Goal: Task Accomplishment & Management: Complete application form

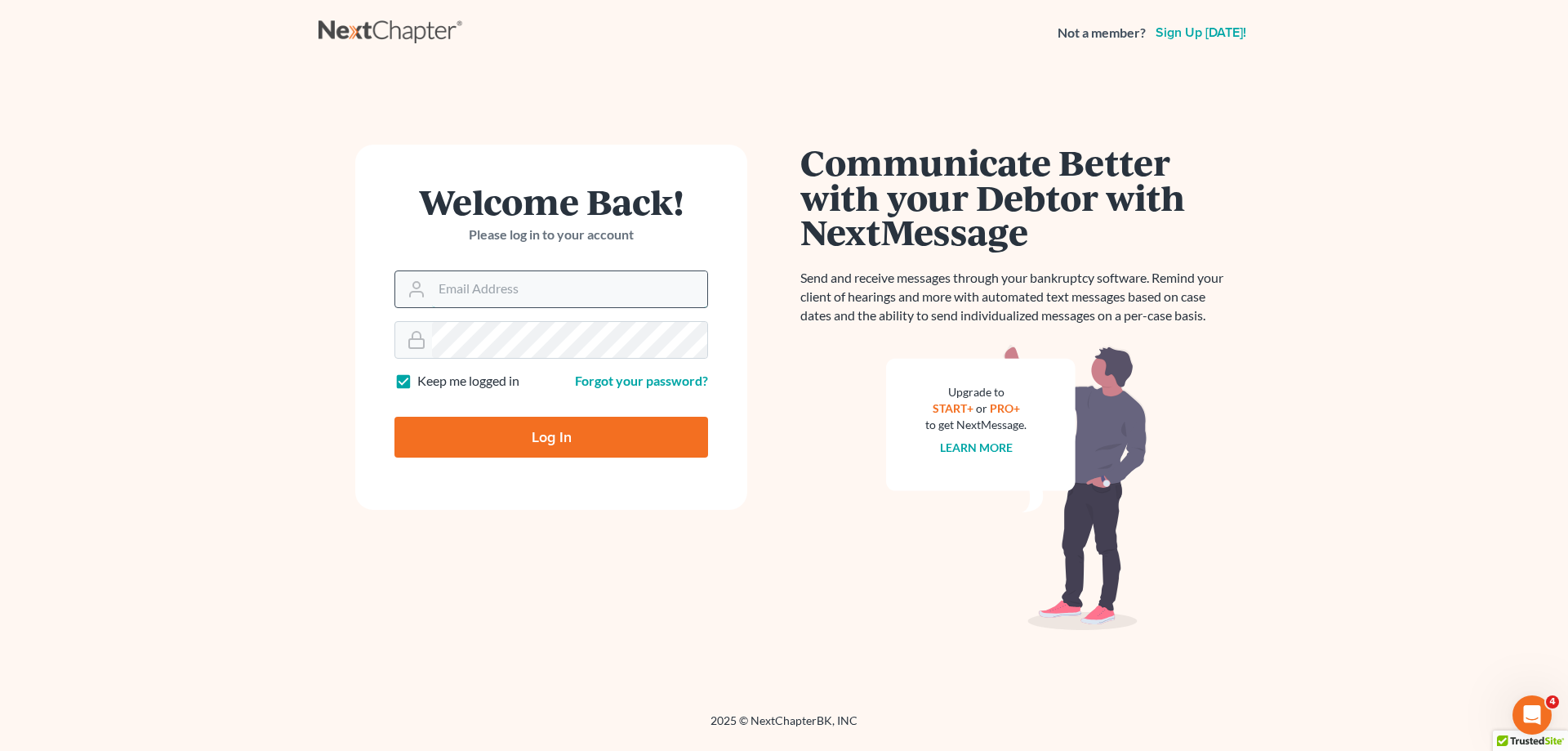
click at [493, 290] on input "Email Address" at bounding box center [570, 289] width 275 height 36
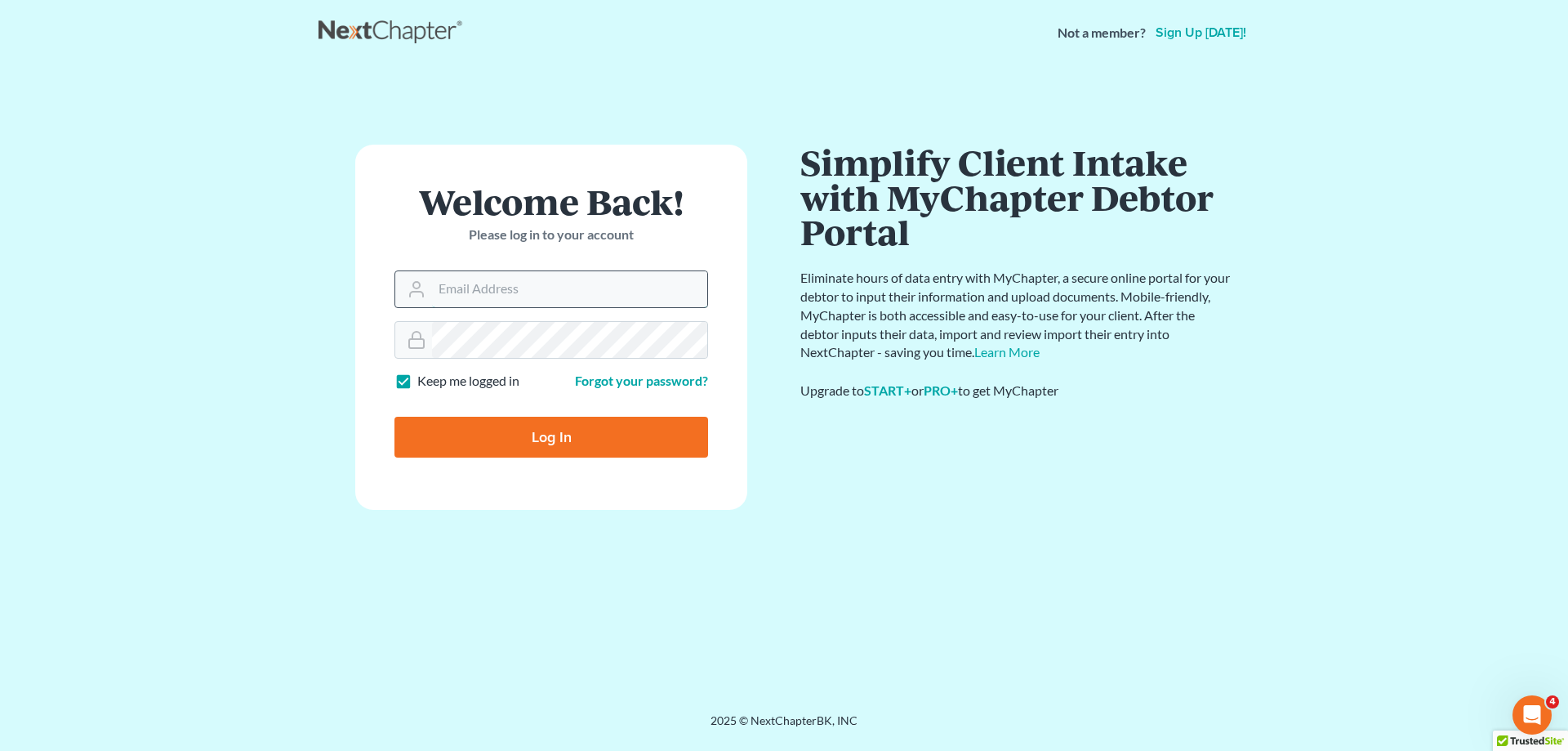
type input "brittany@nagerlaw.com"
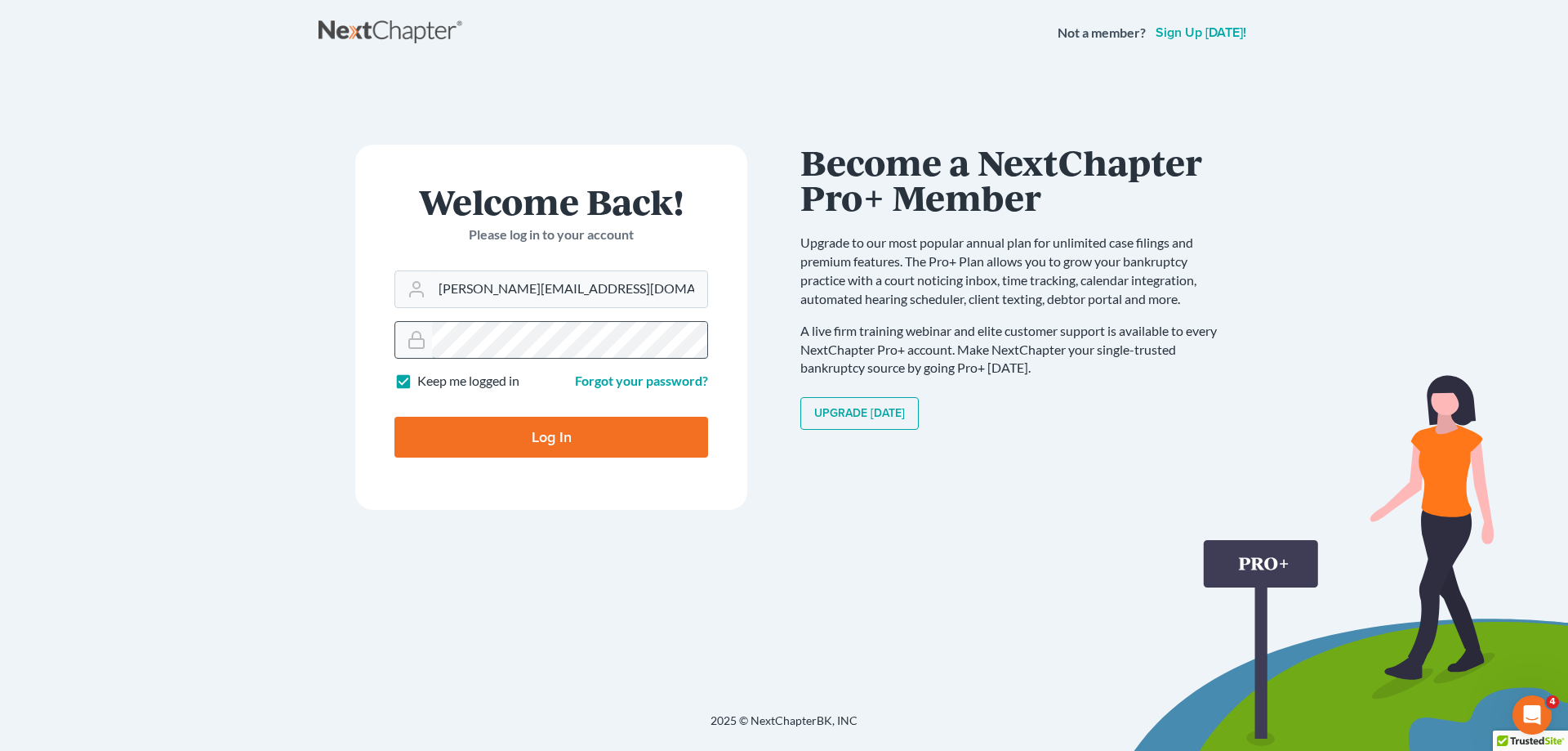
click at [395, 416] on input "Log In" at bounding box center [551, 436] width 314 height 41
type input "Thinking..."
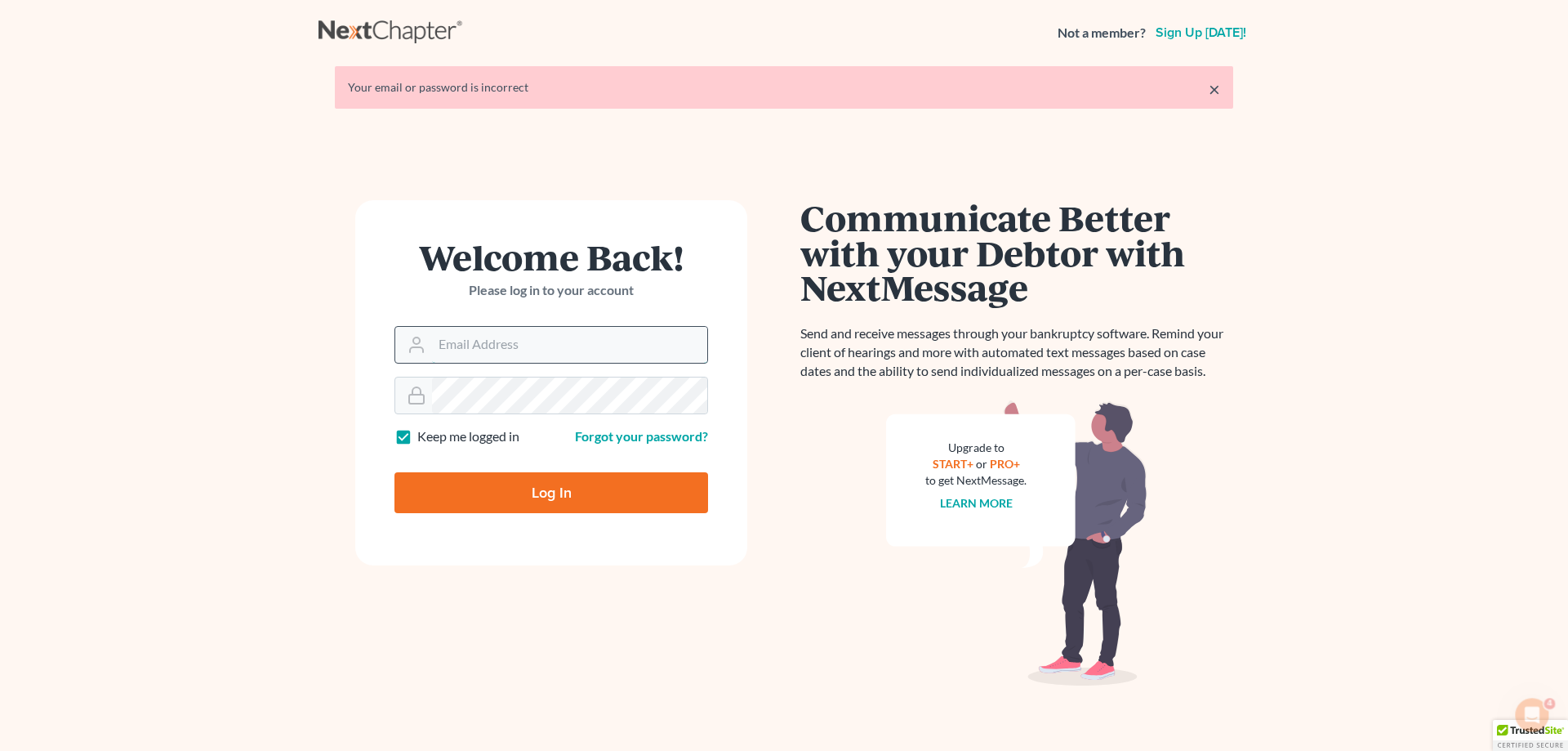
click at [550, 347] on input "Email Address" at bounding box center [570, 345] width 275 height 36
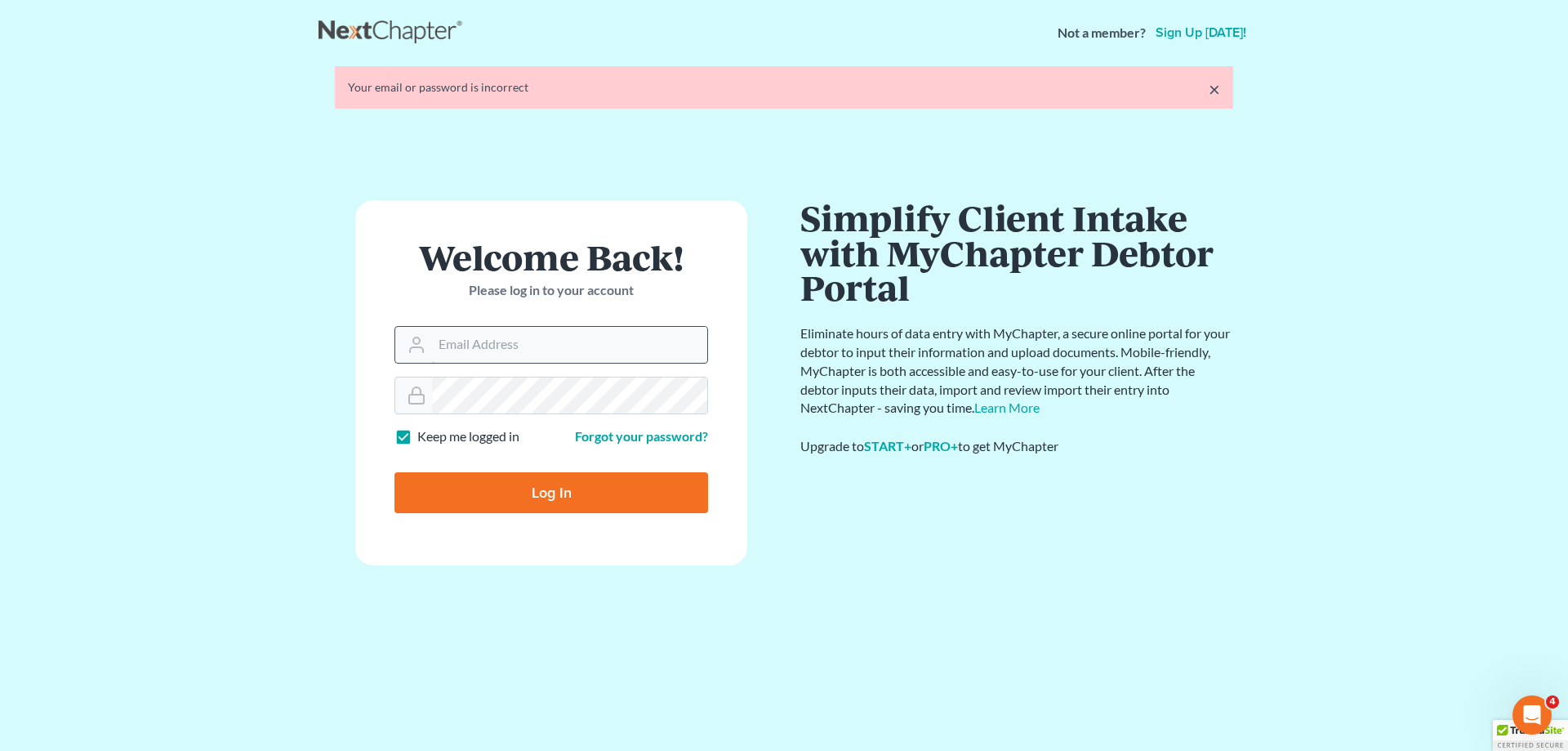
type input "[EMAIL_ADDRESS][DOMAIN_NAME]"
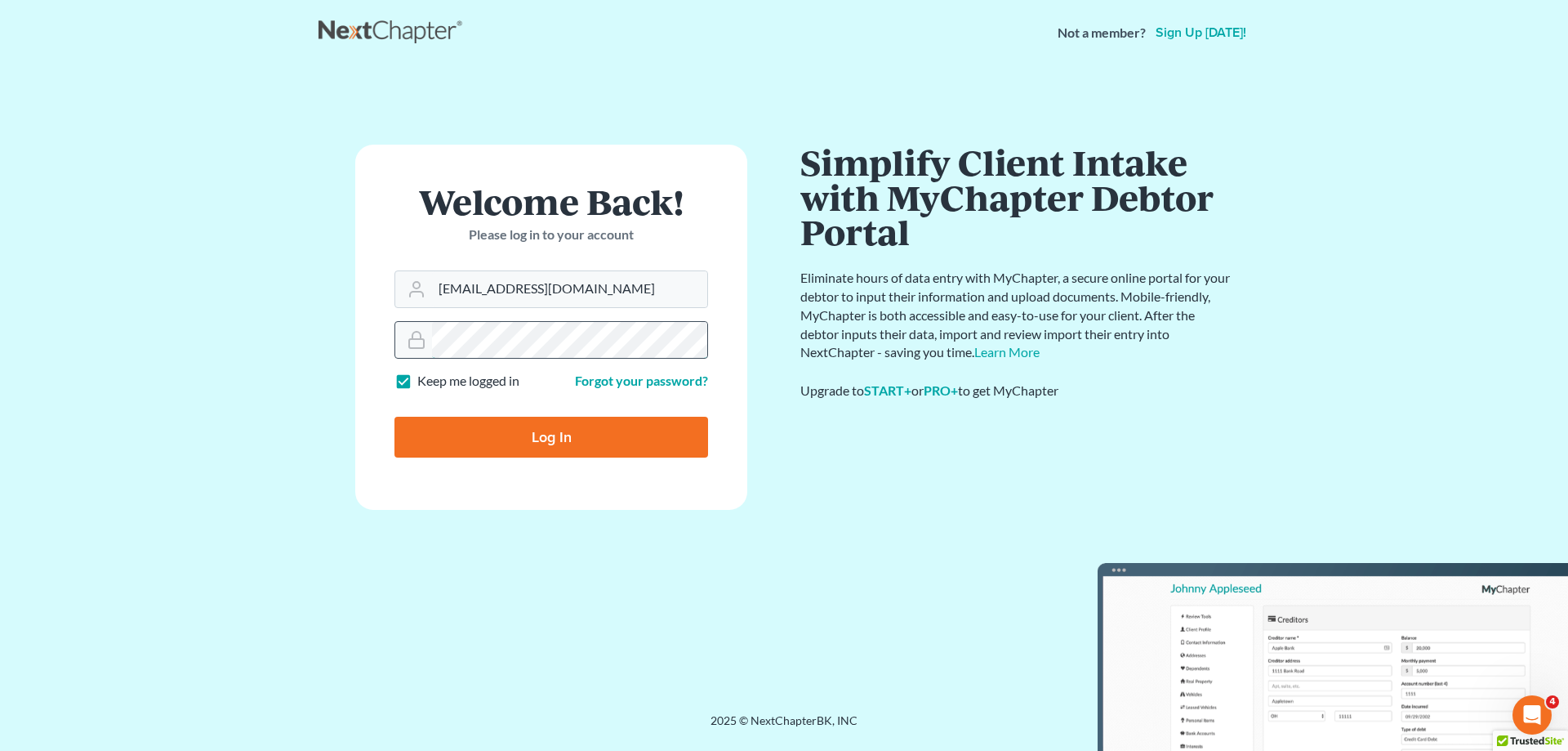
click at [395, 416] on input "Log In" at bounding box center [551, 436] width 314 height 41
type input "Thinking..."
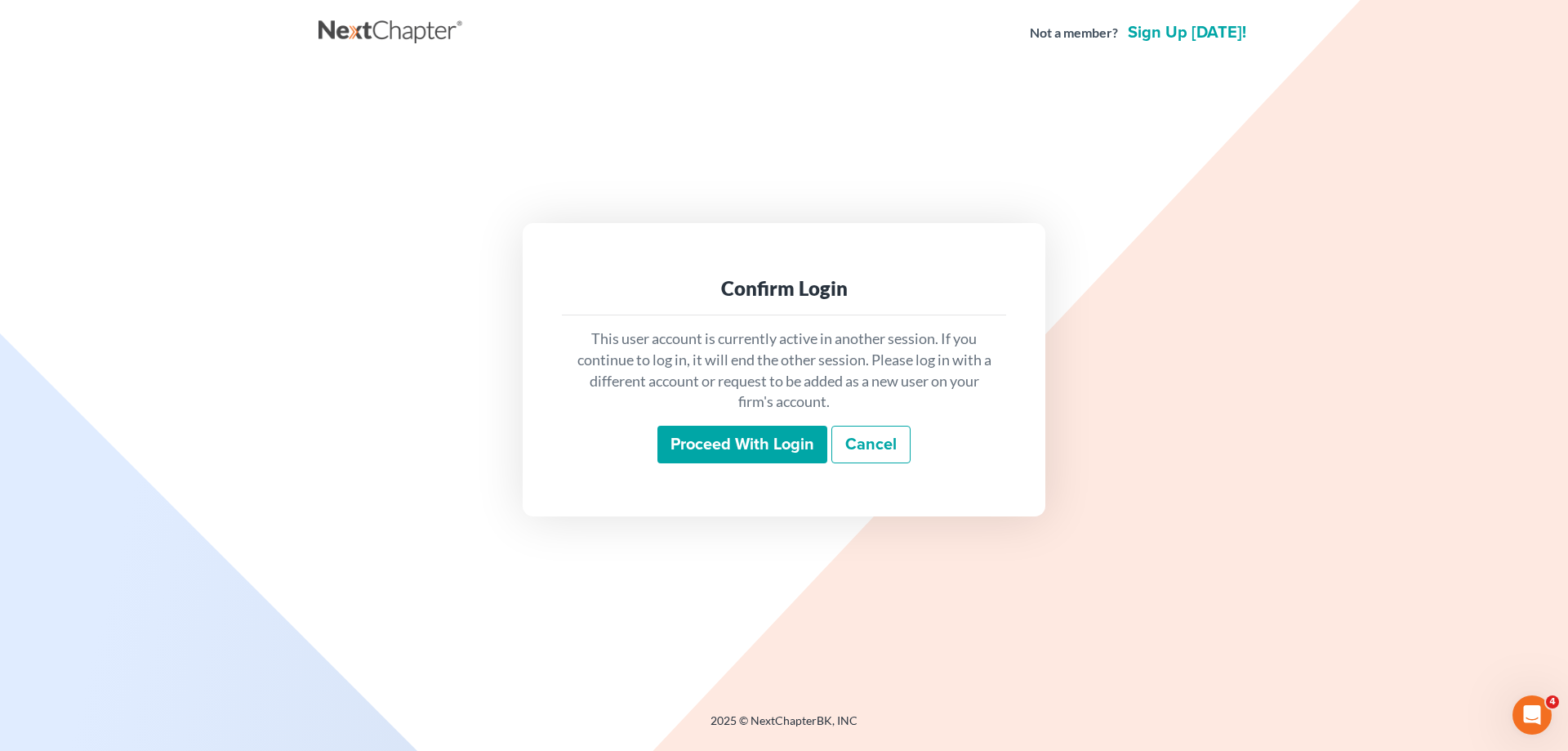
click at [703, 439] on input "Proceed with login" at bounding box center [743, 445] width 170 height 38
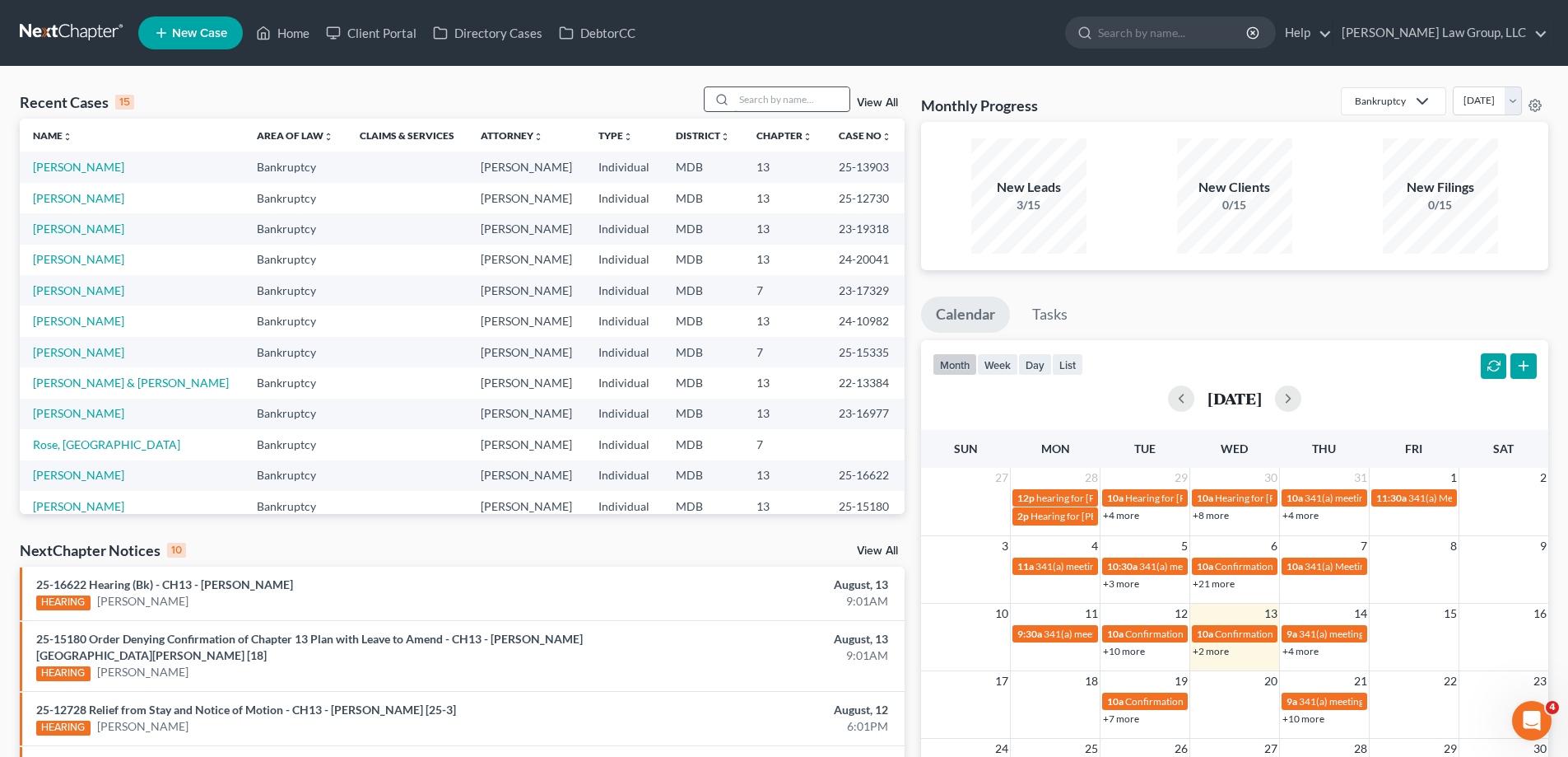
click at [768, 97] on input "search" at bounding box center [791, 99] width 115 height 24
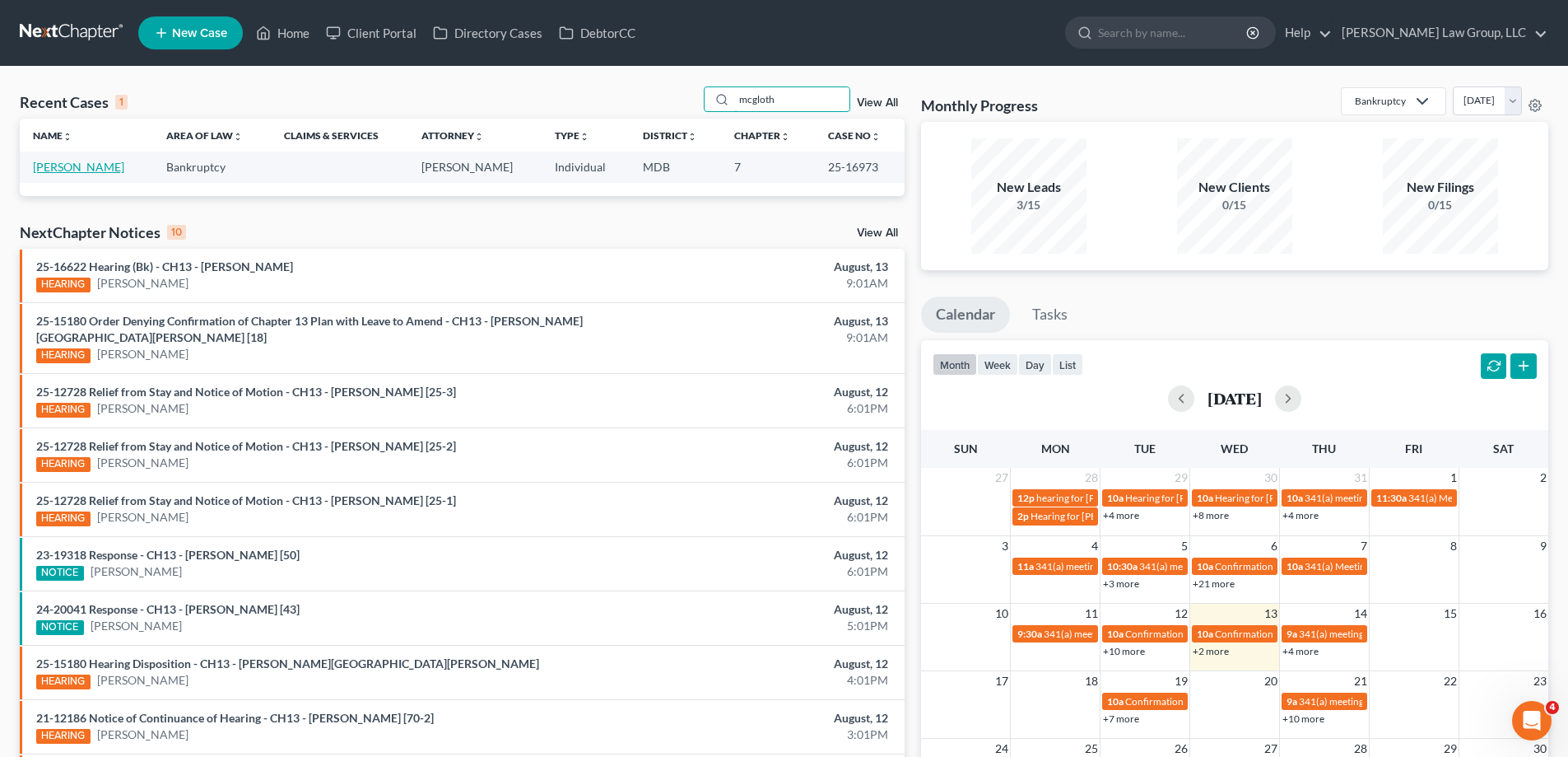
type input "mcgloth"
click at [110, 169] on link "[PERSON_NAME]" at bounding box center [79, 166] width 91 height 14
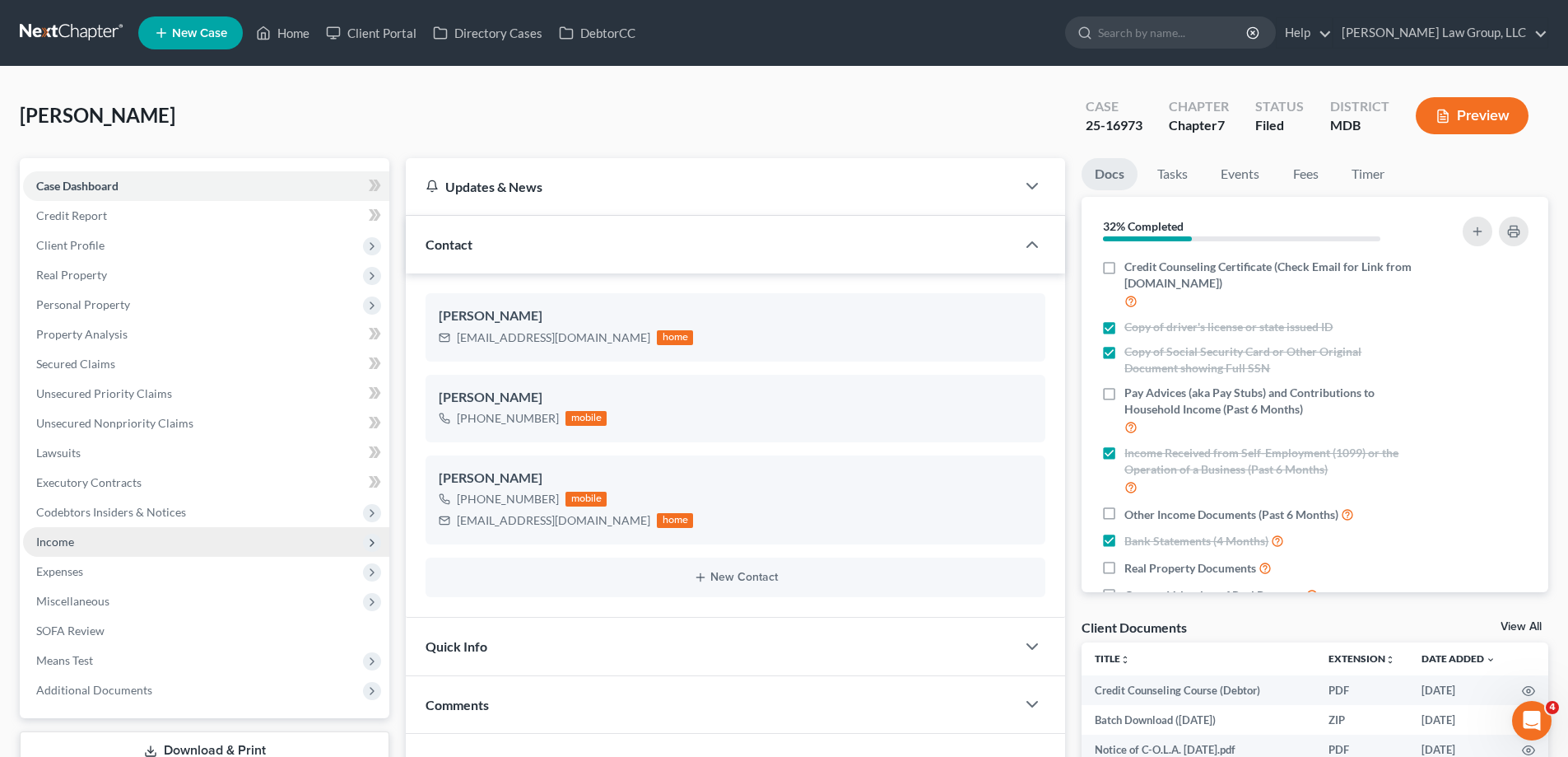
click at [108, 544] on span "Income" at bounding box center [206, 541] width 367 height 29
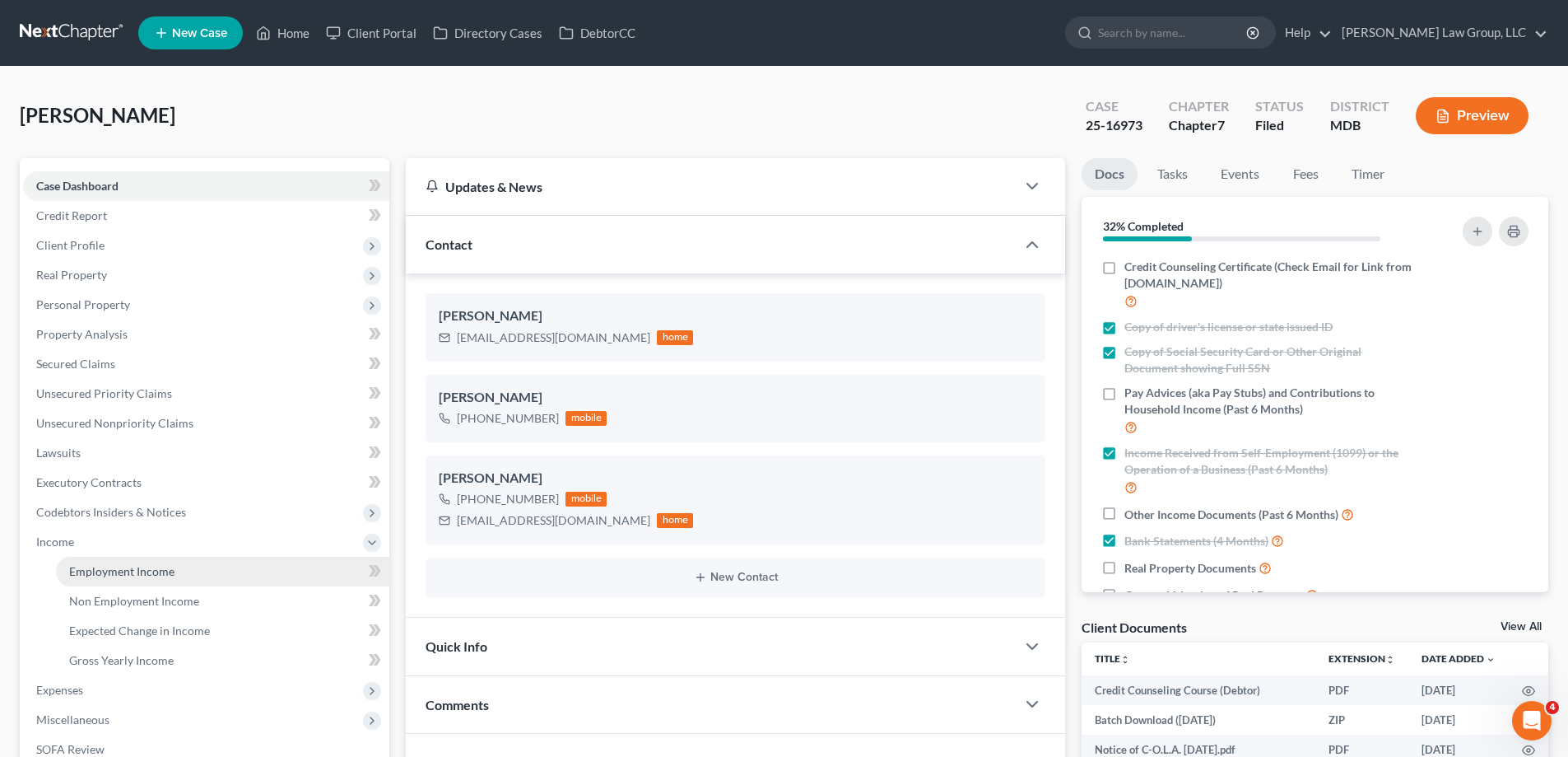
click at [140, 566] on span "Employment Income" at bounding box center [122, 571] width 105 height 14
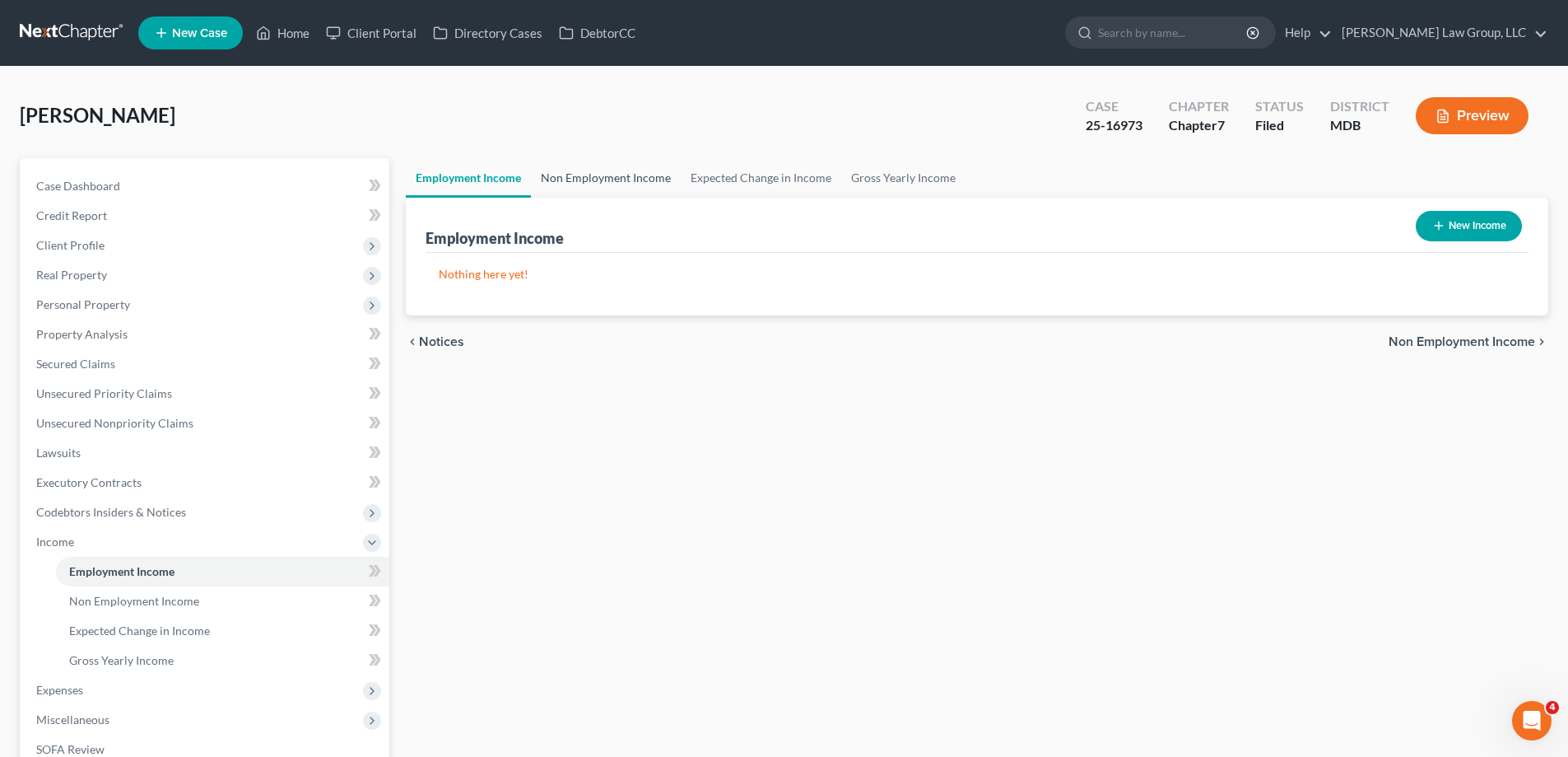
click at [645, 179] on link "Non Employment Income" at bounding box center [606, 178] width 150 height 40
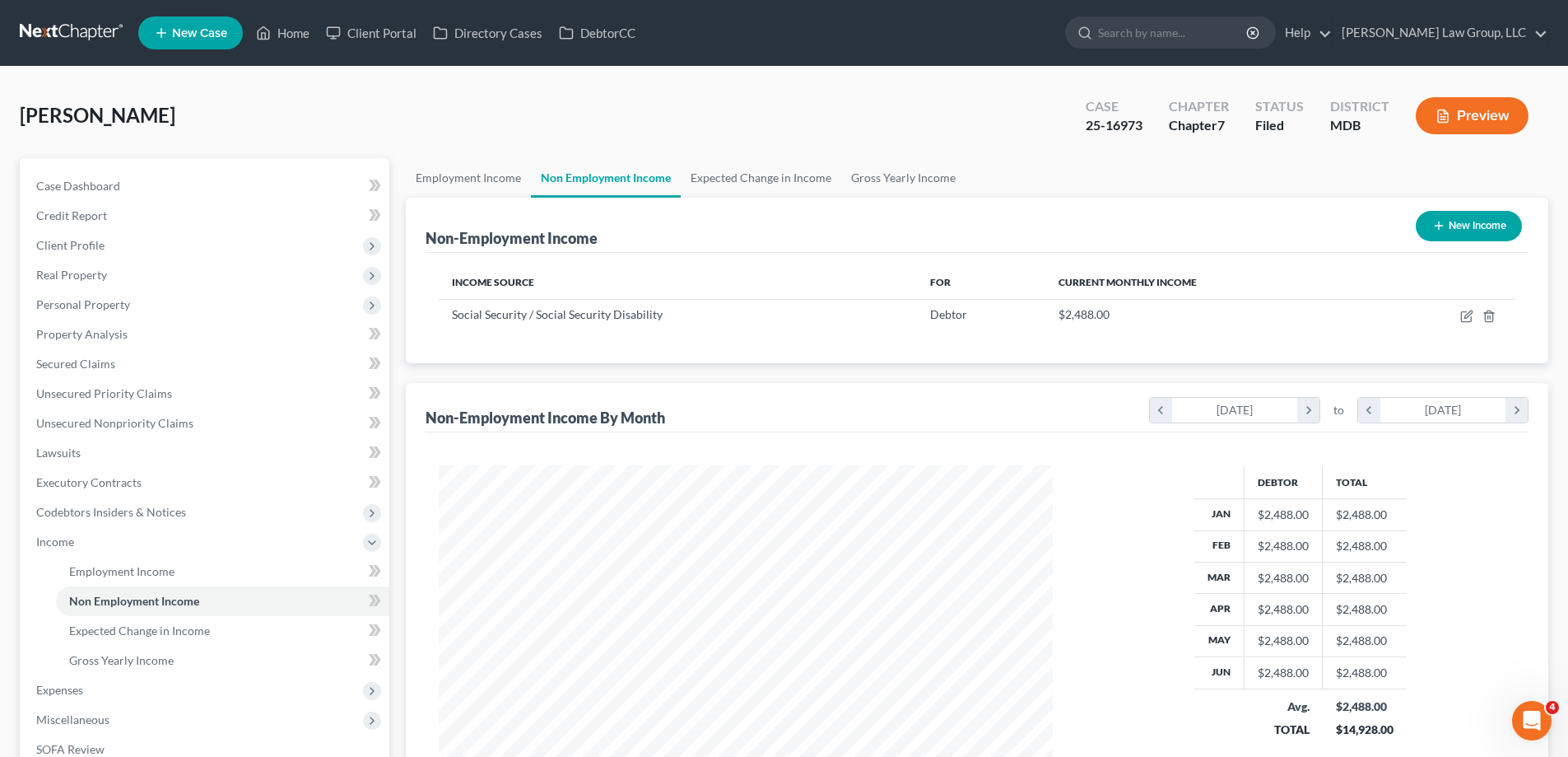
scroll to position [307, 647]
click at [296, 34] on link "Home" at bounding box center [283, 32] width 70 height 29
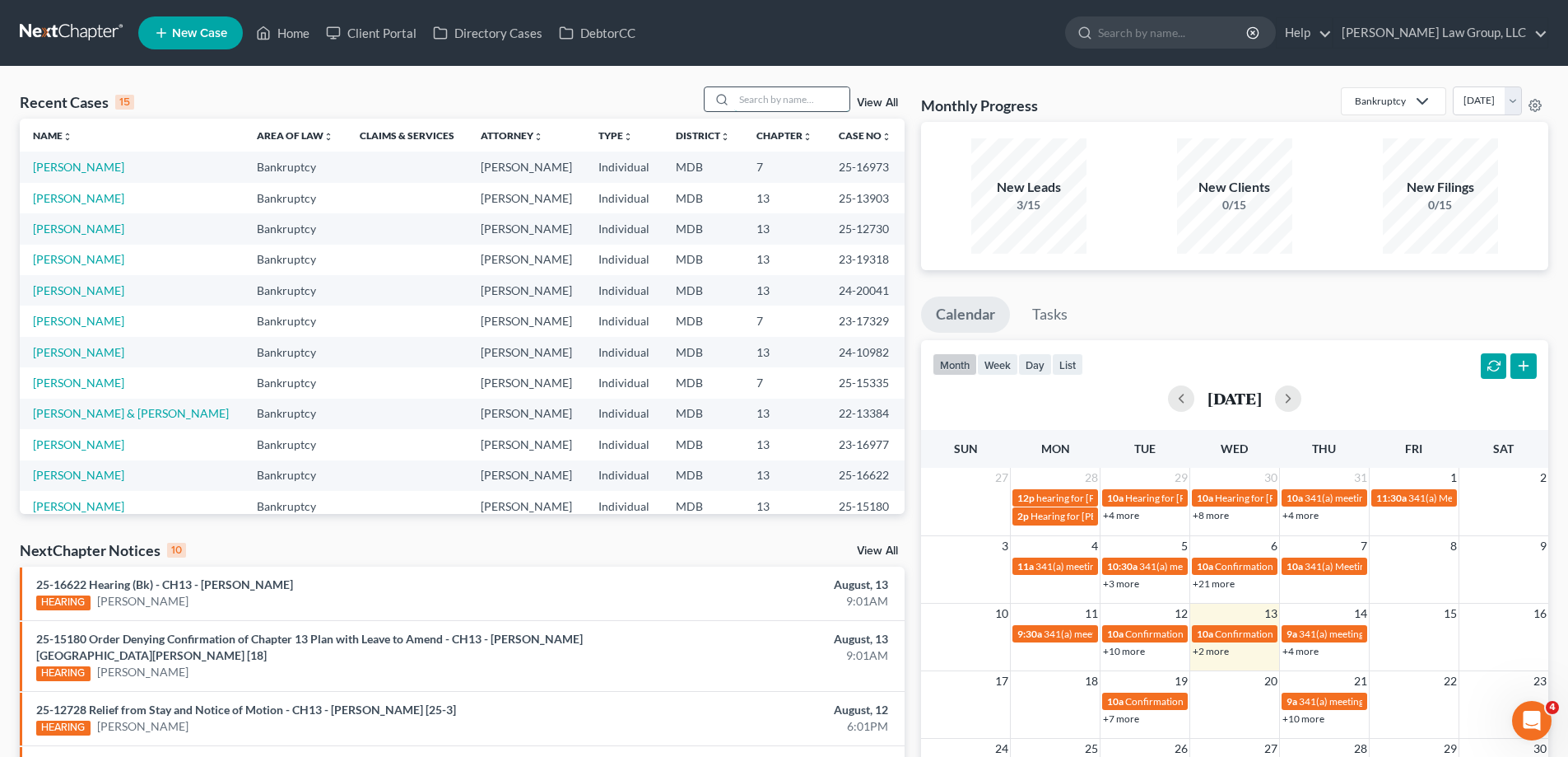
click at [825, 89] on input "search" at bounding box center [791, 99] width 115 height 24
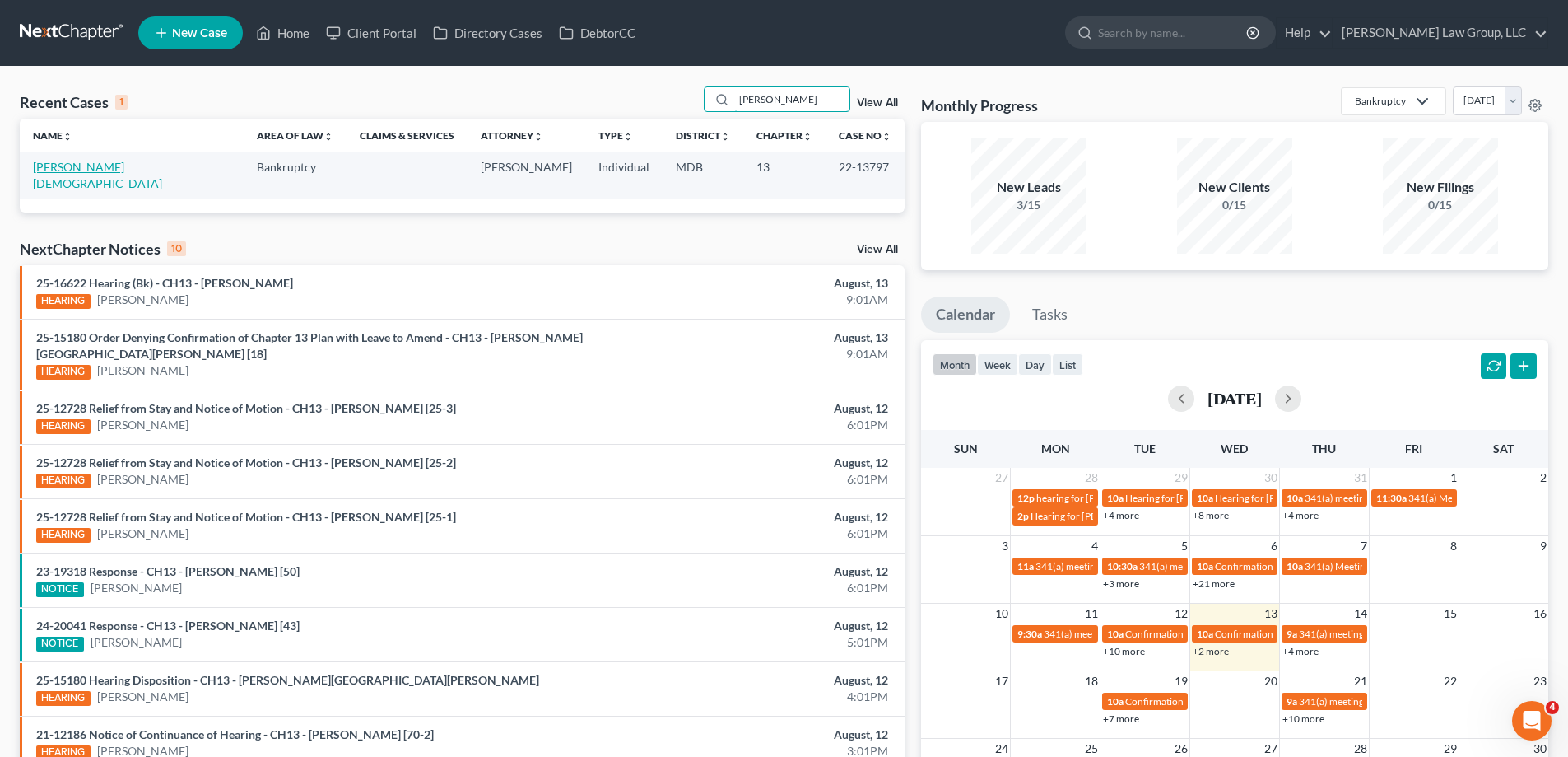
type input "[PERSON_NAME]"
click at [76, 174] on link "[PERSON_NAME][DEMOGRAPHIC_DATA]" at bounding box center [98, 175] width 129 height 30
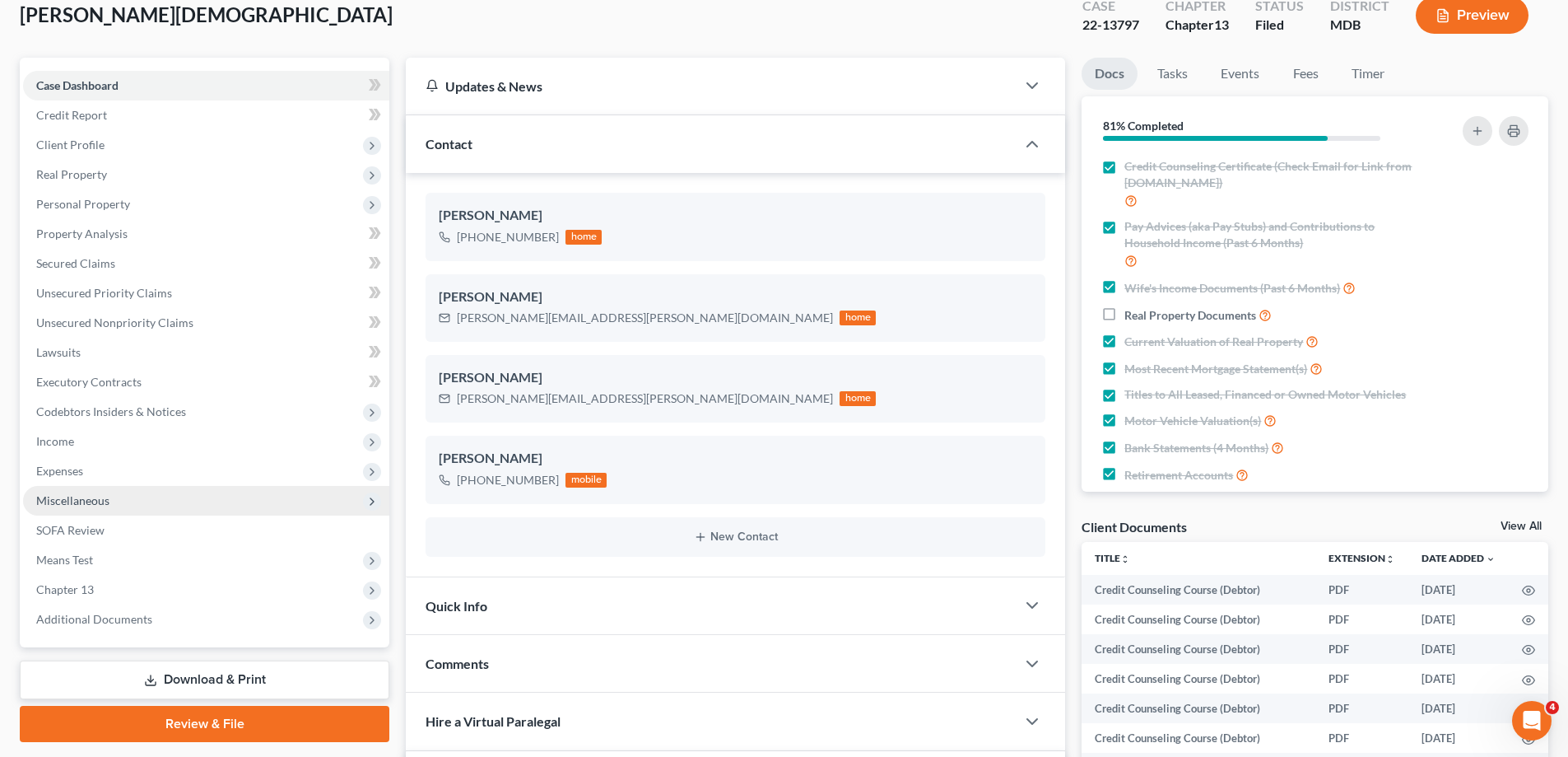
scroll to position [164, 0]
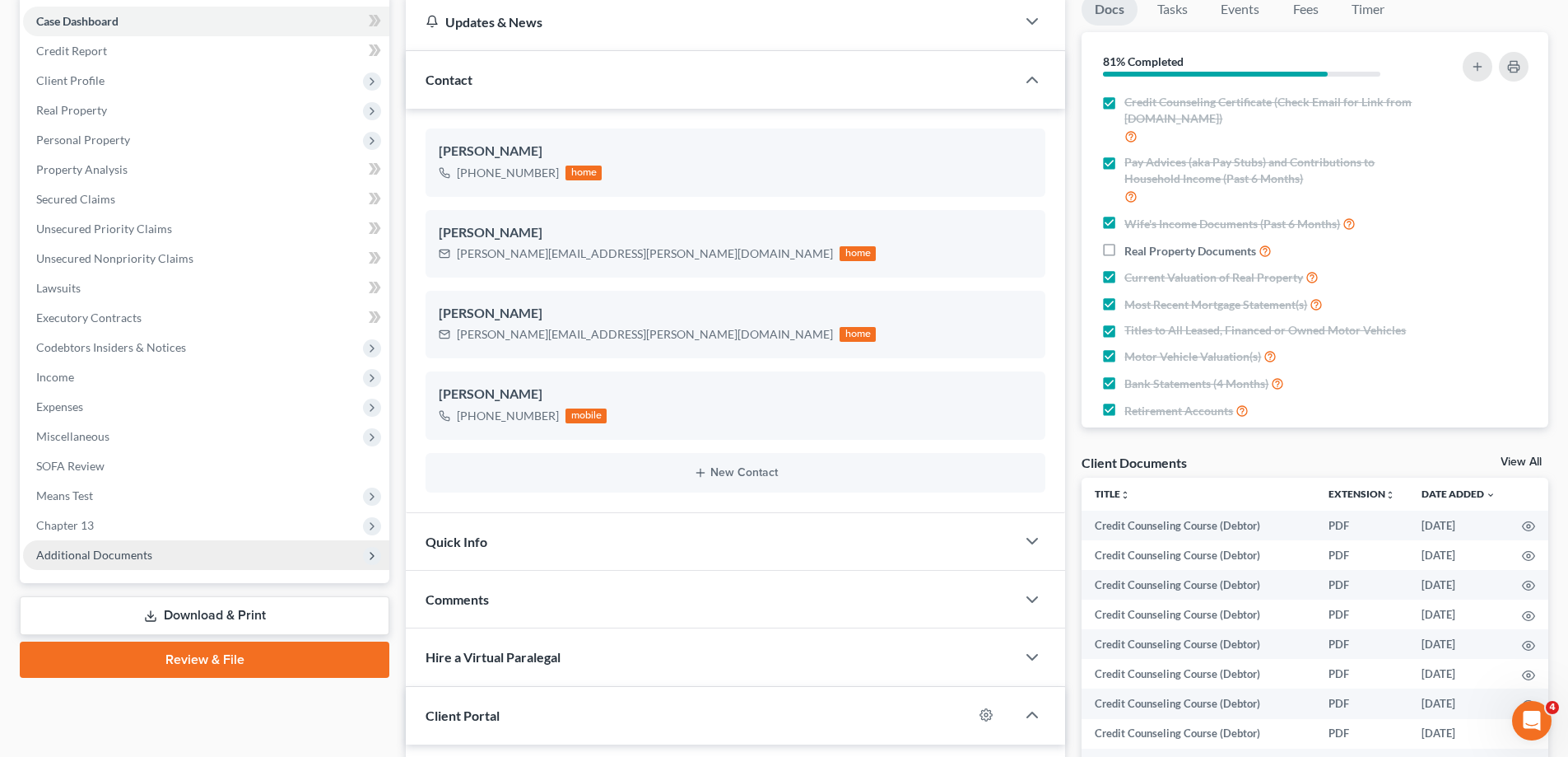
click at [156, 547] on span "Additional Documents" at bounding box center [206, 555] width 367 height 29
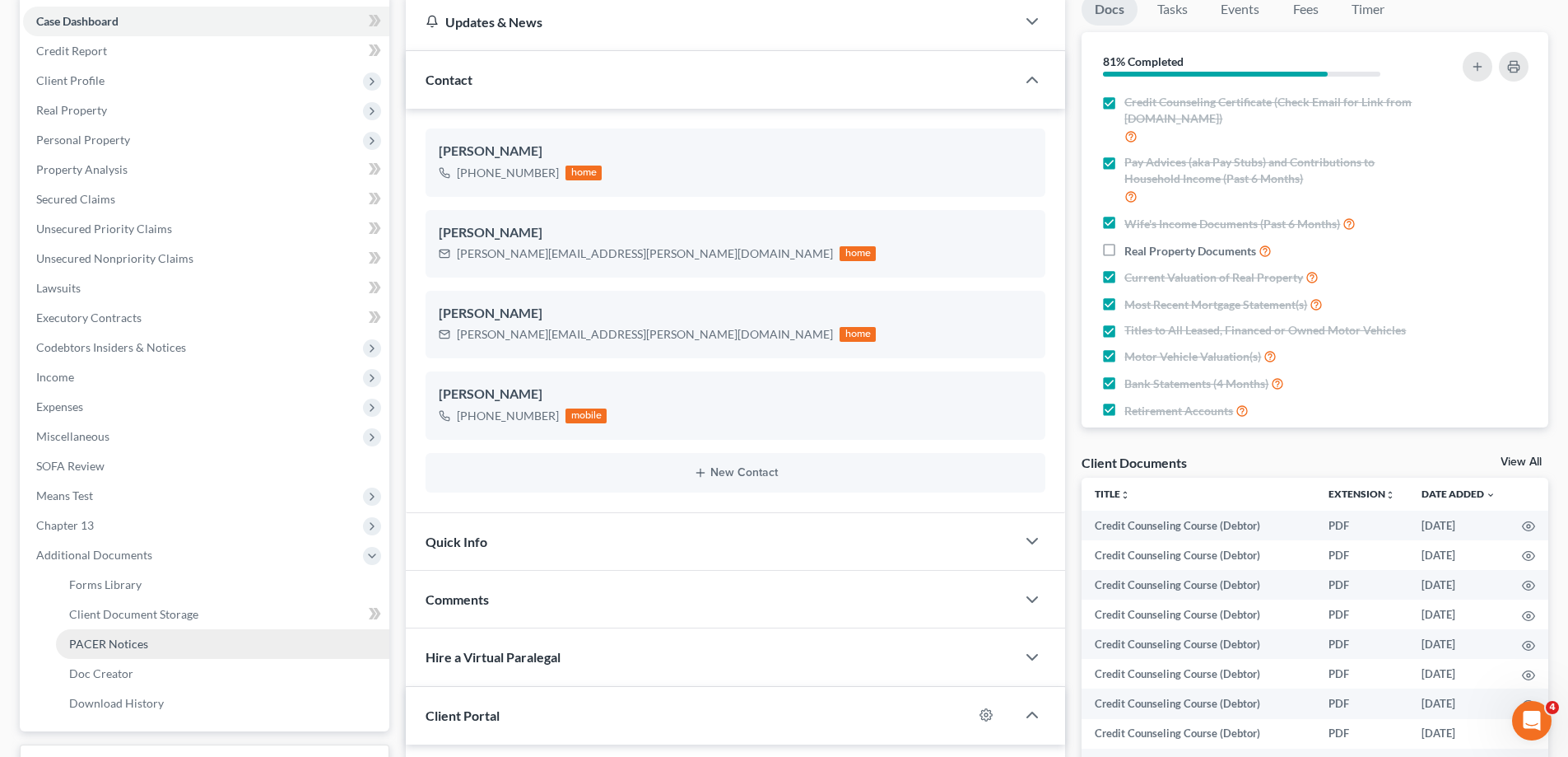
click at [125, 643] on span "PACER Notices" at bounding box center [108, 643] width 79 height 14
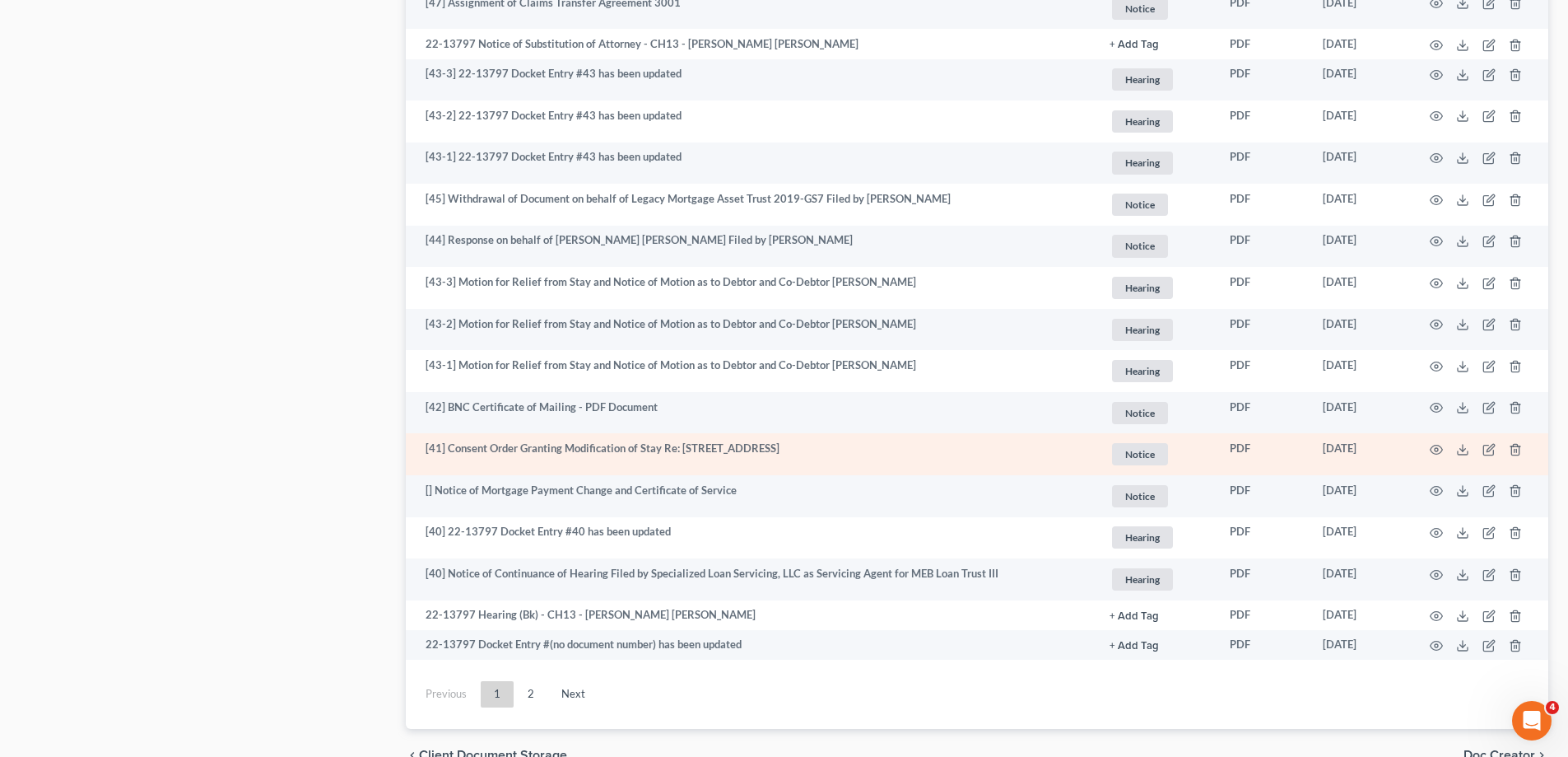
scroll to position [2799, 0]
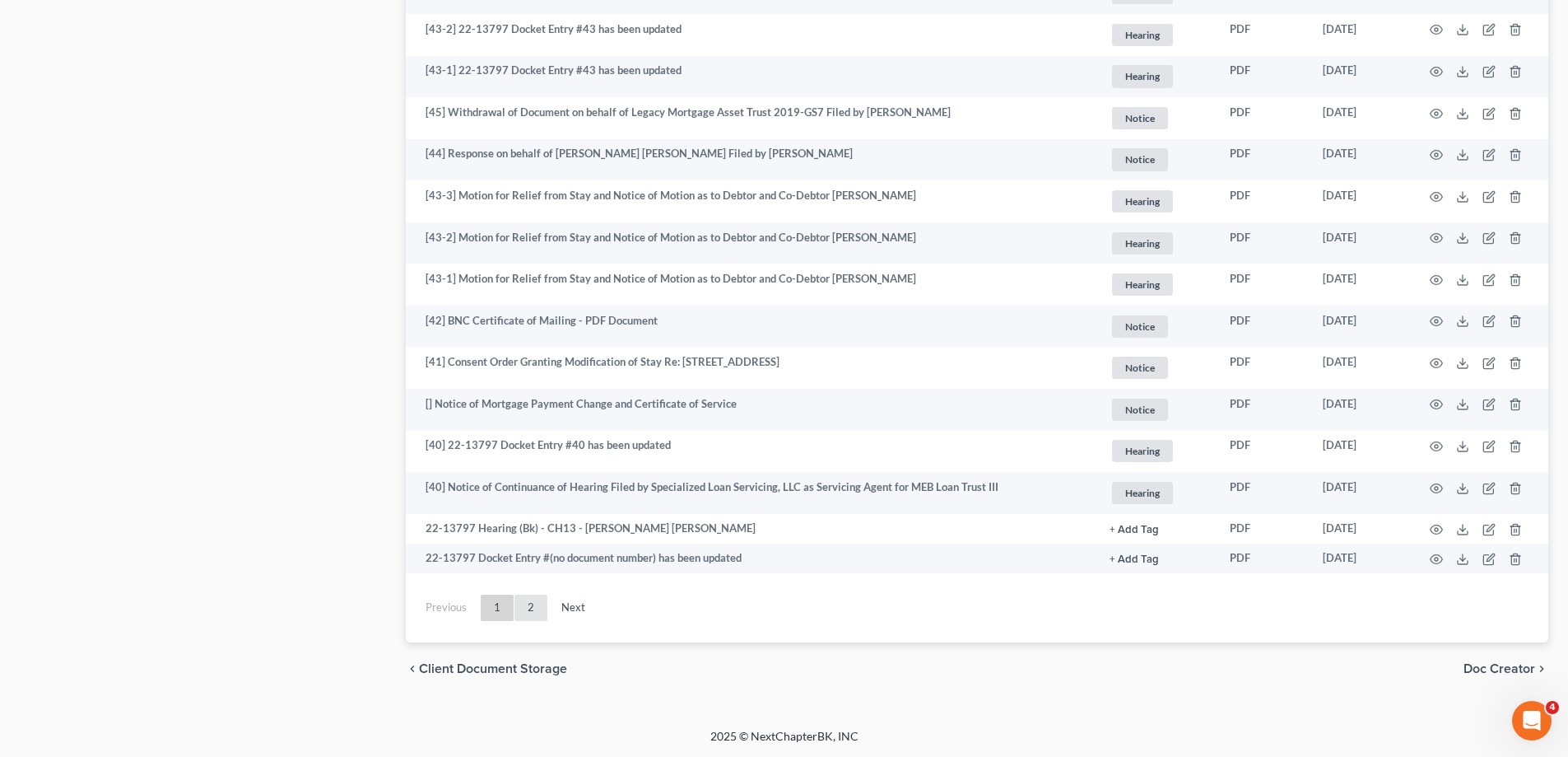
click at [529, 621] on link "2" at bounding box center [531, 608] width 33 height 27
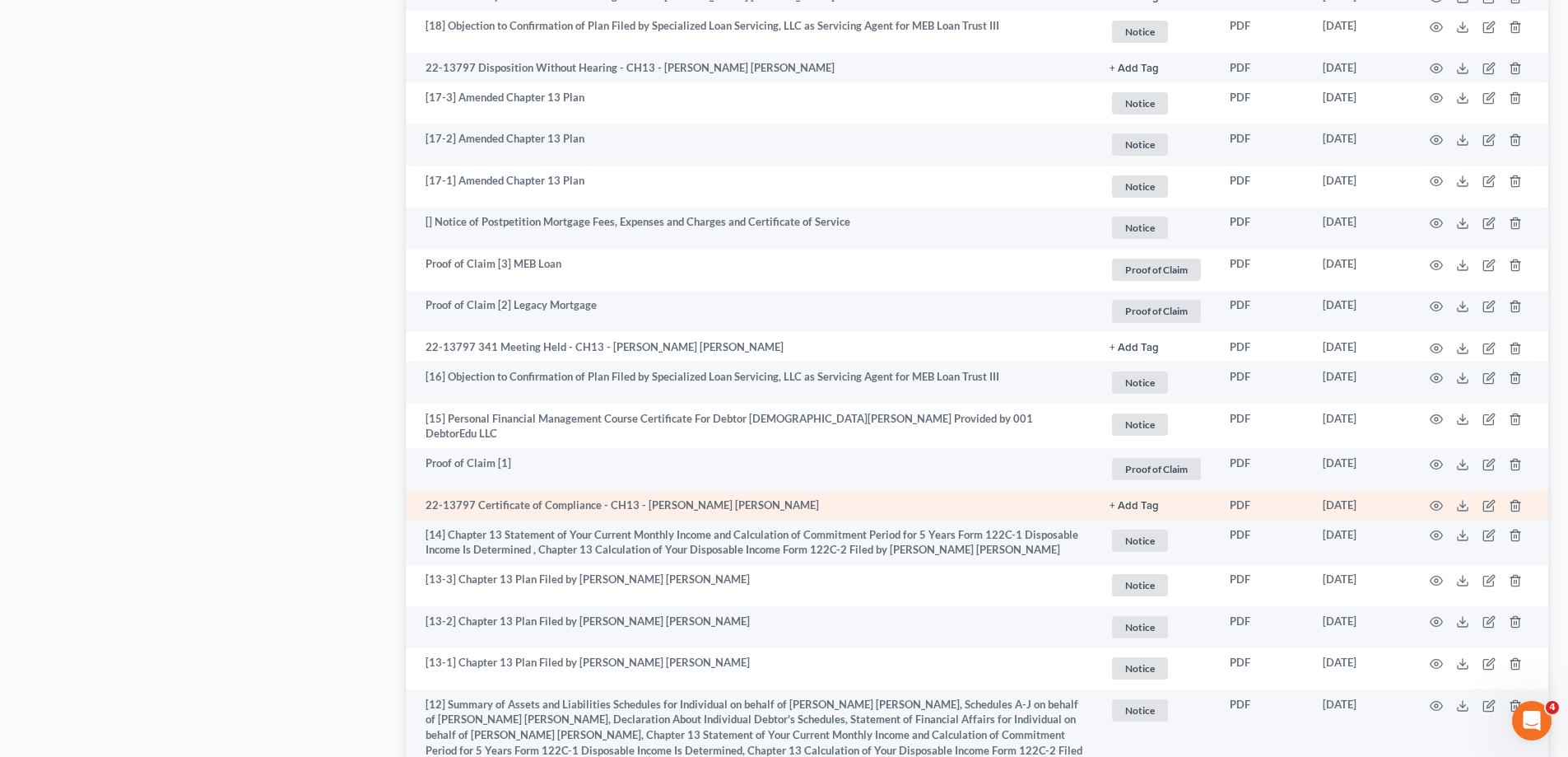
scroll to position [2141, 0]
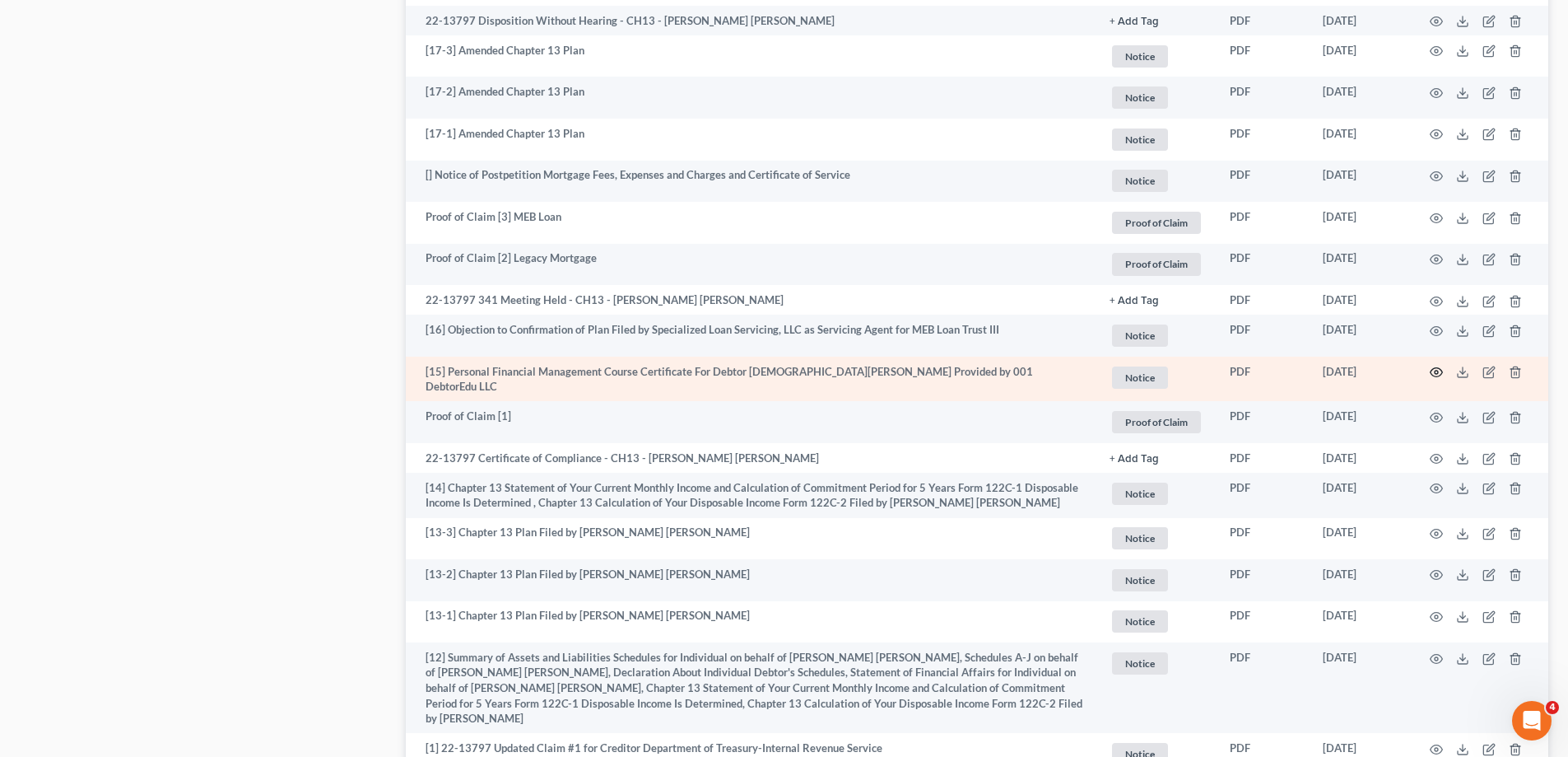
click at [1437, 366] on icon "button" at bounding box center [1437, 372] width 13 height 13
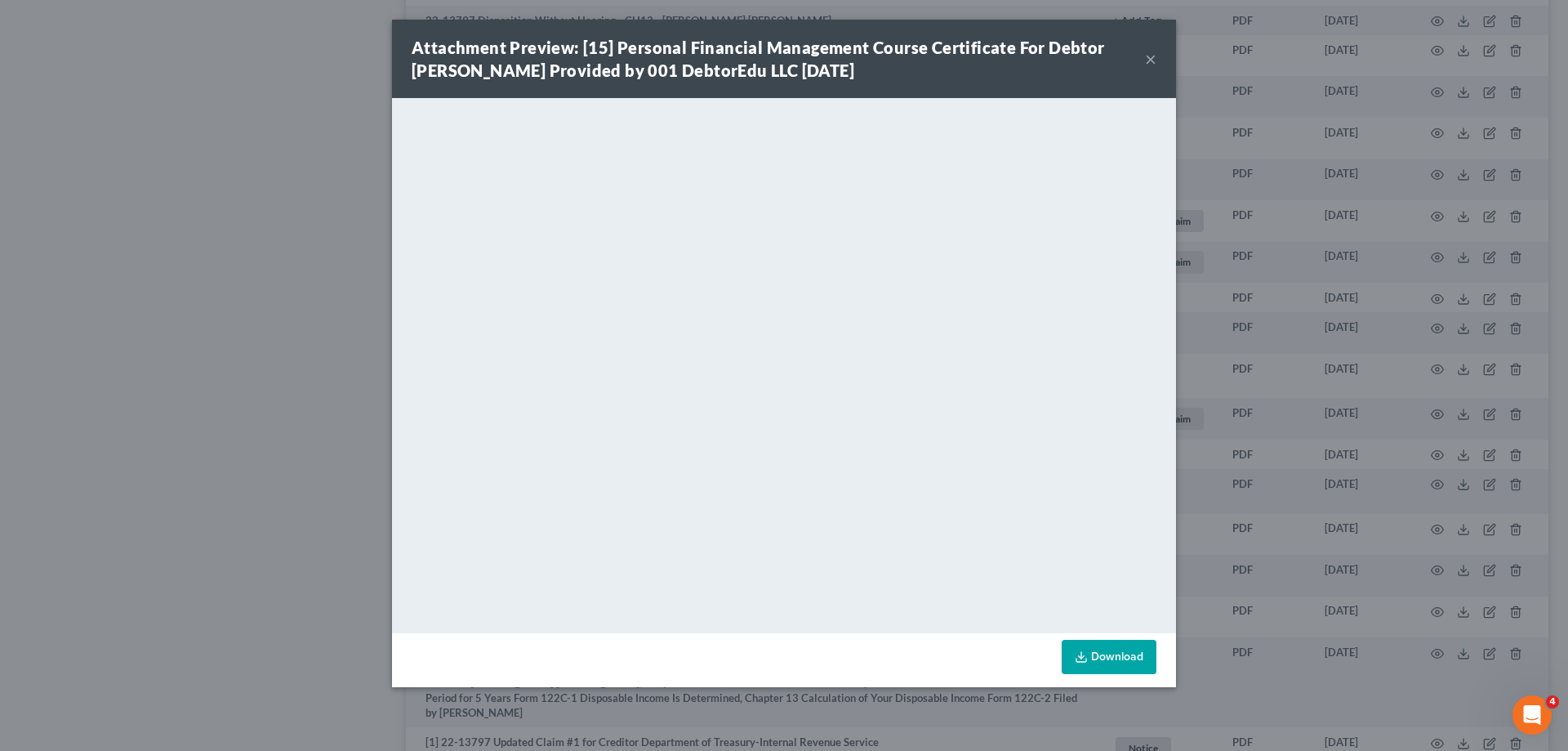
click at [1151, 51] on button "×" at bounding box center [1151, 58] width 11 height 20
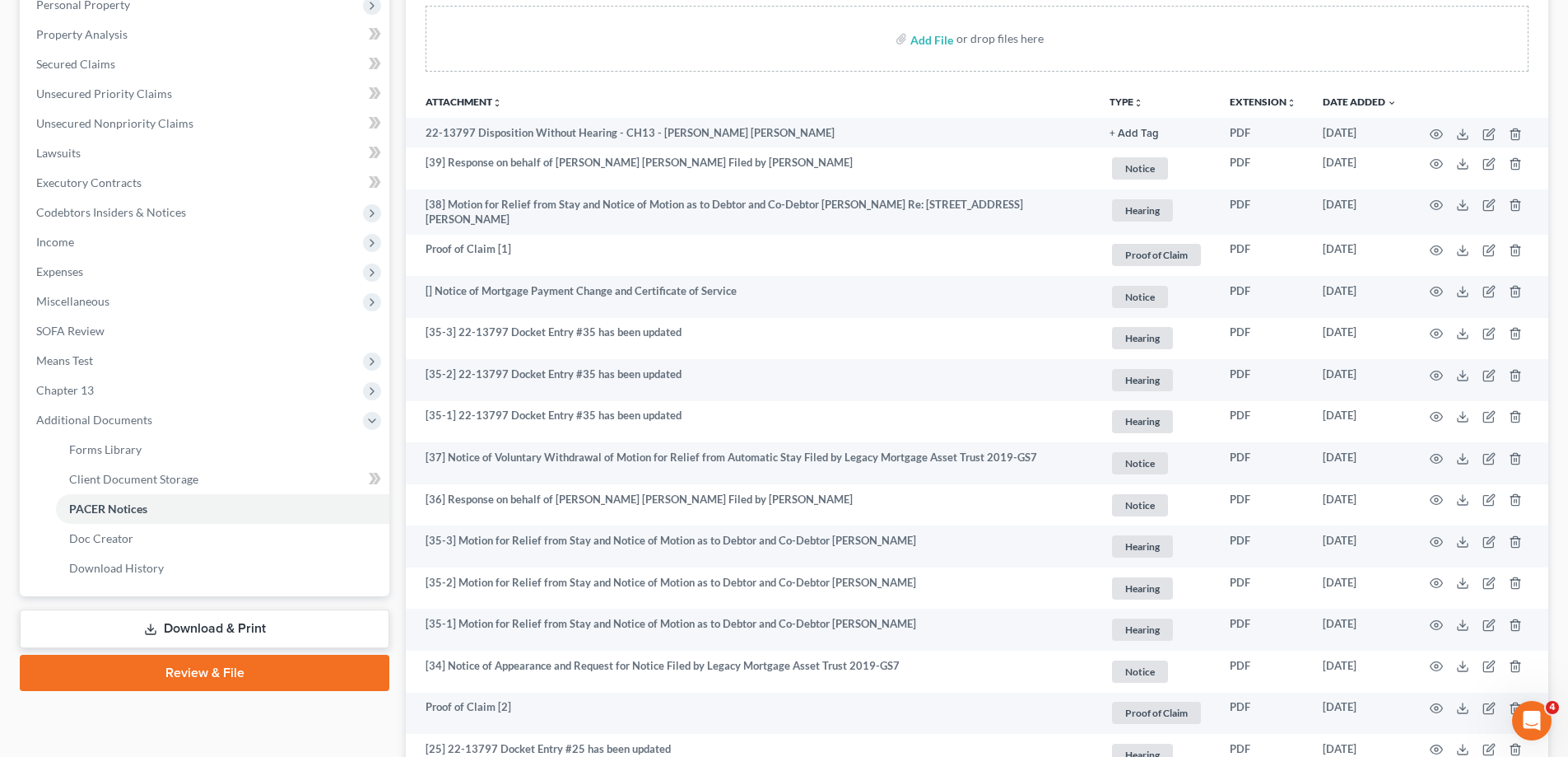
scroll to position [0, 0]
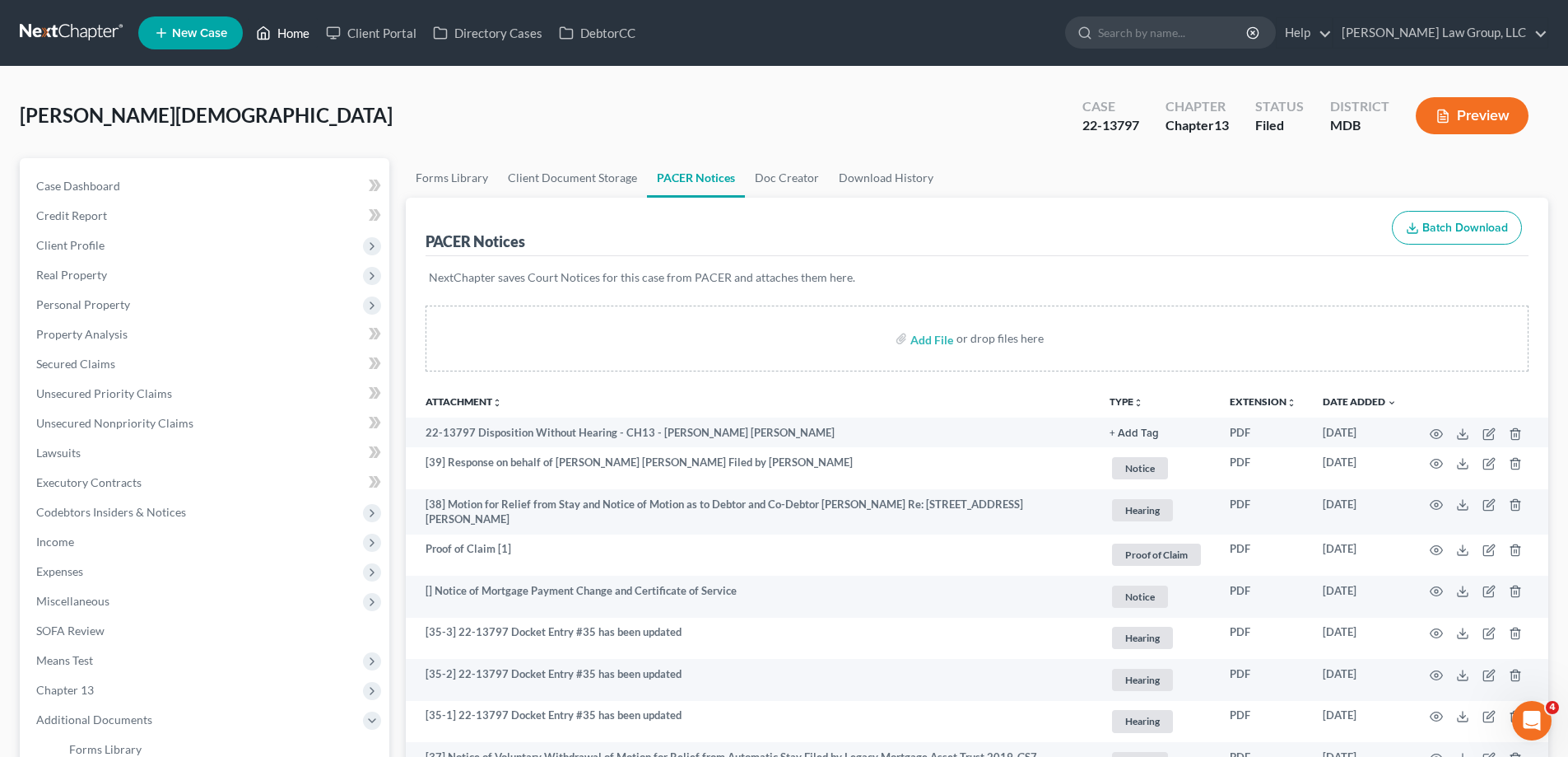
click at [308, 37] on link "Home" at bounding box center [283, 32] width 70 height 29
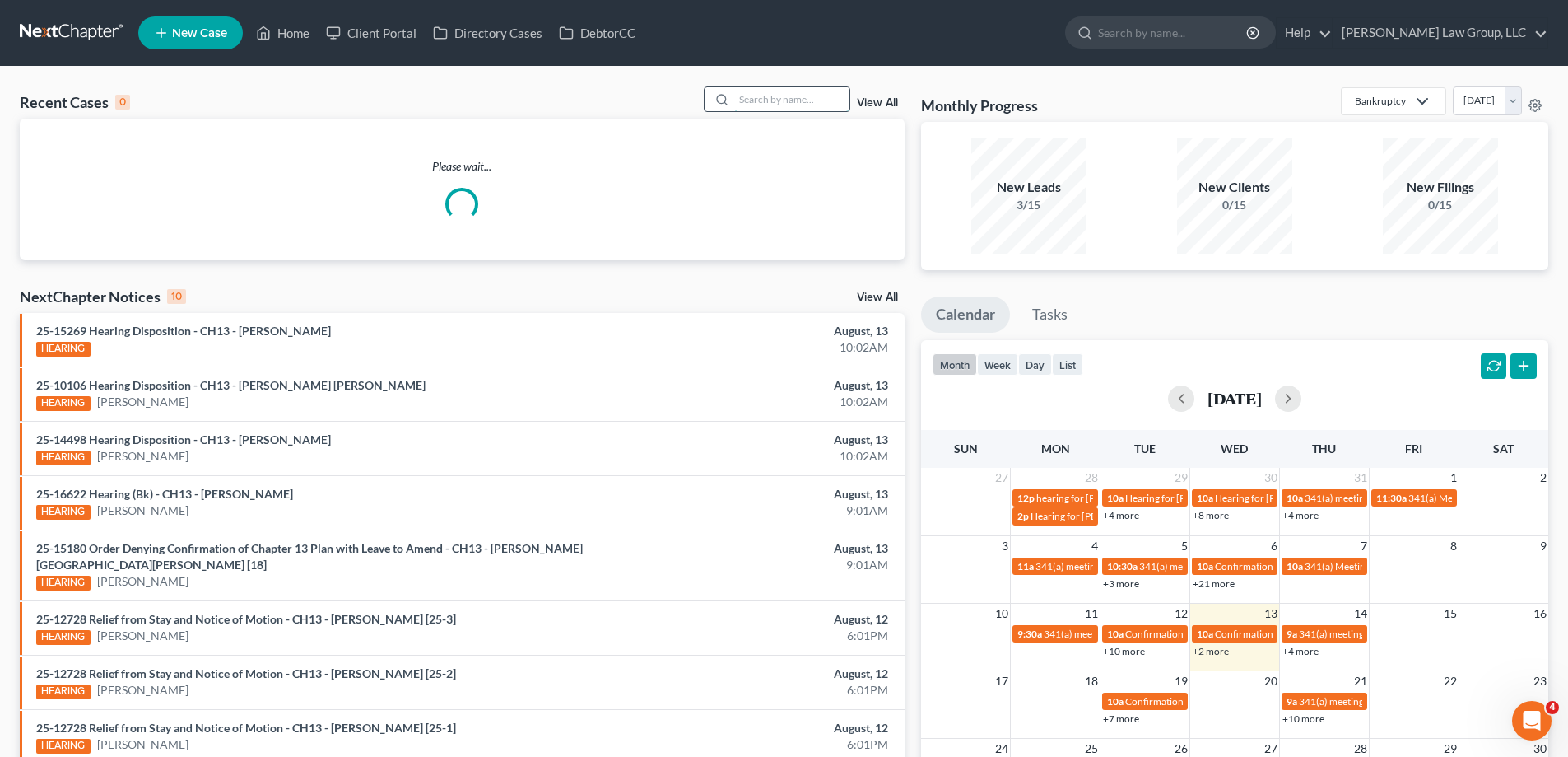
click at [774, 96] on input "search" at bounding box center [791, 99] width 115 height 24
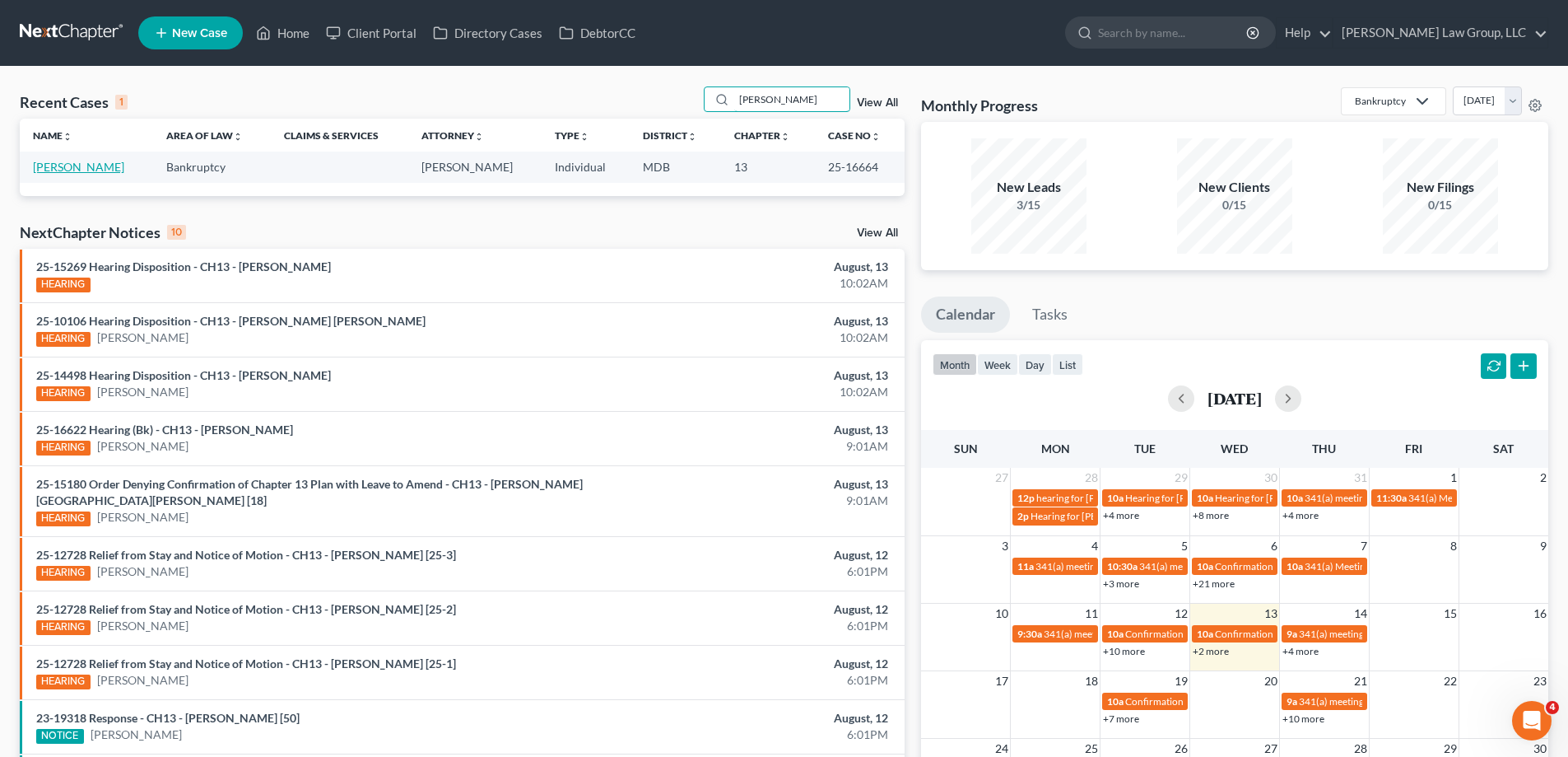
type input "[PERSON_NAME]"
click at [91, 164] on link "[PERSON_NAME]" at bounding box center [79, 166] width 91 height 14
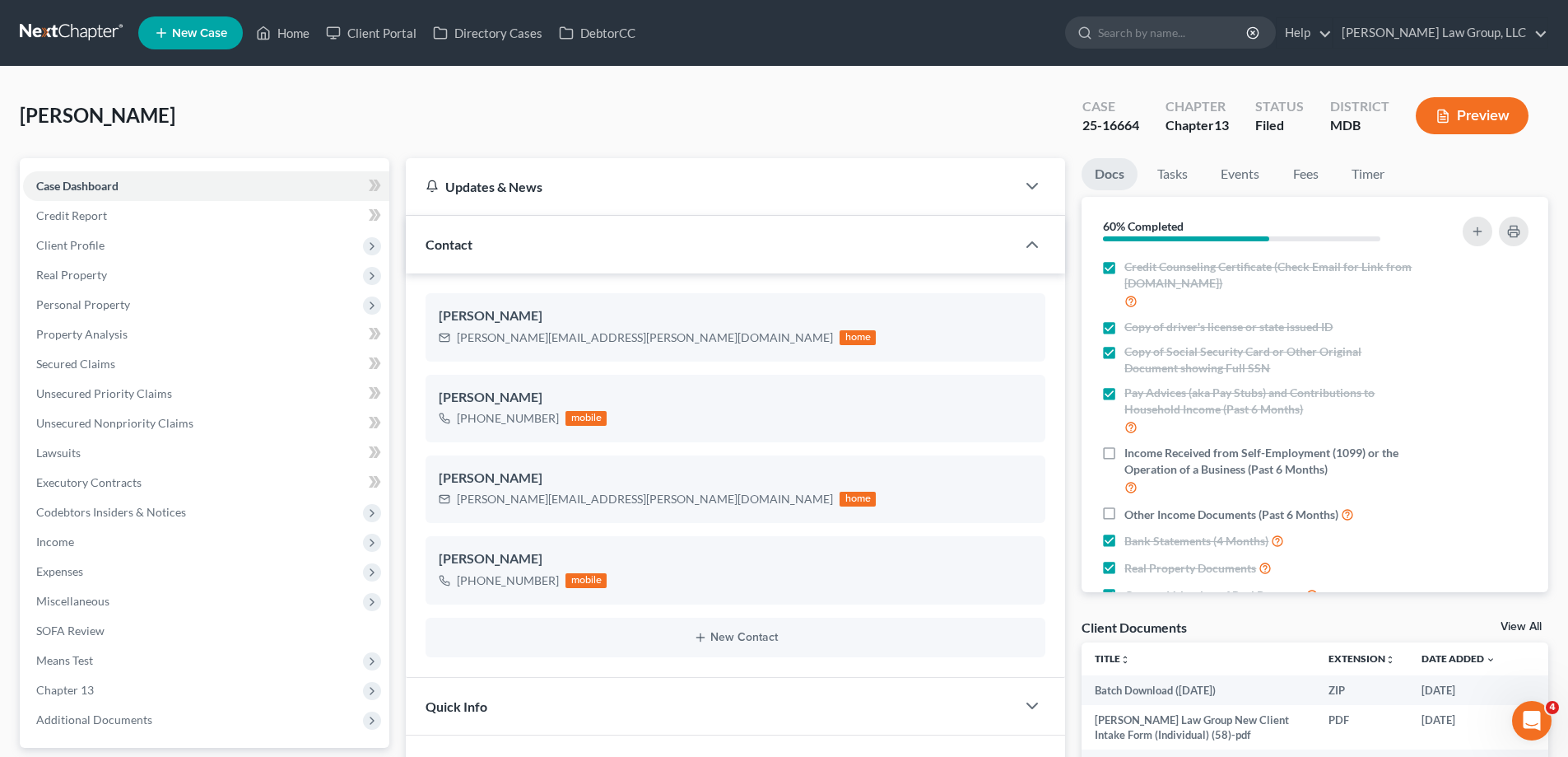
scroll to position [23, 0]
click at [215, 271] on span "Real Property" at bounding box center [206, 274] width 367 height 29
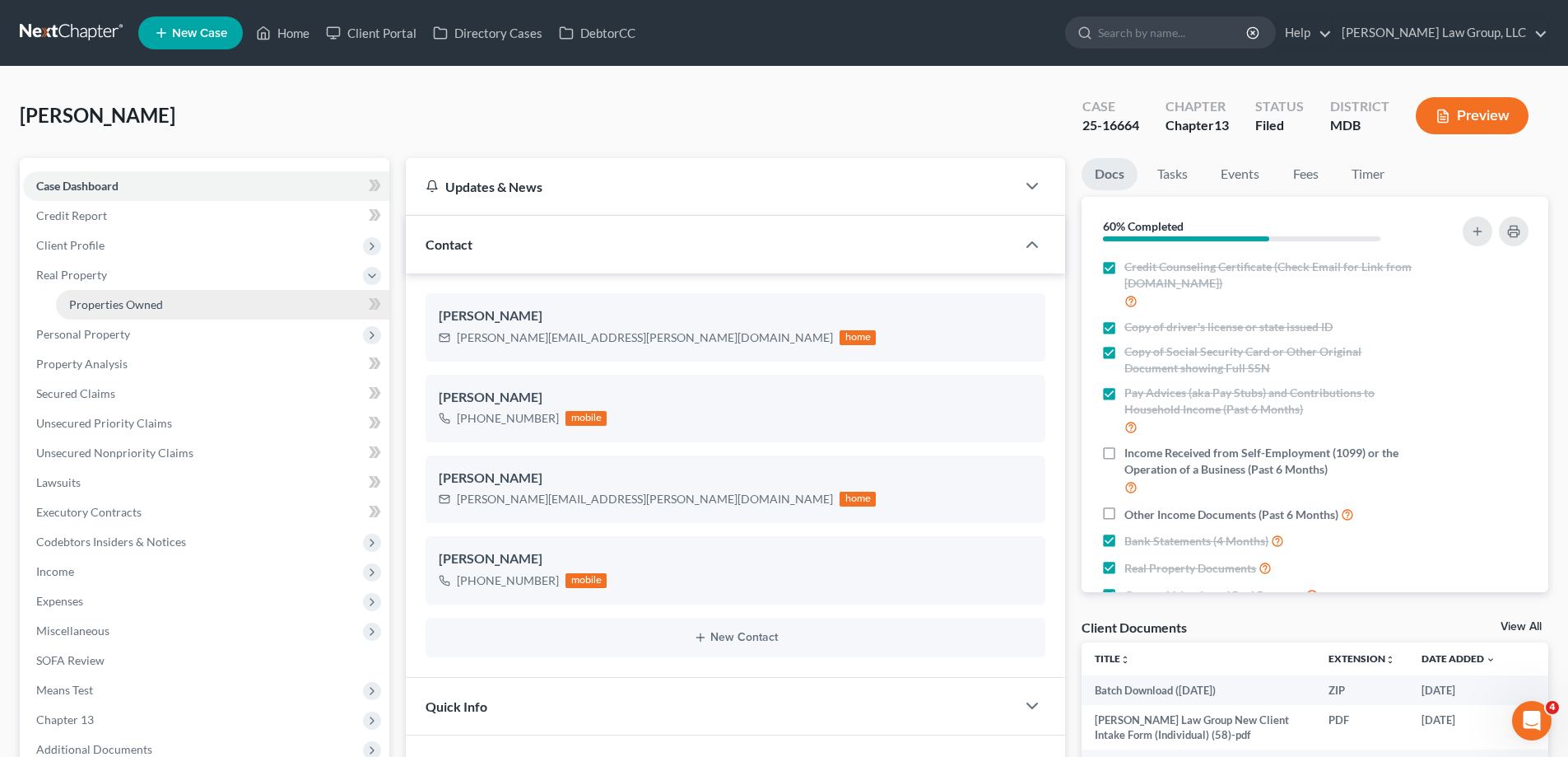
click at [235, 303] on link "Properties Owned" at bounding box center [222, 304] width 333 height 29
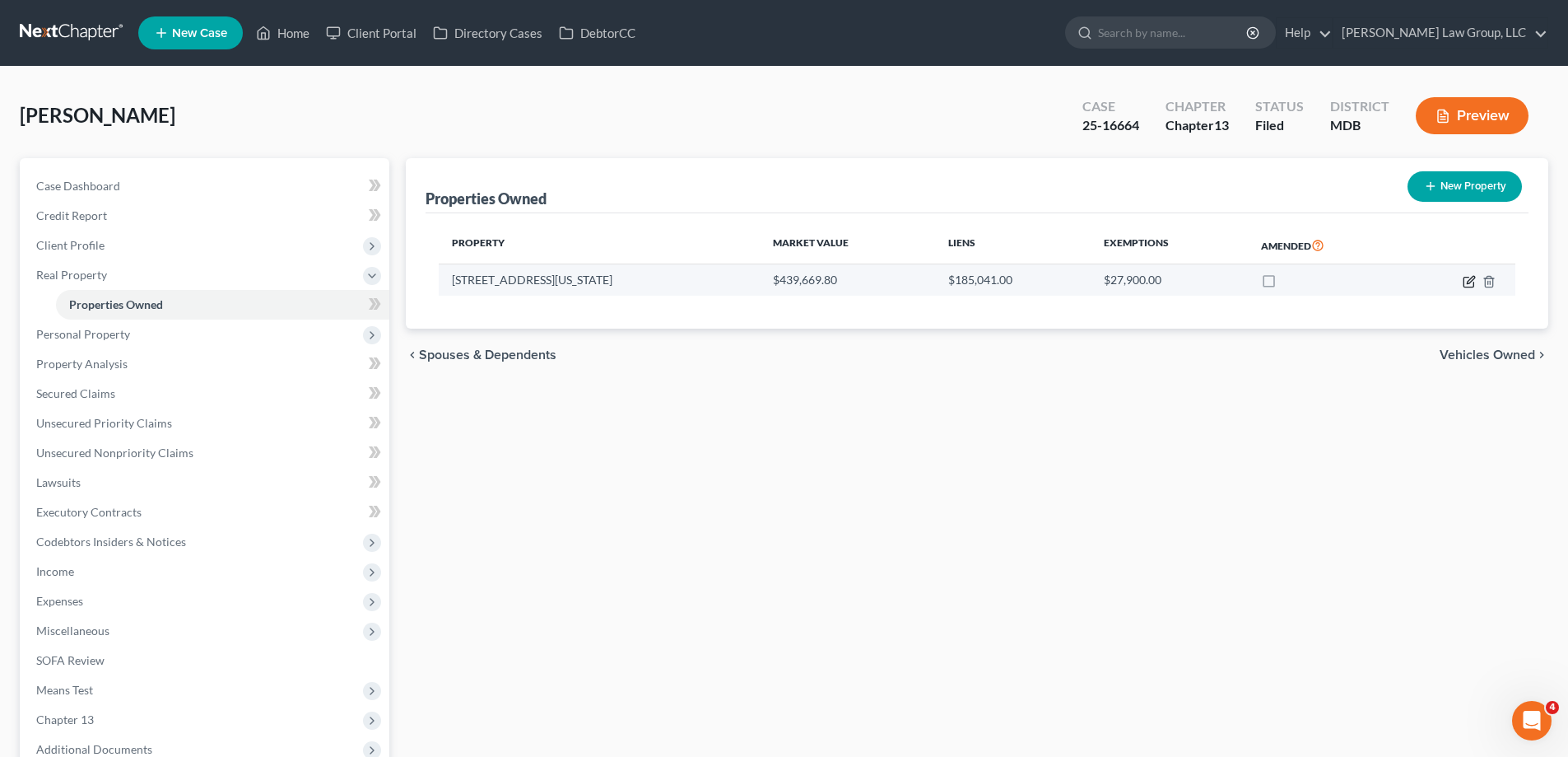
click at [1468, 281] on icon "button" at bounding box center [1471, 279] width 8 height 8
select select "21"
select select "0"
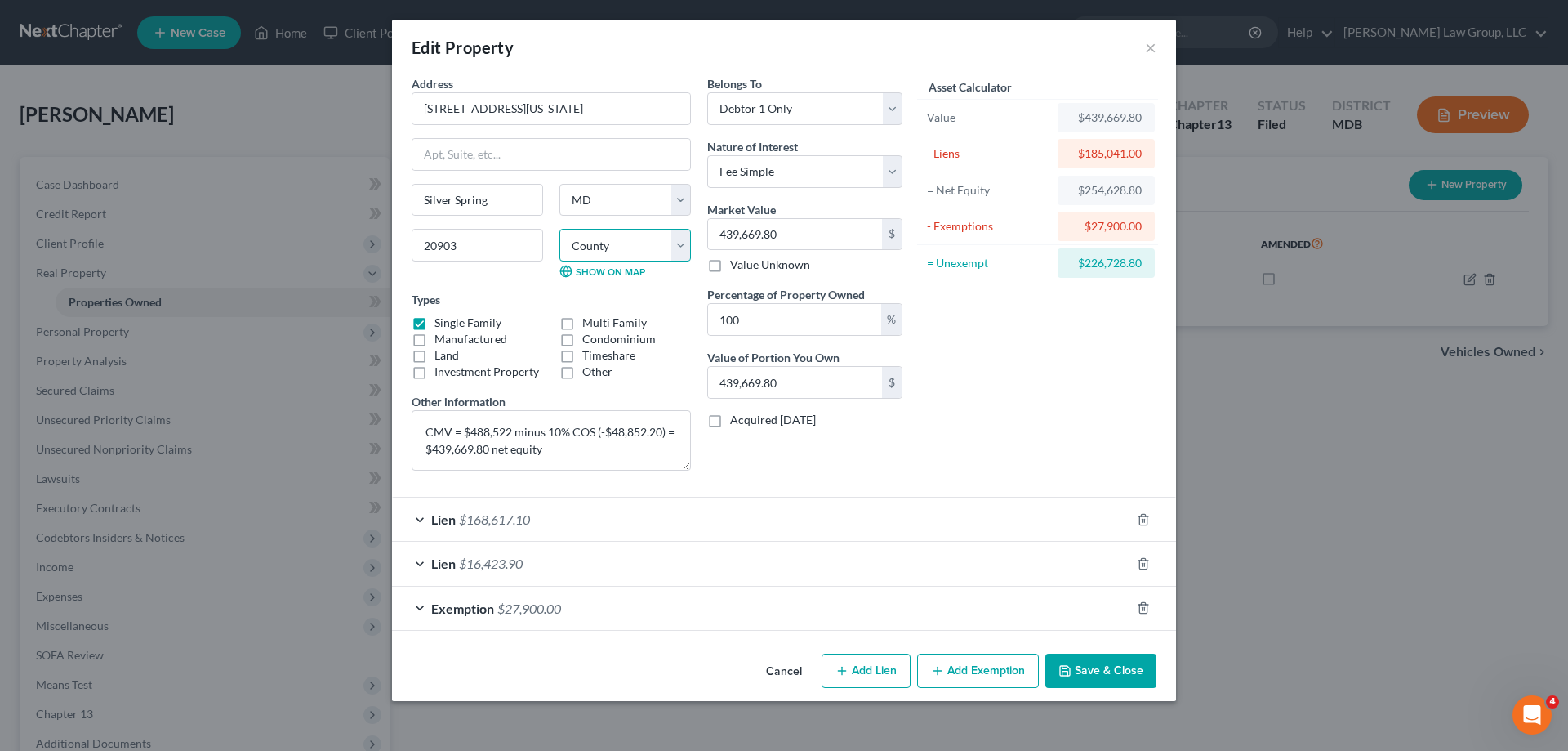
click at [644, 250] on select "County [GEOGRAPHIC_DATA] [GEOGRAPHIC_DATA] [GEOGRAPHIC_DATA] [GEOGRAPHIC_DATA] …" at bounding box center [626, 245] width 132 height 33
select select "15"
click at [560, 229] on select "County [GEOGRAPHIC_DATA] [GEOGRAPHIC_DATA] [GEOGRAPHIC_DATA] [GEOGRAPHIC_DATA] …" at bounding box center [626, 245] width 132 height 33
click at [1070, 363] on div "Asset Calculator Value $439,669.80 - Liens $185,041.00 = Net Equity $254,628.80…" at bounding box center [1038, 279] width 254 height 408
drag, startPoint x: 1085, startPoint y: 678, endPoint x: 1071, endPoint y: 676, distance: 14.1
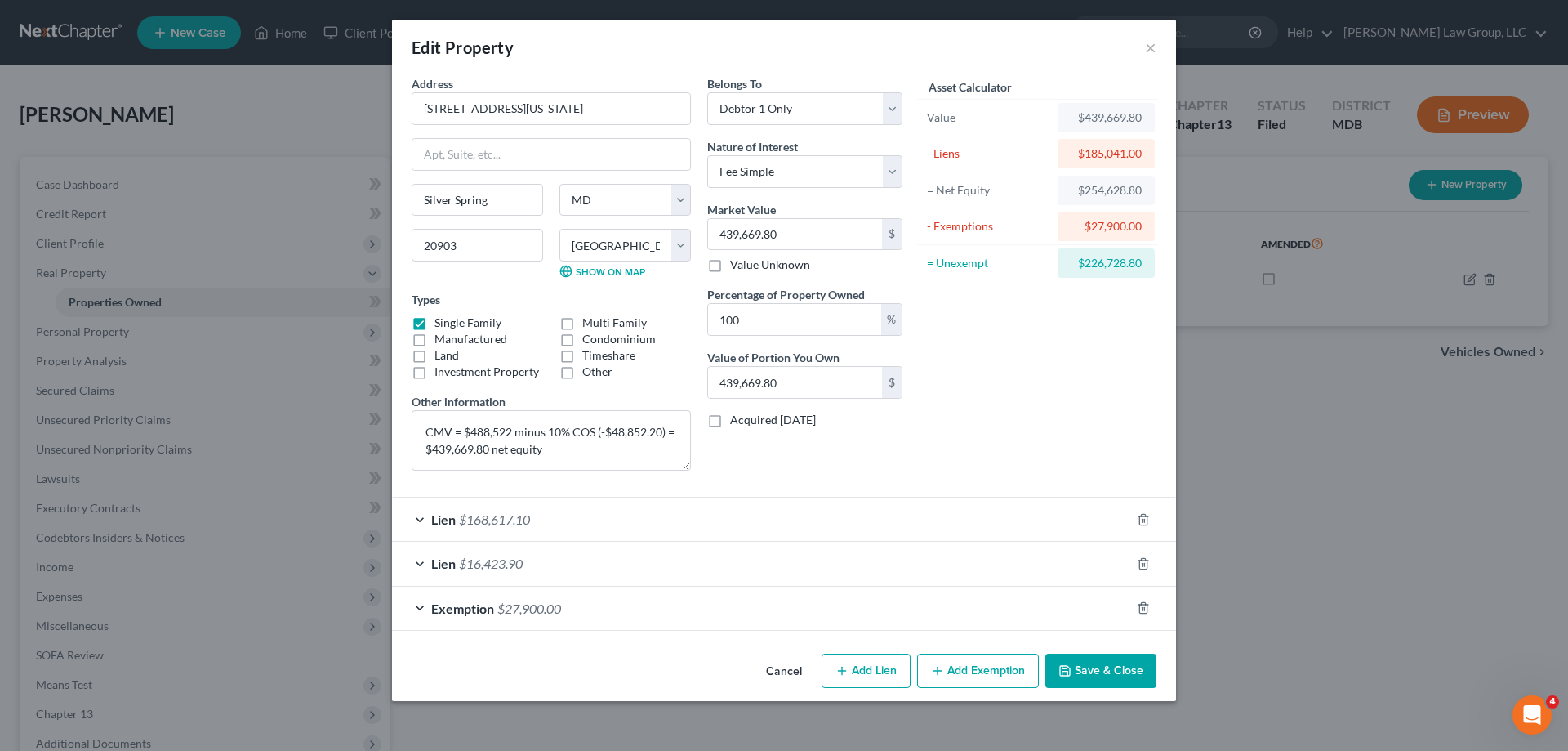
click at [1084, 678] on button "Save & Close" at bounding box center [1102, 670] width 111 height 34
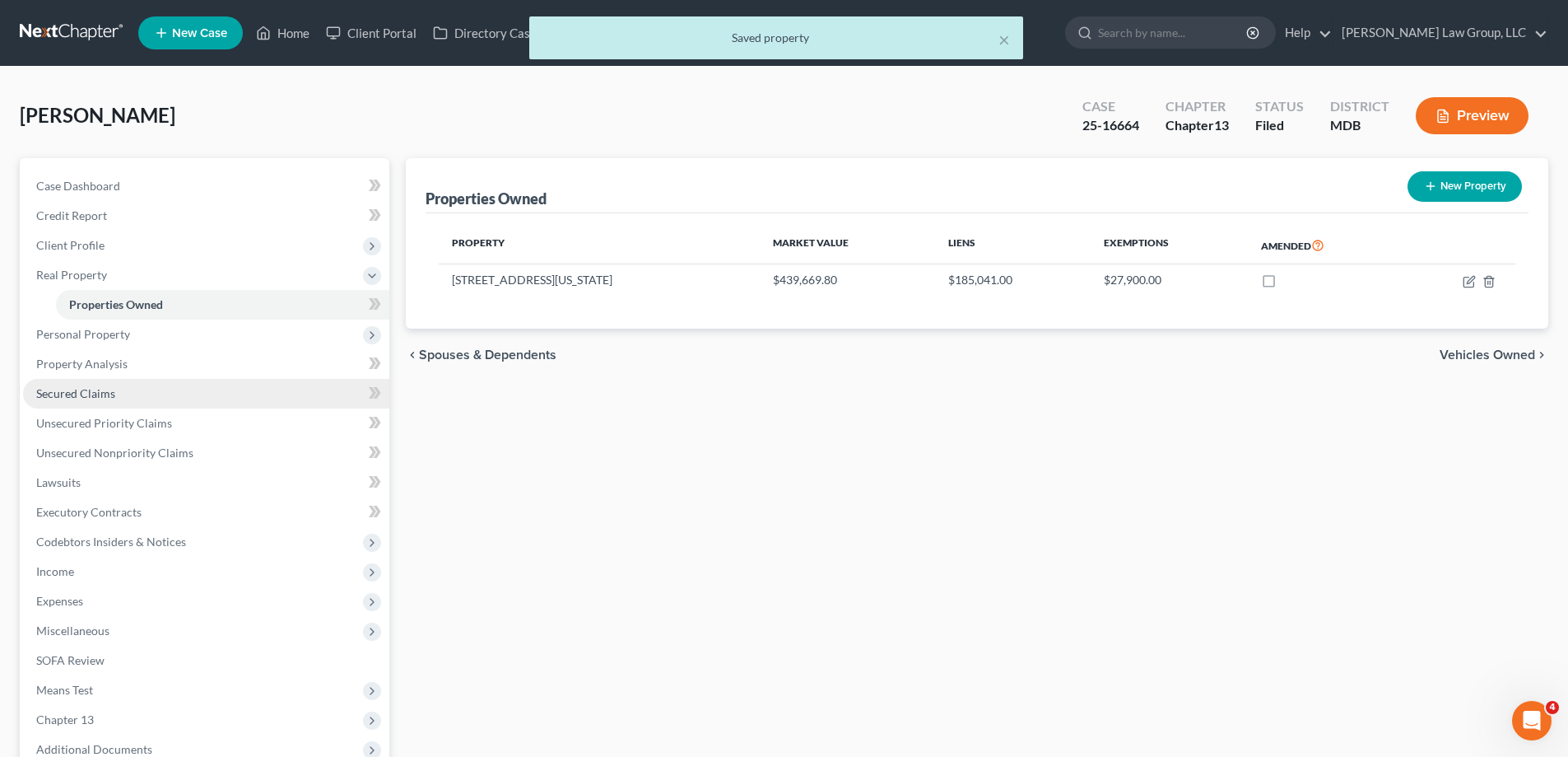
click at [132, 401] on link "Secured Claims" at bounding box center [206, 393] width 367 height 29
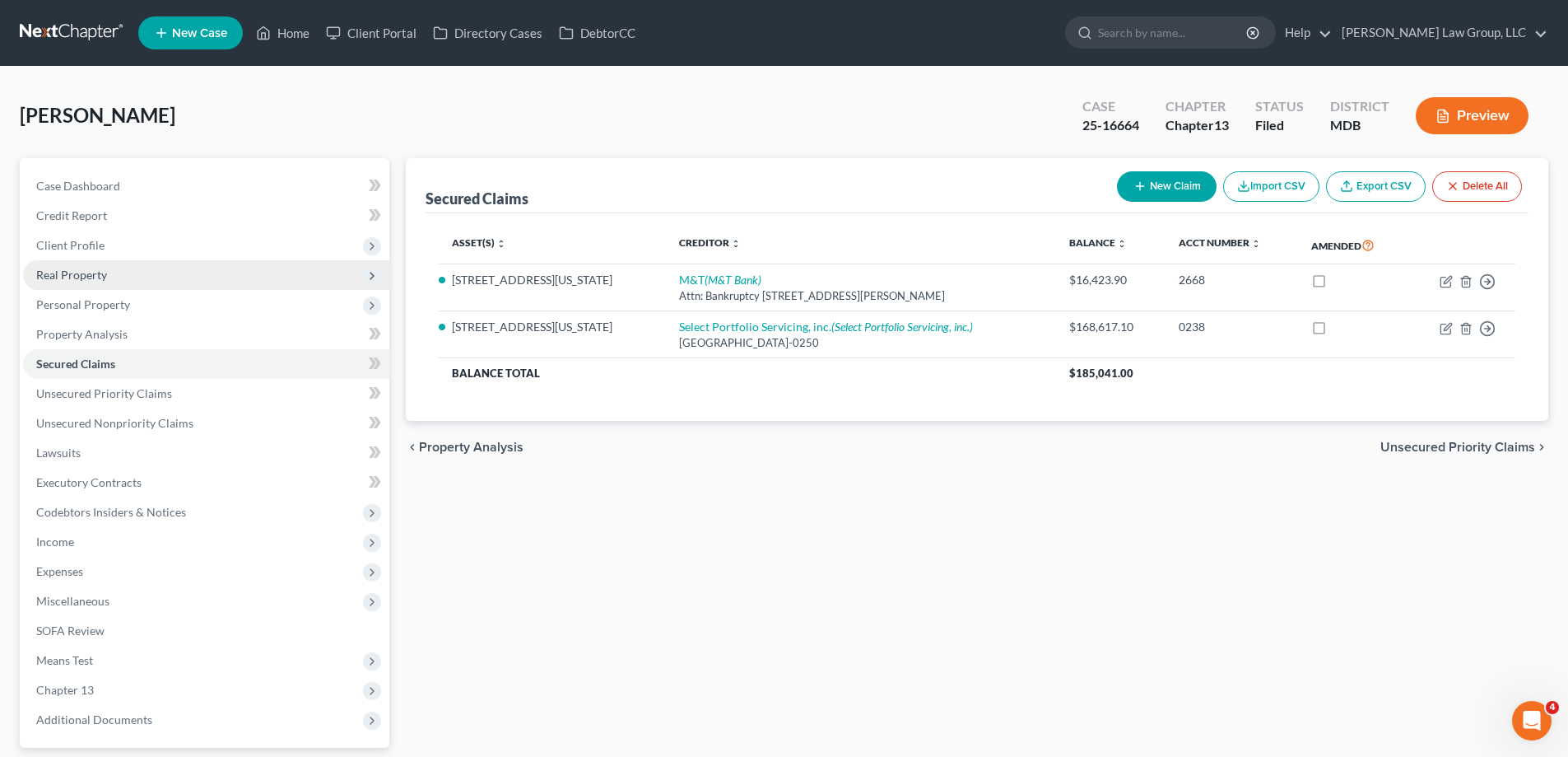
click at [120, 271] on span "Real Property" at bounding box center [206, 274] width 367 height 29
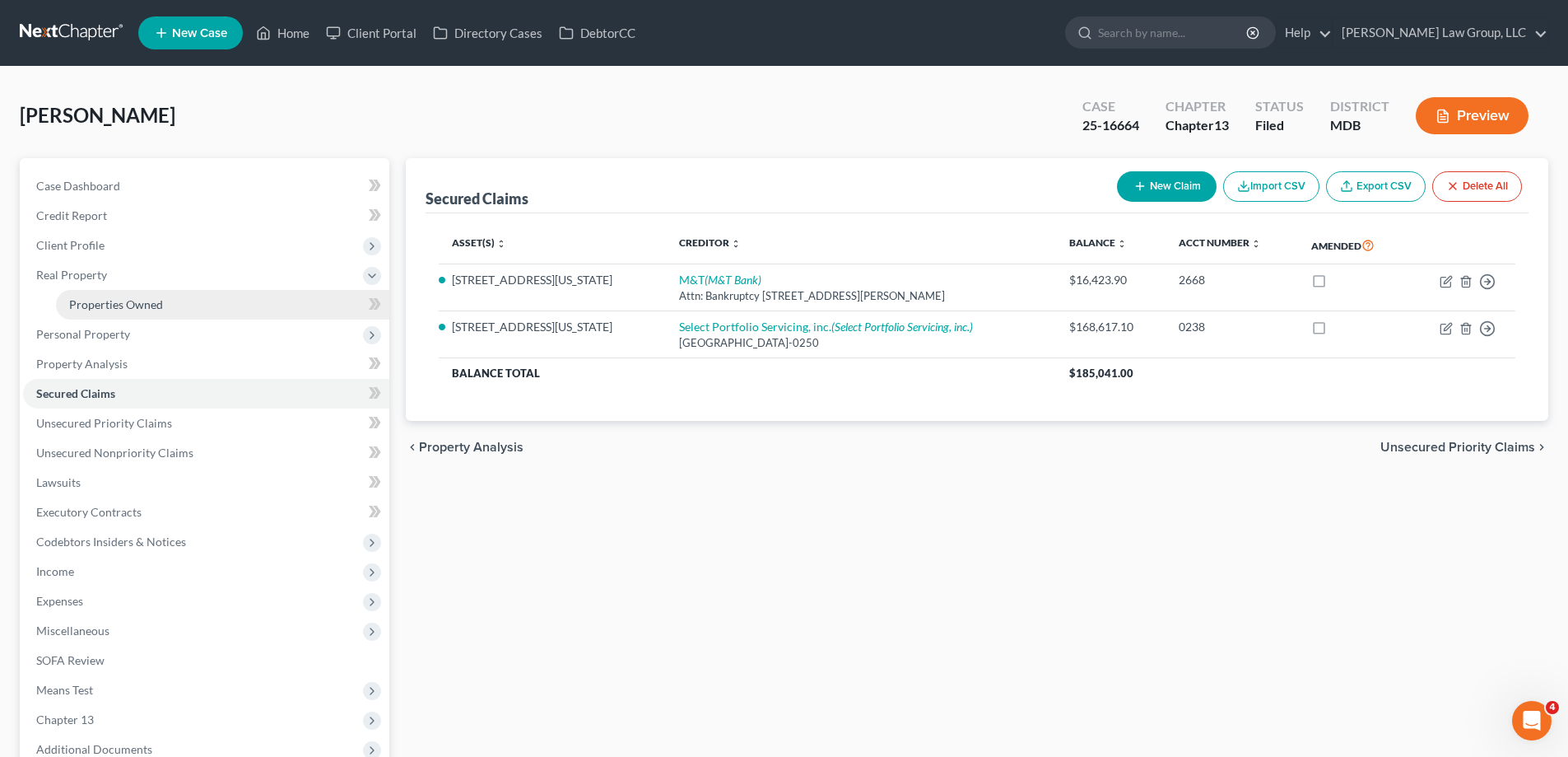
click at [132, 306] on span "Properties Owned" at bounding box center [116, 304] width 94 height 14
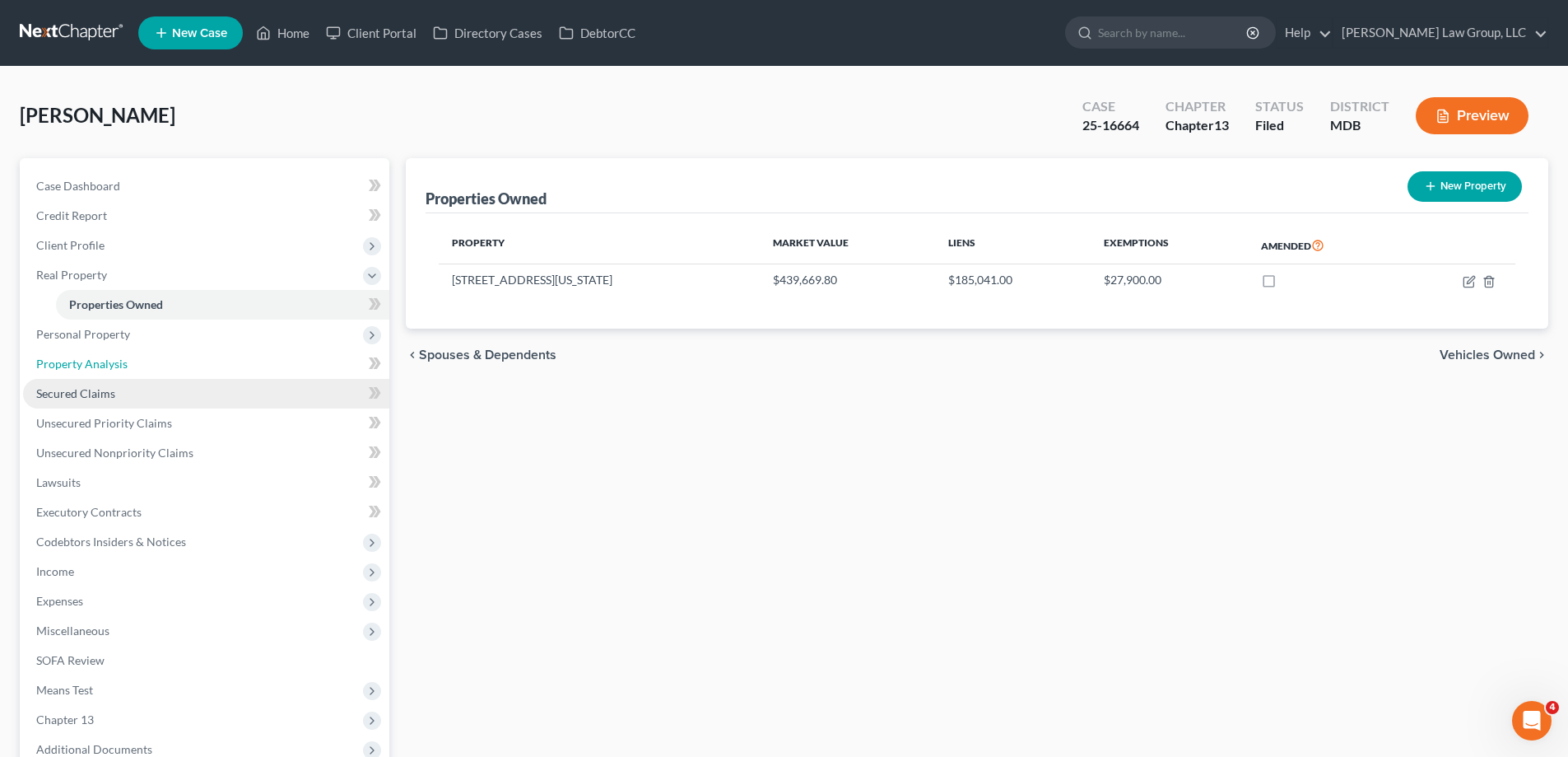
drag, startPoint x: 136, startPoint y: 363, endPoint x: 141, endPoint y: 387, distance: 24.5
click at [135, 363] on link "Property Analysis" at bounding box center [206, 364] width 367 height 29
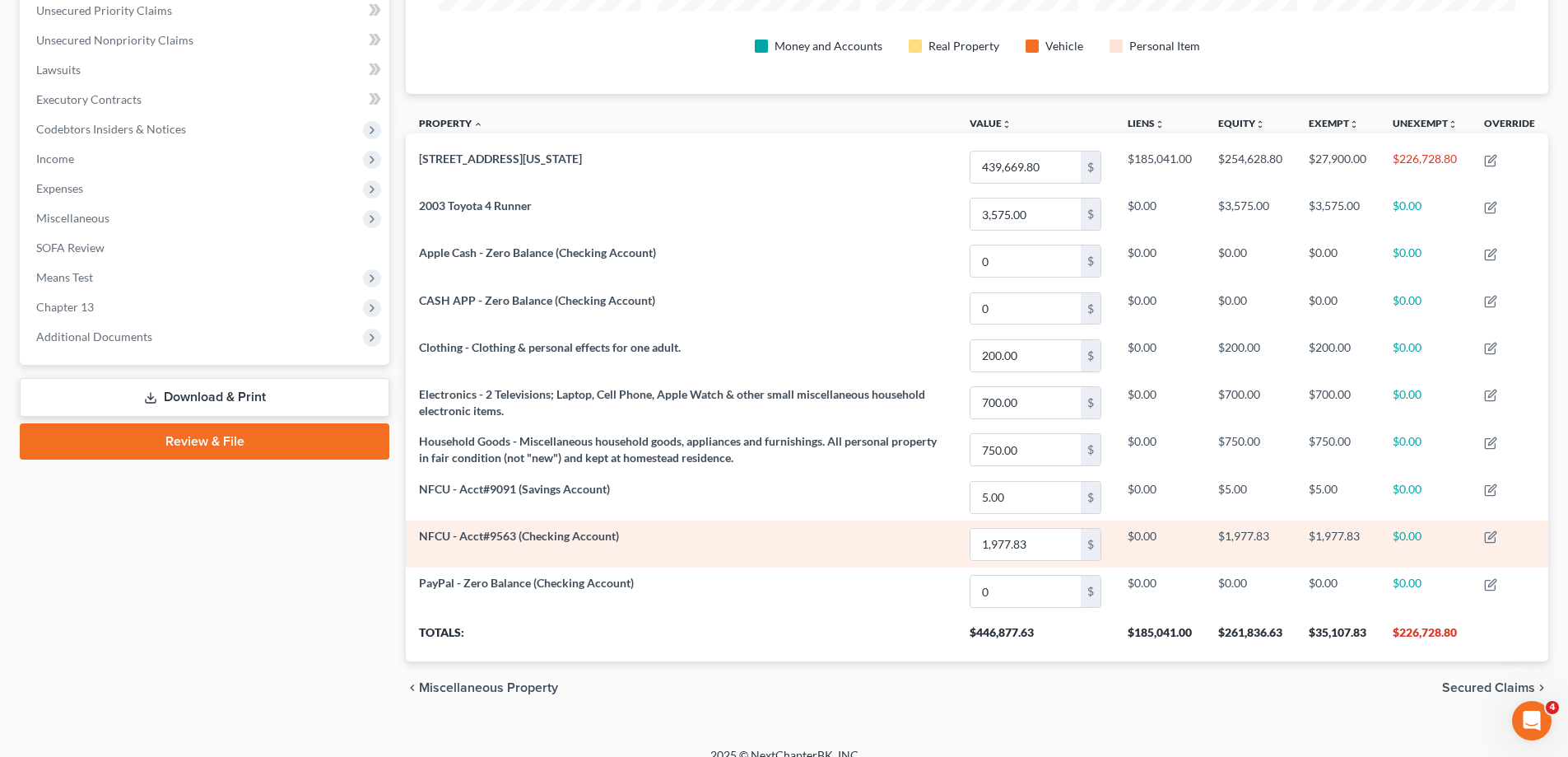
scroll to position [403, 0]
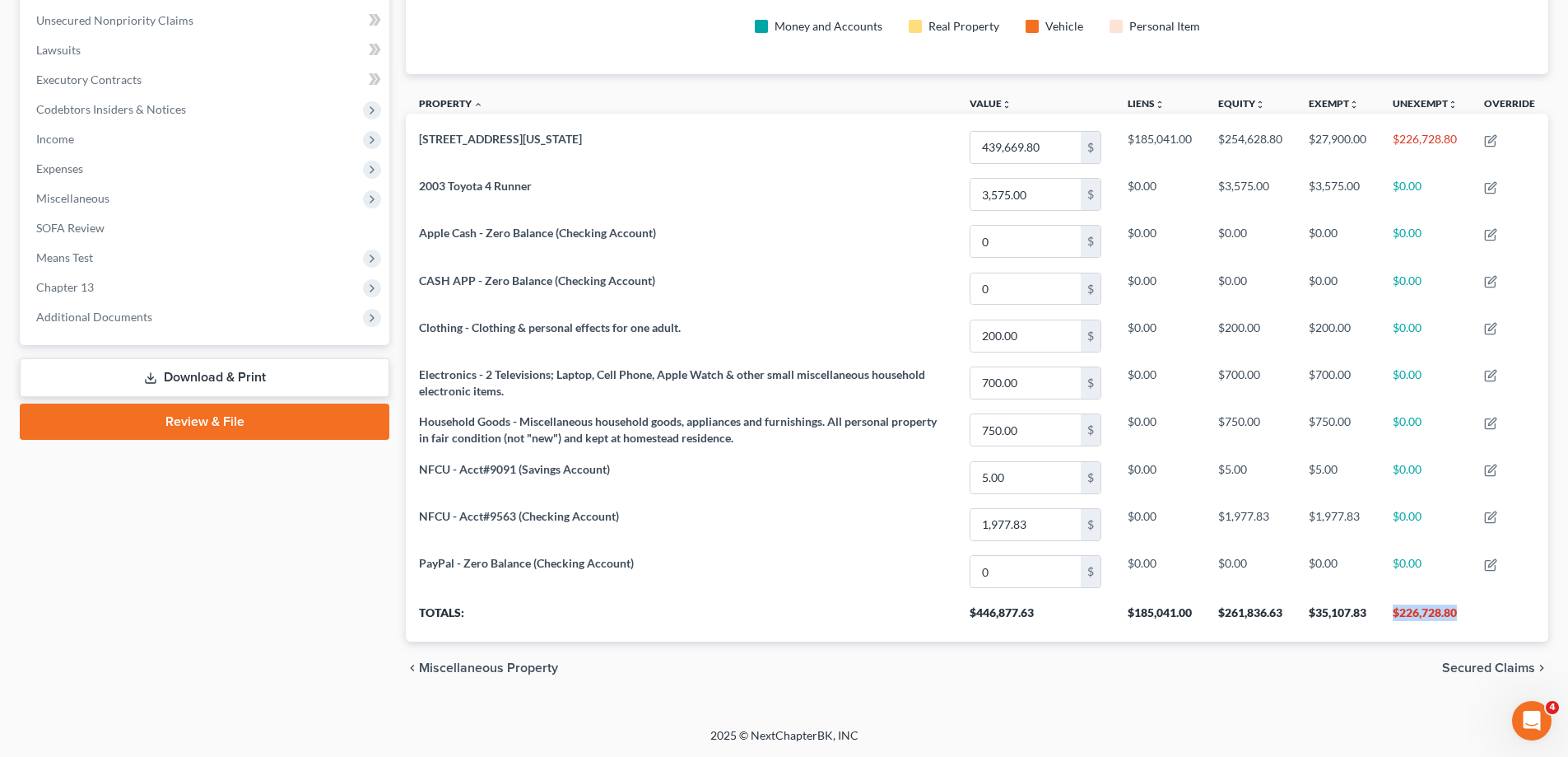
drag, startPoint x: 1470, startPoint y: 615, endPoint x: 1382, endPoint y: 613, distance: 88.0
click at [1382, 613] on th "$226,728.80" at bounding box center [1426, 618] width 91 height 47
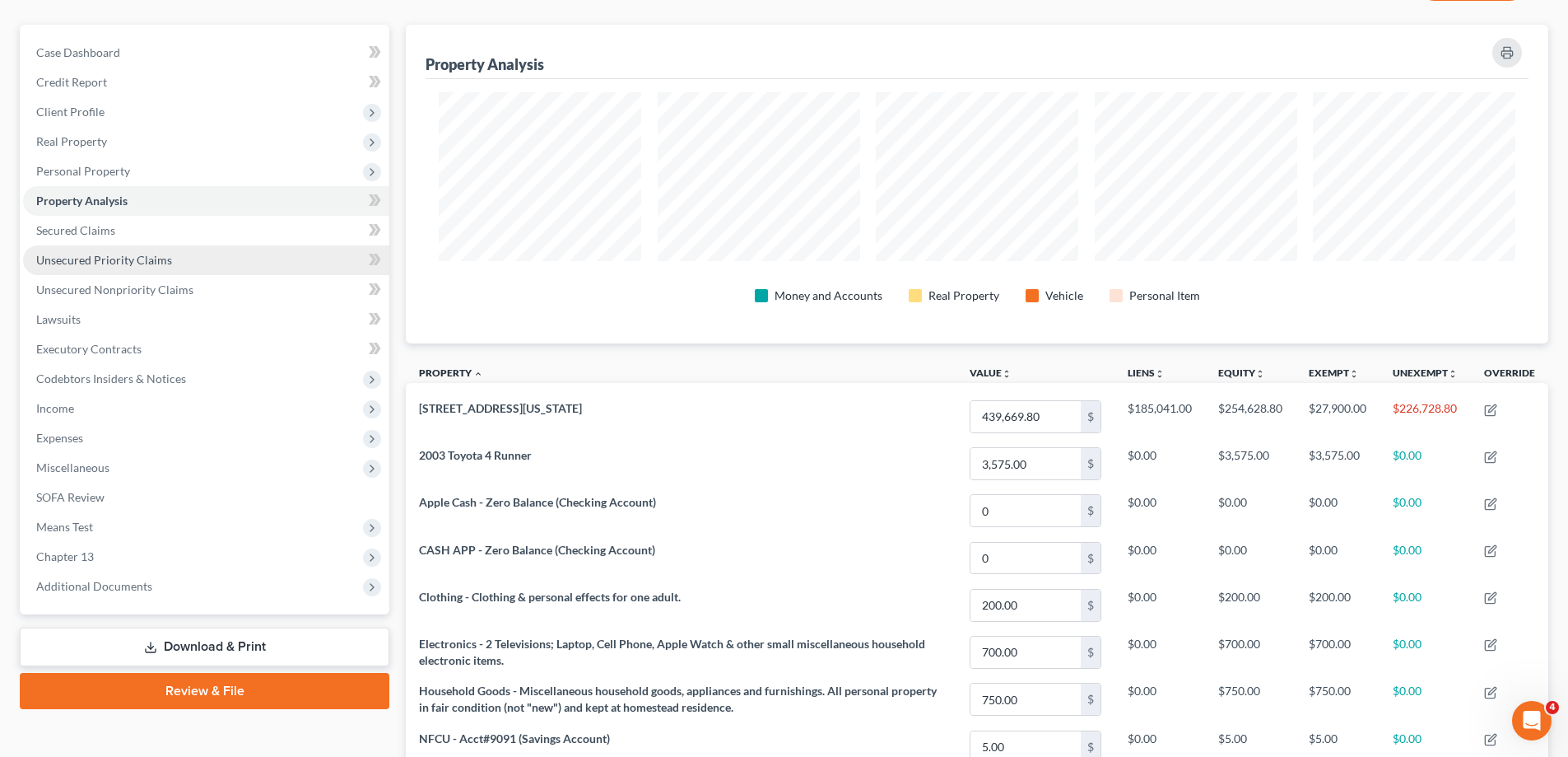
scroll to position [0, 0]
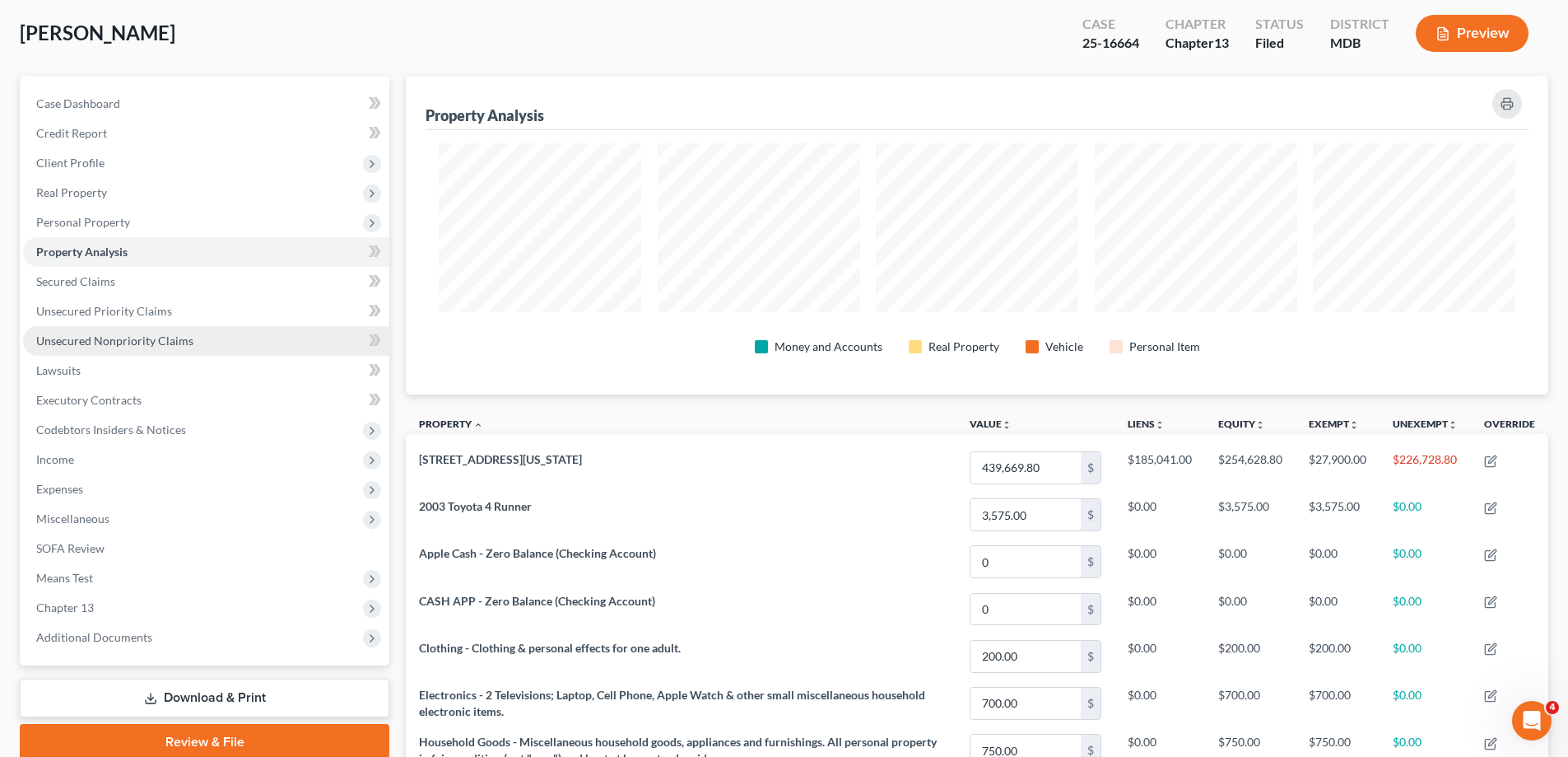
click at [202, 342] on link "Unsecured Nonpriority Claims" at bounding box center [206, 340] width 367 height 29
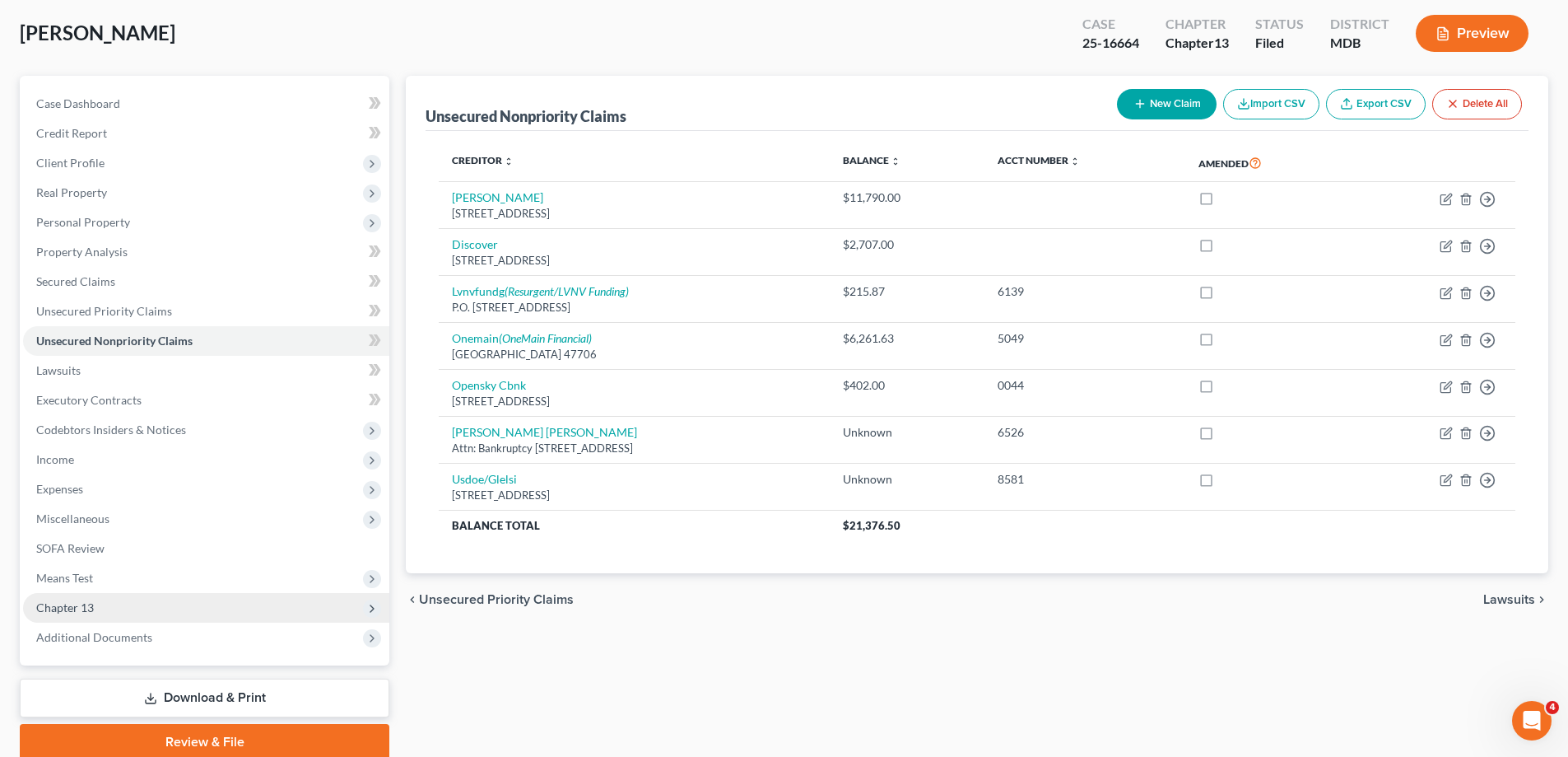
scroll to position [148, 0]
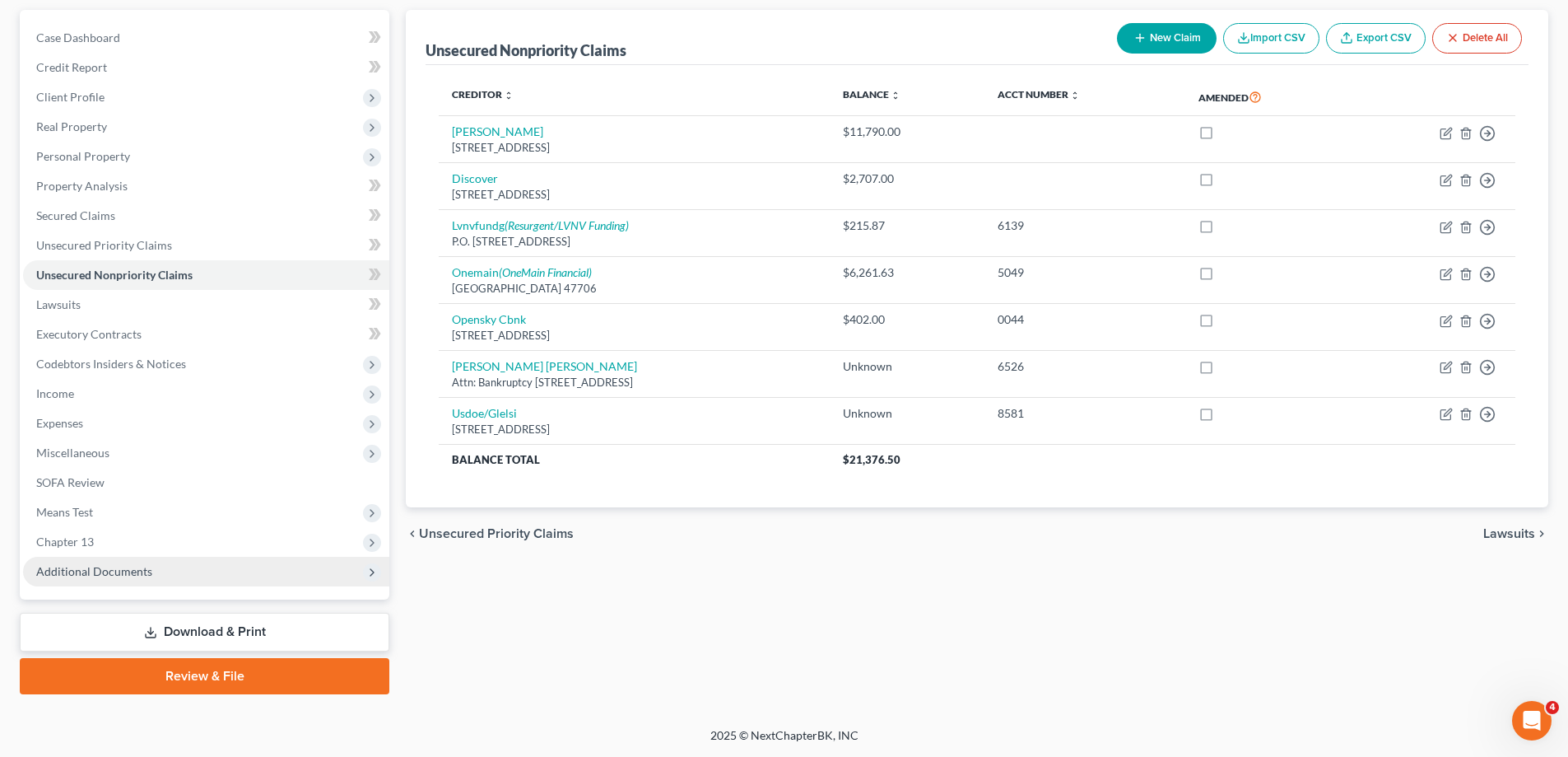
click at [194, 576] on span "Additional Documents" at bounding box center [206, 571] width 367 height 29
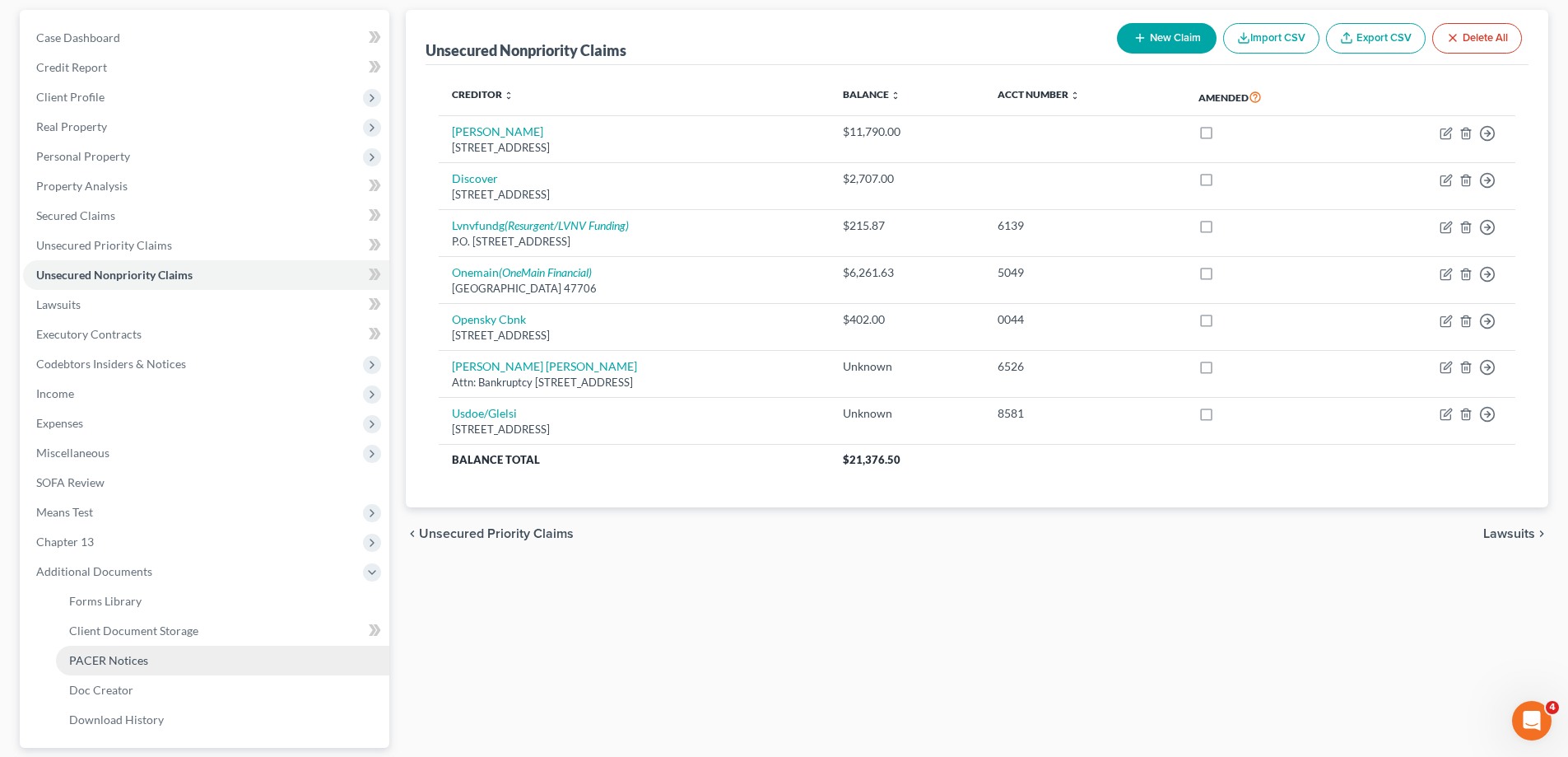
click at [140, 658] on span "PACER Notices" at bounding box center [108, 659] width 79 height 14
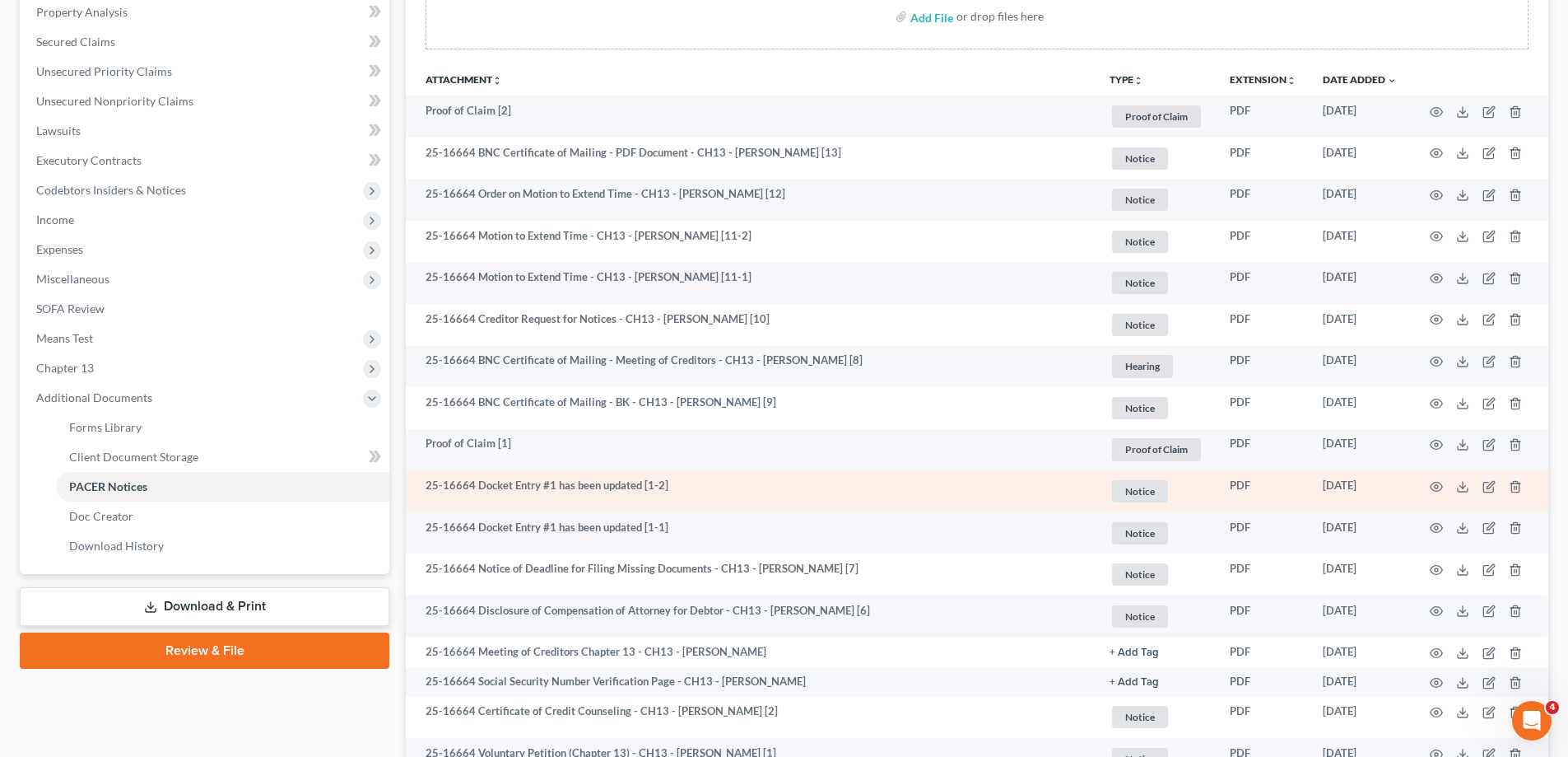
scroll to position [330, 0]
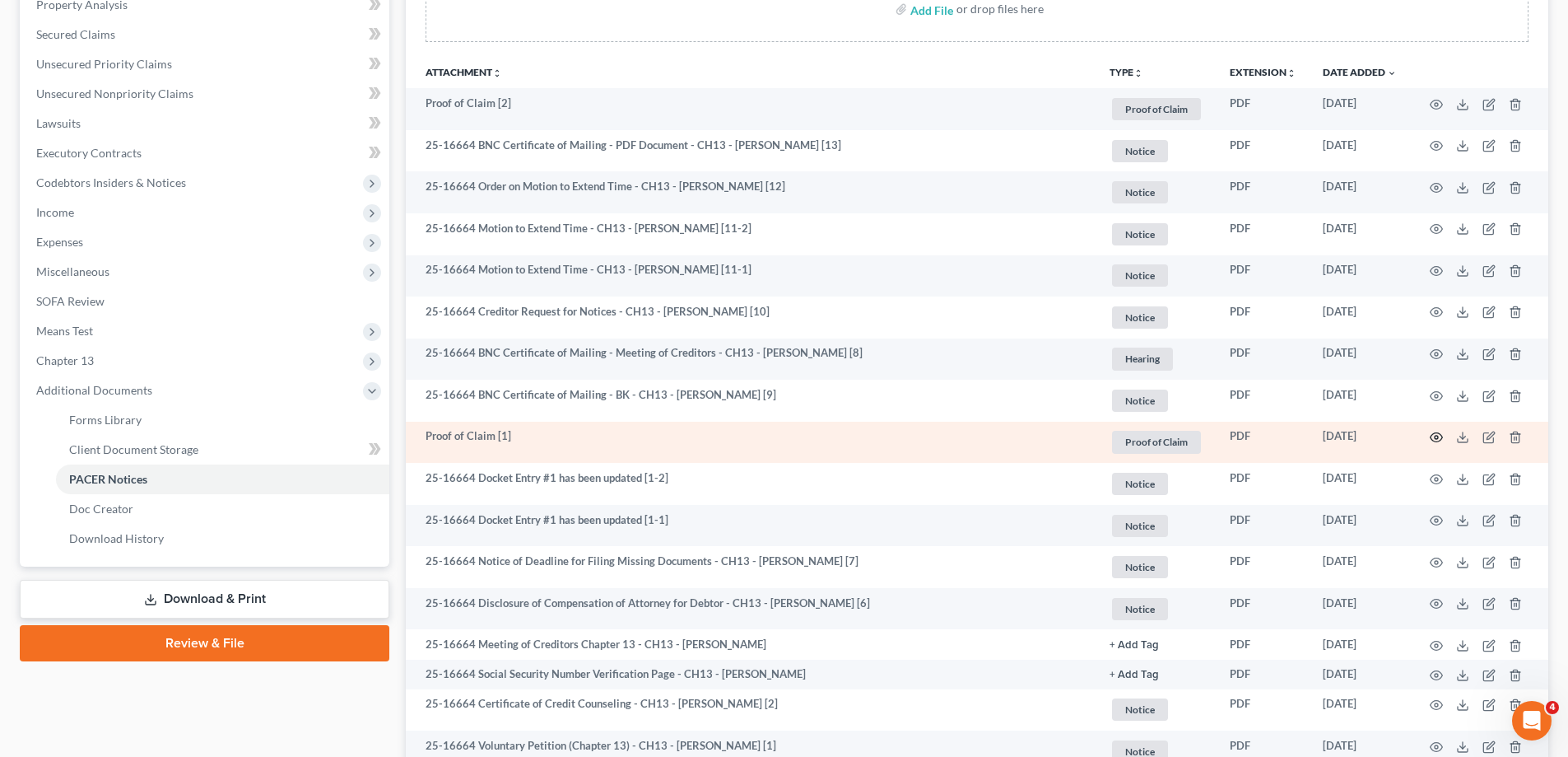
click at [1433, 435] on icon "button" at bounding box center [1437, 437] width 13 height 13
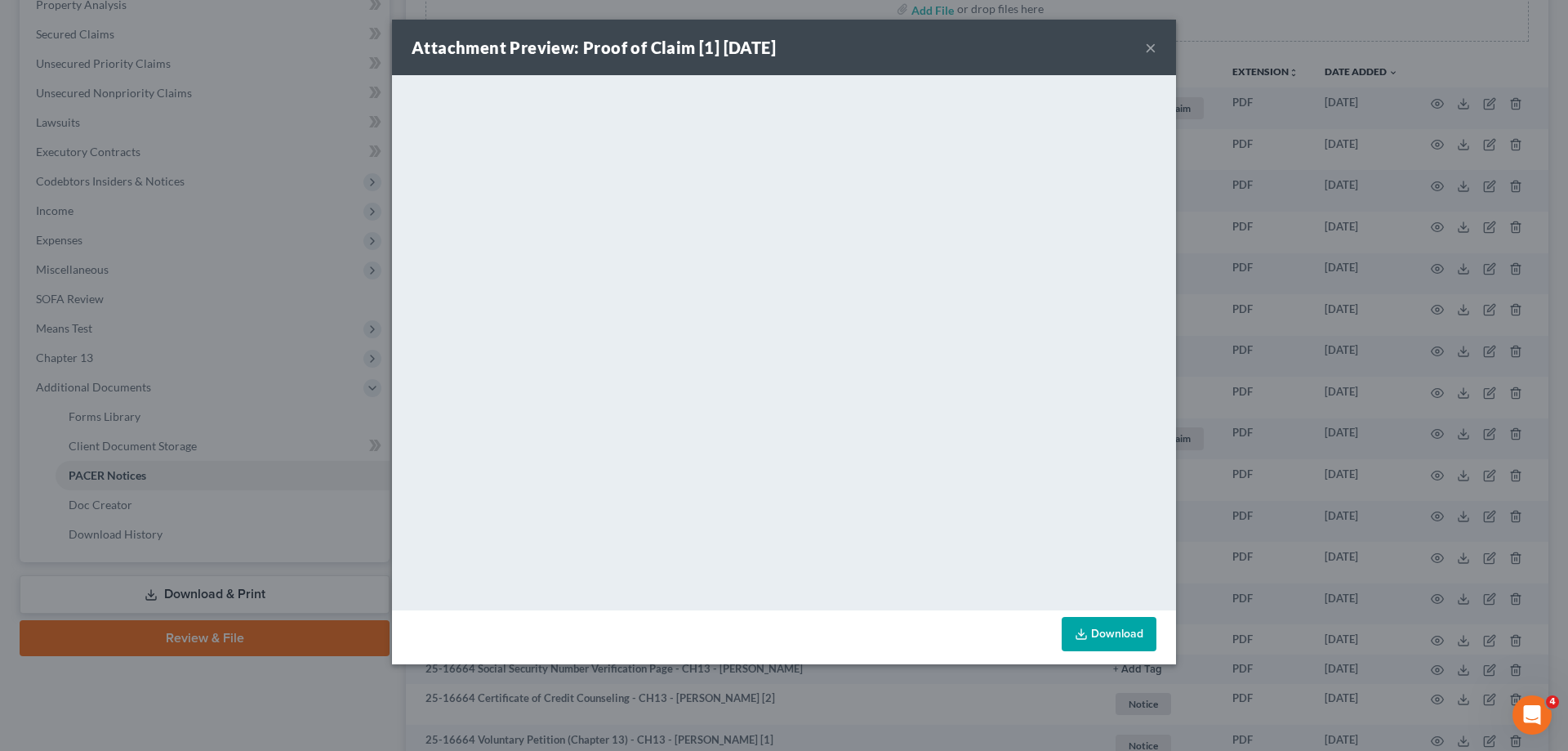
click at [1151, 51] on button "×" at bounding box center [1151, 47] width 11 height 20
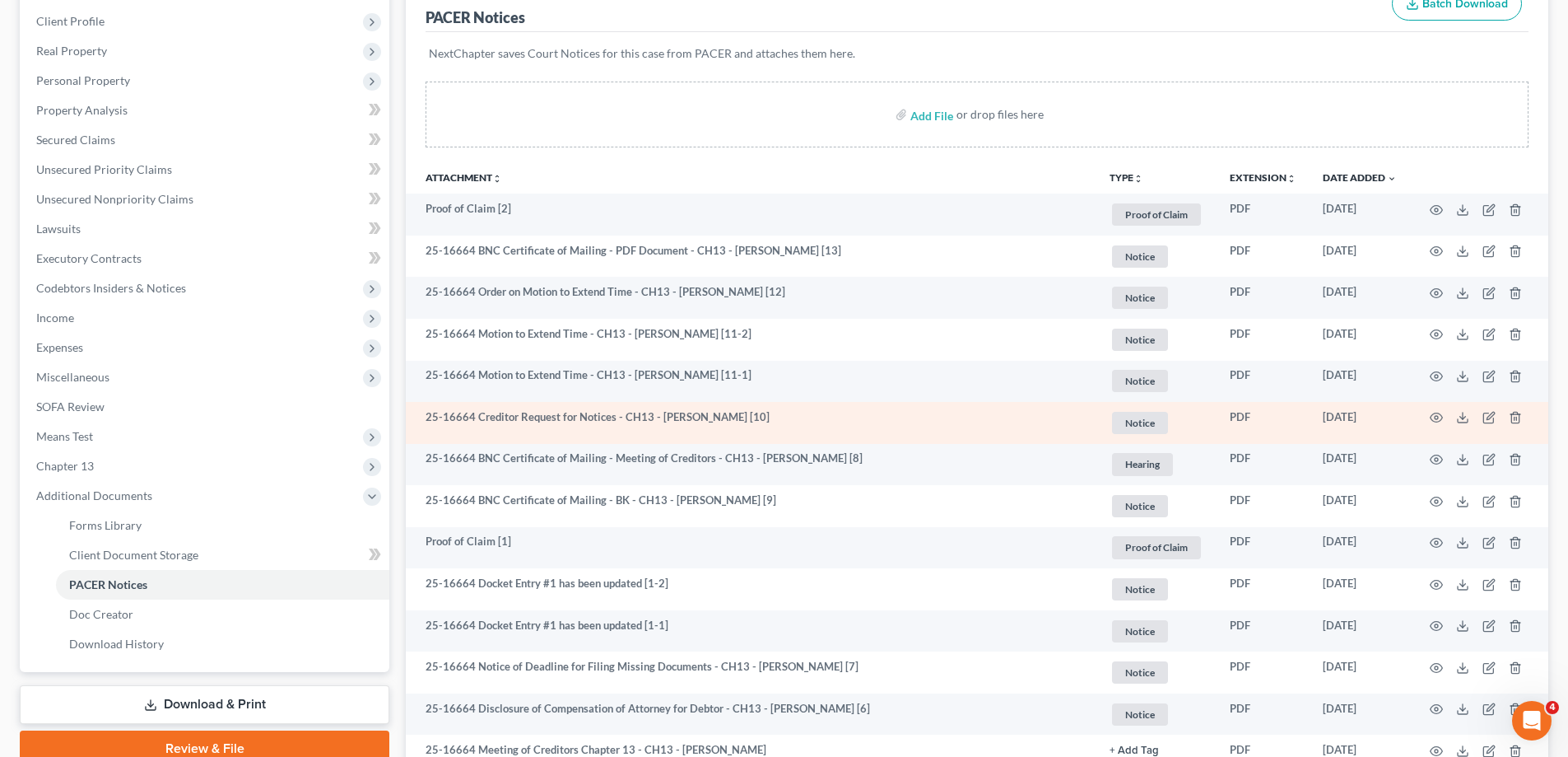
scroll to position [83, 0]
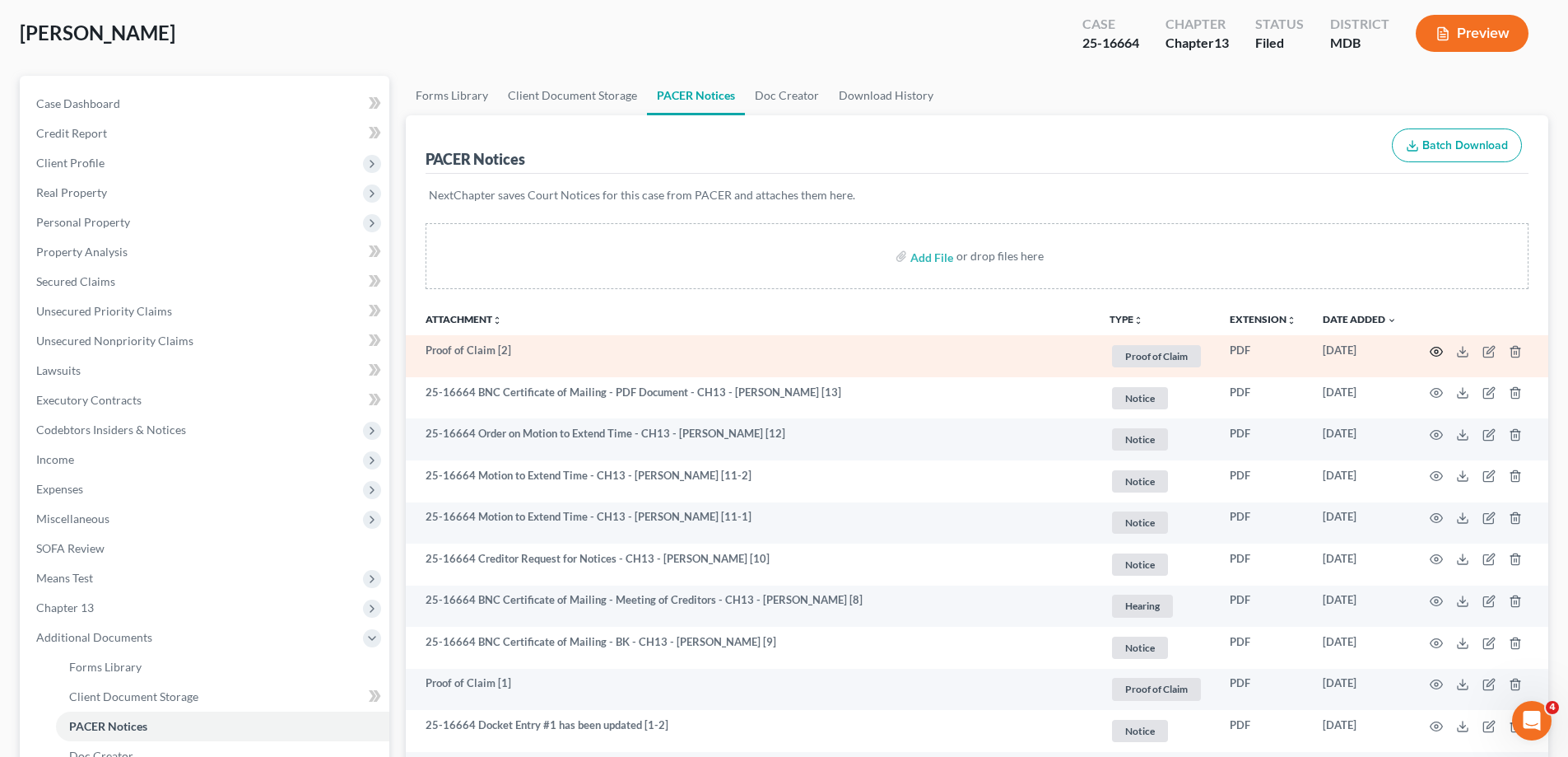
click at [1431, 350] on icon "button" at bounding box center [1437, 351] width 13 height 13
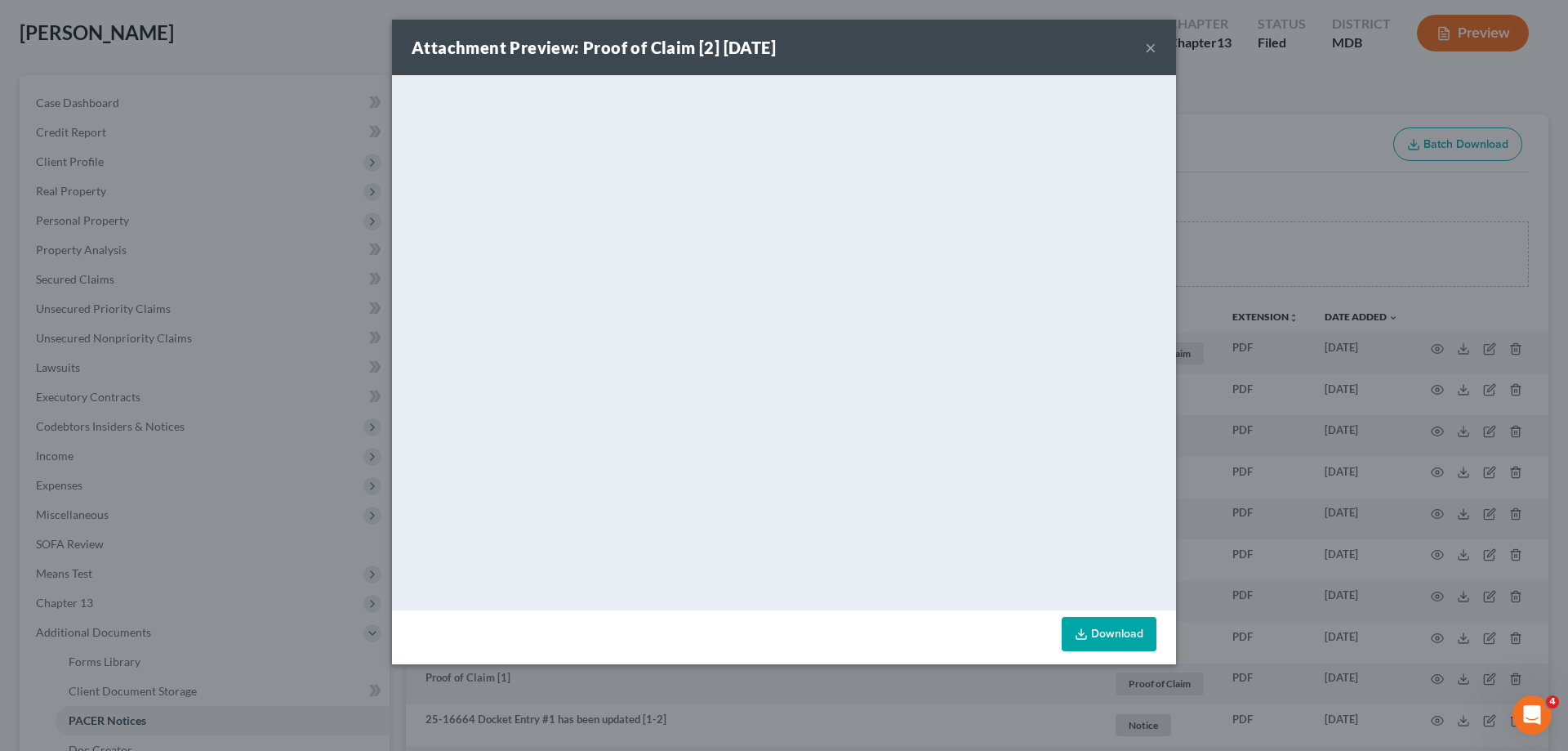
click at [1152, 46] on button "×" at bounding box center [1151, 47] width 11 height 20
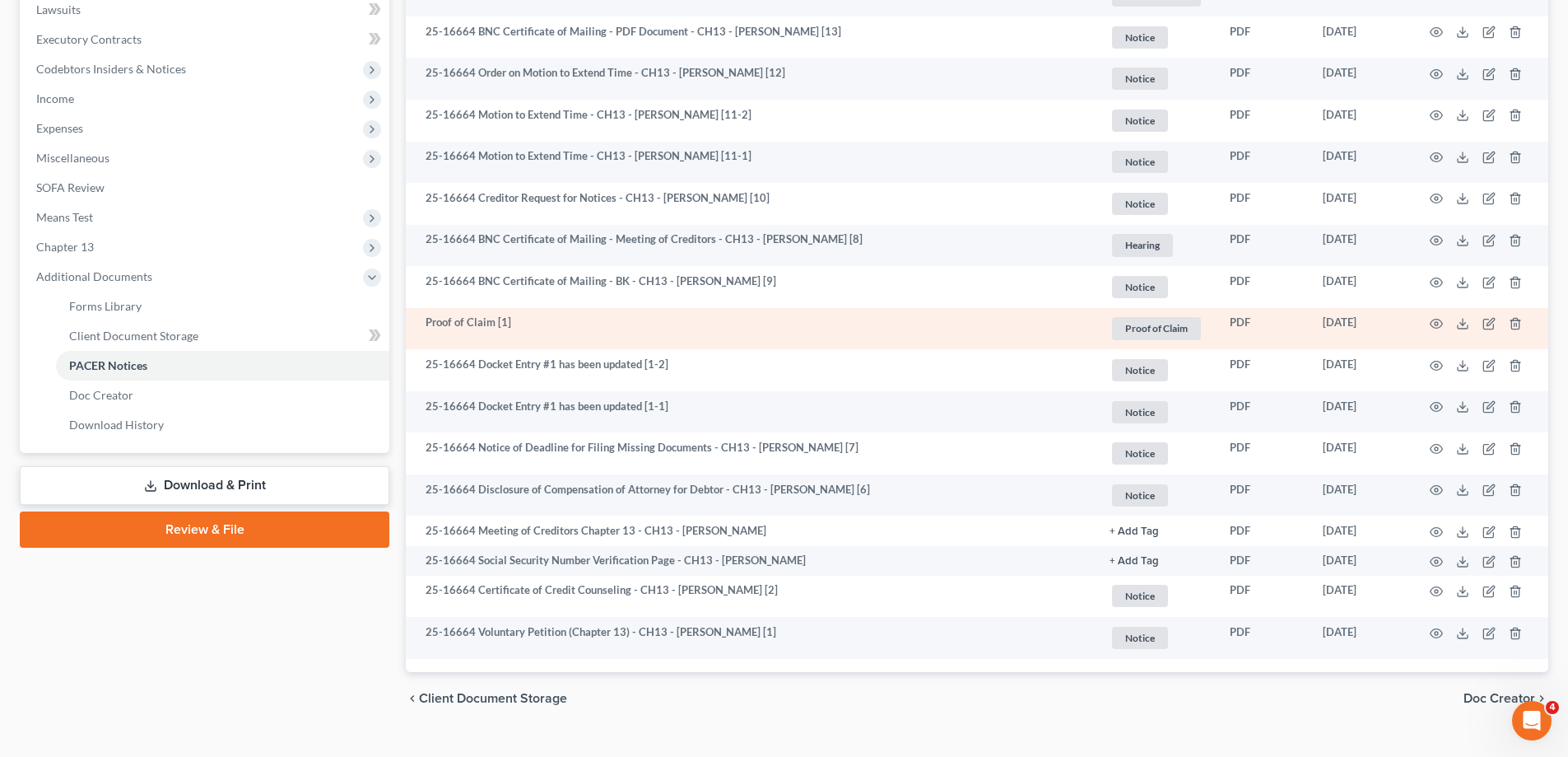
scroll to position [473, 0]
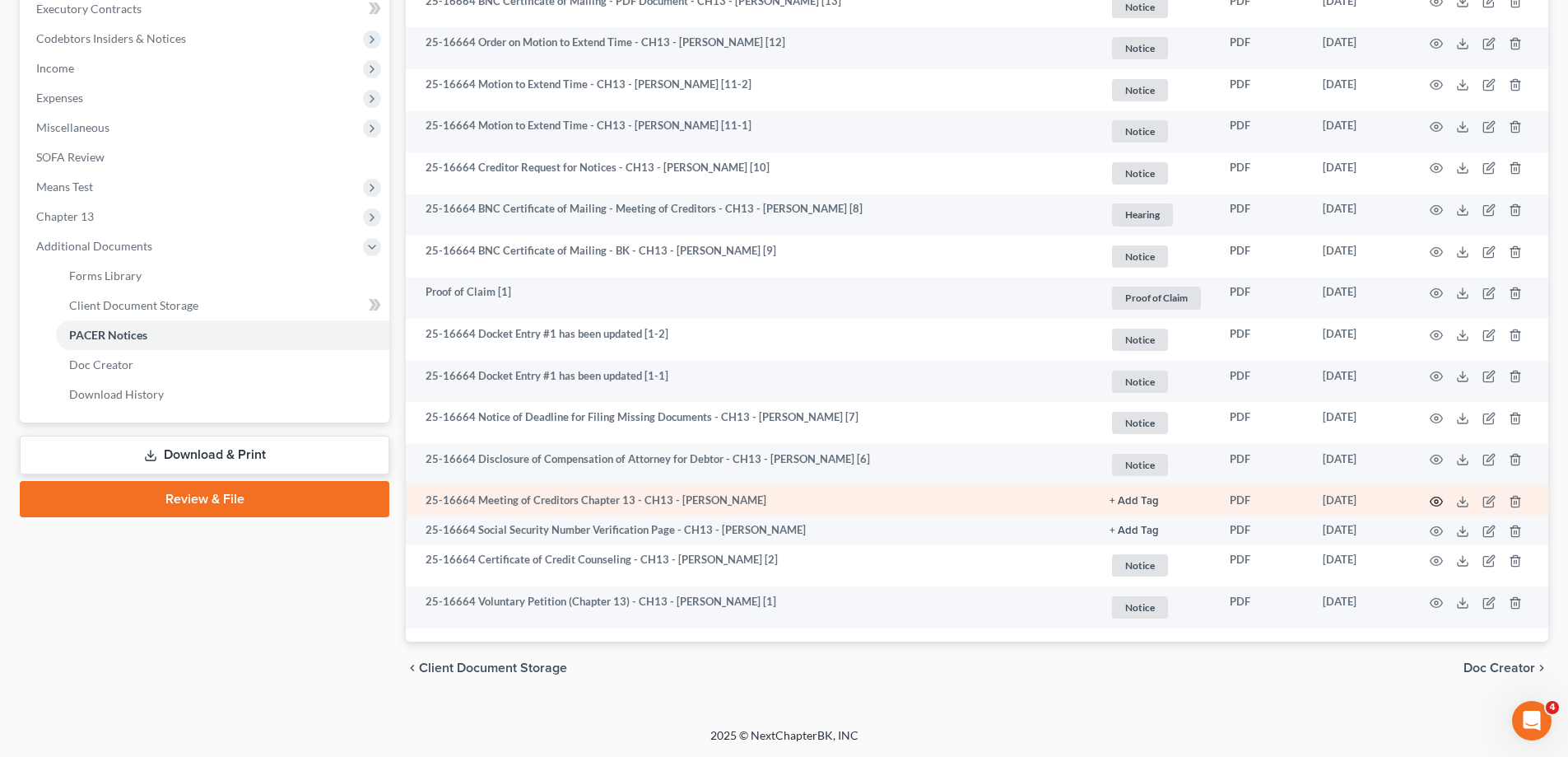
click at [1442, 498] on icon "button" at bounding box center [1437, 502] width 13 height 13
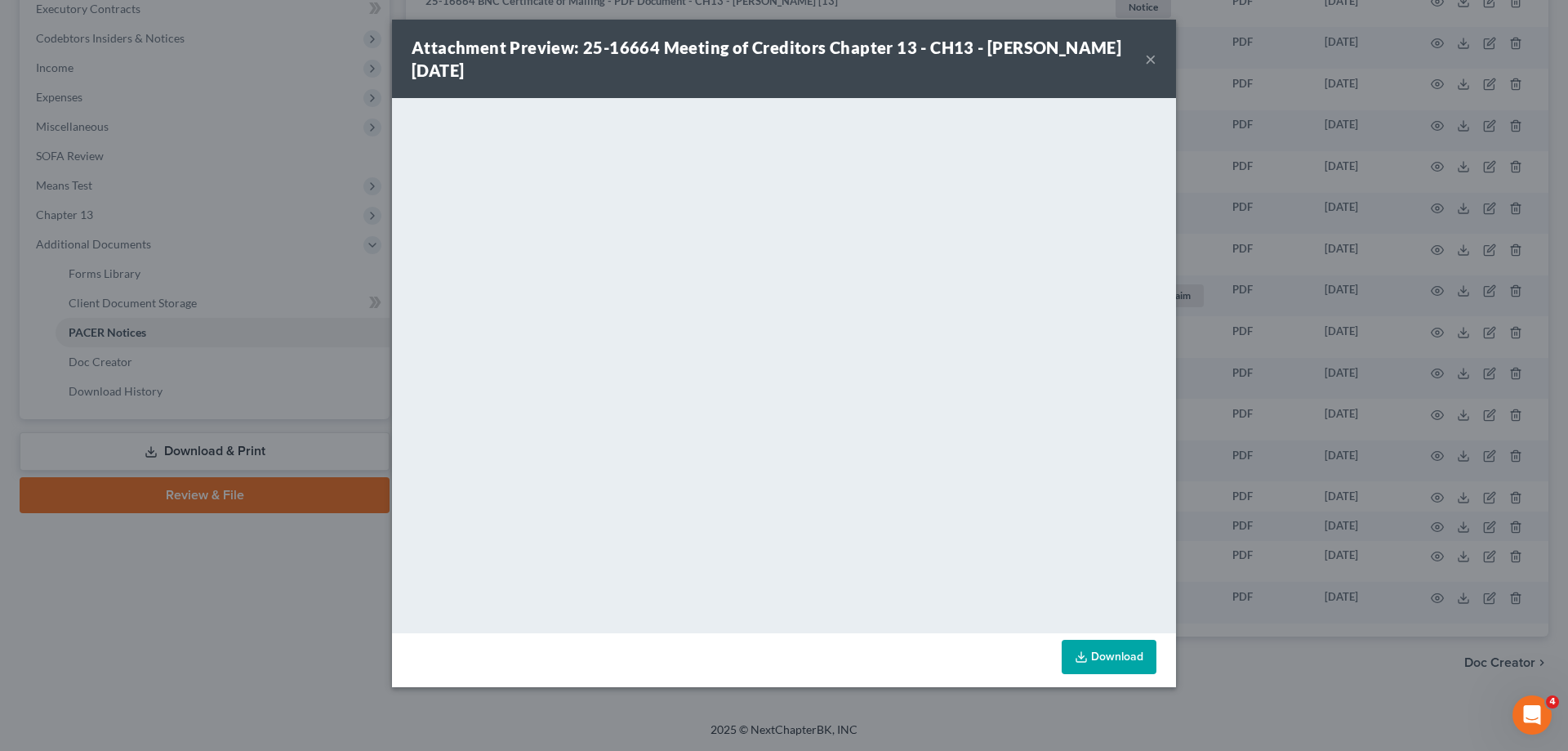
click at [1147, 55] on button "×" at bounding box center [1151, 58] width 11 height 20
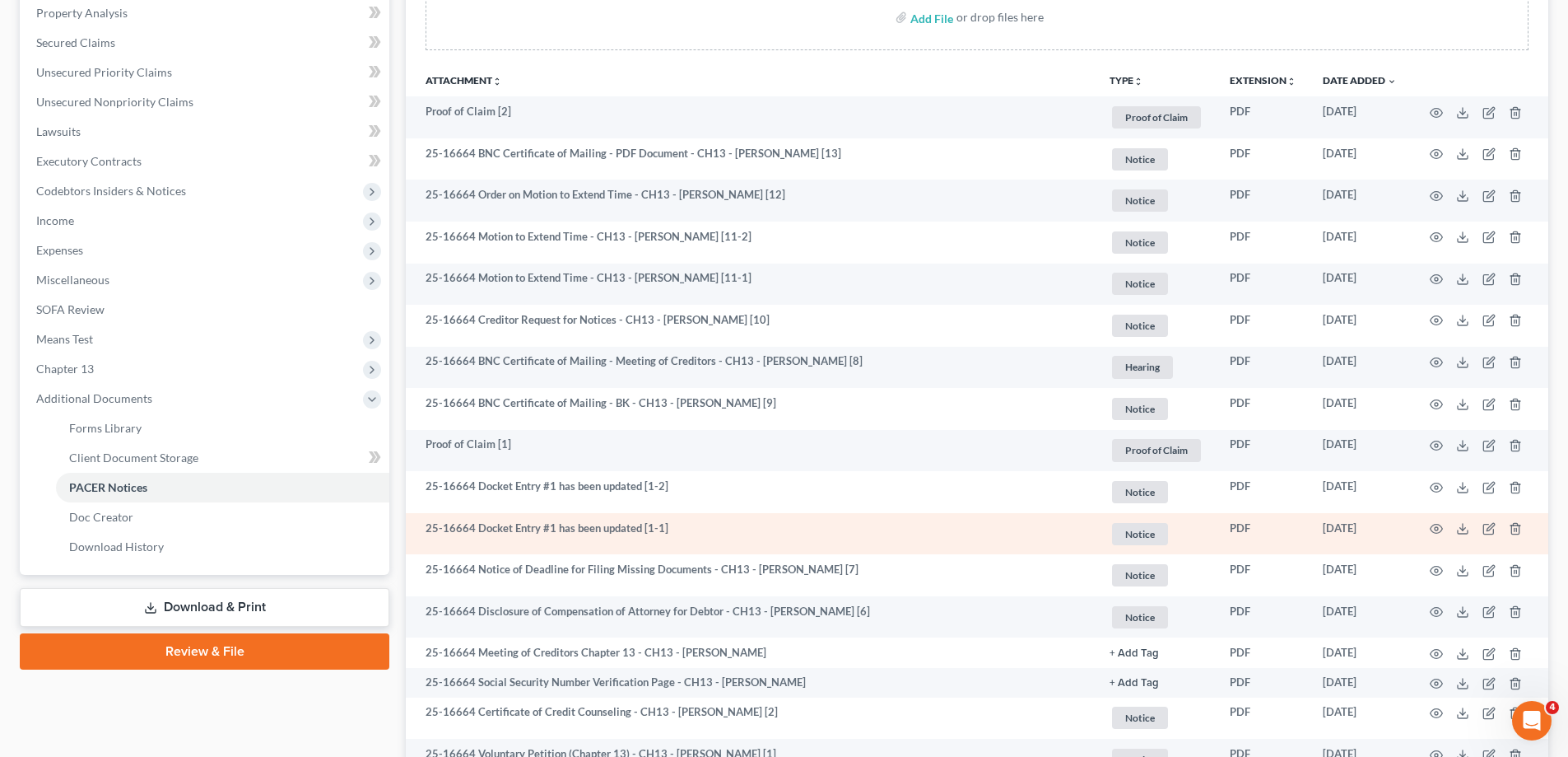
scroll to position [309, 0]
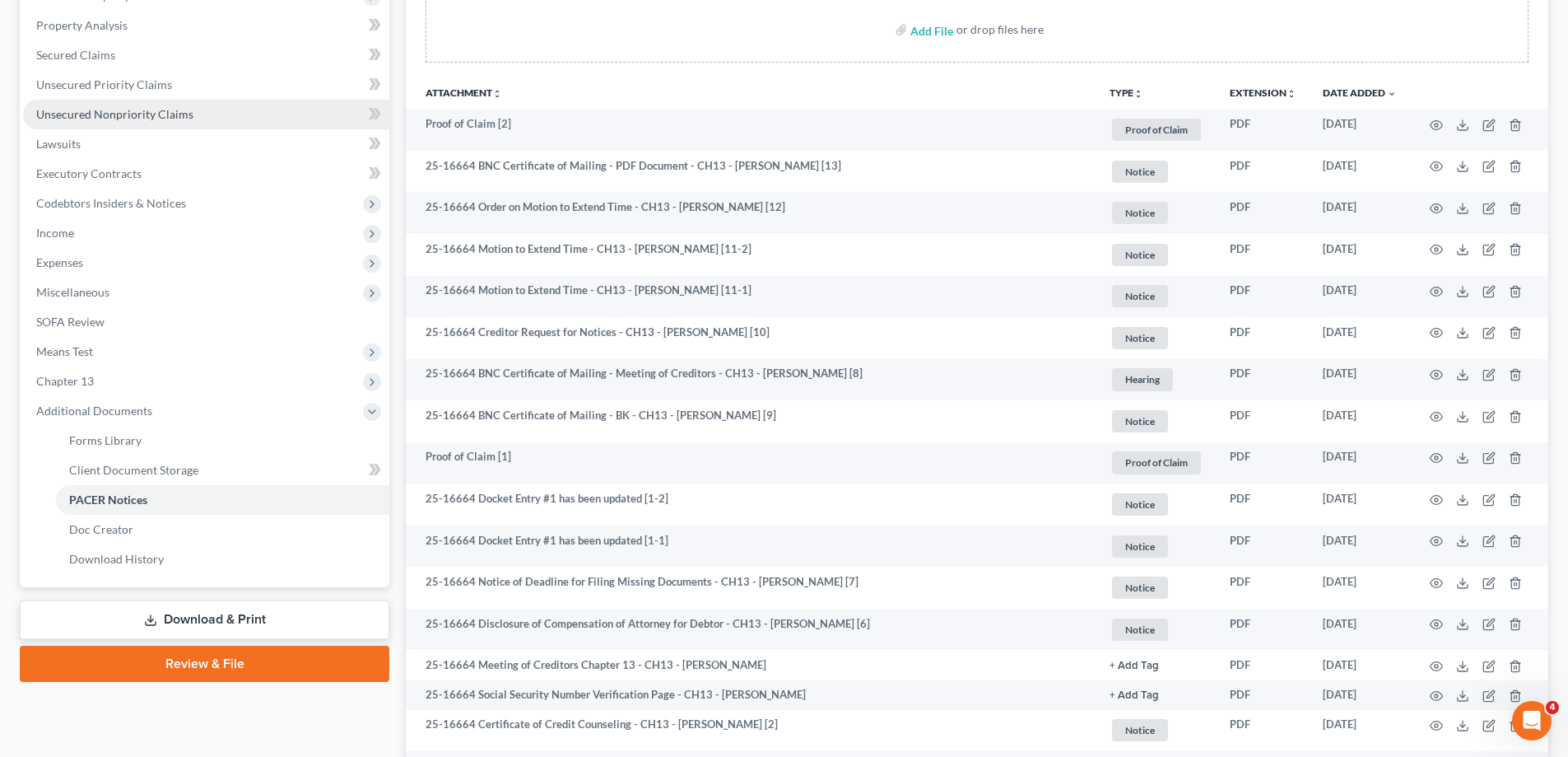
click at [133, 107] on span "Unsecured Nonpriority Claims" at bounding box center [115, 114] width 158 height 14
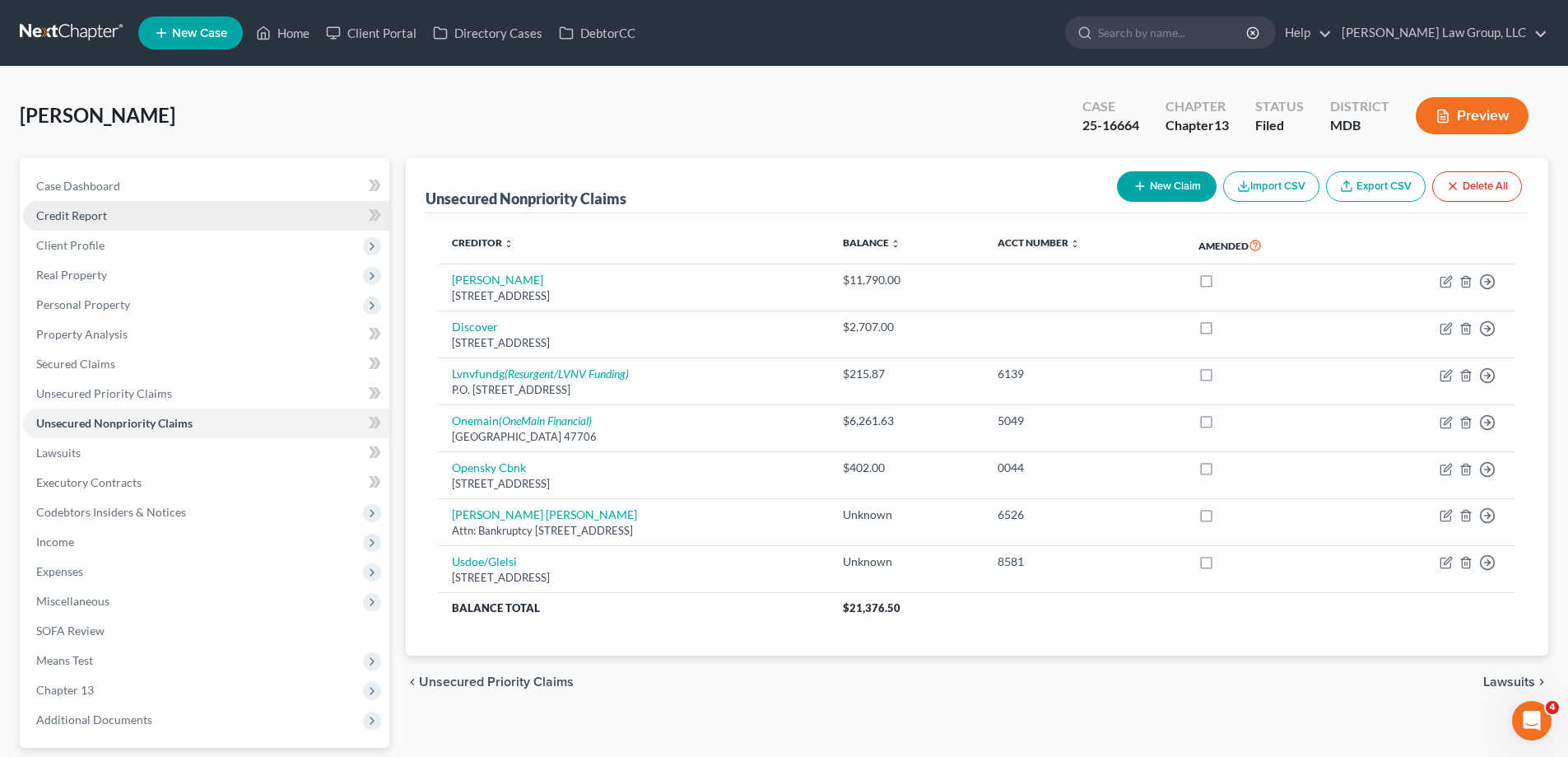
click at [163, 223] on link "Credit Report" at bounding box center [206, 216] width 367 height 29
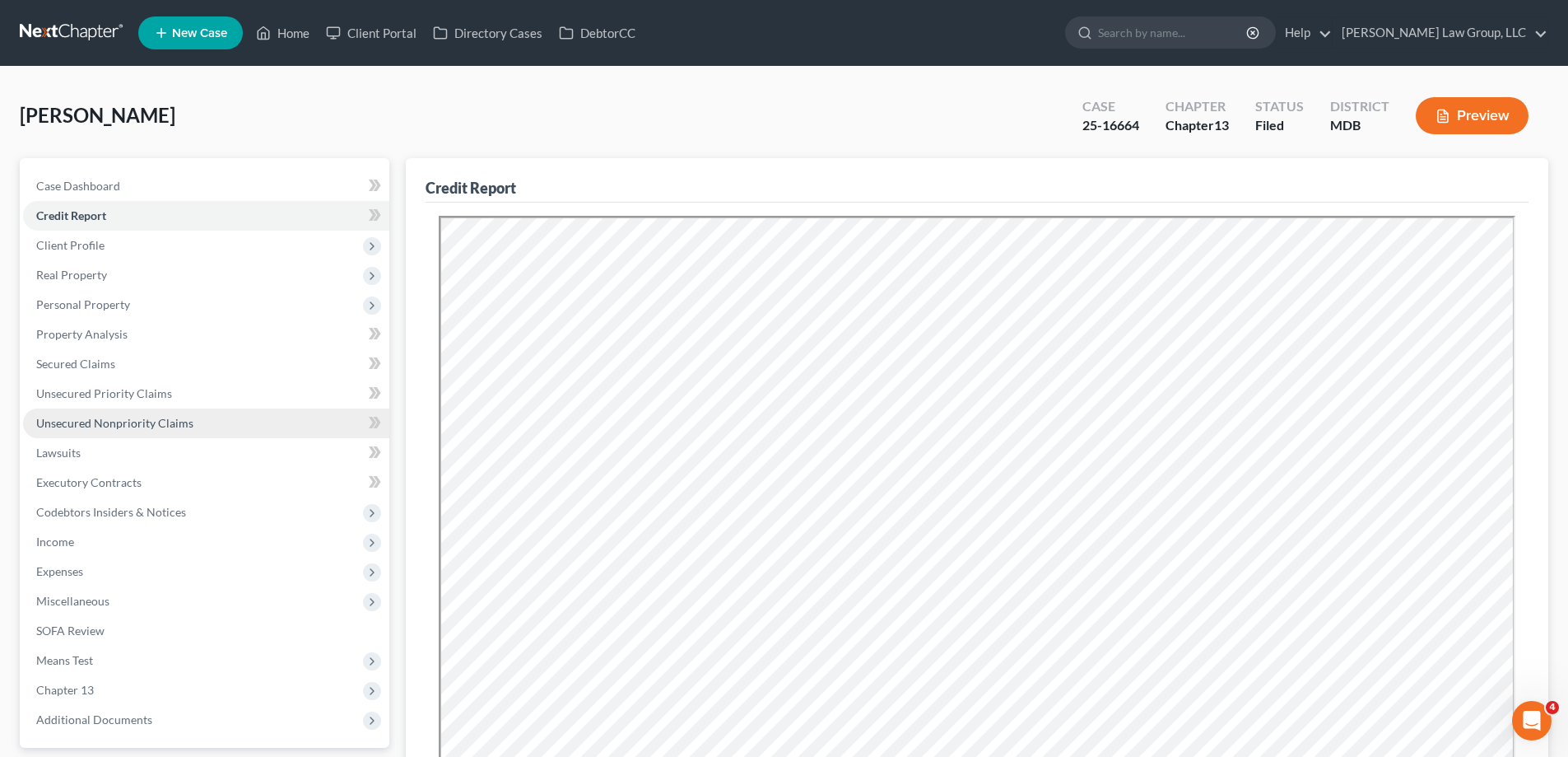
click at [182, 418] on span "Unsecured Nonpriority Claims" at bounding box center [115, 423] width 158 height 14
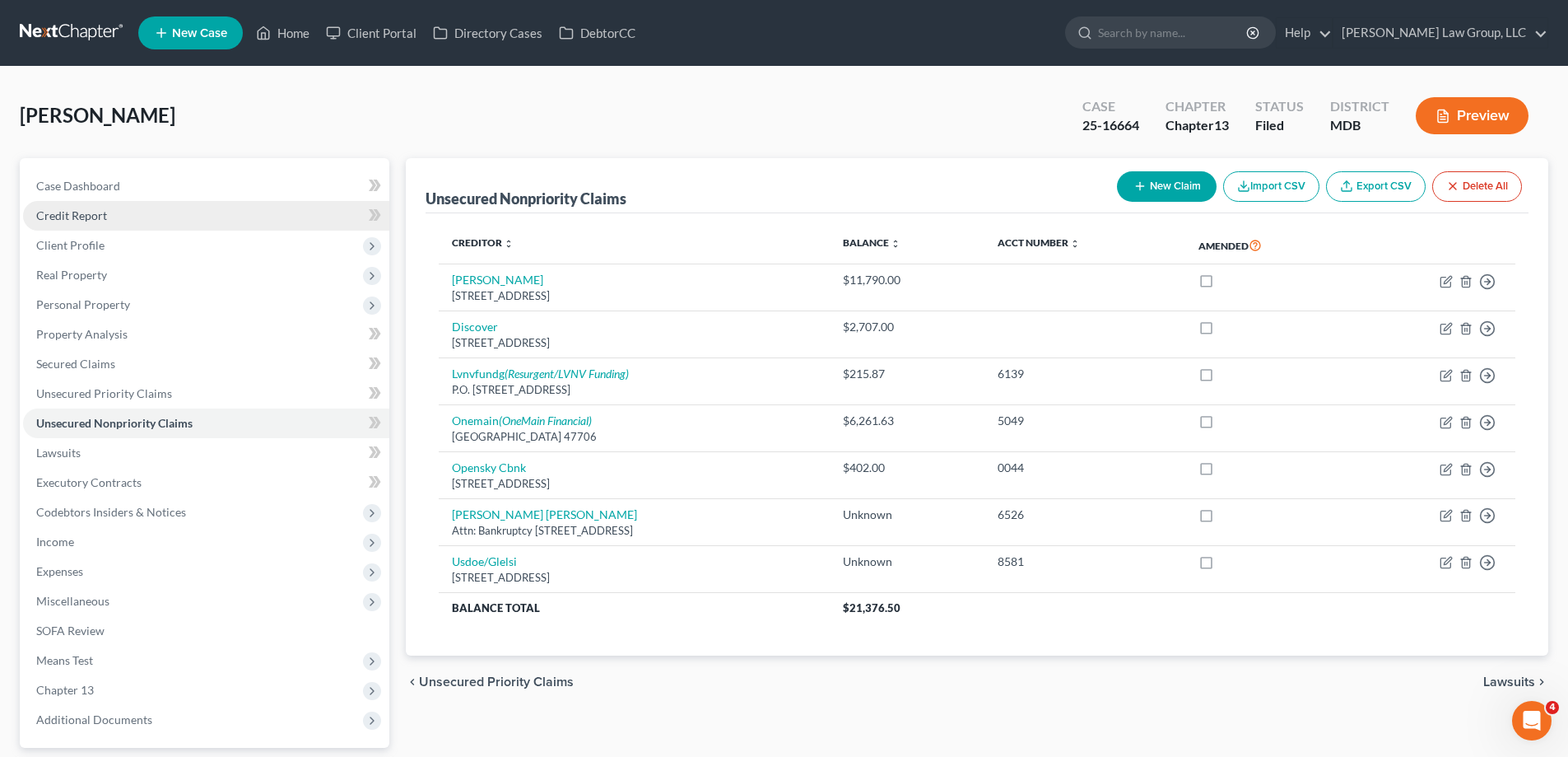
click at [126, 214] on link "Credit Report" at bounding box center [206, 216] width 367 height 29
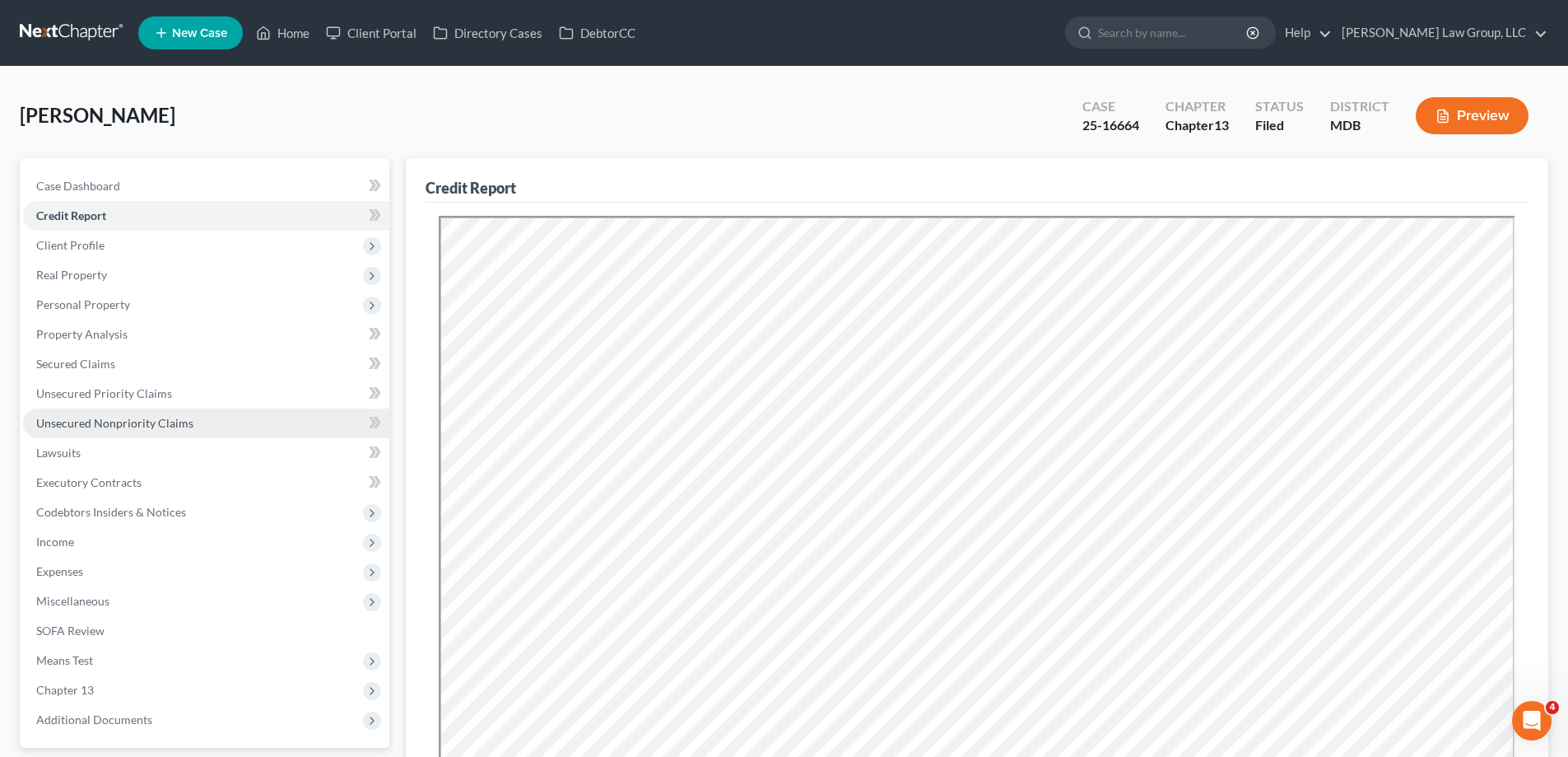
click at [69, 419] on span "Unsecured Nonpriority Claims" at bounding box center [115, 423] width 158 height 14
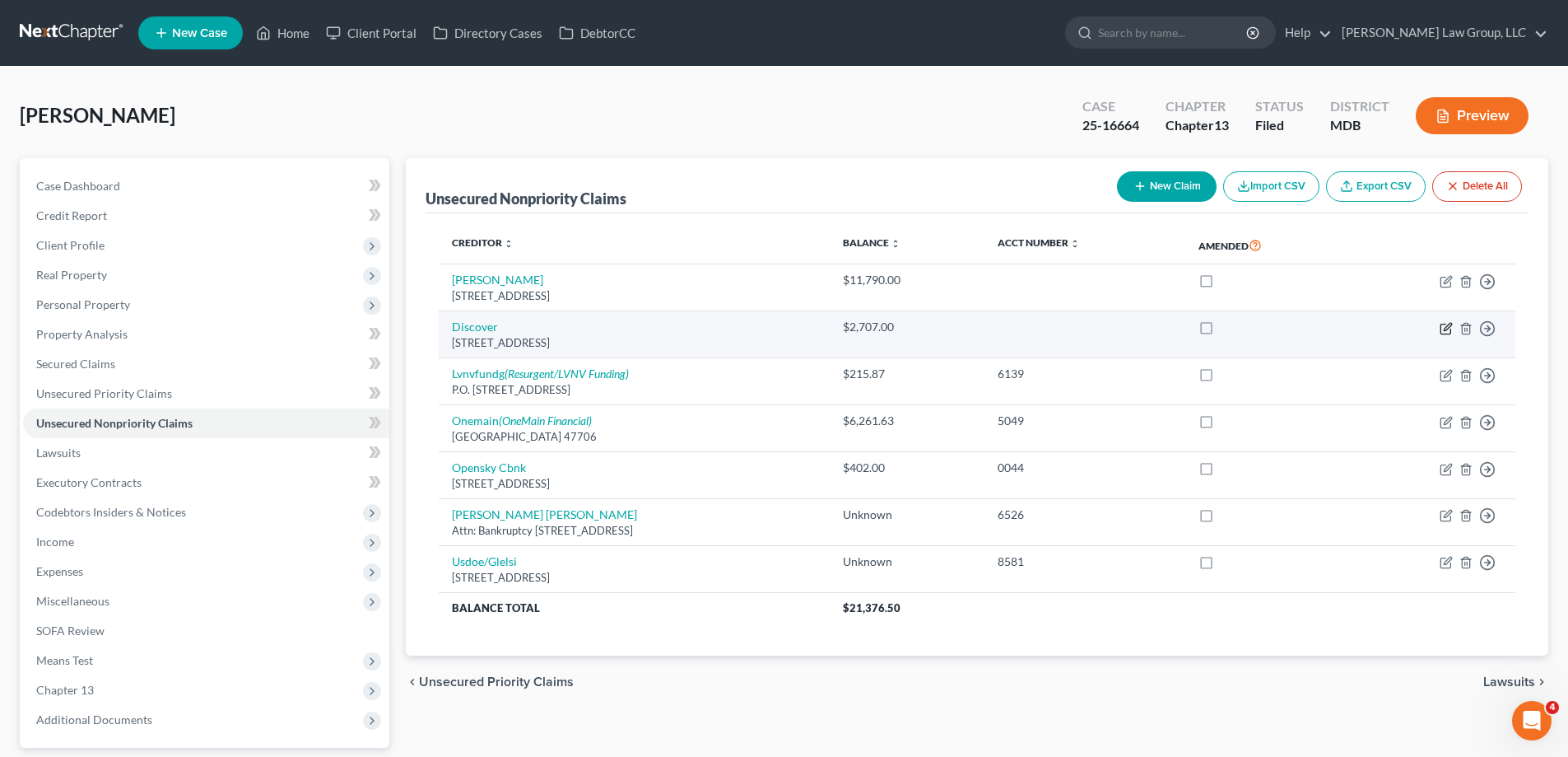
click at [1445, 330] on icon "button" at bounding box center [1446, 329] width 13 height 13
select select "46"
select select "2"
select select "0"
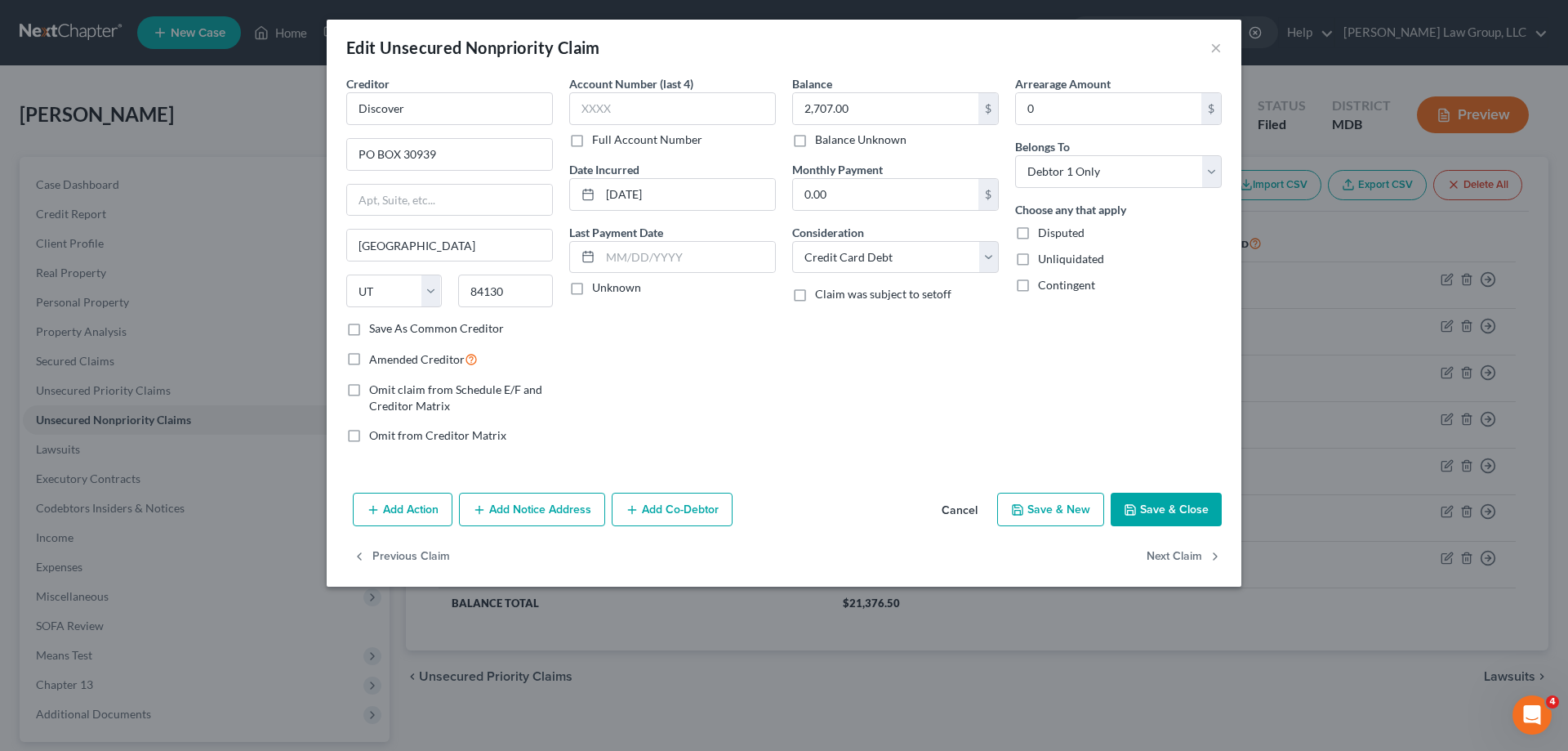
click at [1163, 512] on button "Save & Close" at bounding box center [1167, 510] width 111 height 34
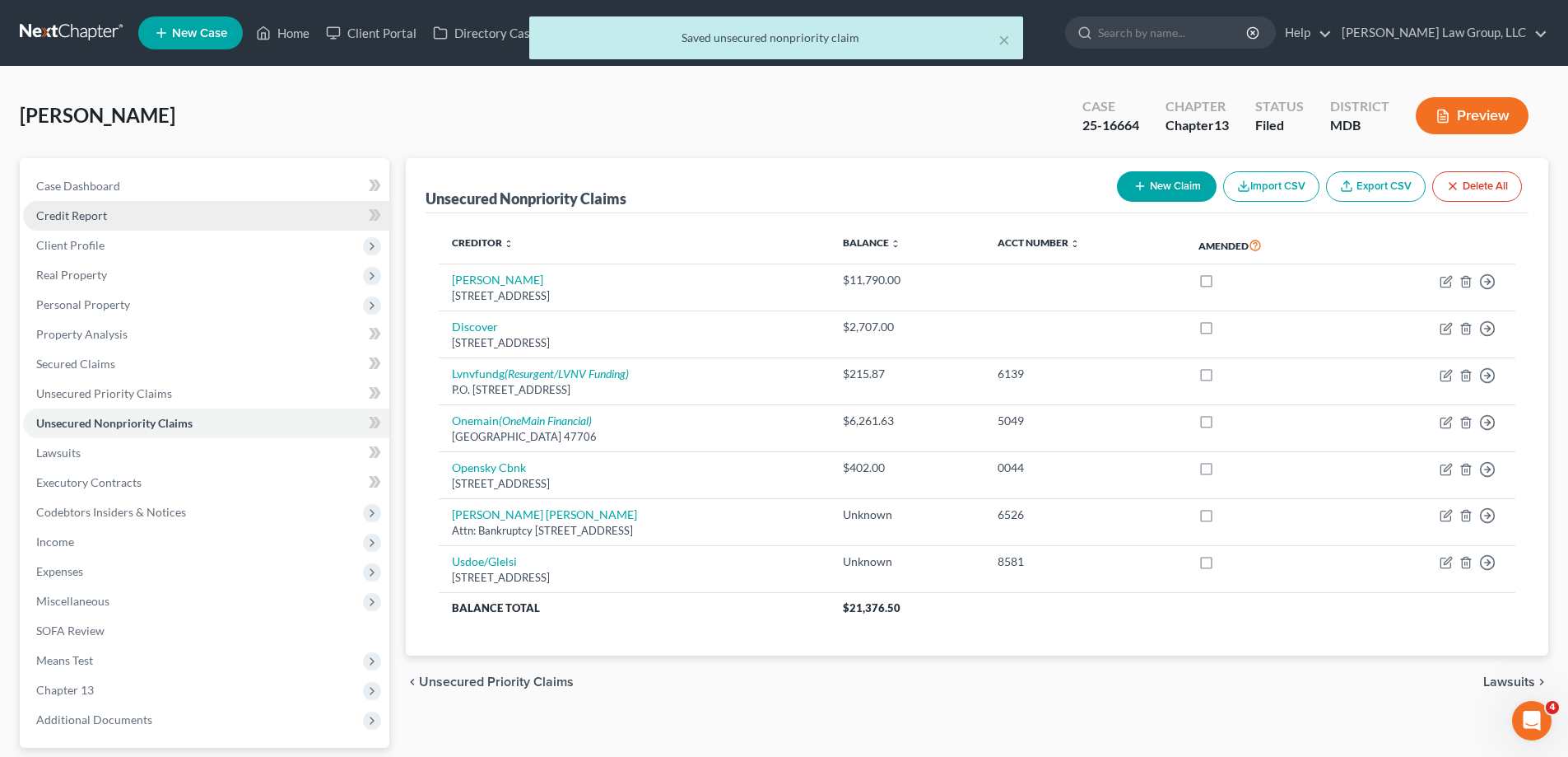
click at [103, 216] on span "Credit Report" at bounding box center [71, 215] width 71 height 14
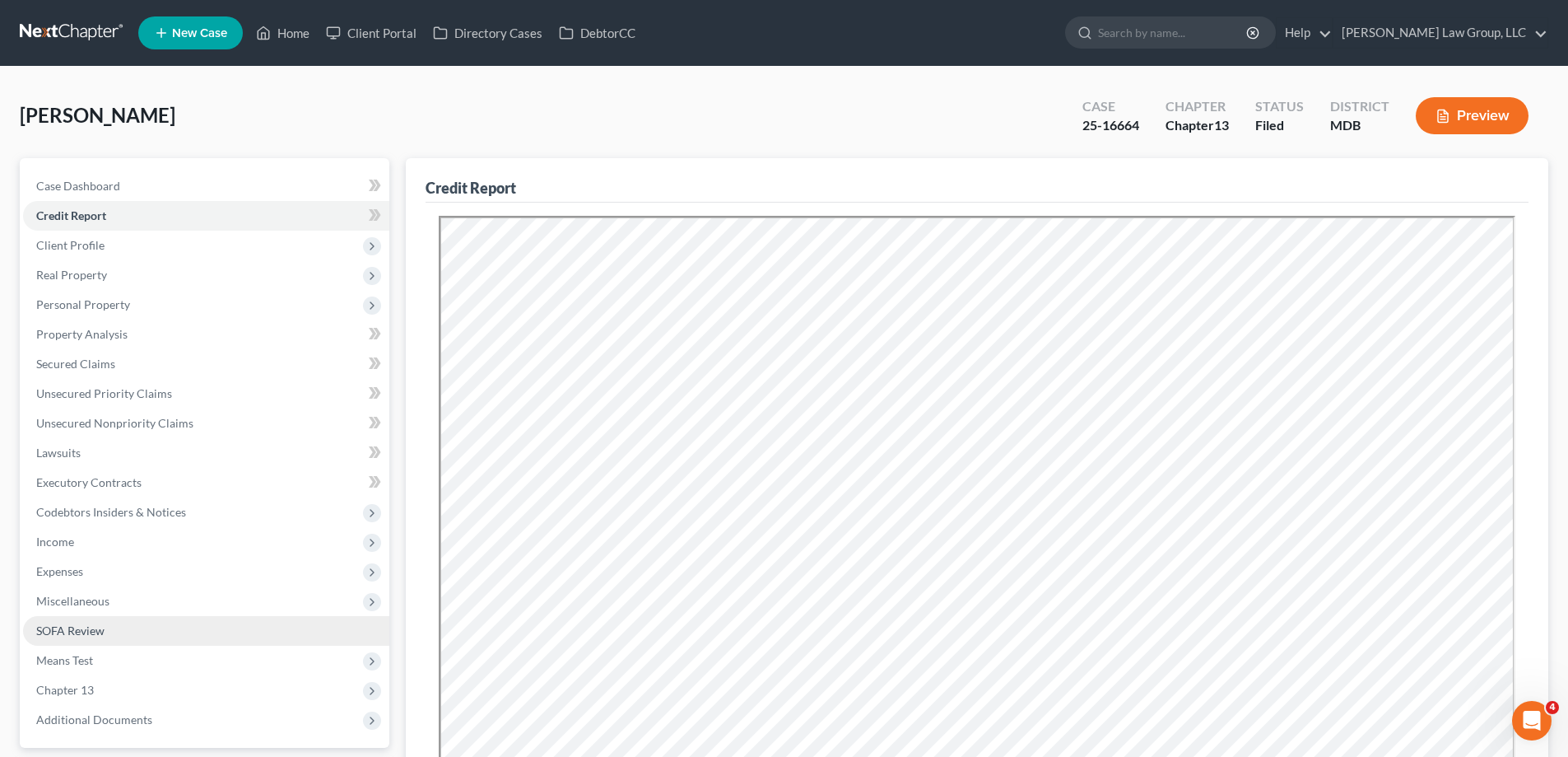
scroll to position [247, 0]
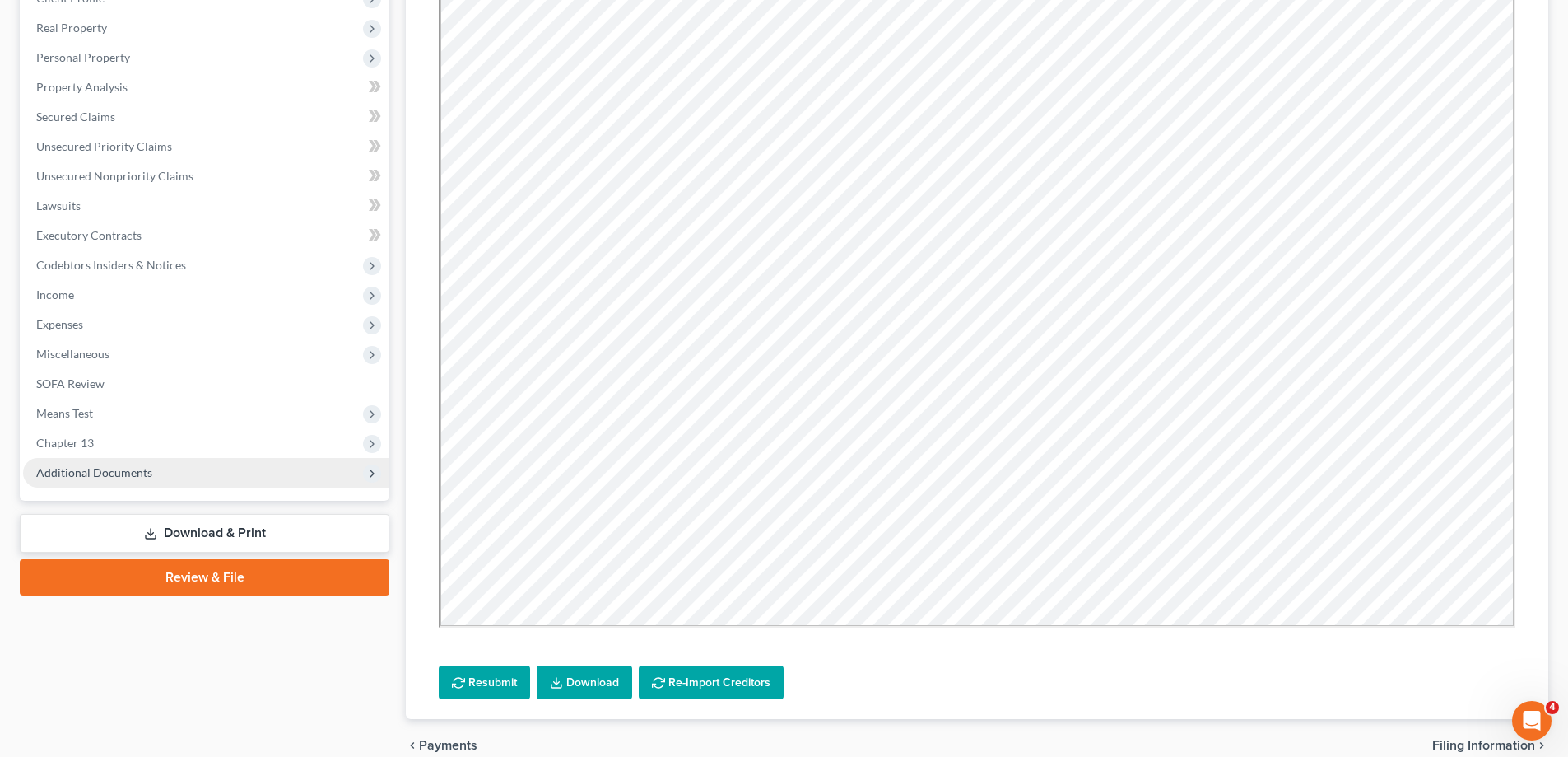
click at [182, 473] on span "Additional Documents" at bounding box center [206, 472] width 367 height 29
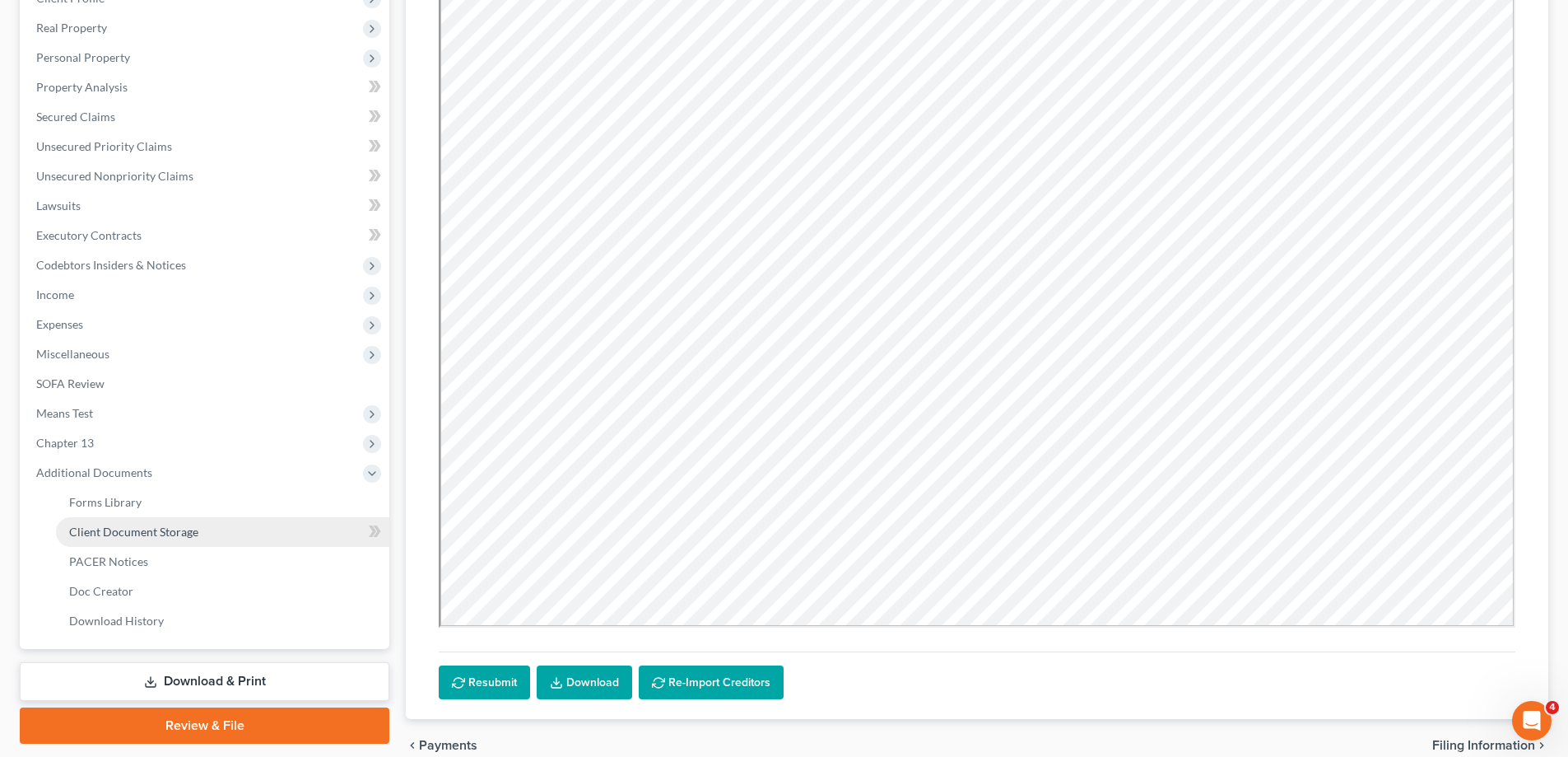
click at [142, 534] on span "Client Document Storage" at bounding box center [134, 531] width 129 height 14
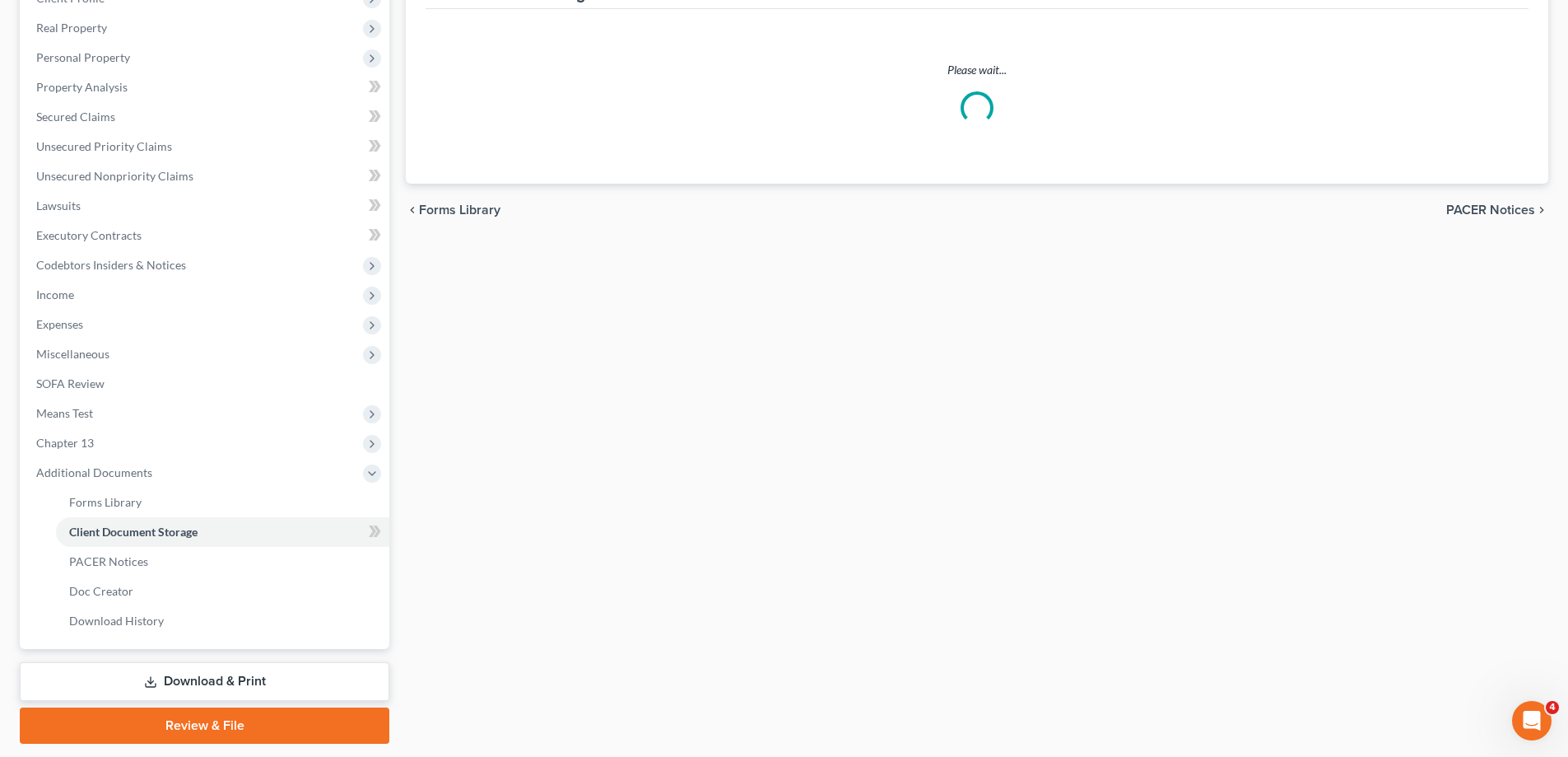
scroll to position [245, 0]
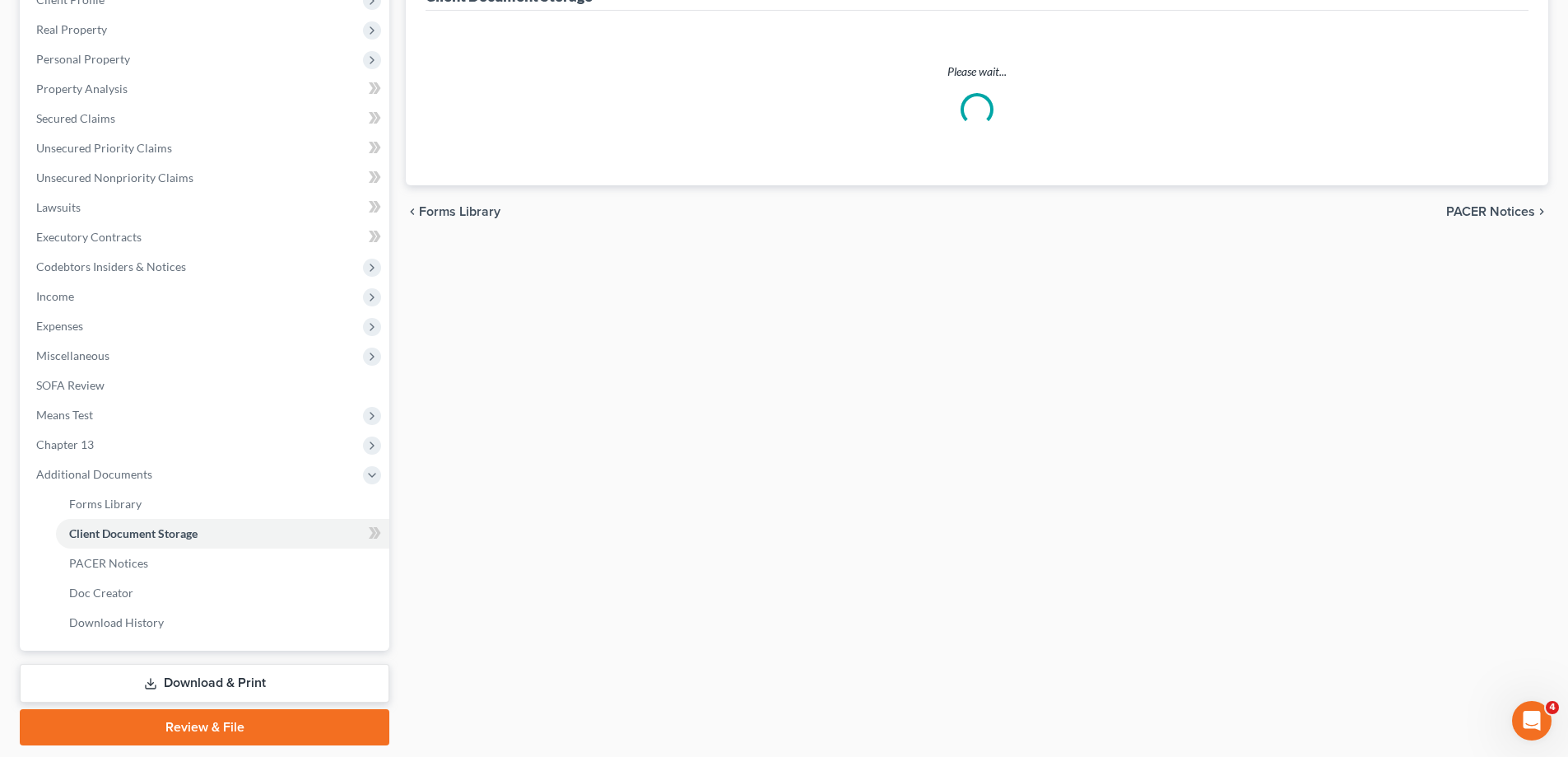
select select "14"
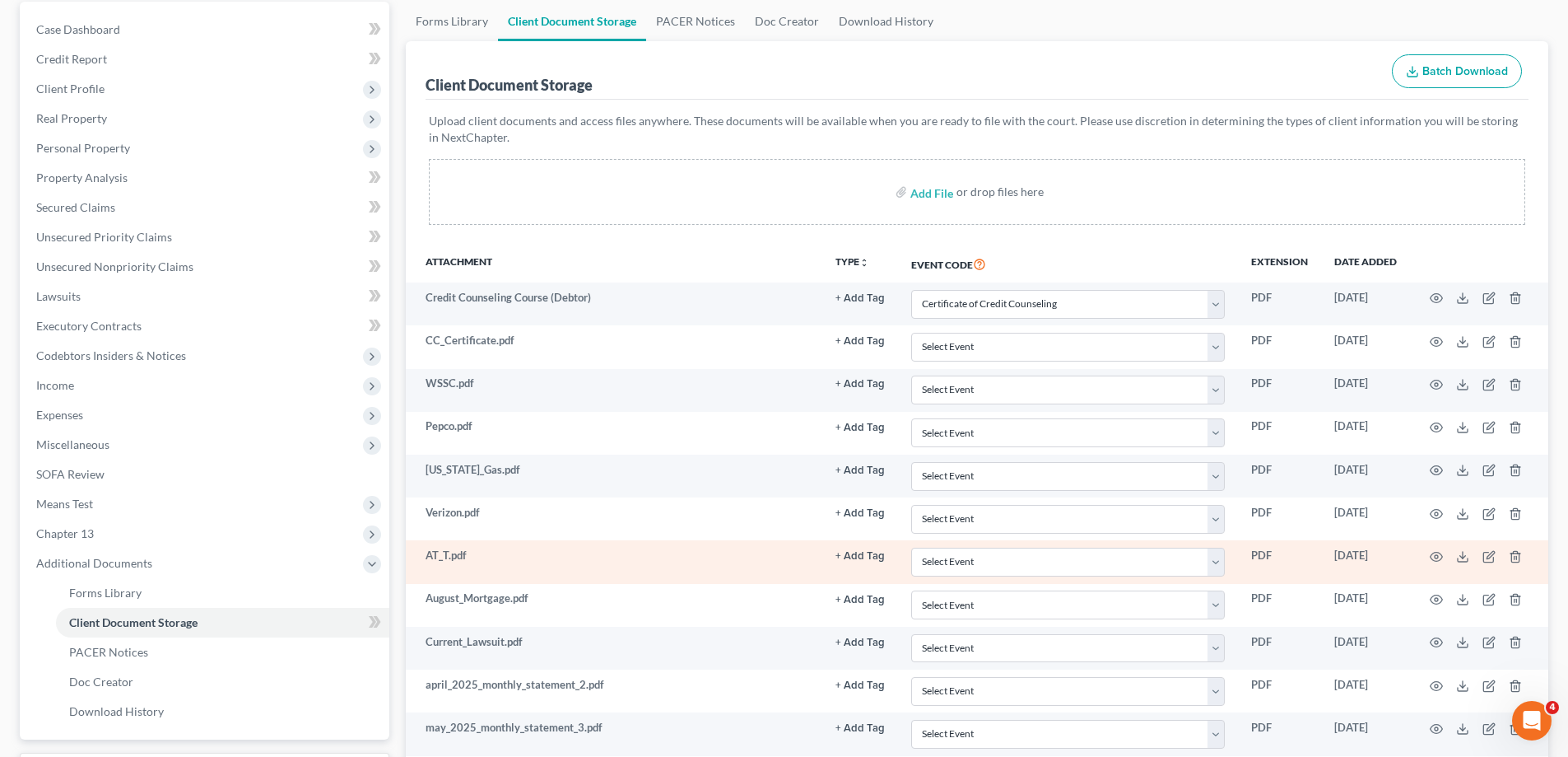
scroll to position [3, 0]
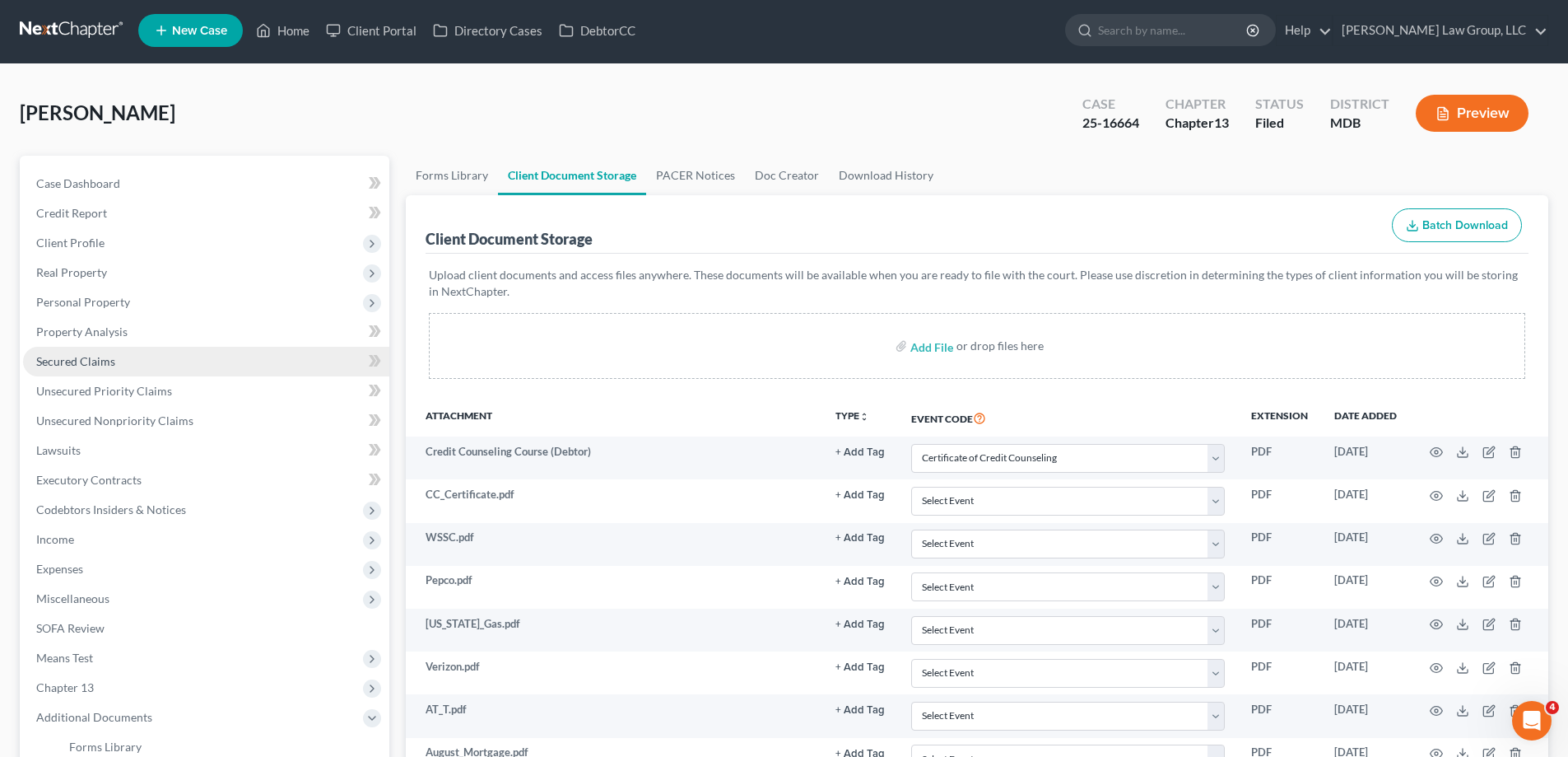
click at [132, 361] on link "Secured Claims" at bounding box center [206, 361] width 367 height 29
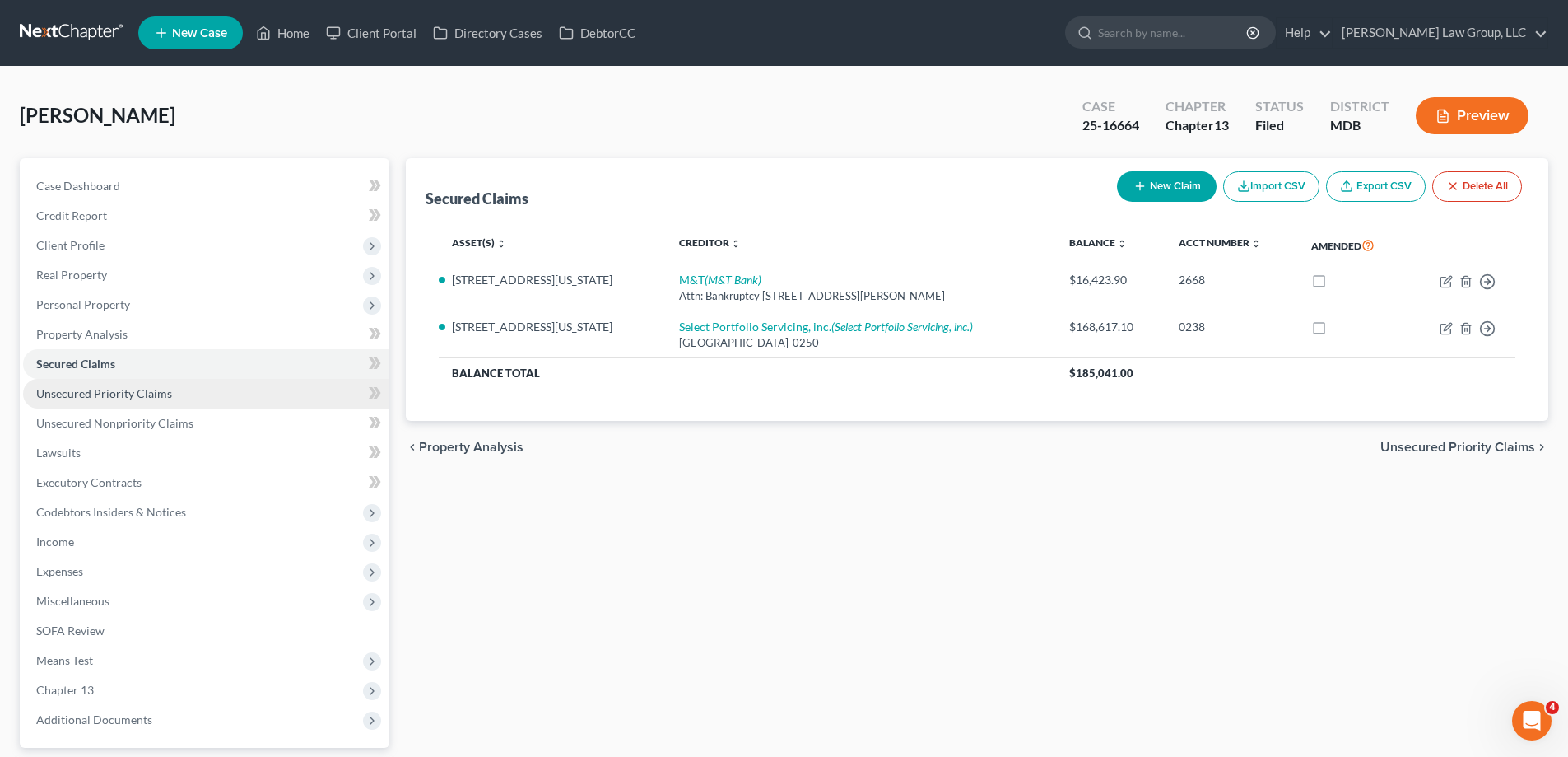
click at [152, 396] on span "Unsecured Priority Claims" at bounding box center [104, 393] width 136 height 14
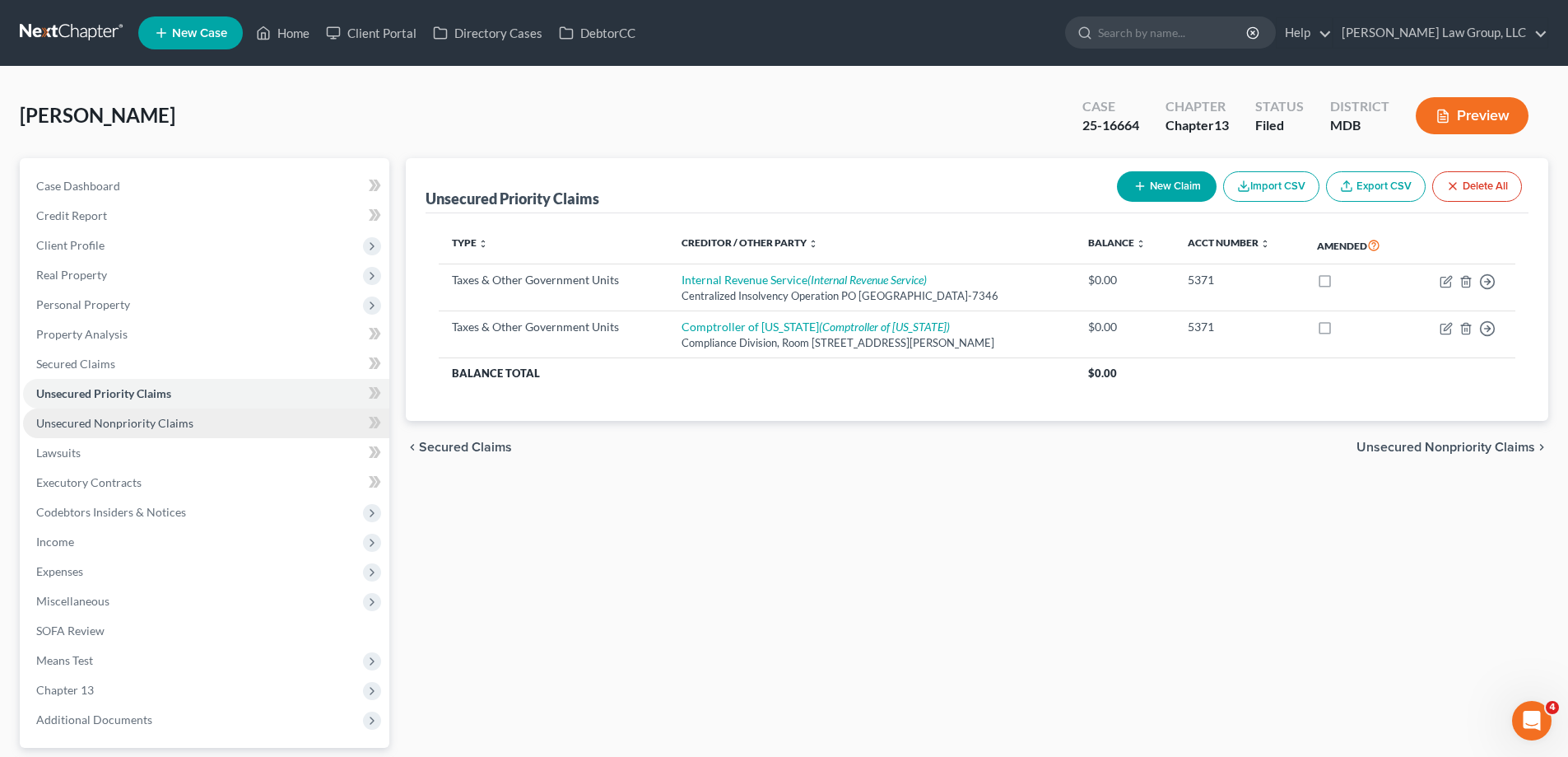
click at [162, 424] on span "Unsecured Nonpriority Claims" at bounding box center [115, 423] width 158 height 14
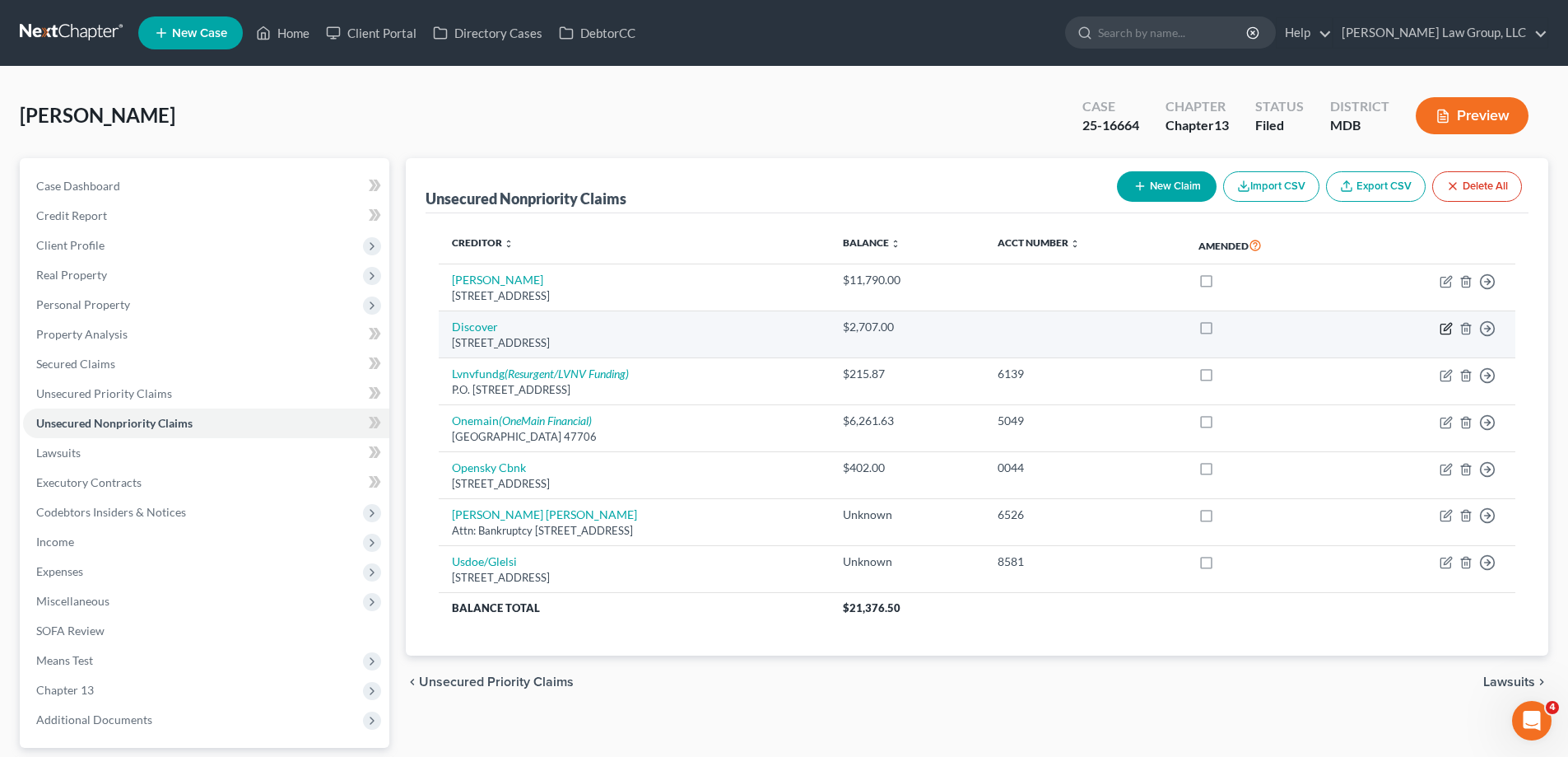
click at [1444, 331] on icon "button" at bounding box center [1446, 329] width 13 height 13
select select "46"
select select "2"
select select "0"
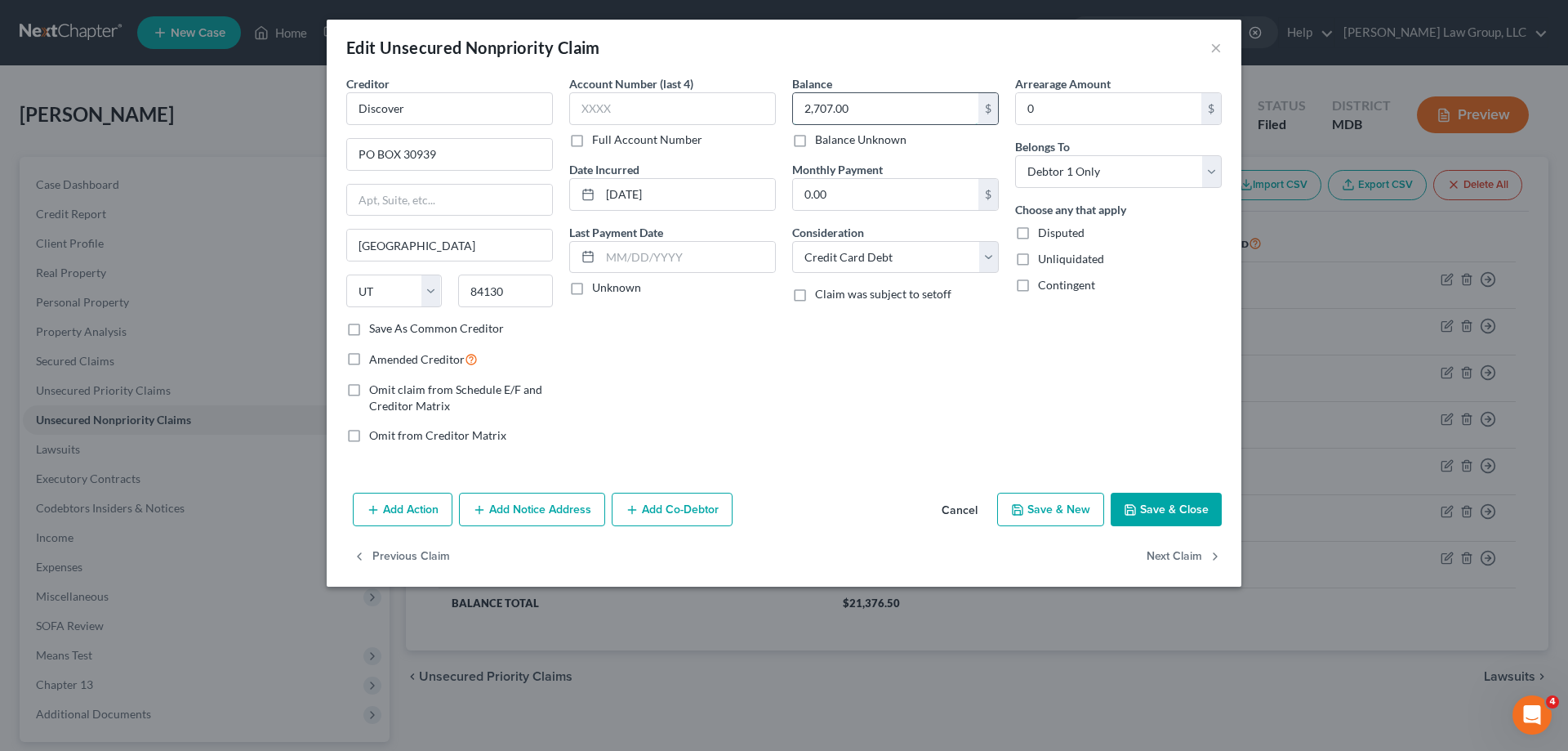
click at [831, 110] on input "2,707.00" at bounding box center [886, 108] width 186 height 31
drag, startPoint x: 833, startPoint y: 109, endPoint x: 776, endPoint y: 100, distance: 57.7
click at [776, 100] on div "Creditor * Discover PO BOX 30939 [GEOGRAPHIC_DATA] [US_STATE][GEOGRAPHIC_DATA] …" at bounding box center [784, 266] width 892 height 382
type input "0.00"
click at [1038, 235] on label "Disputed" at bounding box center [1061, 232] width 46 height 16
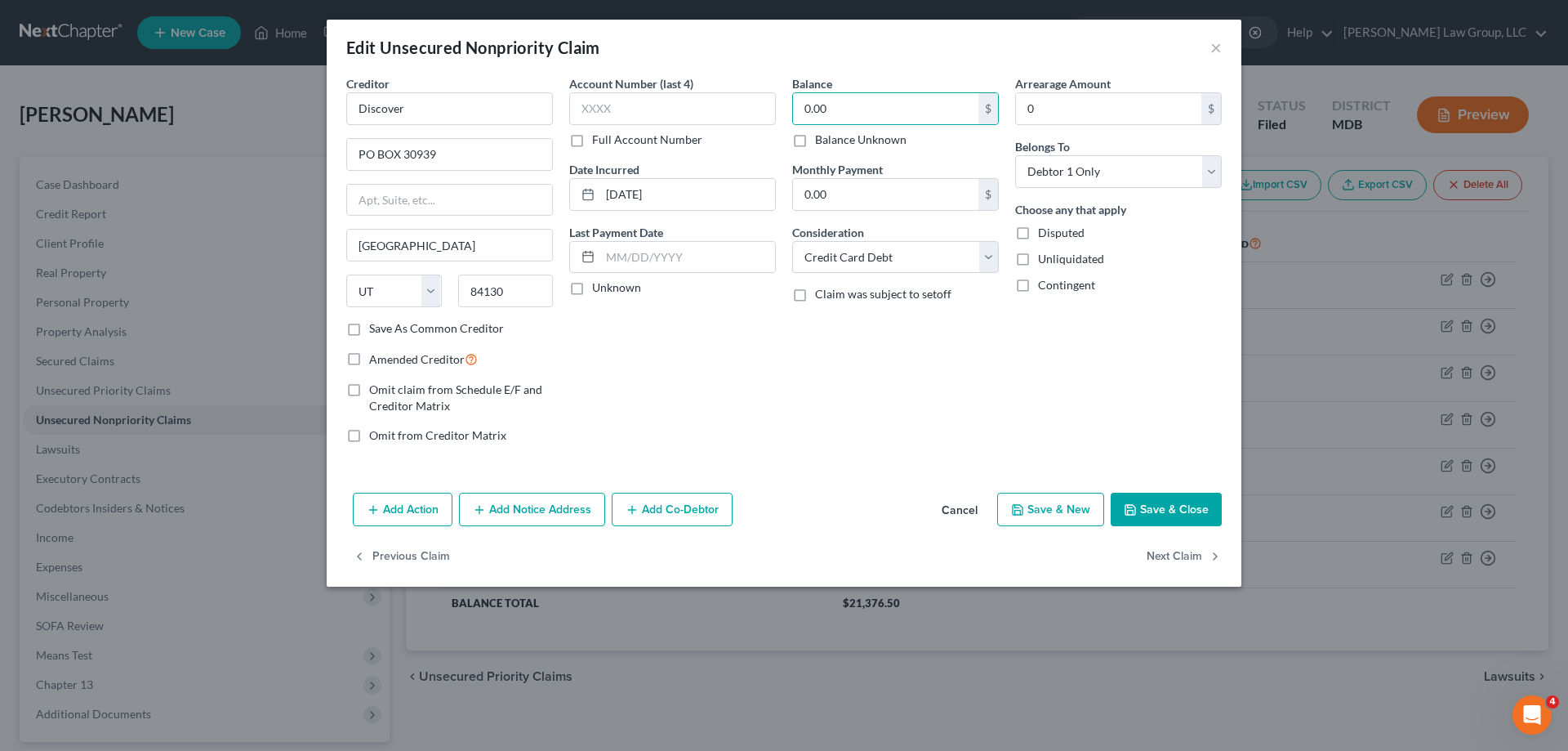
click at [1045, 235] on input "Disputed" at bounding box center [1050, 229] width 10 height 10
checkbox input "true"
click at [1038, 256] on label "Unliquidated" at bounding box center [1071, 258] width 66 height 16
click at [1045, 256] on input "Unliquidated" at bounding box center [1050, 255] width 10 height 10
checkbox input "true"
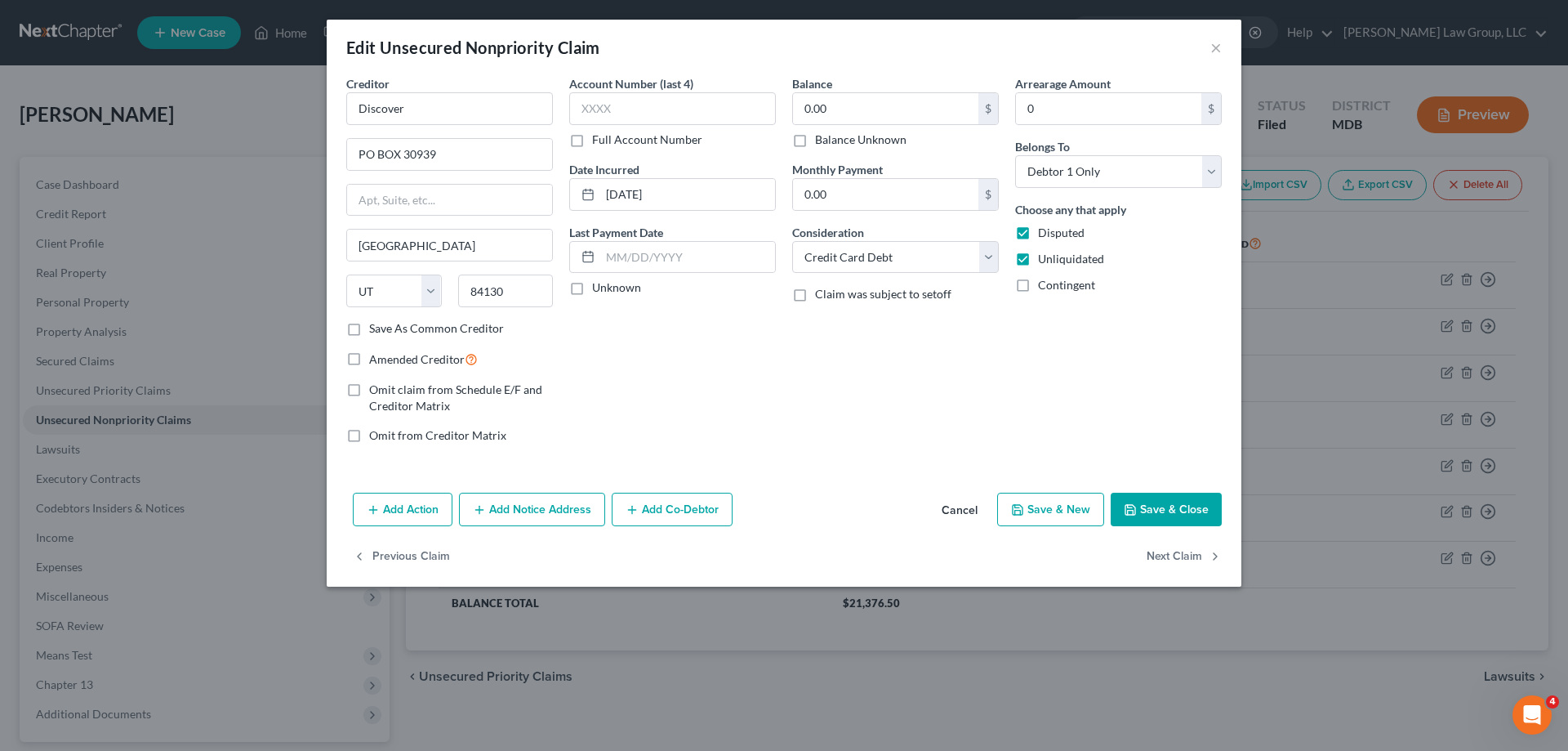
click at [1038, 287] on label "Contingent" at bounding box center [1067, 285] width 57 height 16
click at [1045, 287] on input "Contingent" at bounding box center [1050, 282] width 10 height 10
checkbox input "true"
click at [1146, 516] on button "Save & Close" at bounding box center [1167, 510] width 111 height 34
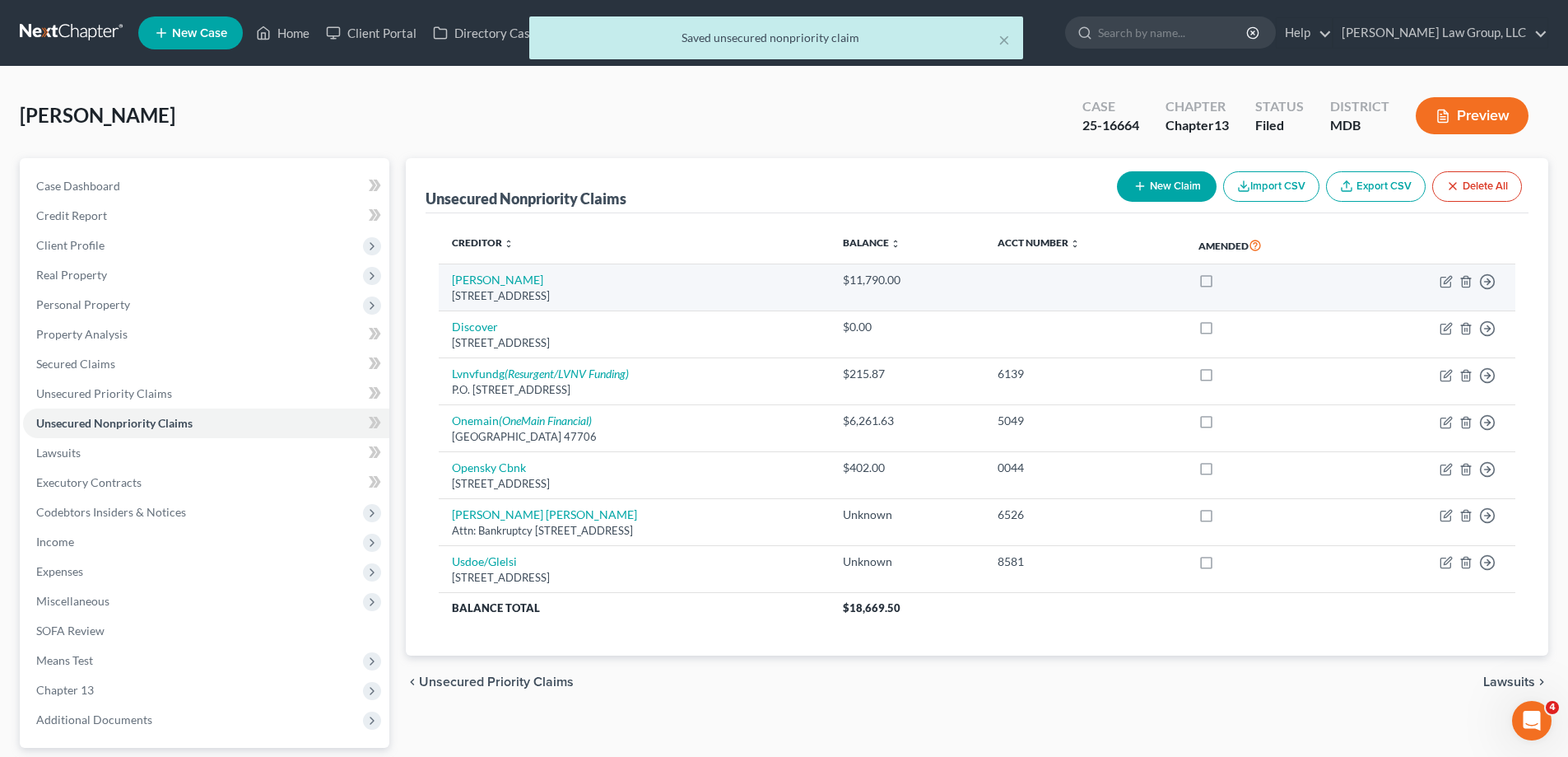
drag, startPoint x: 977, startPoint y: 279, endPoint x: 861, endPoint y: 289, distance: 116.4
click at [861, 289] on tr "[PERSON_NAME] [STREET_ADDRESS][PERSON_NAME] $11,790.00 Move to D Move to E Move…" at bounding box center [977, 287] width 1077 height 47
click at [830, 237] on th "Creditor expand_more expand_less unfold_more" at bounding box center [634, 245] width 391 height 38
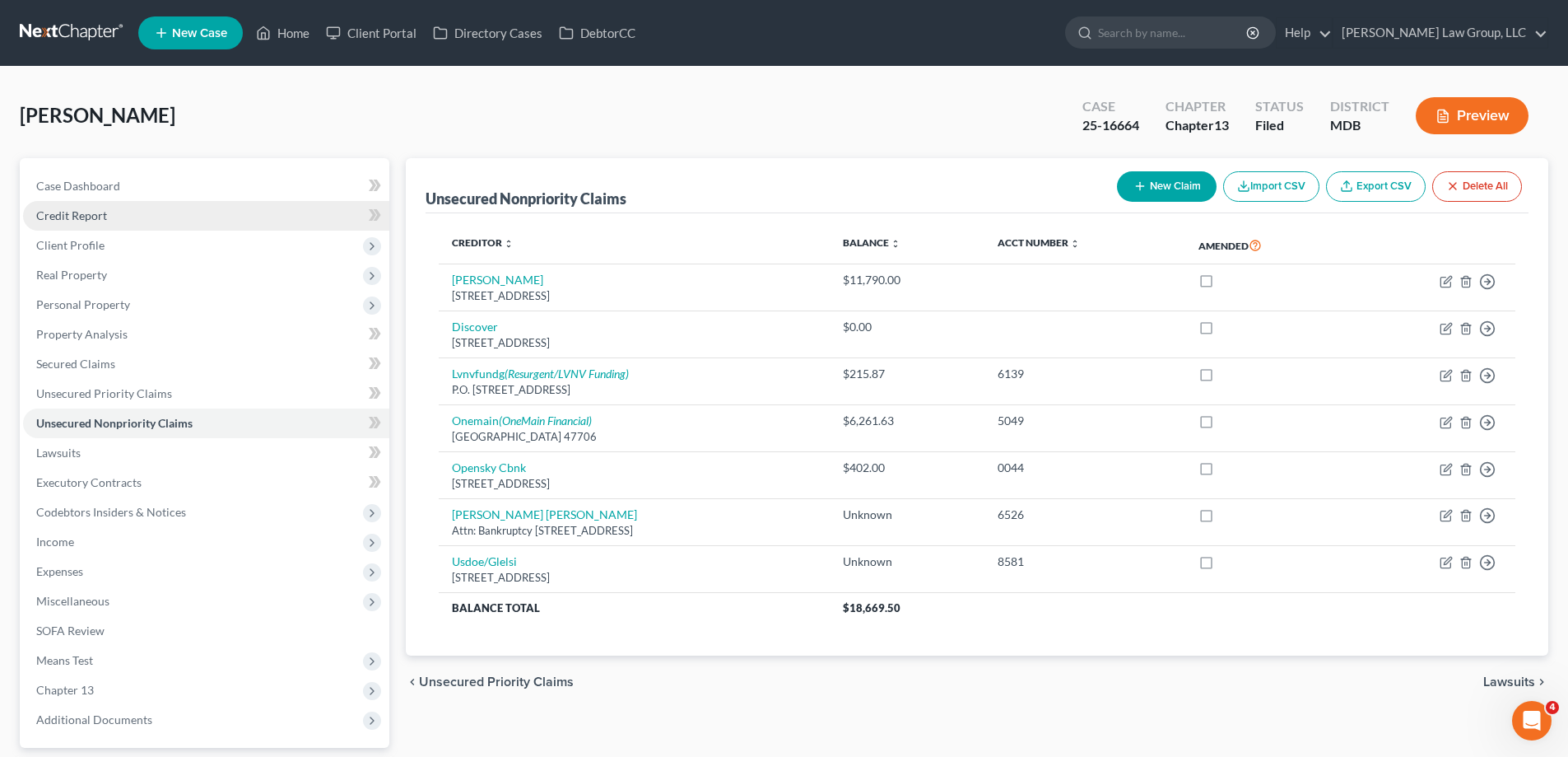
click at [174, 222] on link "Credit Report" at bounding box center [206, 216] width 367 height 29
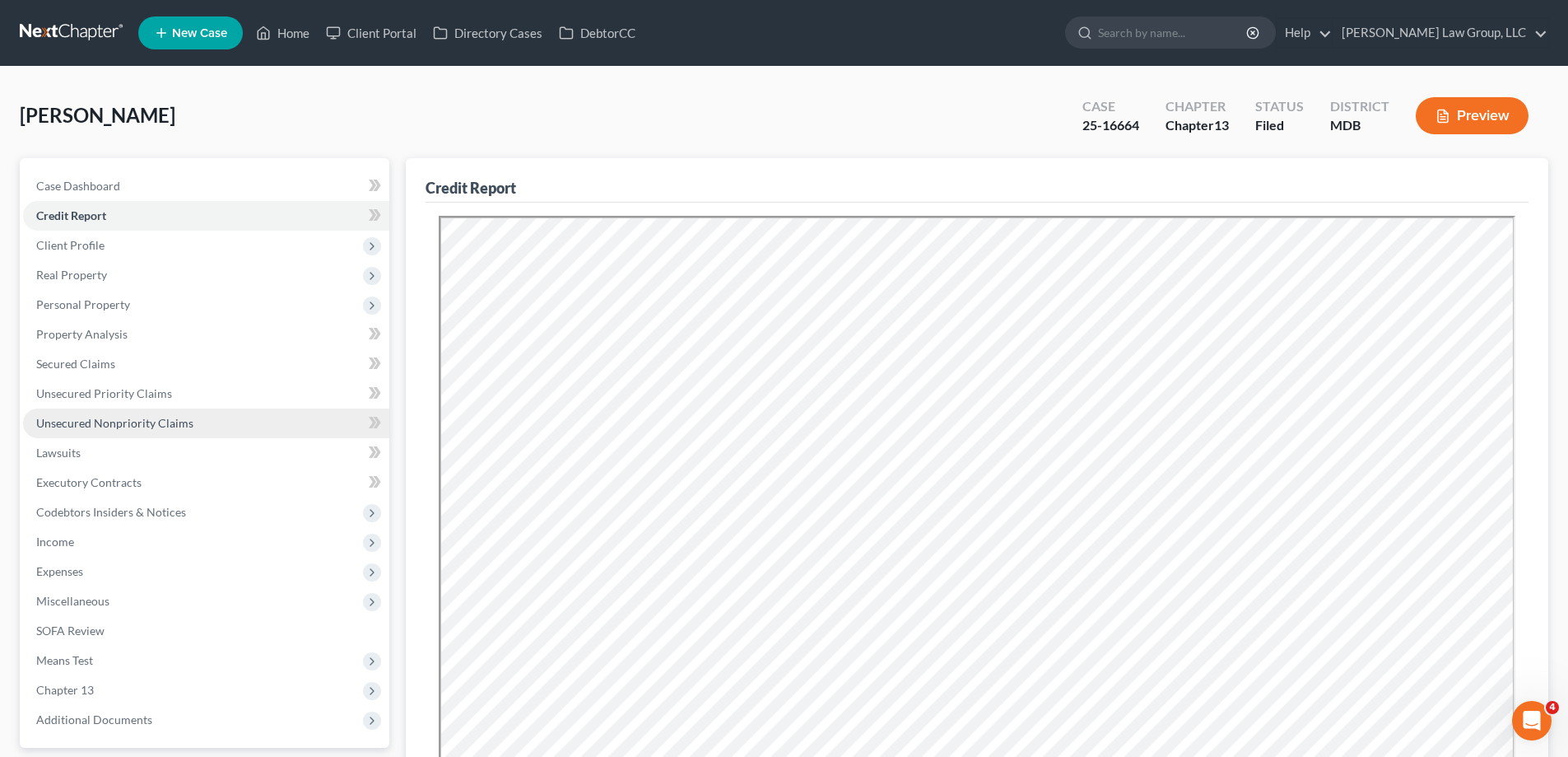
click at [152, 423] on span "Unsecured Nonpriority Claims" at bounding box center [115, 423] width 158 height 14
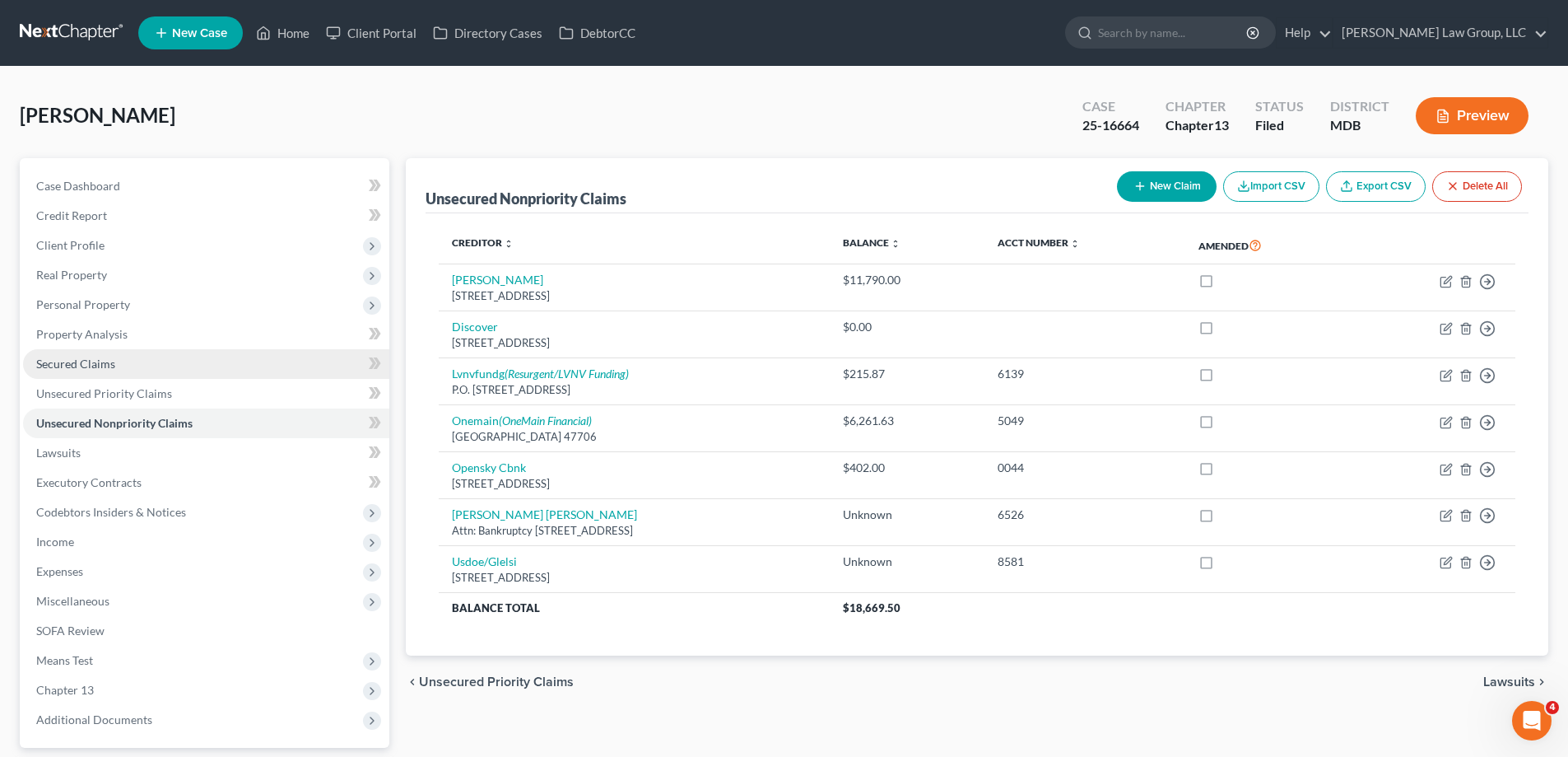
click at [173, 372] on link "Secured Claims" at bounding box center [206, 364] width 367 height 29
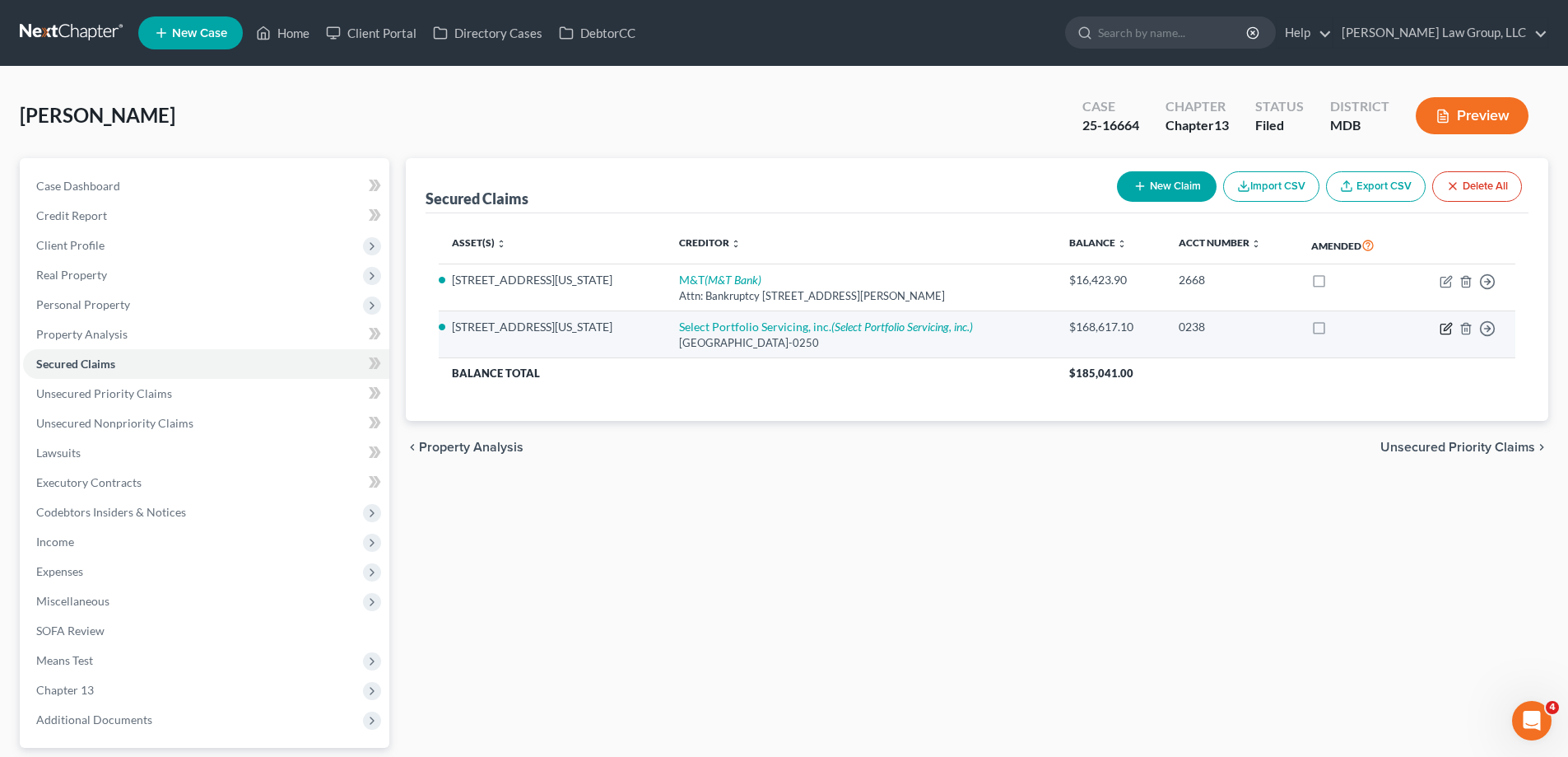
click at [1450, 327] on icon "button" at bounding box center [1447, 327] width 8 height 8
select select "46"
select select "4"
select select "0"
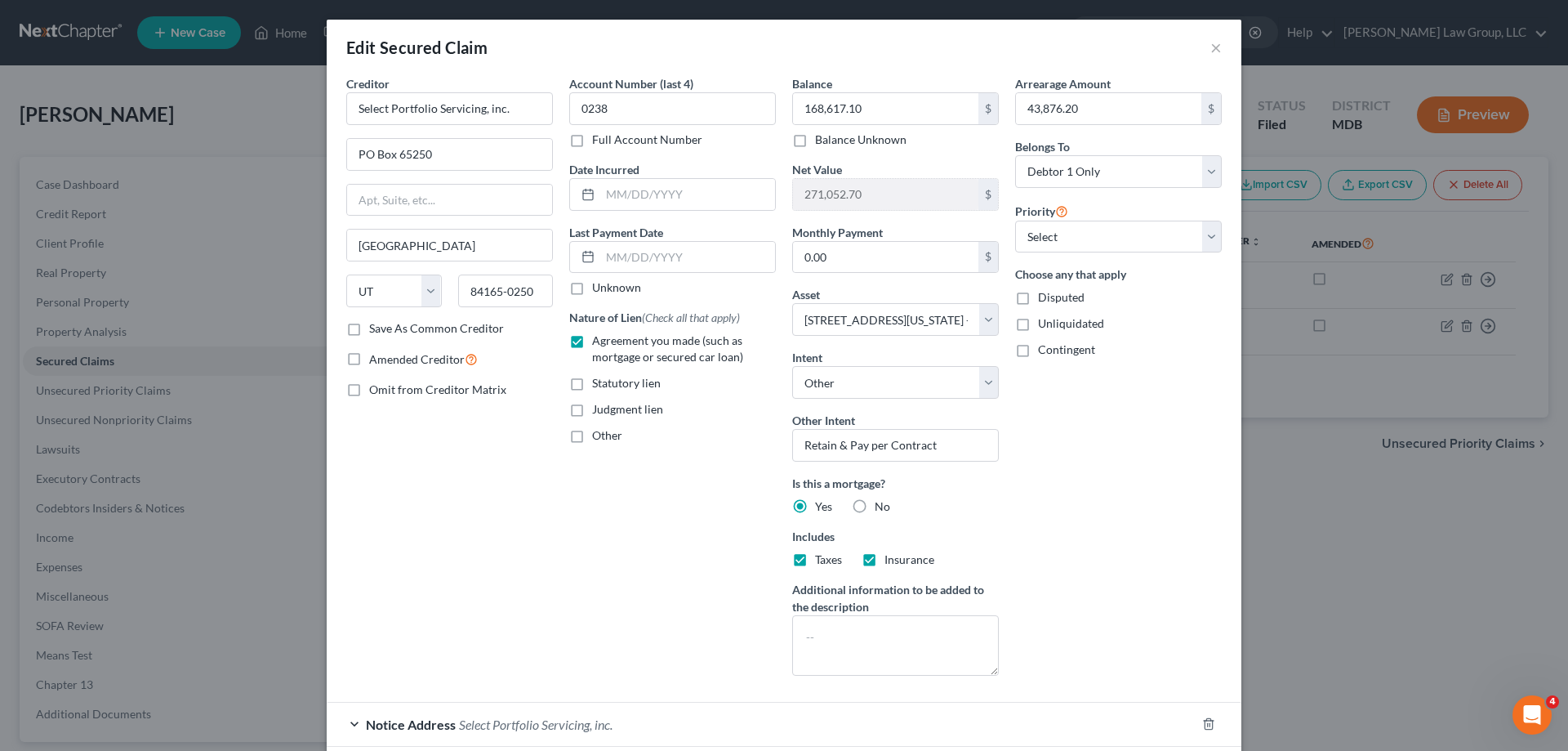
scroll to position [132, 0]
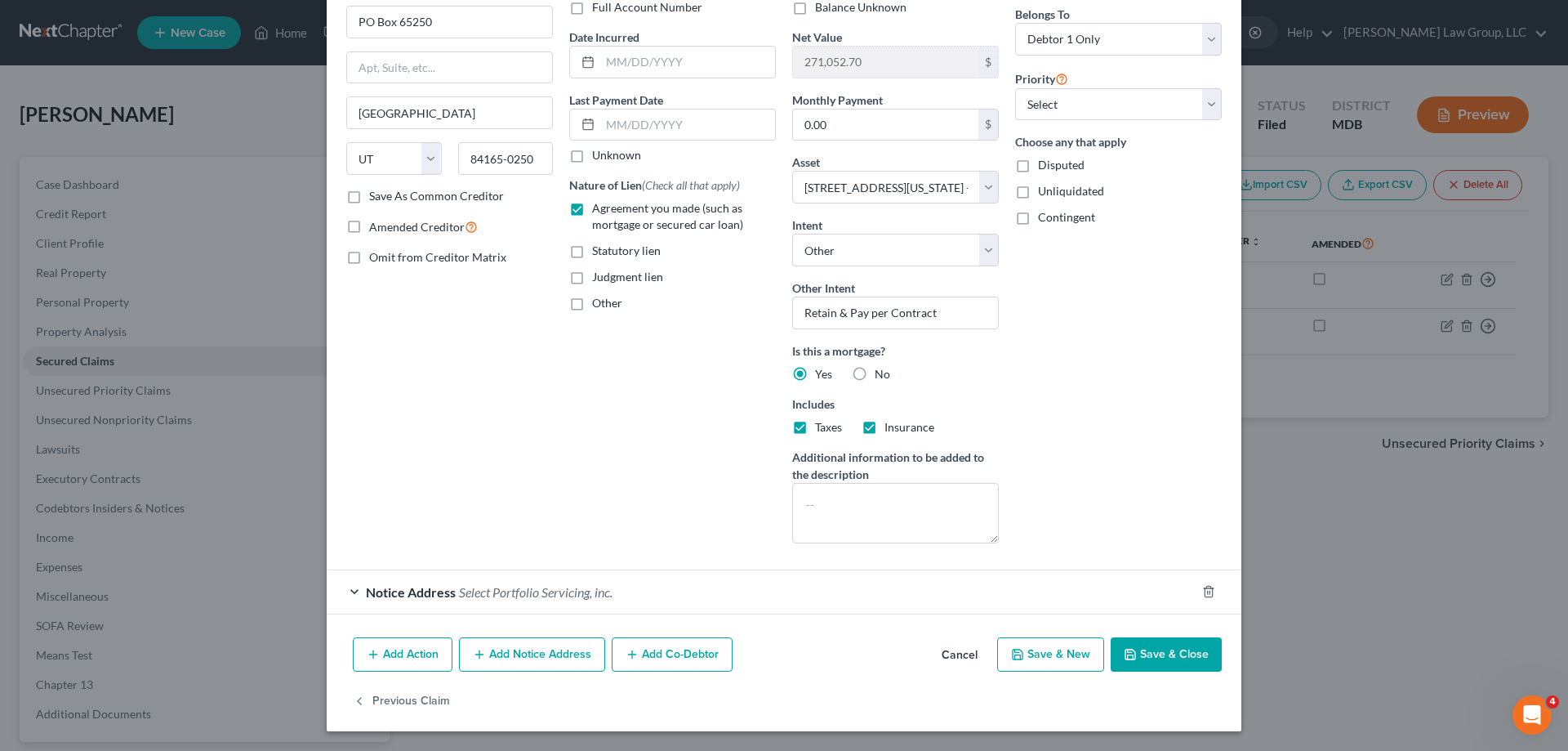
click at [1151, 649] on button "Save & Close" at bounding box center [1167, 654] width 111 height 34
select select
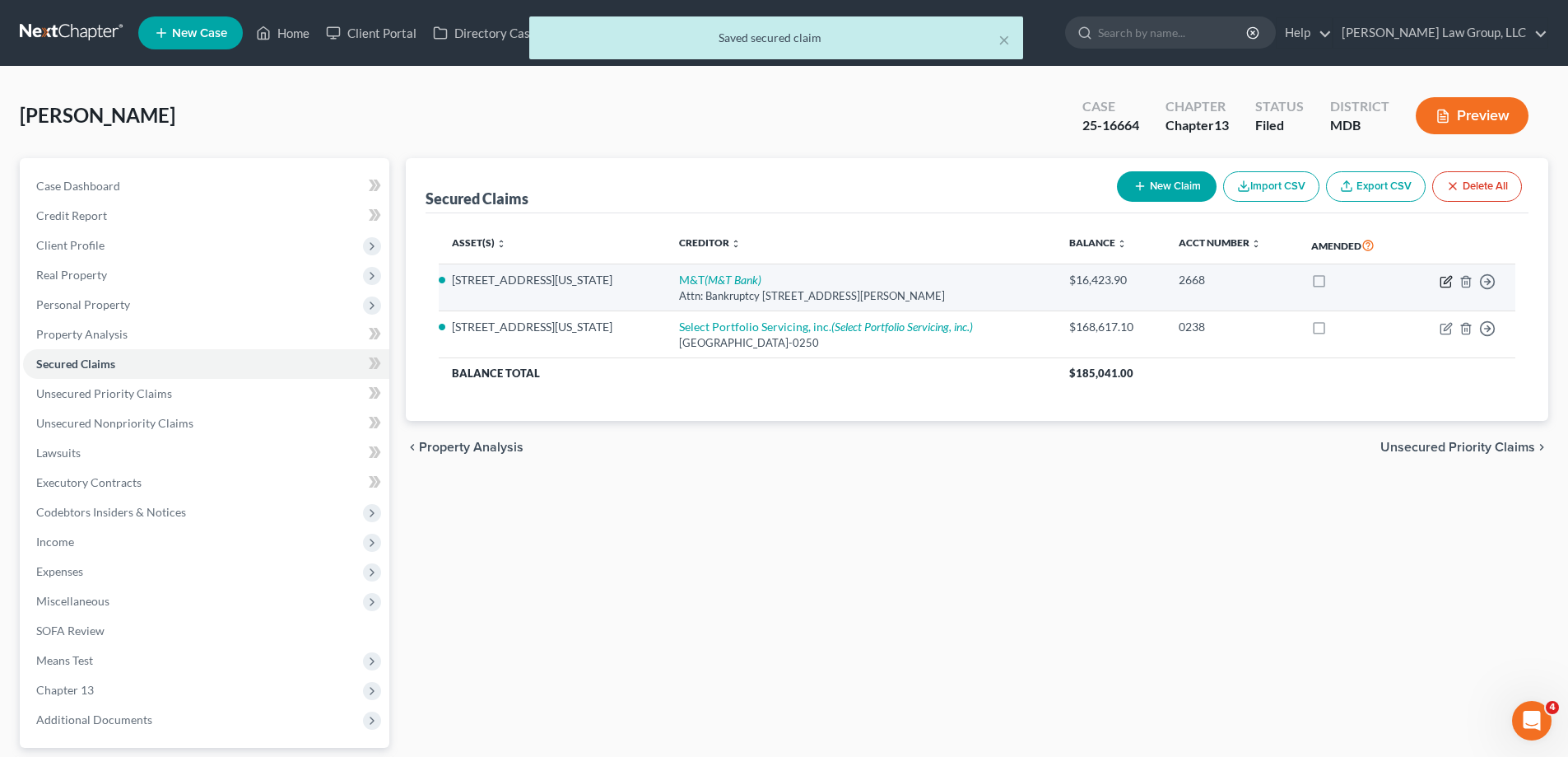
click at [1447, 281] on icon "button" at bounding box center [1447, 279] width 8 height 8
select select "35"
select select "4"
select select "0"
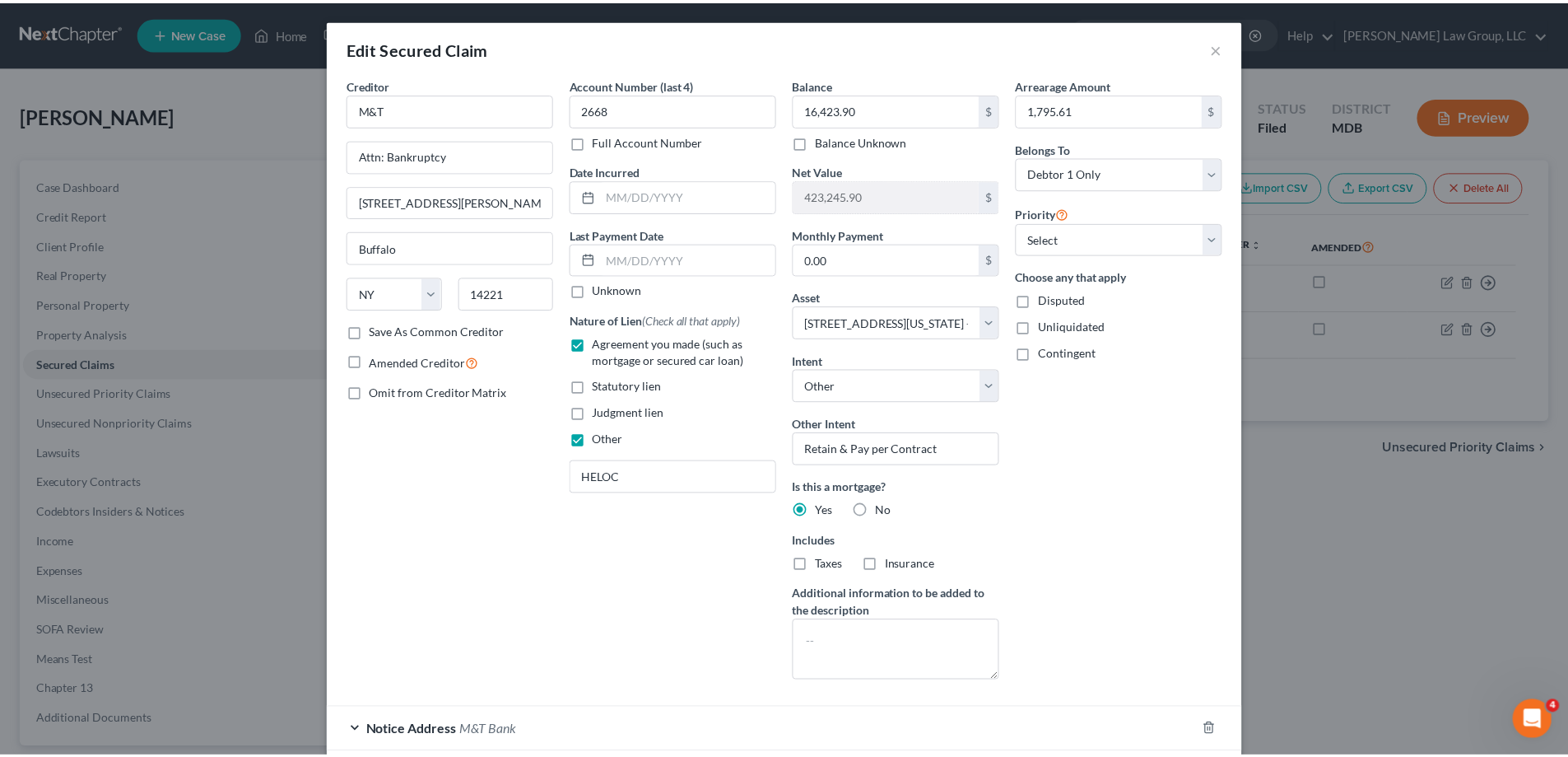
scroll to position [83, 0]
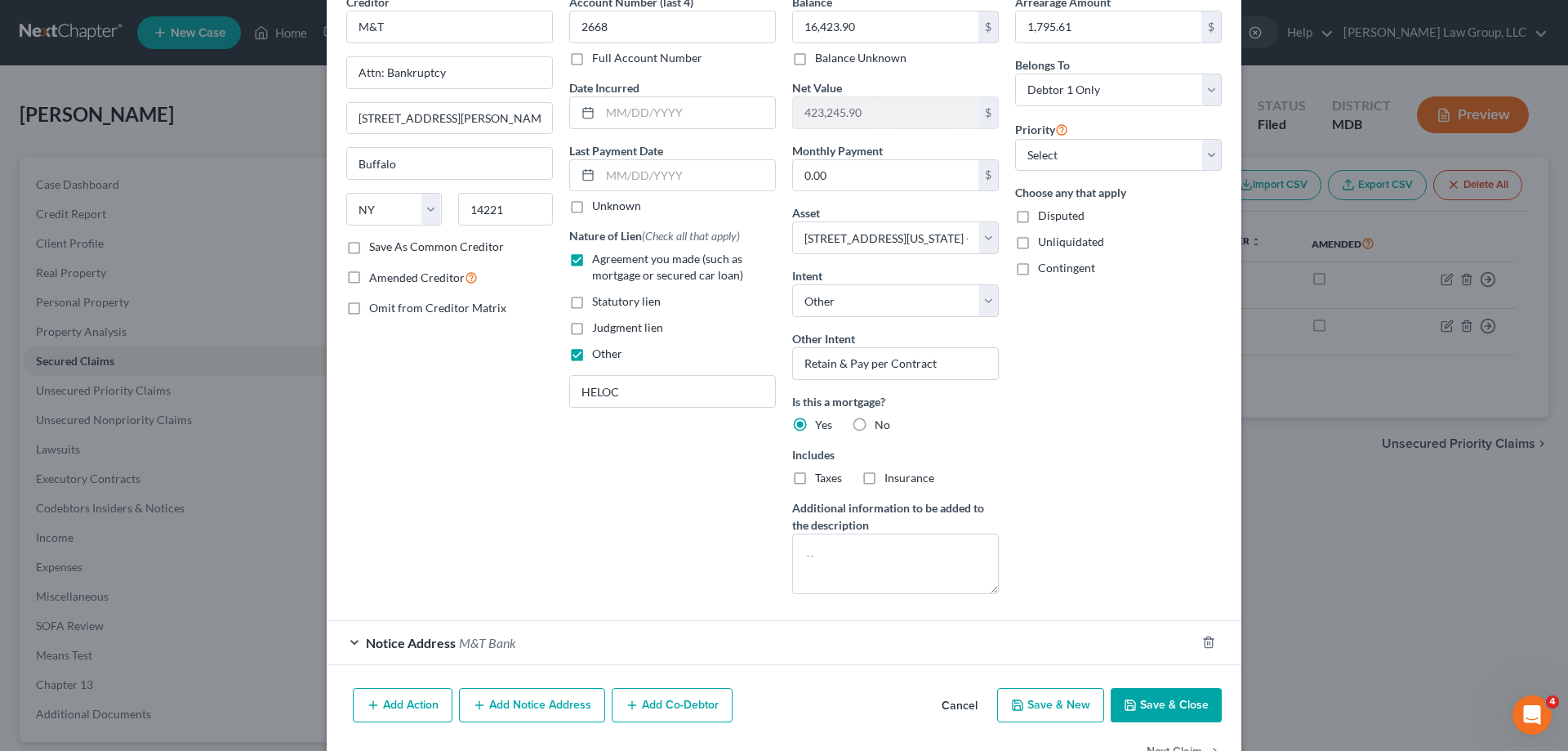
click at [1143, 699] on button "Save & Close" at bounding box center [1167, 705] width 111 height 34
select select
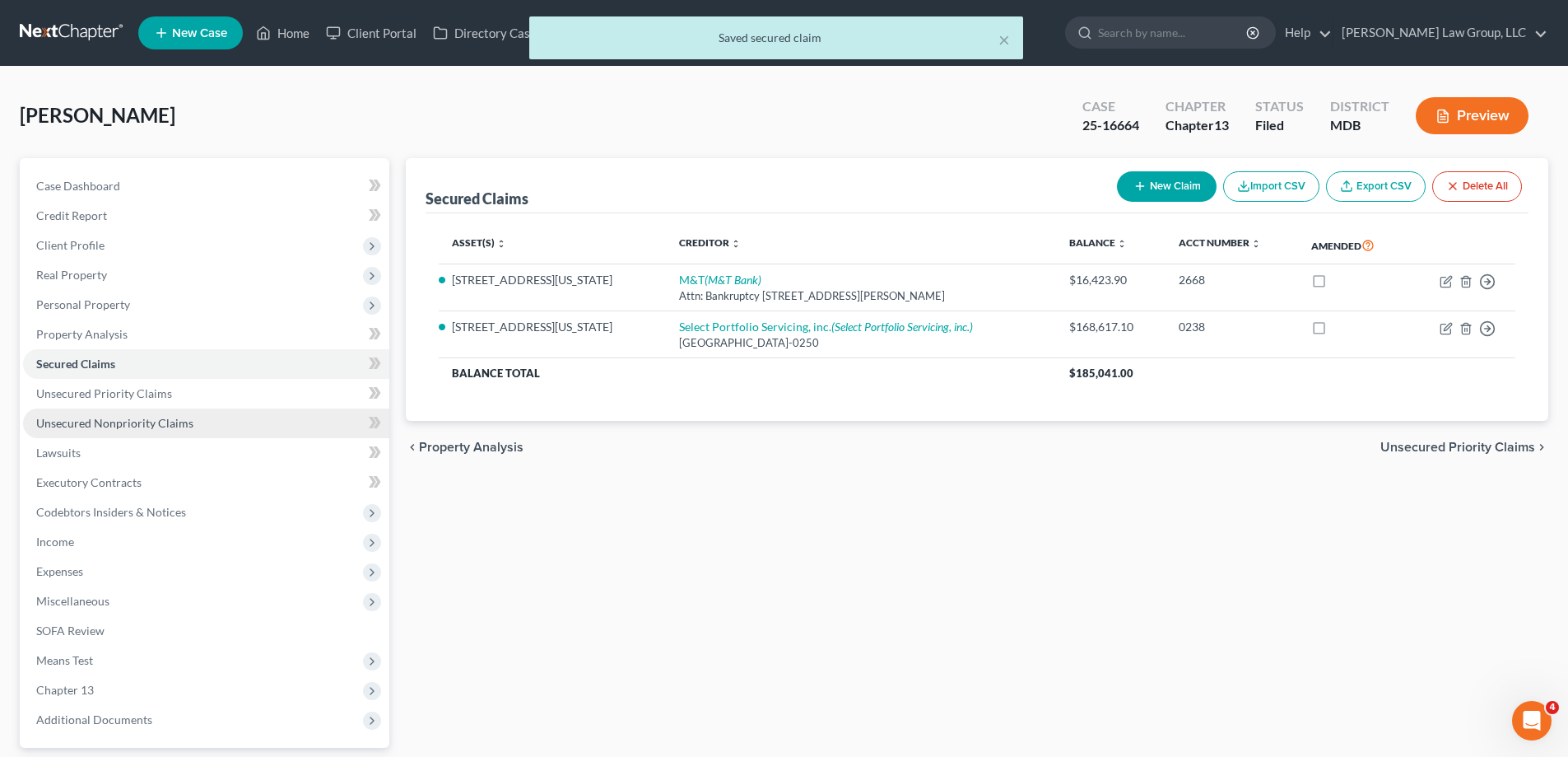
click at [113, 419] on span "Unsecured Nonpriority Claims" at bounding box center [115, 423] width 158 height 14
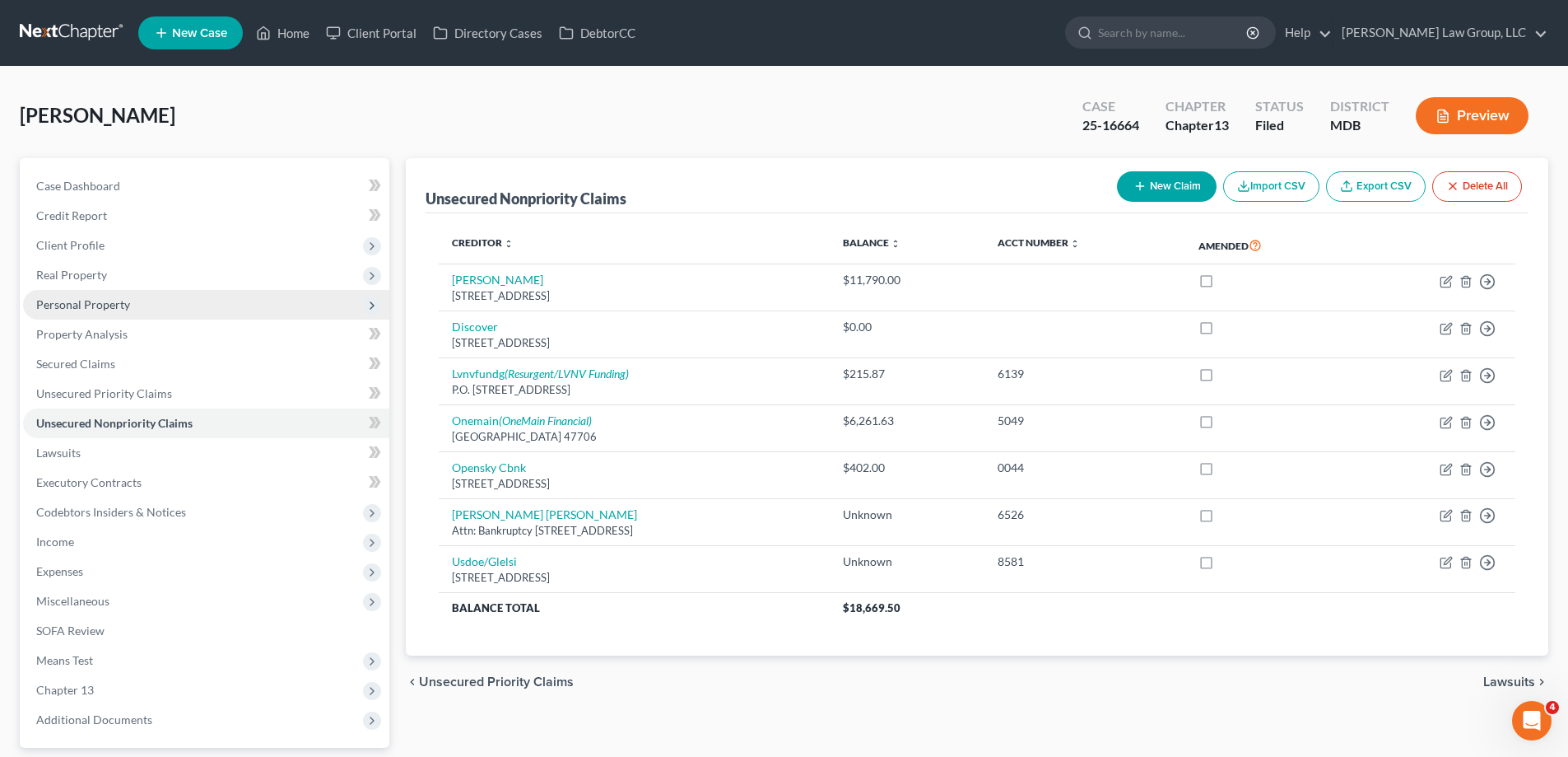
click at [73, 303] on span "Personal Property" at bounding box center [83, 304] width 94 height 14
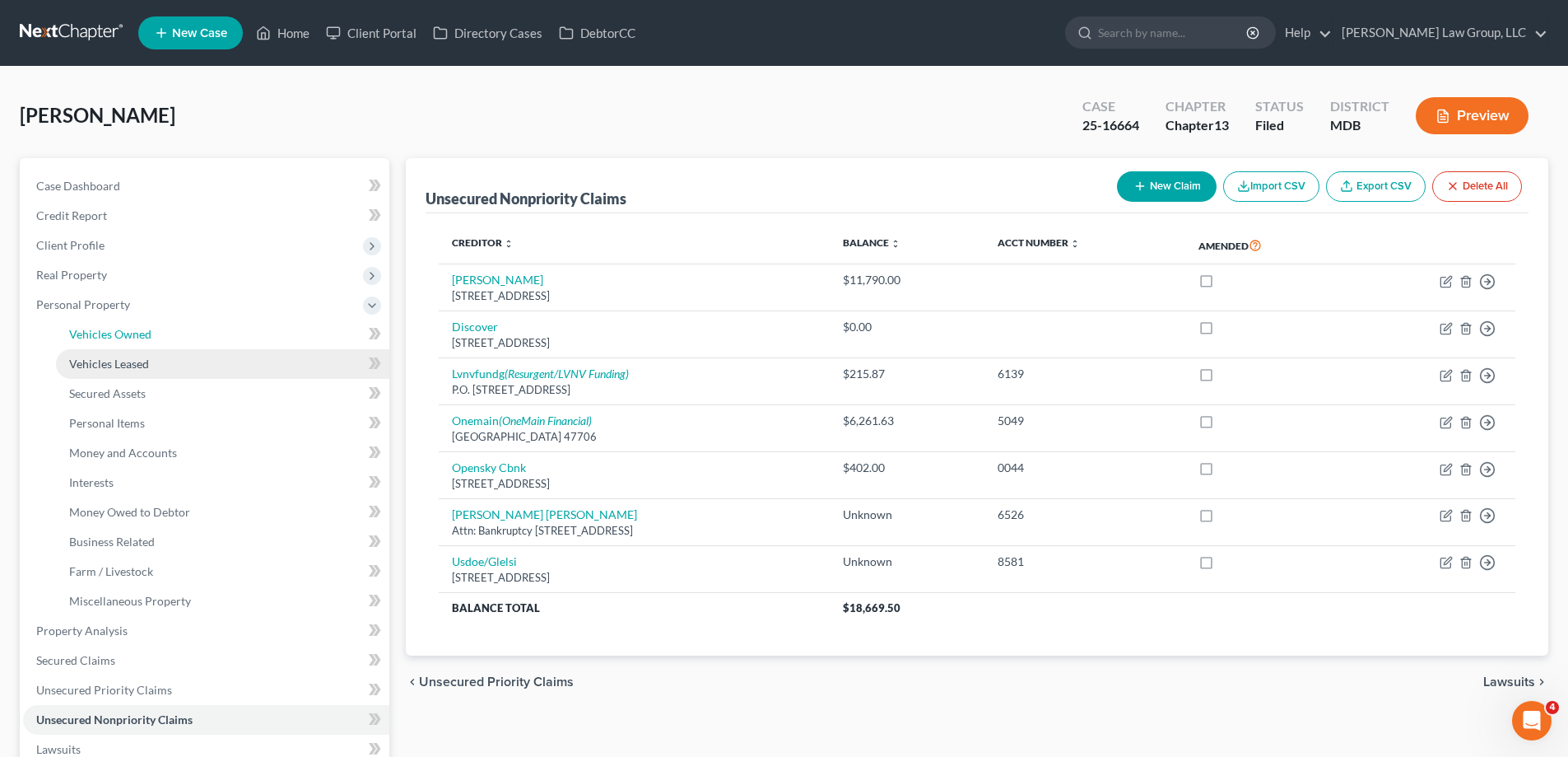
drag, startPoint x: 195, startPoint y: 333, endPoint x: 321, endPoint y: 367, distance: 130.5
click at [195, 332] on link "Vehicles Owned" at bounding box center [222, 333] width 333 height 29
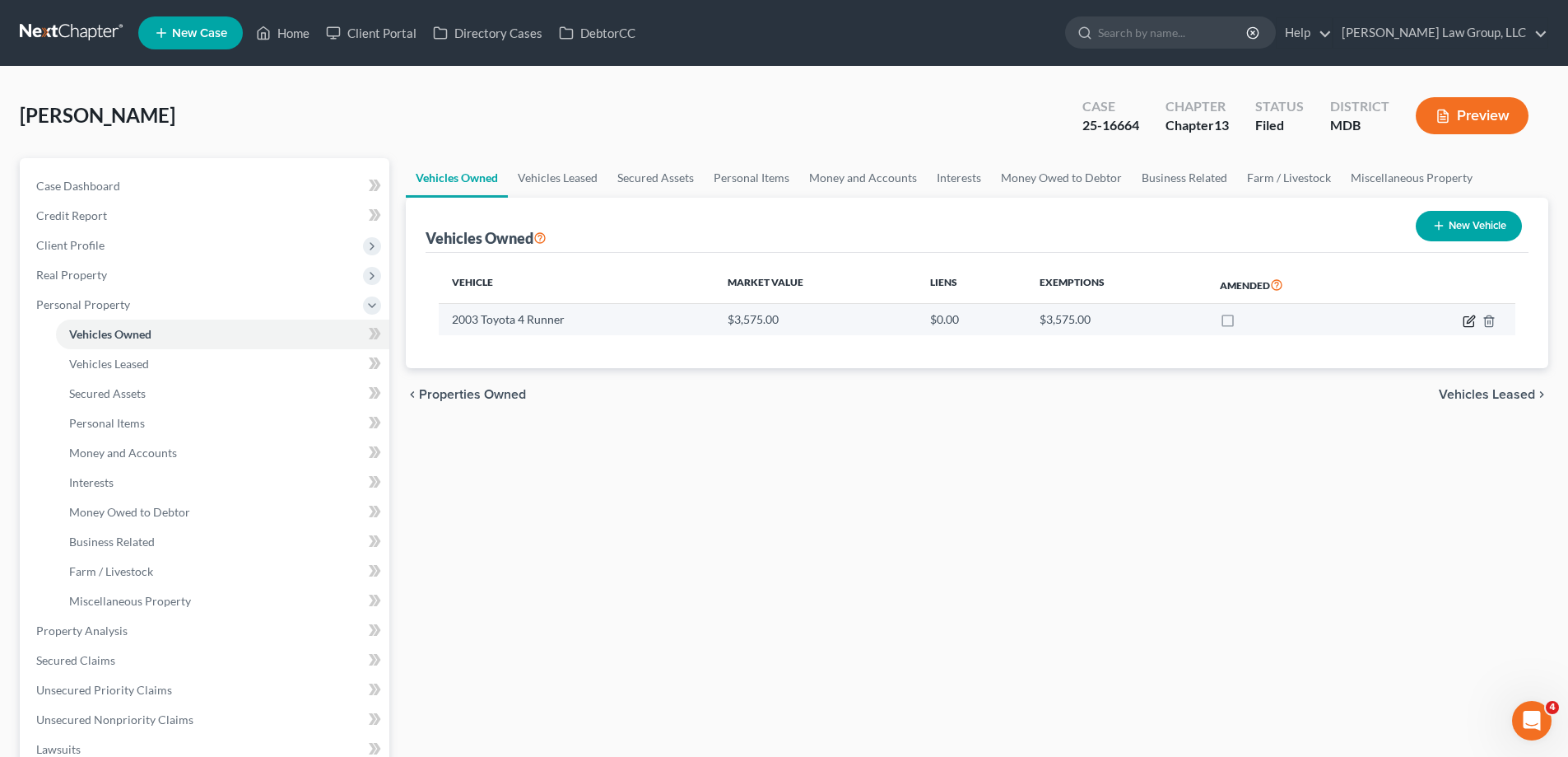
click at [1466, 318] on icon "button" at bounding box center [1469, 321] width 13 height 13
select select "0"
select select "23"
select select "4"
select select "0"
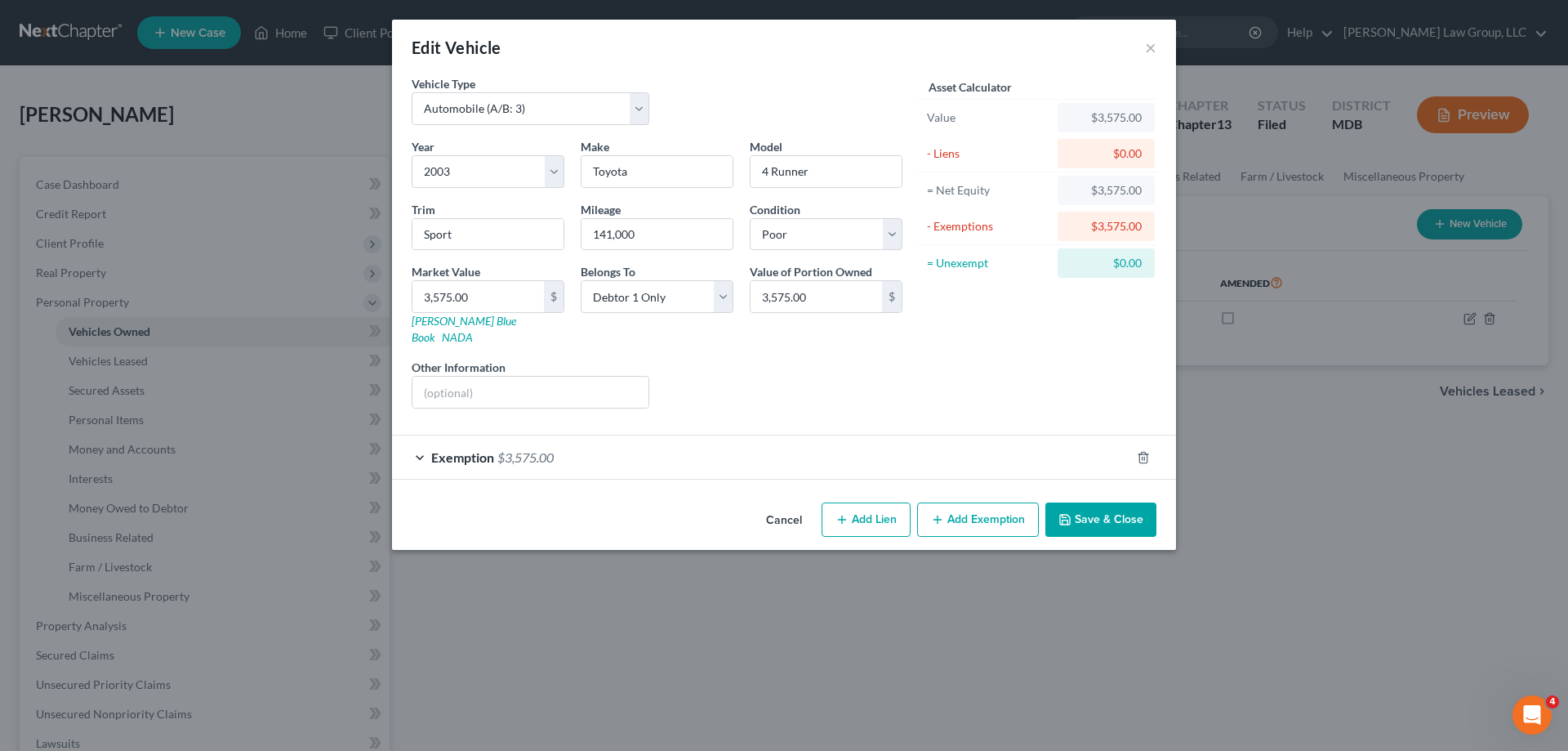
click at [1086, 508] on button "Save & Close" at bounding box center [1102, 519] width 111 height 34
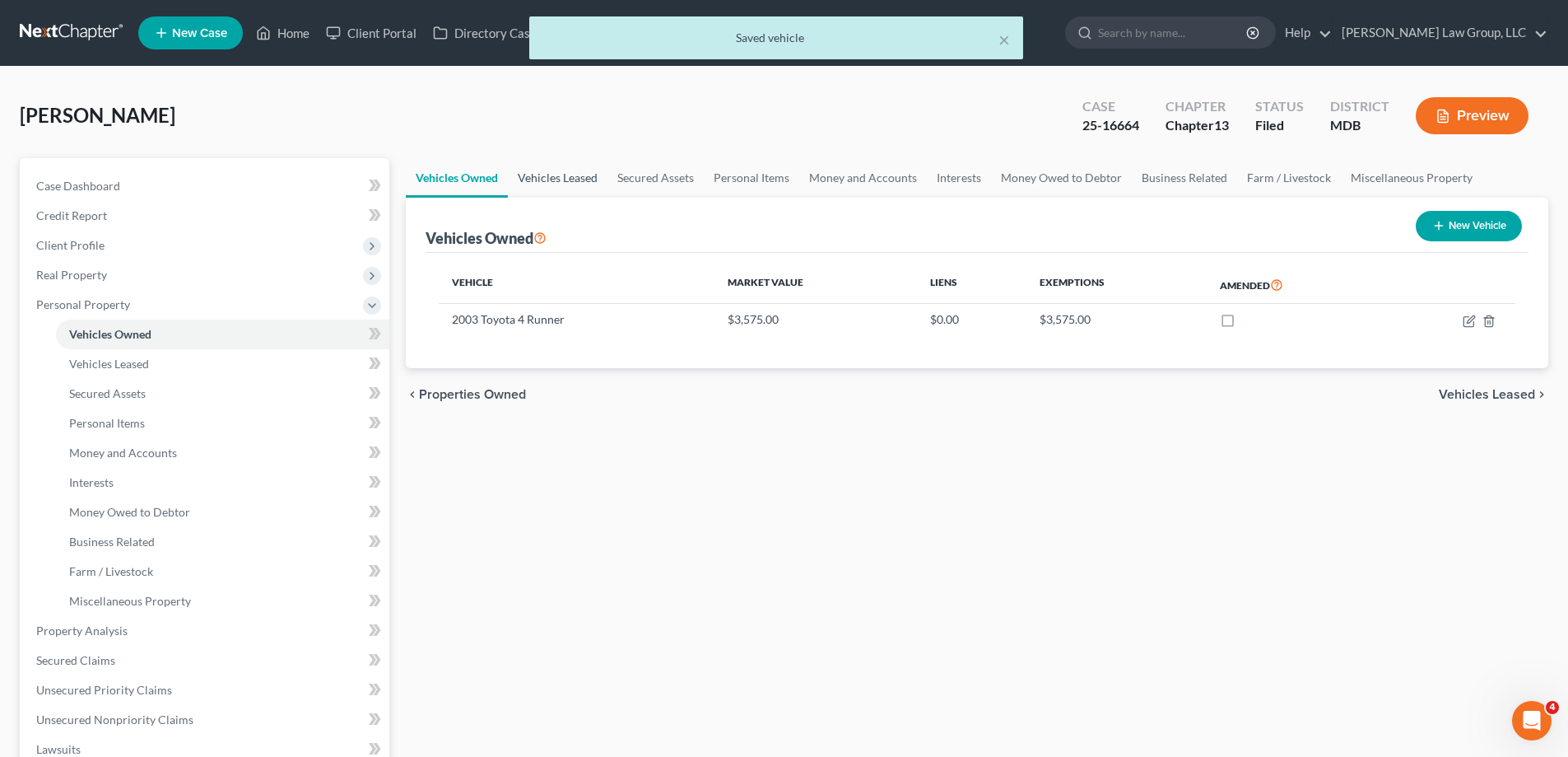
click at [559, 175] on link "Vehicles Leased" at bounding box center [557, 178] width 100 height 40
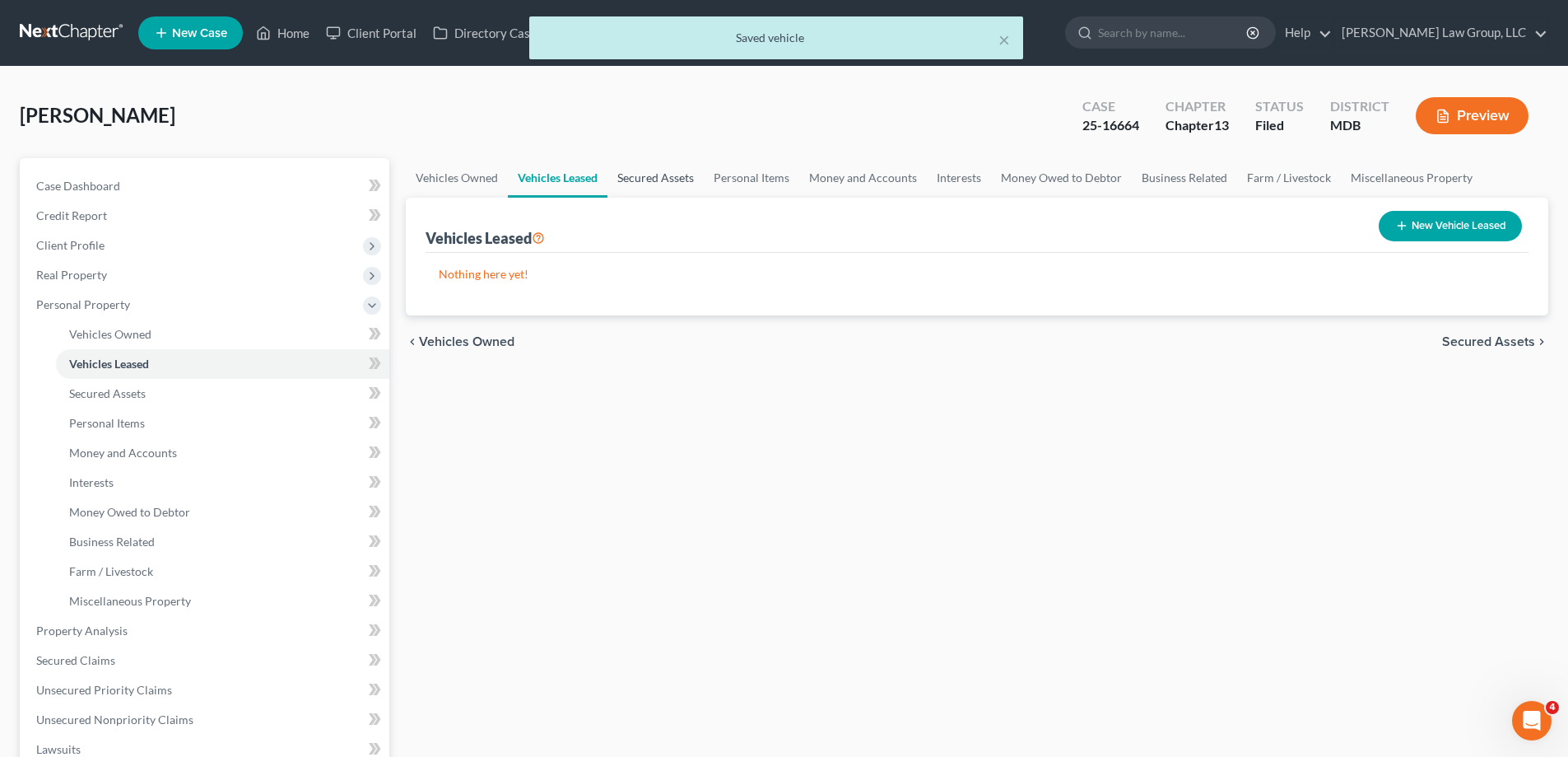
click at [648, 184] on link "Secured Assets" at bounding box center [655, 178] width 96 height 40
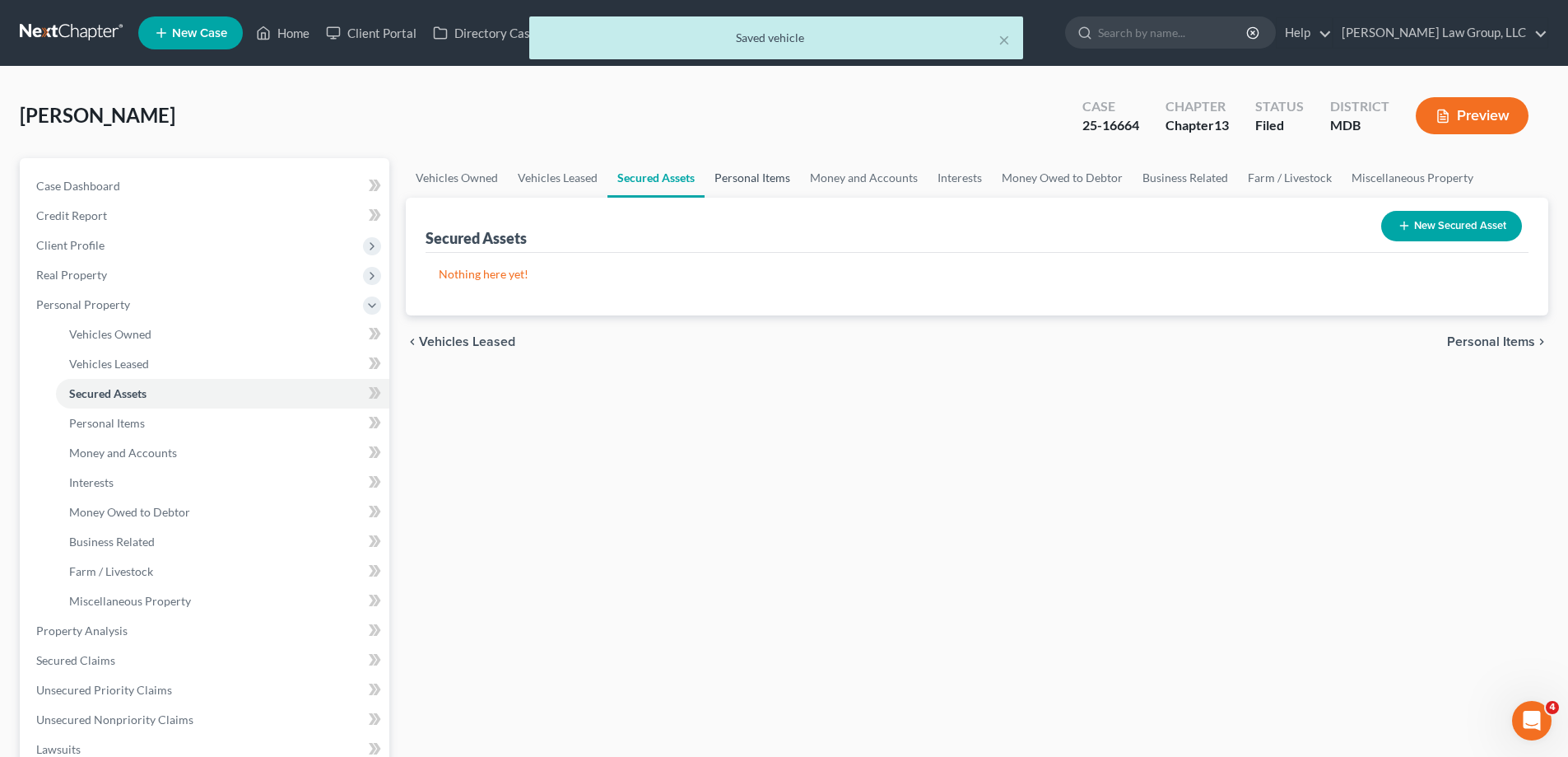
click at [776, 177] on link "Personal Items" at bounding box center [752, 178] width 96 height 40
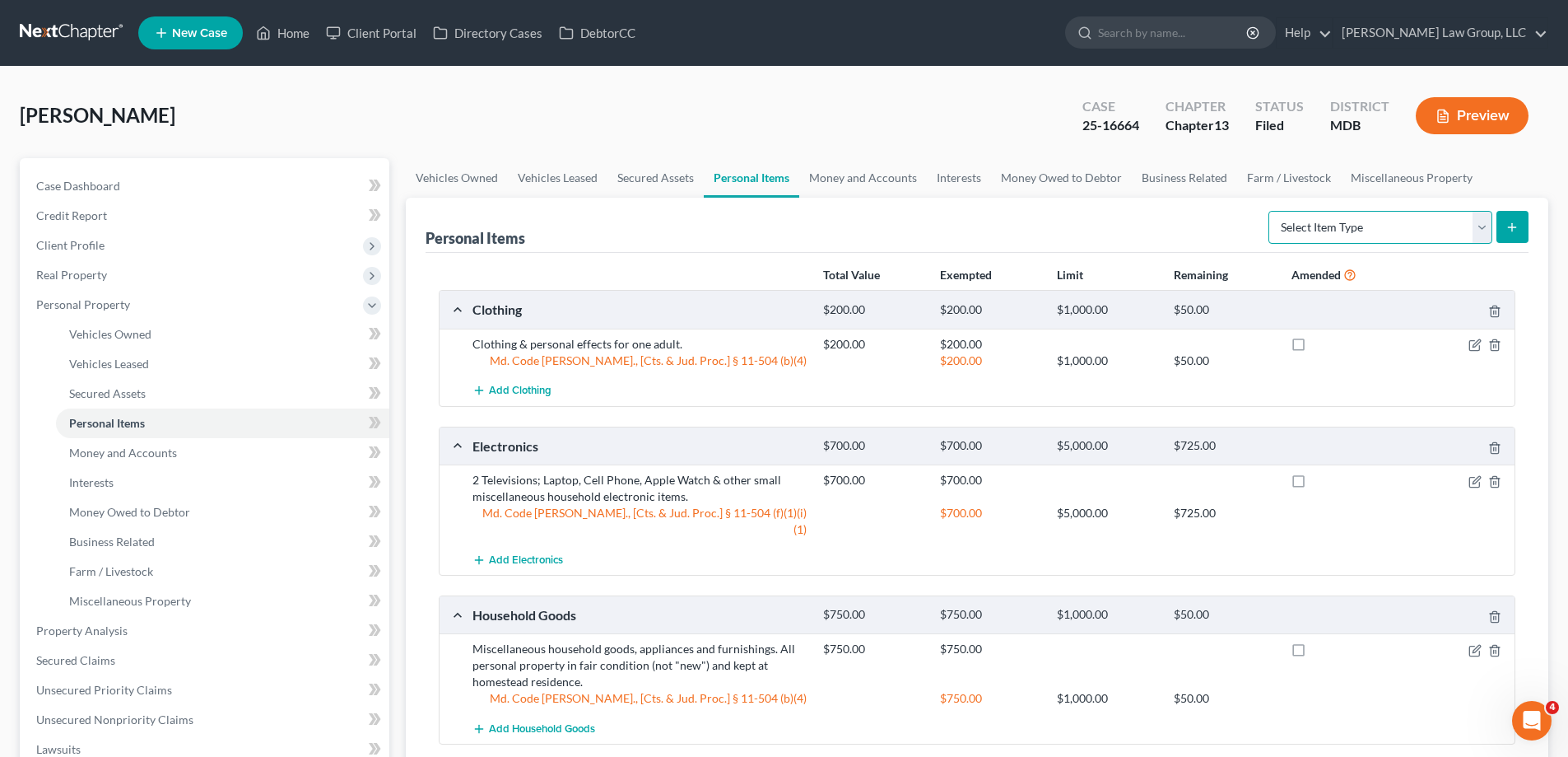
click at [1305, 233] on select "Select Item Type Clothing (A/B: 11) Collectibles Of Value (A/B: 8) Electronics …" at bounding box center [1381, 227] width 224 height 33
click at [931, 218] on div "Personal Items Select Item Type Clothing (A/B: 11) Collectibles Of Value (A/B: …" at bounding box center [977, 225] width 1104 height 55
click at [869, 183] on link "Money and Accounts" at bounding box center [863, 178] width 127 height 40
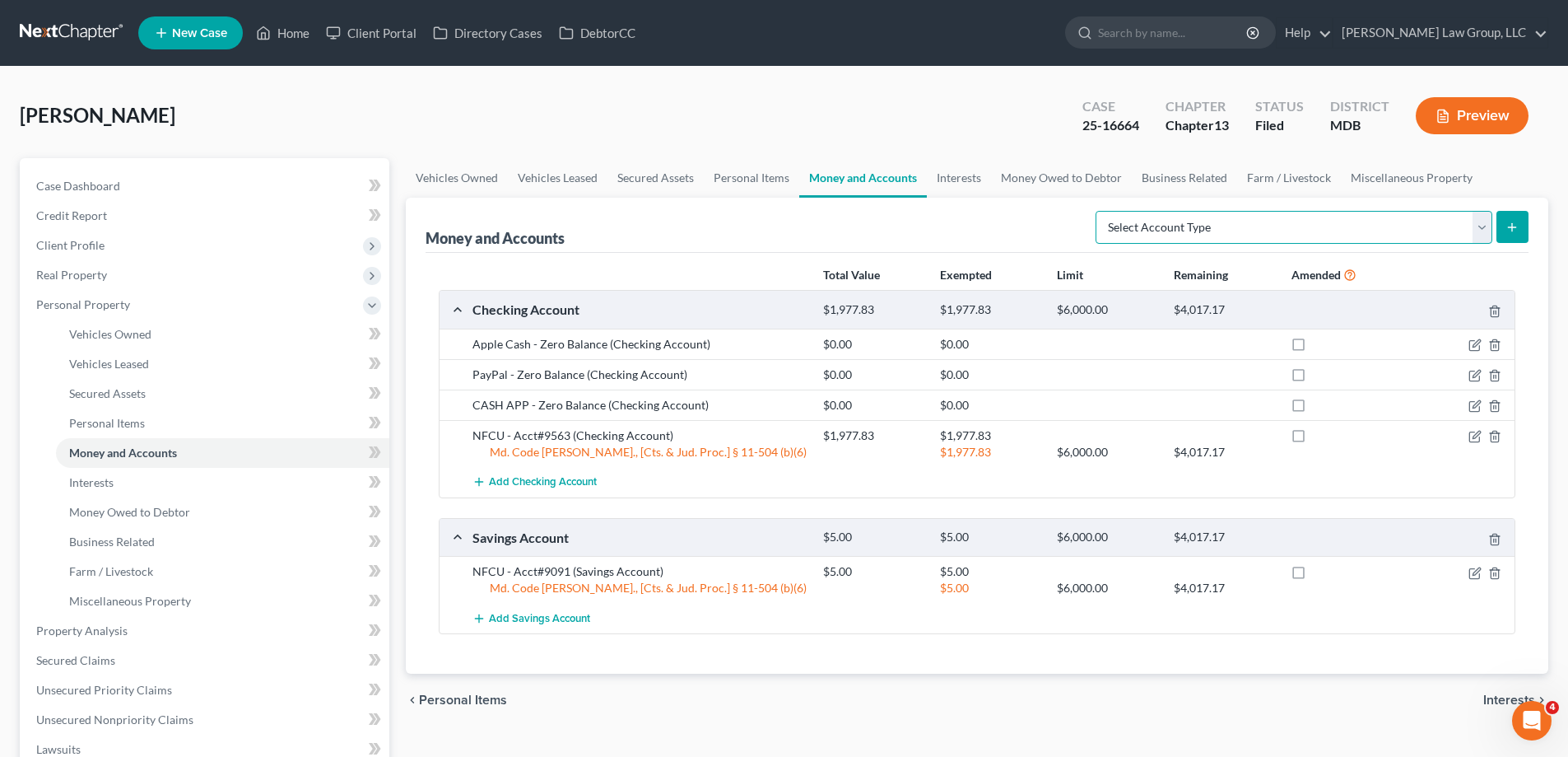
click at [1153, 233] on select "Select Account Type Brokerage (A/B: 18, SOFA: 20) Cash on Hand (A/B: 16) Certif…" at bounding box center [1294, 227] width 397 height 33
select select "brokerage"
click at [1100, 211] on select "Select Account Type Brokerage (A/B: 18, SOFA: 20) Cash on Hand (A/B: 16) Certif…" at bounding box center [1294, 227] width 397 height 33
click at [1518, 236] on button "submit" at bounding box center [1513, 227] width 32 height 32
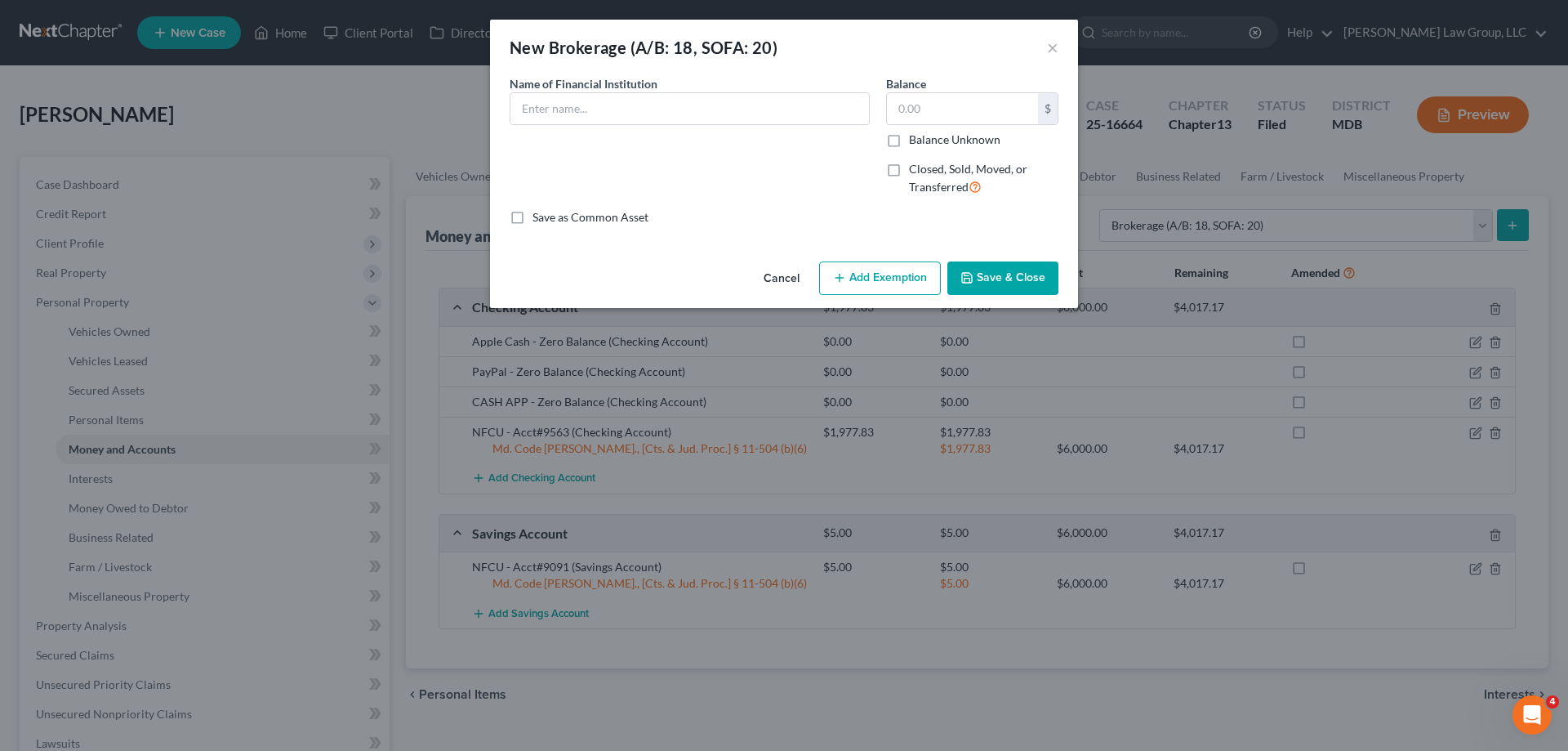
drag, startPoint x: 639, startPoint y: 64, endPoint x: 640, endPoint y: 85, distance: 21.0
click at [638, 69] on div "New Brokerage (A/B: 18, SOFA: 20) ×" at bounding box center [784, 47] width 588 height 56
click at [638, 101] on input "text" at bounding box center [690, 108] width 359 height 31
click at [693, 108] on input "TD Ameritrade Account ending in 3043 as of Date of Filing (zero balance)" at bounding box center [690, 108] width 359 height 31
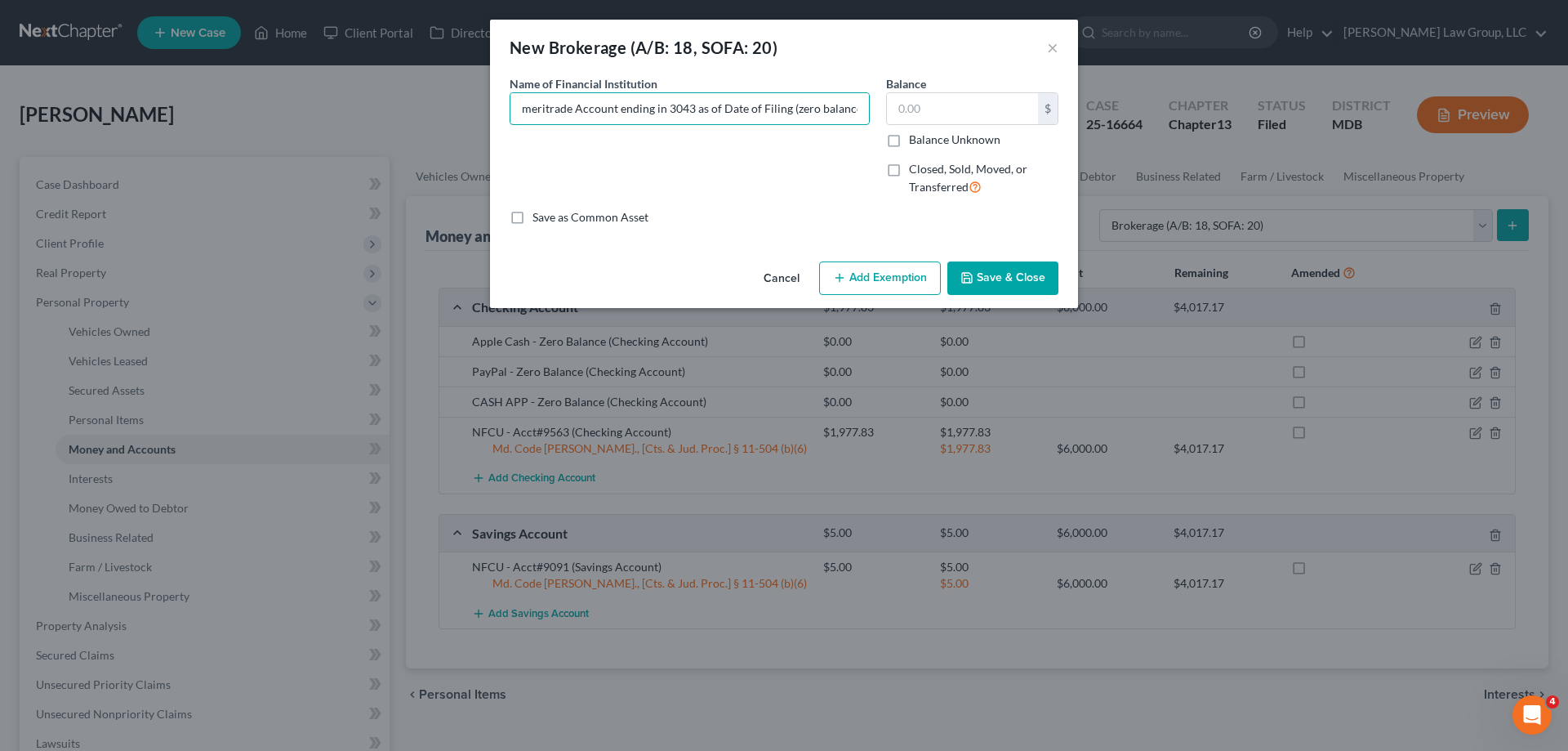
drag, startPoint x: 644, startPoint y: 113, endPoint x: 1161, endPoint y: 89, distance: 517.6
click at [1156, 84] on div "New Brokerage (A/B: 18, SOFA: 20) × An exemption set must first be selected fro…" at bounding box center [784, 375] width 1568 height 751
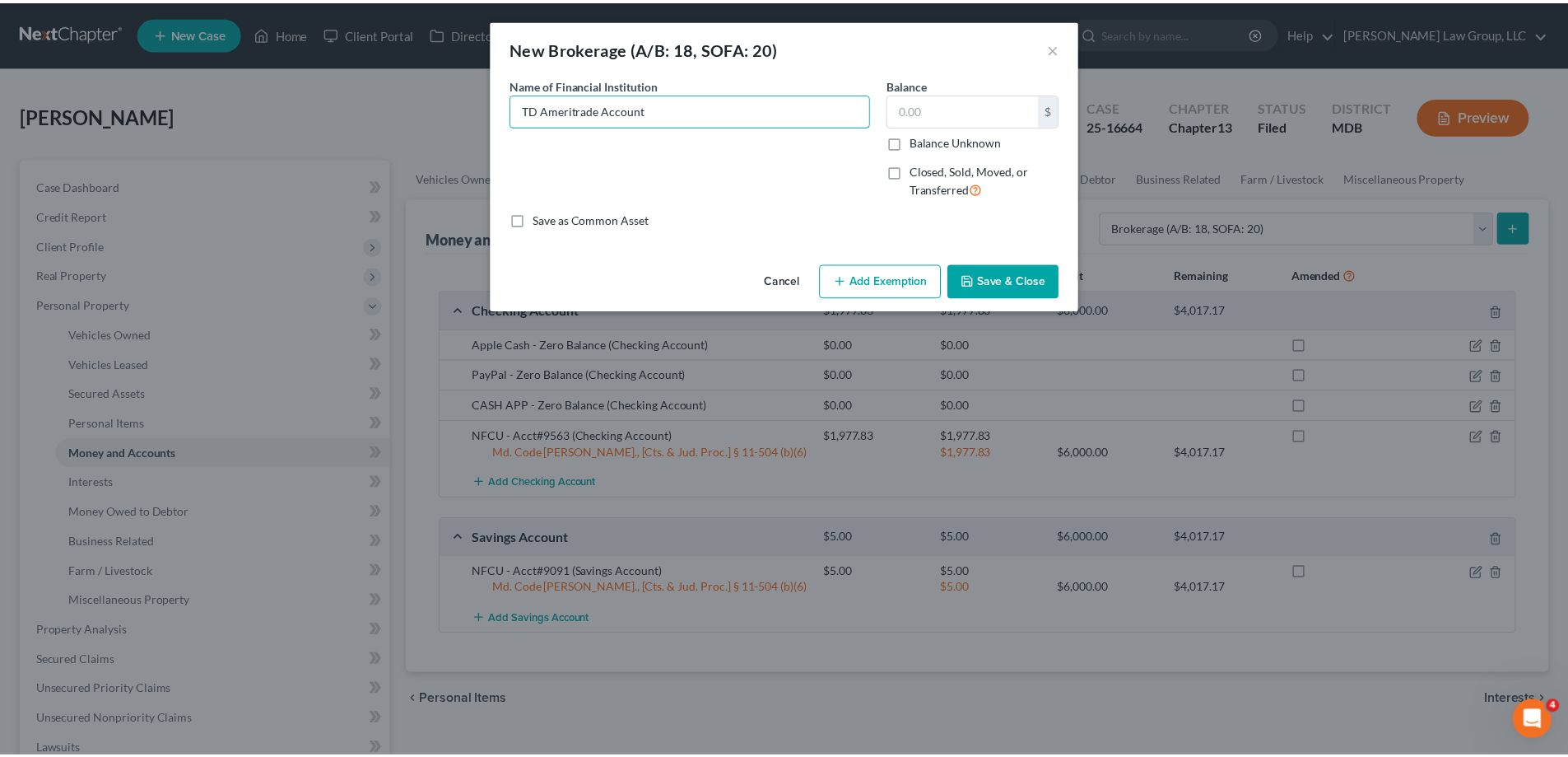
scroll to position [0, 0]
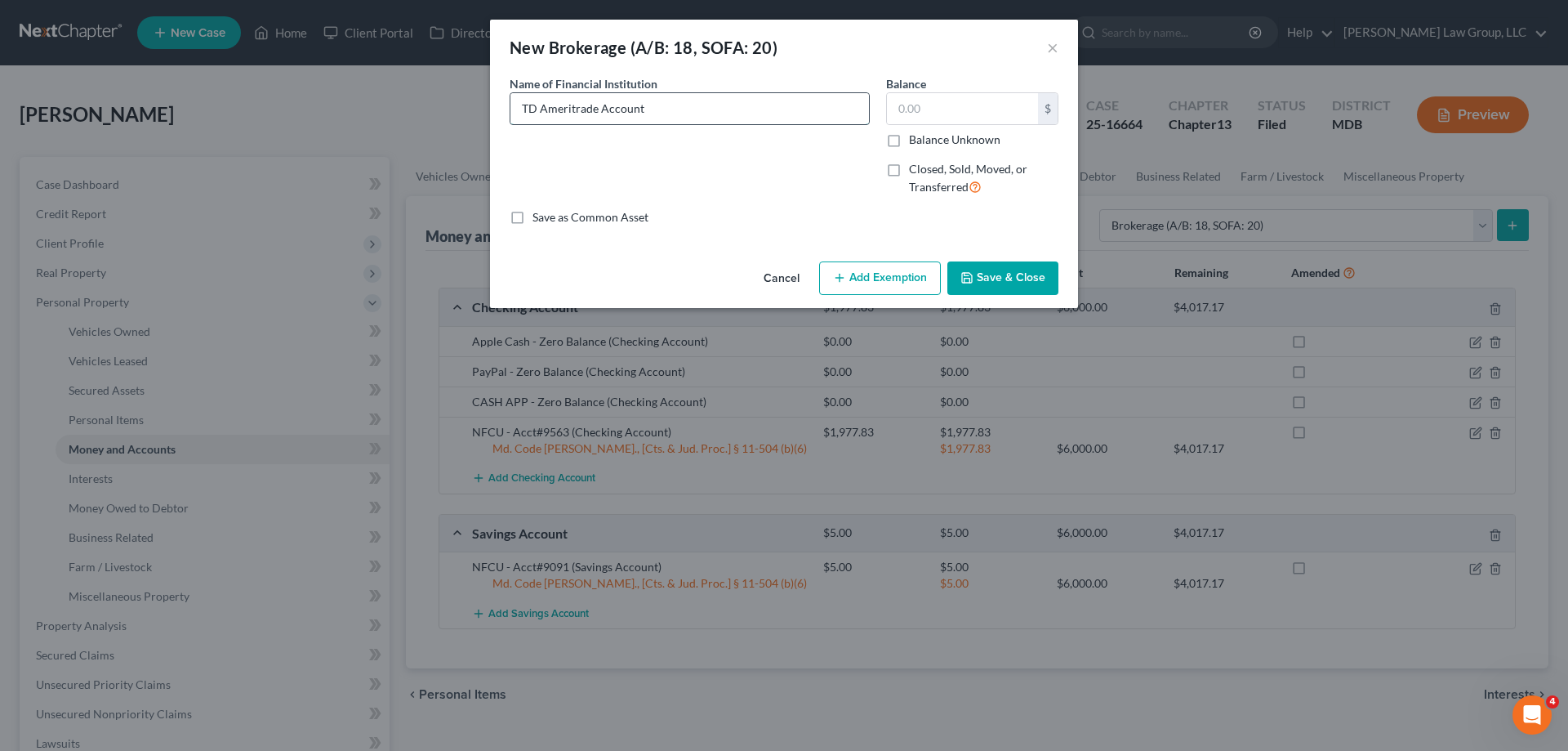
click at [696, 101] on input "TD Ameritrade Account" at bounding box center [690, 108] width 359 height 31
type input "TD Ameritrade Account (zero balance)"
click at [981, 281] on button "Save & Close" at bounding box center [1004, 278] width 111 height 34
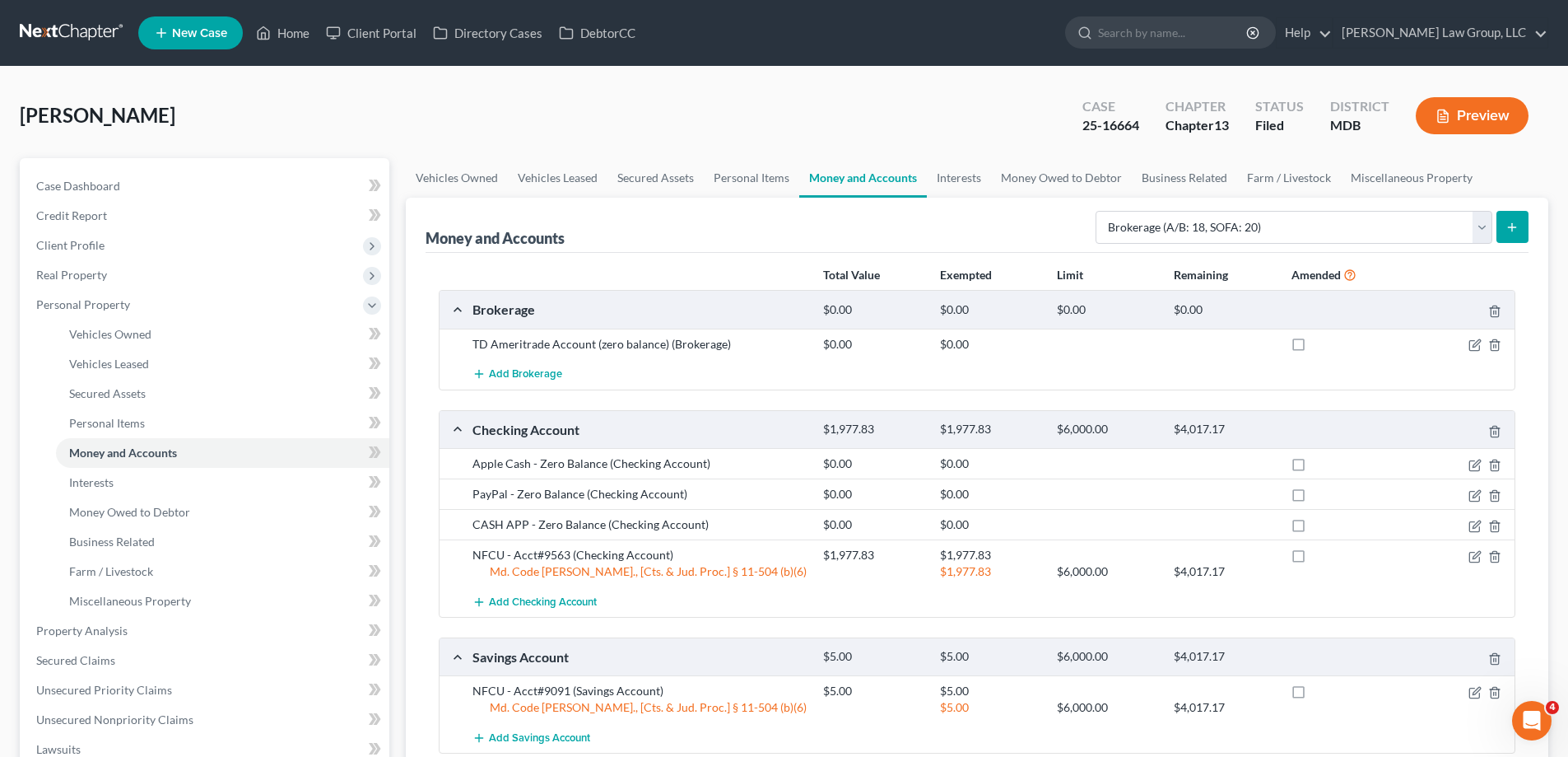
click at [1512, 231] on icon "submit" at bounding box center [1512, 227] width 13 height 13
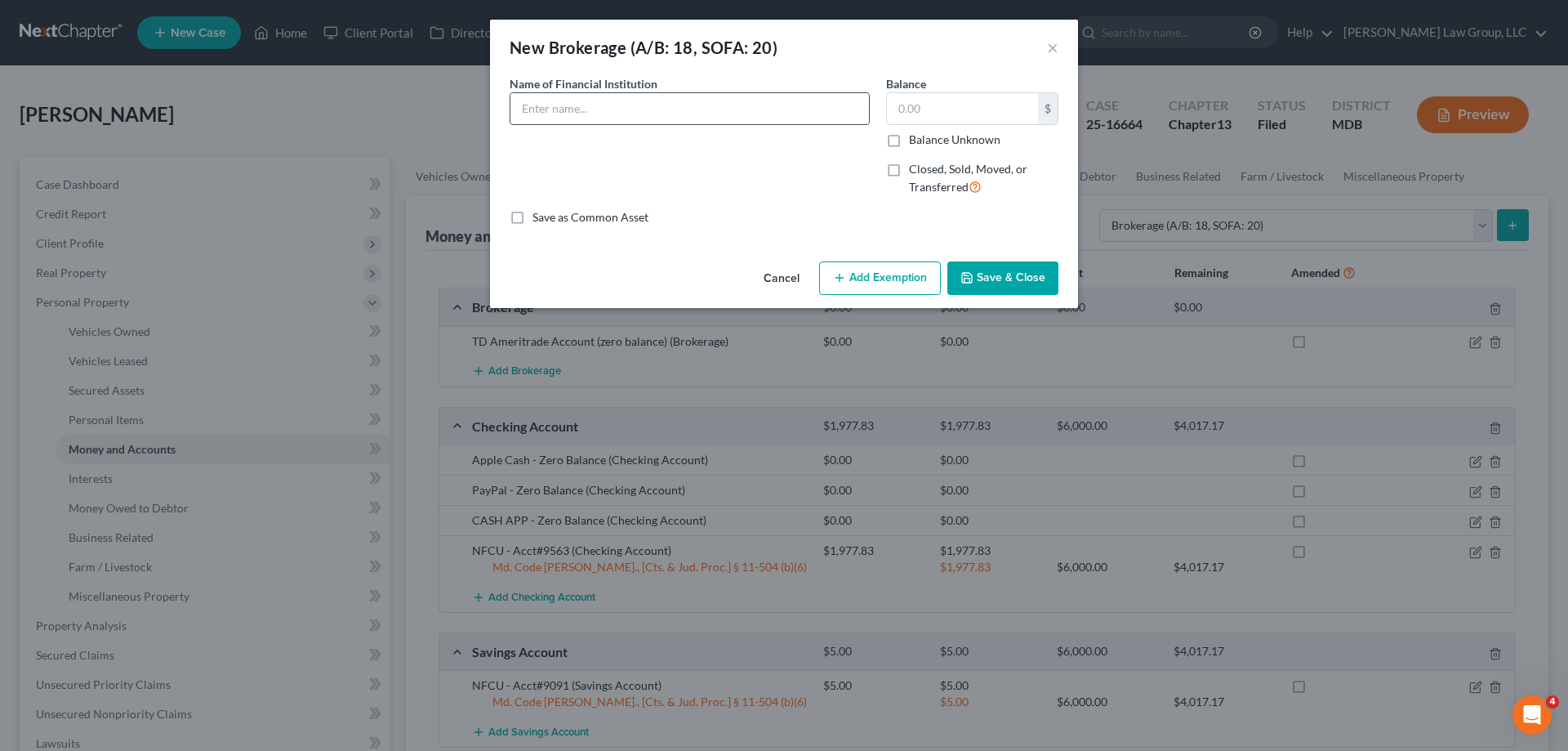
click at [607, 120] on input "text" at bounding box center [690, 108] width 359 height 31
type input "r"
type input "Robinhood Account"
click at [941, 110] on input "text" at bounding box center [962, 108] width 151 height 31
type input "0"
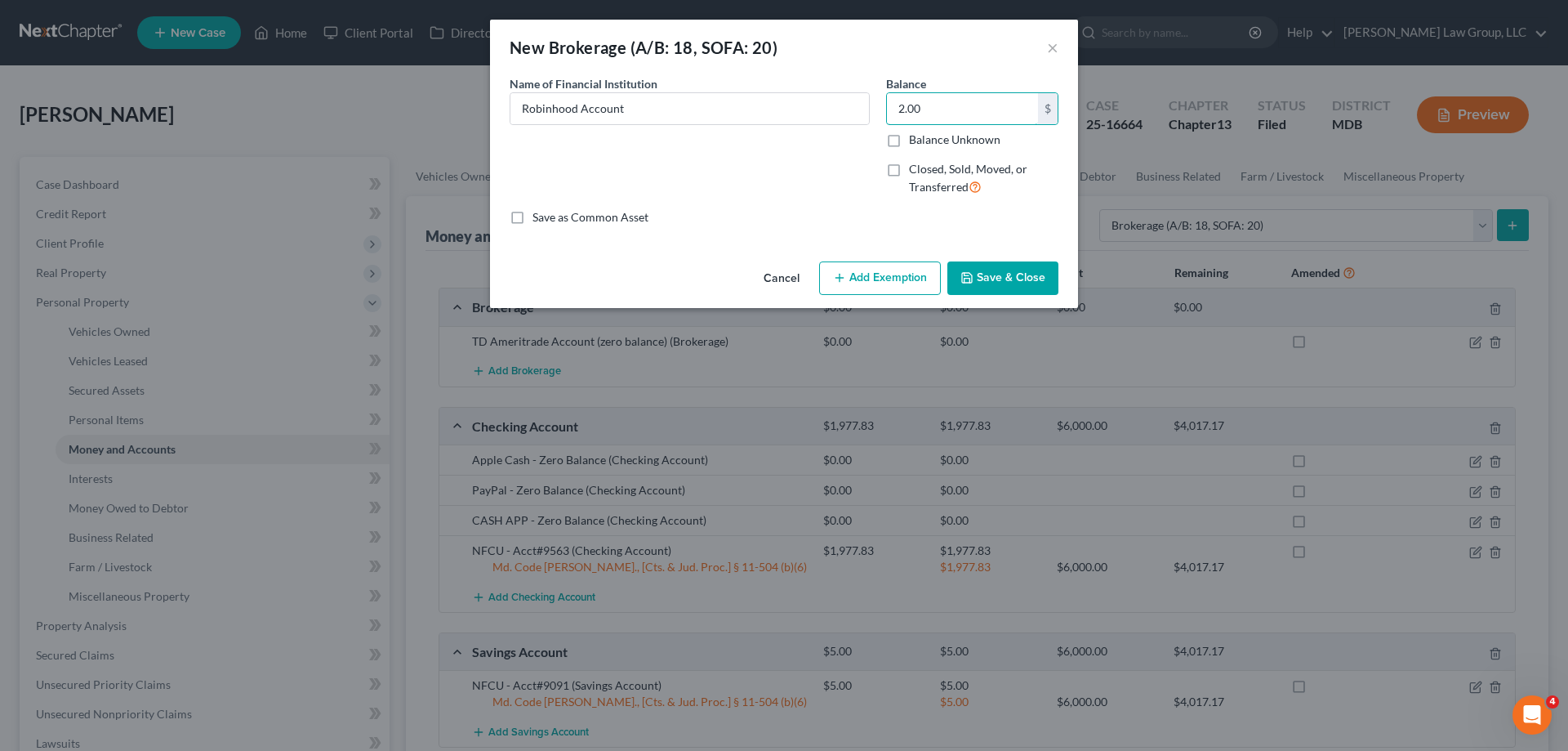
type input "2.00"
click at [896, 283] on button "Add Exemption" at bounding box center [879, 278] width 122 height 34
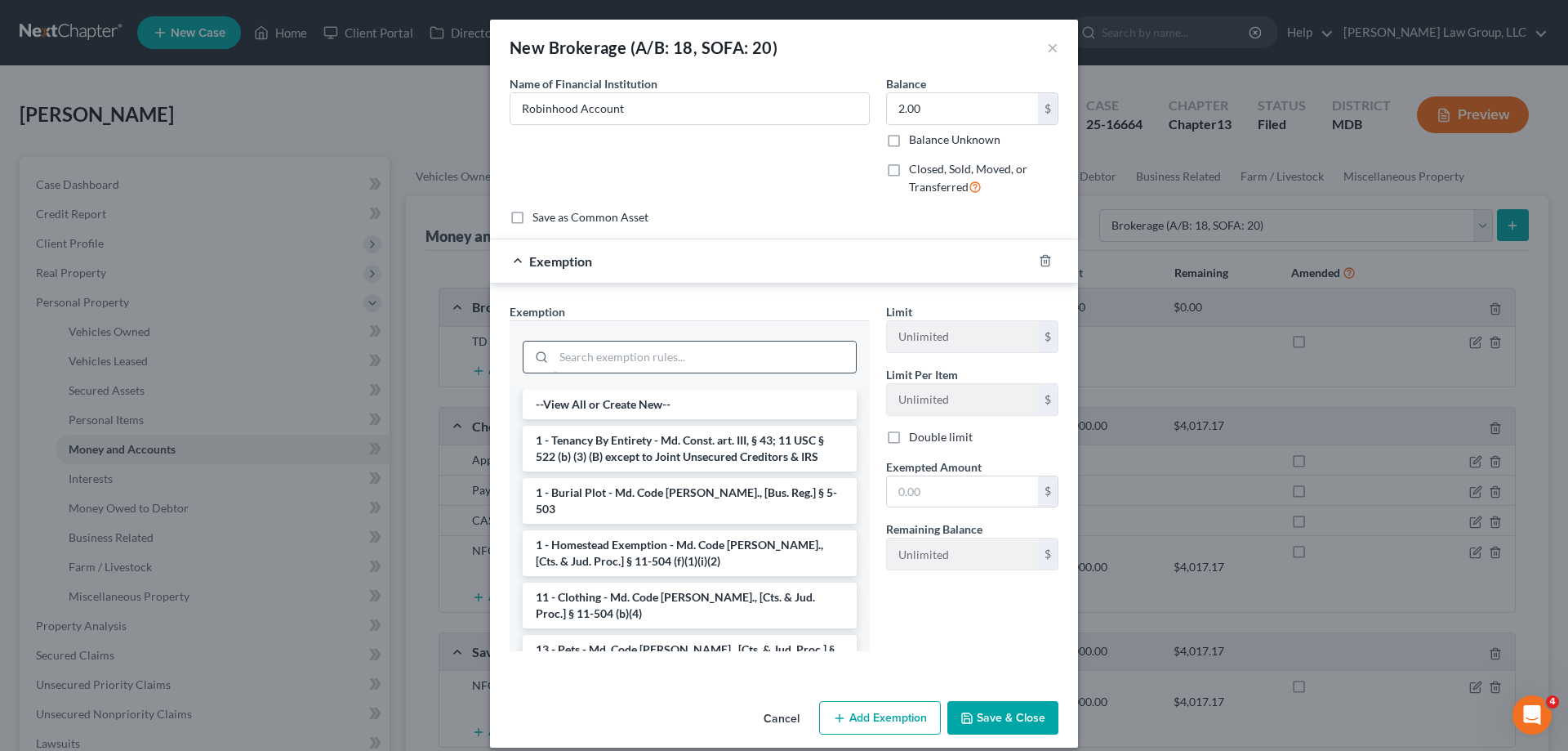
click at [629, 363] on input "search" at bounding box center [705, 356] width 302 height 31
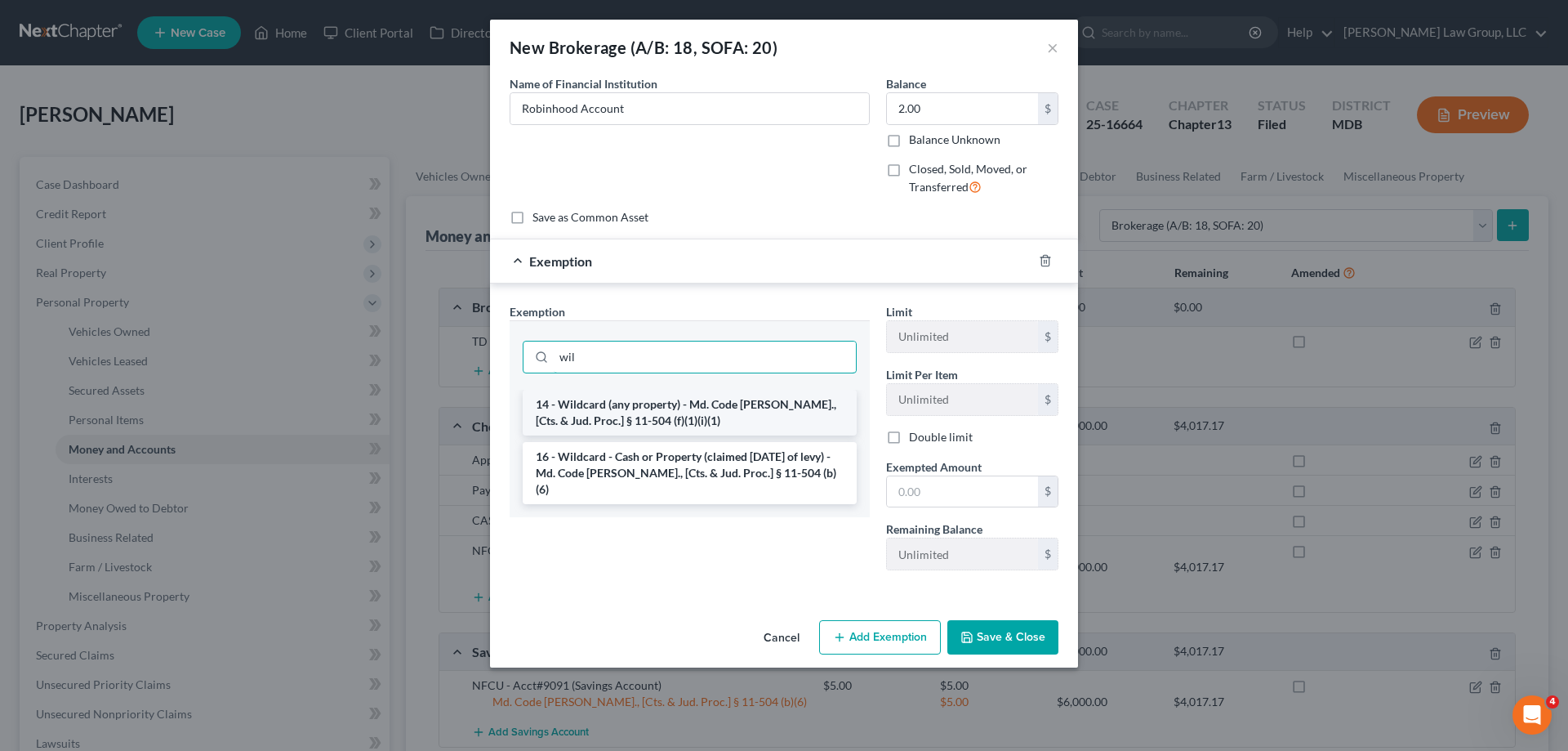
type input "wil"
click at [650, 415] on li "14 - Wildcard (any property) - Md. Code [PERSON_NAME]., [Cts. & Jud. Proc.] § 1…" at bounding box center [690, 412] width 335 height 46
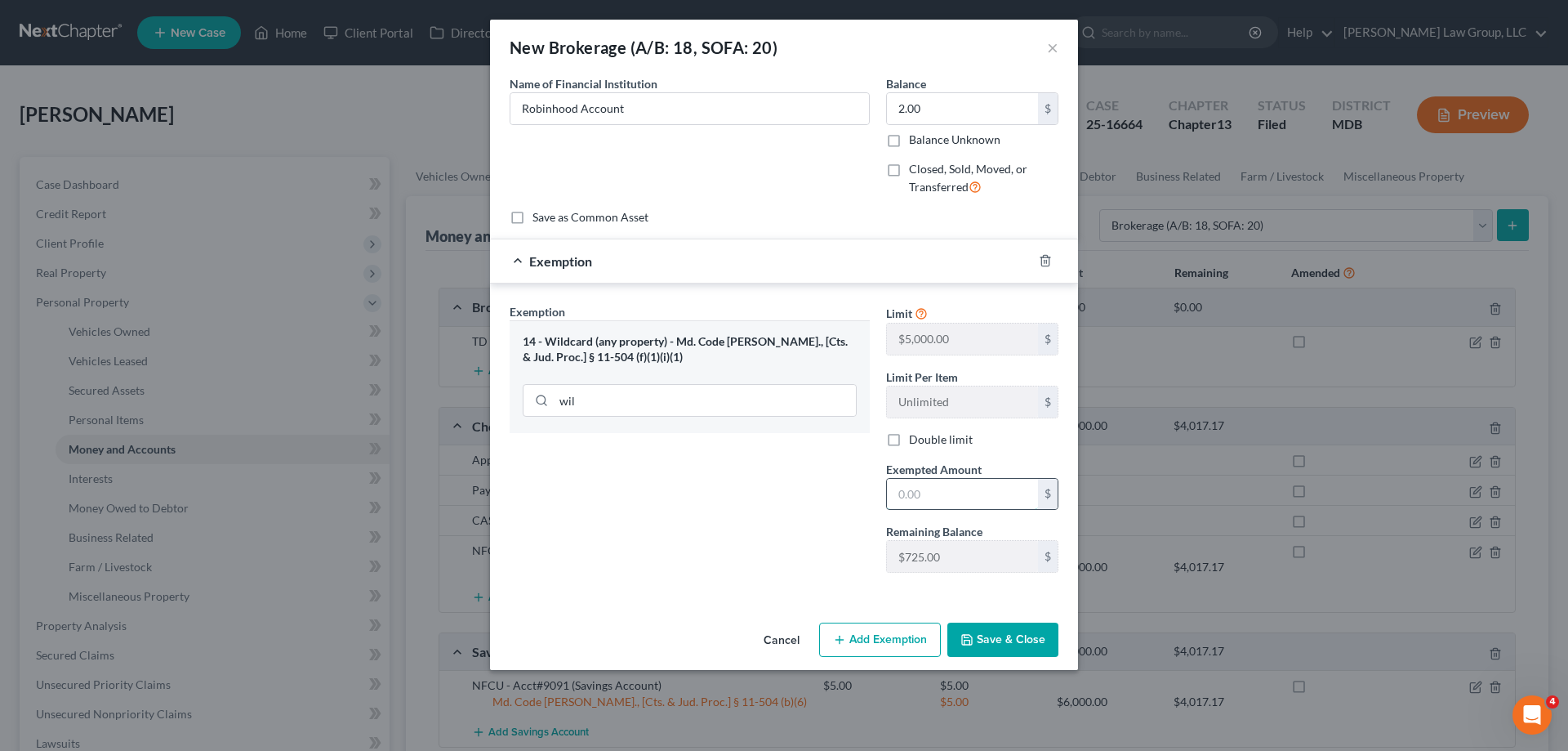
click at [938, 488] on input "text" at bounding box center [962, 494] width 151 height 31
type input "2.00"
click at [1004, 639] on button "Save & Close" at bounding box center [1004, 640] width 111 height 34
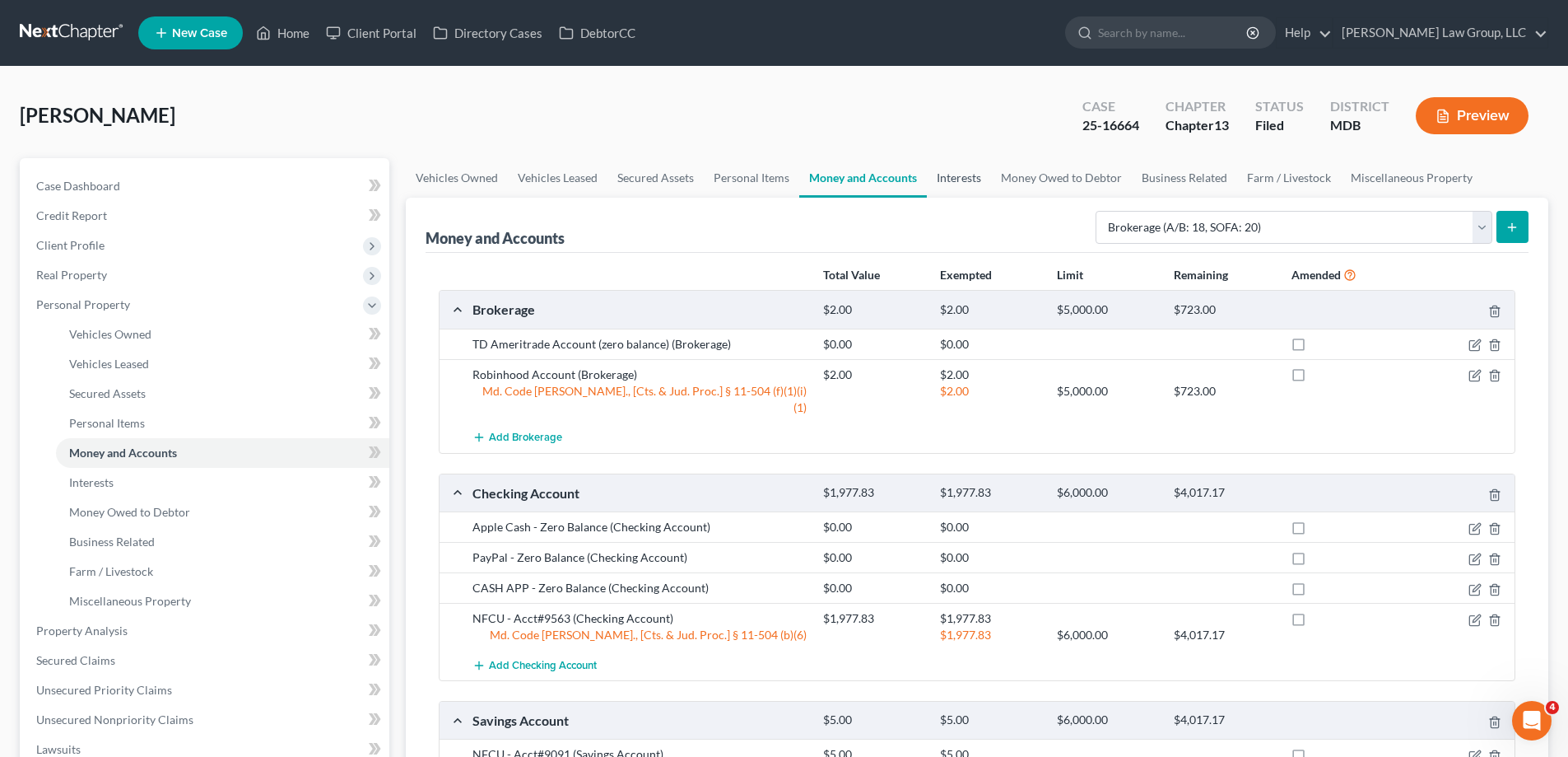
click at [952, 190] on link "Interests" at bounding box center [959, 178] width 65 height 40
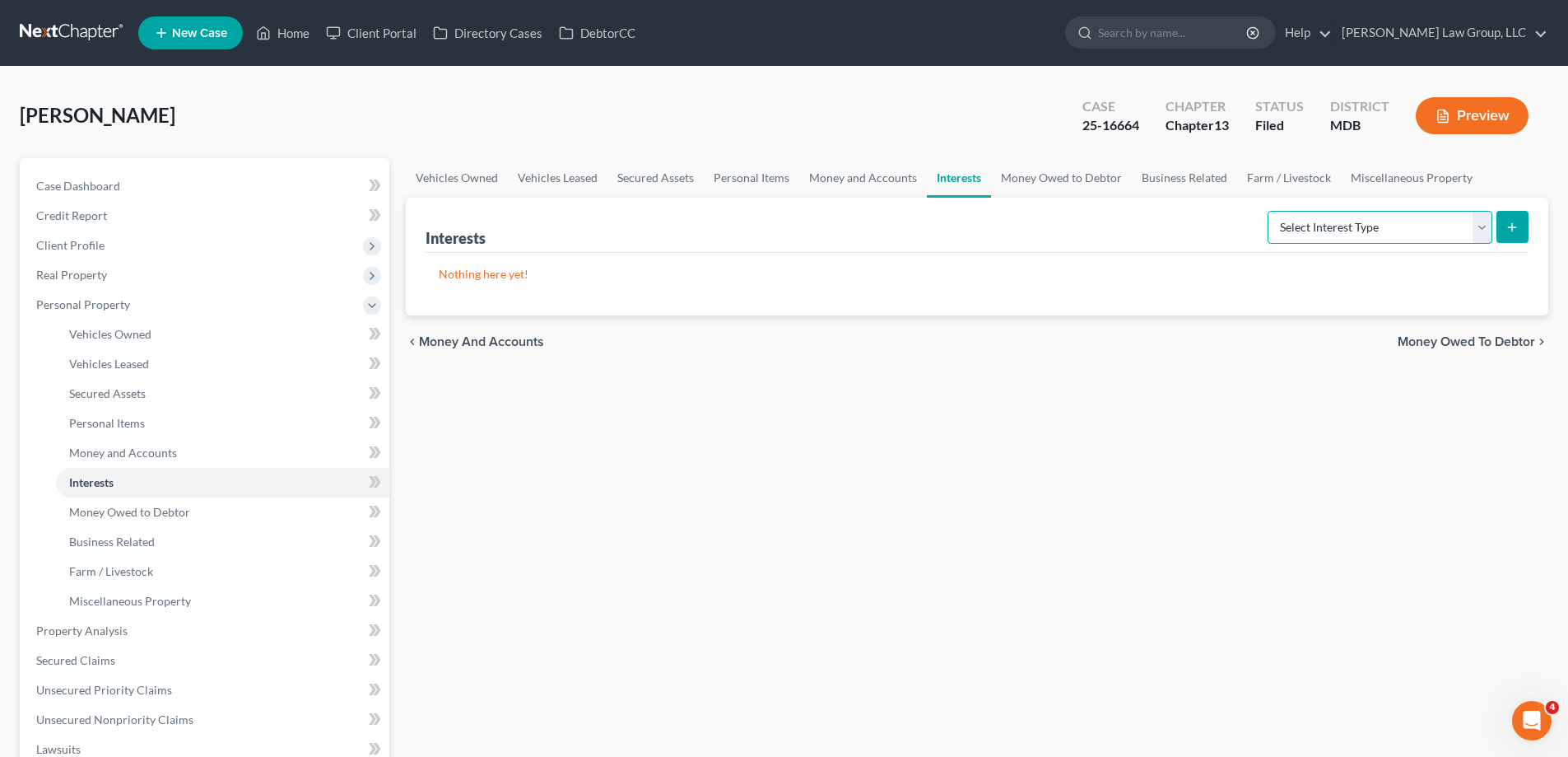
click at [1313, 237] on select "Select Interest Type 401K (A/B: 21) Annuity (A/B: 23) Bond (A/B: 18) Education …" at bounding box center [1380, 227] width 225 height 33
select select "401k"
click at [1271, 211] on select "Select Interest Type 401K (A/B: 21) Annuity (A/B: 23) Bond (A/B: 18) Education …" at bounding box center [1380, 227] width 225 height 33
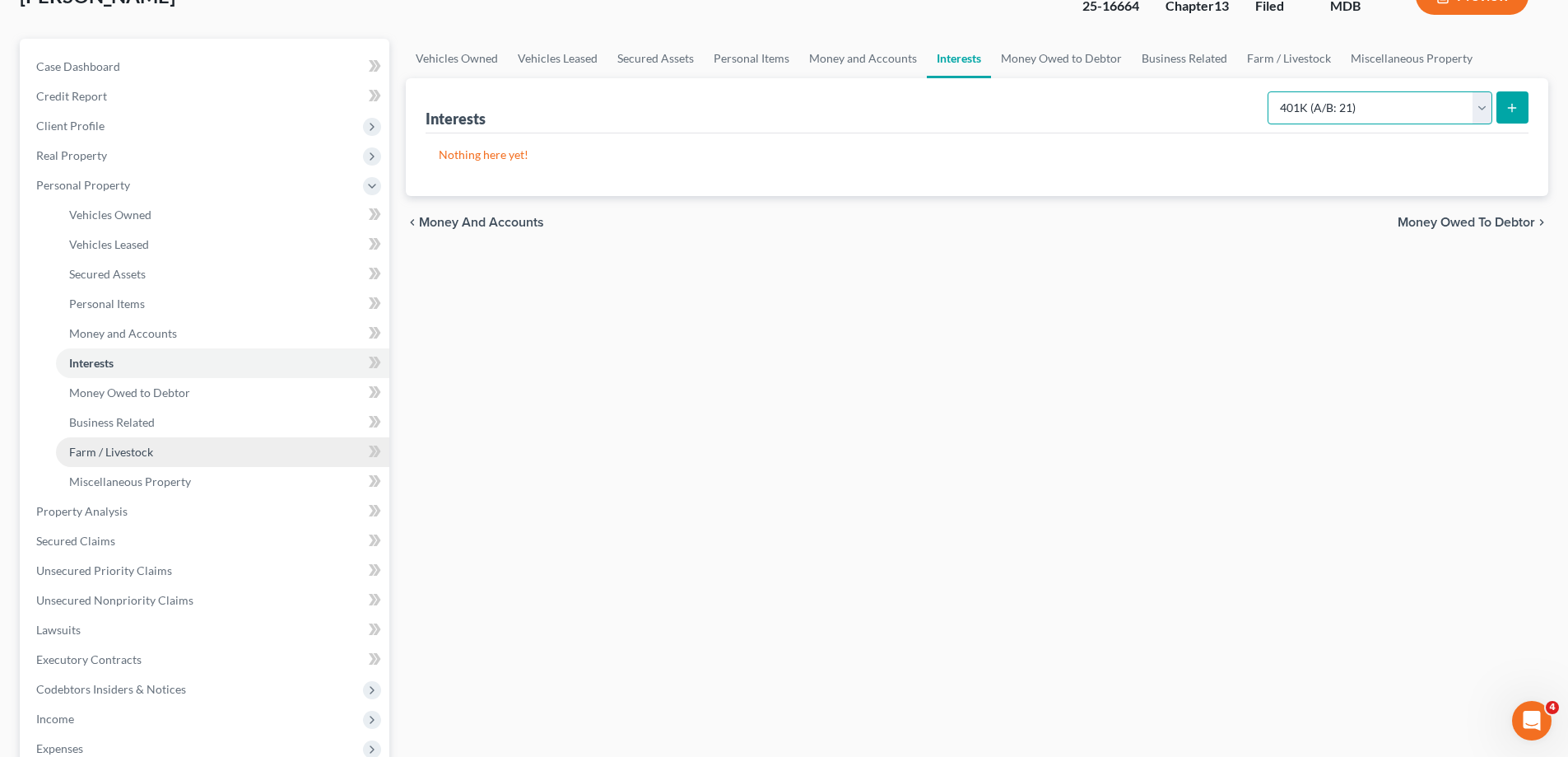
scroll to position [247, 0]
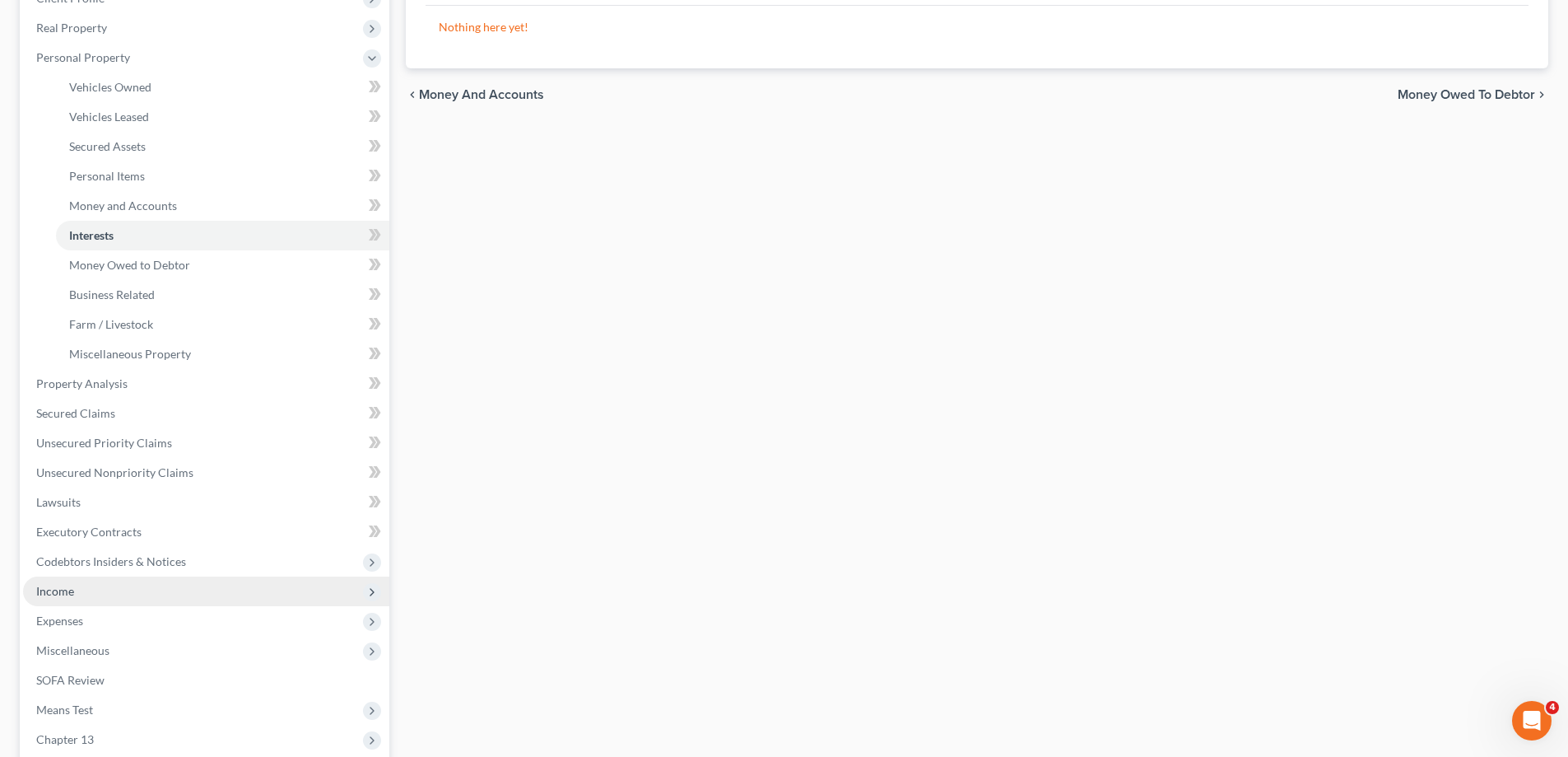
click at [94, 591] on span "Income" at bounding box center [206, 591] width 367 height 29
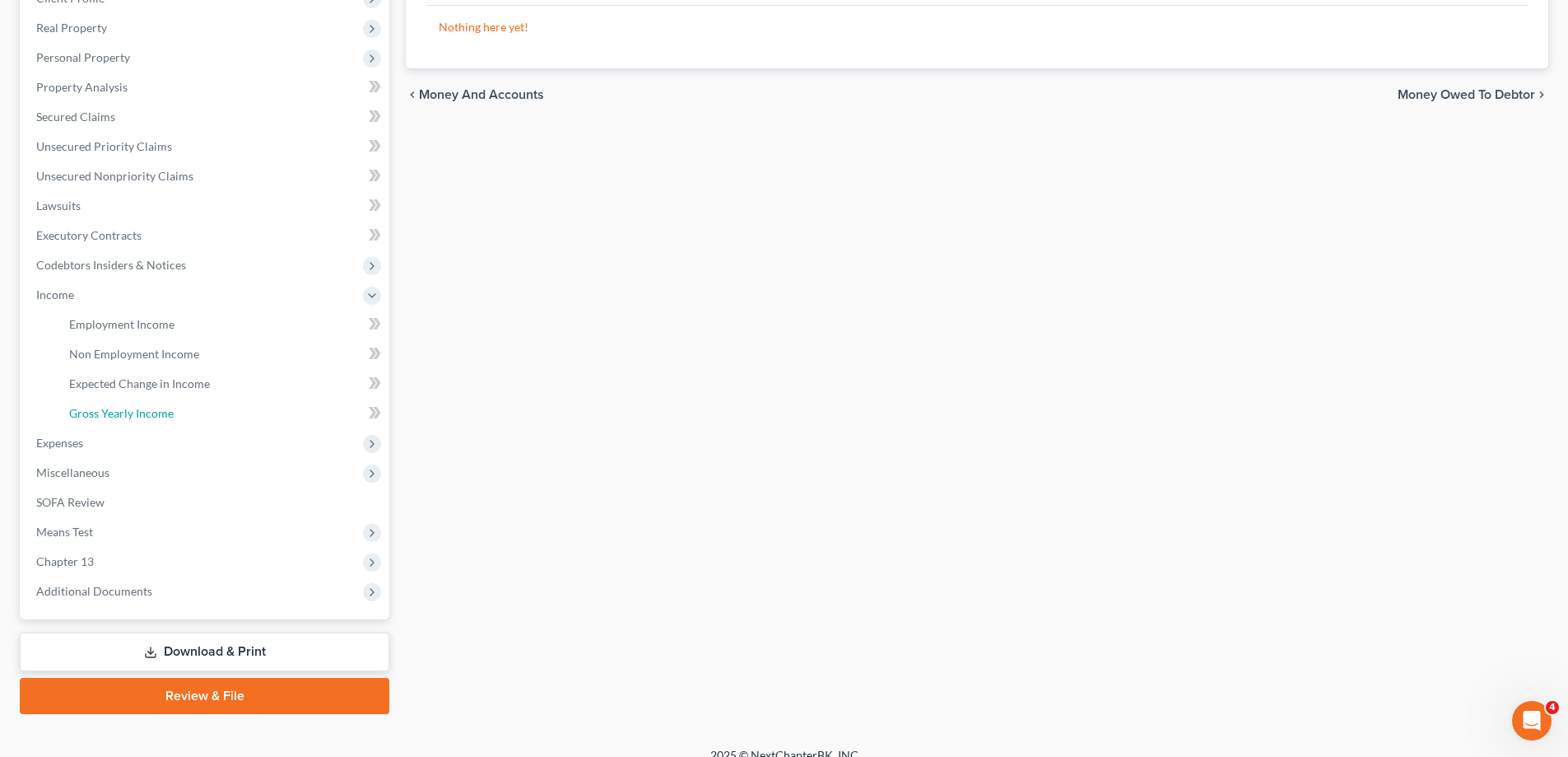
drag, startPoint x: 158, startPoint y: 410, endPoint x: 790, endPoint y: 489, distance: 636.9
click at [159, 410] on span "Gross Yearly Income" at bounding box center [122, 412] width 104 height 14
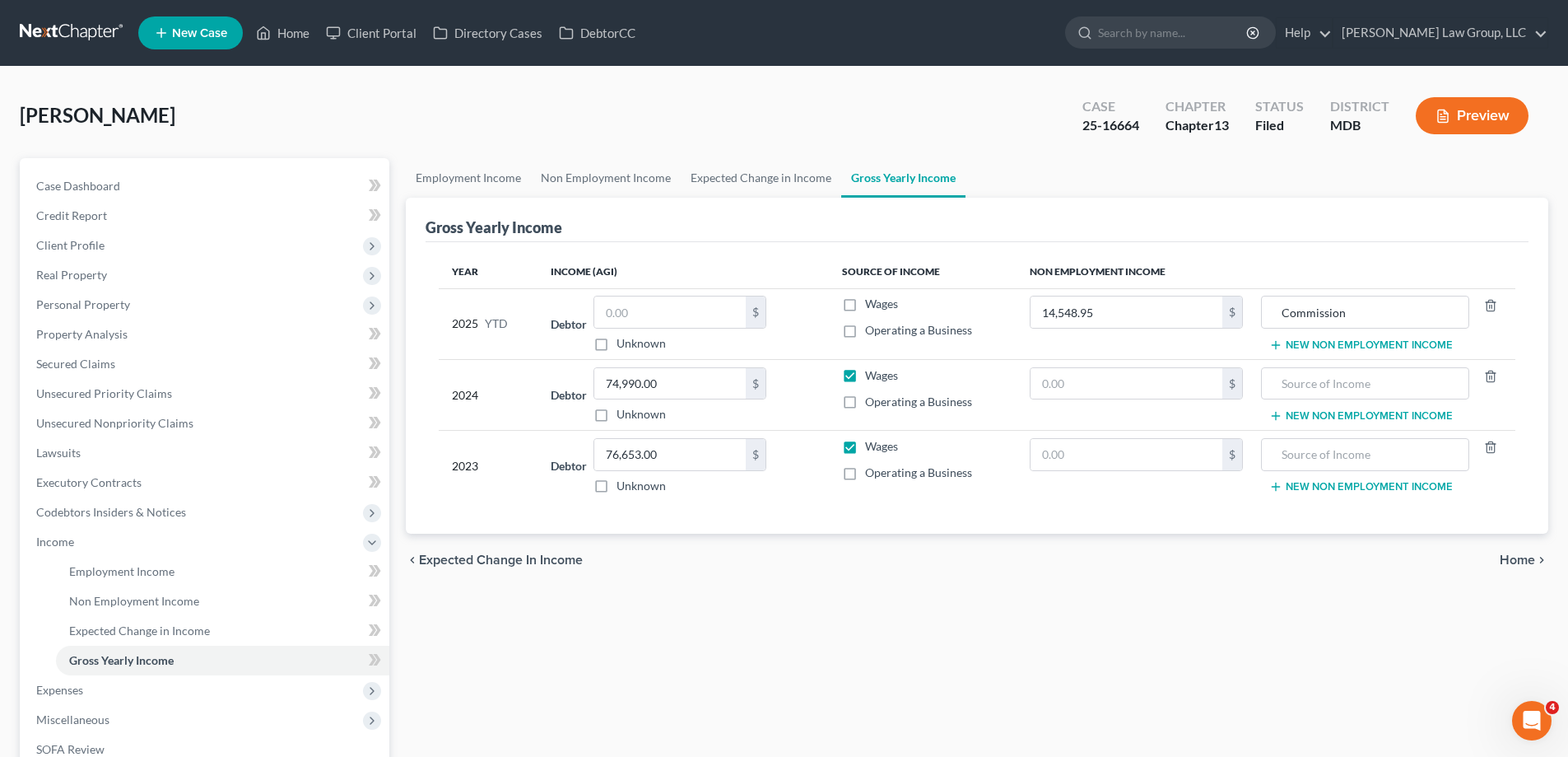
click at [1300, 345] on button "New Non Employment Income" at bounding box center [1361, 345] width 183 height 13
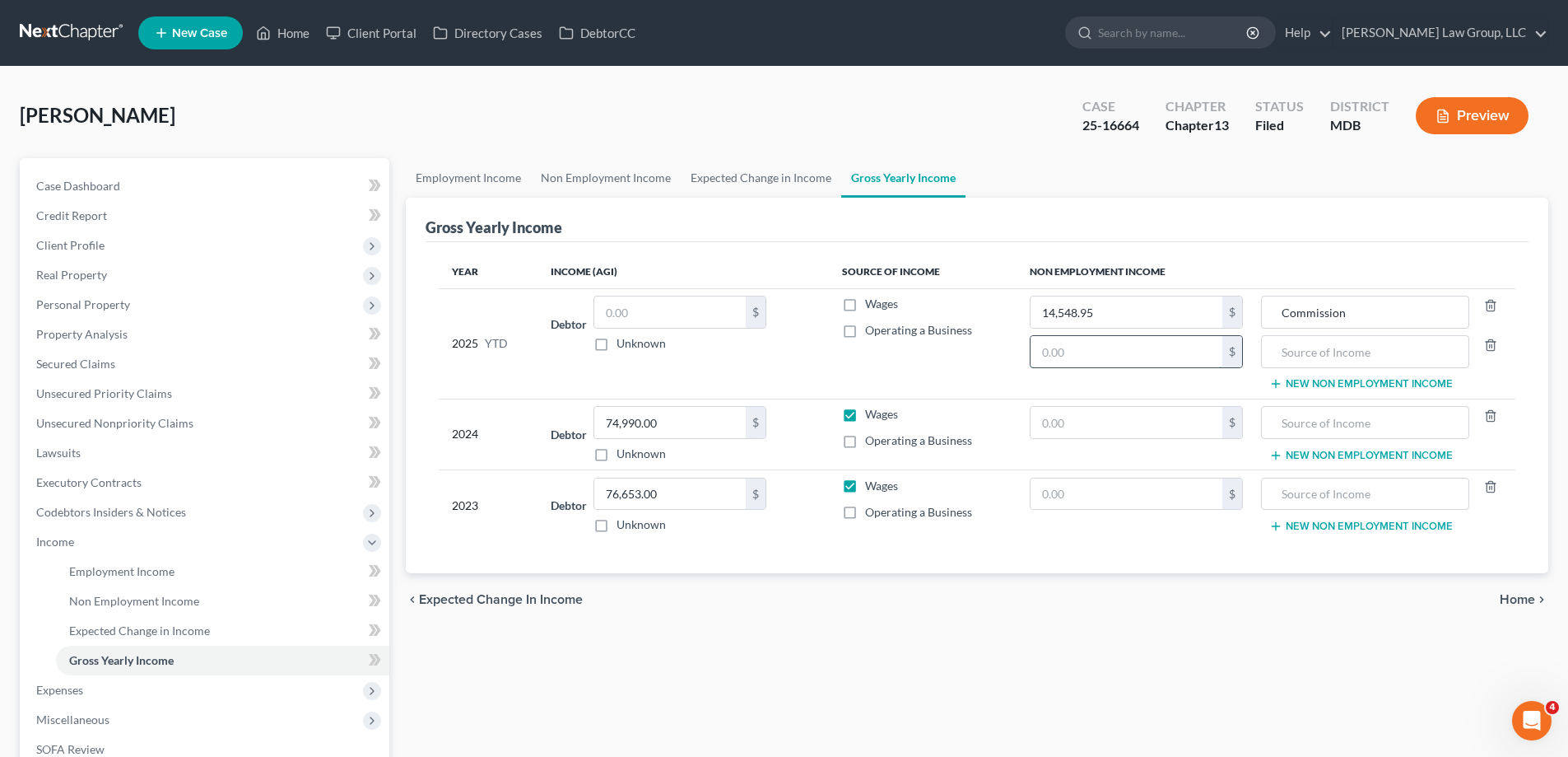
click at [1183, 350] on input "text" at bounding box center [1126, 351] width 192 height 31
type input "4,000.00"
click at [1332, 352] on input "text" at bounding box center [1365, 351] width 189 height 31
type input "401k Withdrawl"
click at [163, 308] on span "Personal Property" at bounding box center [206, 304] width 367 height 29
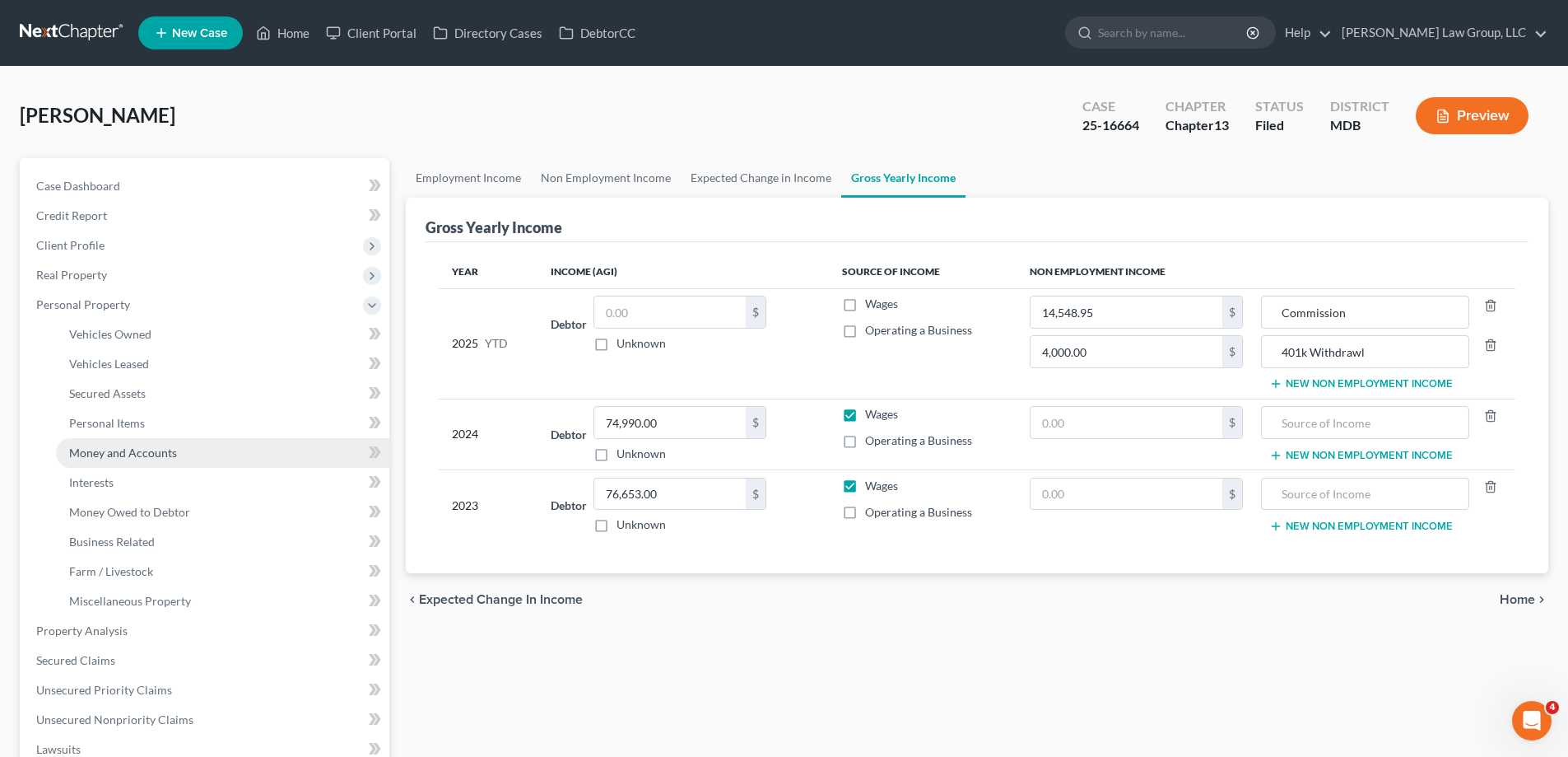
click at [110, 453] on span "Money and Accounts" at bounding box center [123, 452] width 108 height 14
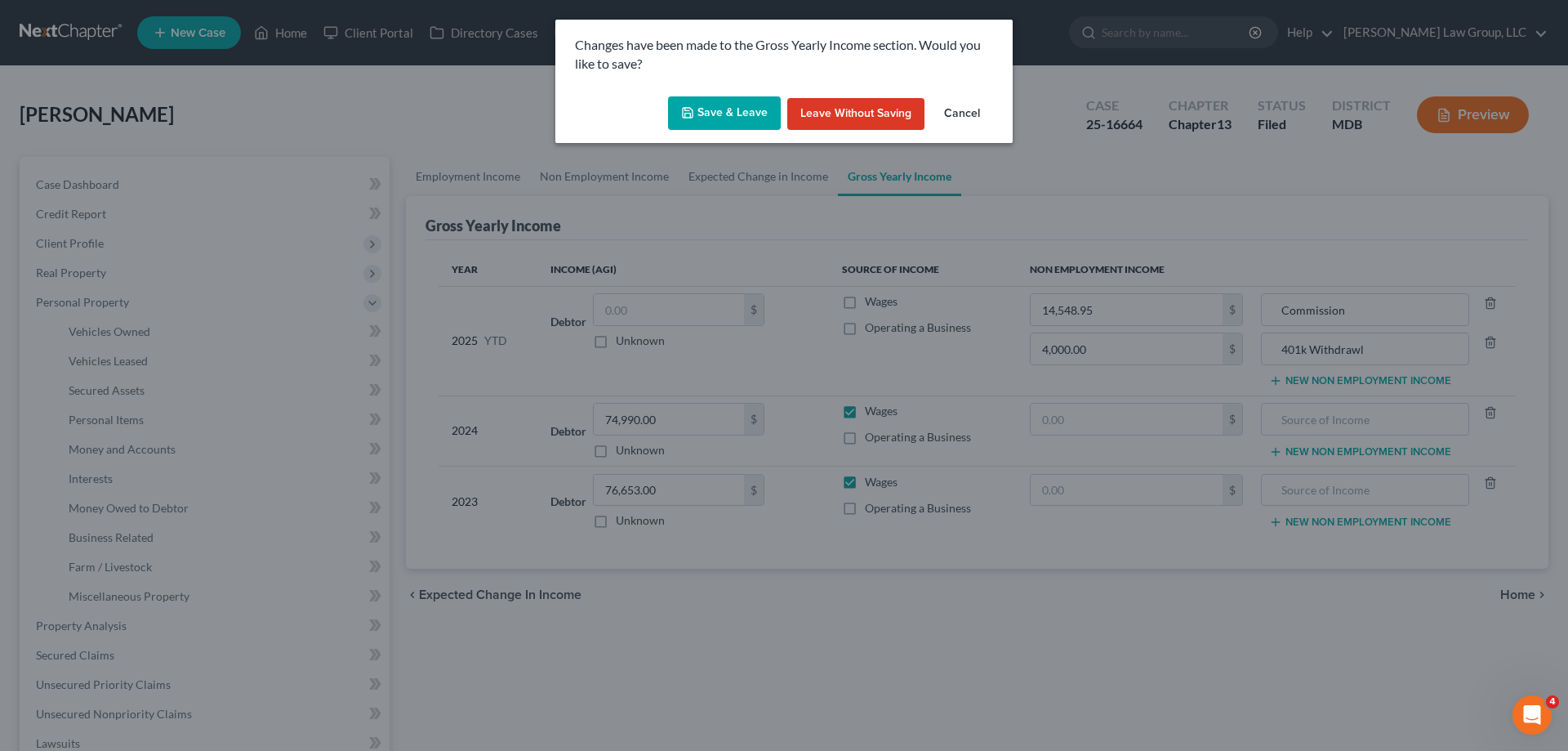
click at [710, 107] on button "Save & Leave" at bounding box center [725, 113] width 113 height 34
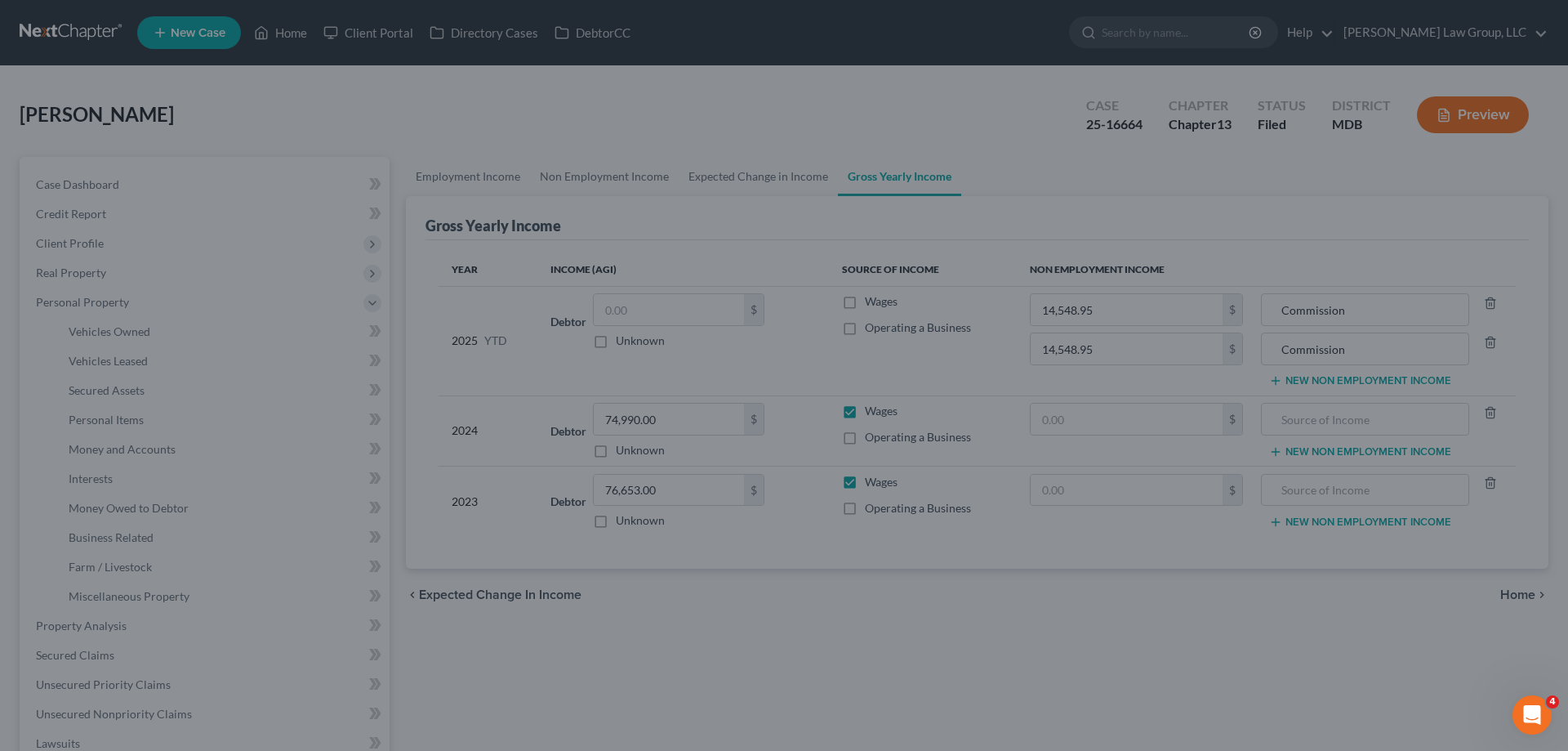
type input "4,000.00"
type input "401k Withdrawl"
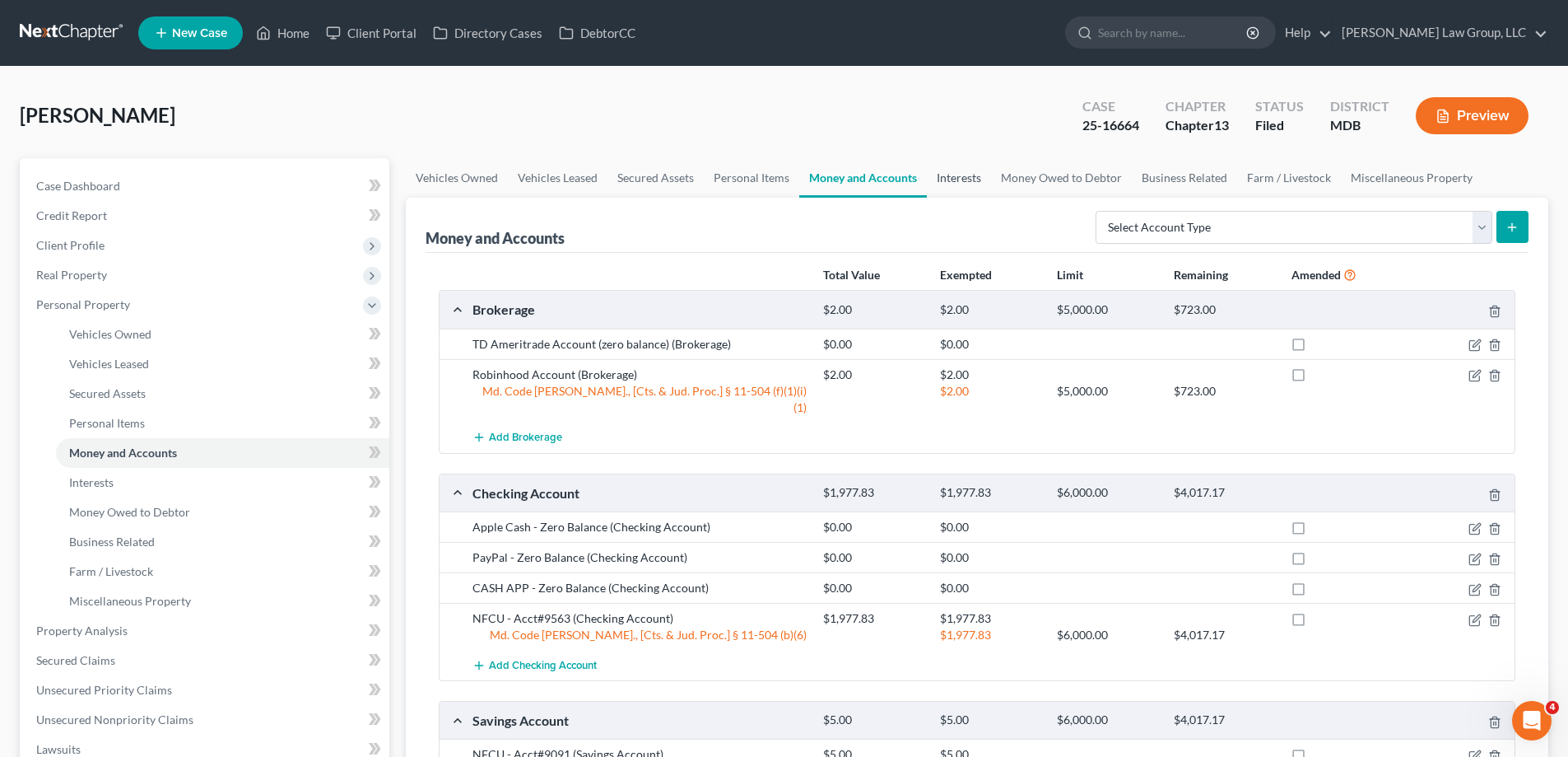
click at [971, 174] on link "Interests" at bounding box center [959, 178] width 65 height 40
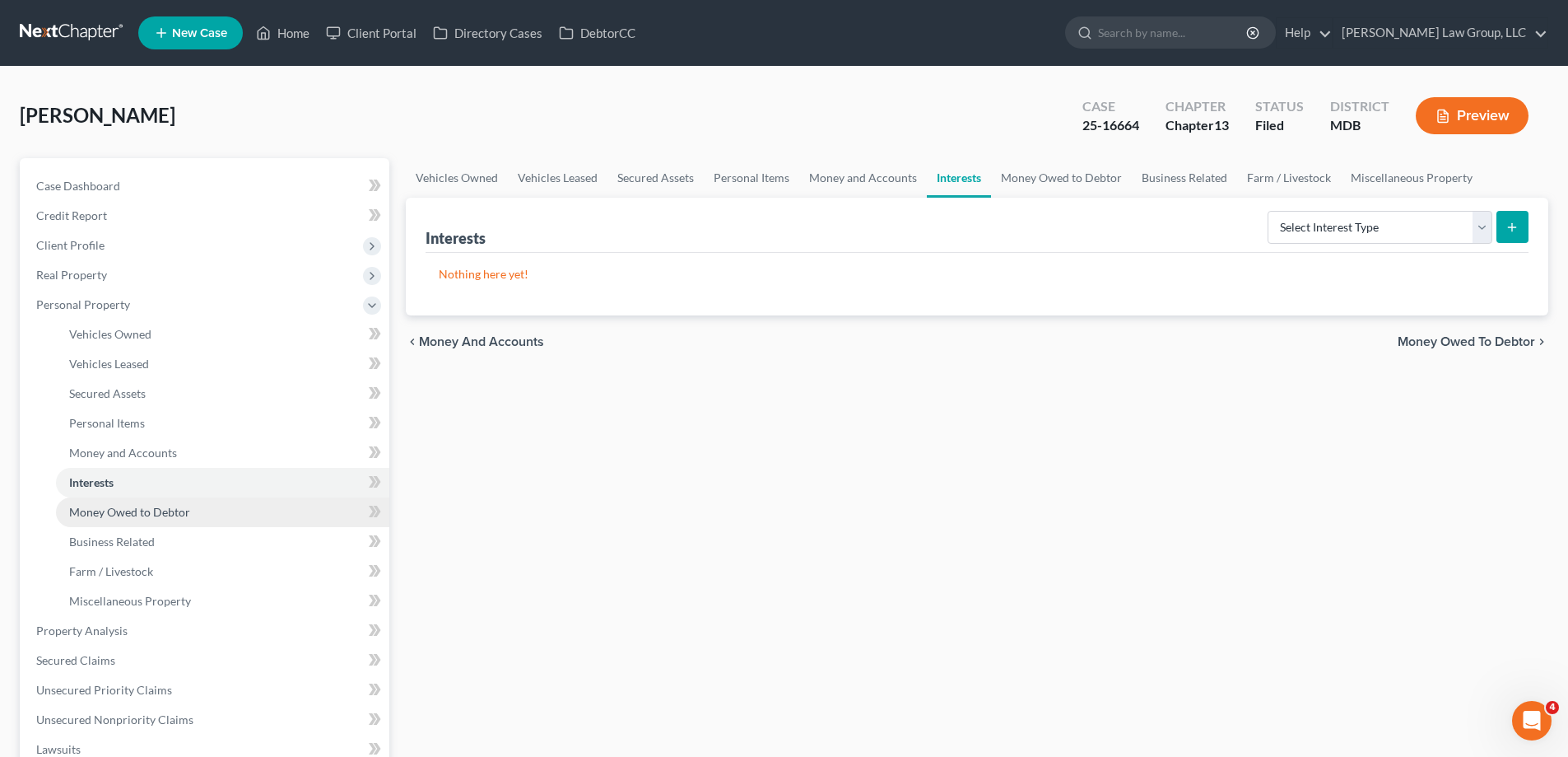
click at [162, 516] on span "Money Owed to Debtor" at bounding box center [129, 511] width 121 height 14
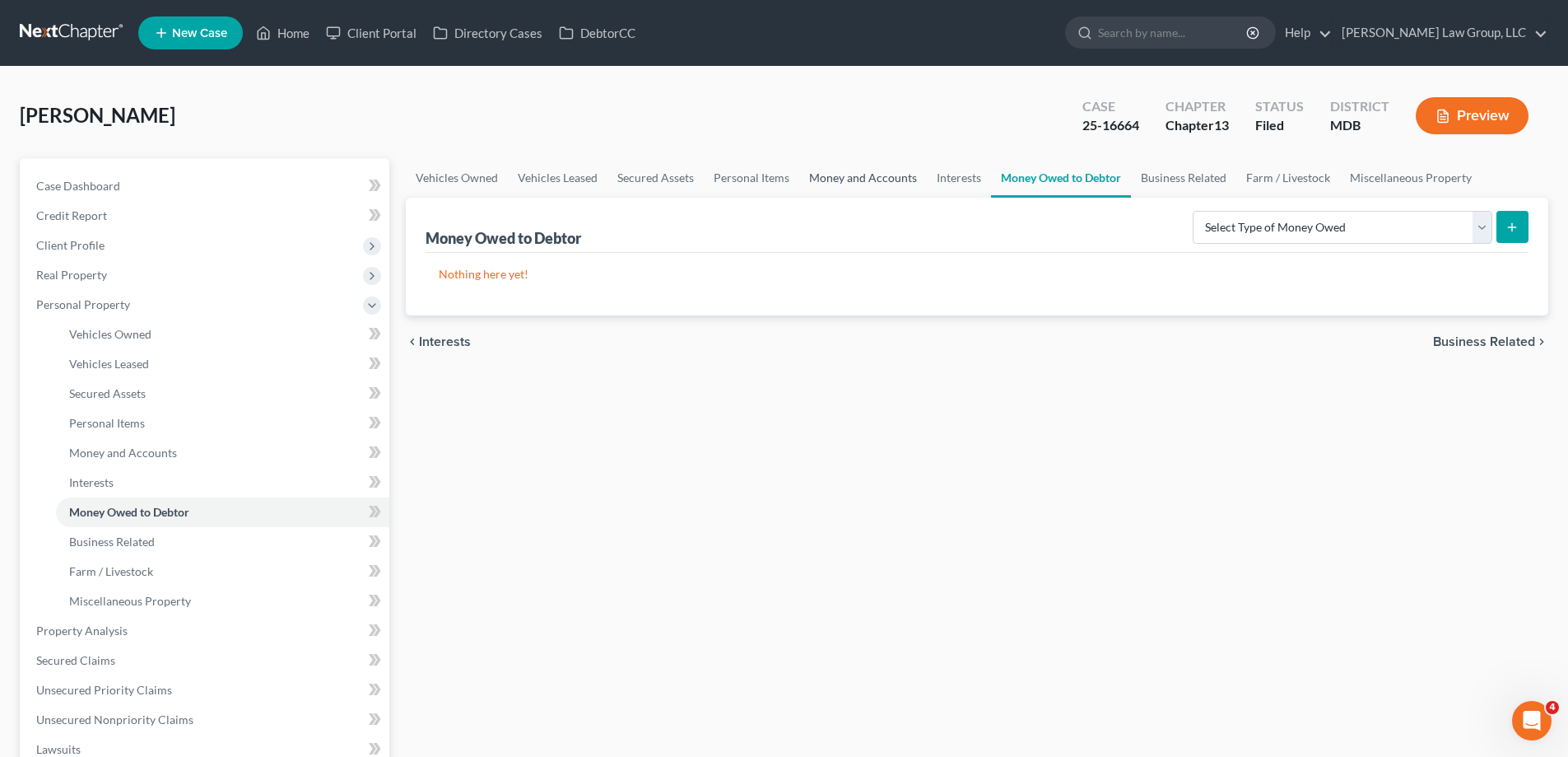
click at [900, 174] on link "Money and Accounts" at bounding box center [863, 178] width 127 height 40
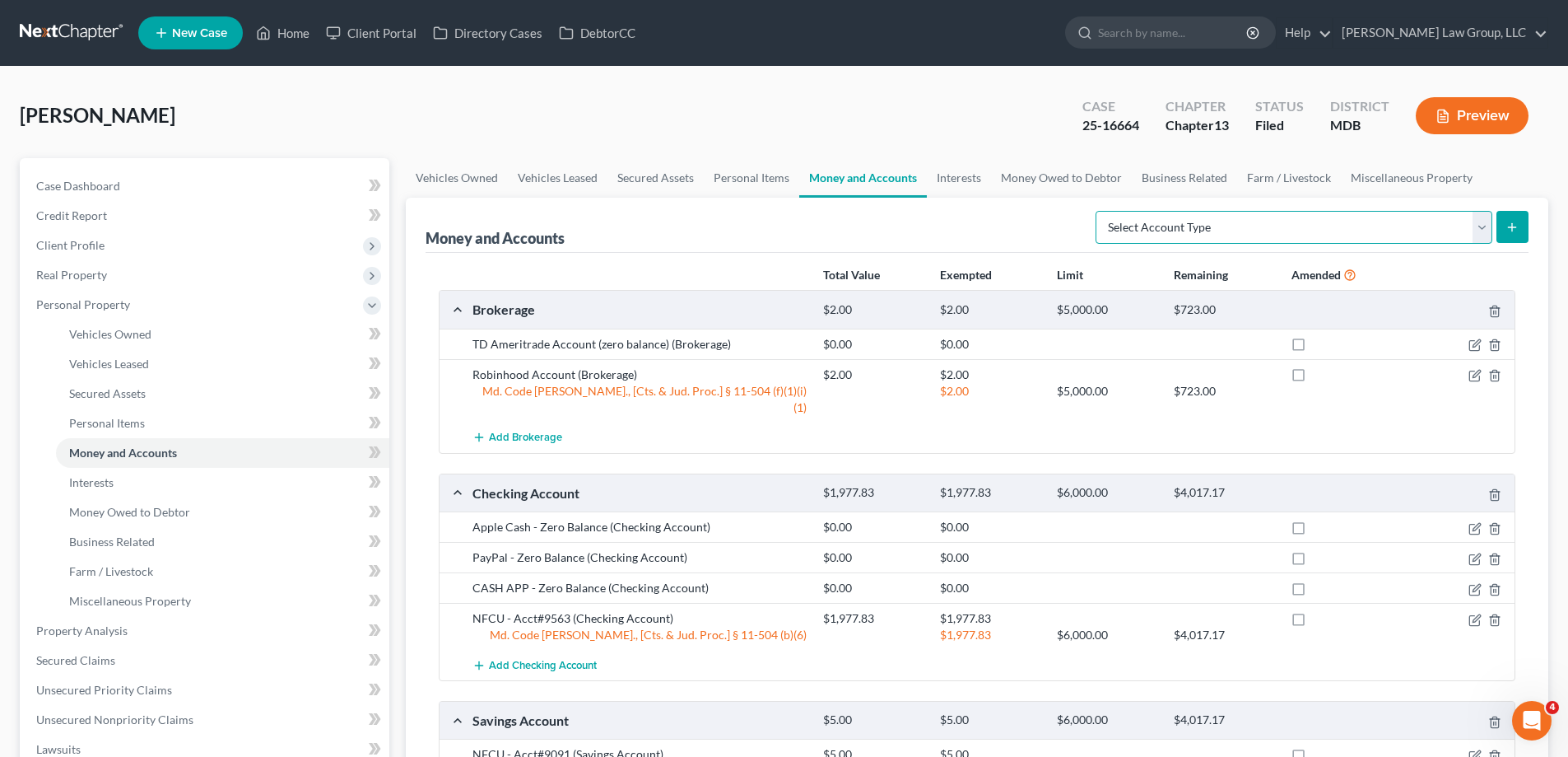
click at [1224, 224] on select "Select Account Type Brokerage (A/B: 18, SOFA: 20) Cash on Hand (A/B: 16) Certif…" at bounding box center [1294, 227] width 397 height 33
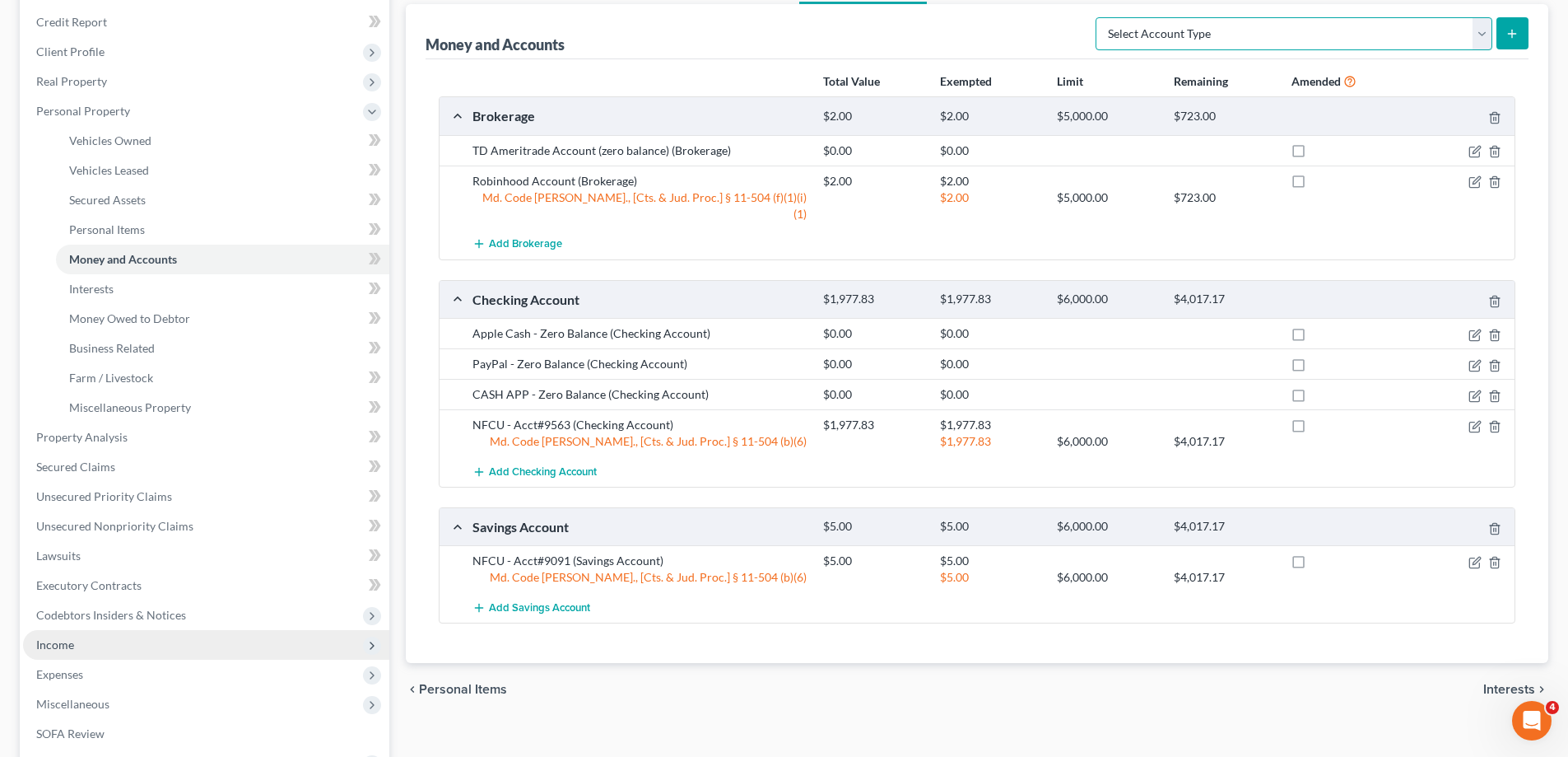
scroll to position [164, 0]
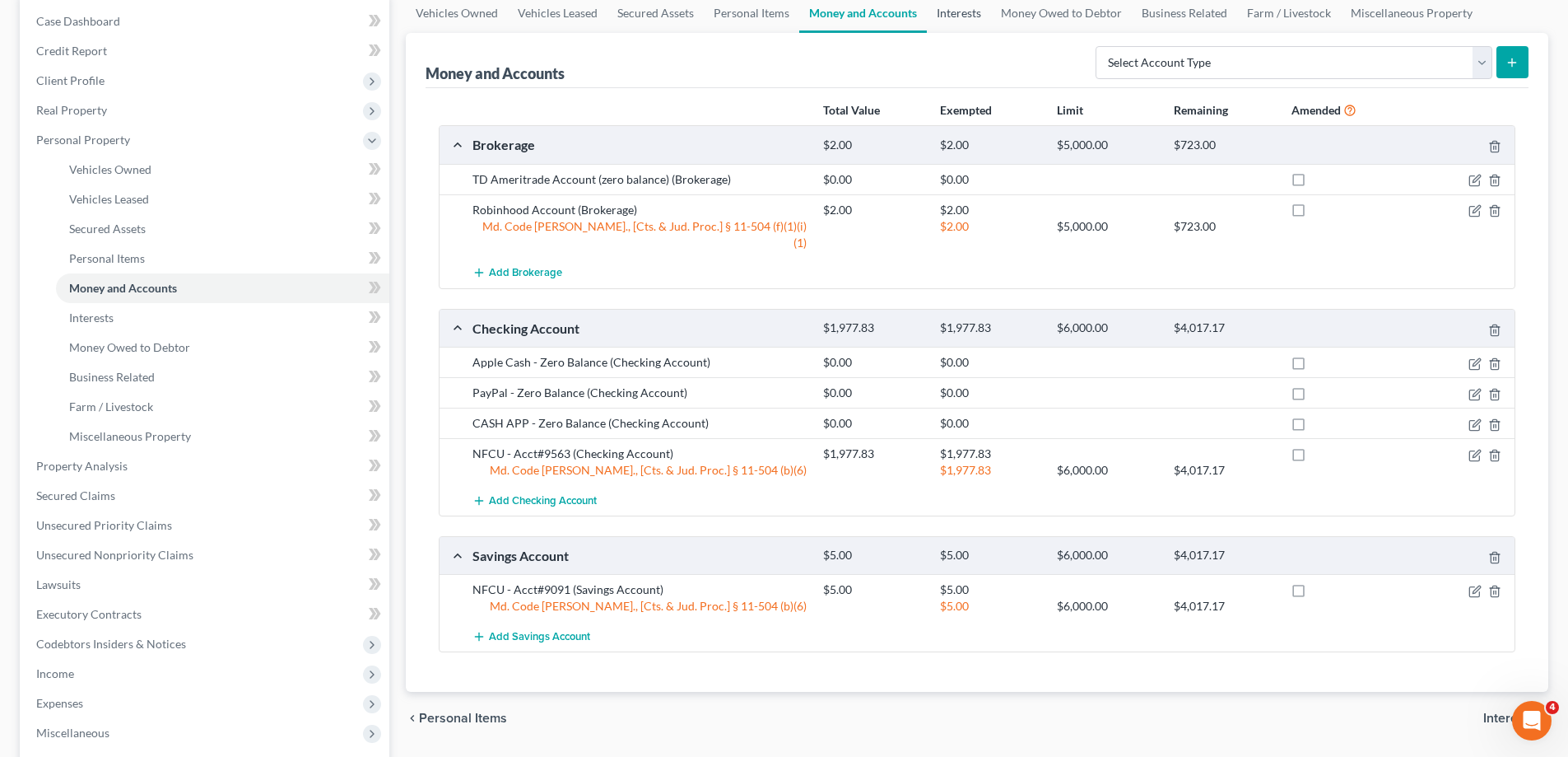
click at [960, 10] on link "Interests" at bounding box center [959, 13] width 65 height 40
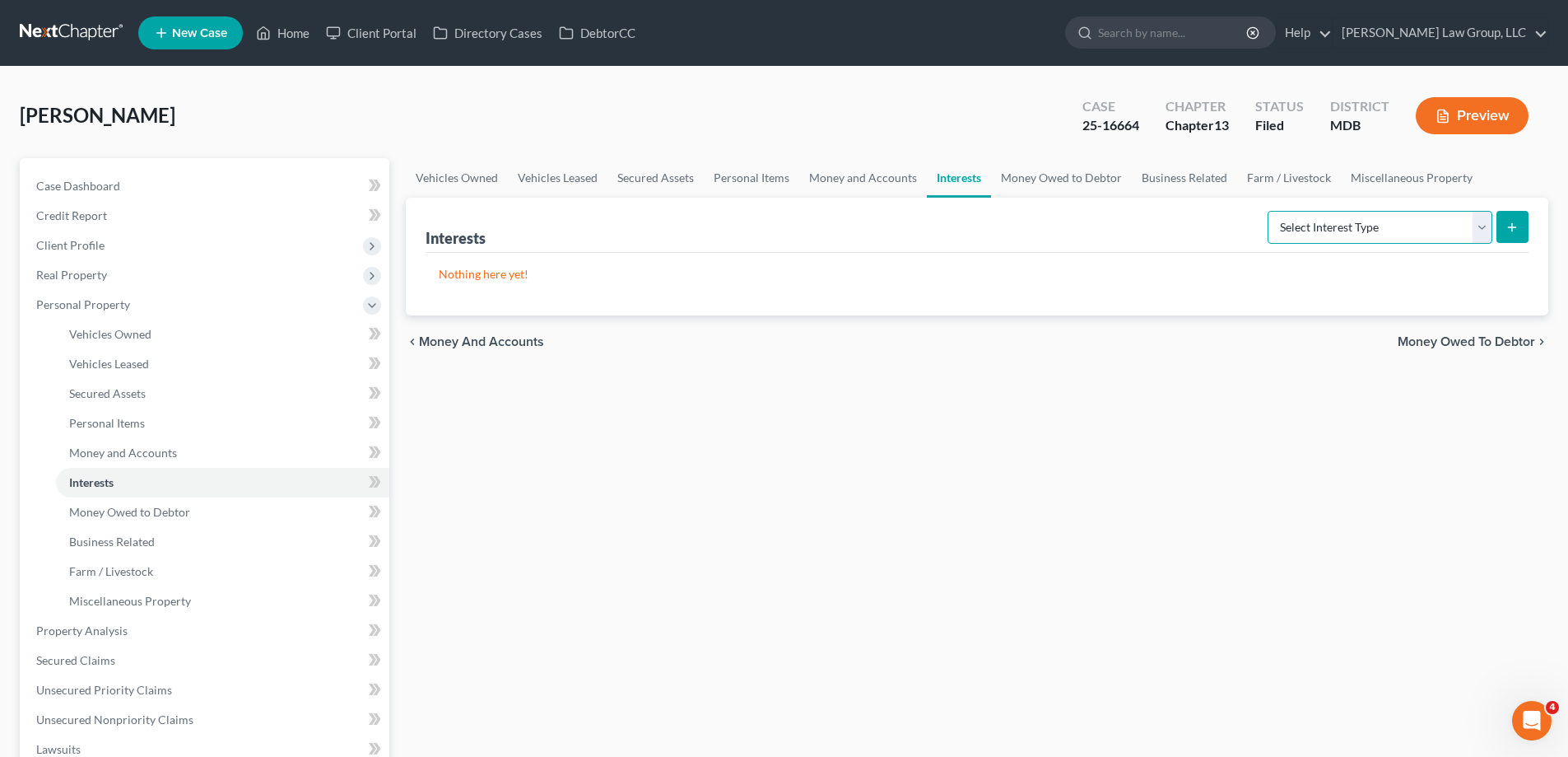
click at [1295, 234] on select "Select Interest Type 401K (A/B: 21) Annuity (A/B: 23) Bond (A/B: 18) Education …" at bounding box center [1380, 227] width 225 height 33
select select "401k"
click at [1271, 211] on select "Select Interest Type 401K (A/B: 21) Annuity (A/B: 23) Bond (A/B: 18) Education …" at bounding box center [1380, 227] width 225 height 33
click at [1515, 237] on button "submit" at bounding box center [1513, 227] width 32 height 32
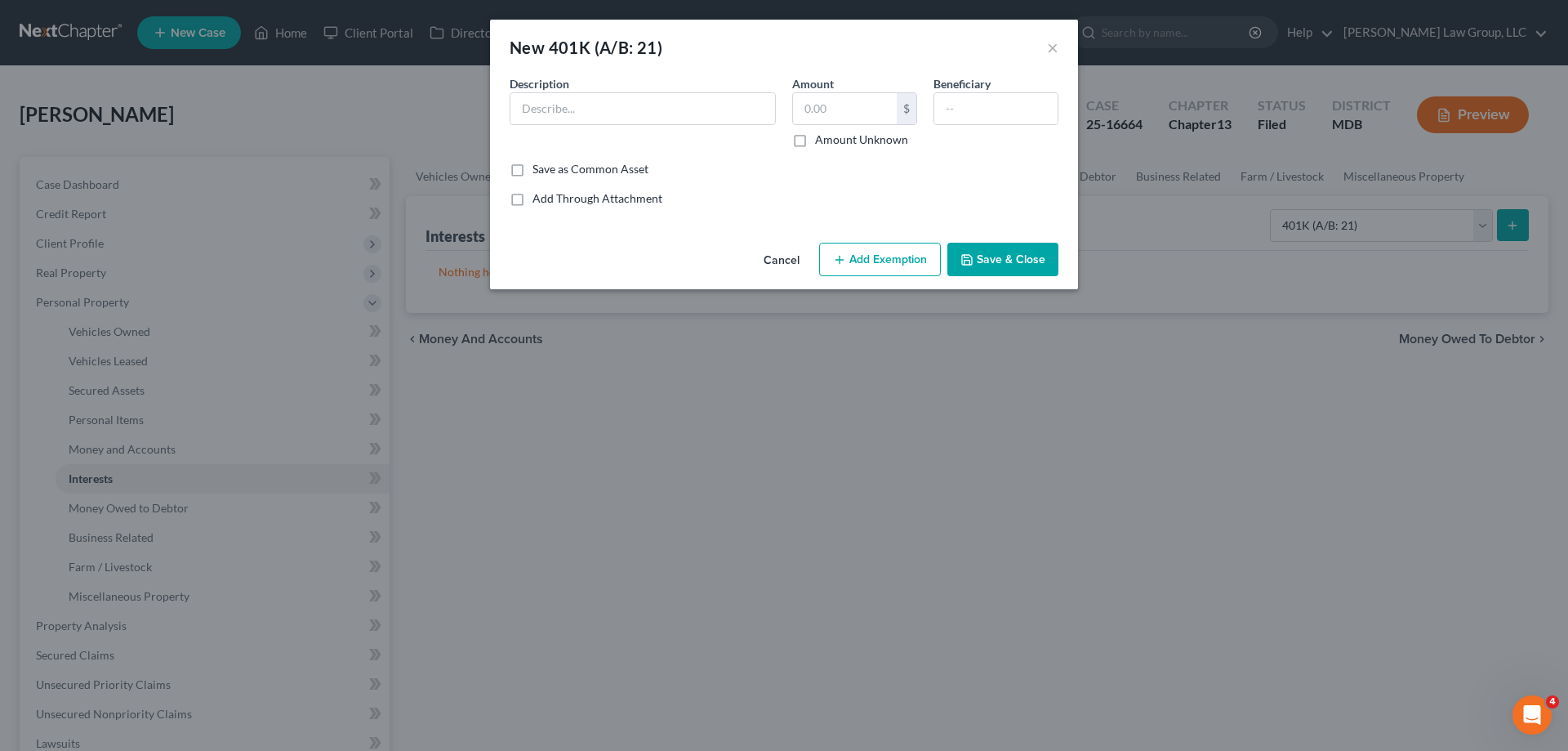
click at [776, 262] on button "Cancel" at bounding box center [782, 260] width 62 height 33
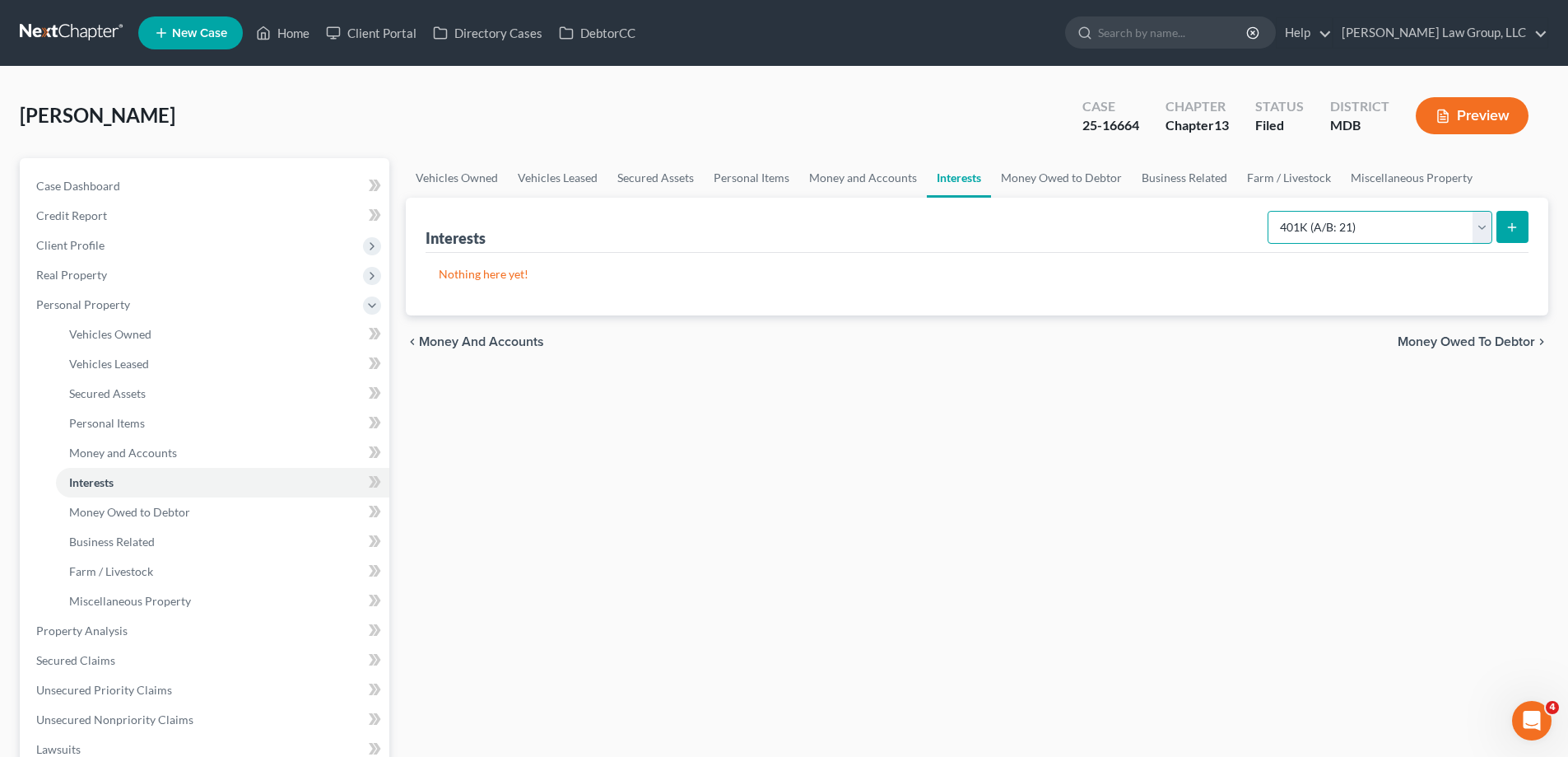
click at [1331, 225] on select "Select Interest Type 401K (A/B: 21) Annuity (A/B: 23) Bond (A/B: 18) Education …" at bounding box center [1380, 227] width 225 height 33
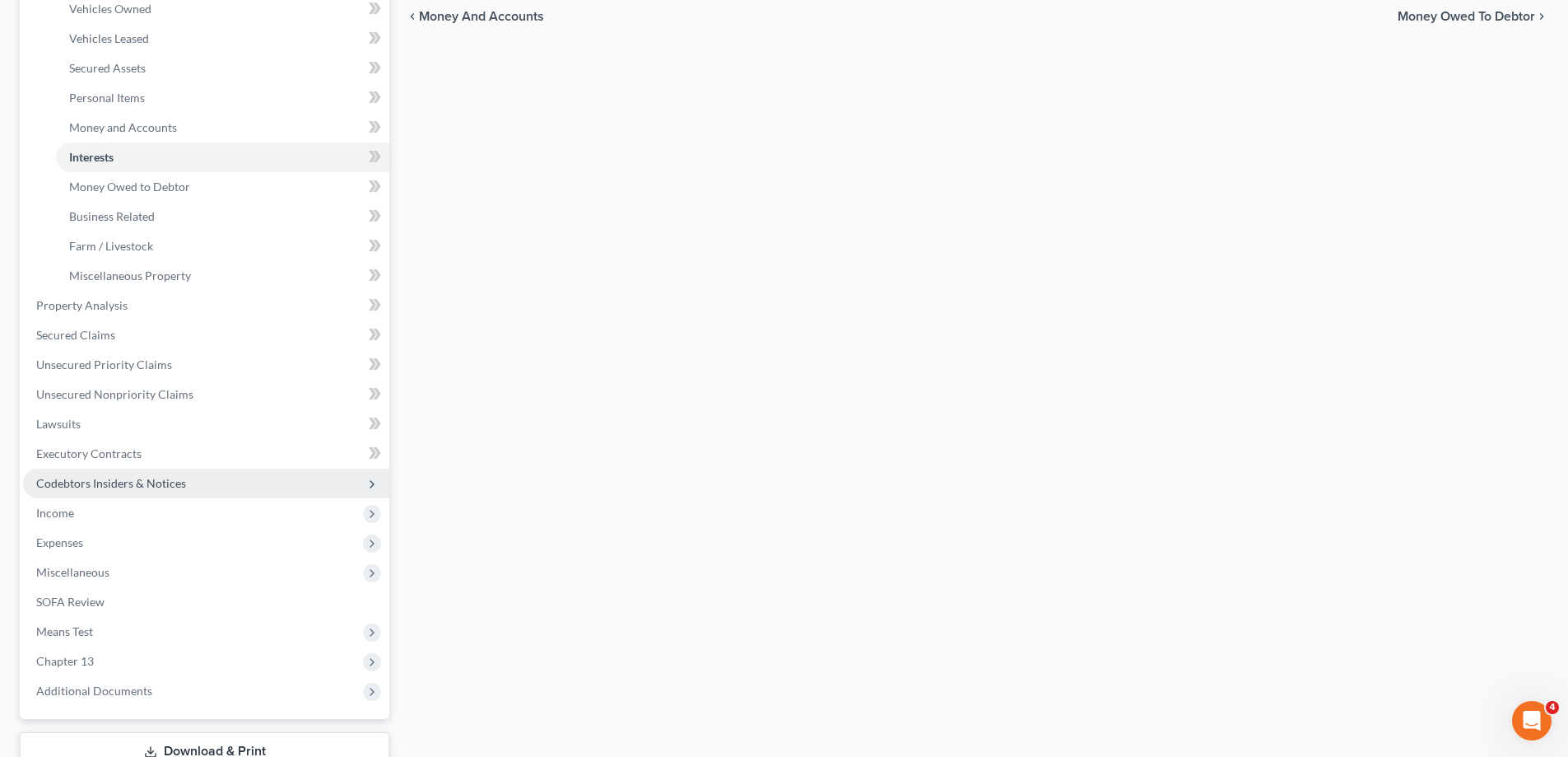
scroll to position [411, 0]
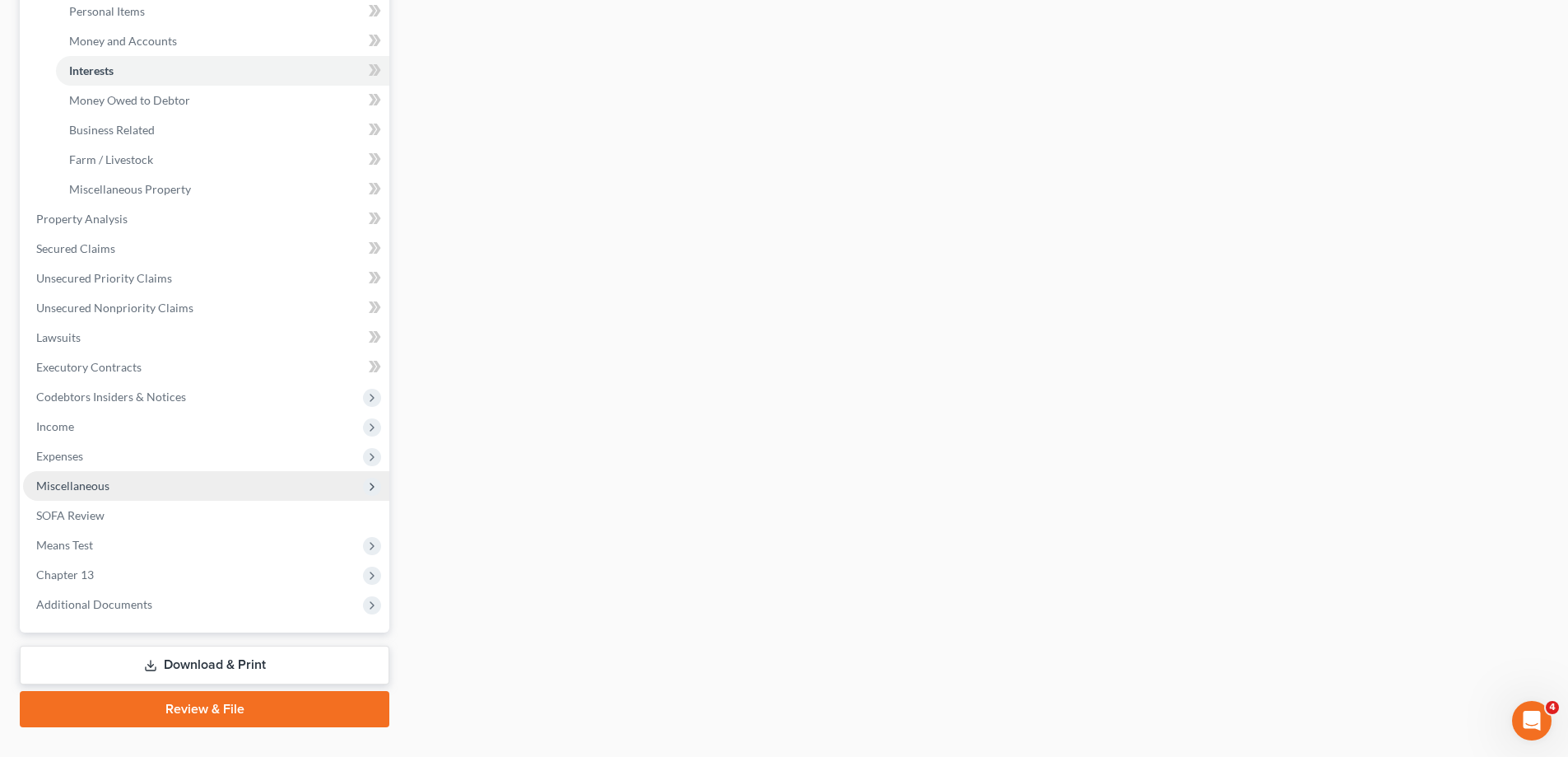
click at [155, 480] on span "Miscellaneous" at bounding box center [206, 485] width 367 height 29
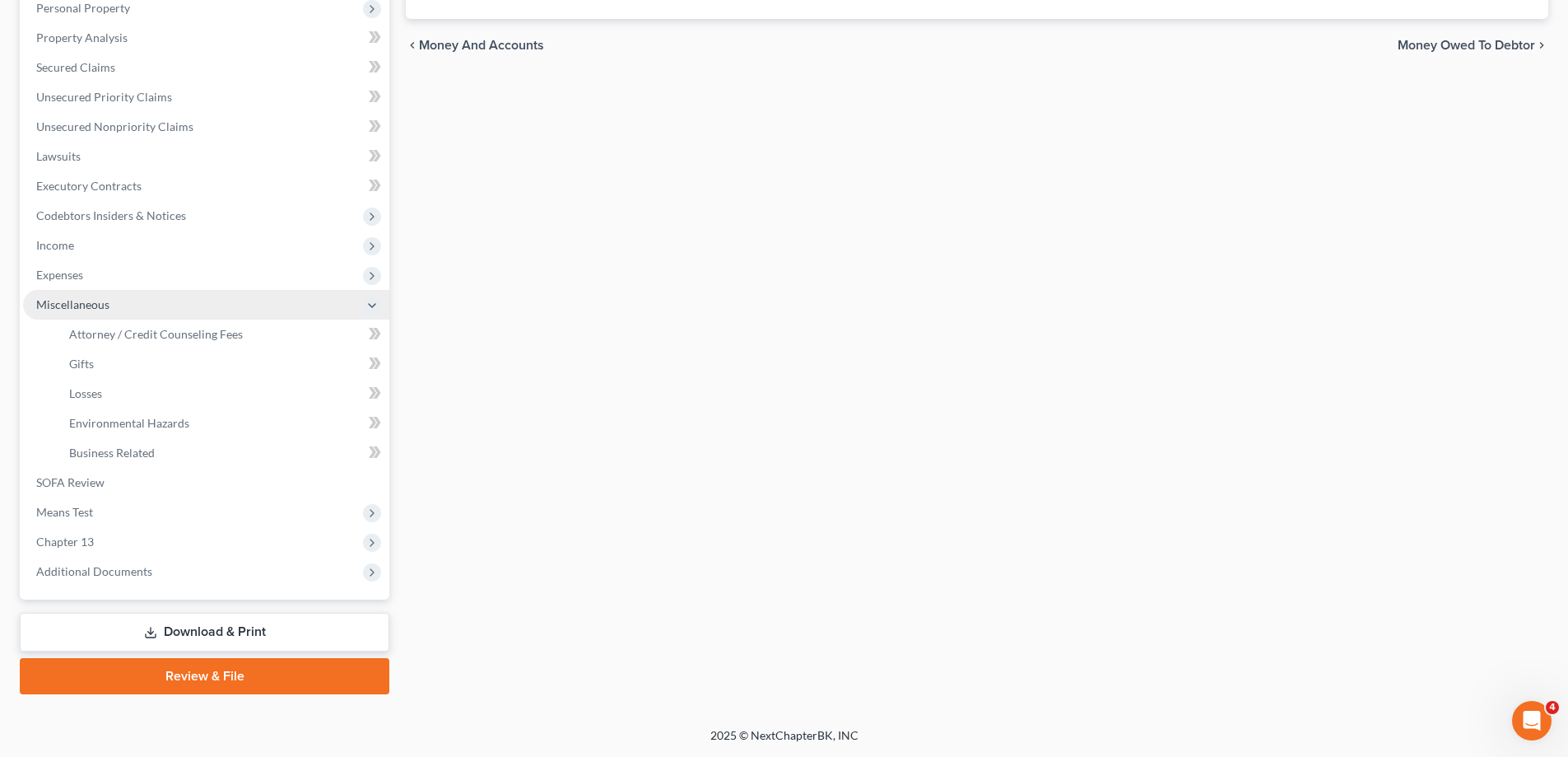
scroll to position [296, 0]
click at [174, 448] on link "Business Related" at bounding box center [222, 452] width 333 height 29
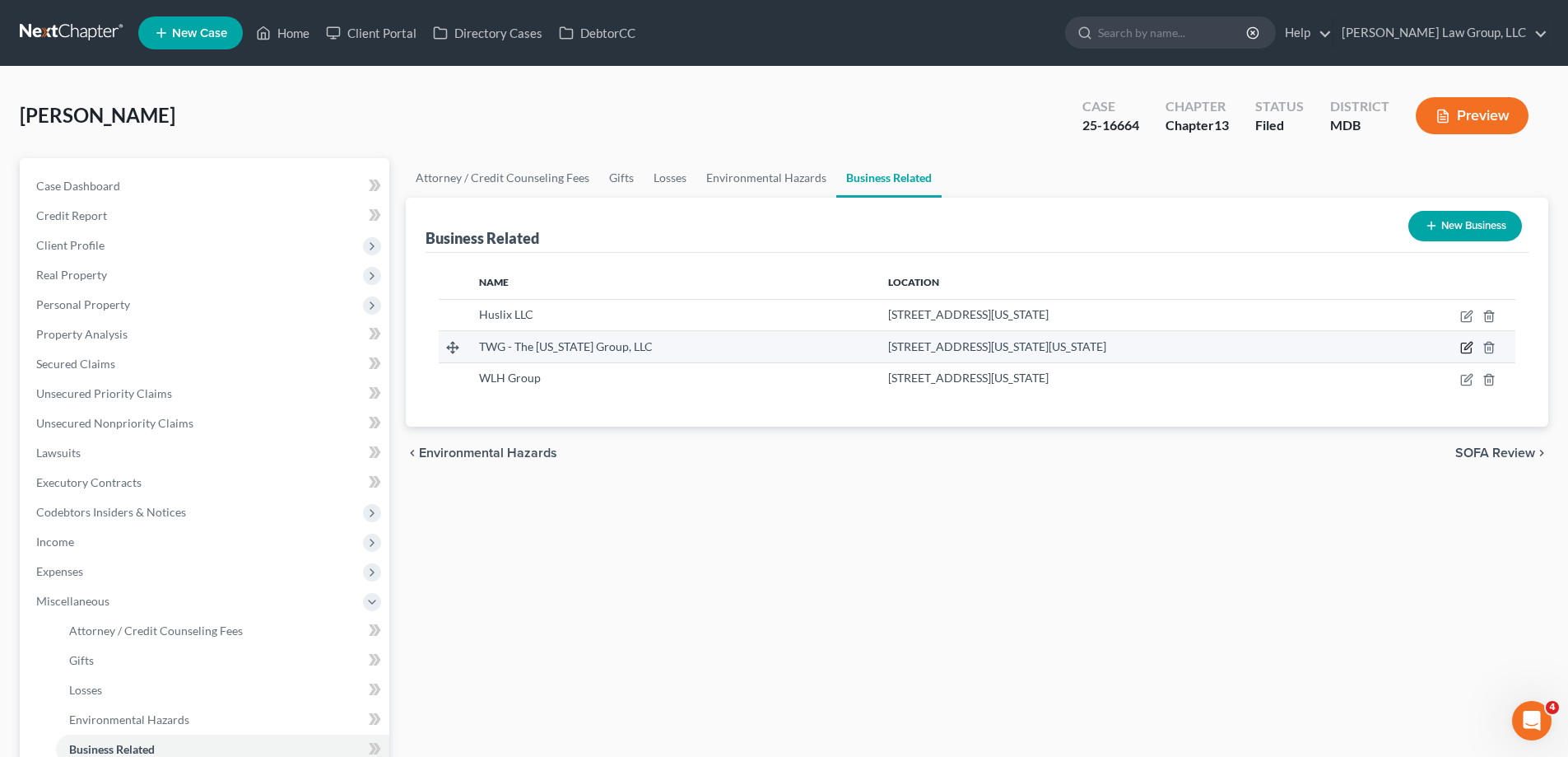
click at [1465, 350] on icon "button" at bounding box center [1468, 347] width 8 height 8
select select "sole_proprietor"
select select "8"
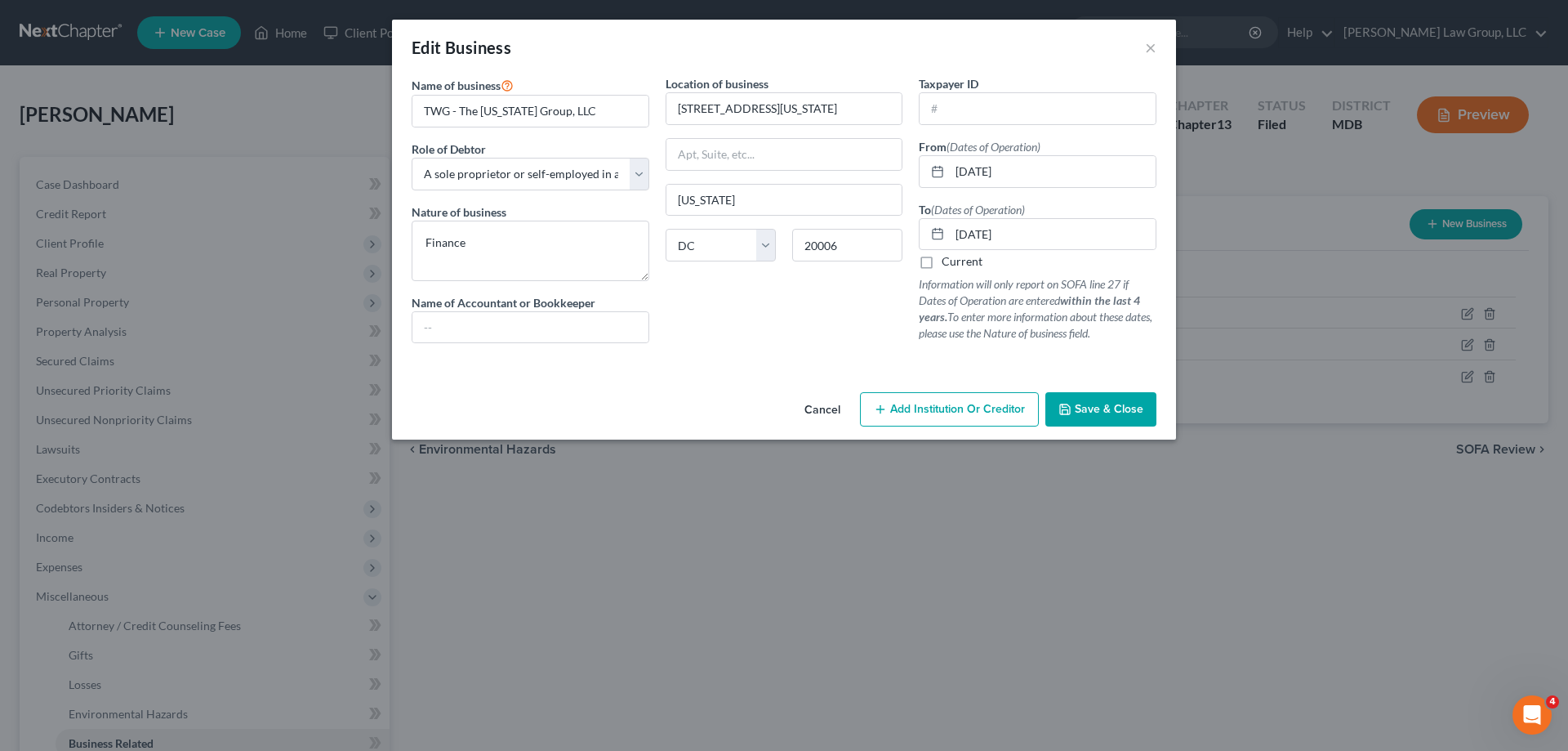
click at [1102, 412] on span "Save & Close" at bounding box center [1109, 408] width 69 height 14
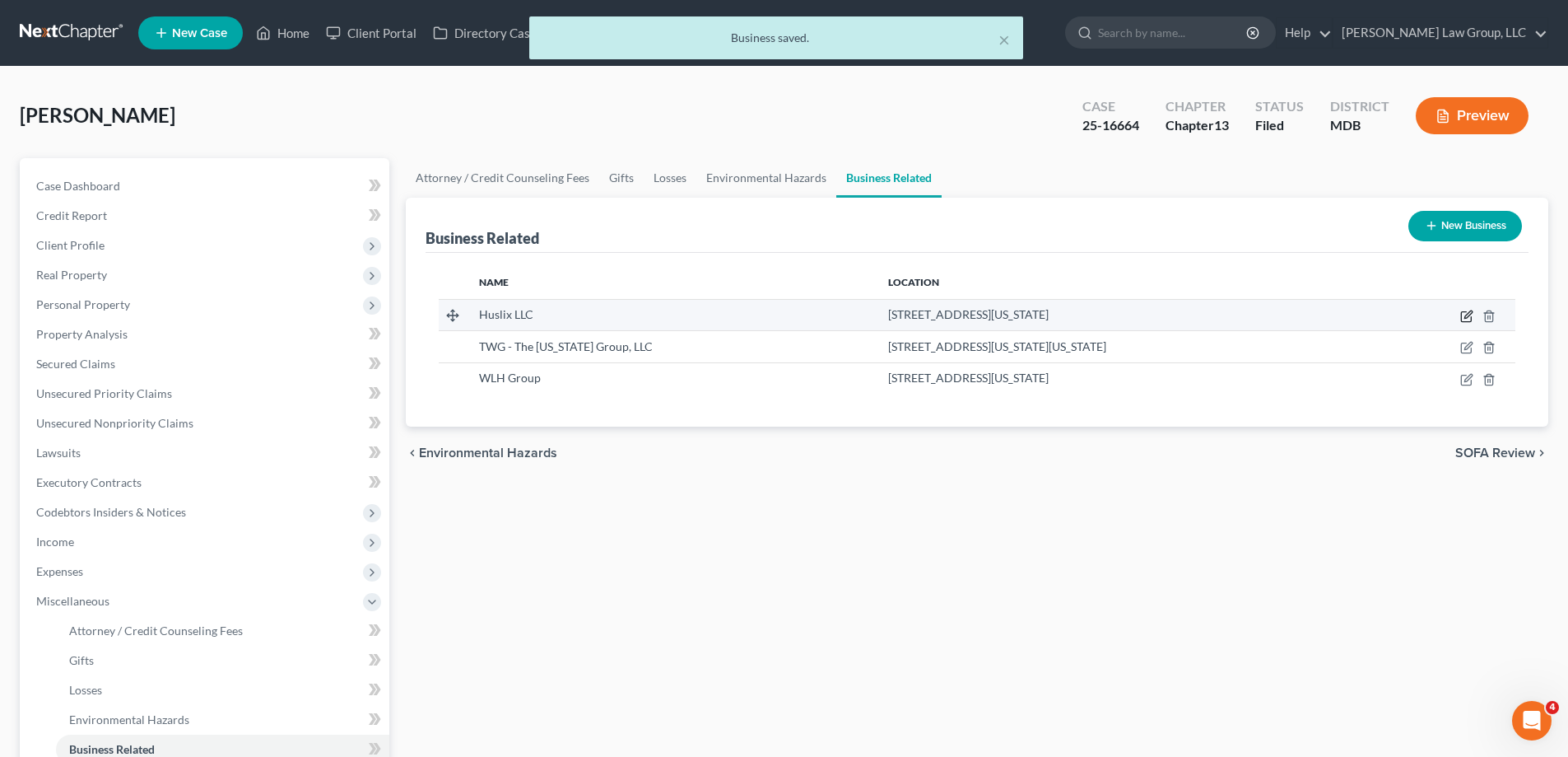
click at [1465, 316] on icon "button" at bounding box center [1468, 314] width 8 height 8
select select "member"
select select "21"
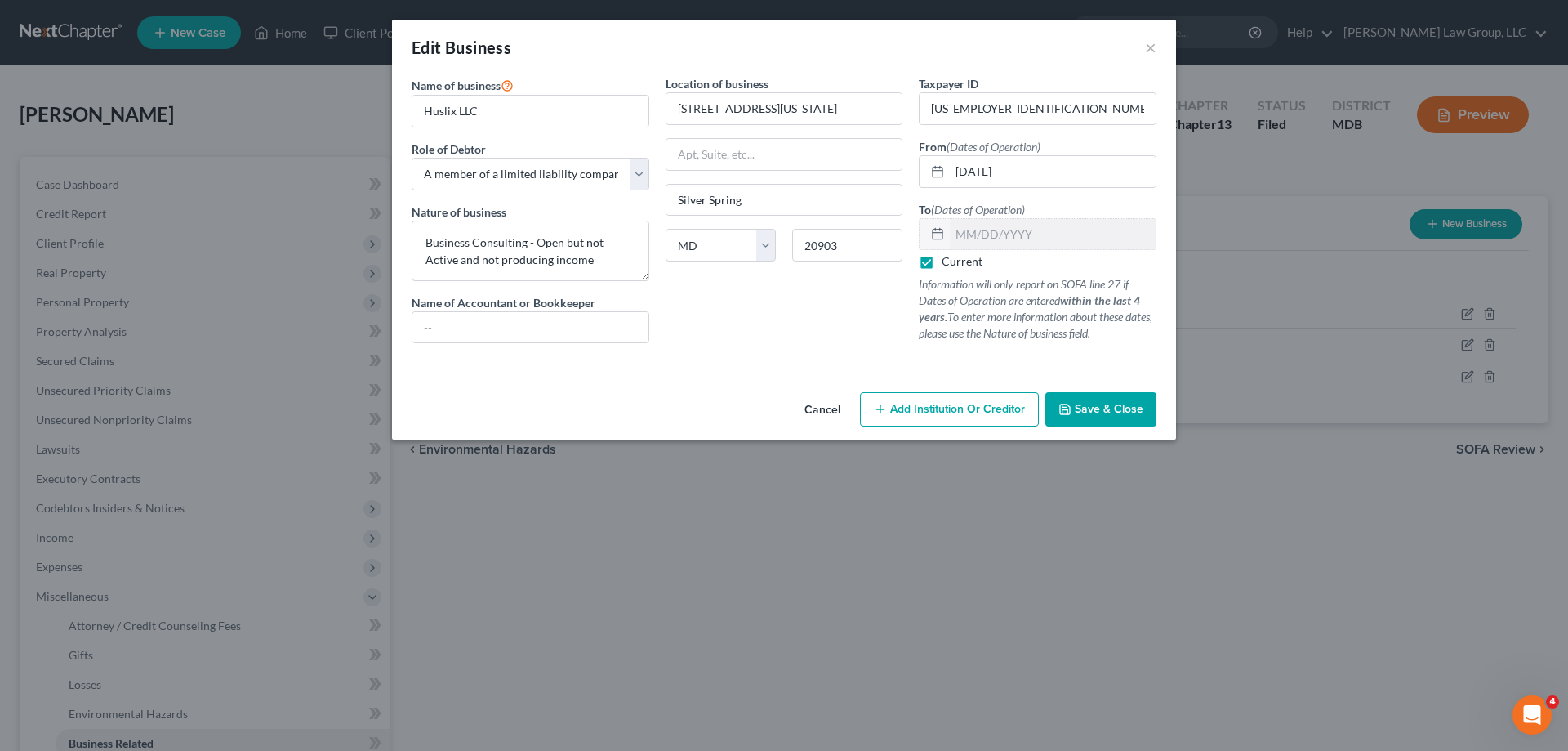
click at [1114, 419] on button "Save & Close" at bounding box center [1102, 409] width 111 height 34
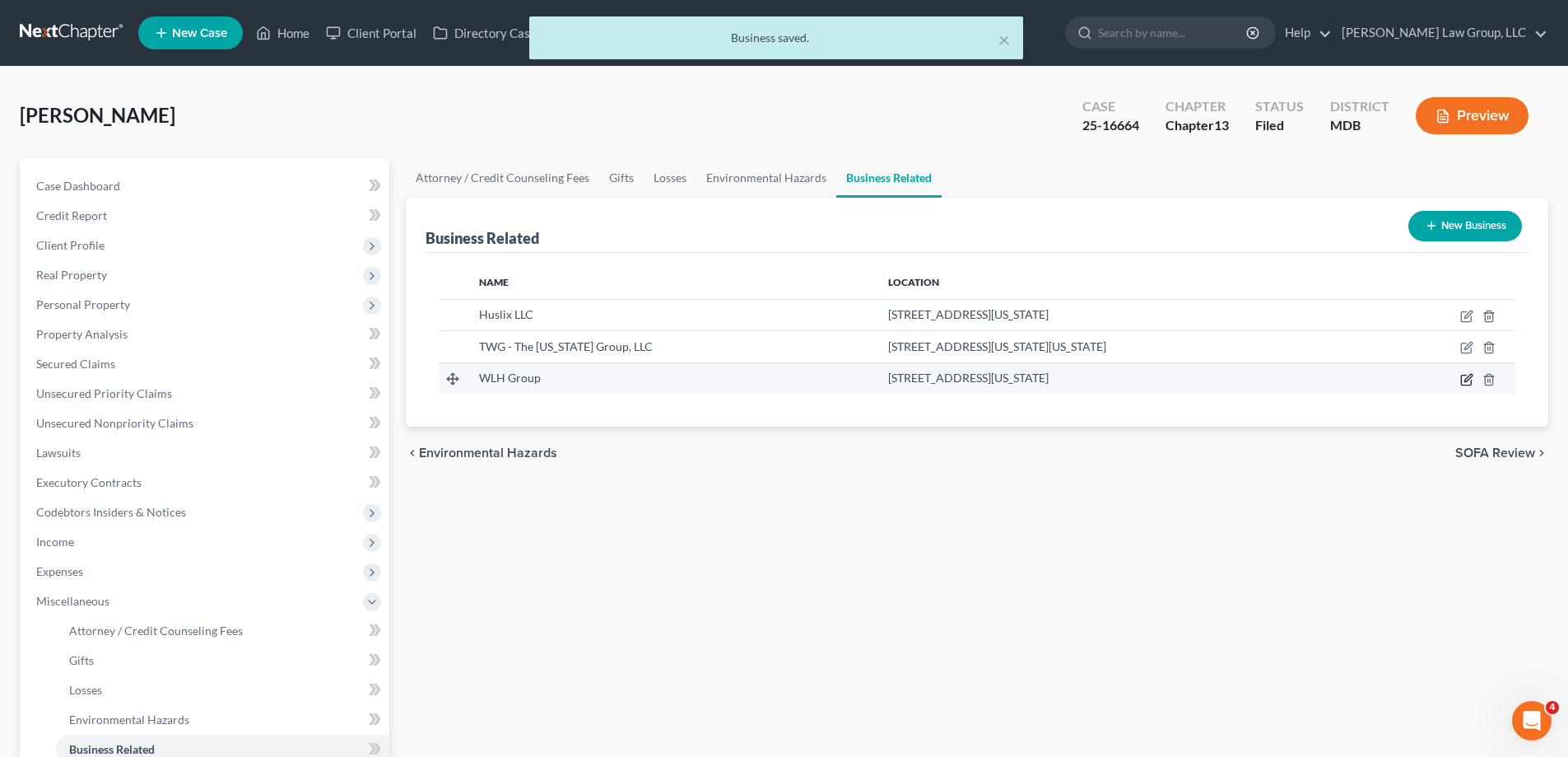
click at [1462, 377] on icon "button" at bounding box center [1466, 379] width 9 height 9
select select "sole_proprietor"
select select "21"
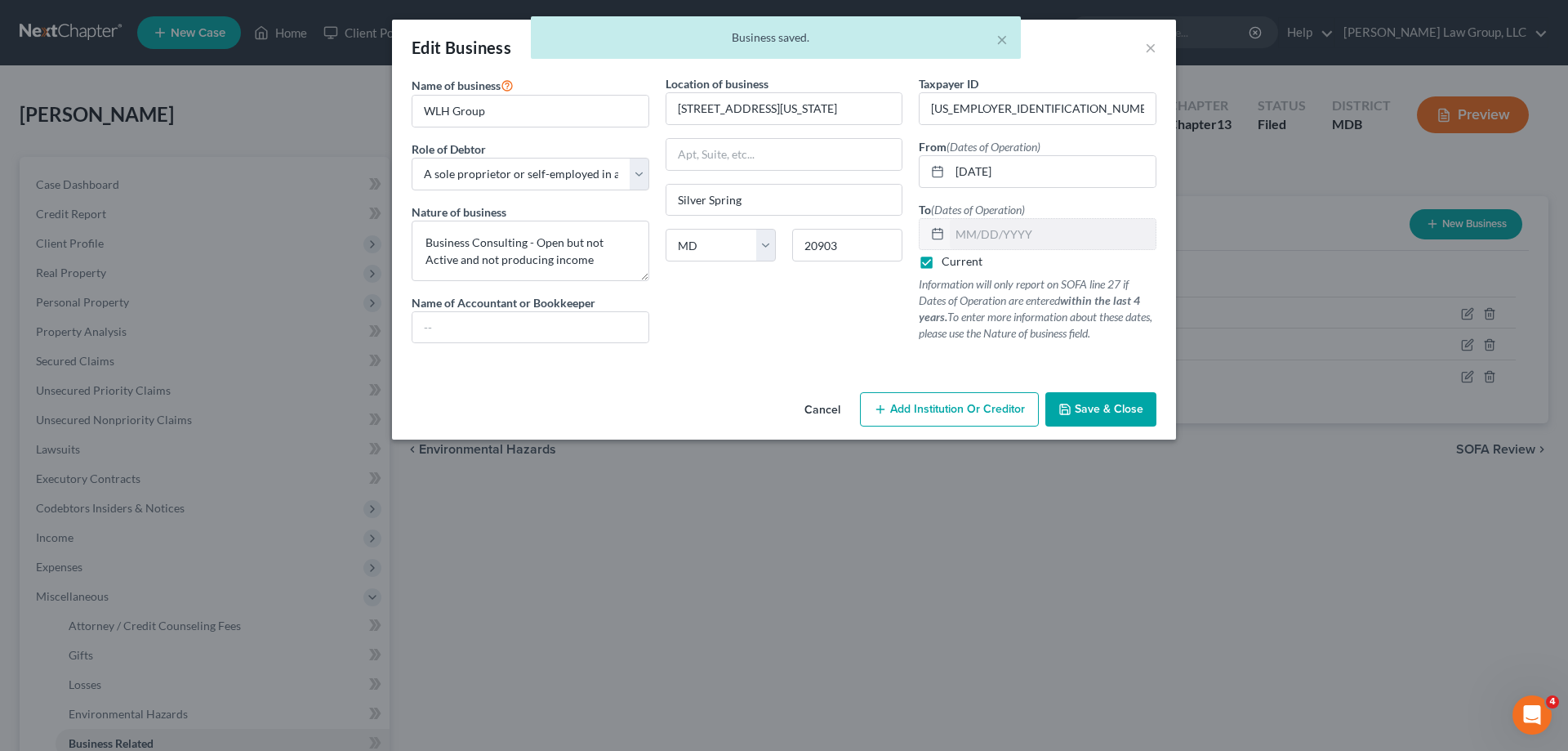
click at [1070, 415] on icon "button" at bounding box center [1065, 409] width 9 height 9
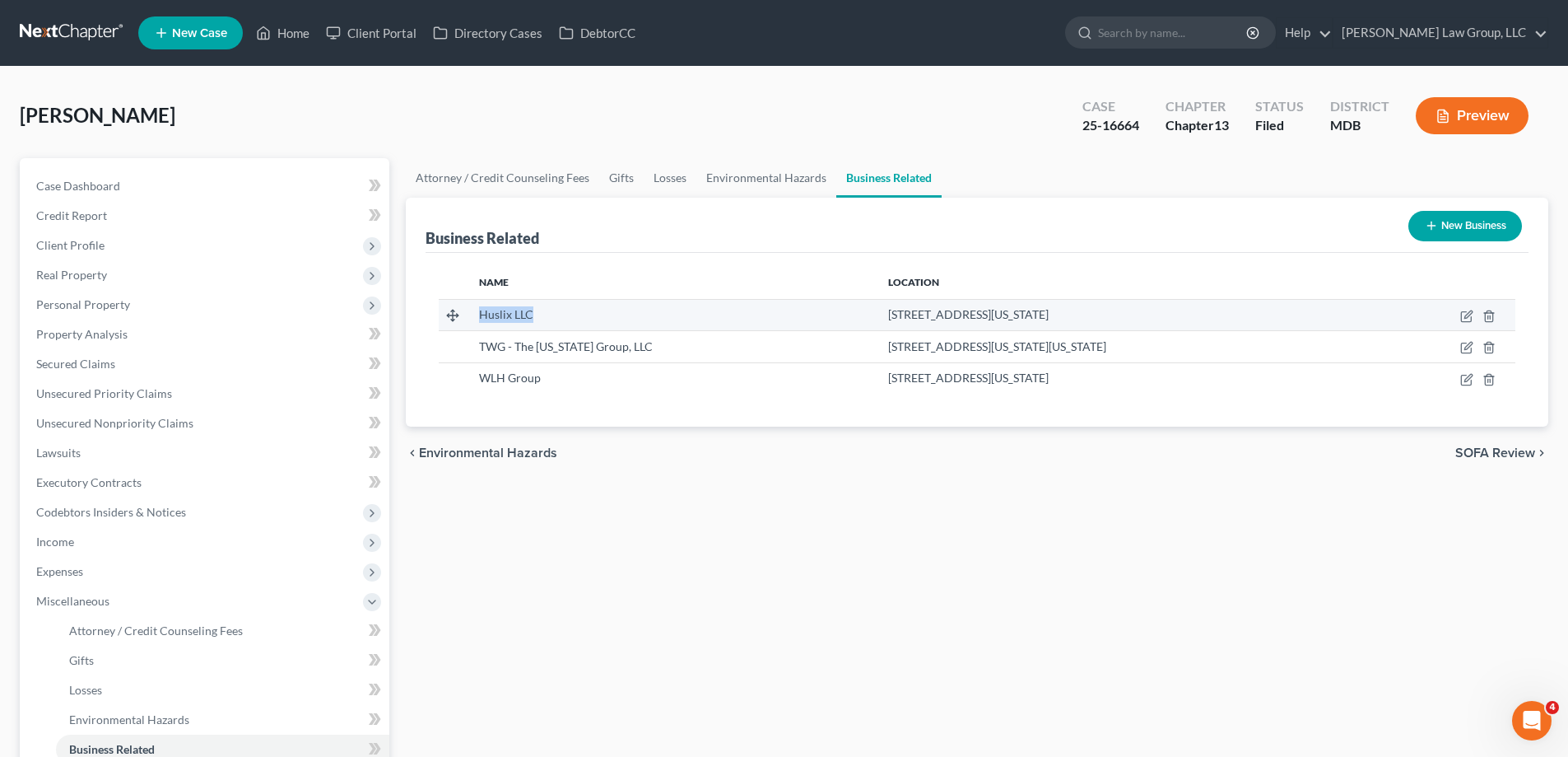
drag, startPoint x: 534, startPoint y: 314, endPoint x: 477, endPoint y: 315, distance: 57.0
click at [480, 315] on div "Huslix LLC" at bounding box center [671, 313] width 383 height 16
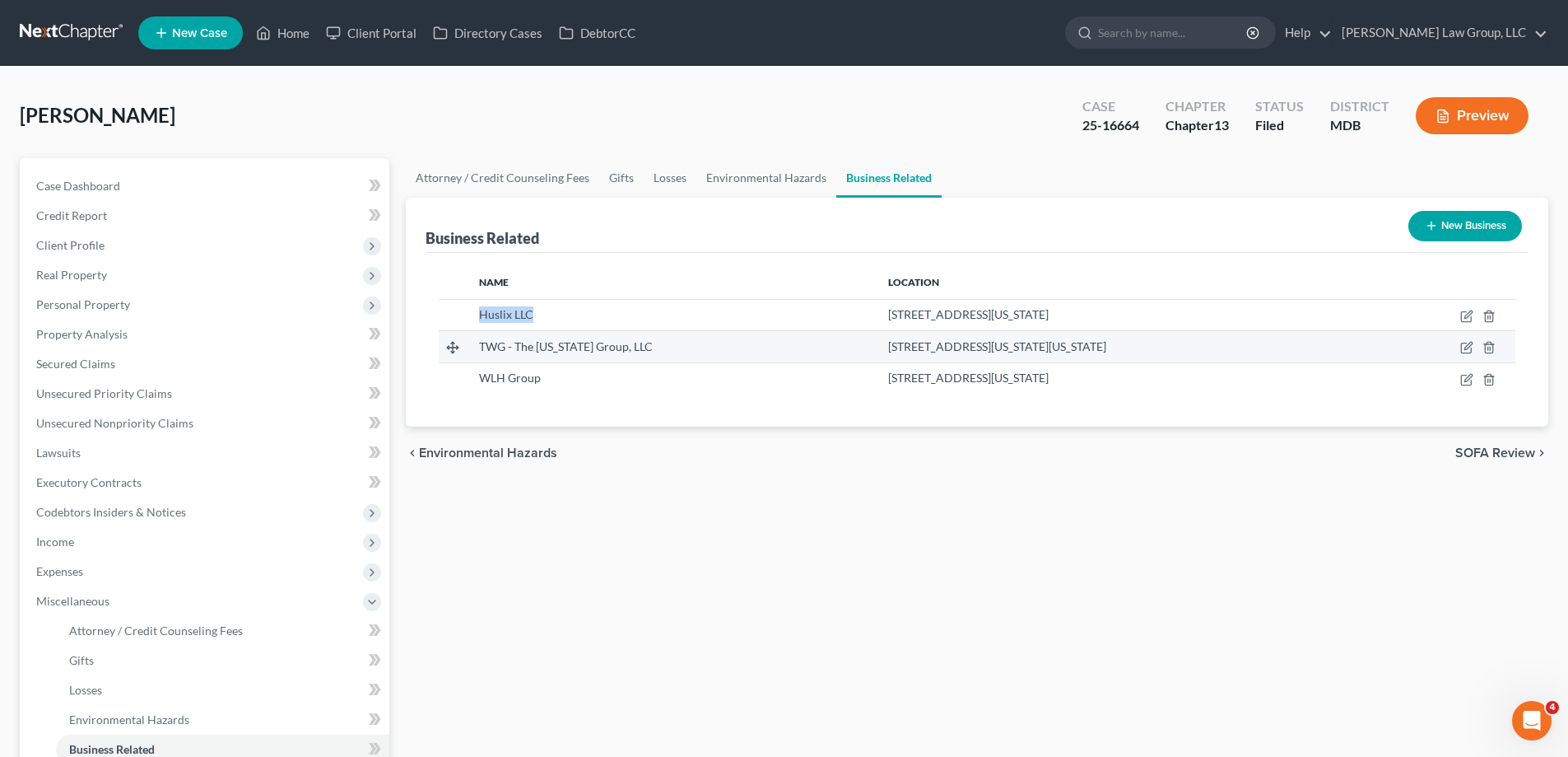
copy span "Huslix LLC"
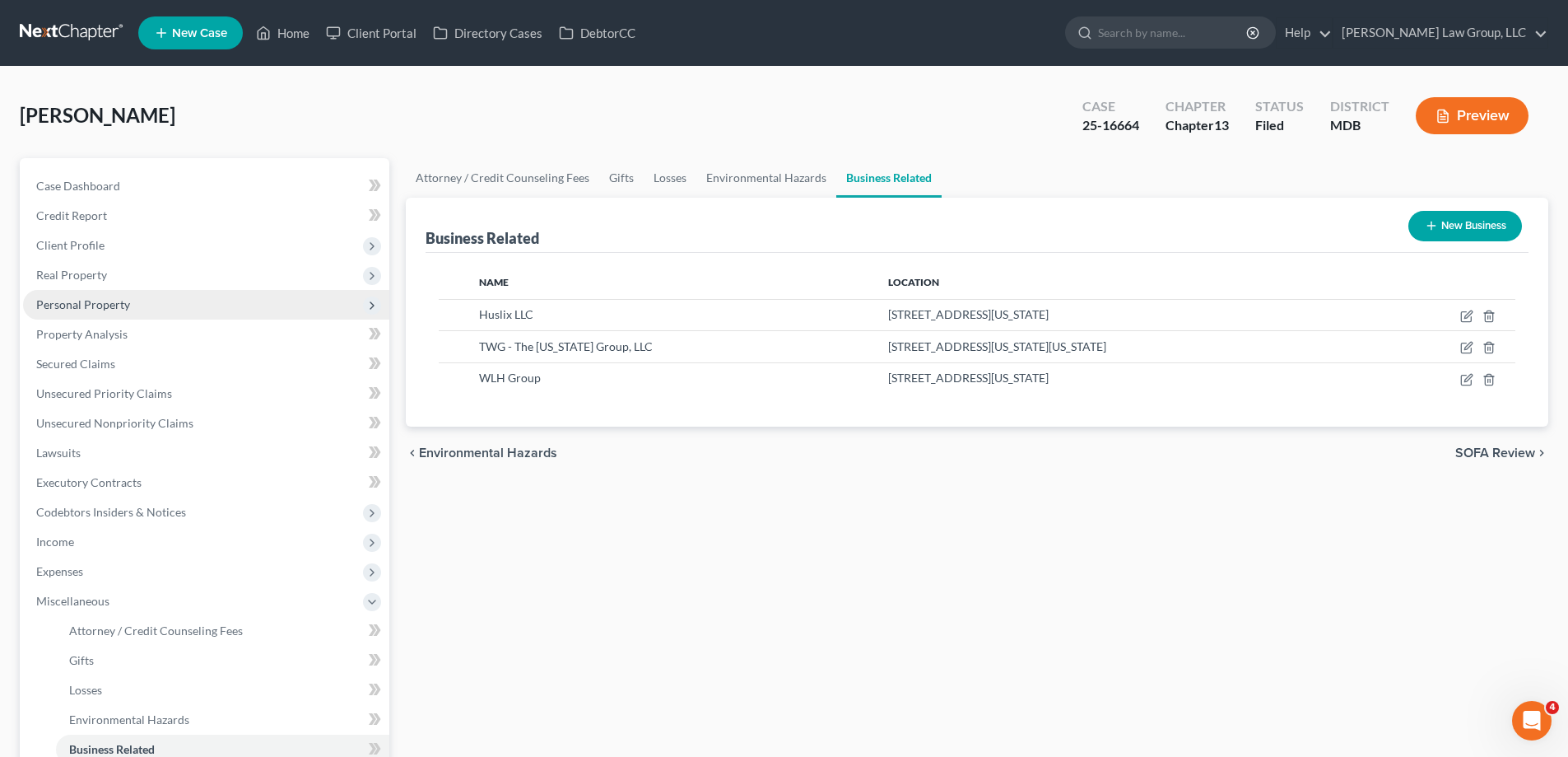
click at [145, 305] on span "Personal Property" at bounding box center [206, 304] width 367 height 29
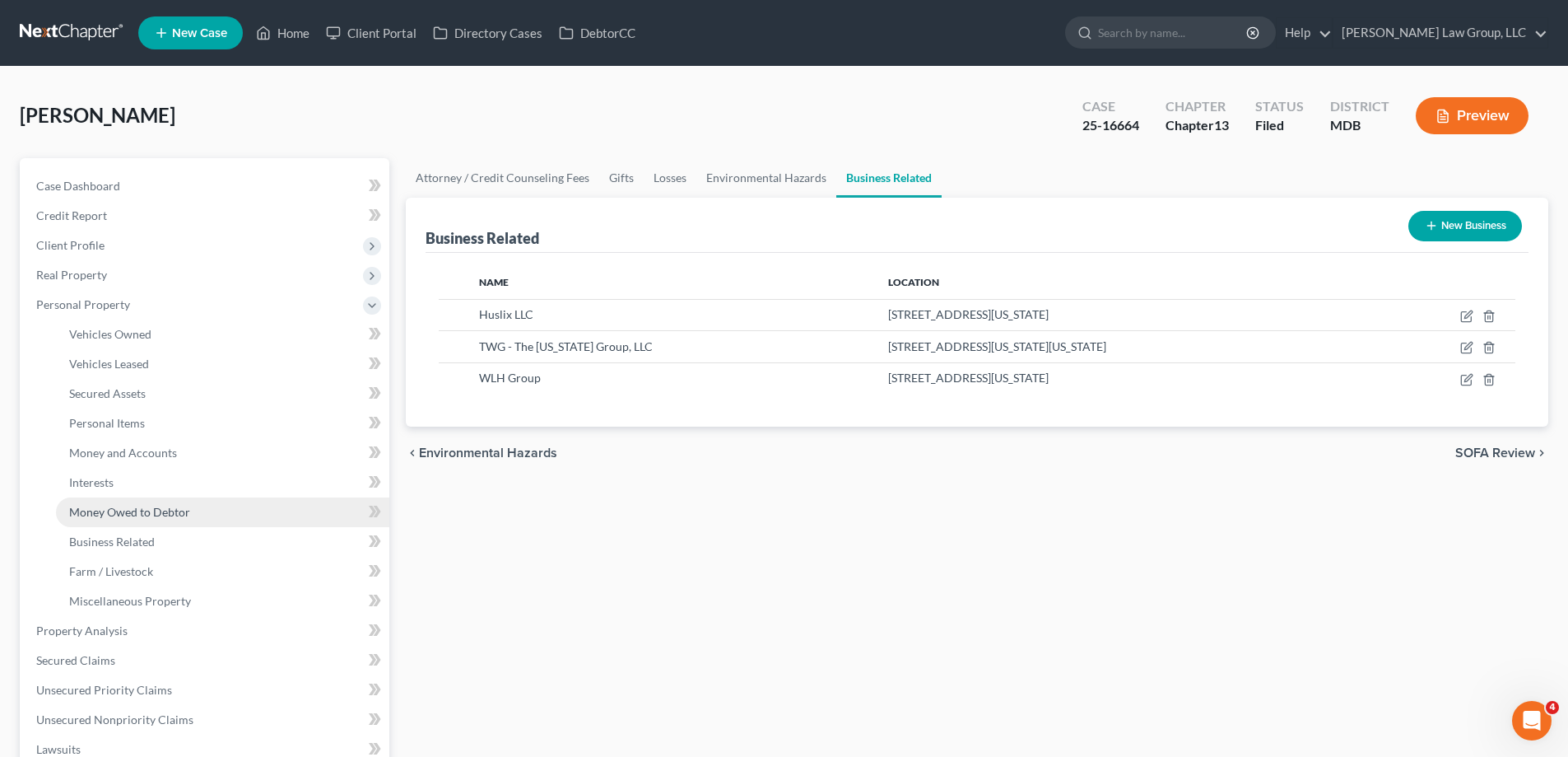
click at [201, 502] on link "Money Owed to Debtor" at bounding box center [222, 512] width 333 height 29
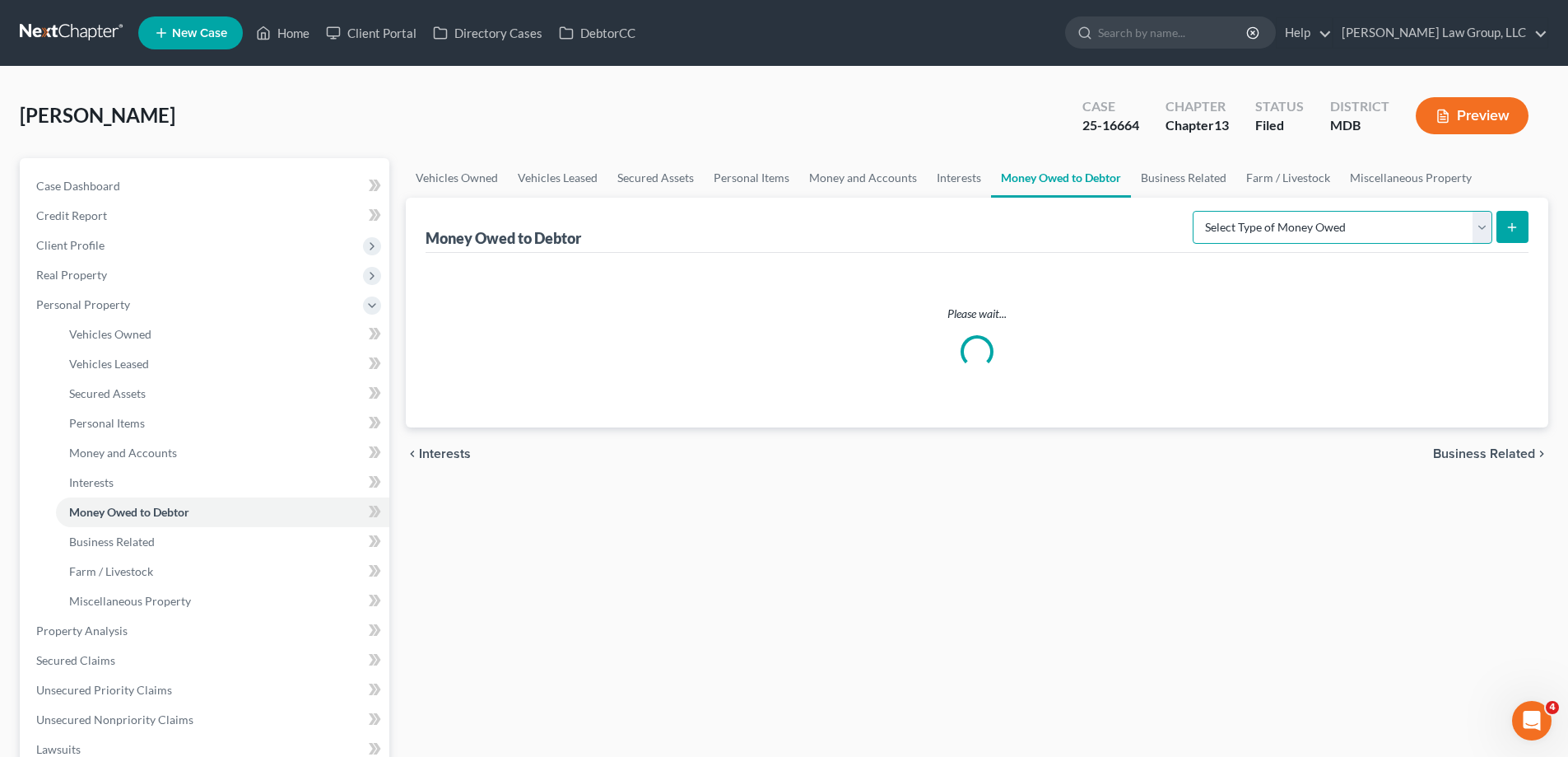
click at [1268, 229] on select "Select Type of Money Owed Accounts Receivable (A/B: 38) Alimony (A/B: 29) Child…" at bounding box center [1343, 227] width 300 height 33
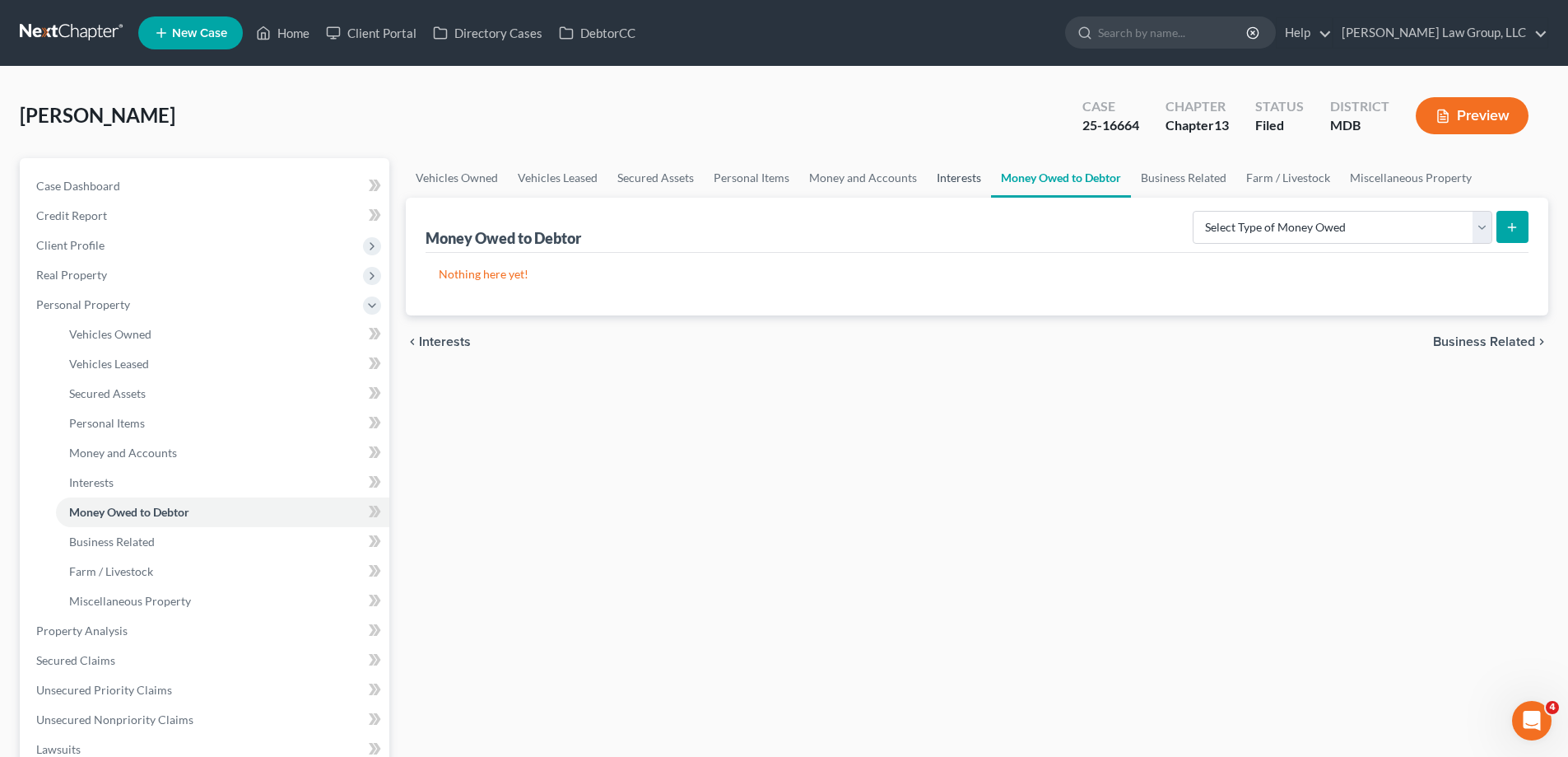
drag, startPoint x: 934, startPoint y: 180, endPoint x: 1206, endPoint y: 370, distance: 331.8
click at [934, 180] on link "Interests" at bounding box center [959, 178] width 65 height 40
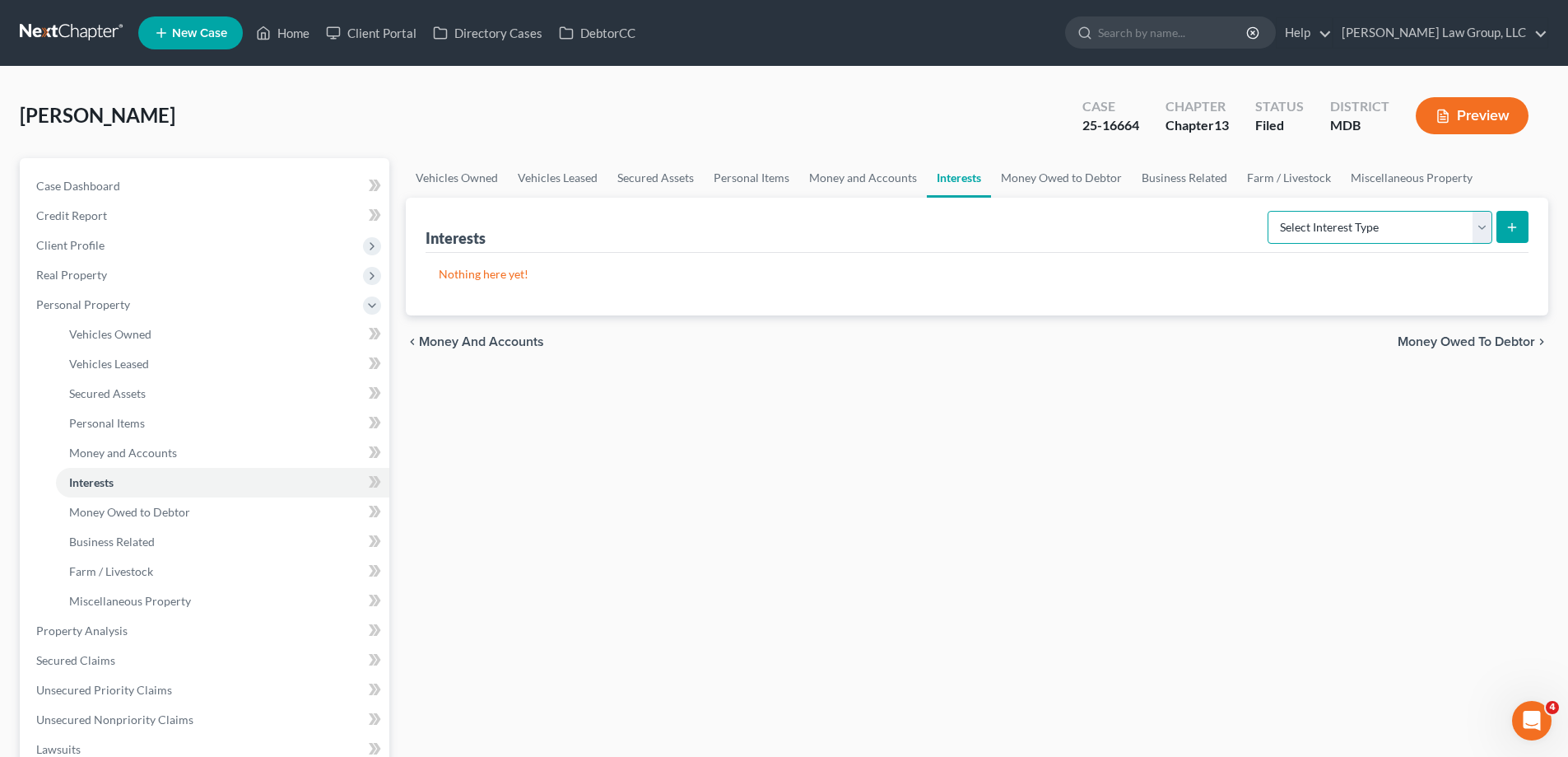
click at [1294, 235] on select "Select Interest Type 401K (A/B: 21) Annuity (A/B: 23) Bond (A/B: 18) Education …" at bounding box center [1380, 227] width 225 height 33
select select "unincorporated_business"
click at [1271, 211] on select "Select Interest Type 401K (A/B: 21) Annuity (A/B: 23) Bond (A/B: 18) Education …" at bounding box center [1380, 227] width 225 height 33
click at [1512, 238] on button "submit" at bounding box center [1513, 227] width 32 height 32
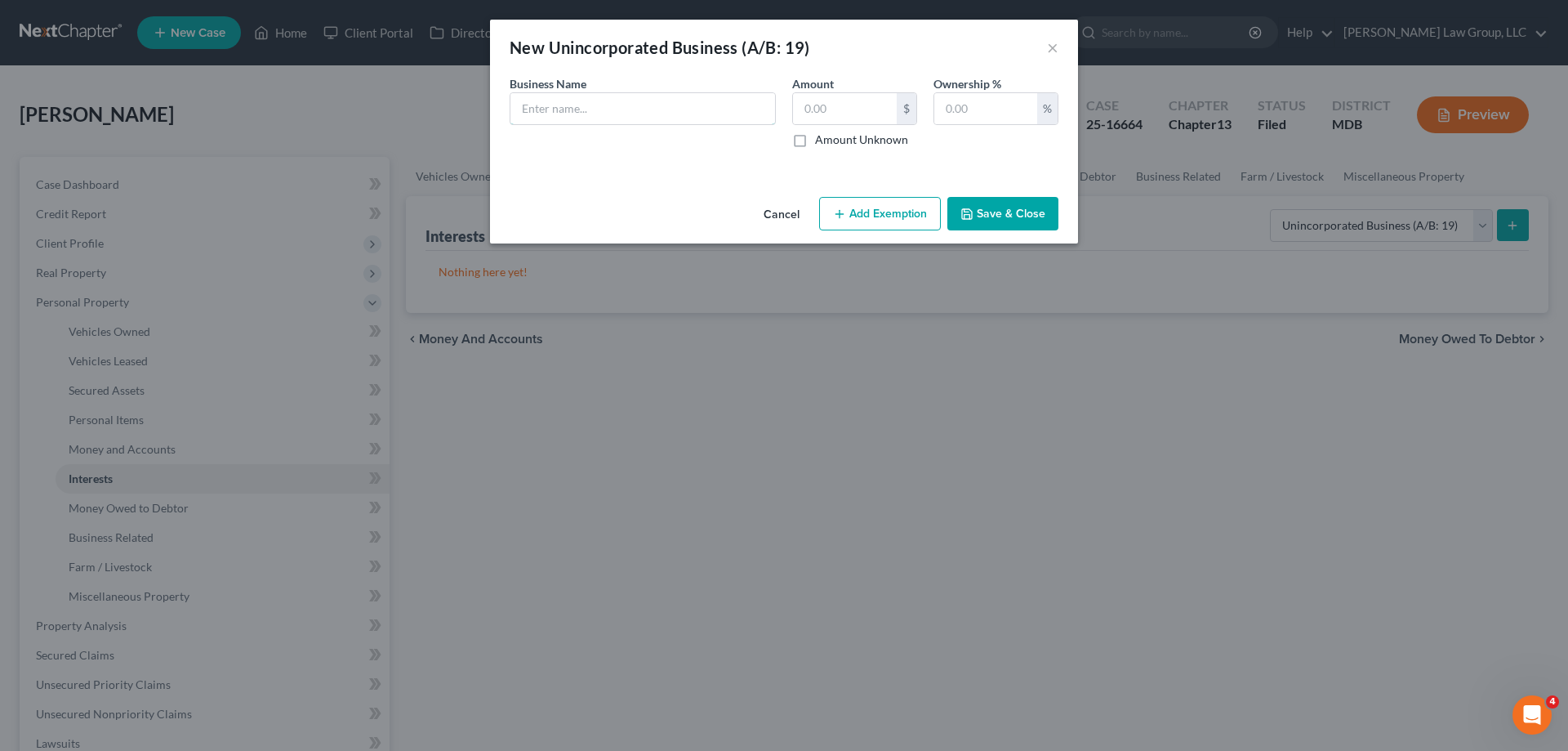
click at [592, 155] on div "Business Name * Amount $ Amount Unknown Ownership % %" at bounding box center [784, 118] width 565 height 86
paste input "Huslix LLC"
drag, startPoint x: 771, startPoint y: 111, endPoint x: 41, endPoint y: 69, distance: 731.2
click at [41, 69] on div "New Unincorporated Business (A/B: 19) × An exemption set must first be selected…" at bounding box center [784, 375] width 1568 height 751
type input "Huslix LLC - Open - not operational ([PERSON_NAME] believes not in good standin…"
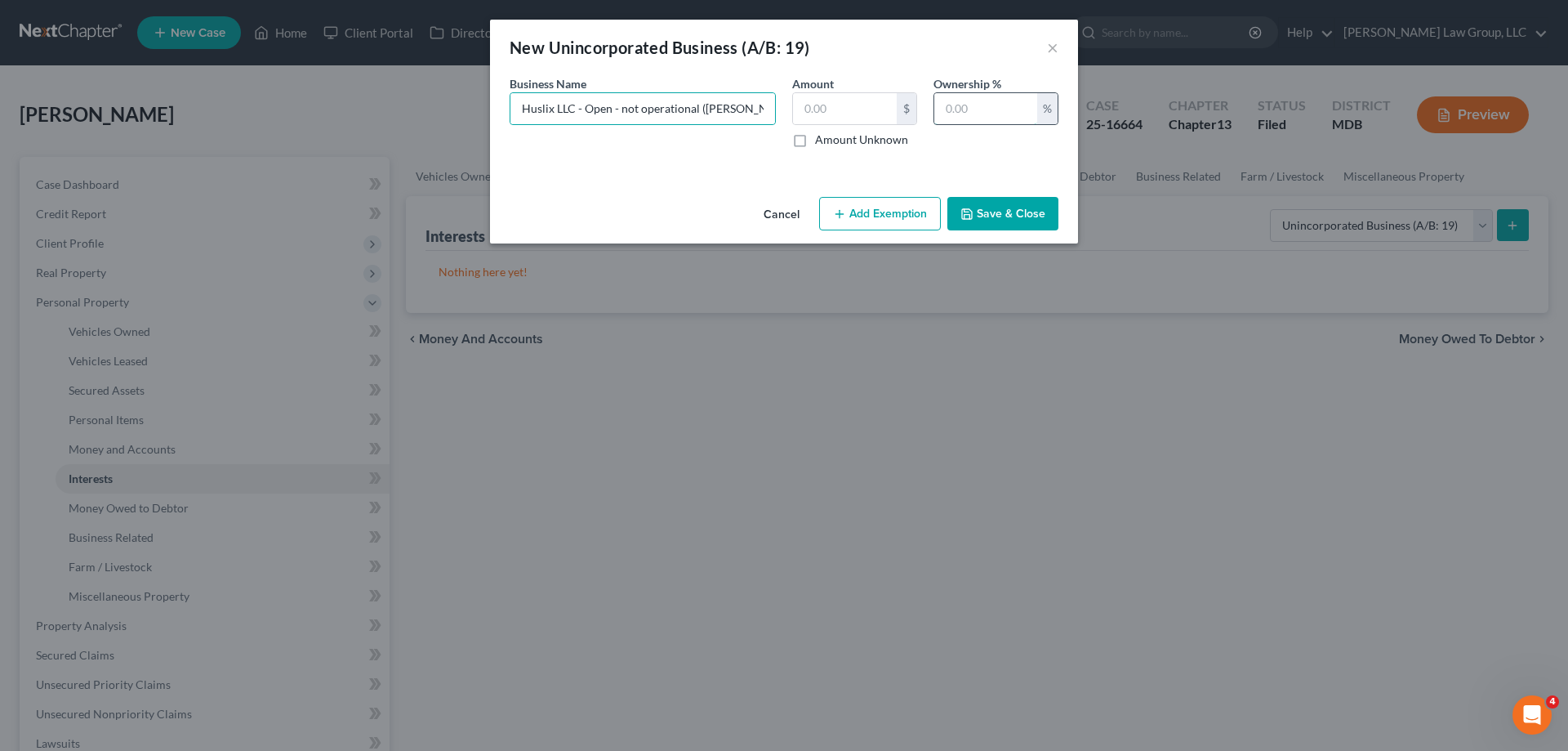
click at [979, 105] on input "text" at bounding box center [986, 108] width 103 height 31
type input "100"
click at [977, 214] on button "Save & Close" at bounding box center [1004, 214] width 111 height 34
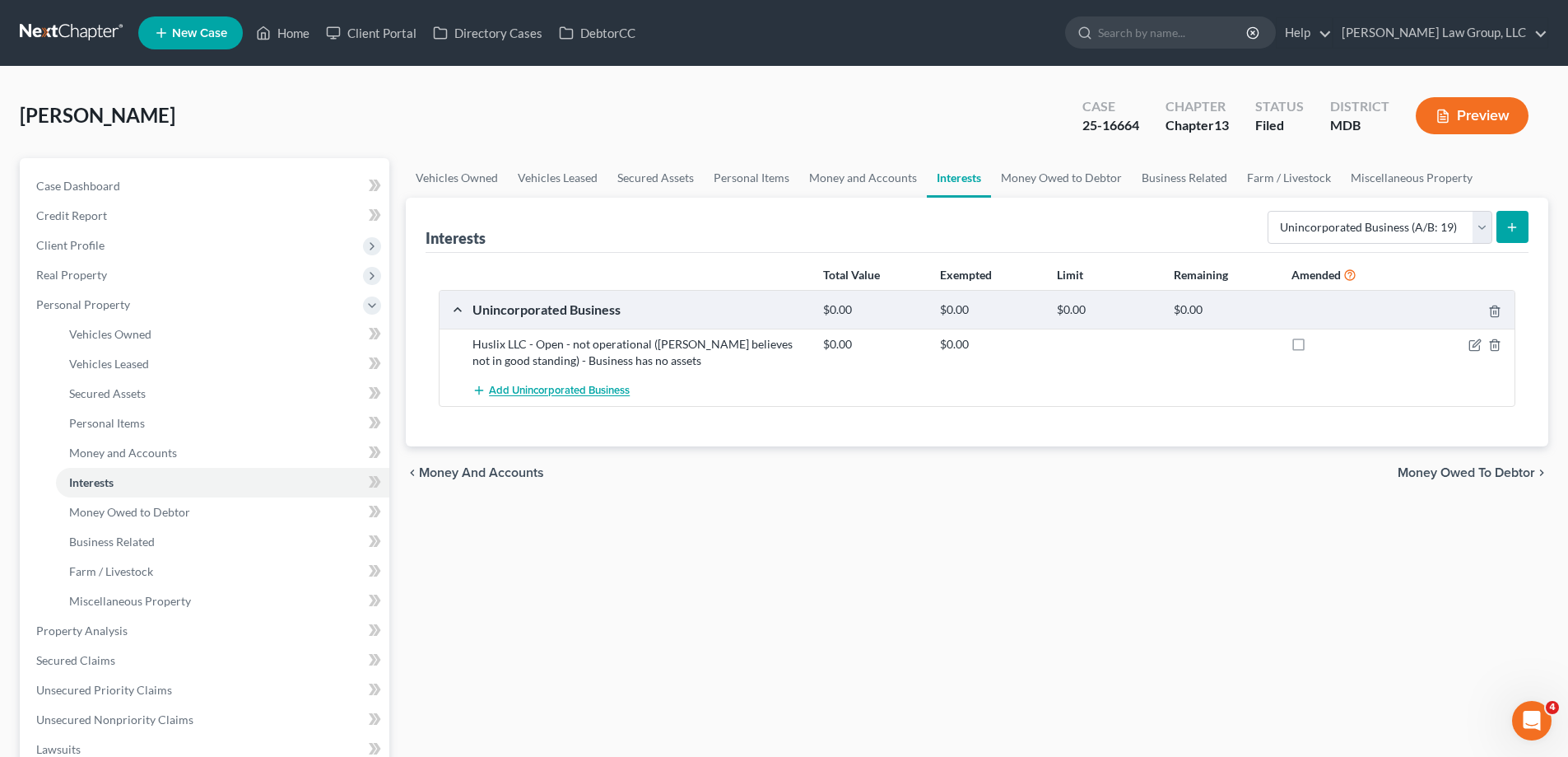
click at [609, 385] on span "Add Unincorporated Business" at bounding box center [559, 391] width 141 height 13
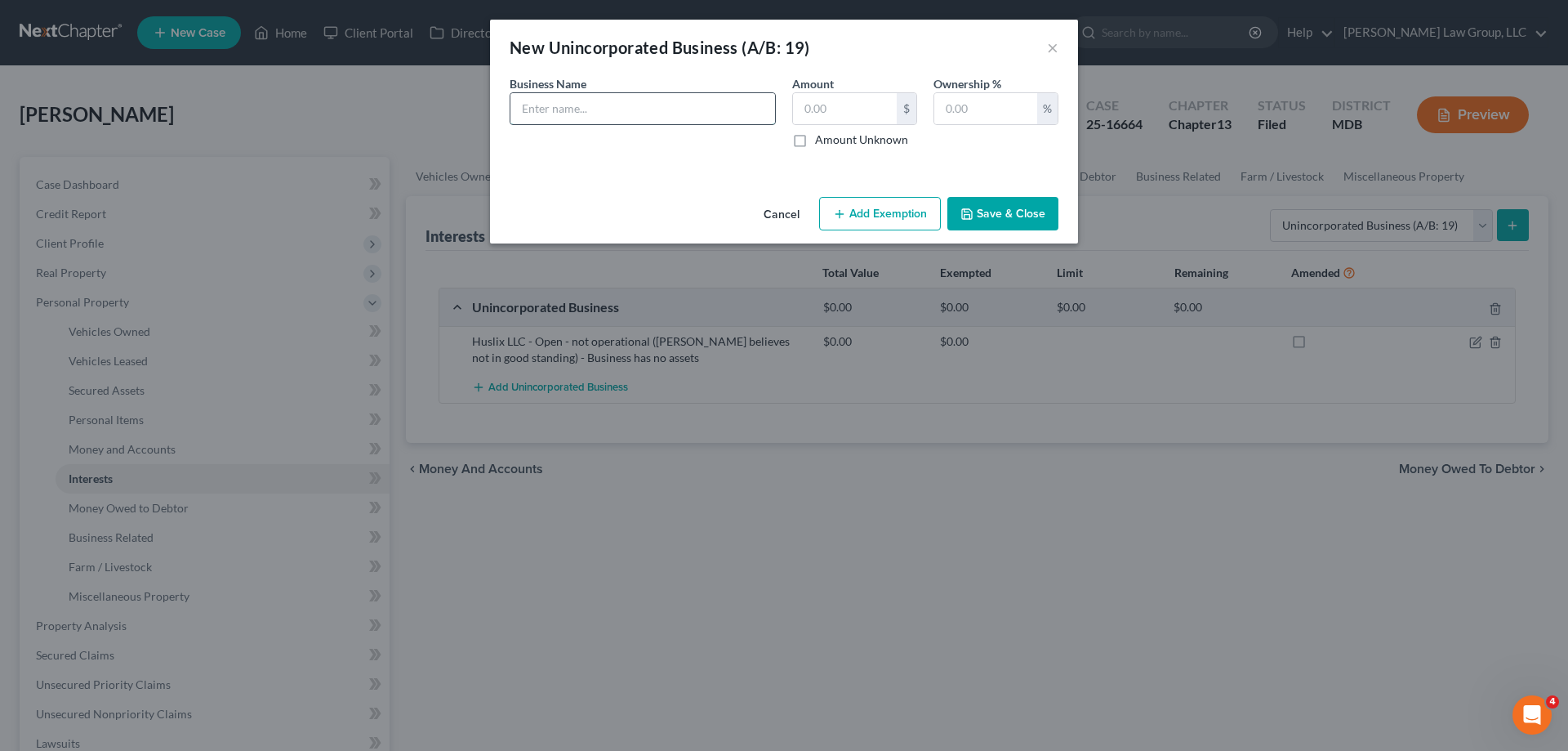
click at [567, 112] on input "text" at bounding box center [643, 108] width 265 height 31
paste input "Huslix LLC - Open - not operational ([PERSON_NAME] believes not in good standin…"
drag, startPoint x: 638, startPoint y: 107, endPoint x: 584, endPoint y: 111, distance: 54.1
click at [584, 111] on input "WLH Group (Huslix LLC - Open - not operational (Debtor believes not in good sta…" at bounding box center [643, 108] width 265 height 31
type input "WLH Group - Open - not operational ([PERSON_NAME] believes not in good standing…"
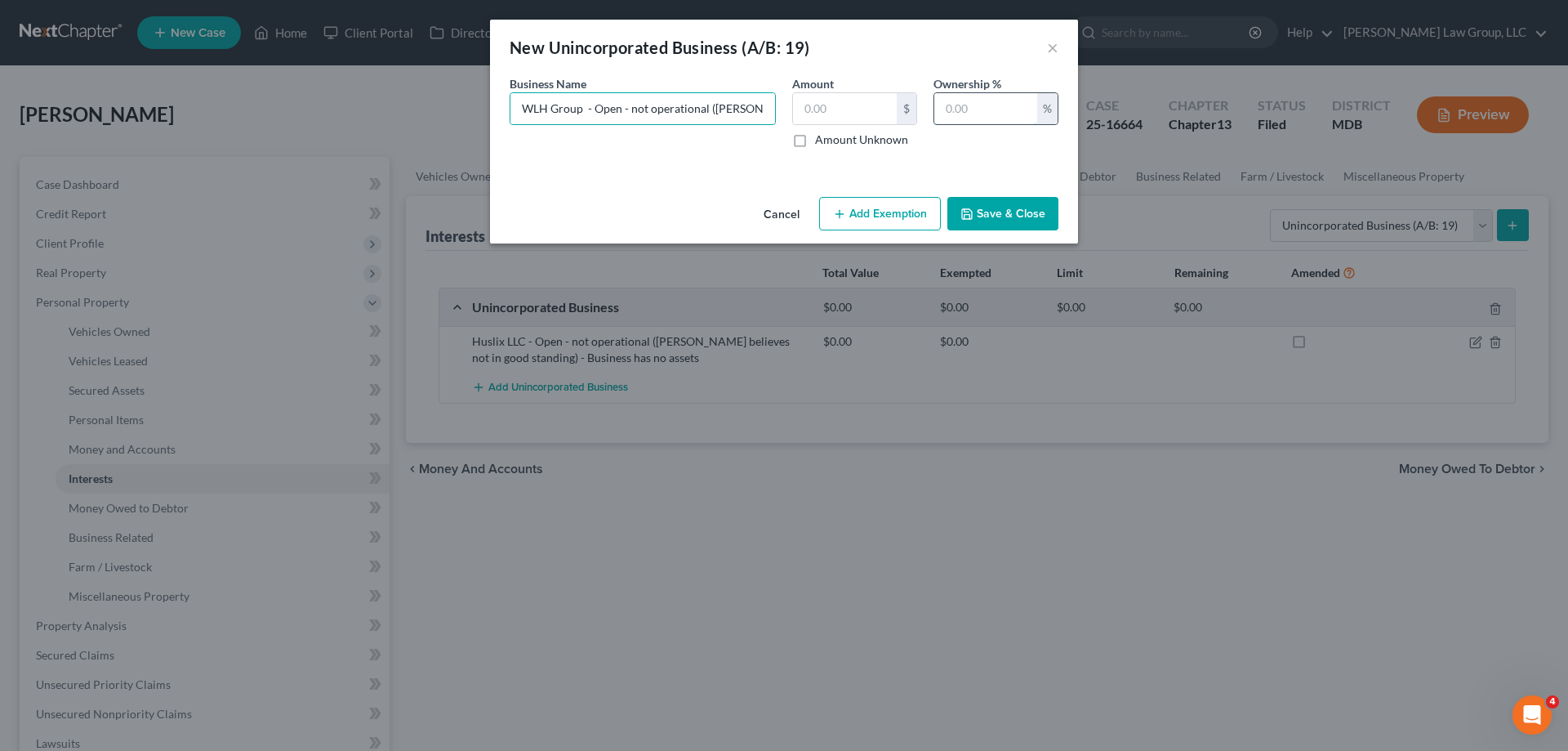
click at [991, 115] on input "text" at bounding box center [986, 108] width 103 height 31
type input "100"
click at [992, 216] on button "Save & Close" at bounding box center [1004, 214] width 111 height 34
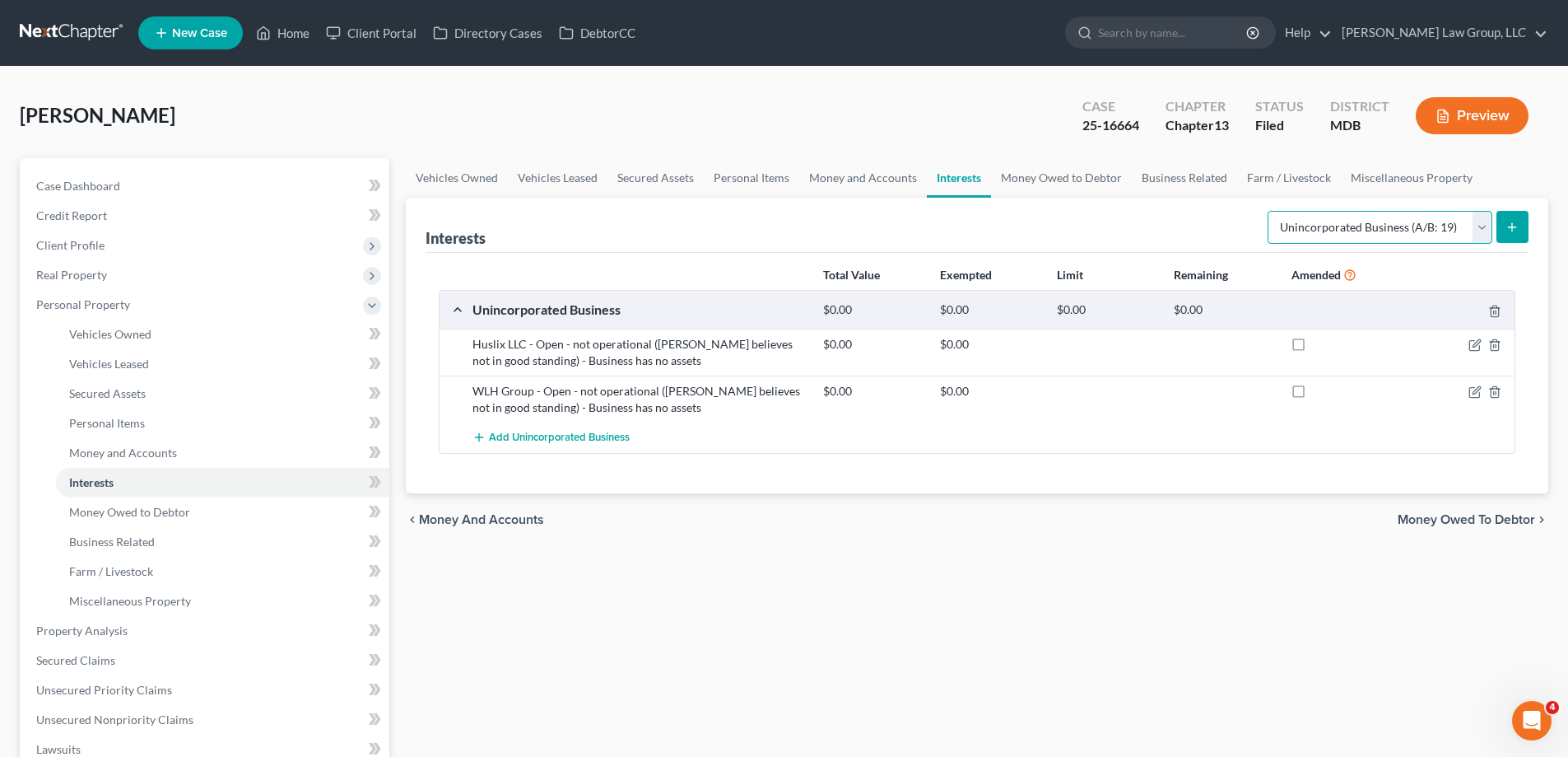
click at [1309, 211] on select "Select Interest Type 401K (A/B: 21) Annuity (A/B: 23) Bond (A/B: 18) Education …" at bounding box center [1380, 227] width 225 height 33
drag, startPoint x: 1030, startPoint y: 171, endPoint x: 1033, endPoint y: 182, distance: 11.4
click at [1030, 171] on link "Money Owed to Debtor" at bounding box center [1062, 178] width 141 height 40
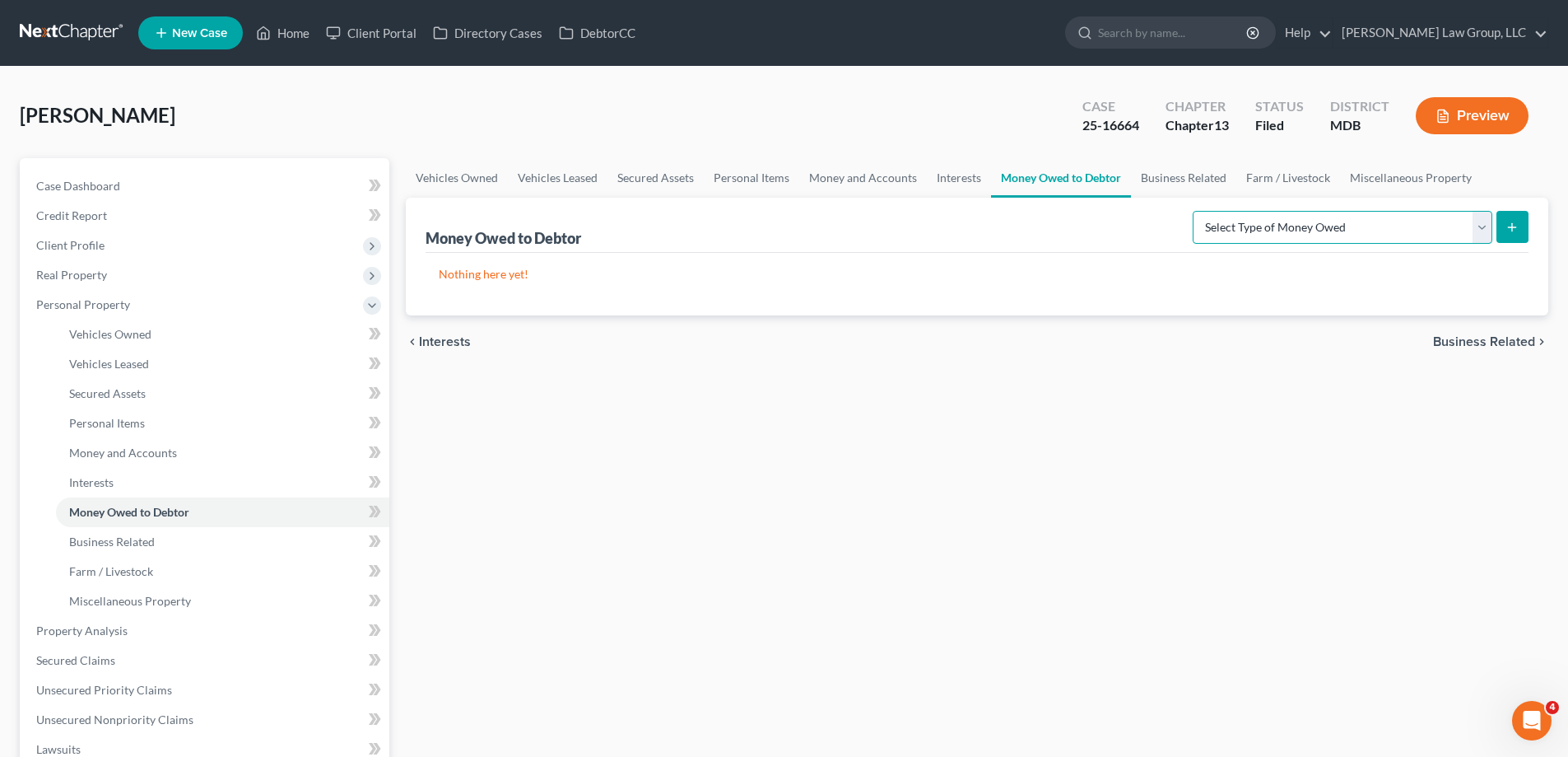
drag, startPoint x: 1199, startPoint y: 234, endPoint x: 1202, endPoint y: 243, distance: 9.5
click at [1199, 234] on select "Select Type of Money Owed Accounts Receivable (A/B: 38) Alimony (A/B: 29) Child…" at bounding box center [1343, 227] width 300 height 33
click at [1152, 183] on link "Business Related" at bounding box center [1183, 178] width 105 height 40
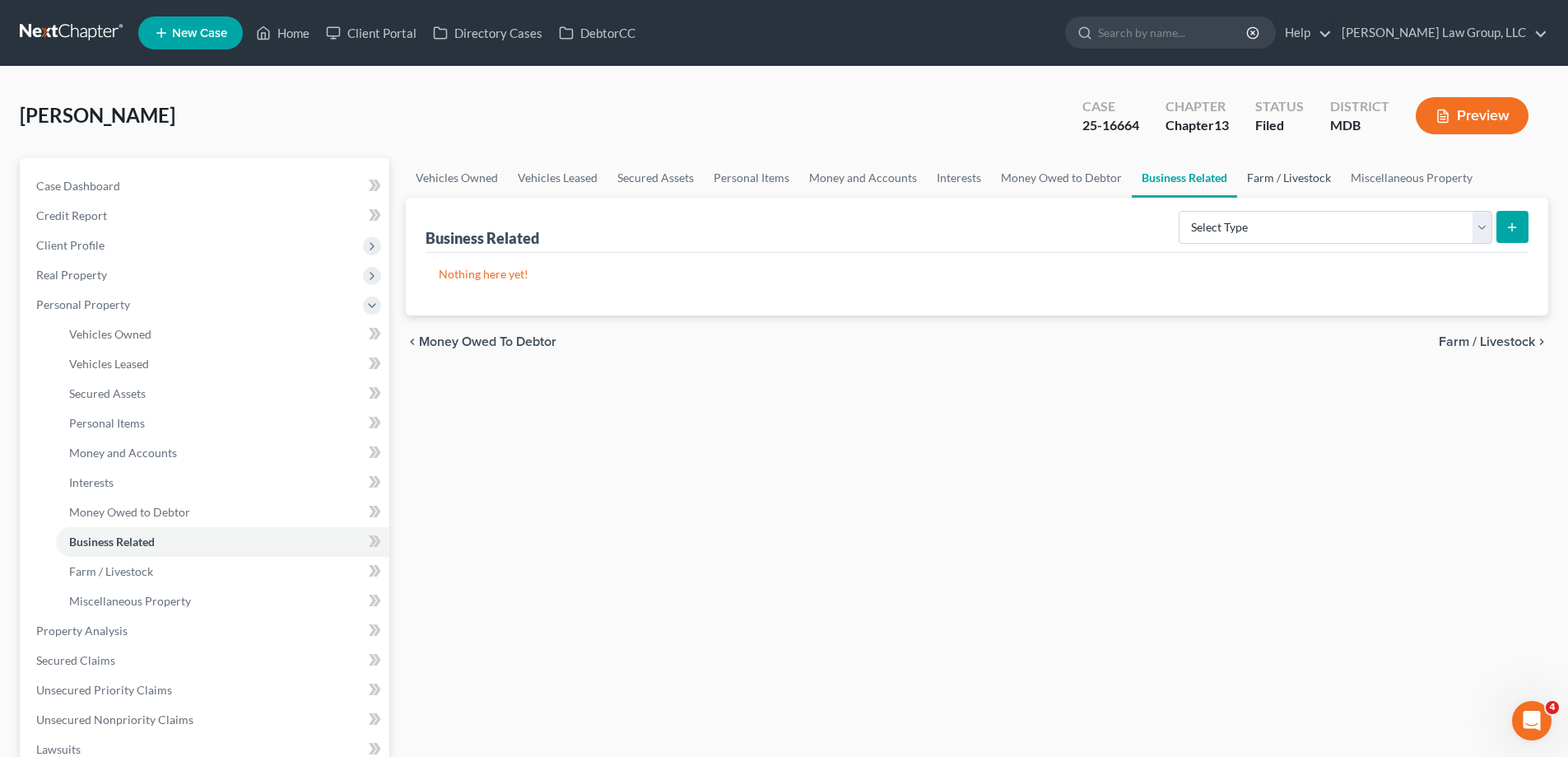
click at [1265, 186] on link "Farm / Livestock" at bounding box center [1289, 178] width 104 height 40
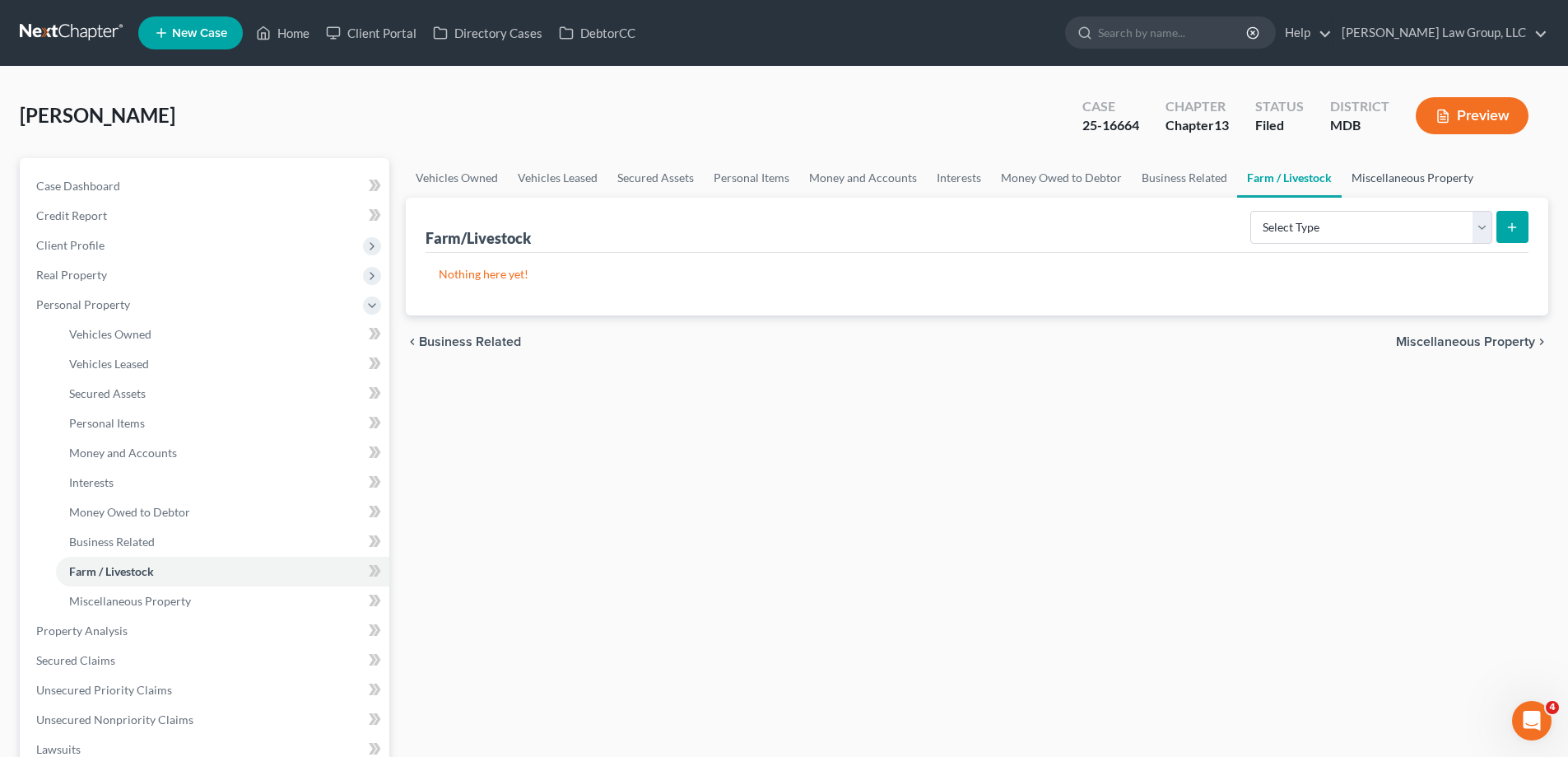
click at [1351, 180] on link "Miscellaneous Property" at bounding box center [1412, 178] width 142 height 40
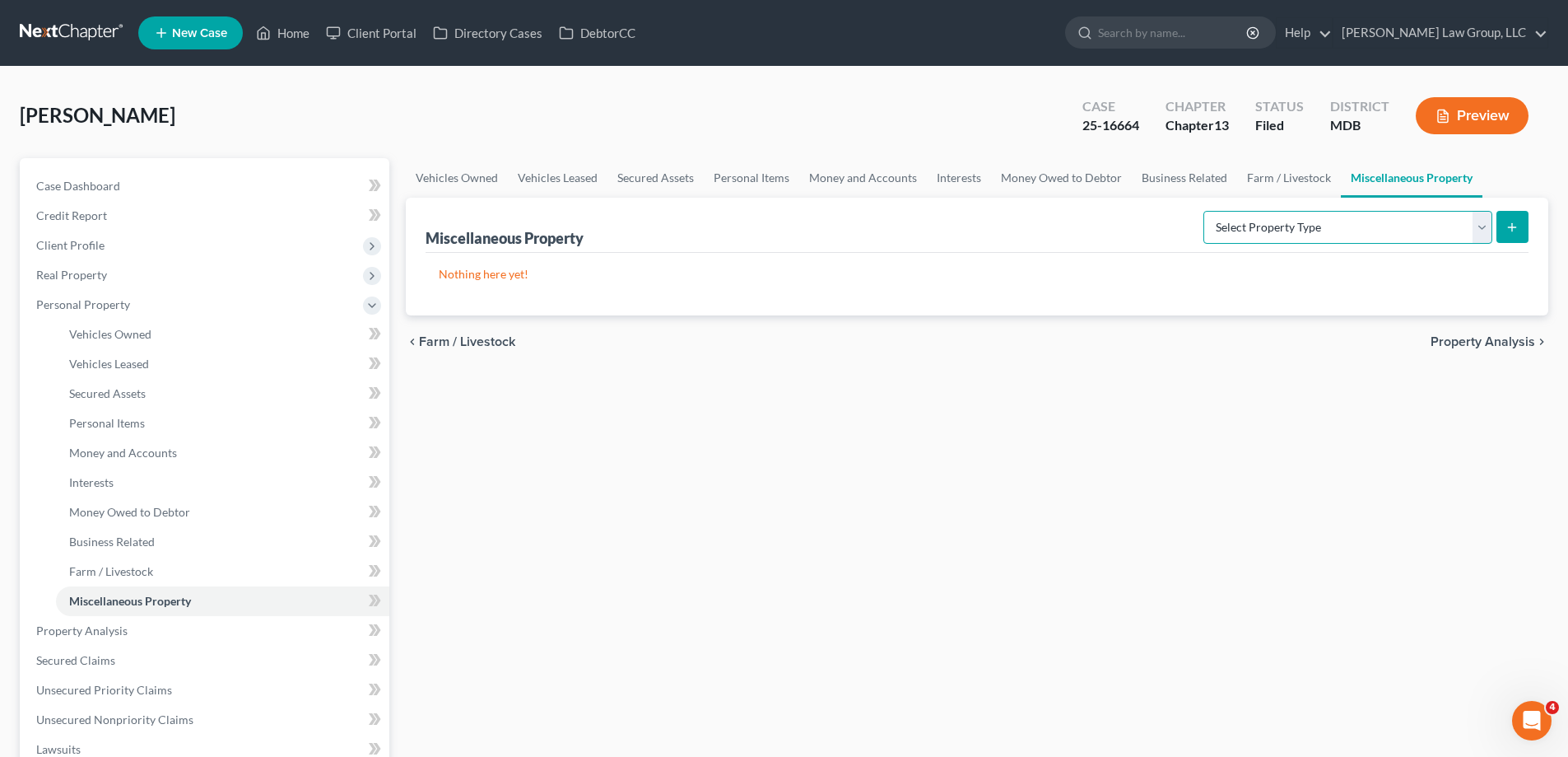
click at [1232, 236] on select "Select Property Type Assigned for Creditor Benefit [DATE] (SOFA: 12) Holding fo…" at bounding box center [1348, 227] width 289 height 33
select select "transferred"
click at [1203, 211] on select "Select Property Type Assigned for Creditor Benefit [DATE] (SOFA: 12) Holding fo…" at bounding box center [1348, 227] width 289 height 33
click at [1522, 235] on button "submit" at bounding box center [1513, 227] width 32 height 32
select select "Ordinary ([DATE])"
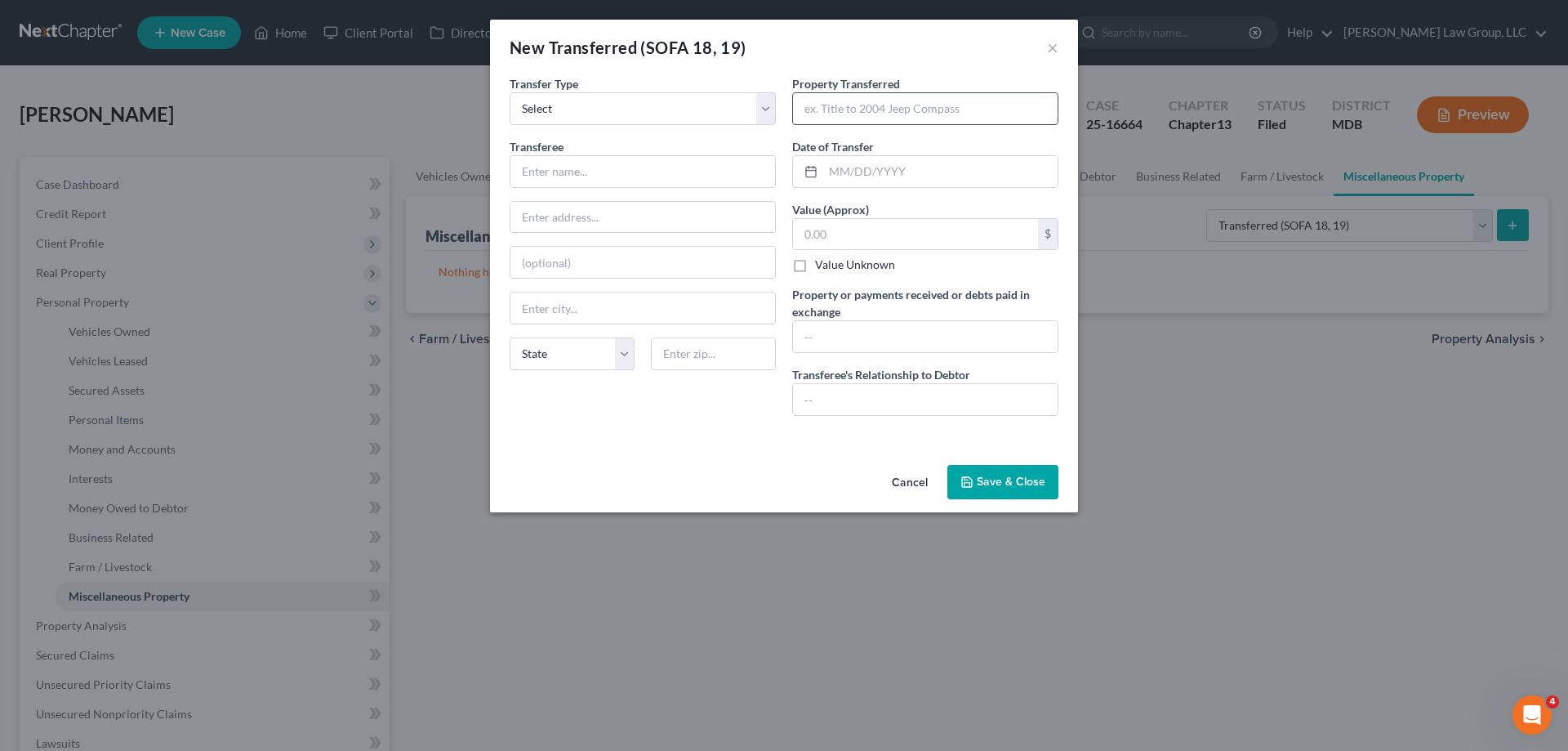
click at [942, 110] on input "text" at bounding box center [925, 108] width 265 height 31
type input "1999 Honda Accord"
click at [885, 172] on input "text" at bounding box center [940, 171] width 235 height 31
click at [906, 144] on div "Date of Transfer *" at bounding box center [925, 163] width 267 height 50
click at [874, 170] on input "text" at bounding box center [940, 171] width 235 height 31
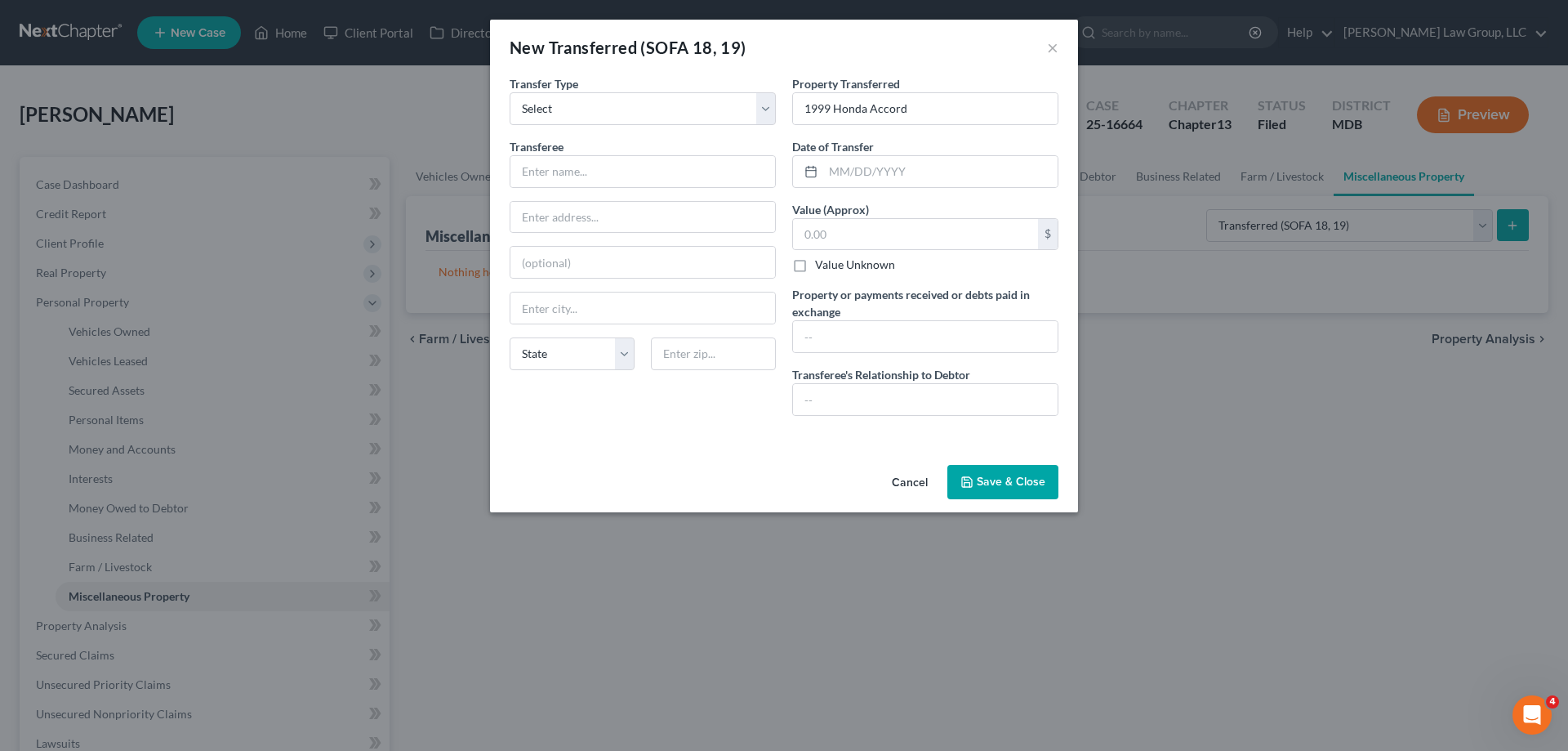
click at [967, 478] on icon "button" at bounding box center [967, 482] width 13 height 13
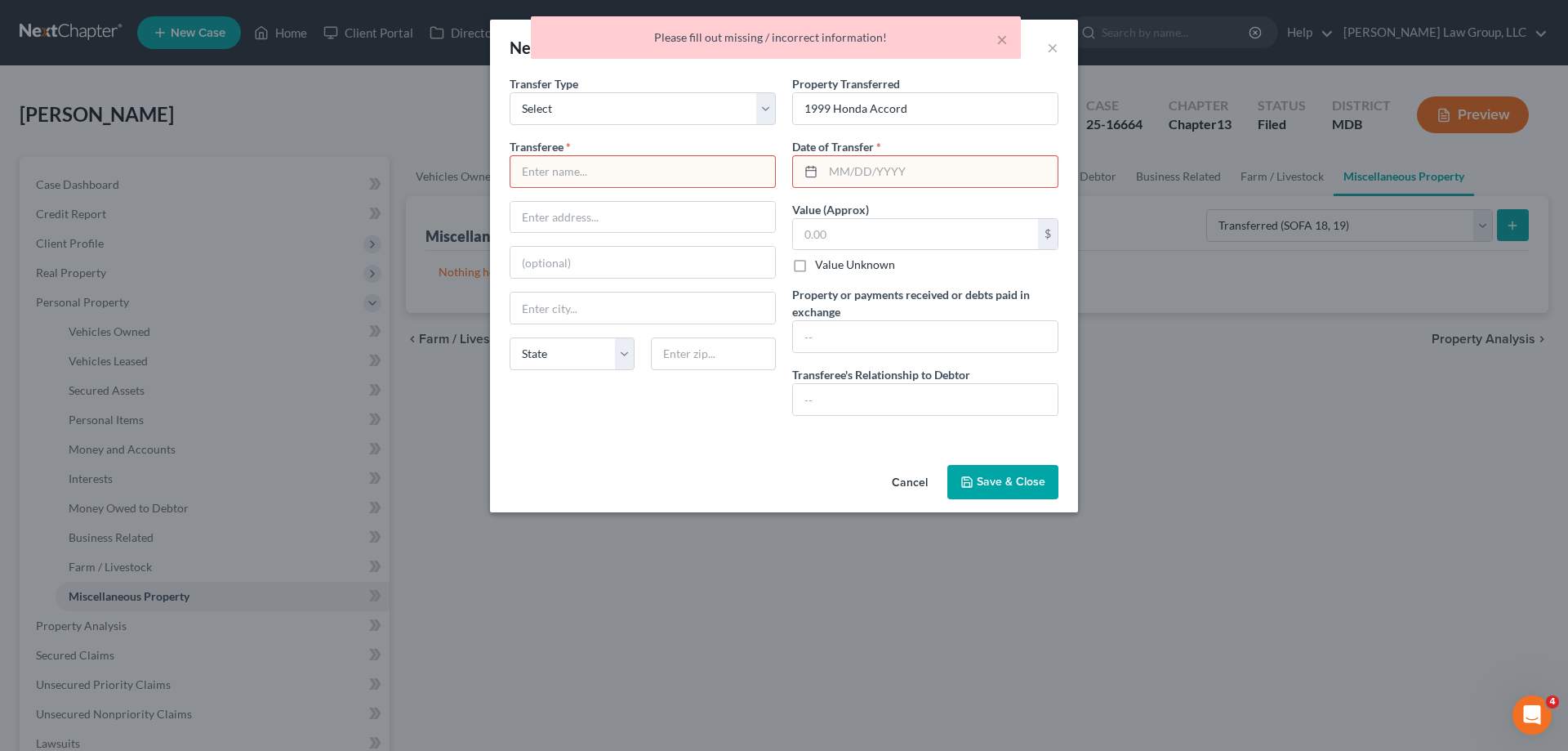
click at [880, 173] on input "text" at bounding box center [940, 171] width 235 height 31
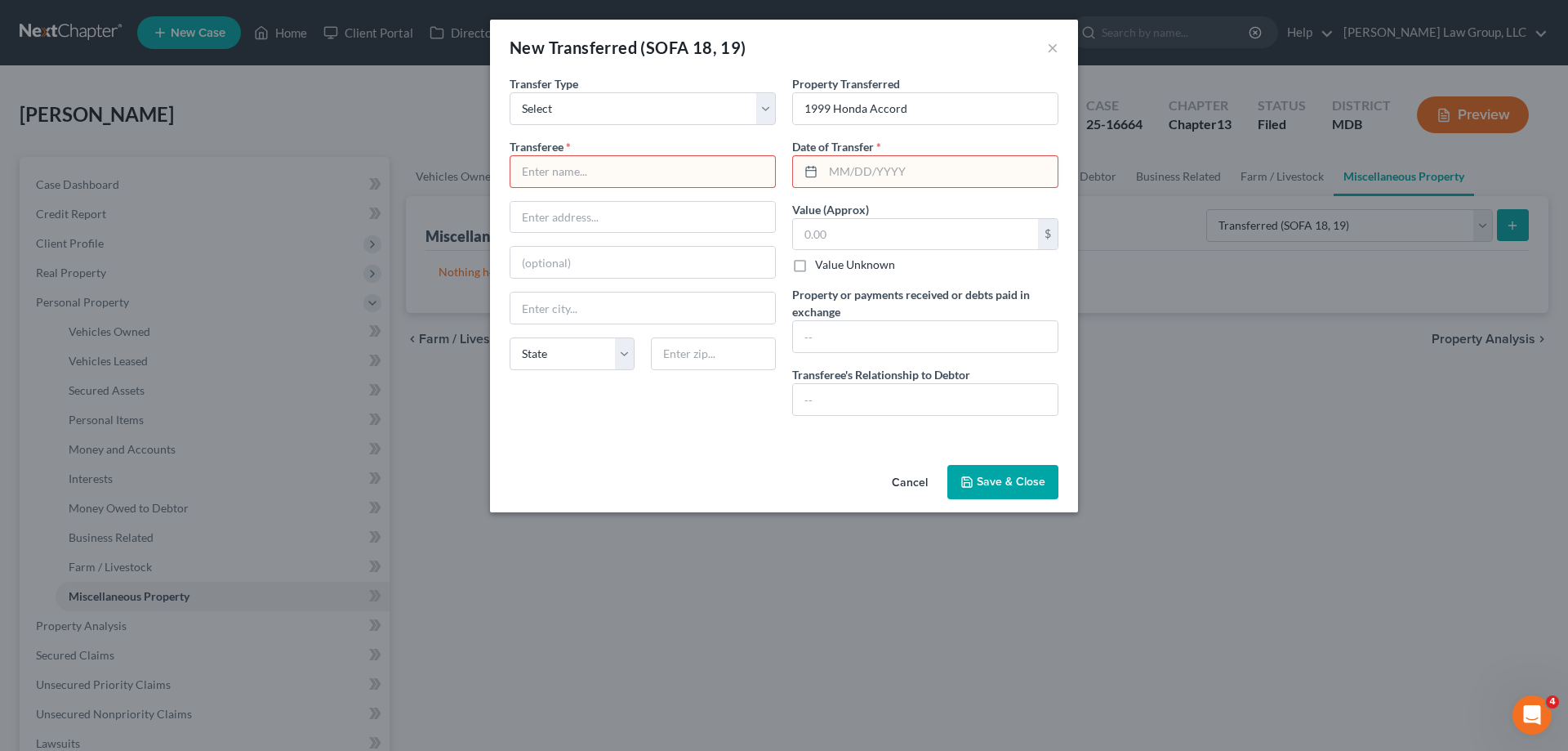
drag, startPoint x: 615, startPoint y: 436, endPoint x: 699, endPoint y: 429, distance: 84.3
click at [615, 436] on div "An exemption set must first be selected from the Filing Information section. Tr…" at bounding box center [784, 267] width 588 height 384
click at [857, 395] on input "text" at bounding box center [925, 399] width 265 height 31
type input "None"
drag, startPoint x: 629, startPoint y: 172, endPoint x: 640, endPoint y: 187, distance: 18.6
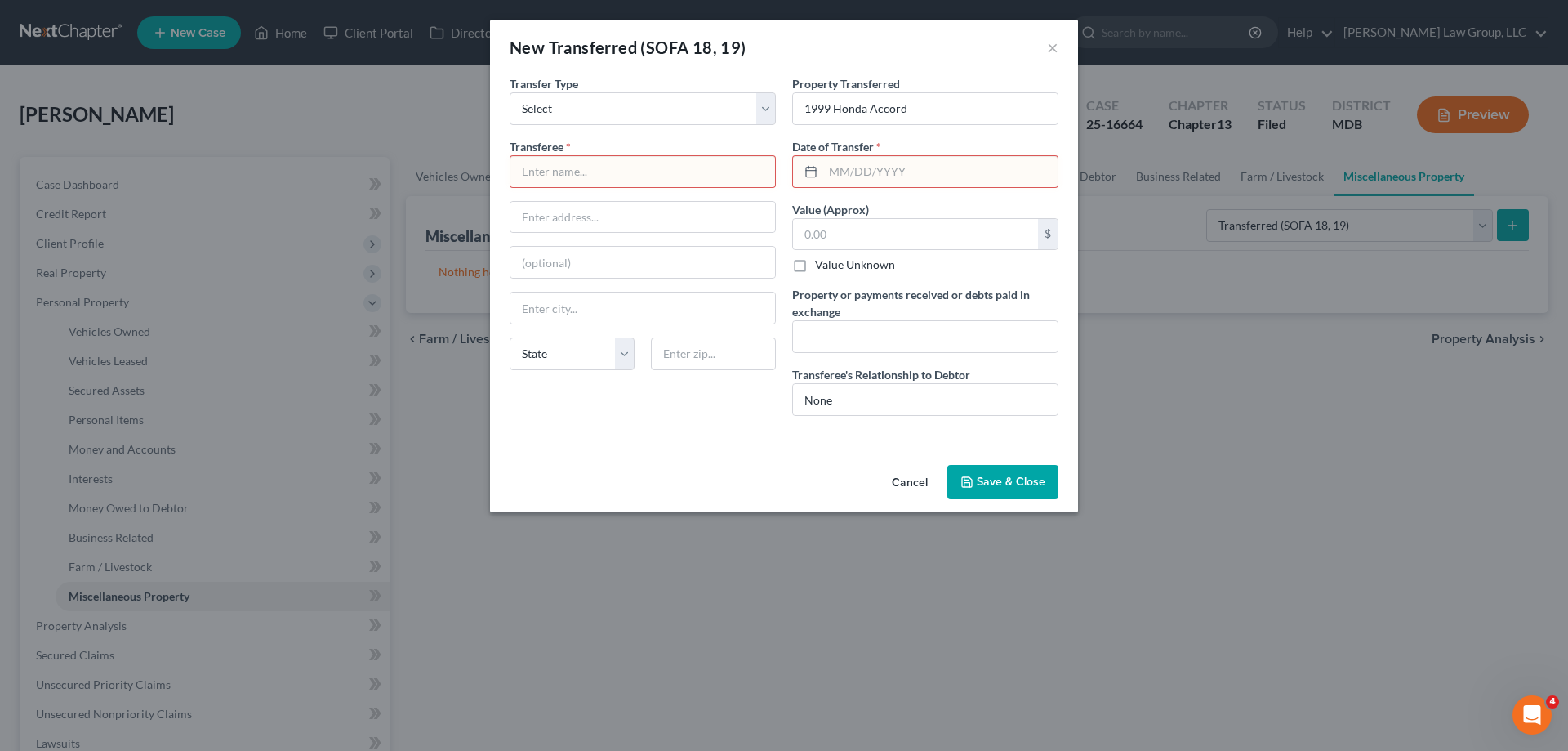
click at [629, 172] on input "text" at bounding box center [643, 171] width 265 height 31
drag, startPoint x: 768, startPoint y: 130, endPoint x: 777, endPoint y: 149, distance: 21.0
click at [768, 130] on div "Transfer Type * Select Ordinary ([DATE]) [DATE] Transferee * State [US_STATE] A…" at bounding box center [643, 252] width 283 height 353
click at [658, 163] on input "text" at bounding box center [643, 171] width 265 height 31
click at [907, 241] on input "text" at bounding box center [916, 234] width 245 height 31
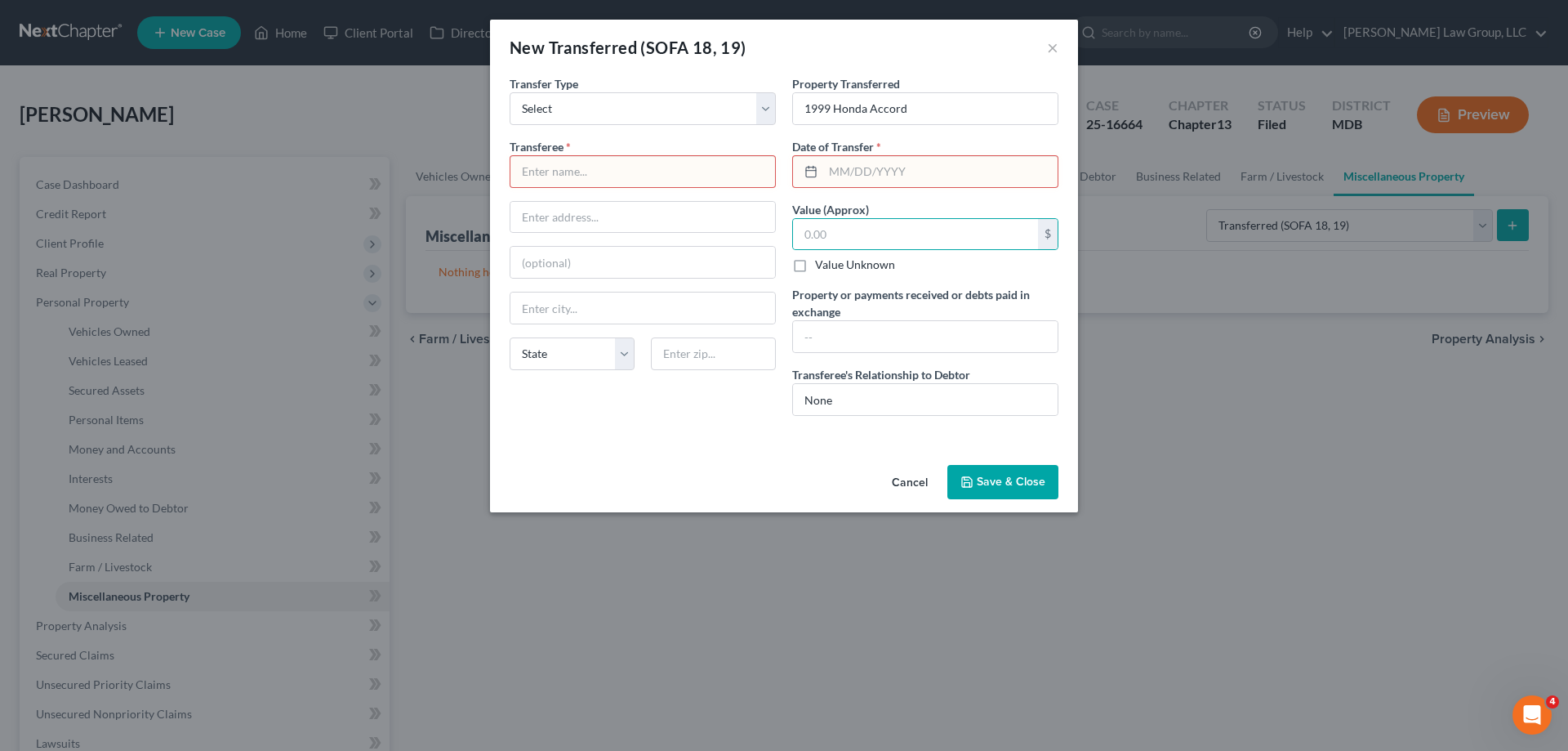
click at [583, 163] on input "text" at bounding box center [643, 171] width 265 height 31
type input "Peddle"
click at [887, 171] on input "text" at bounding box center [940, 171] width 235 height 31
type input "0"
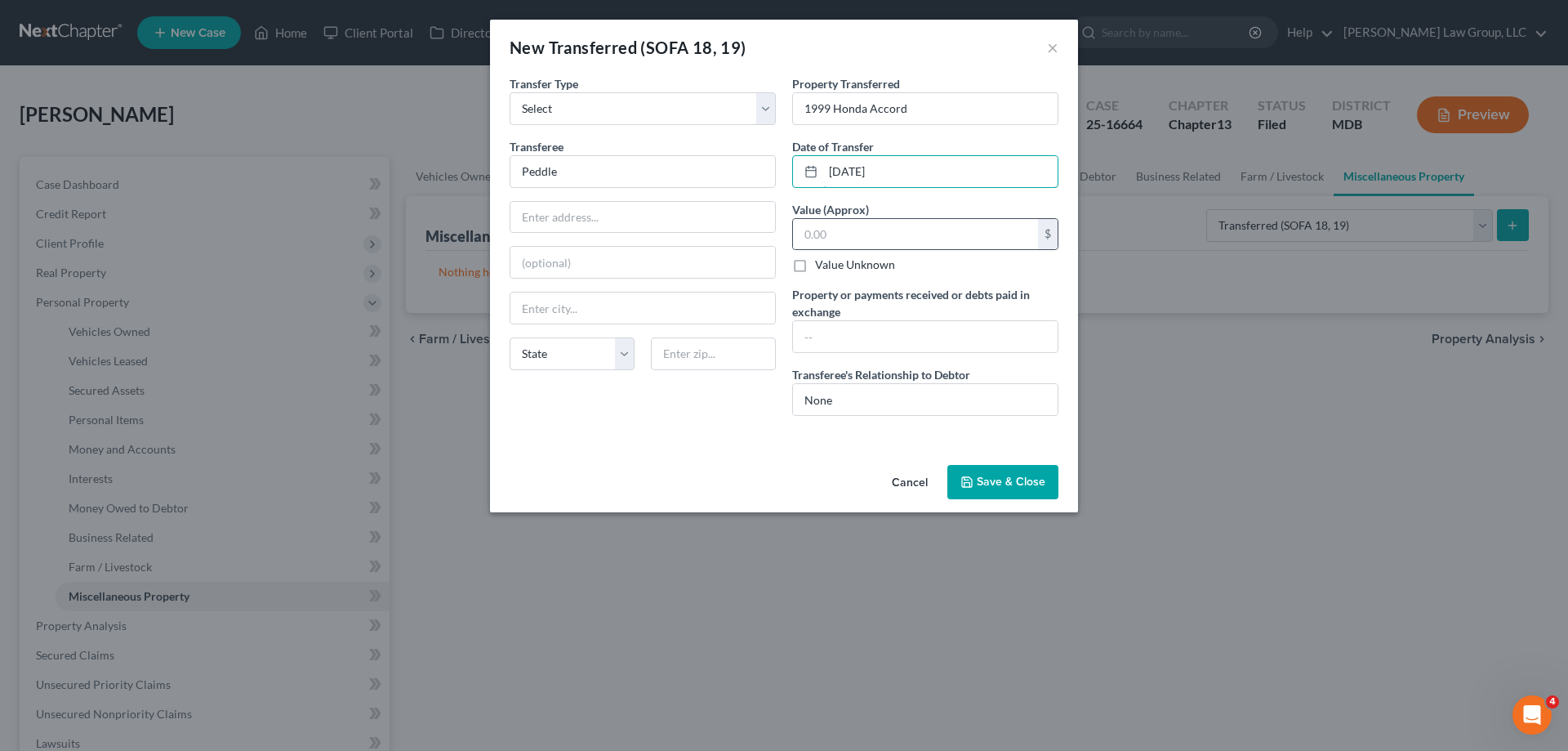
type input "[DATE]"
click at [874, 250] on div "$" at bounding box center [925, 234] width 267 height 33
click at [868, 237] on input "text" at bounding box center [916, 234] width 245 height 31
type input "3"
type input "290.00"
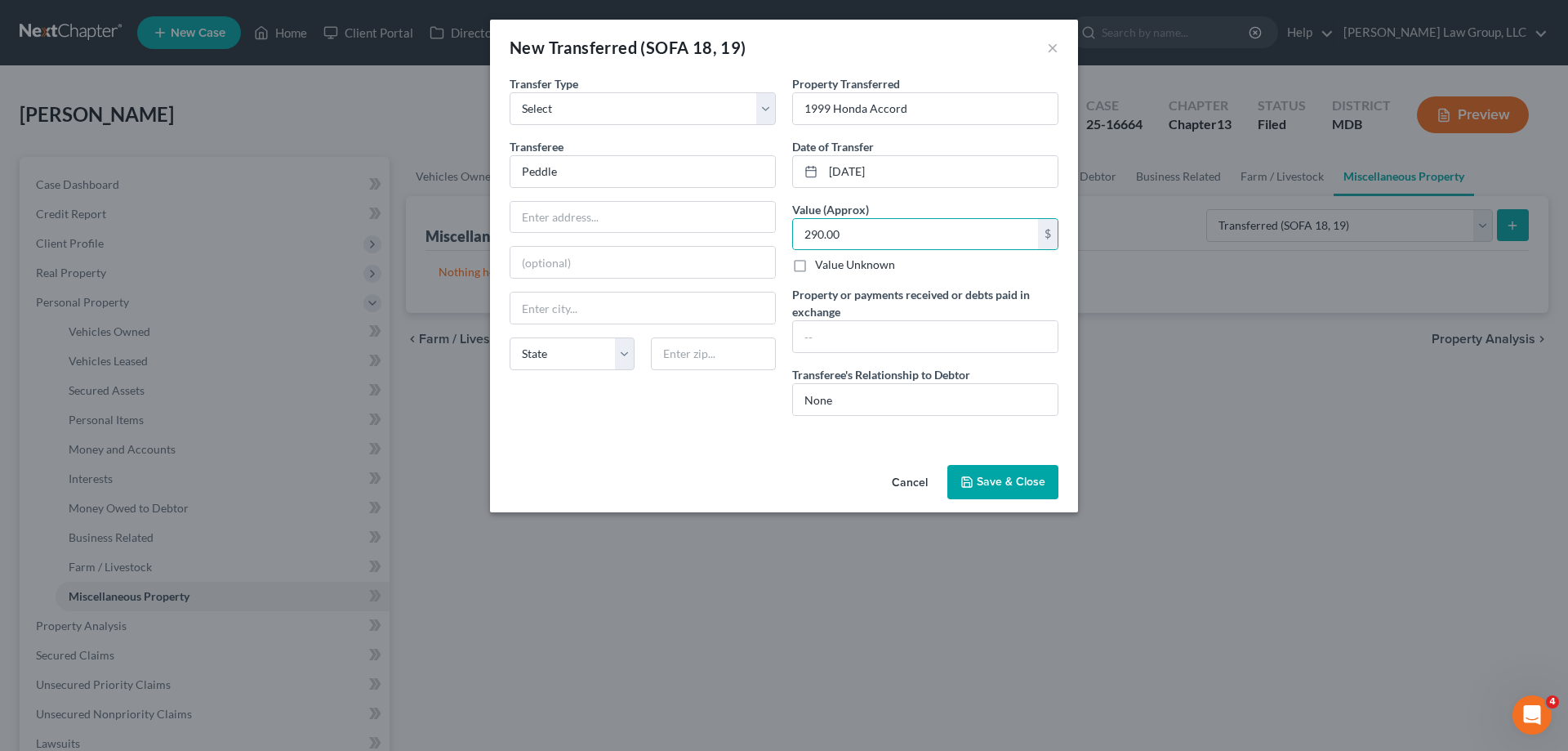
click at [1027, 477] on button "Save & Close" at bounding box center [1004, 482] width 111 height 34
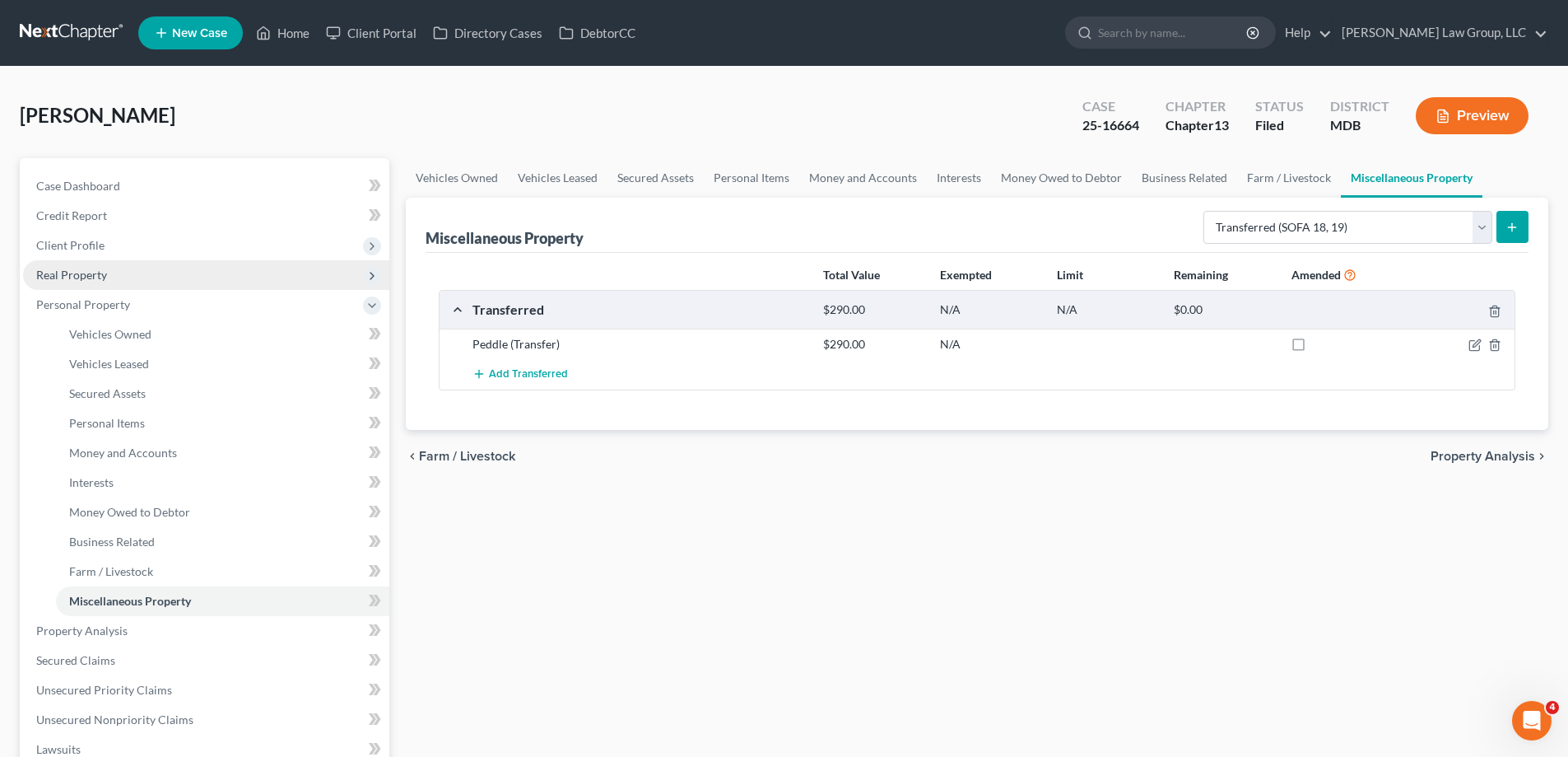
click at [81, 238] on span "Client Profile" at bounding box center [70, 245] width 68 height 14
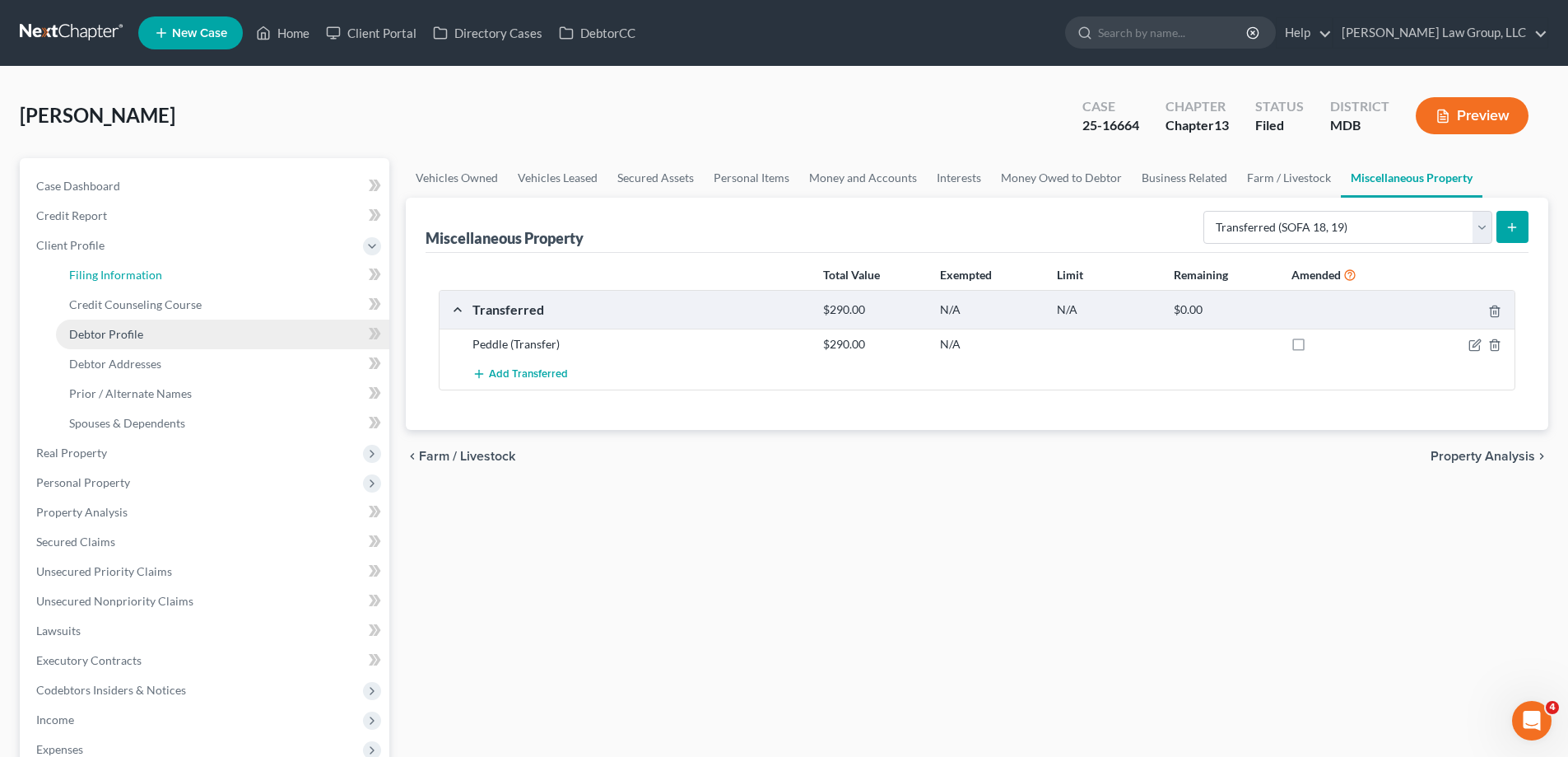
click at [117, 277] on span "Filing Information" at bounding box center [116, 274] width 93 height 14
select select "1"
select select "0"
select select "3"
select select "21"
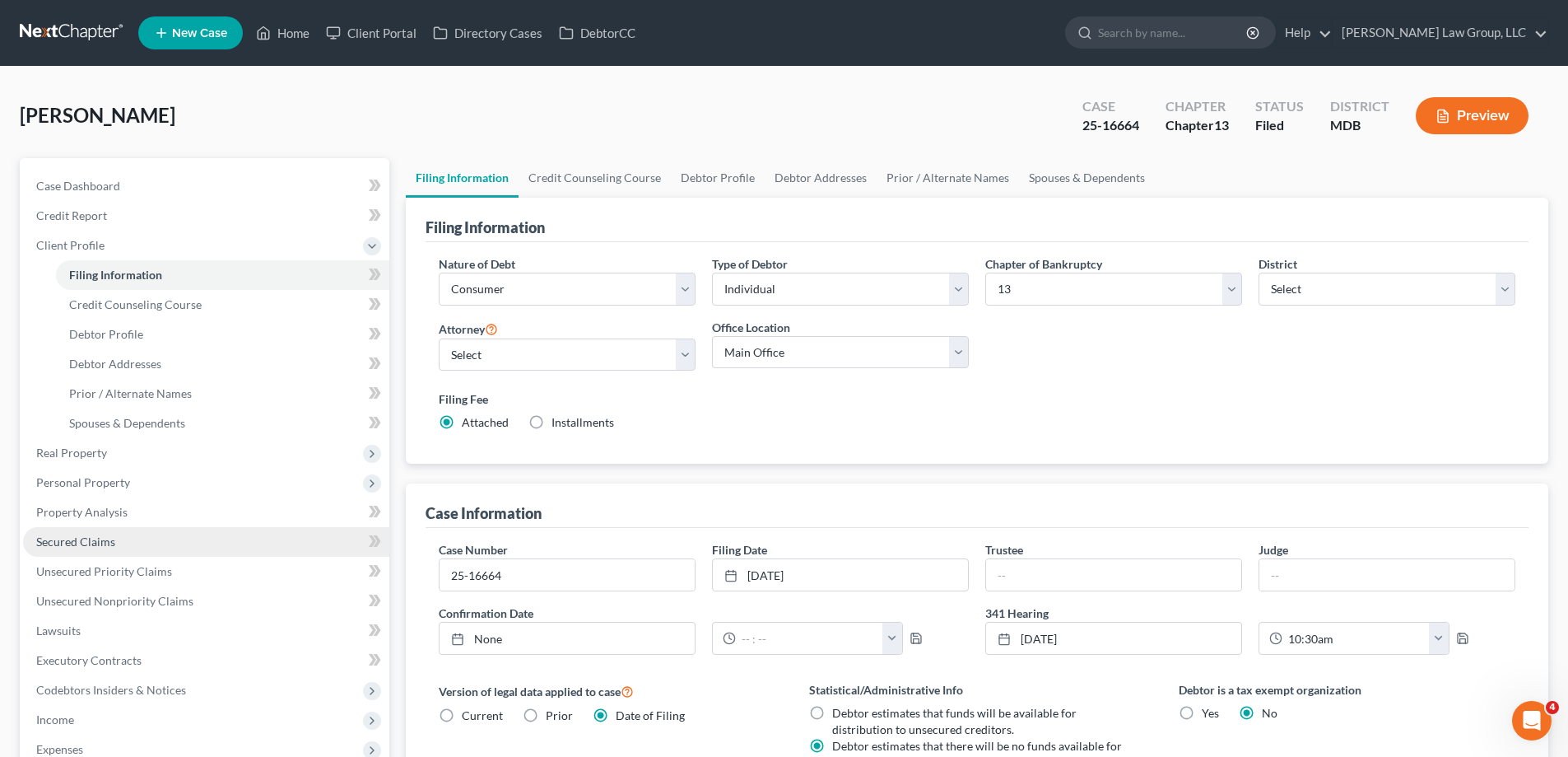
scroll to position [83, 0]
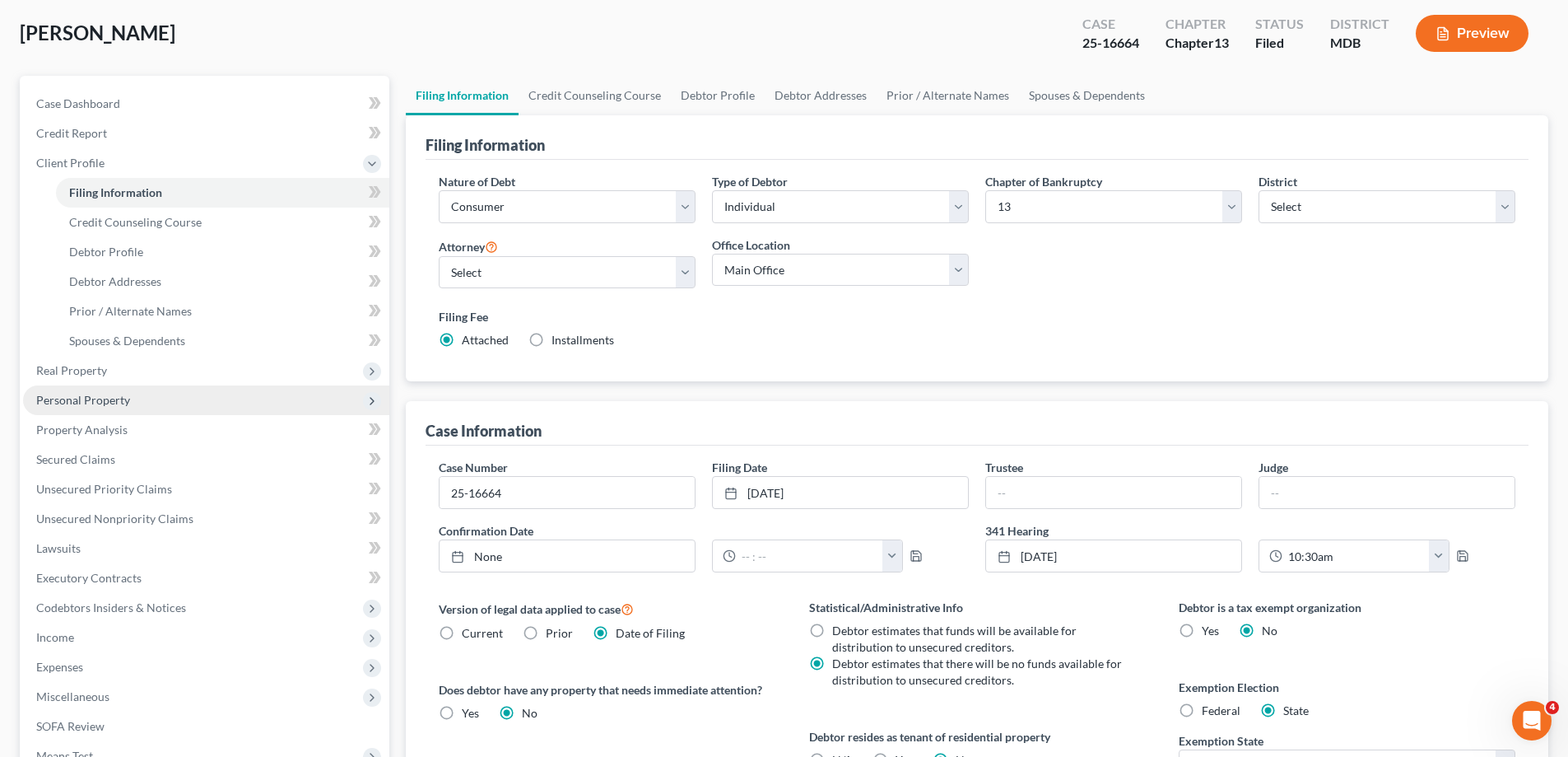
click at [185, 399] on span "Personal Property" at bounding box center [206, 400] width 367 height 29
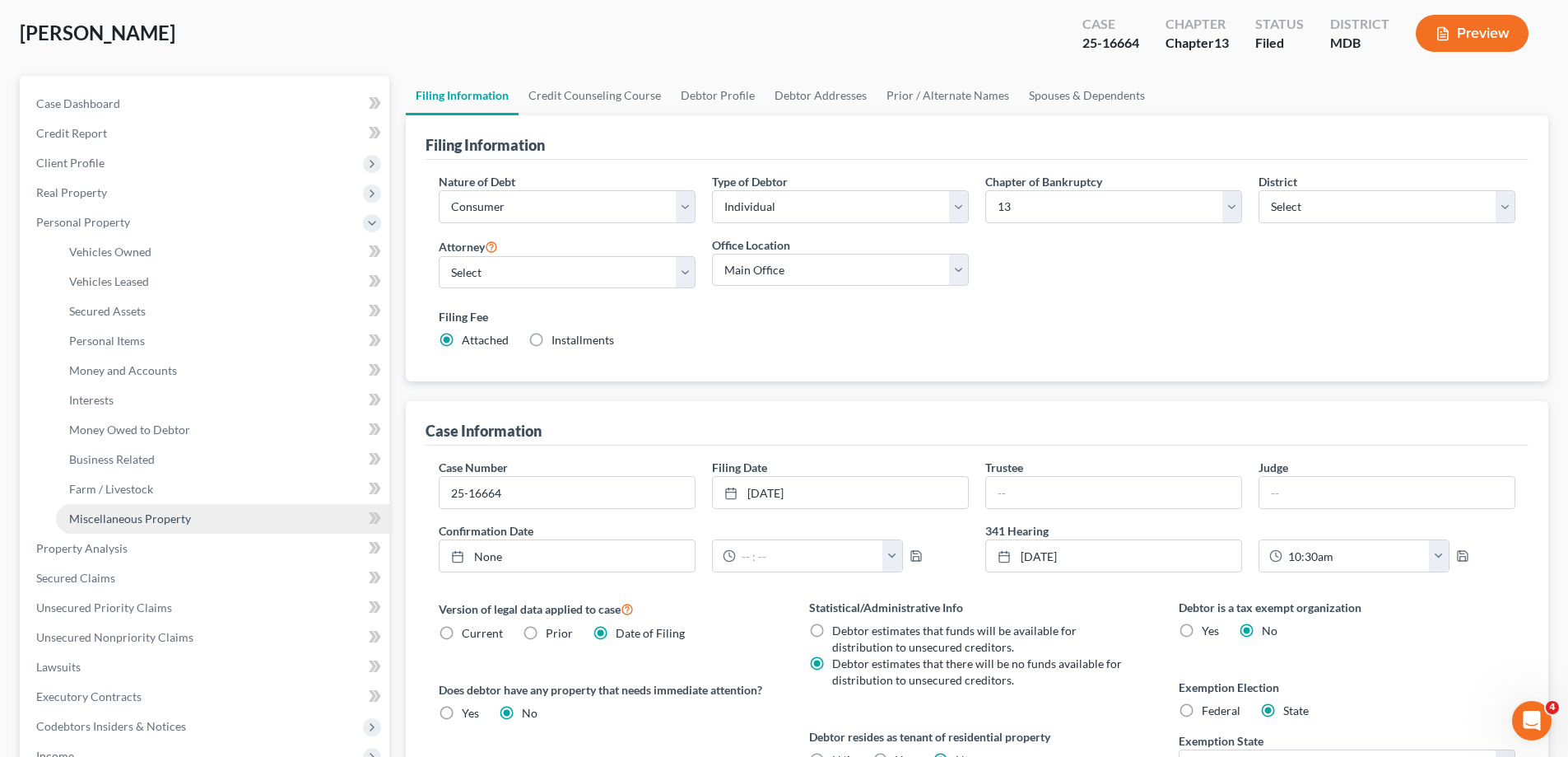
click at [87, 511] on span "Miscellaneous Property" at bounding box center [130, 518] width 122 height 14
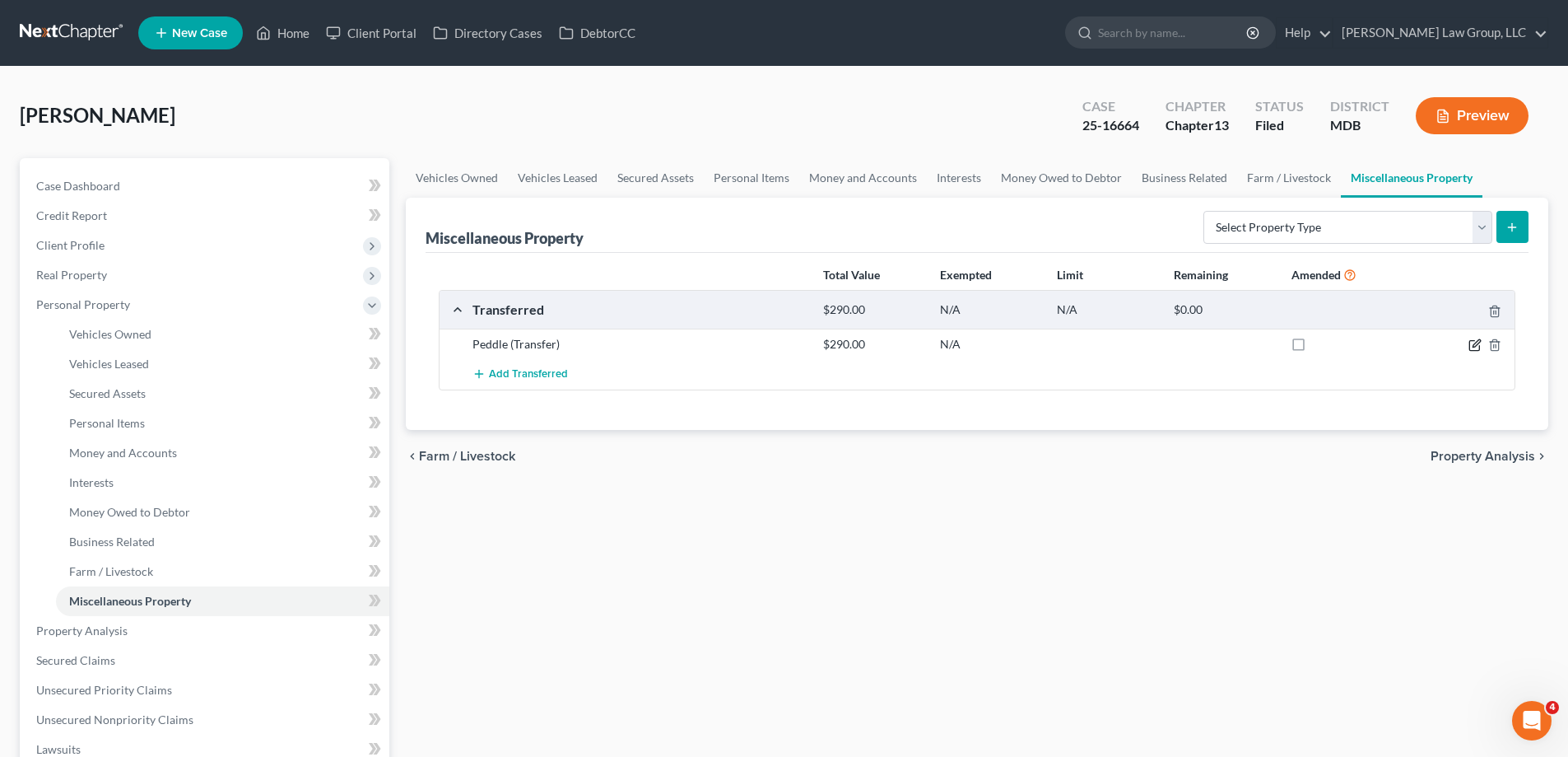
click at [1475, 343] on icon "button" at bounding box center [1477, 343] width 8 height 8
select select "Ordinary ([DATE])"
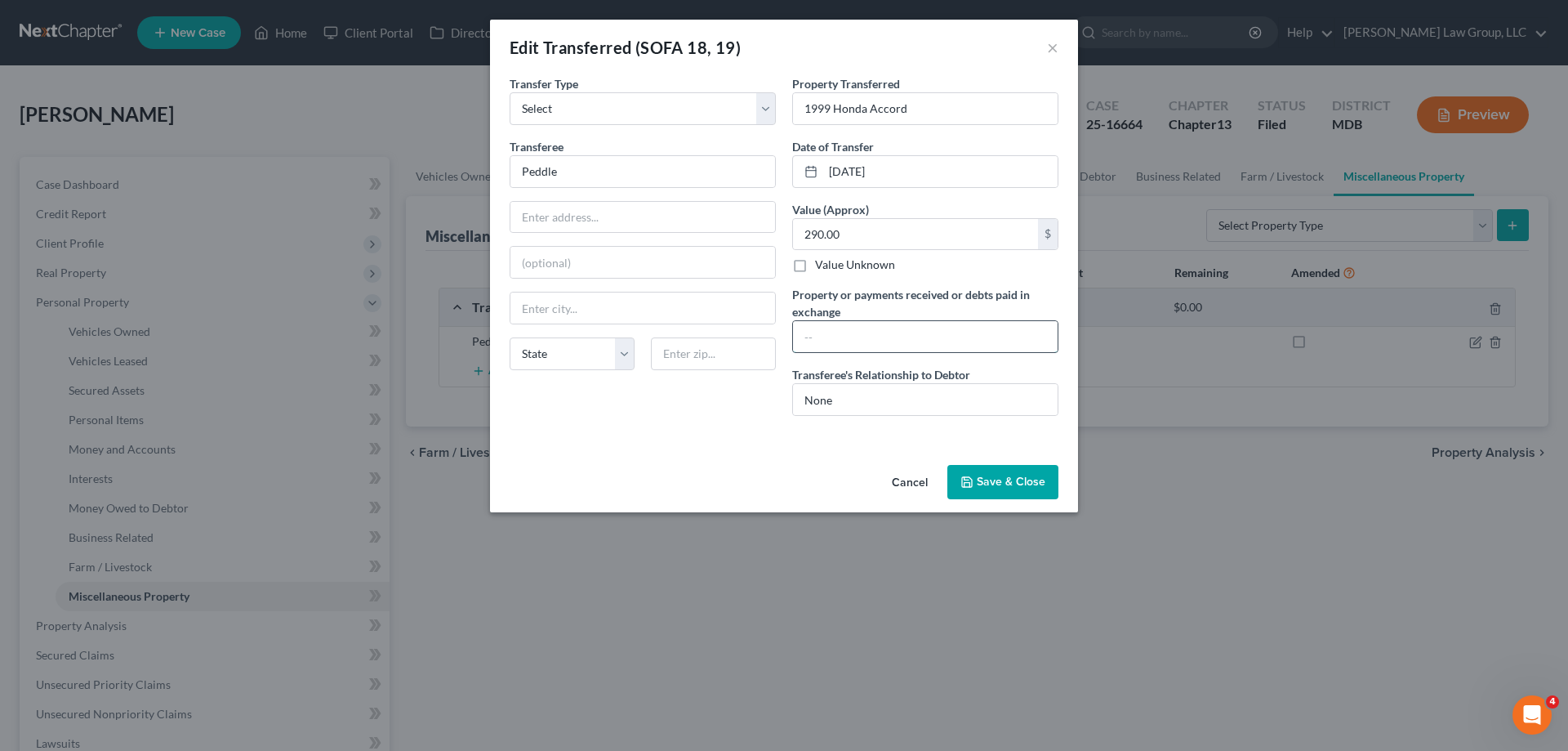
click at [904, 324] on input "text" at bounding box center [925, 336] width 265 height 31
type input "Debtor ol"
click at [900, 228] on input "text" at bounding box center [916, 234] width 245 height 31
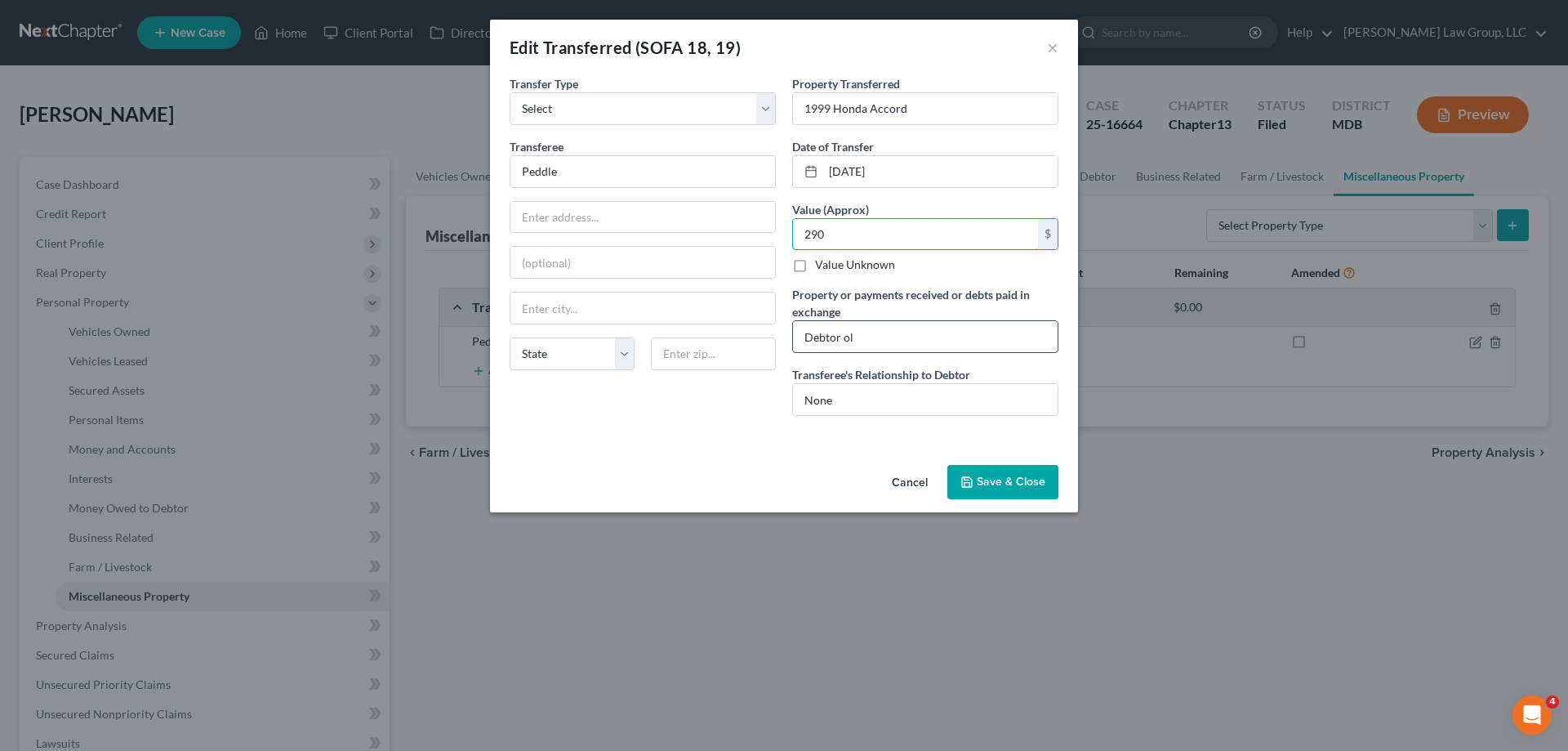
type input "290"
click at [899, 343] on input "Debtor ol" at bounding box center [925, 336] width 265 height 31
type input "Debtor sold vehicle to company because County wanted the vehicle off the proper…"
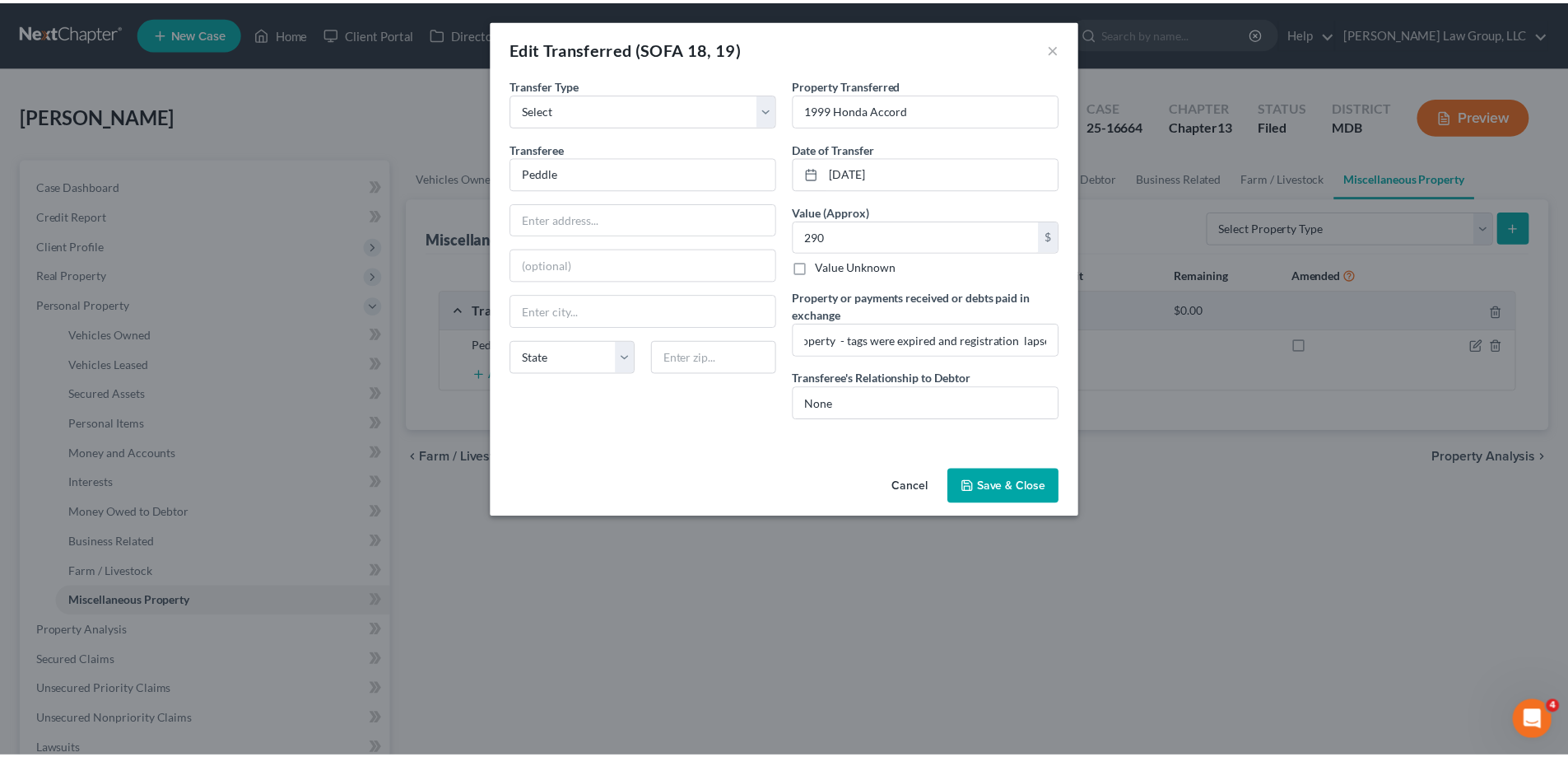
scroll to position [0, 0]
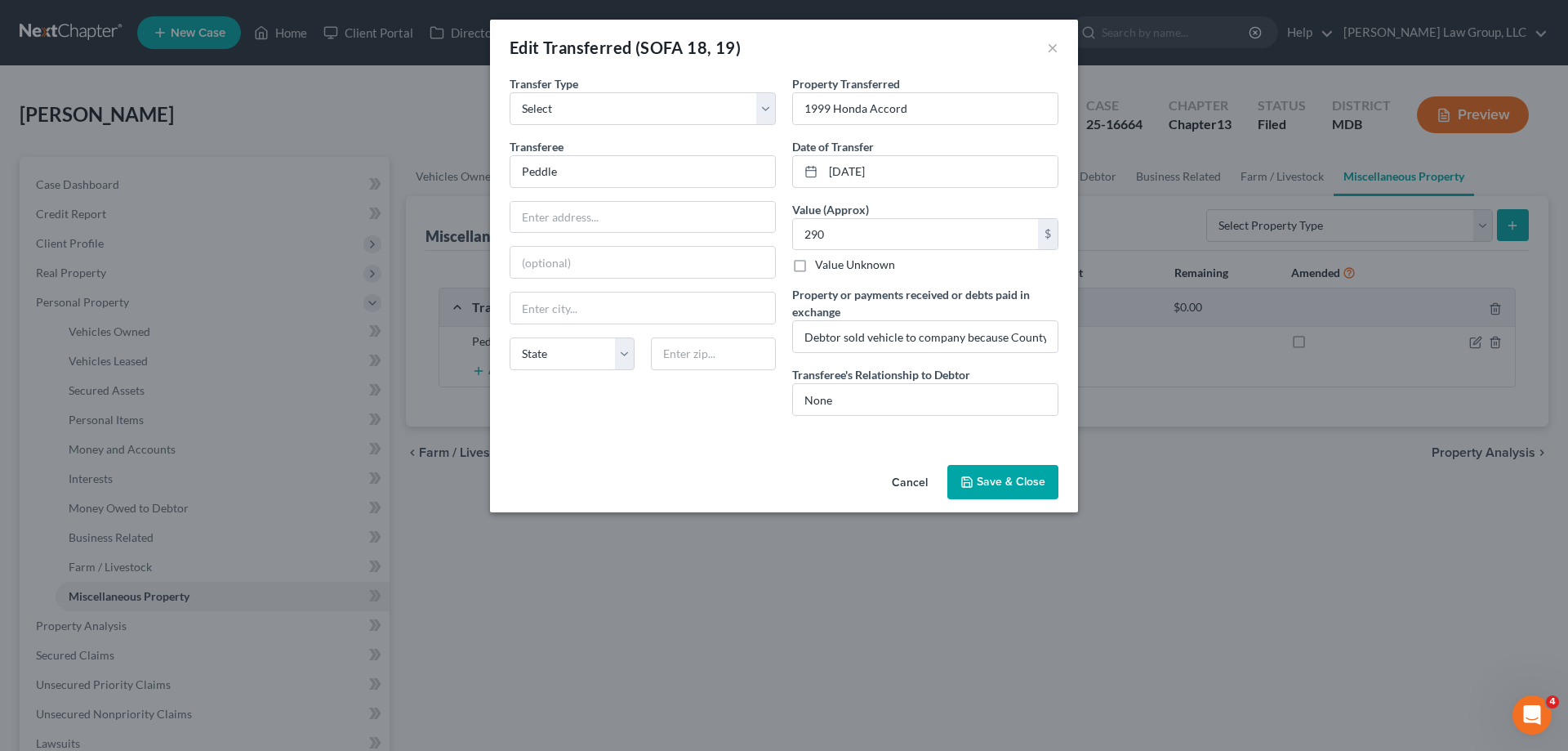
click at [1027, 472] on button "Save & Close" at bounding box center [1004, 482] width 111 height 34
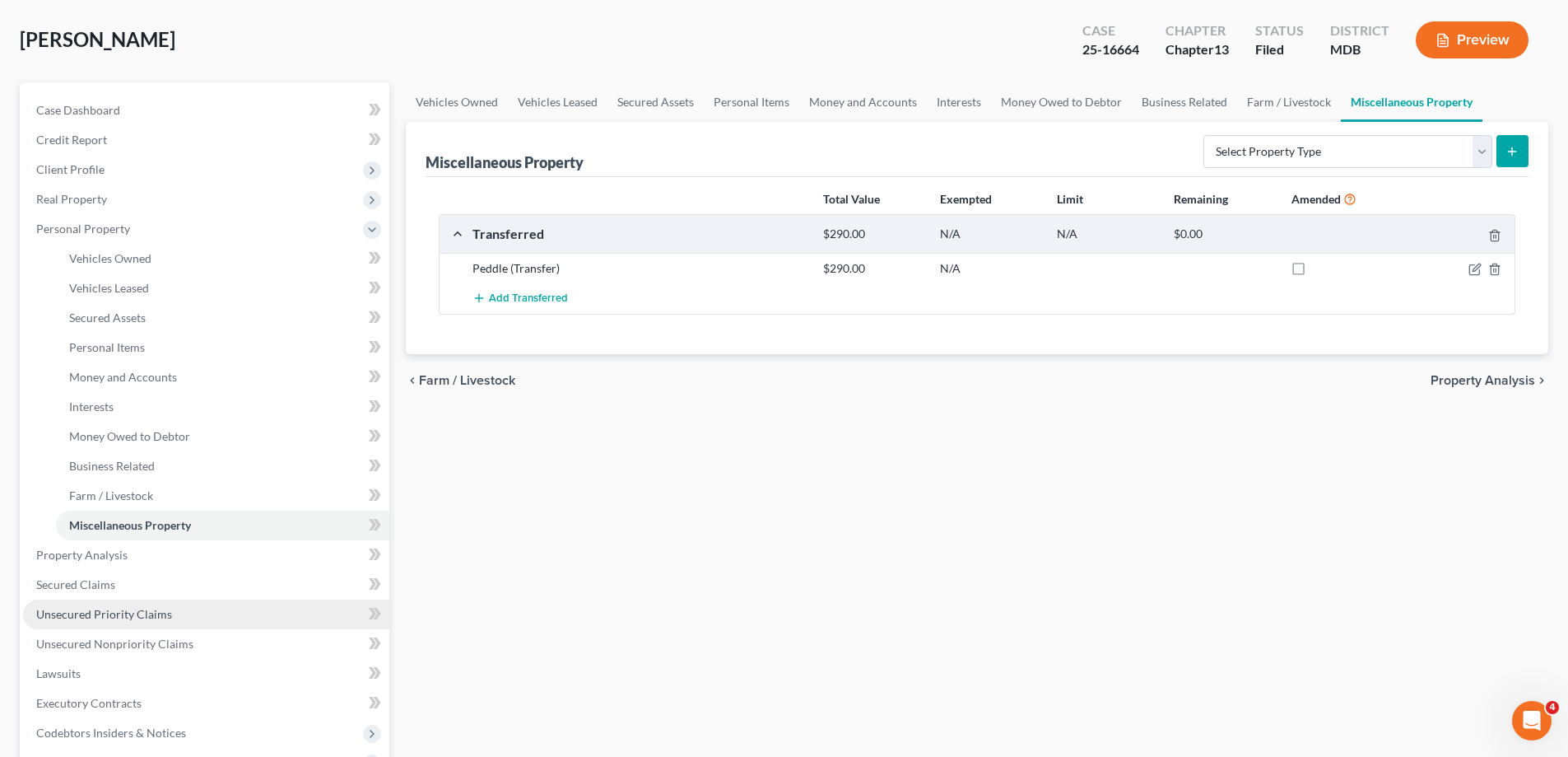
scroll to position [164, 0]
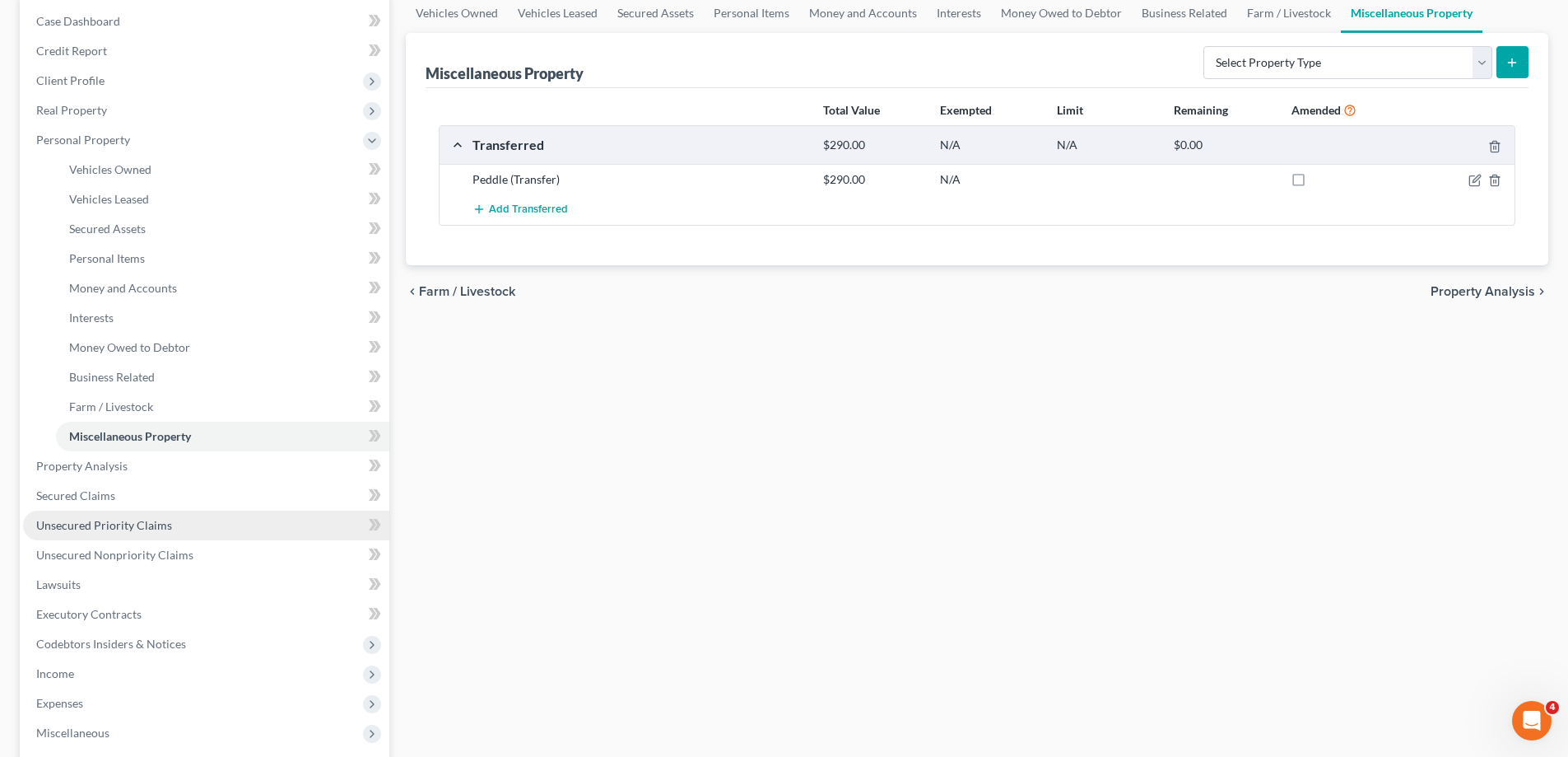
drag, startPoint x: 124, startPoint y: 527, endPoint x: 134, endPoint y: 524, distance: 10.4
click at [123, 526] on span "Unsecured Priority Claims" at bounding box center [104, 524] width 136 height 14
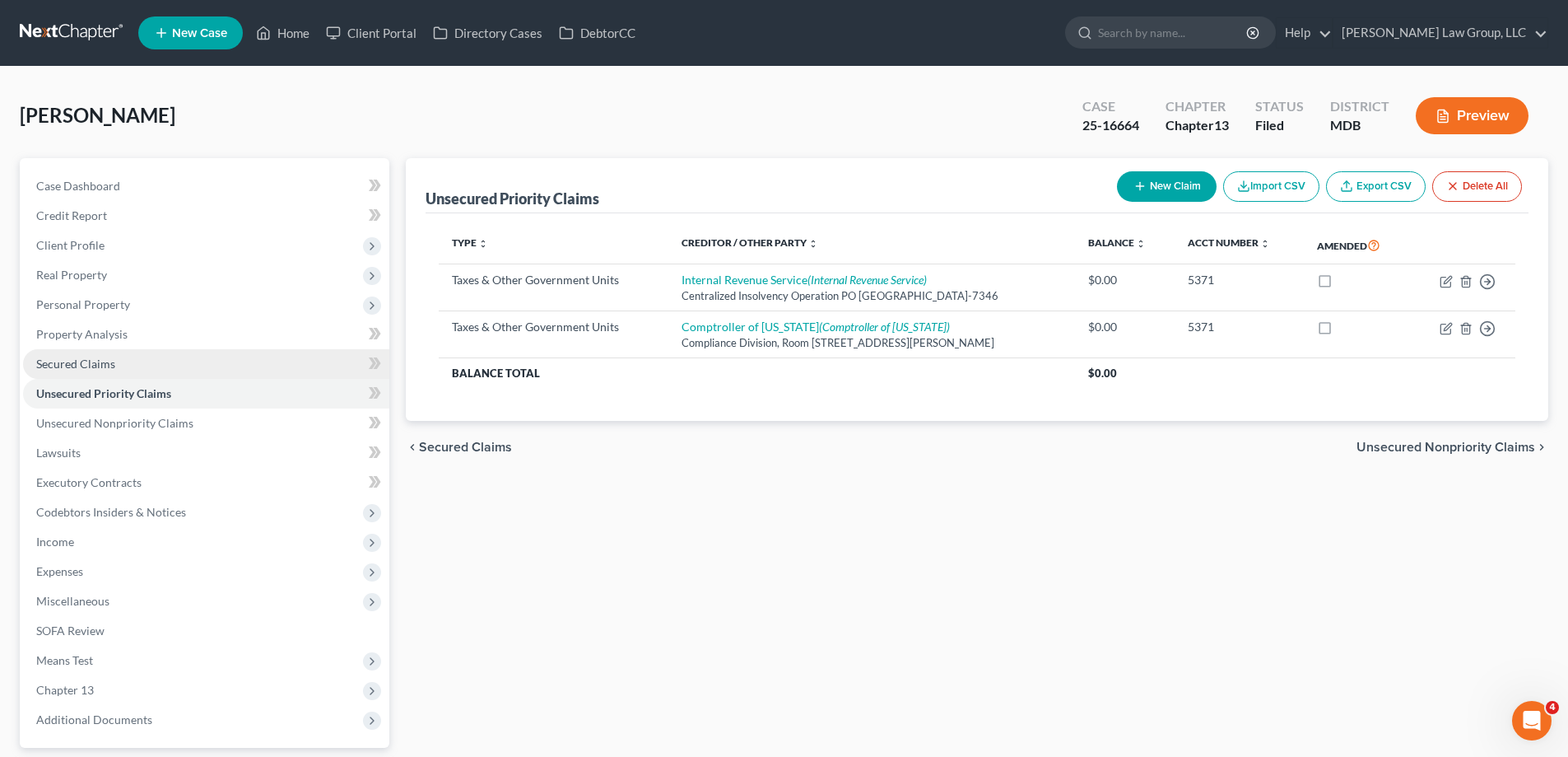
click at [77, 366] on span "Secured Claims" at bounding box center [75, 363] width 79 height 14
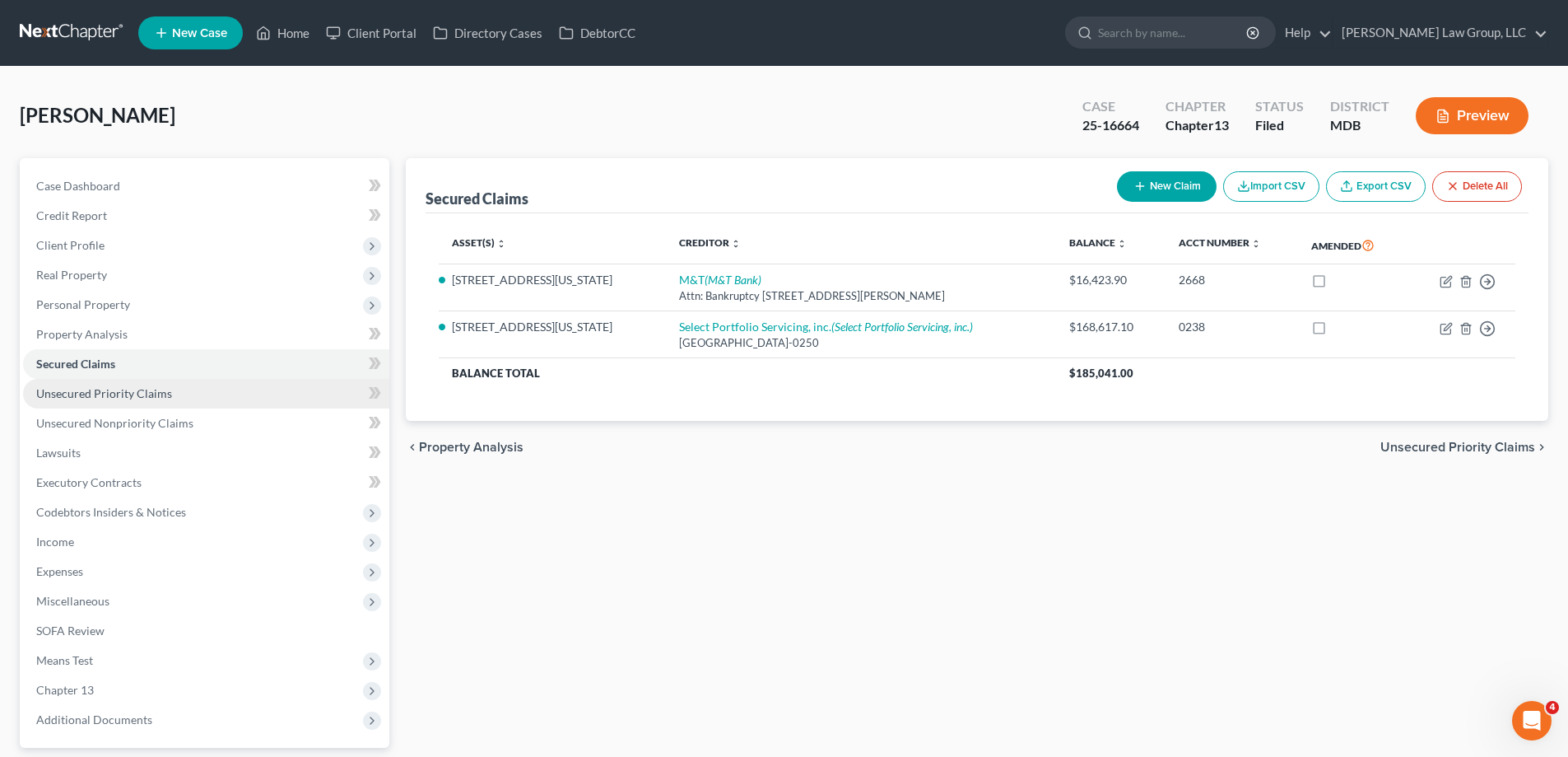
click at [108, 401] on link "Unsecured Priority Claims" at bounding box center [206, 393] width 367 height 29
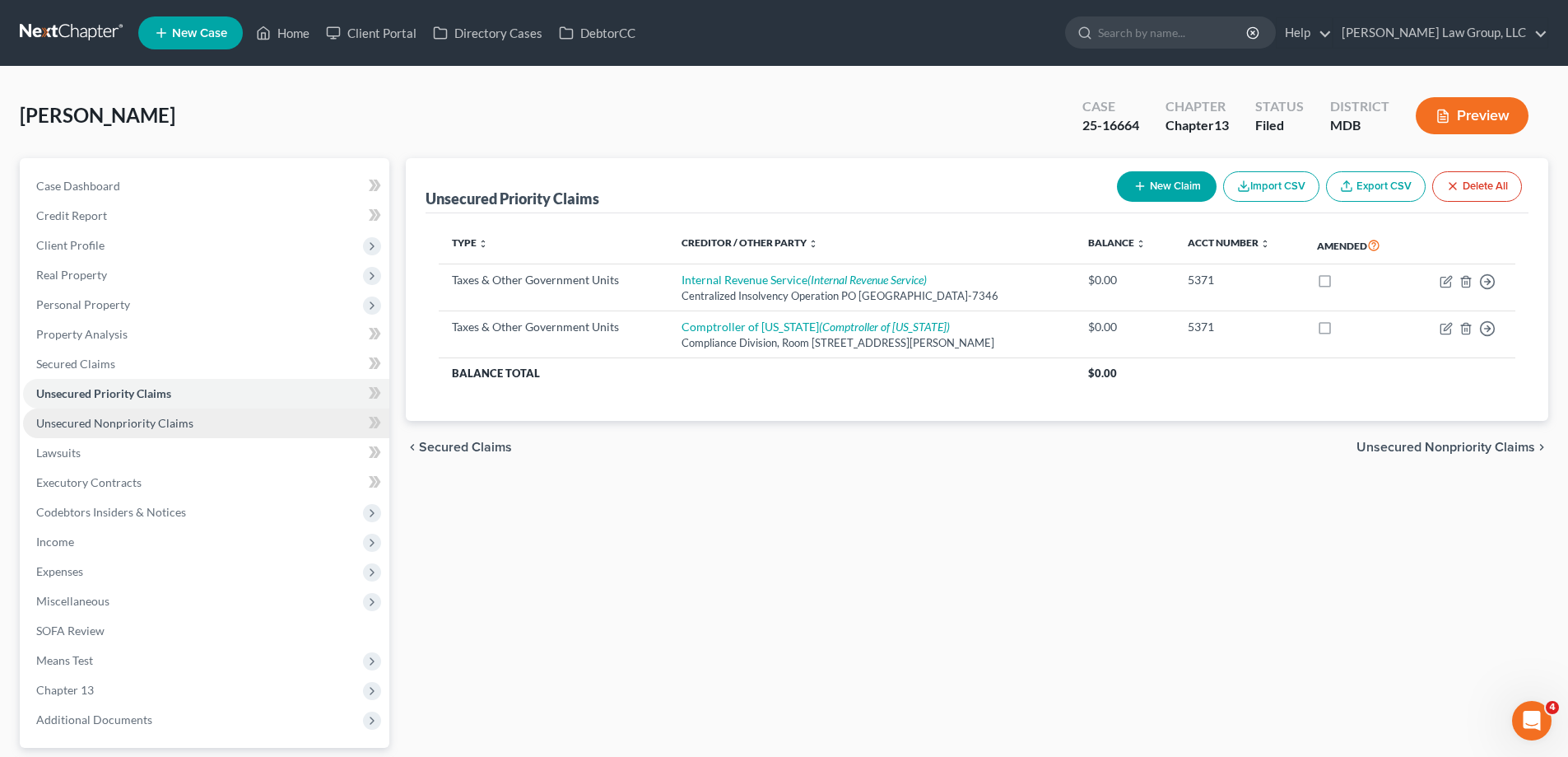
click at [120, 425] on span "Unsecured Nonpriority Claims" at bounding box center [115, 423] width 158 height 14
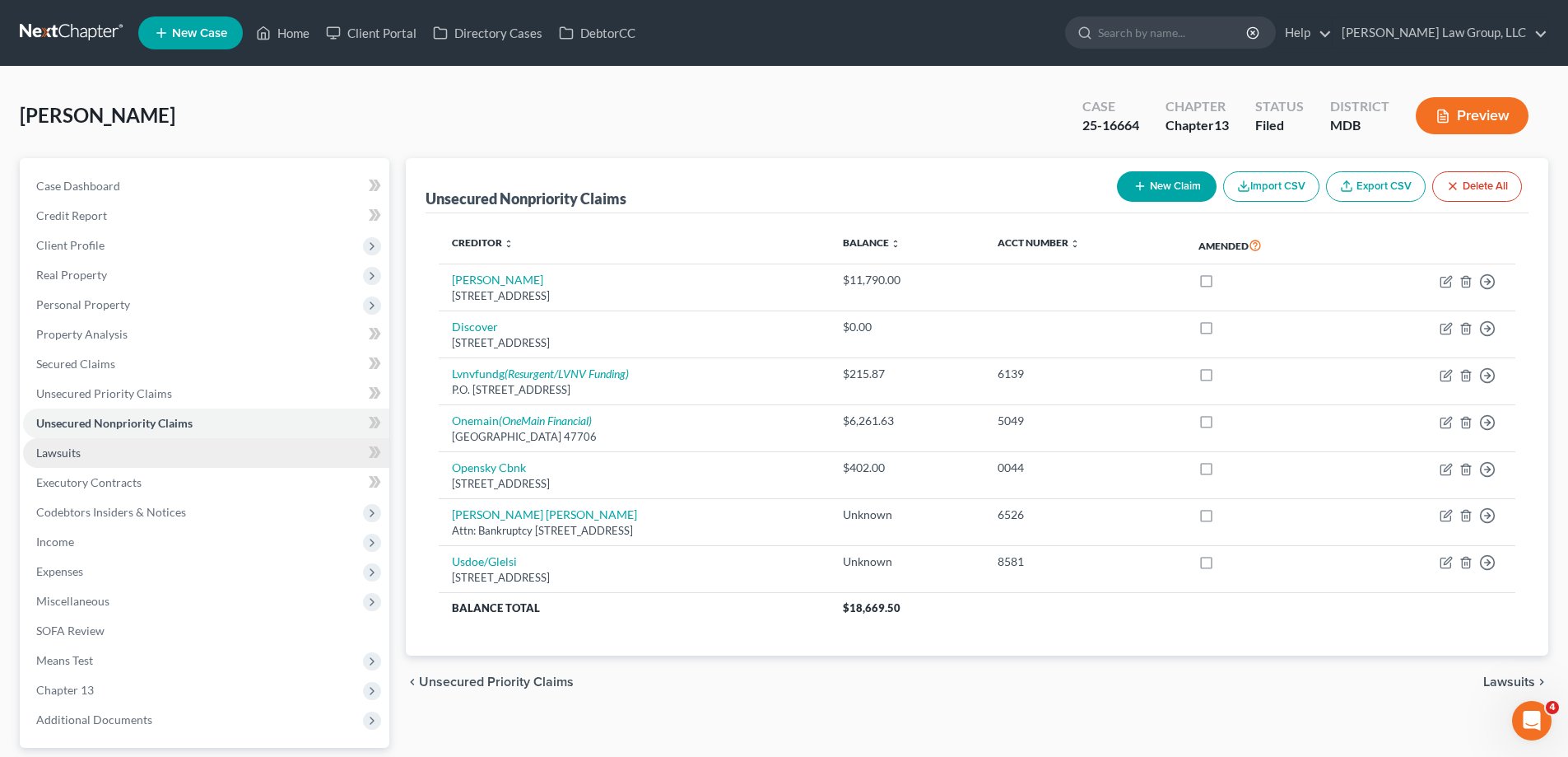
click at [73, 454] on span "Lawsuits" at bounding box center [58, 452] width 45 height 14
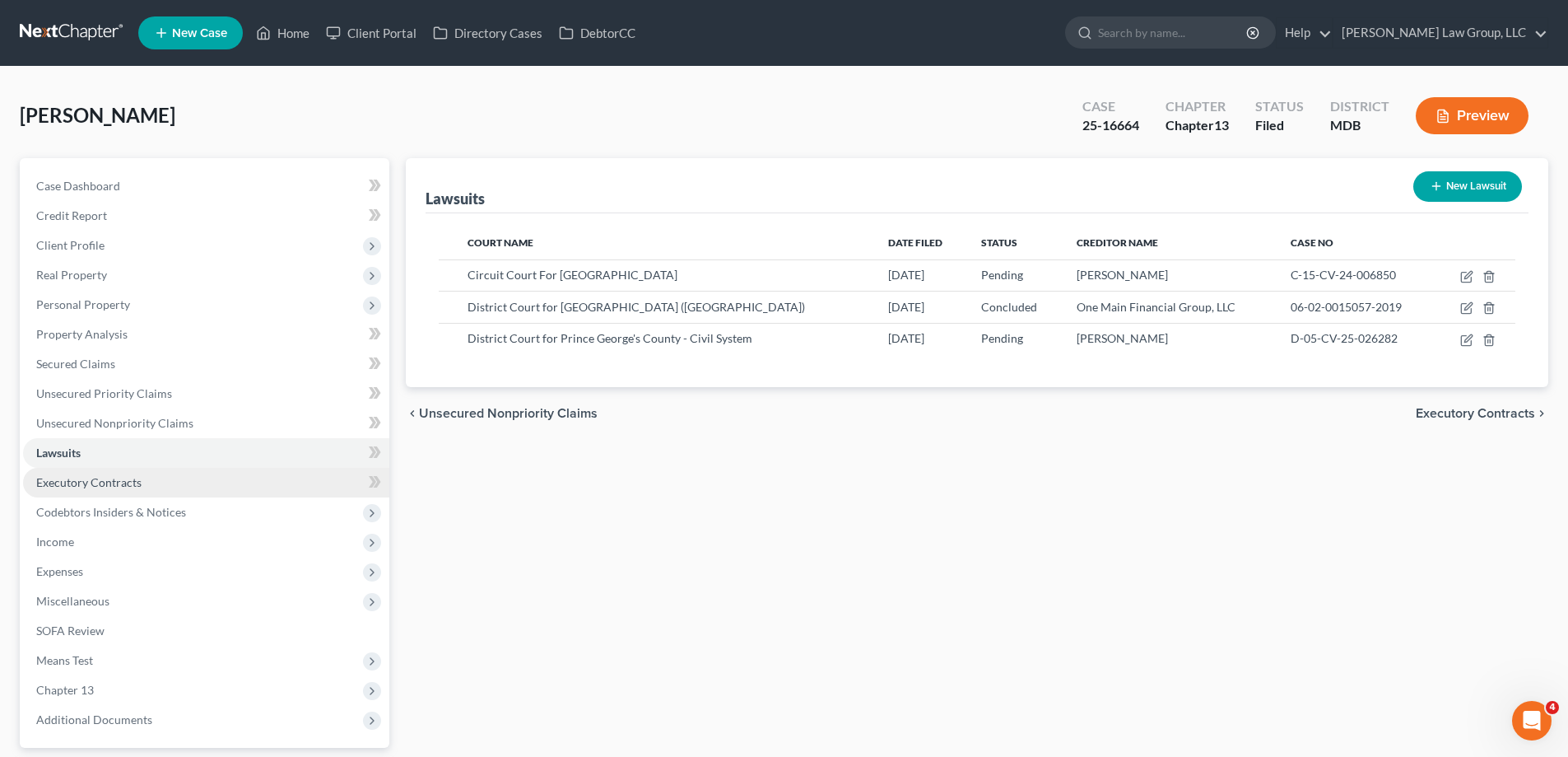
click at [174, 484] on link "Executory Contracts" at bounding box center [206, 482] width 367 height 29
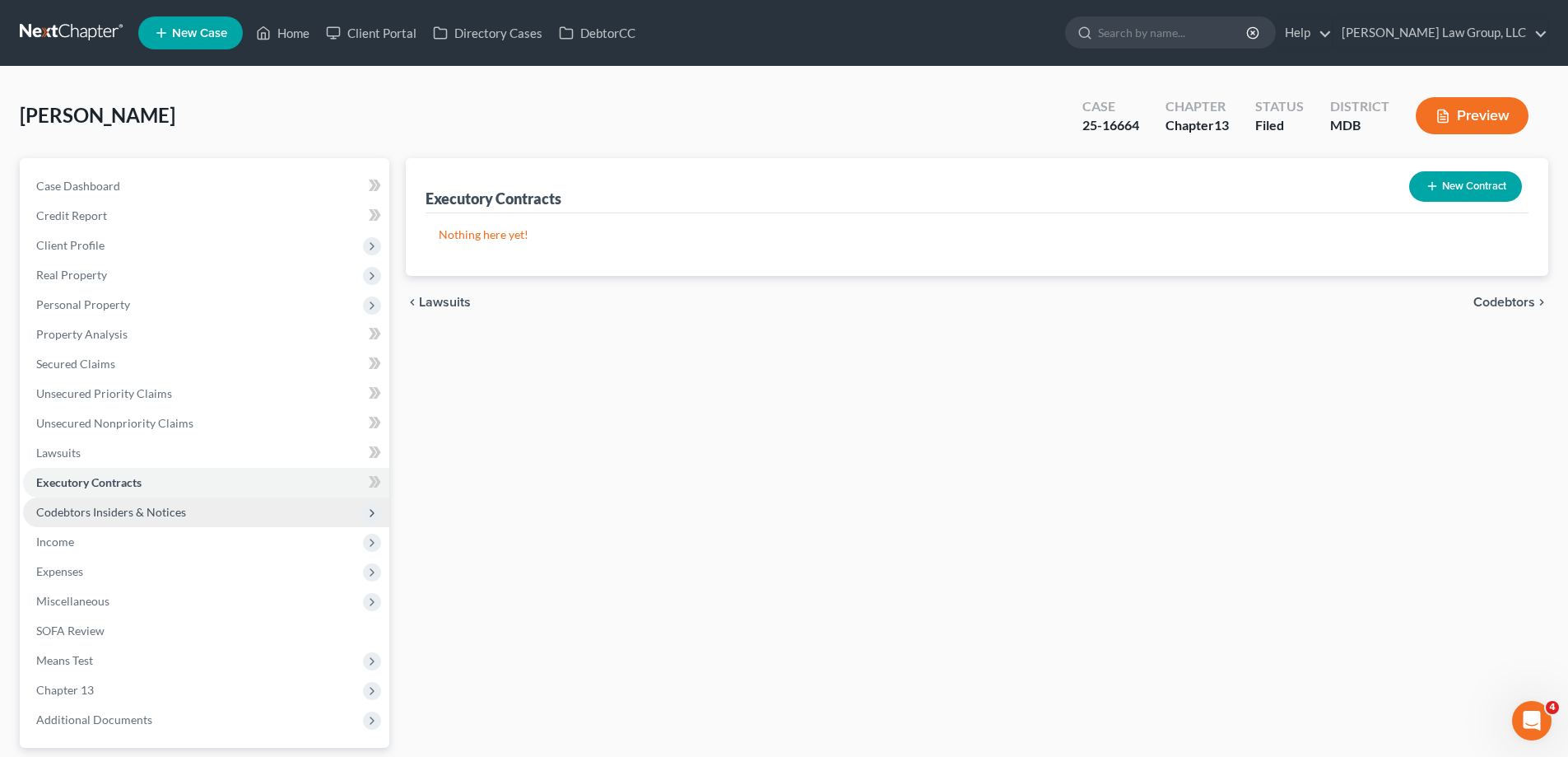
click at [190, 511] on span "Codebtors Insiders & Notices" at bounding box center [206, 512] width 367 height 29
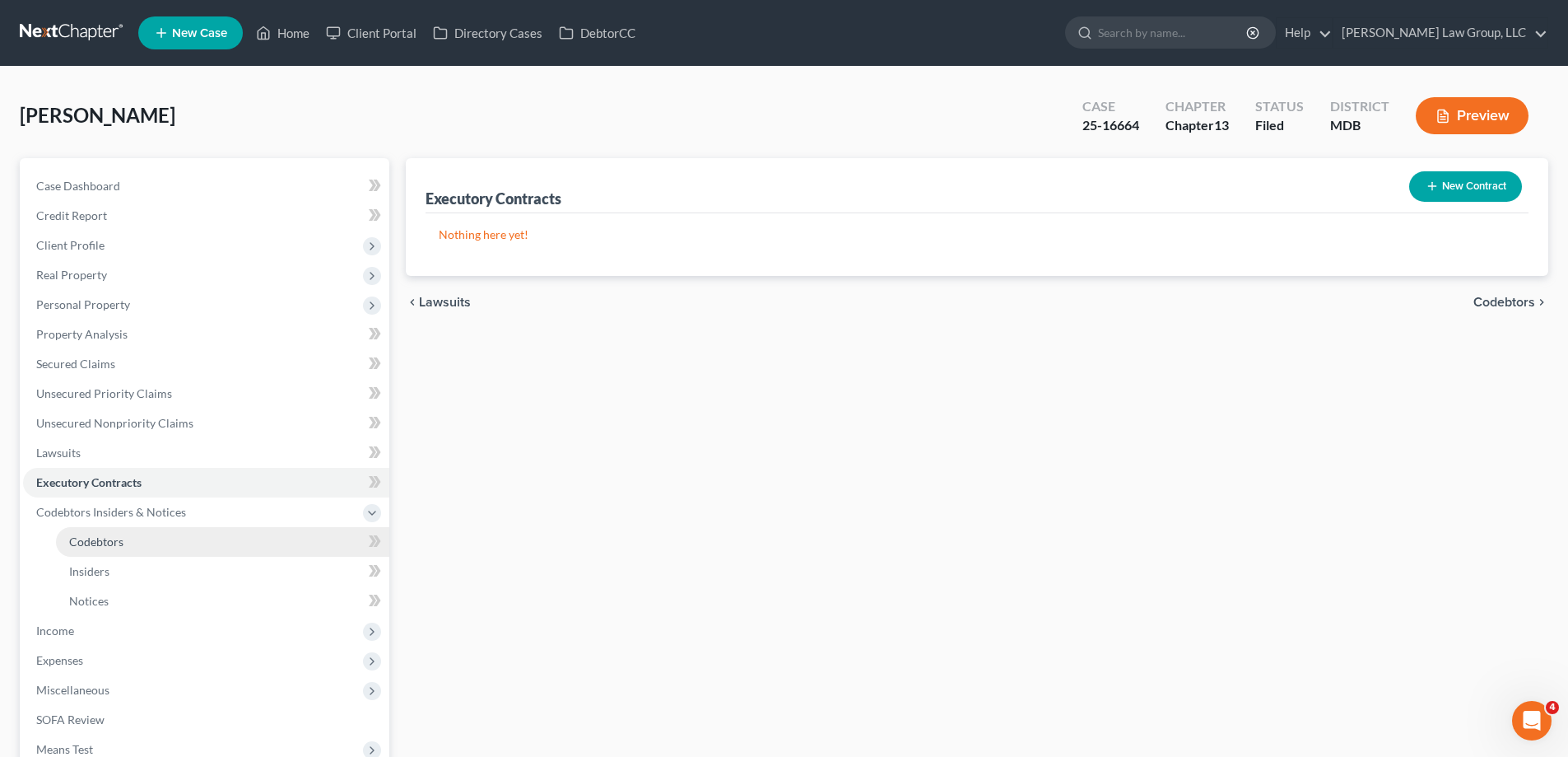
click at [140, 537] on link "Codebtors" at bounding box center [222, 541] width 333 height 29
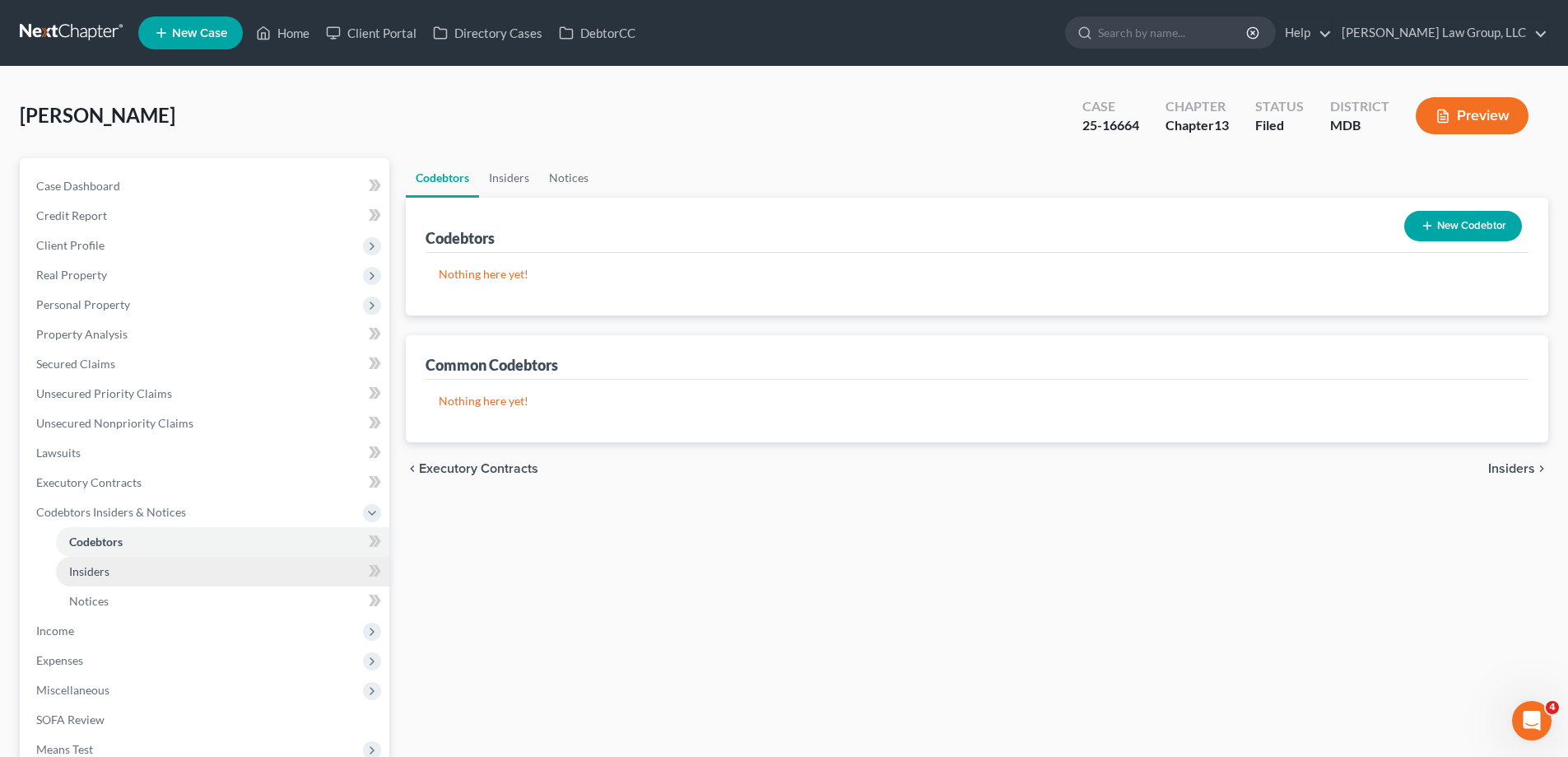
click at [133, 569] on link "Insiders" at bounding box center [222, 571] width 333 height 29
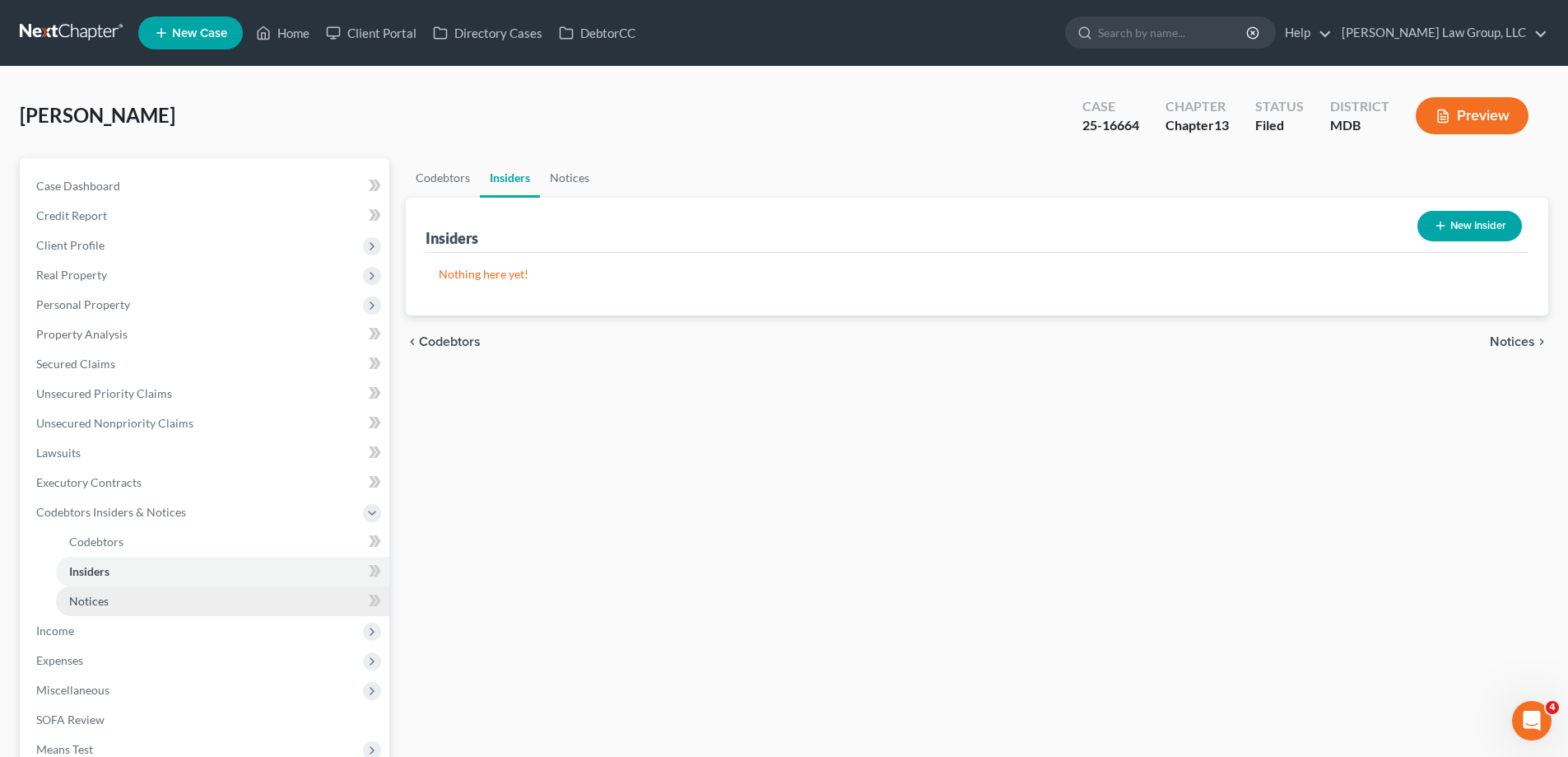
click at [140, 602] on link "Notices" at bounding box center [222, 600] width 333 height 29
click at [134, 573] on link "Insiders" at bounding box center [222, 571] width 333 height 29
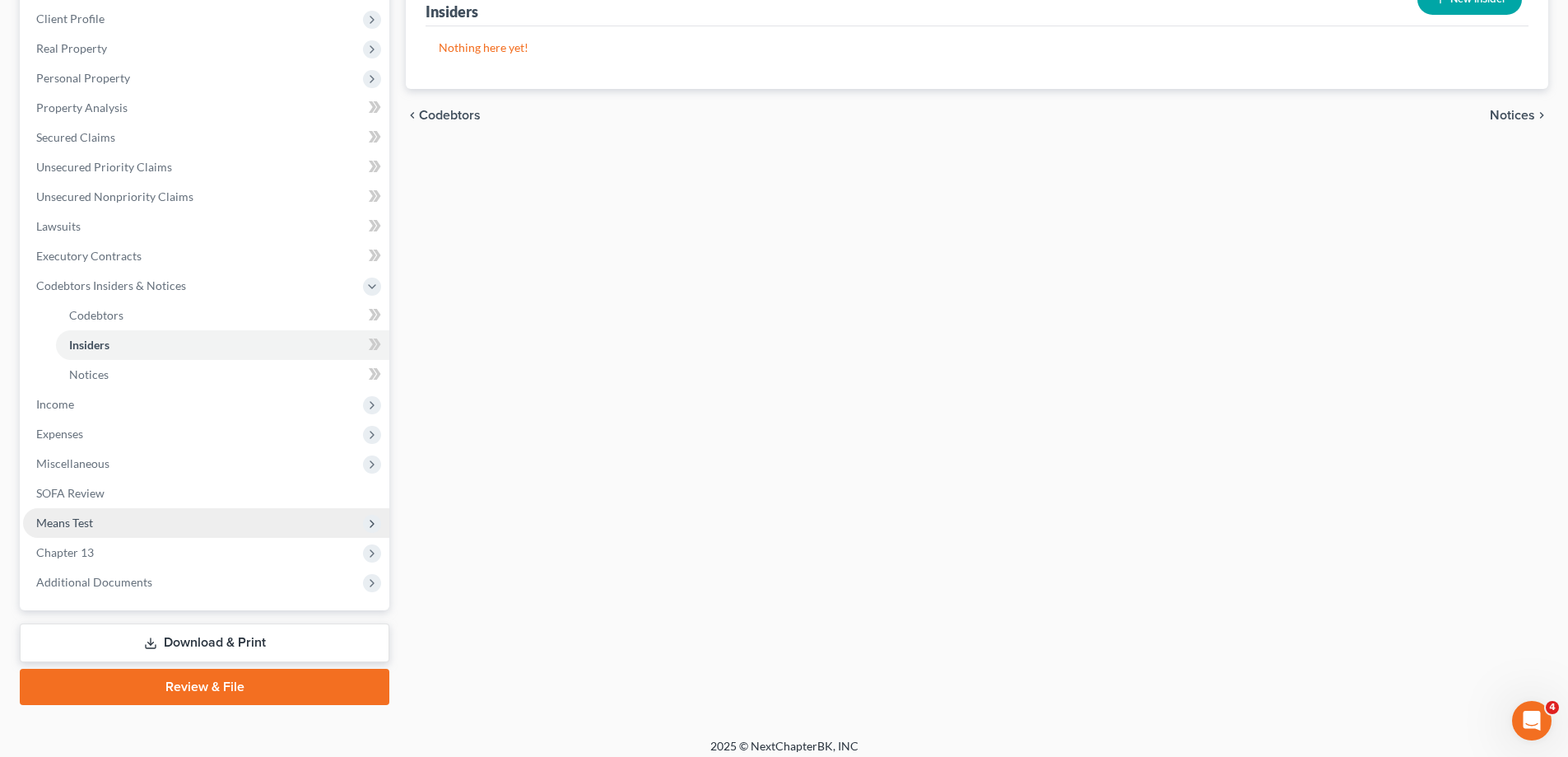
scroll to position [237, 0]
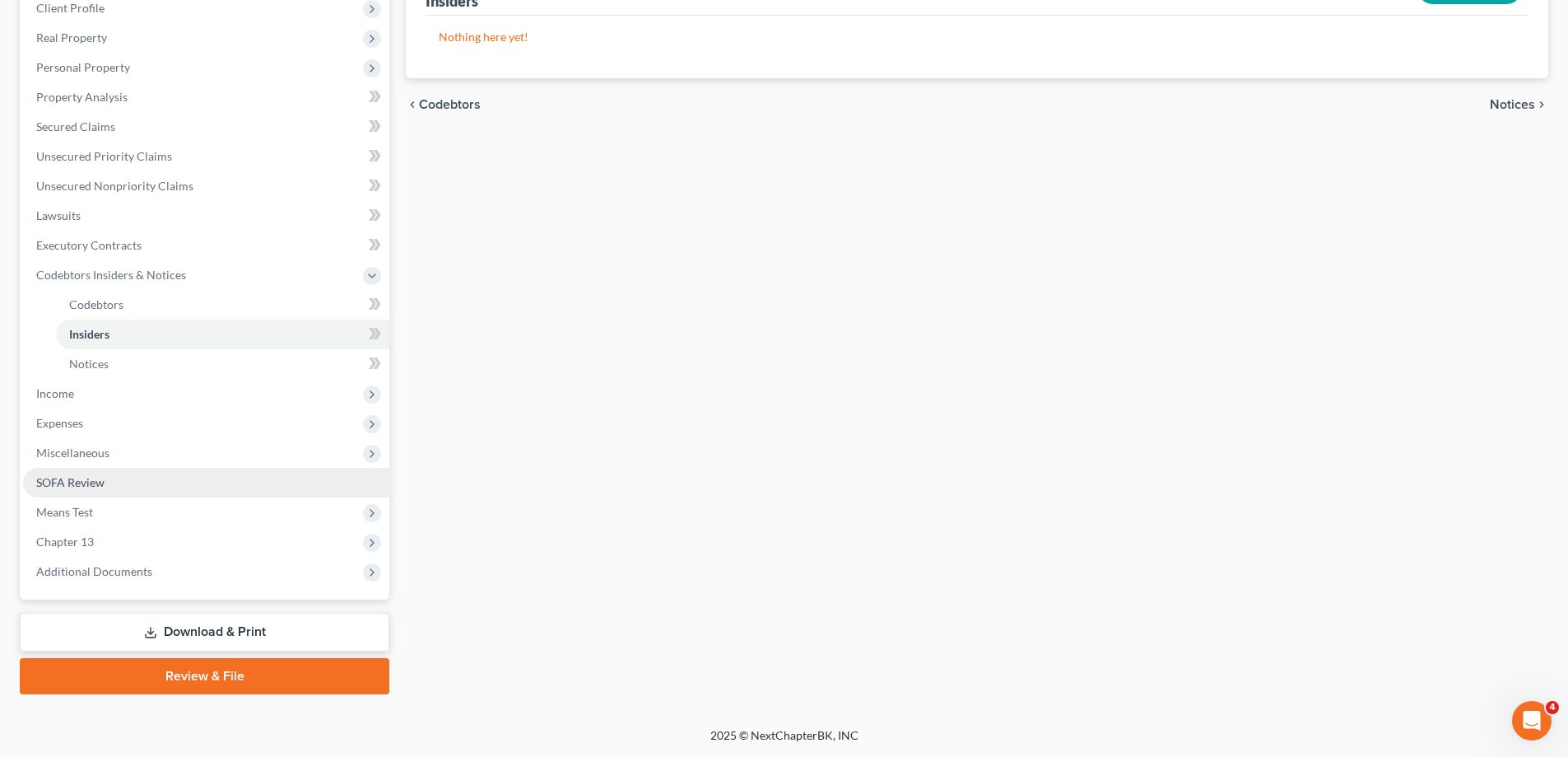
drag, startPoint x: 66, startPoint y: 392, endPoint x: 132, endPoint y: 467, distance: 99.9
click at [66, 392] on span "Income" at bounding box center [55, 393] width 38 height 14
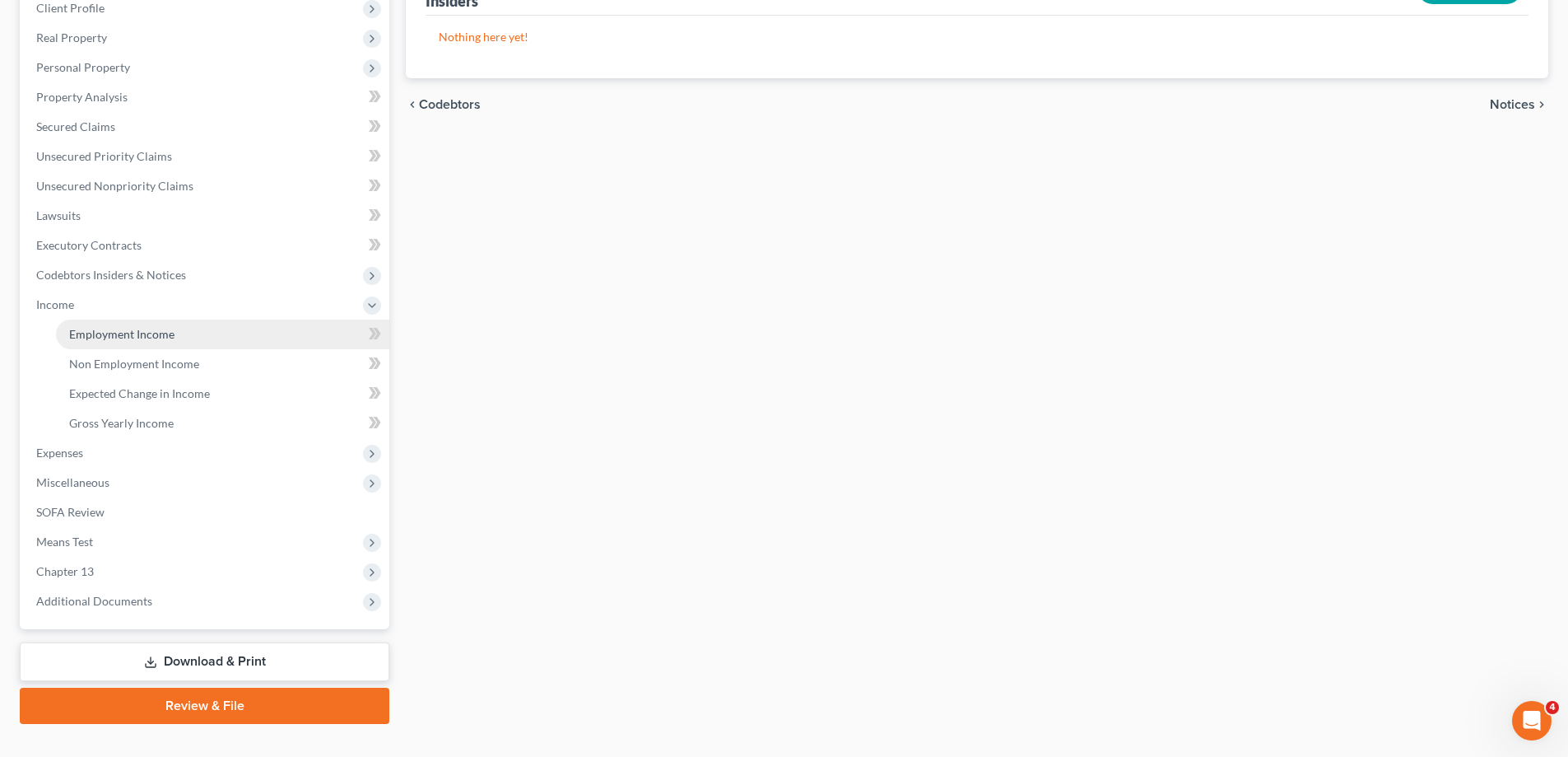
click at [108, 327] on span "Employment Income" at bounding box center [122, 333] width 105 height 14
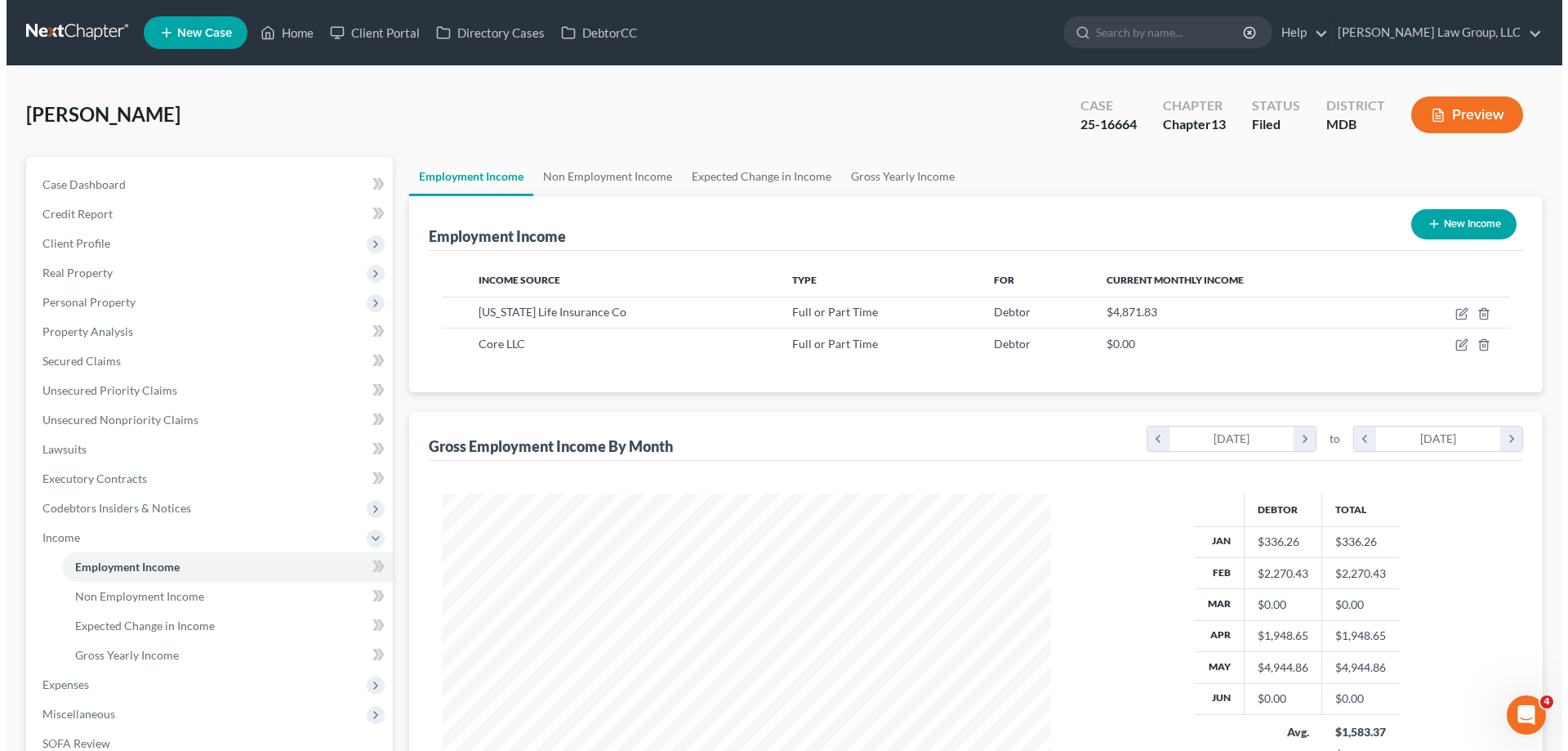
scroll to position [304, 642]
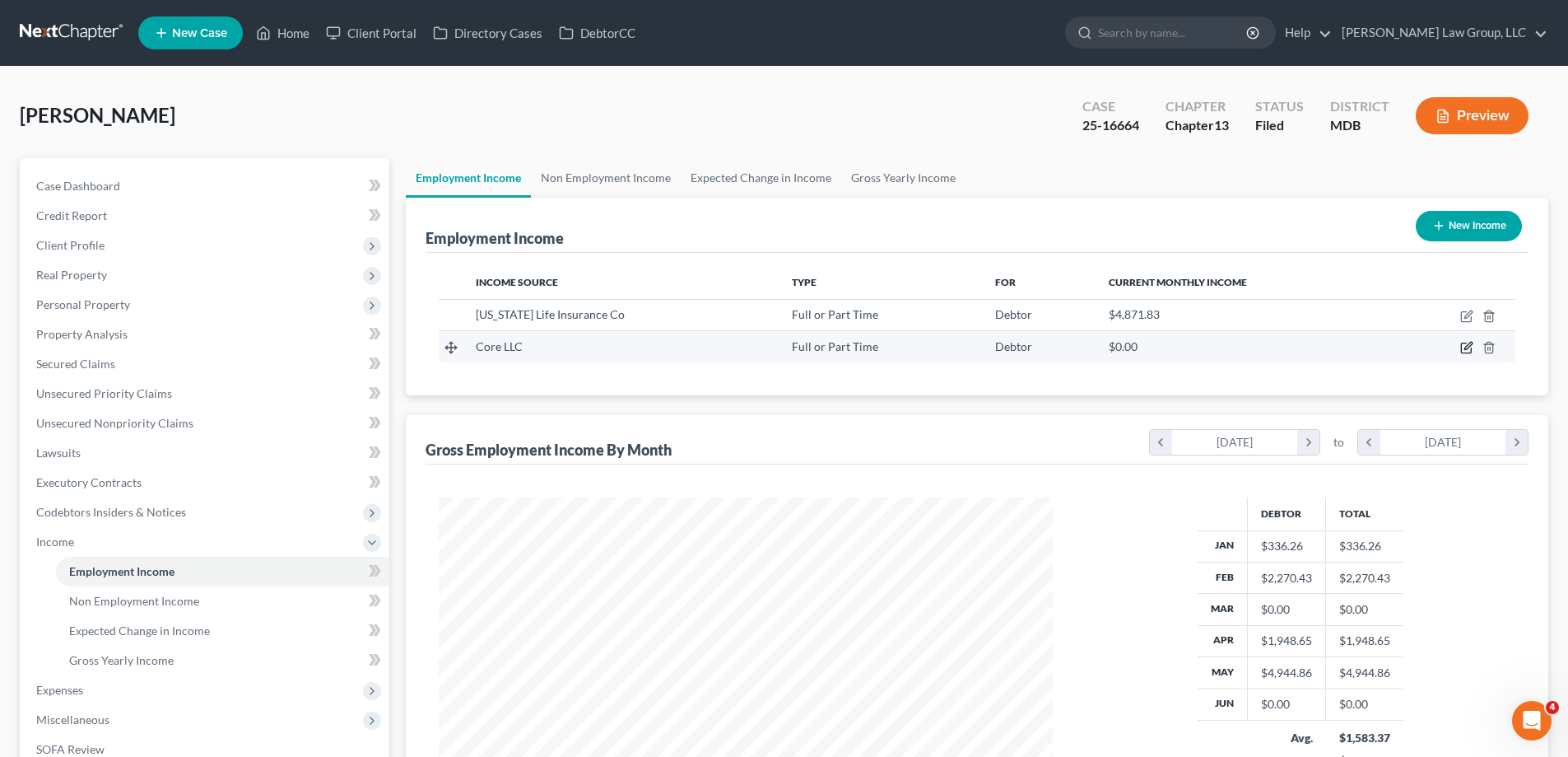
click at [1466, 345] on icon "button" at bounding box center [1467, 348] width 13 height 13
select select "0"
select select "2"
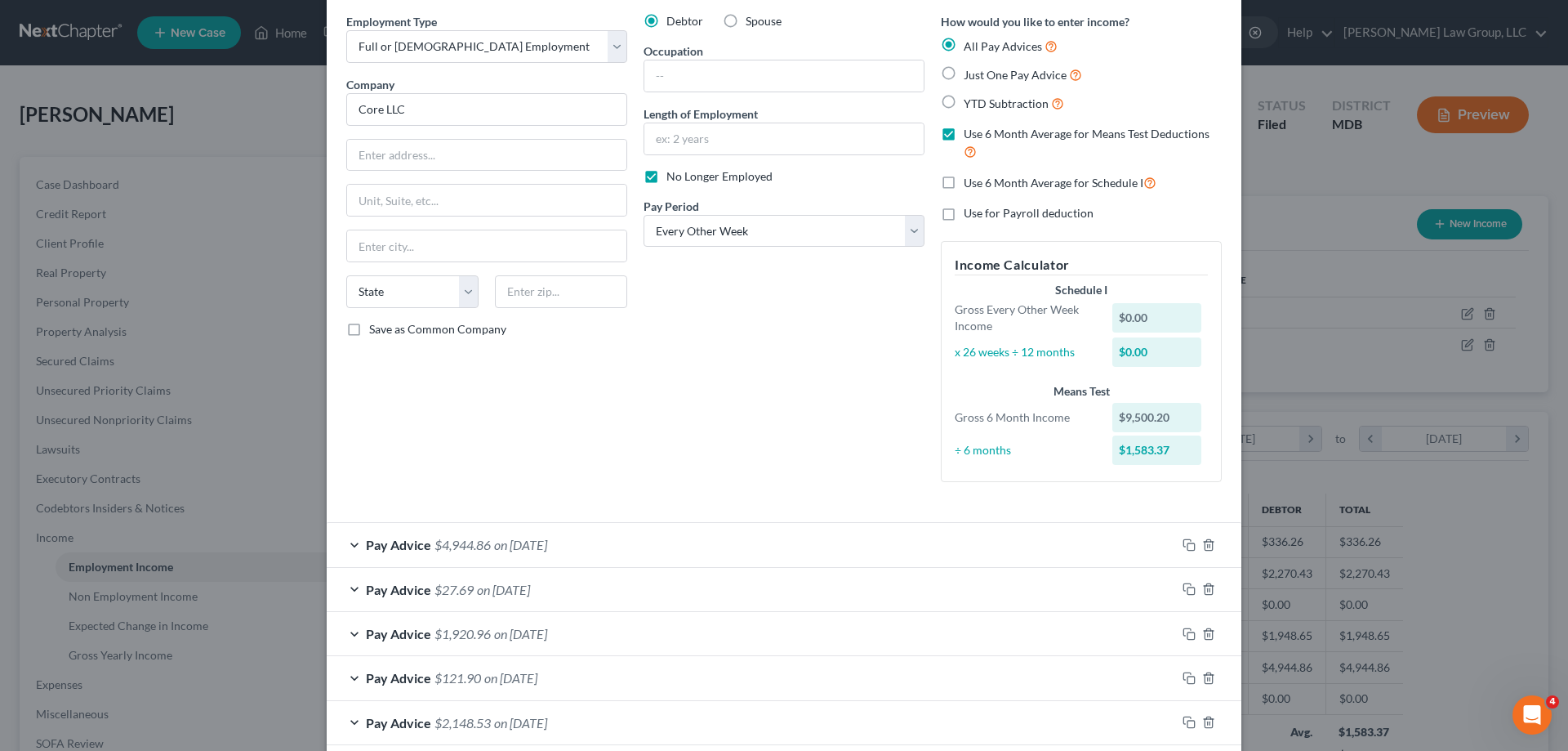
scroll to position [235, 0]
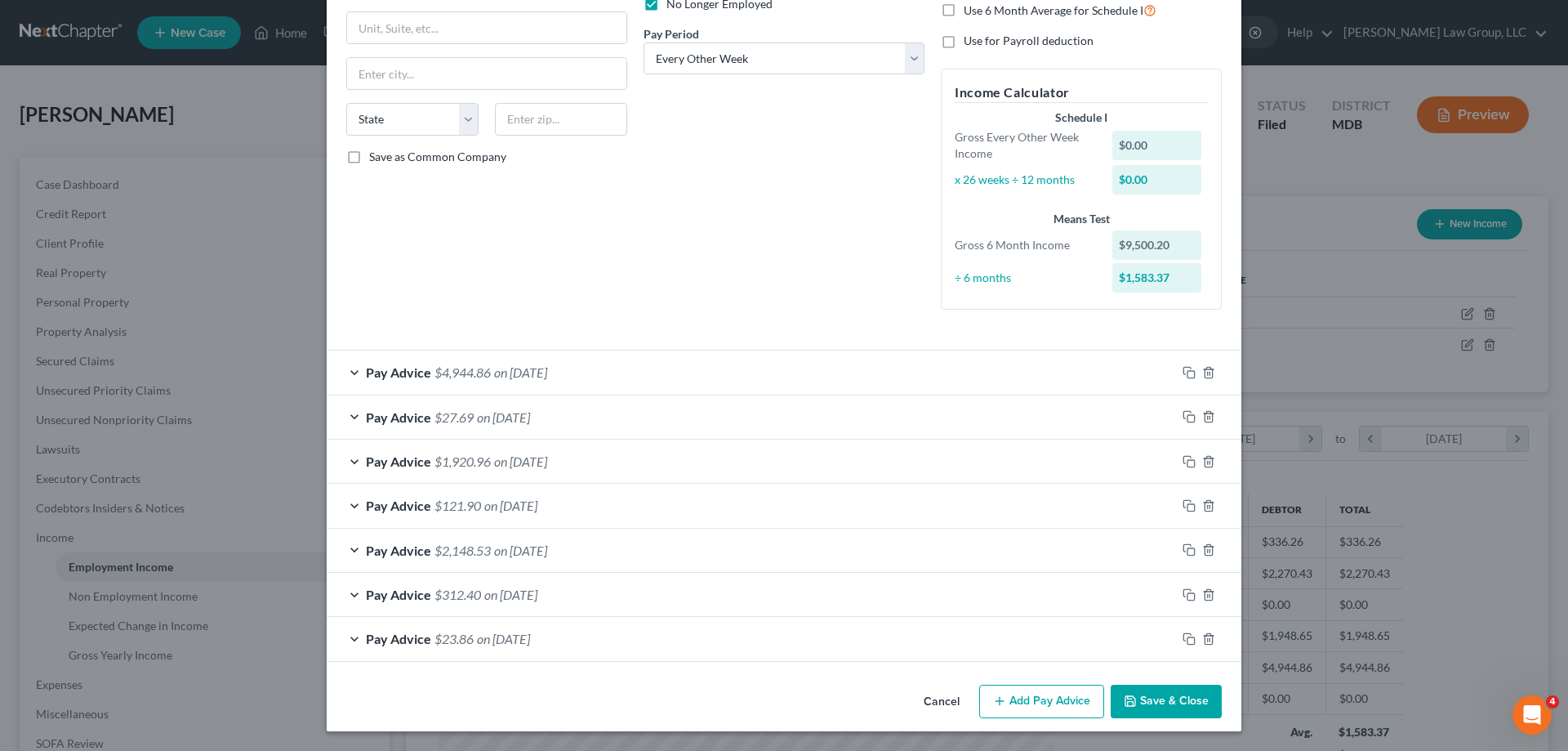
click at [387, 374] on span "Pay Advice" at bounding box center [398, 372] width 65 height 15
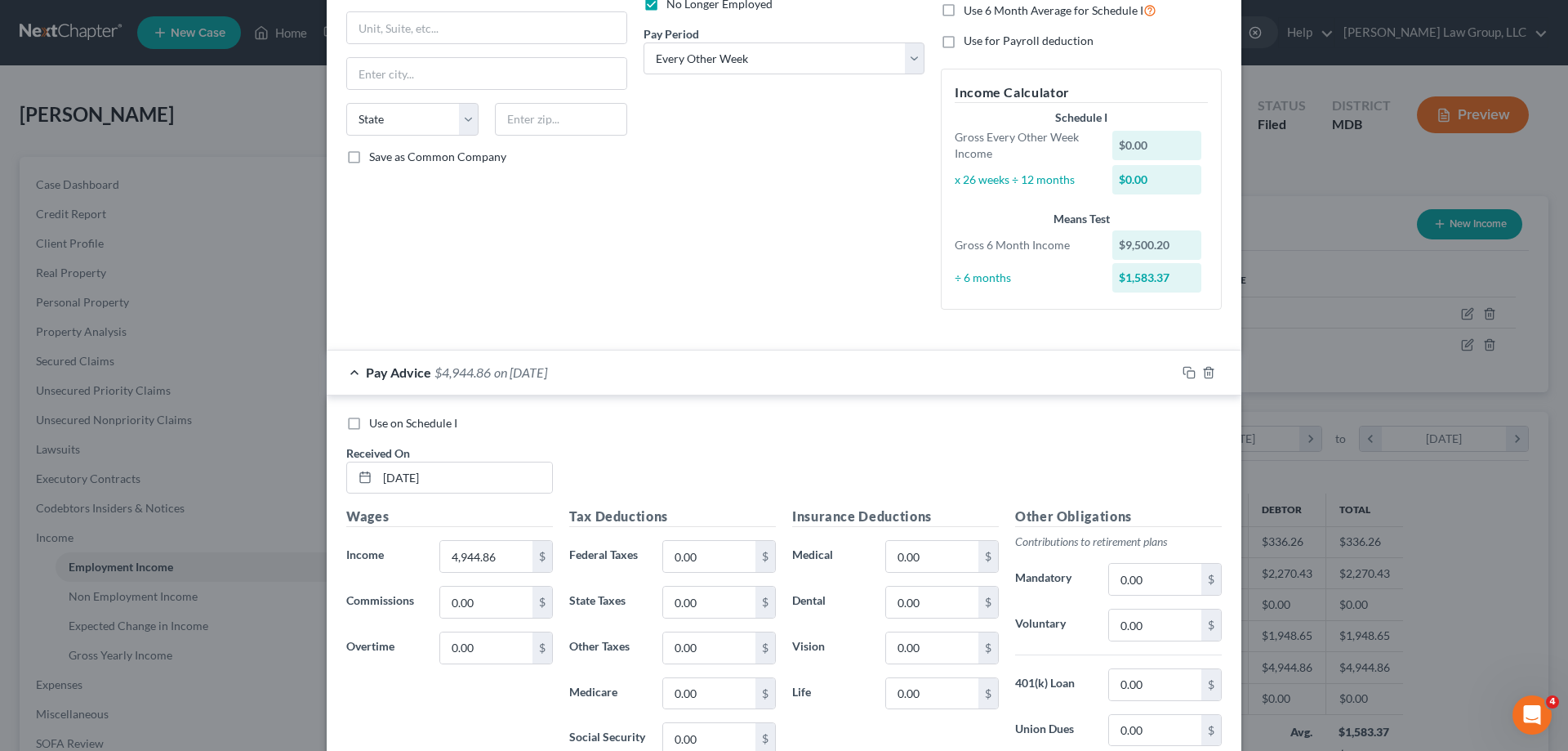
click at [387, 374] on span "Pay Advice" at bounding box center [398, 372] width 65 height 15
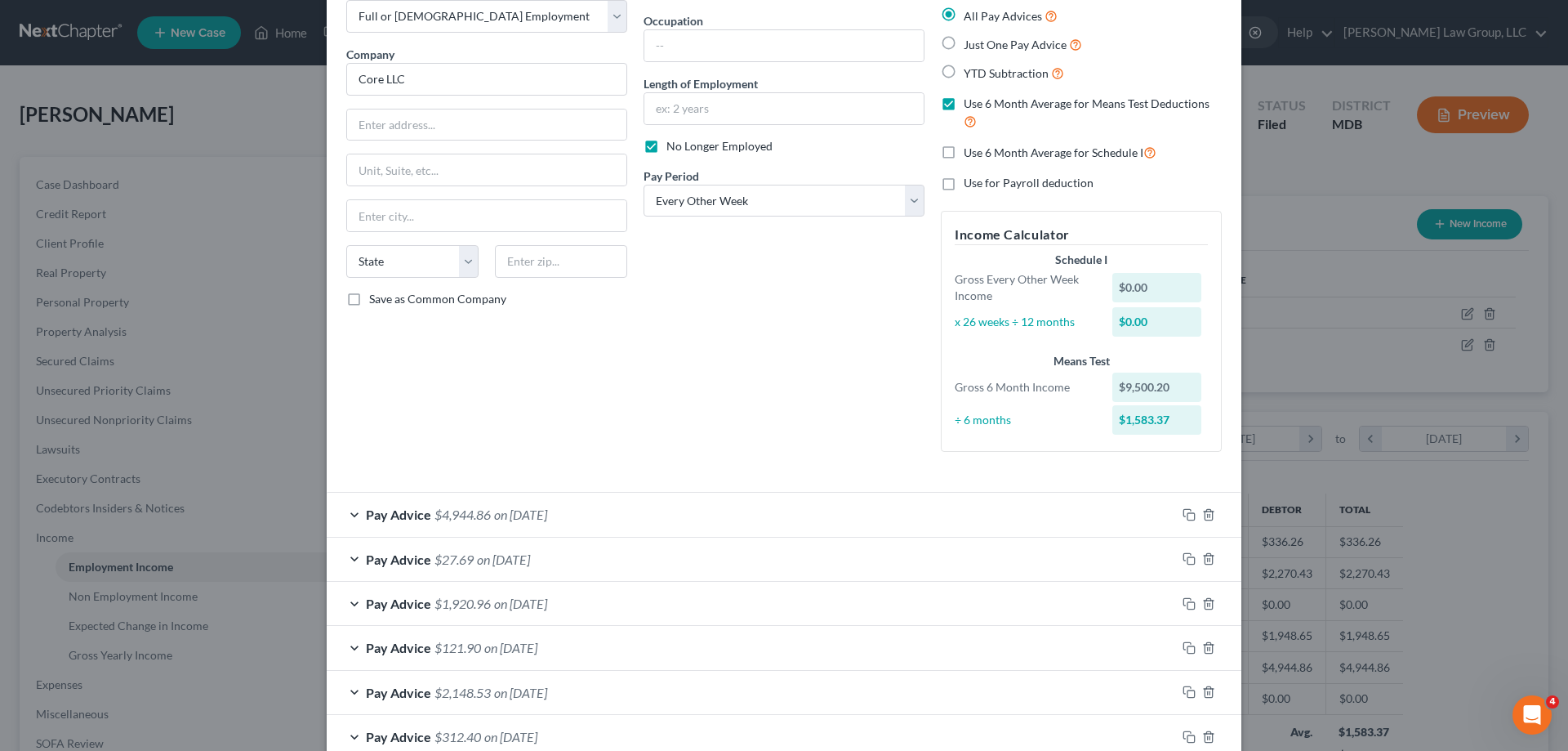
scroll to position [0, 0]
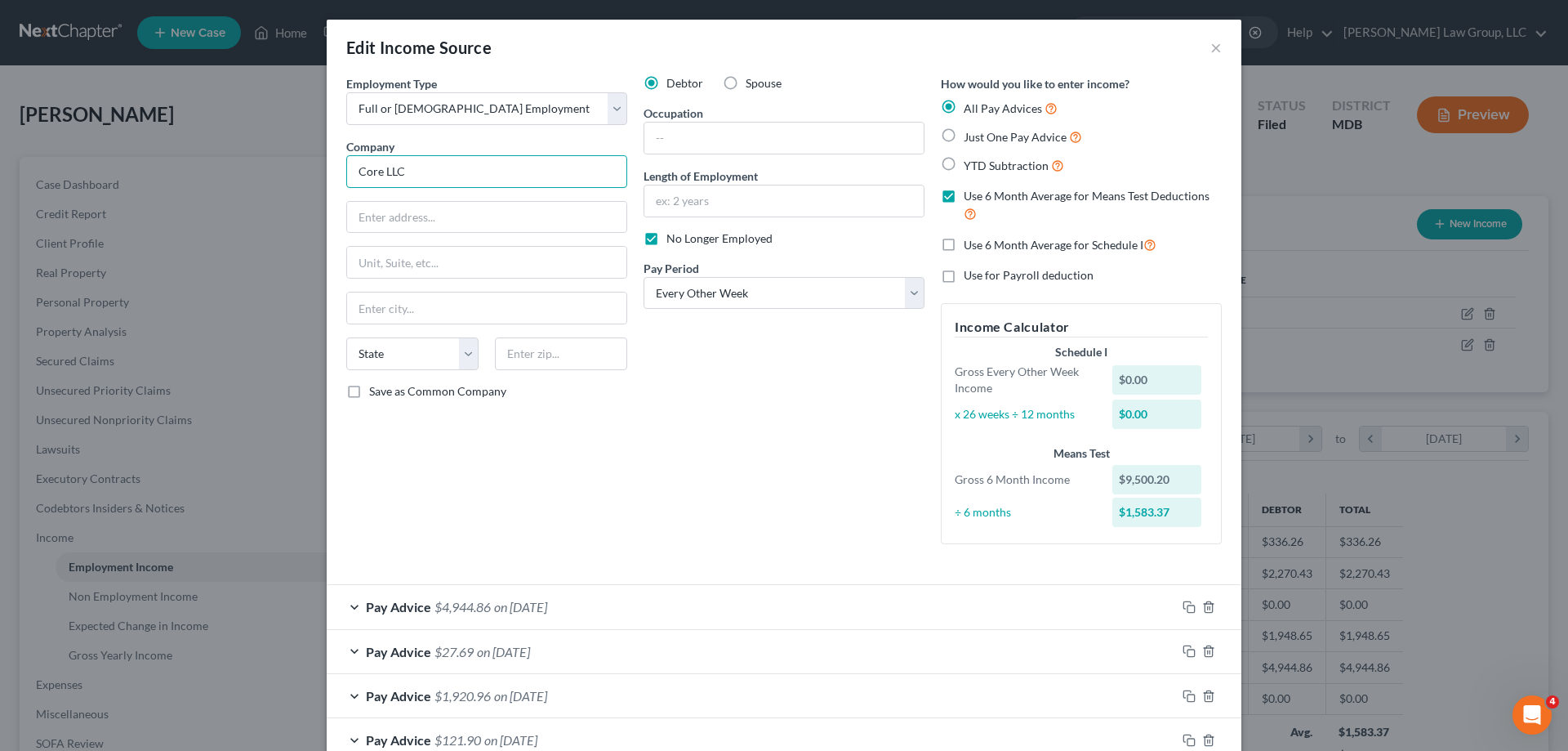
drag, startPoint x: 423, startPoint y: 171, endPoint x: 291, endPoint y: 147, distance: 134.2
click at [291, 148] on div "Edit Income Source × Employment Type * Select Full or [DEMOGRAPHIC_DATA] Employ…" at bounding box center [784, 375] width 1568 height 751
drag, startPoint x: 469, startPoint y: 170, endPoint x: 288, endPoint y: 172, distance: 181.0
click at [289, 171] on div "Edit Income Source × Employment Type * Select Full or [DEMOGRAPHIC_DATA] Employ…" at bounding box center [784, 375] width 1568 height 751
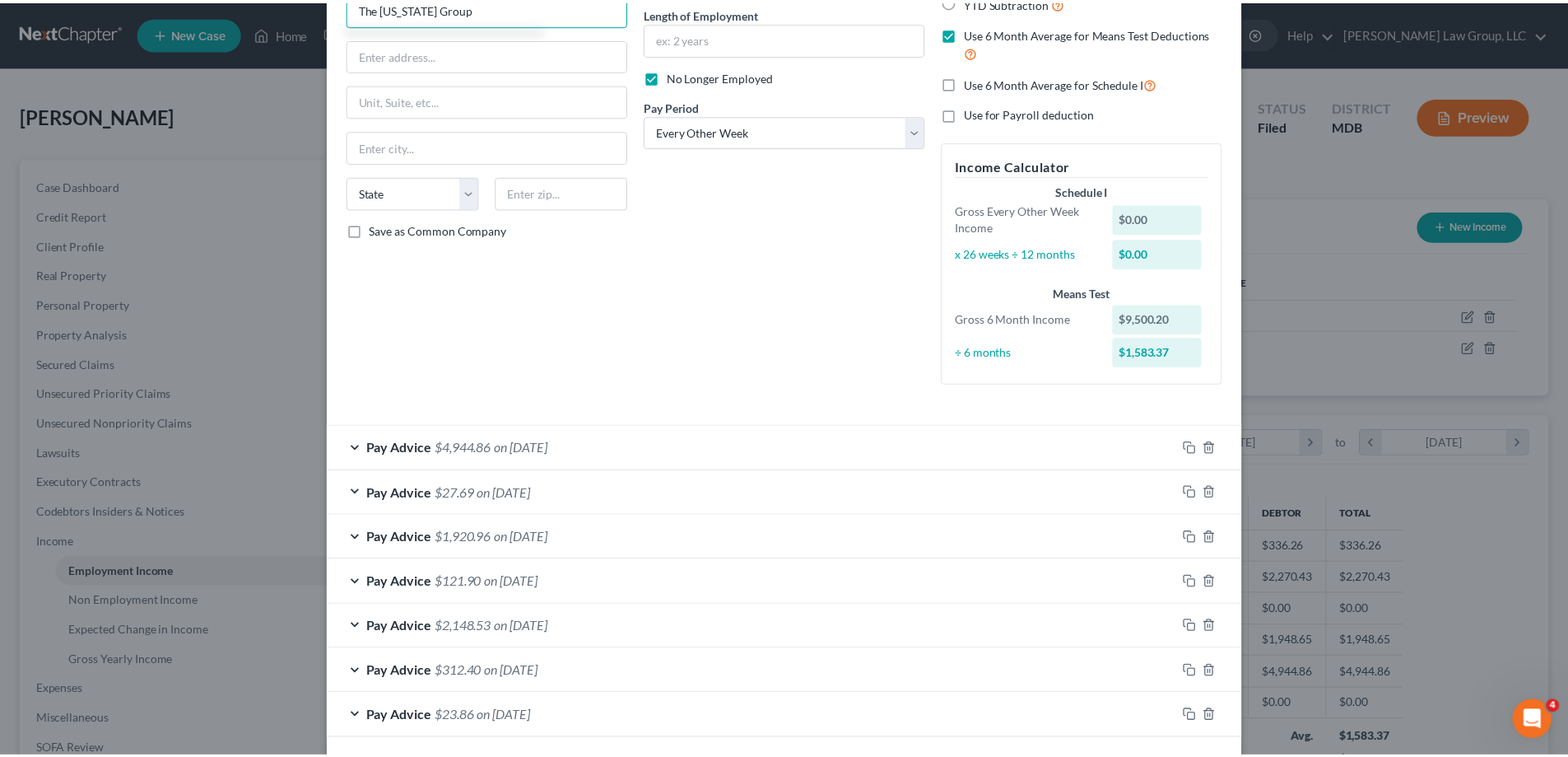
scroll to position [237, 0]
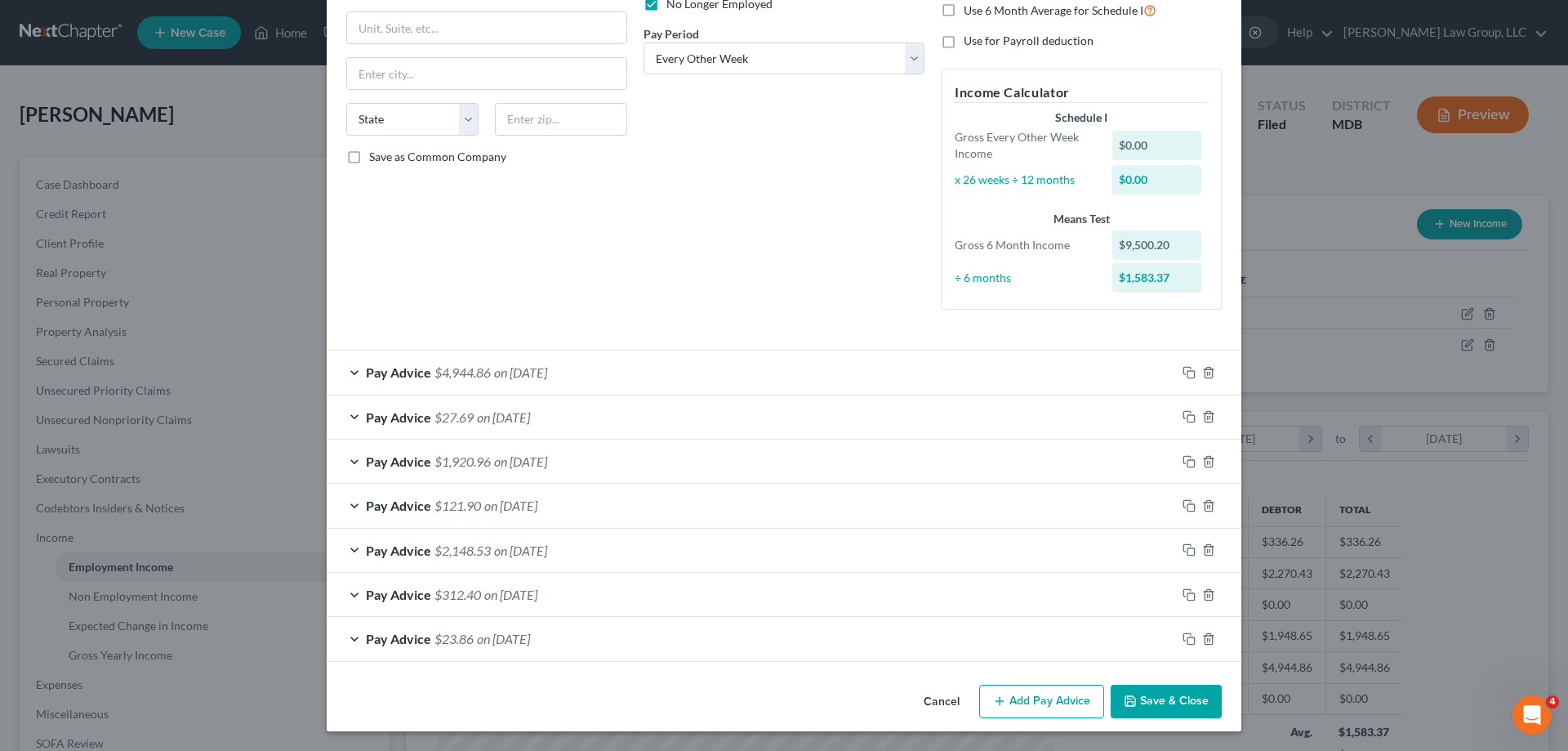
type input "The [US_STATE] Group"
click at [1168, 702] on button "Save & Close" at bounding box center [1167, 701] width 111 height 34
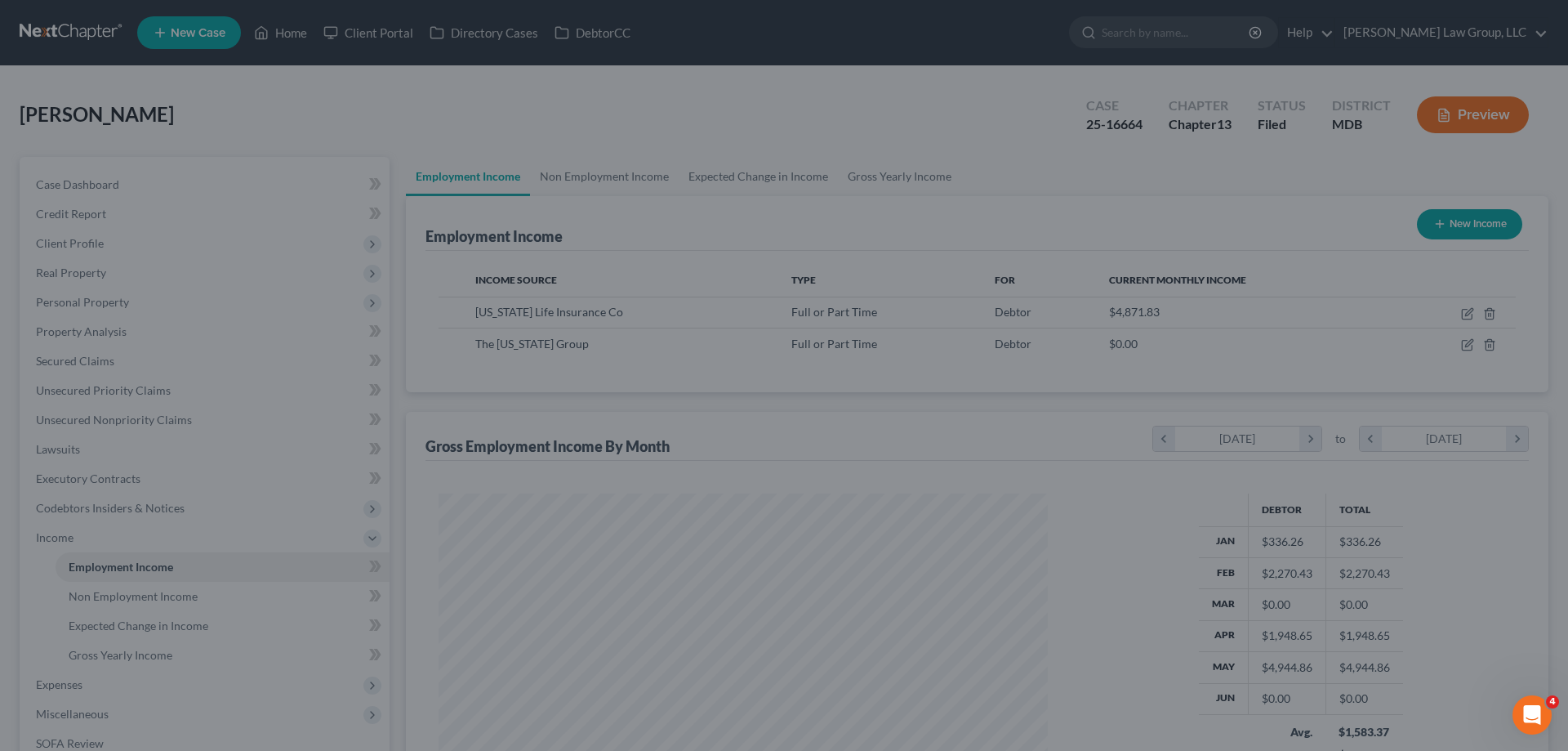
scroll to position [816527, 816211]
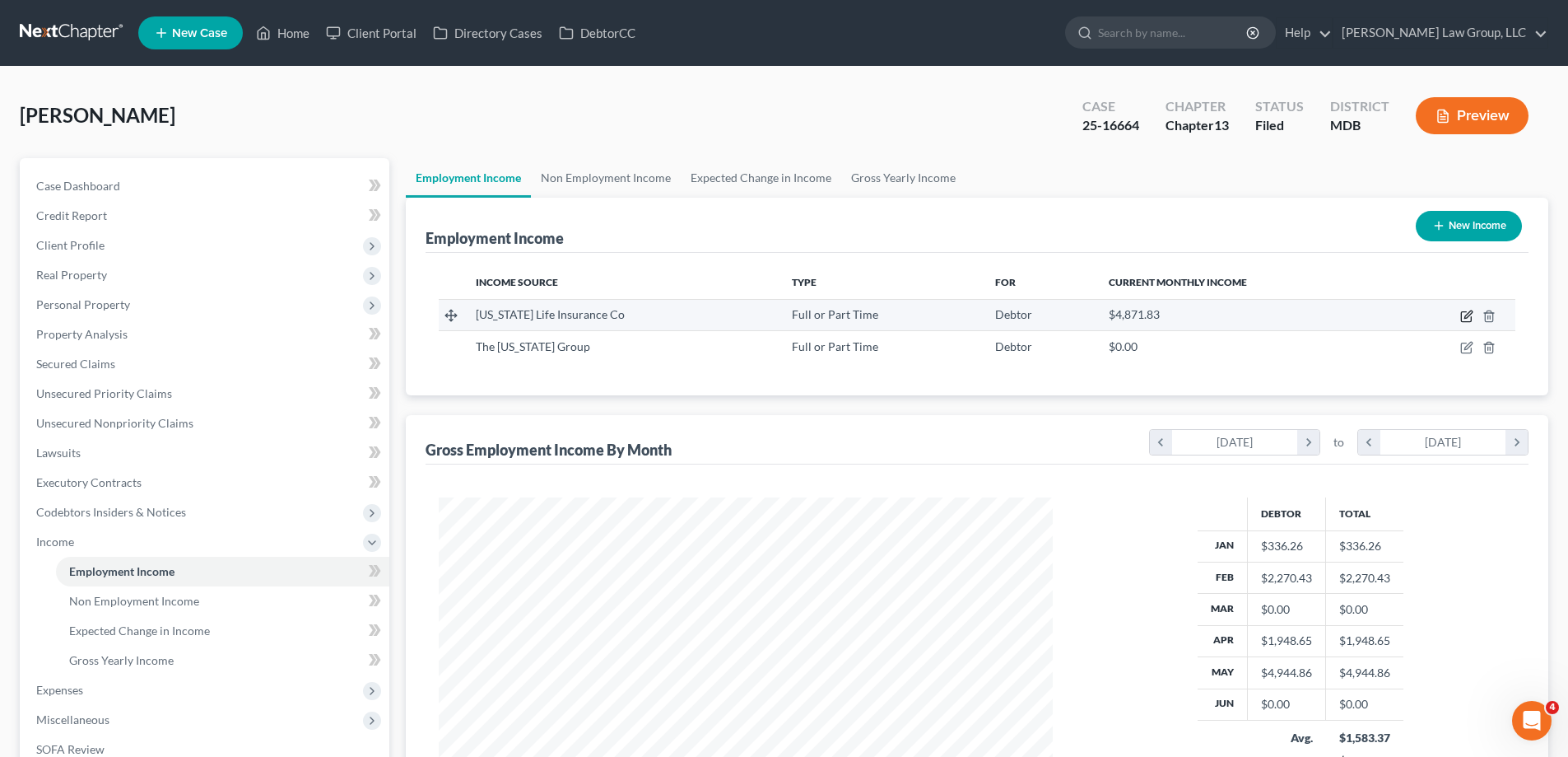
click at [1467, 315] on icon "button" at bounding box center [1468, 314] width 8 height 8
select select "0"
select select "21"
select select "0"
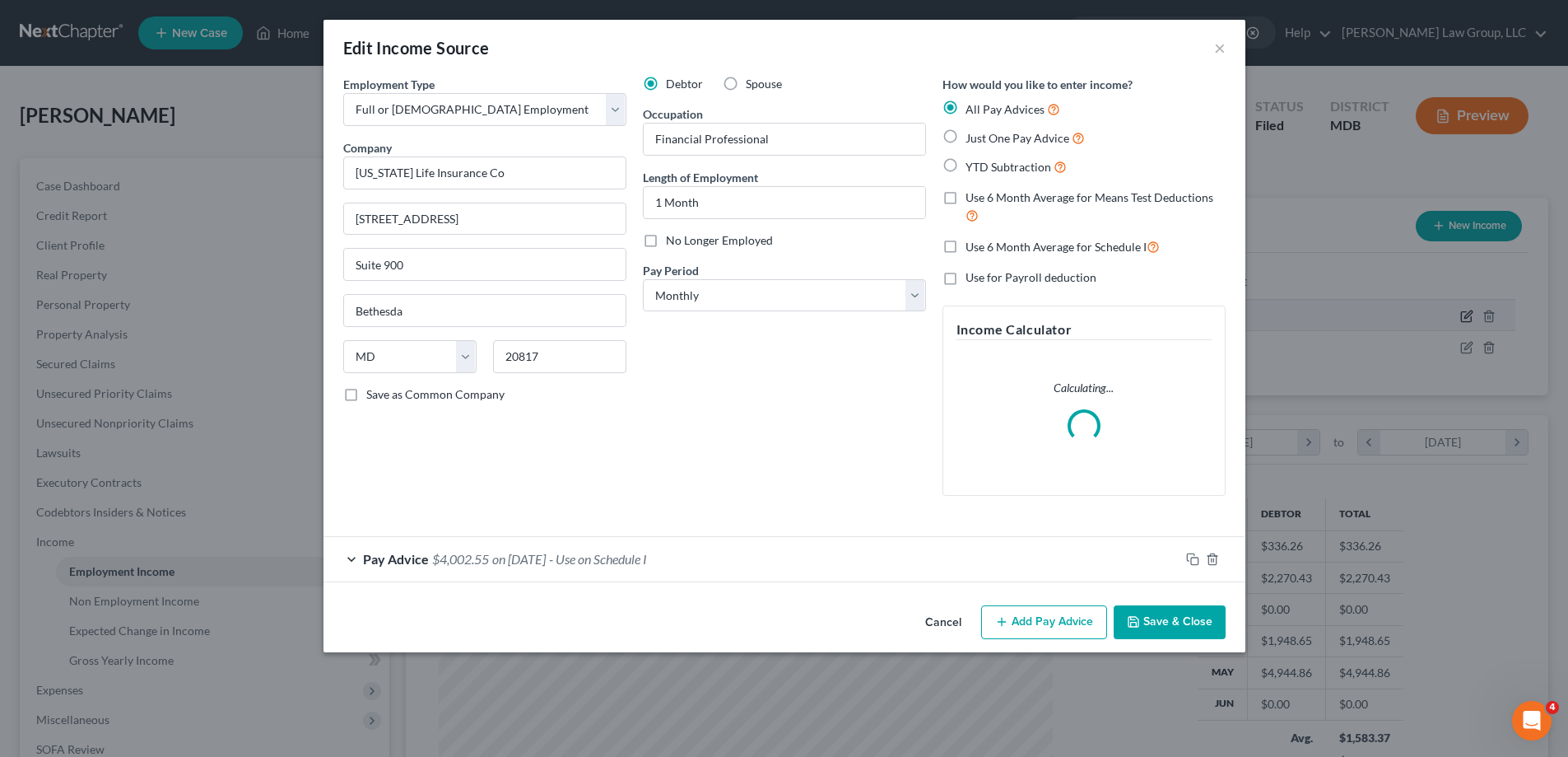
scroll to position [310, 652]
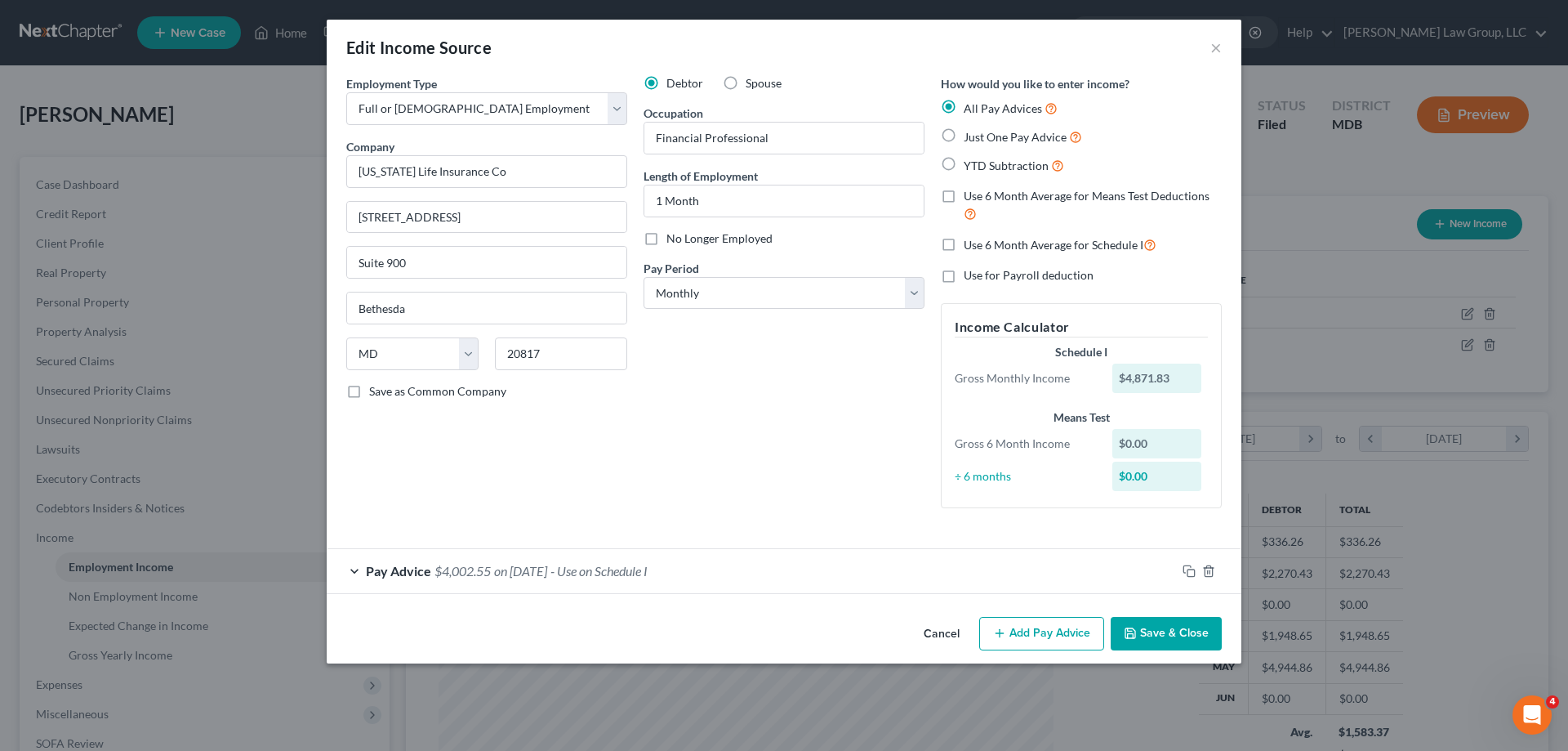
drag, startPoint x: 1152, startPoint y: 641, endPoint x: 527, endPoint y: 724, distance: 630.5
click at [1152, 641] on button "Save & Close" at bounding box center [1167, 633] width 111 height 34
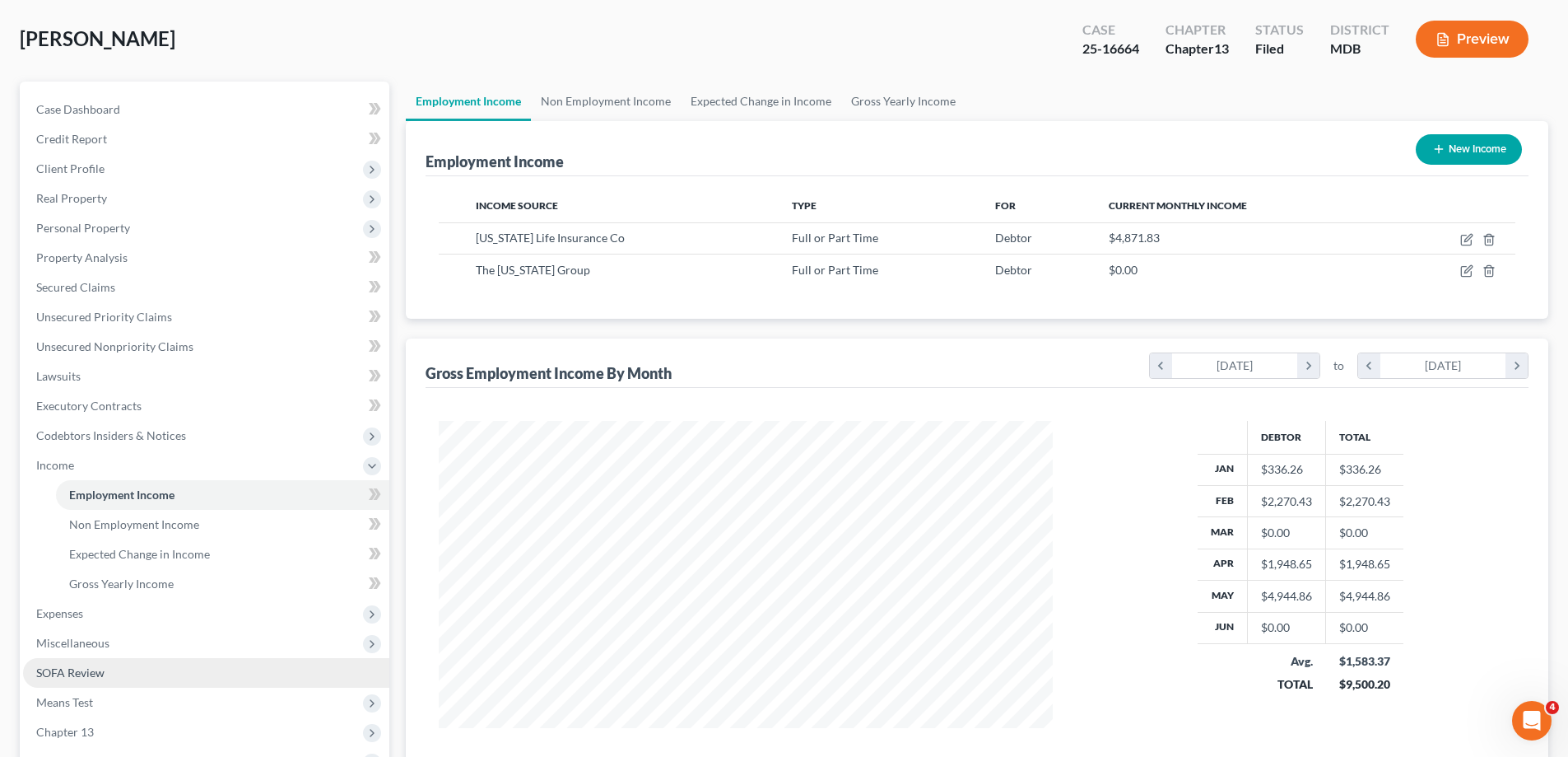
scroll to position [164, 0]
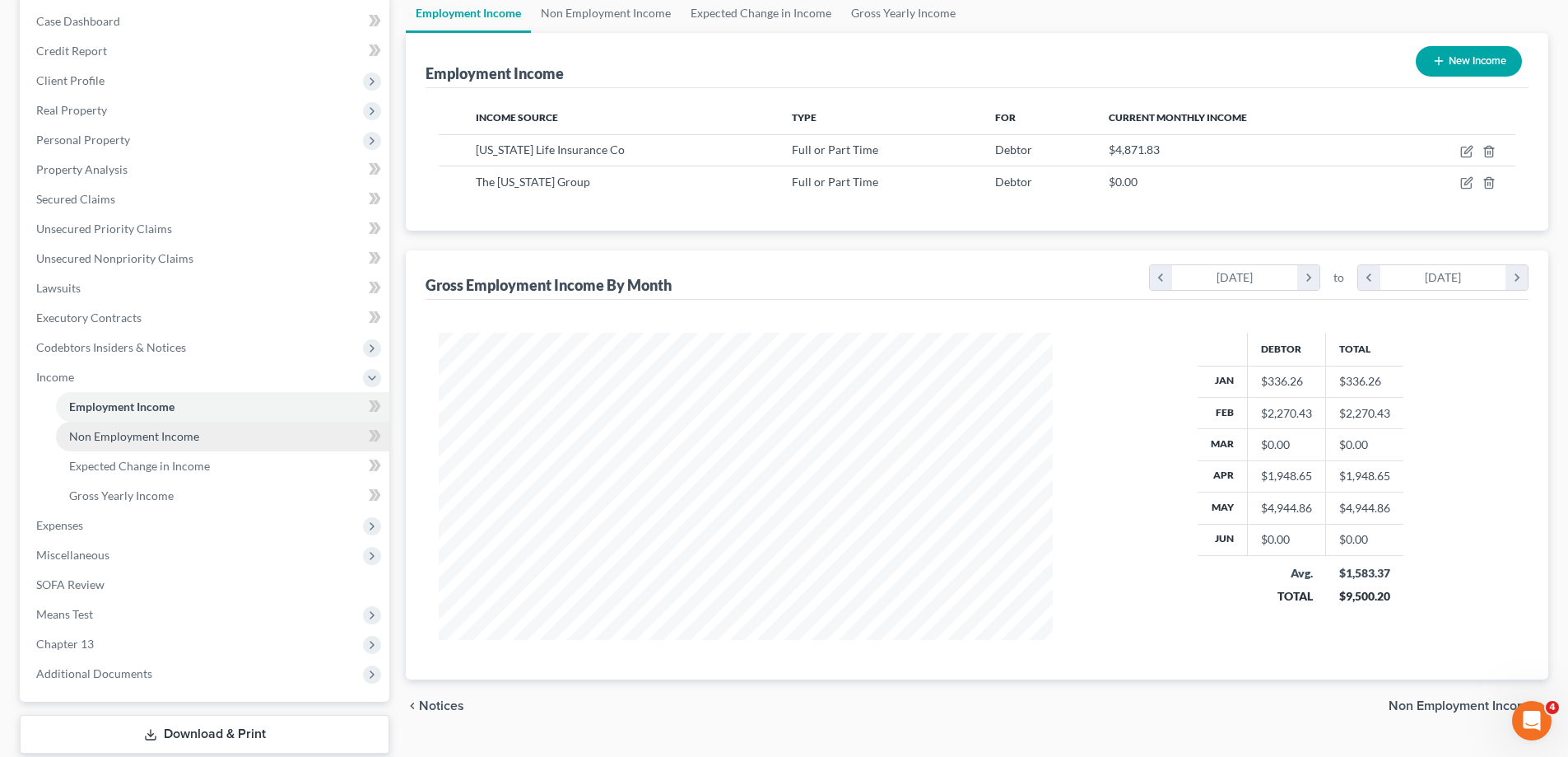
click at [142, 436] on span "Non Employment Income" at bounding box center [134, 436] width 130 height 14
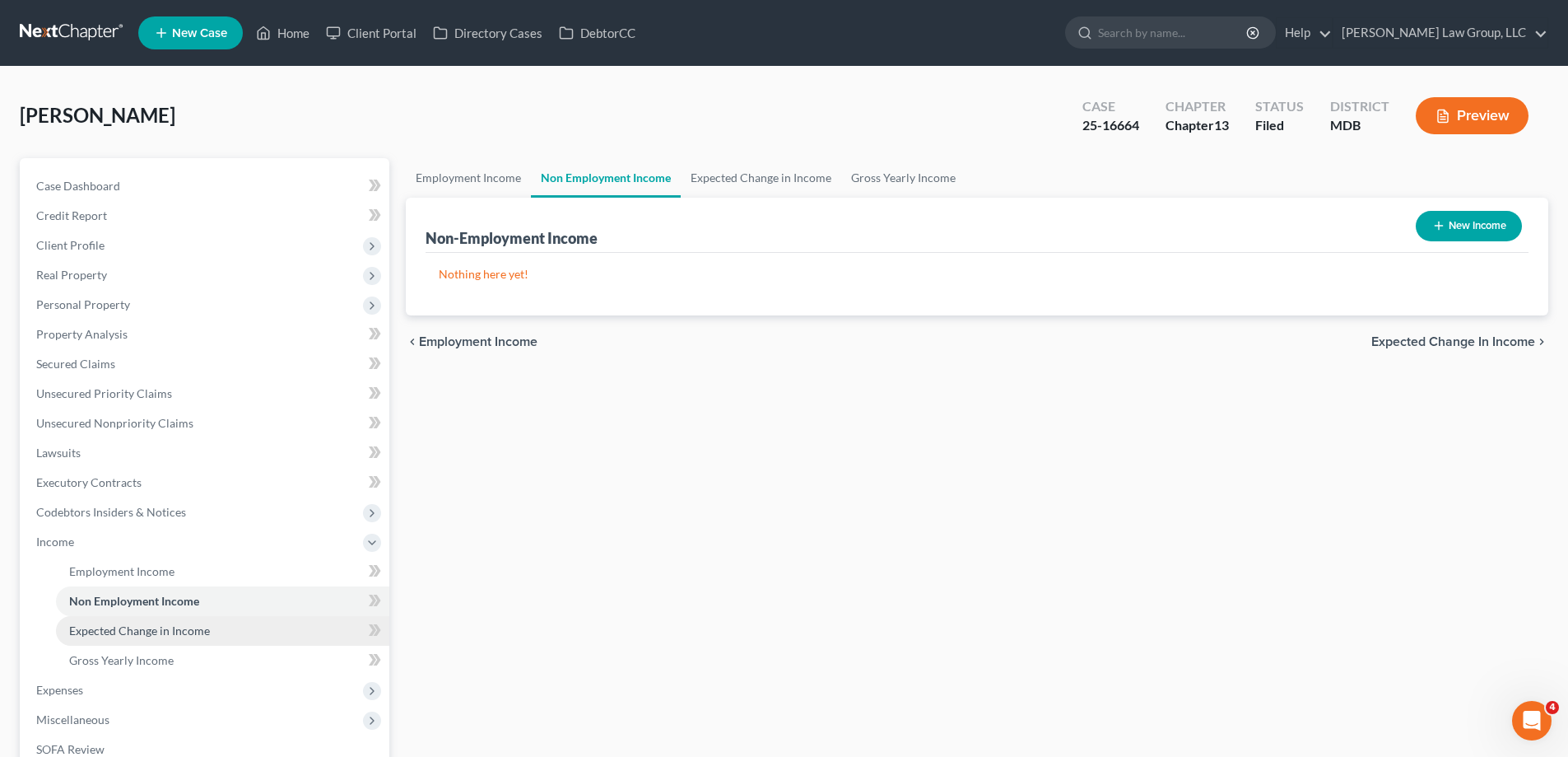
click at [173, 635] on span "Expected Change in Income" at bounding box center [140, 630] width 141 height 14
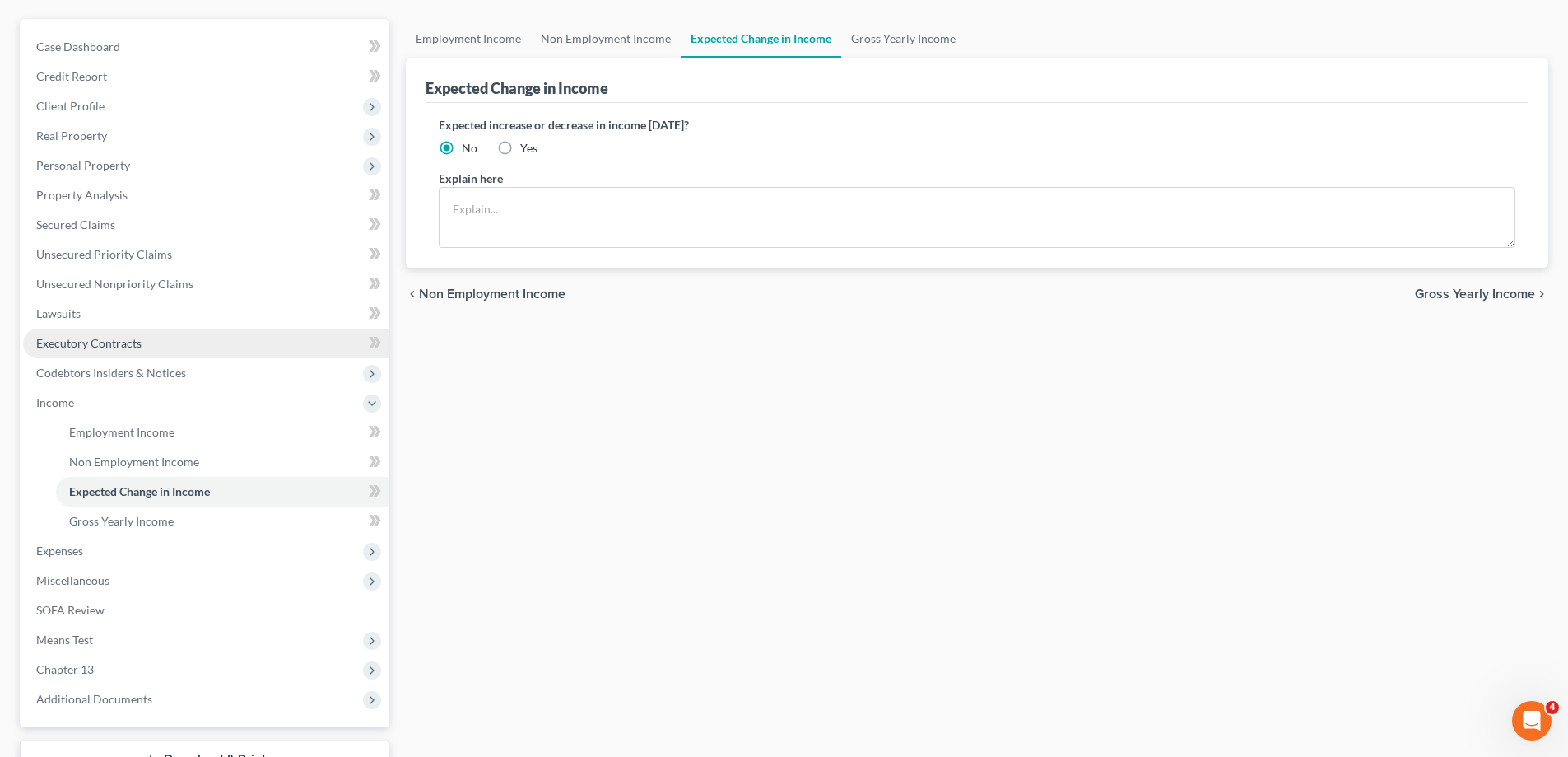
scroll to position [267, 0]
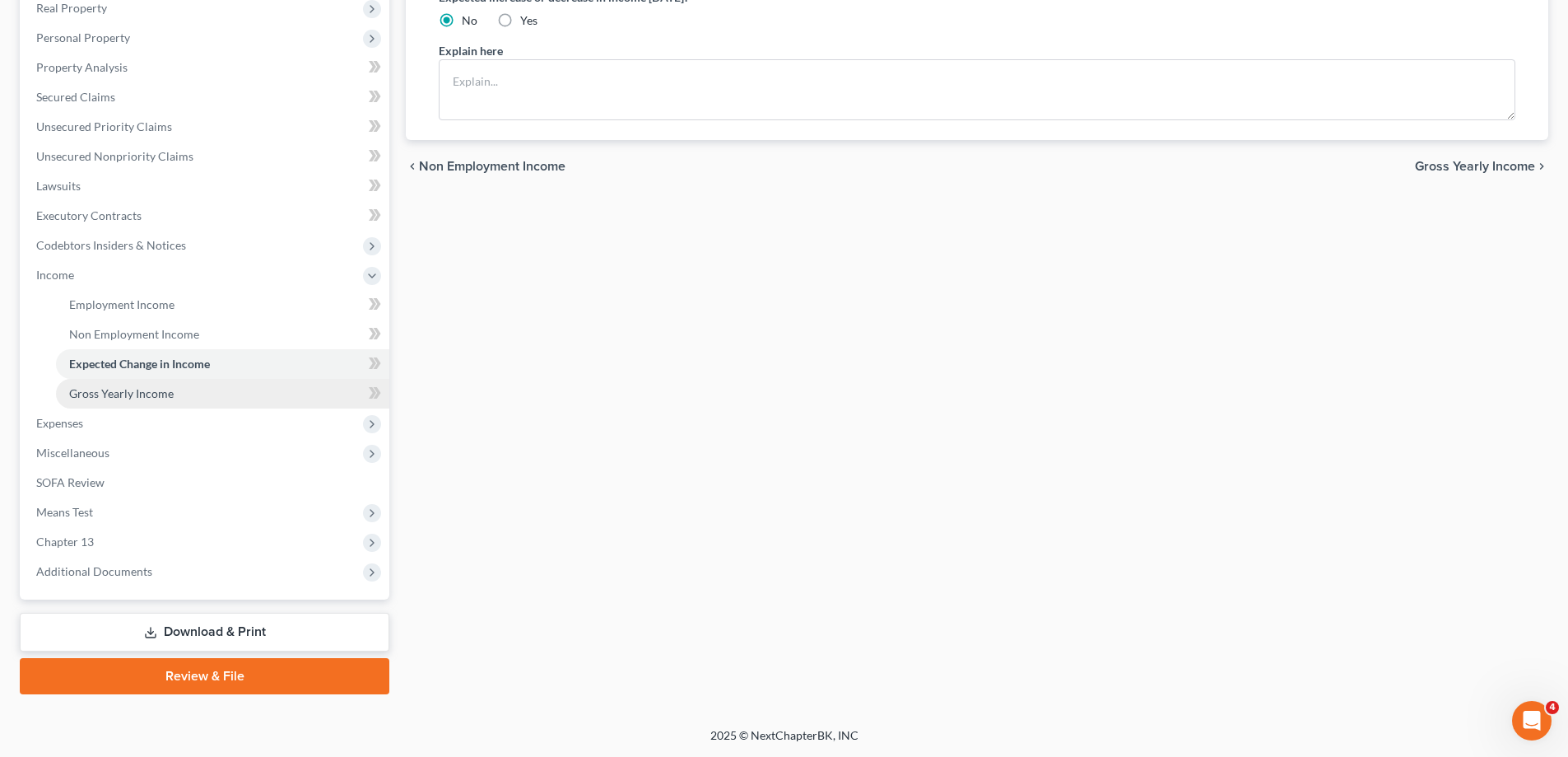
click at [113, 395] on span "Gross Yearly Income" at bounding box center [122, 393] width 104 height 14
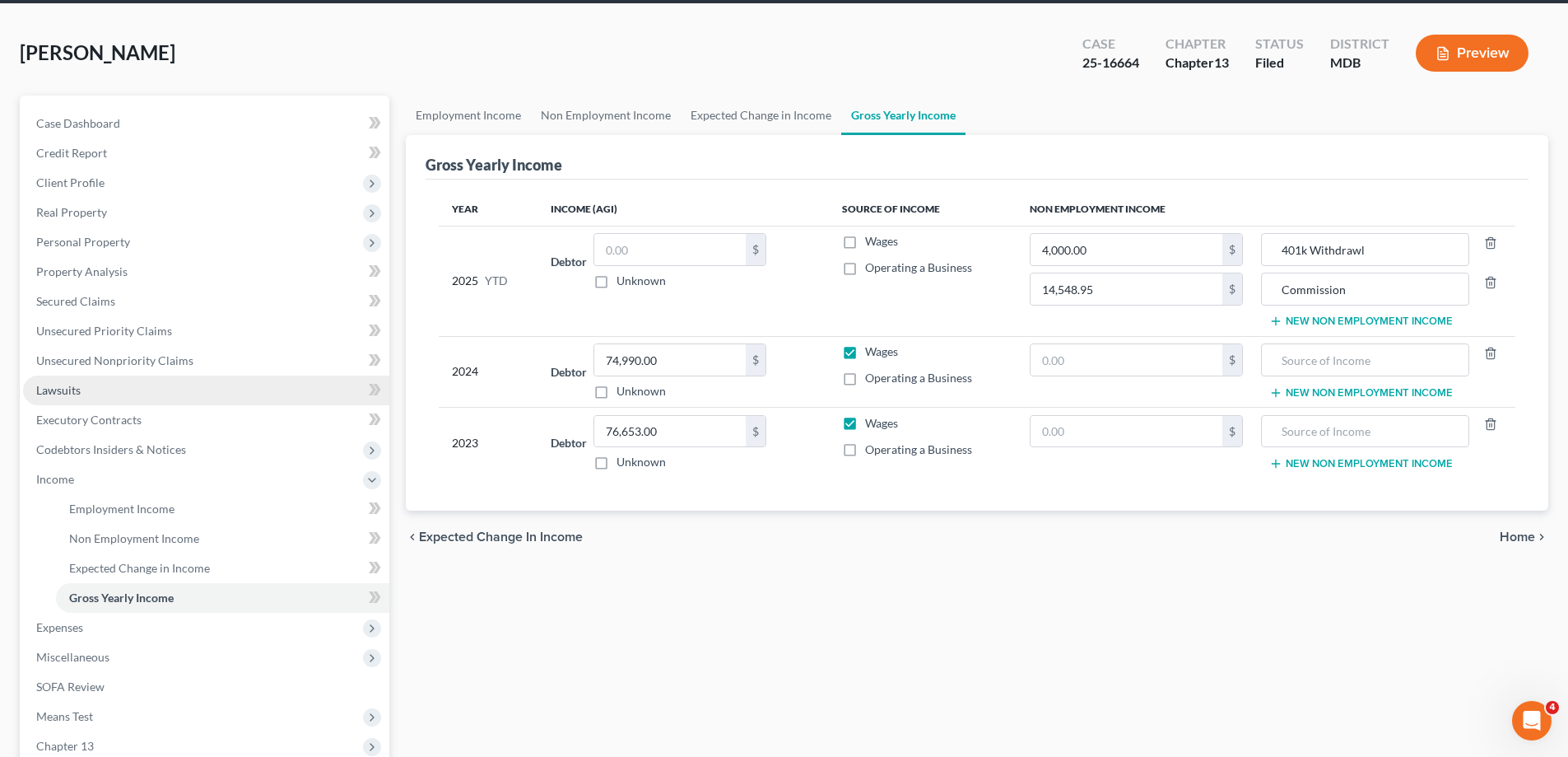
scroll to position [164, 0]
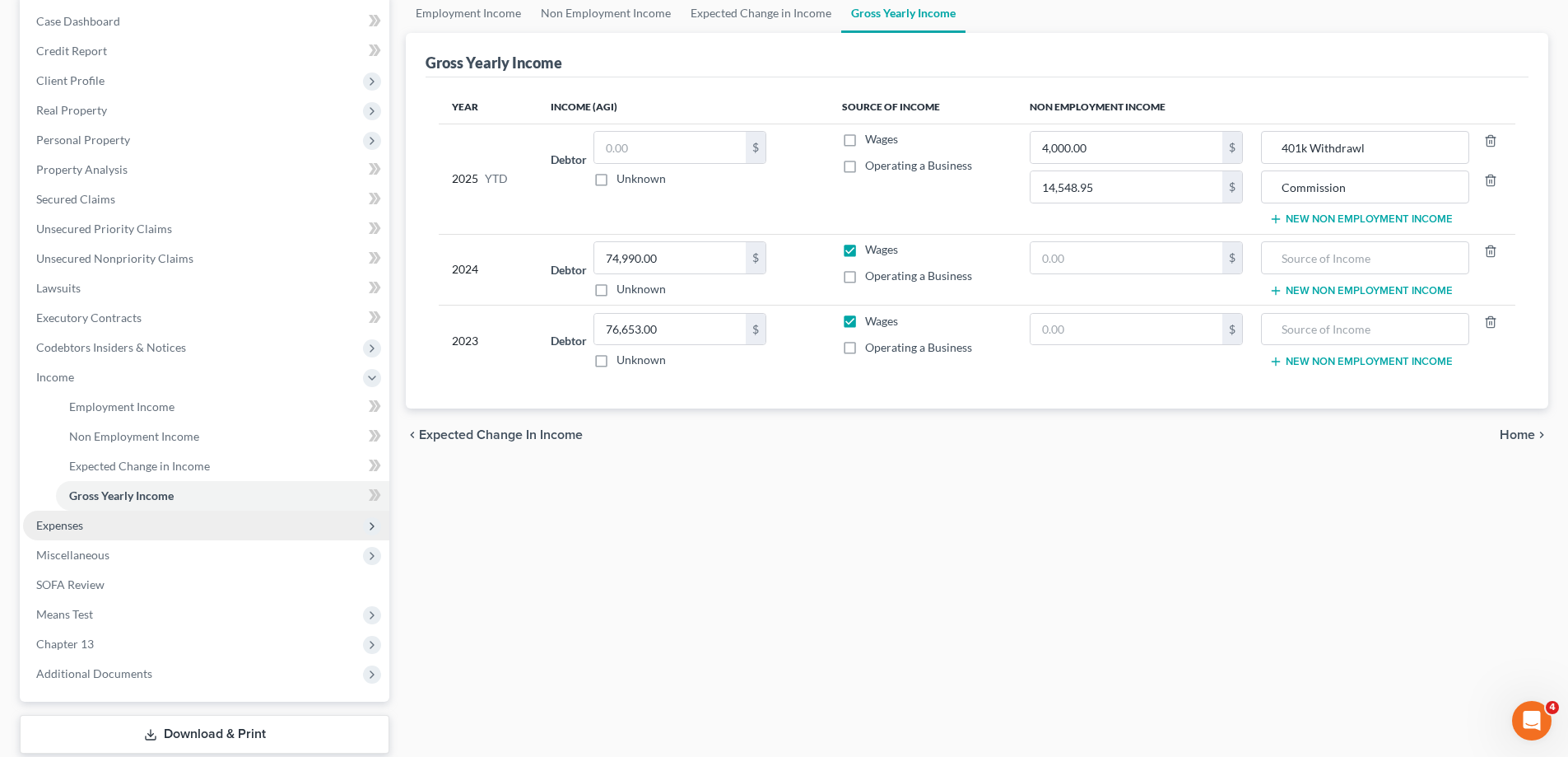
click at [146, 524] on span "Expenses" at bounding box center [206, 524] width 367 height 29
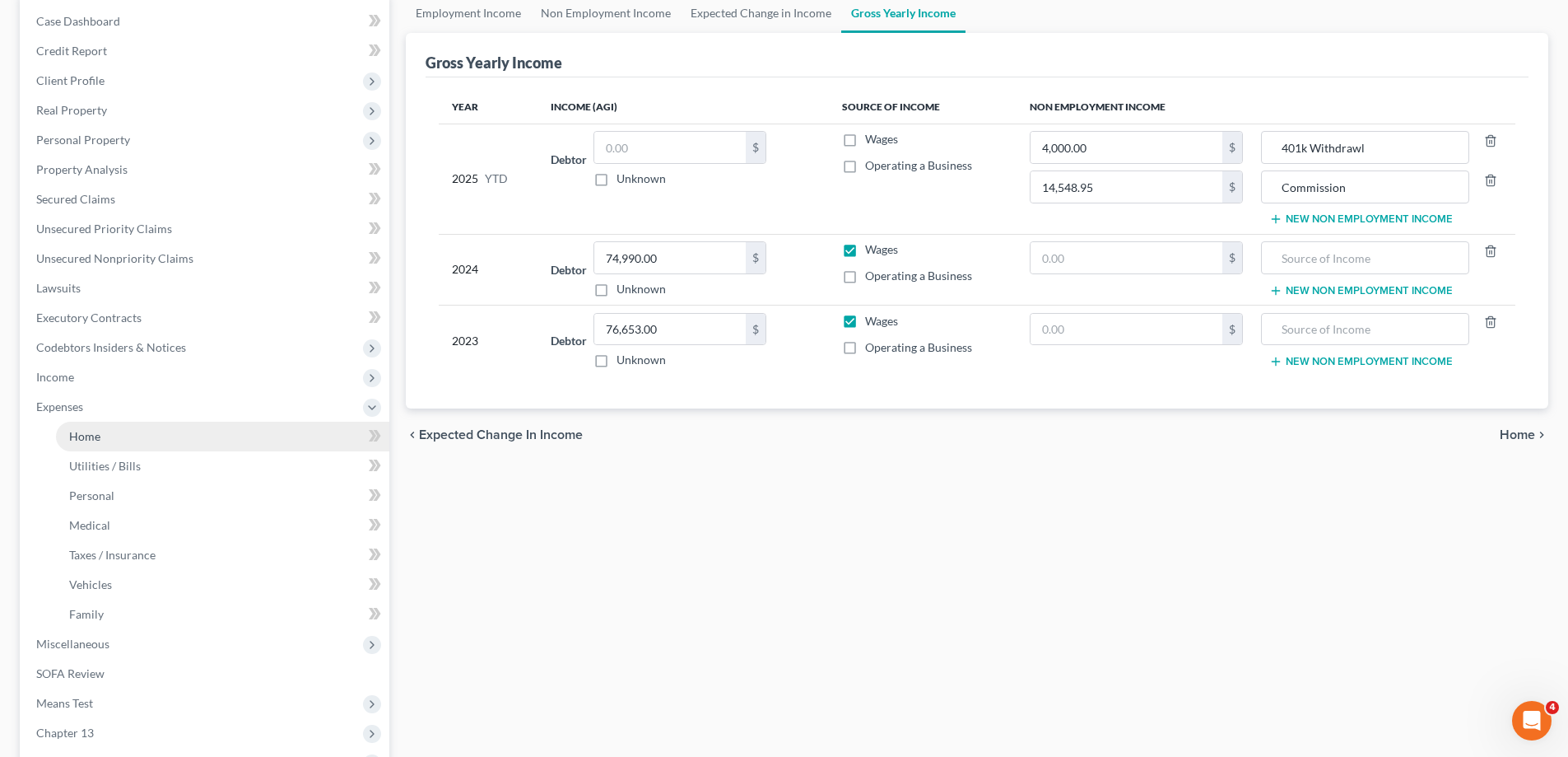
click at [133, 432] on link "Home" at bounding box center [222, 436] width 333 height 29
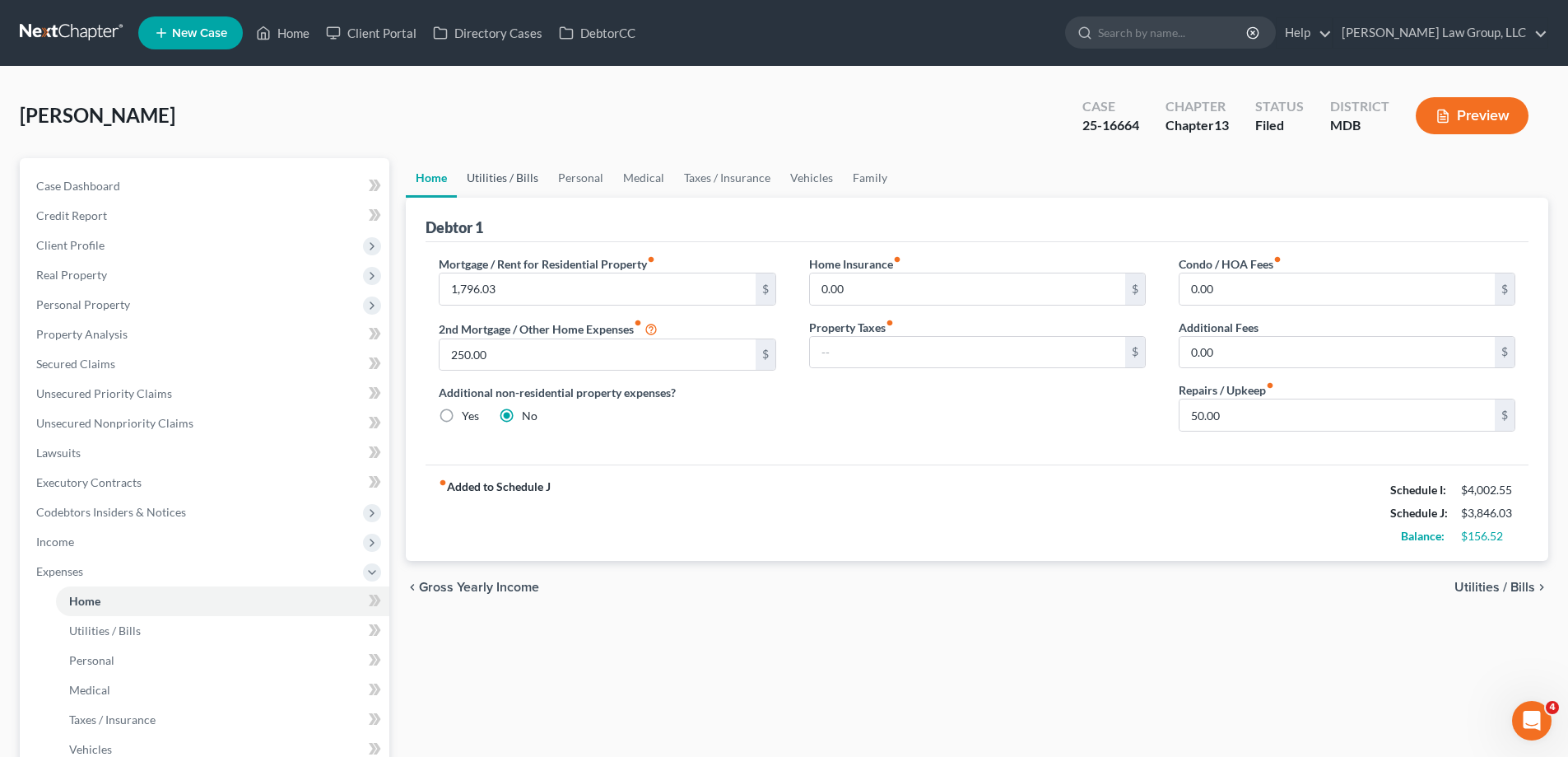
click at [525, 181] on link "Utilities / Bills" at bounding box center [502, 178] width 91 height 40
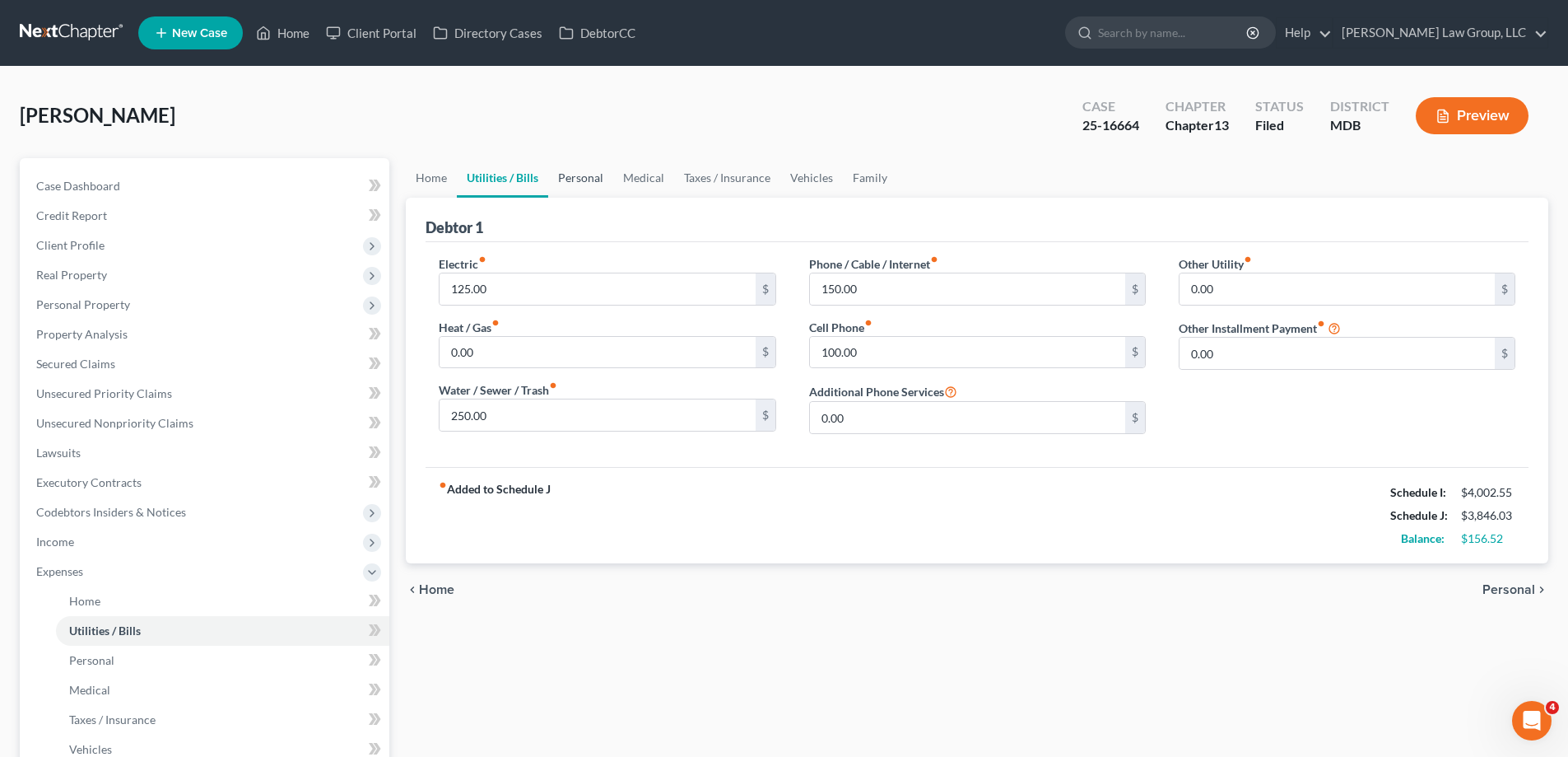
click at [591, 183] on link "Personal" at bounding box center [580, 178] width 65 height 40
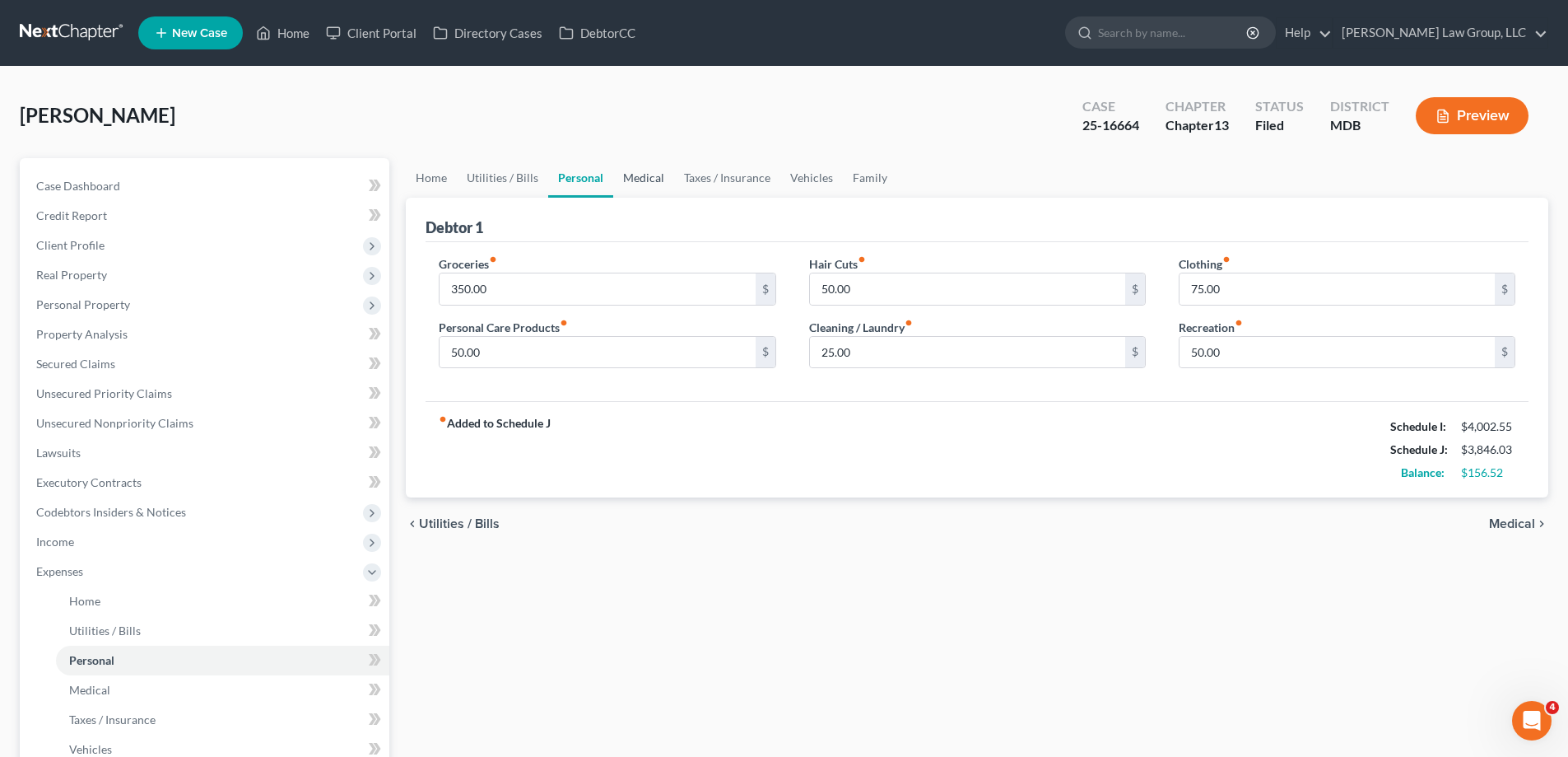
click at [652, 186] on link "Medical" at bounding box center [644, 178] width 61 height 40
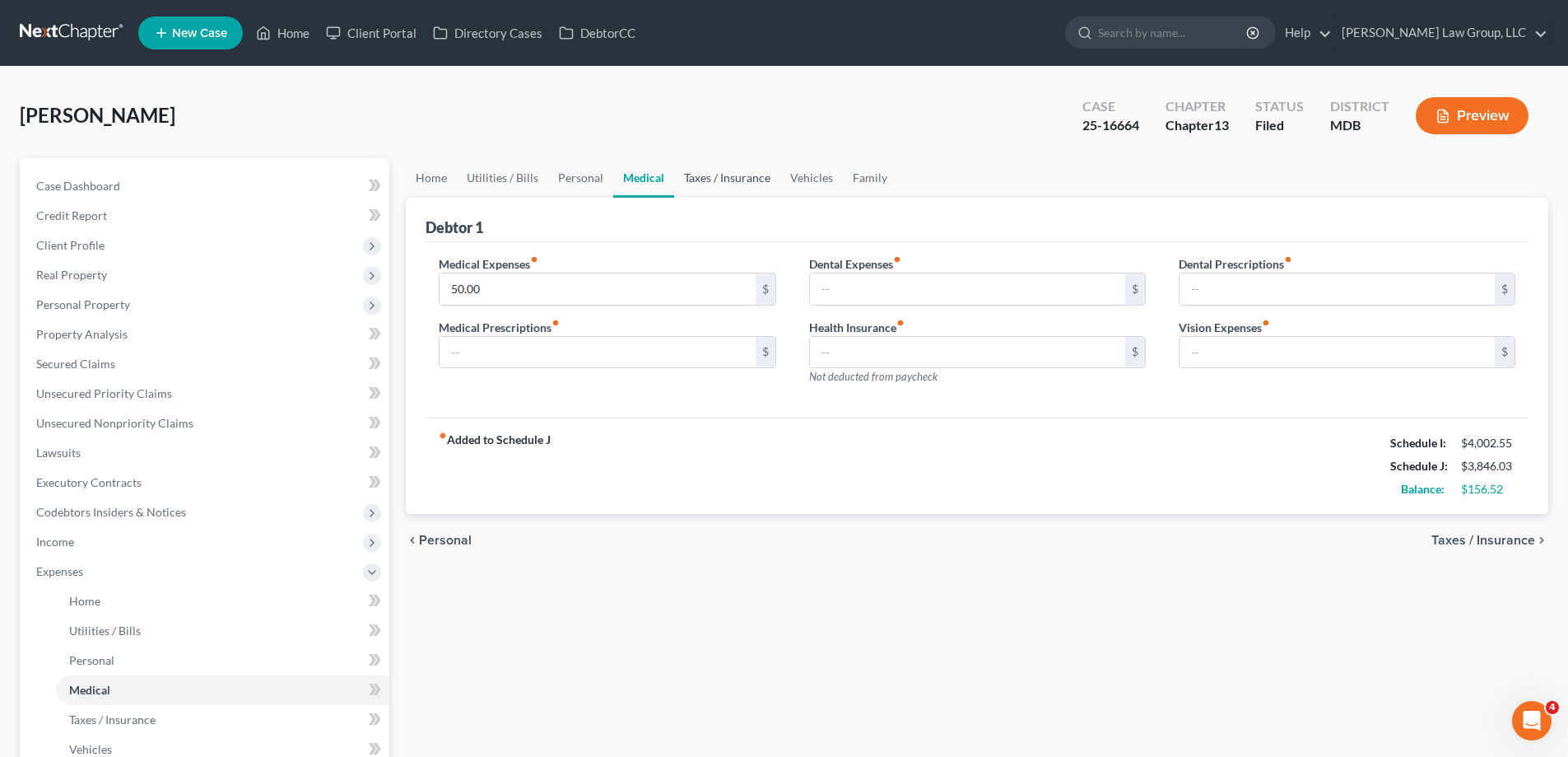
click at [708, 182] on link "Taxes / Insurance" at bounding box center [727, 178] width 106 height 40
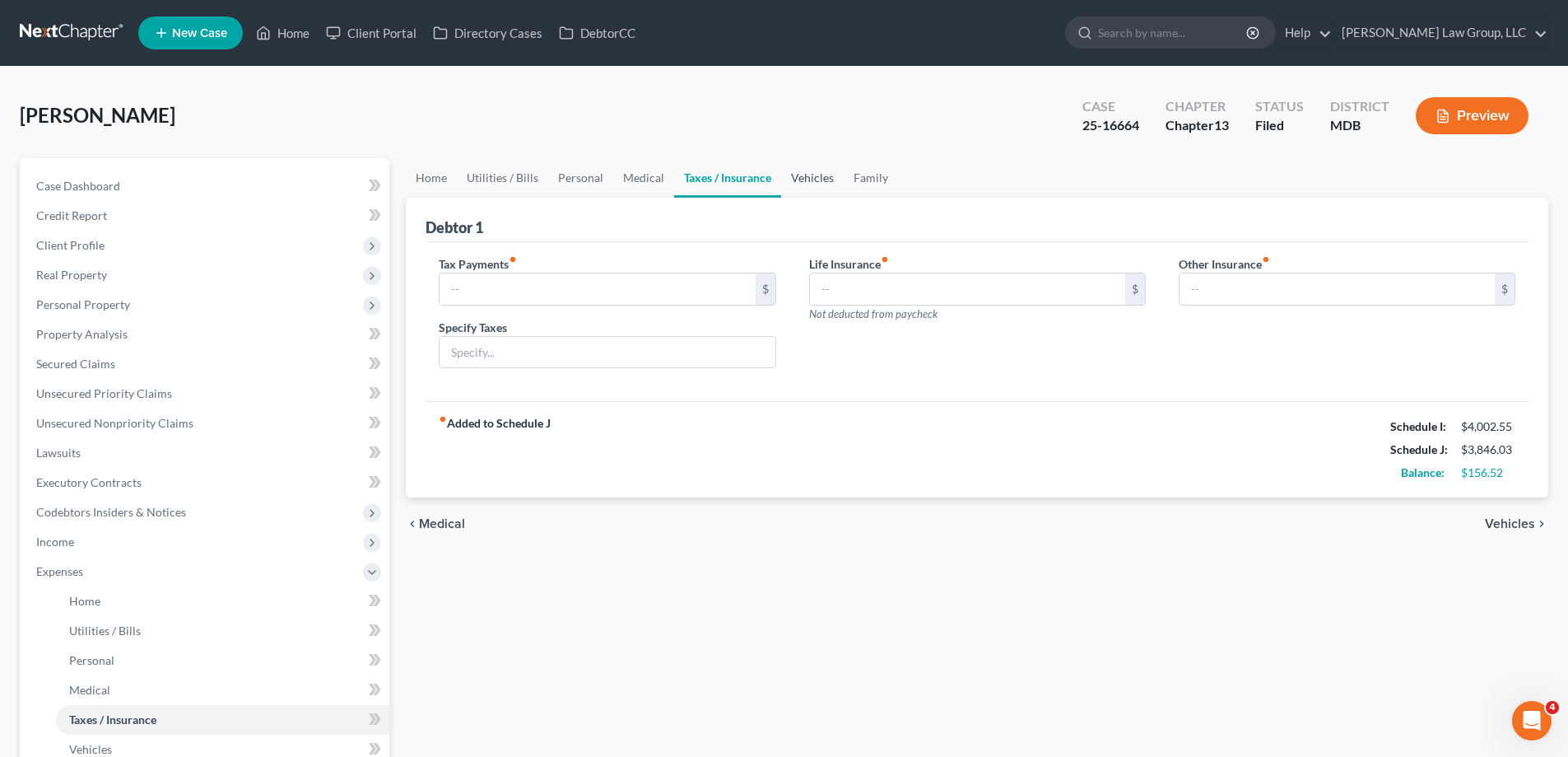
click at [801, 188] on link "Vehicles" at bounding box center [813, 178] width 63 height 40
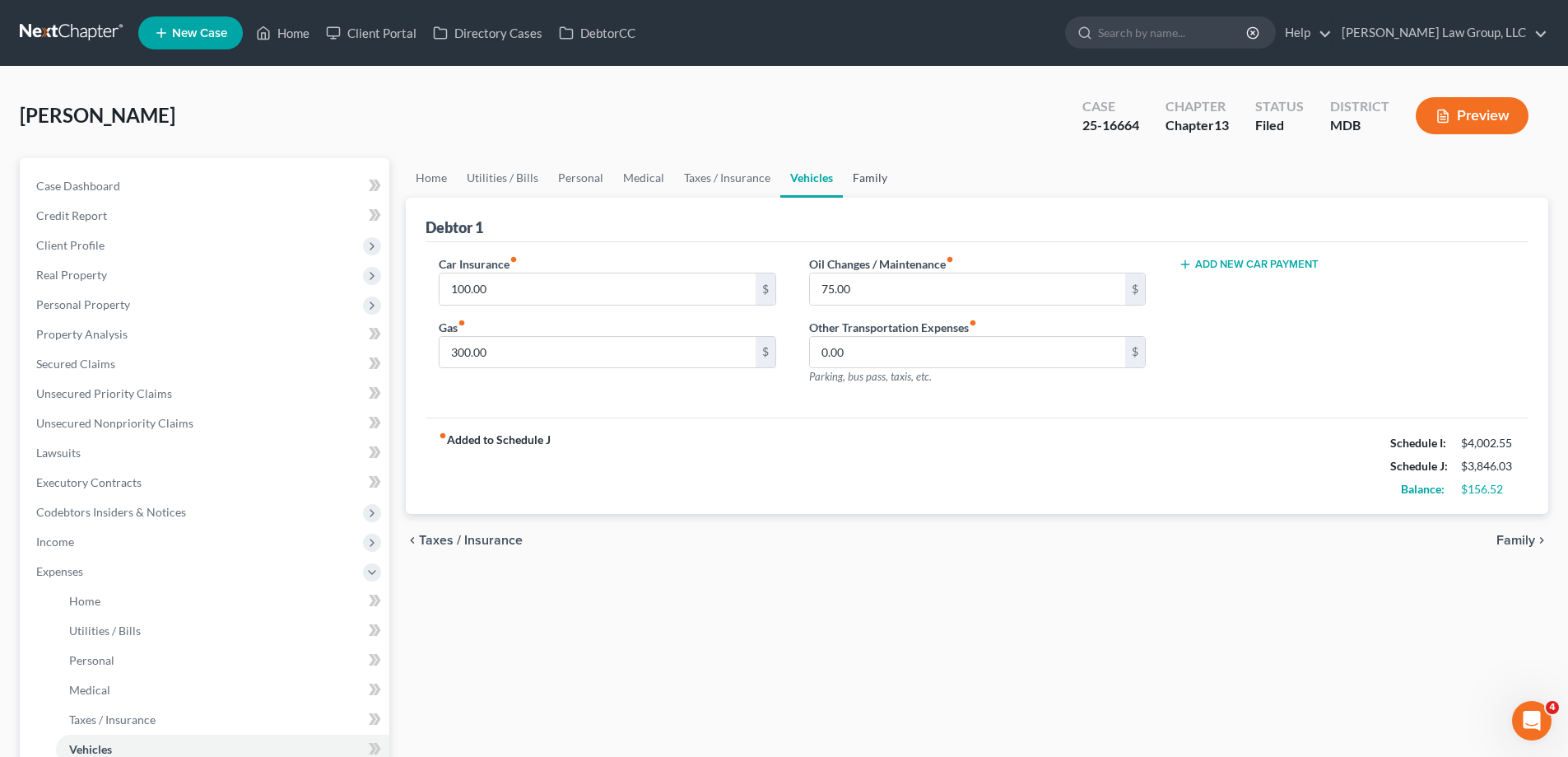
click at [851, 184] on link "Family" at bounding box center [870, 178] width 54 height 40
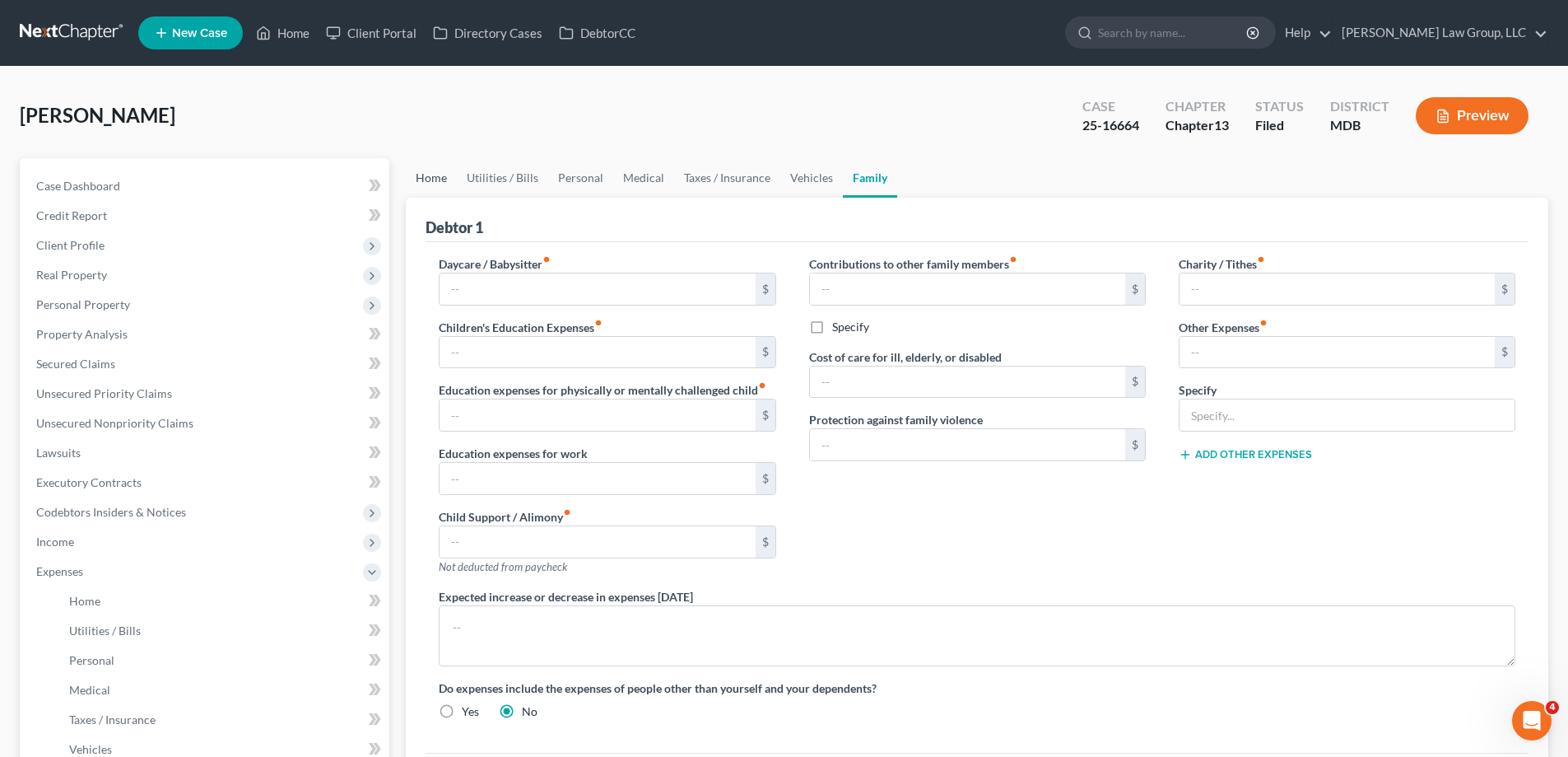
click at [423, 182] on link "Home" at bounding box center [431, 178] width 51 height 40
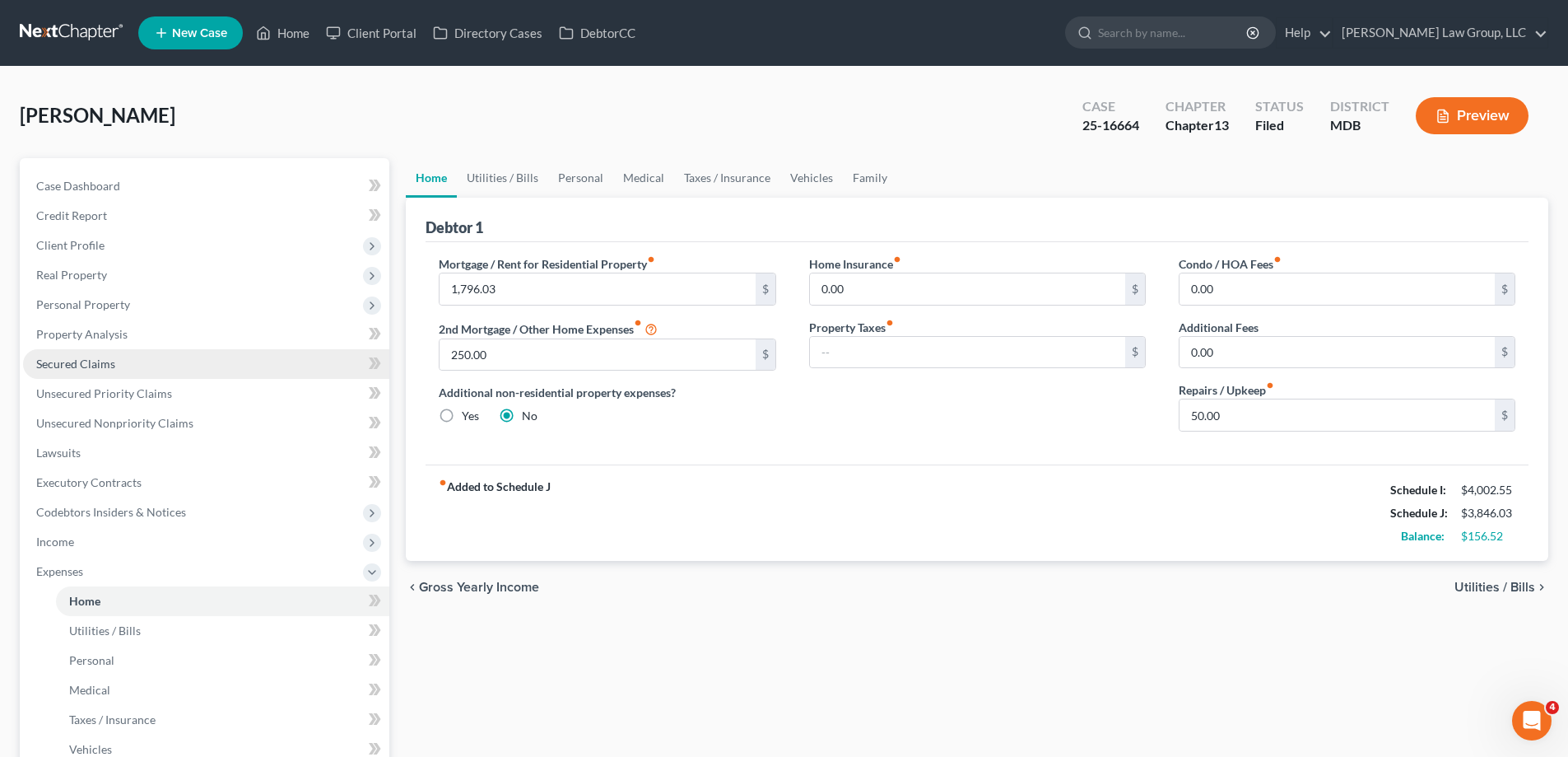
click at [108, 363] on span "Secured Claims" at bounding box center [75, 363] width 79 height 14
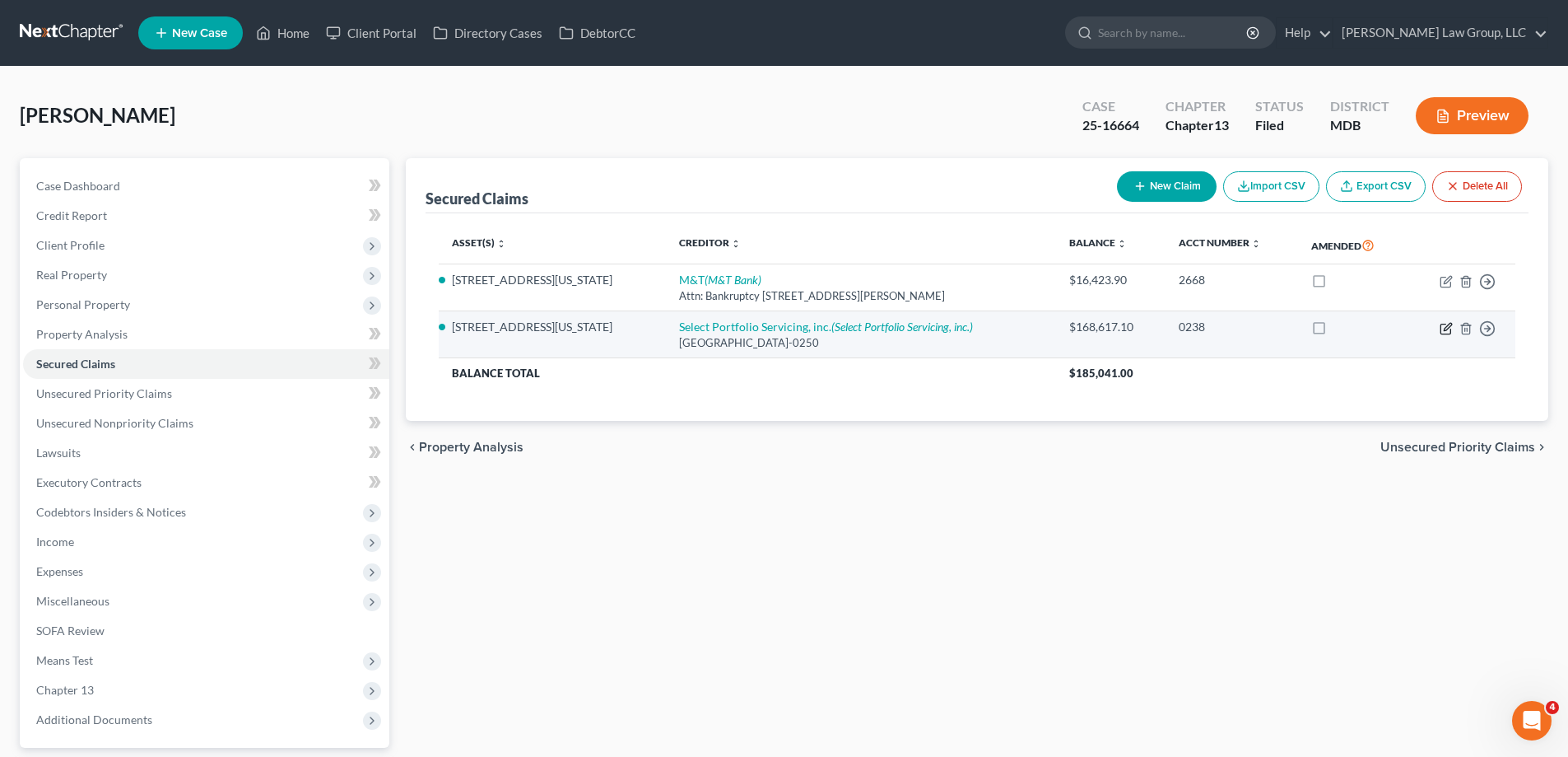
click at [1445, 327] on icon "button" at bounding box center [1446, 329] width 13 height 13
select select "46"
select select "4"
select select "0"
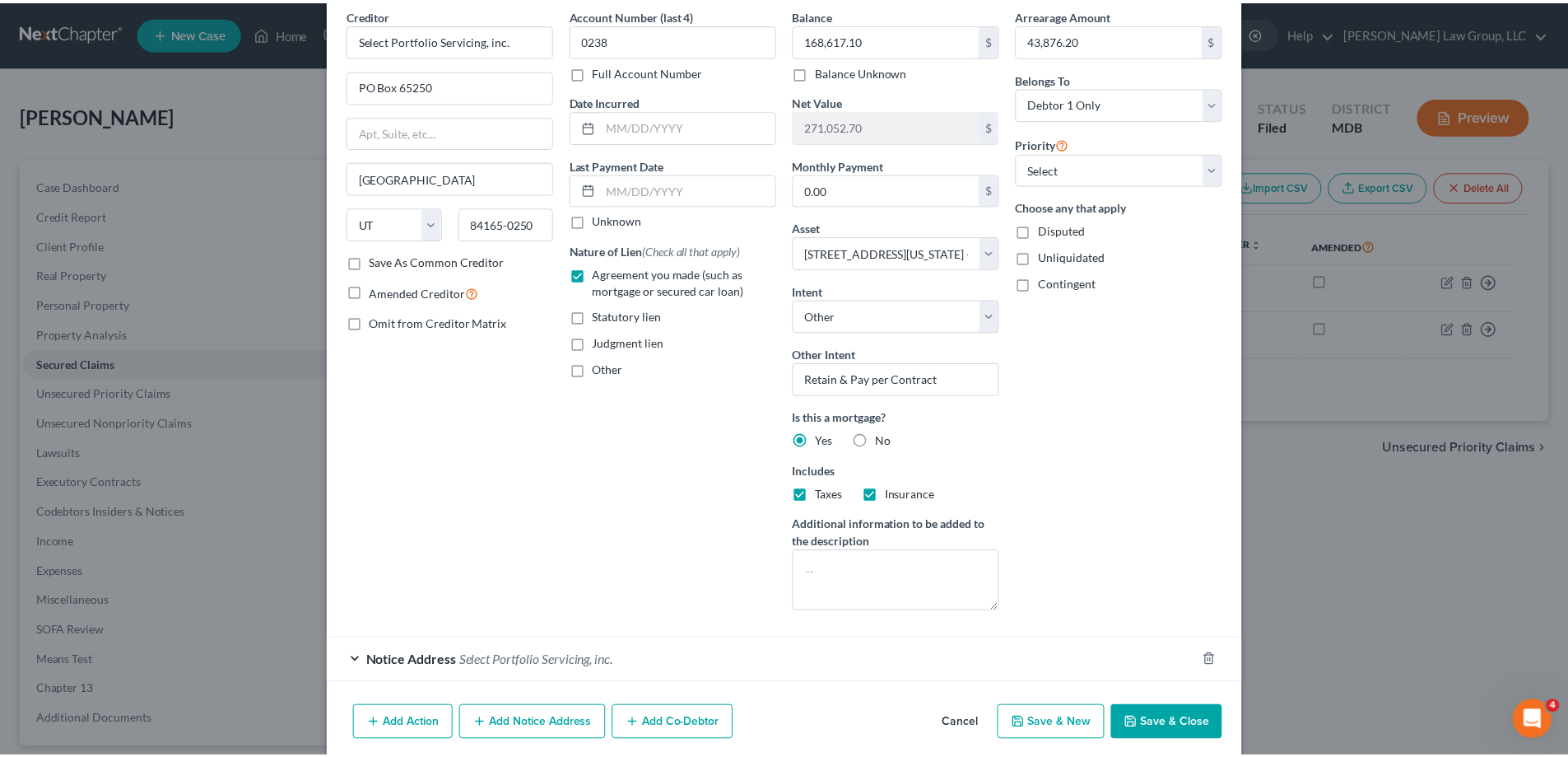
scroll to position [133, 0]
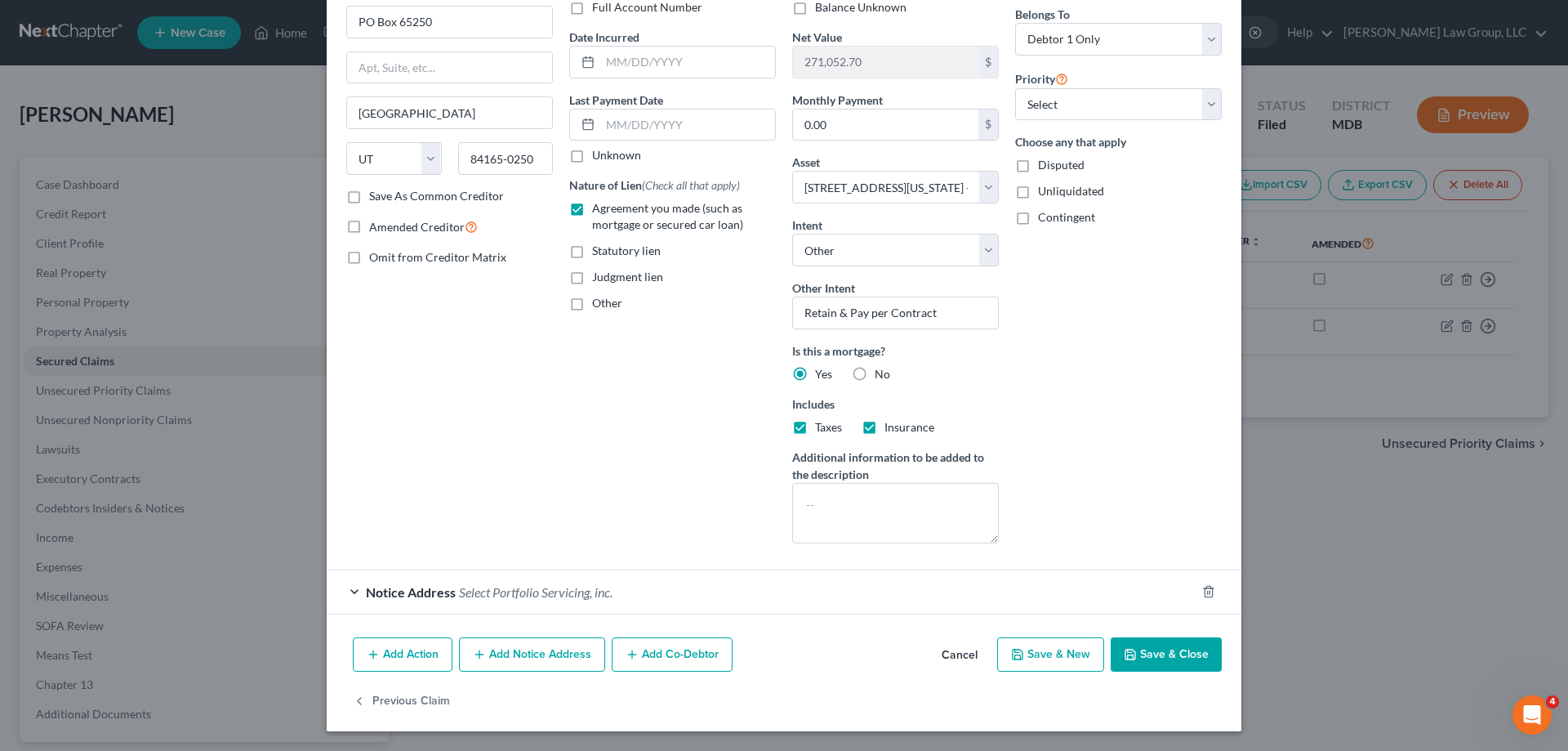
click at [1153, 657] on button "Save & Close" at bounding box center [1167, 654] width 111 height 34
select select
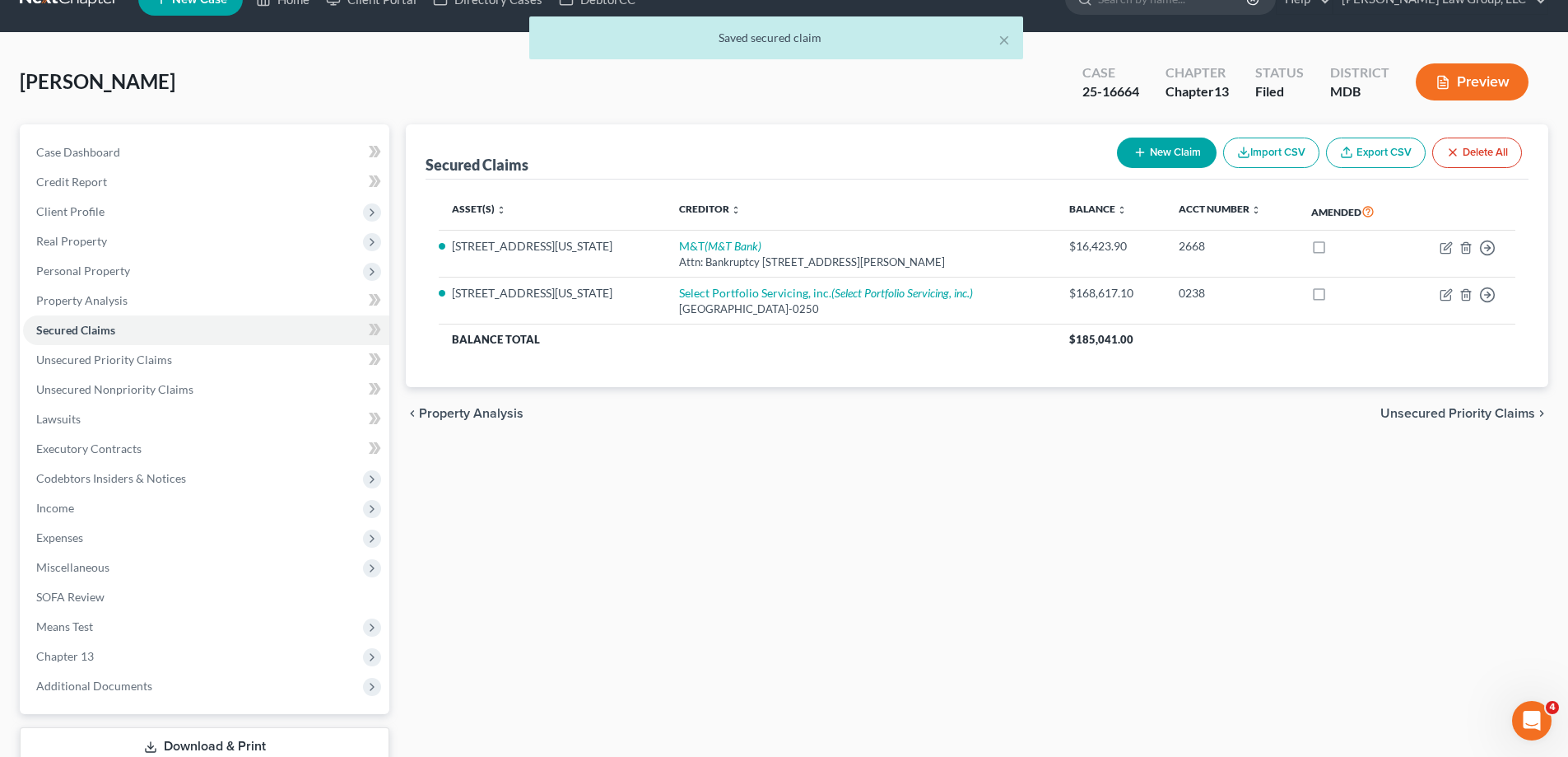
scroll to position [148, 0]
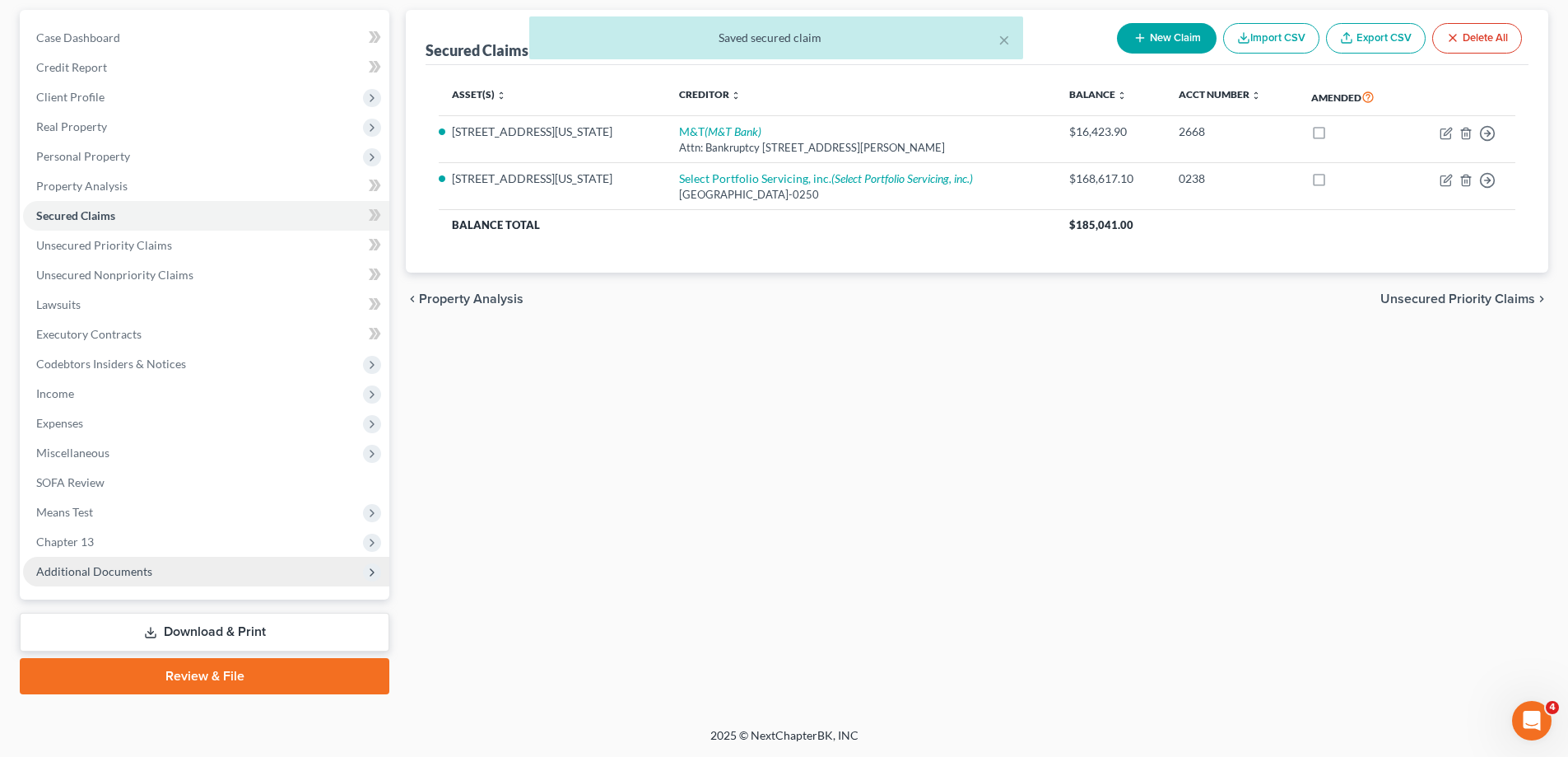
click at [101, 572] on span "Additional Documents" at bounding box center [94, 571] width 116 height 14
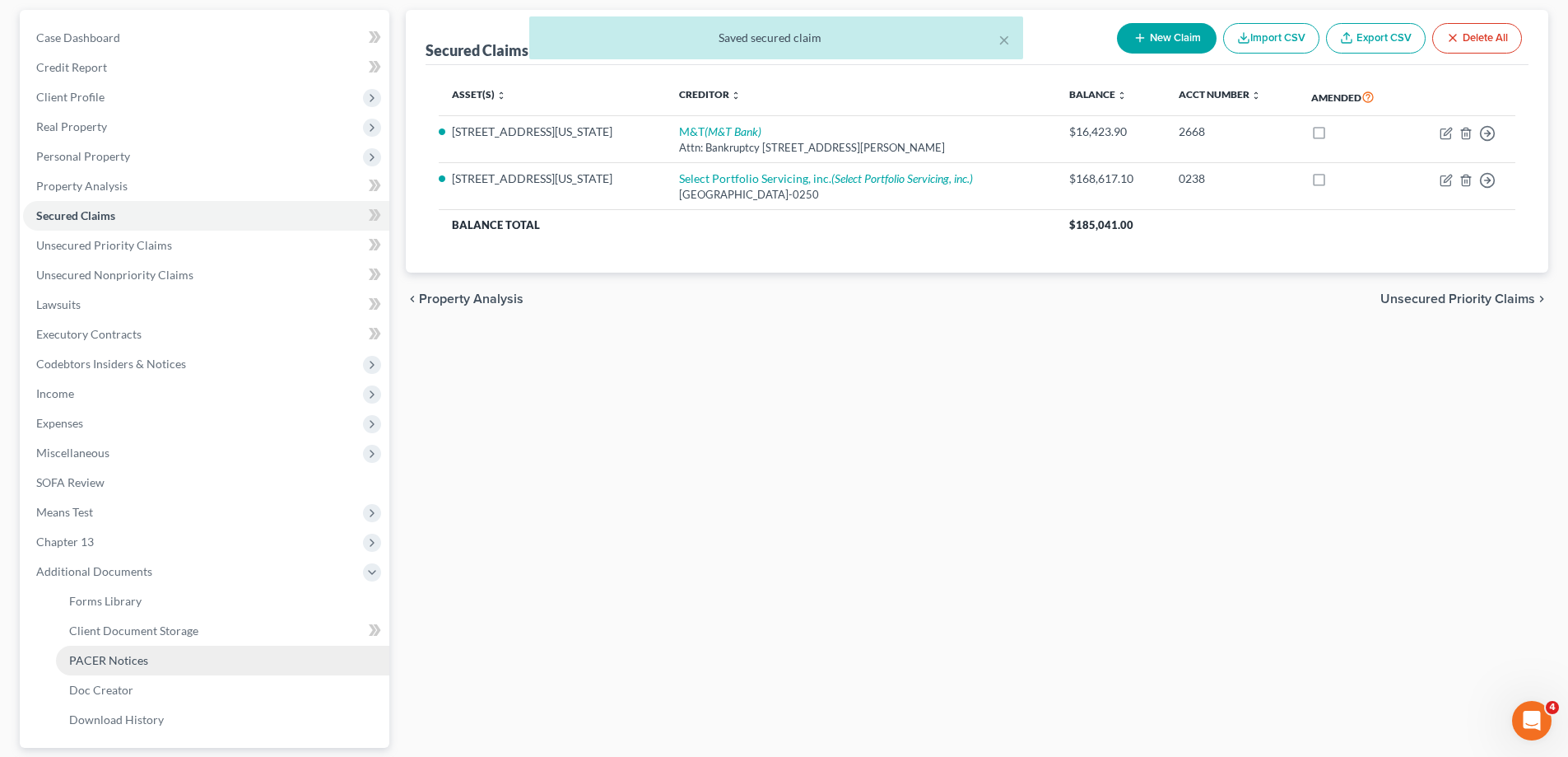
click at [138, 658] on span "PACER Notices" at bounding box center [108, 659] width 79 height 14
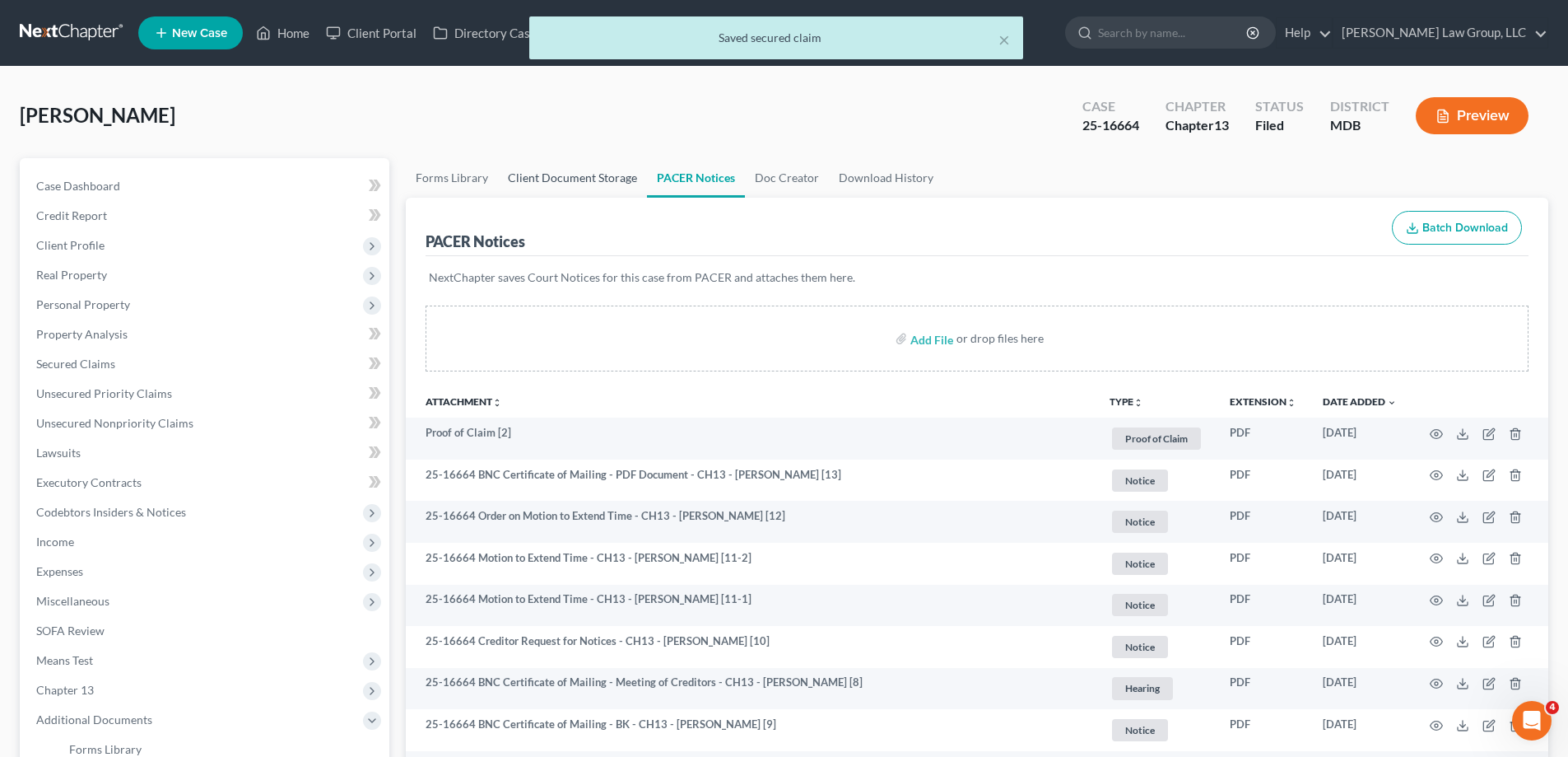
click at [594, 190] on link "Client Document Storage" at bounding box center [572, 178] width 149 height 40
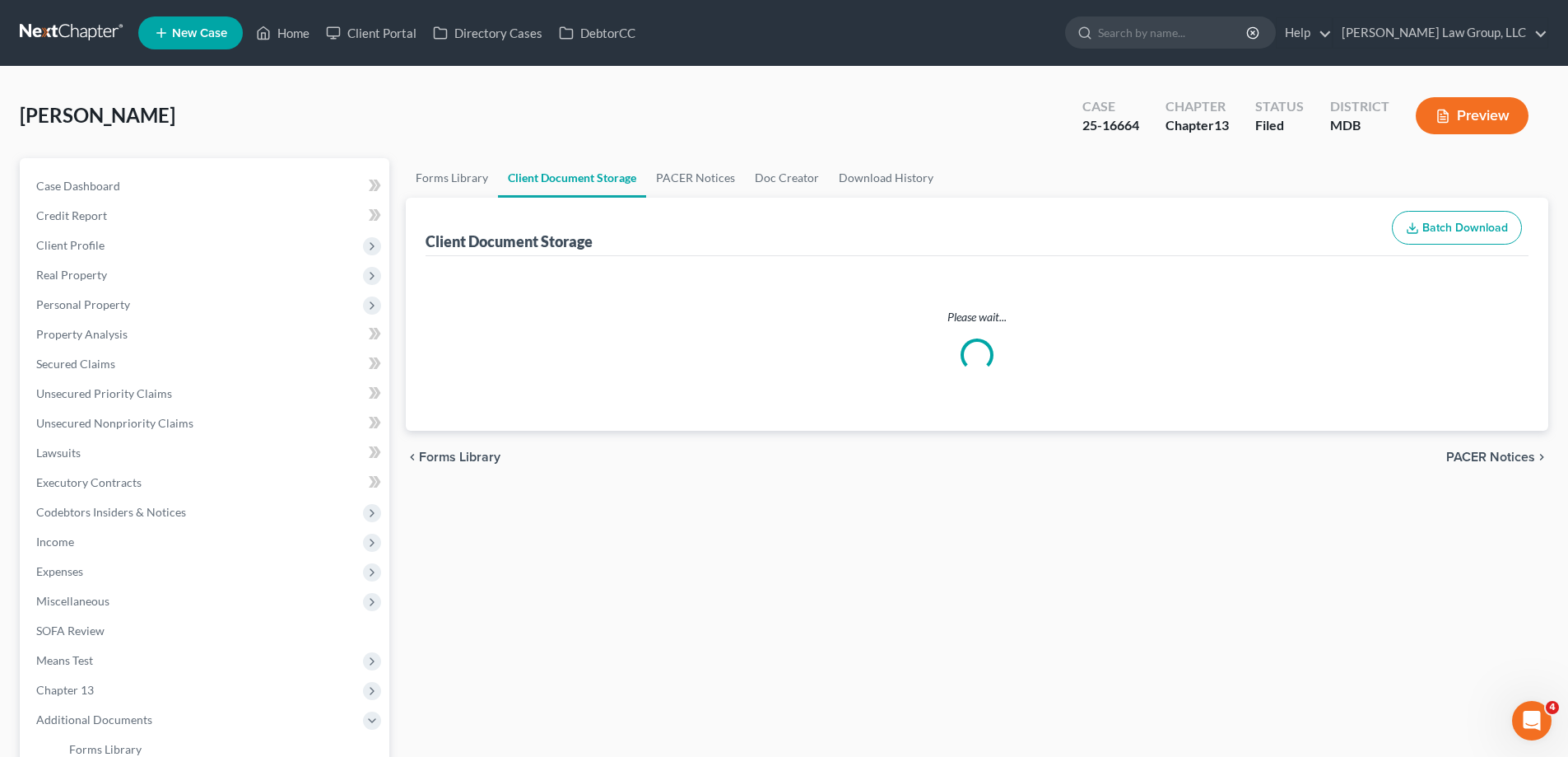
select select "14"
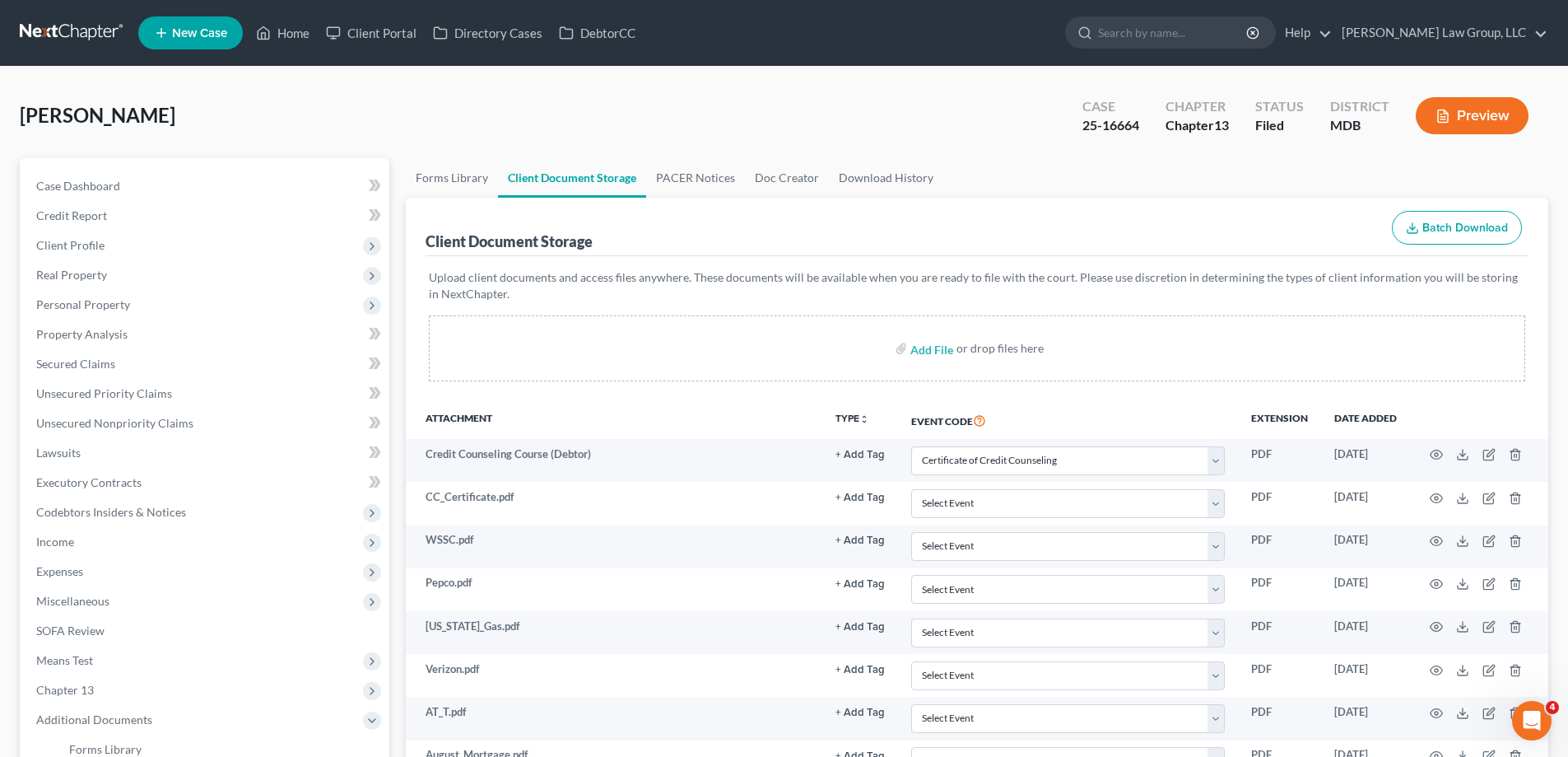
scroll to position [1402, 0]
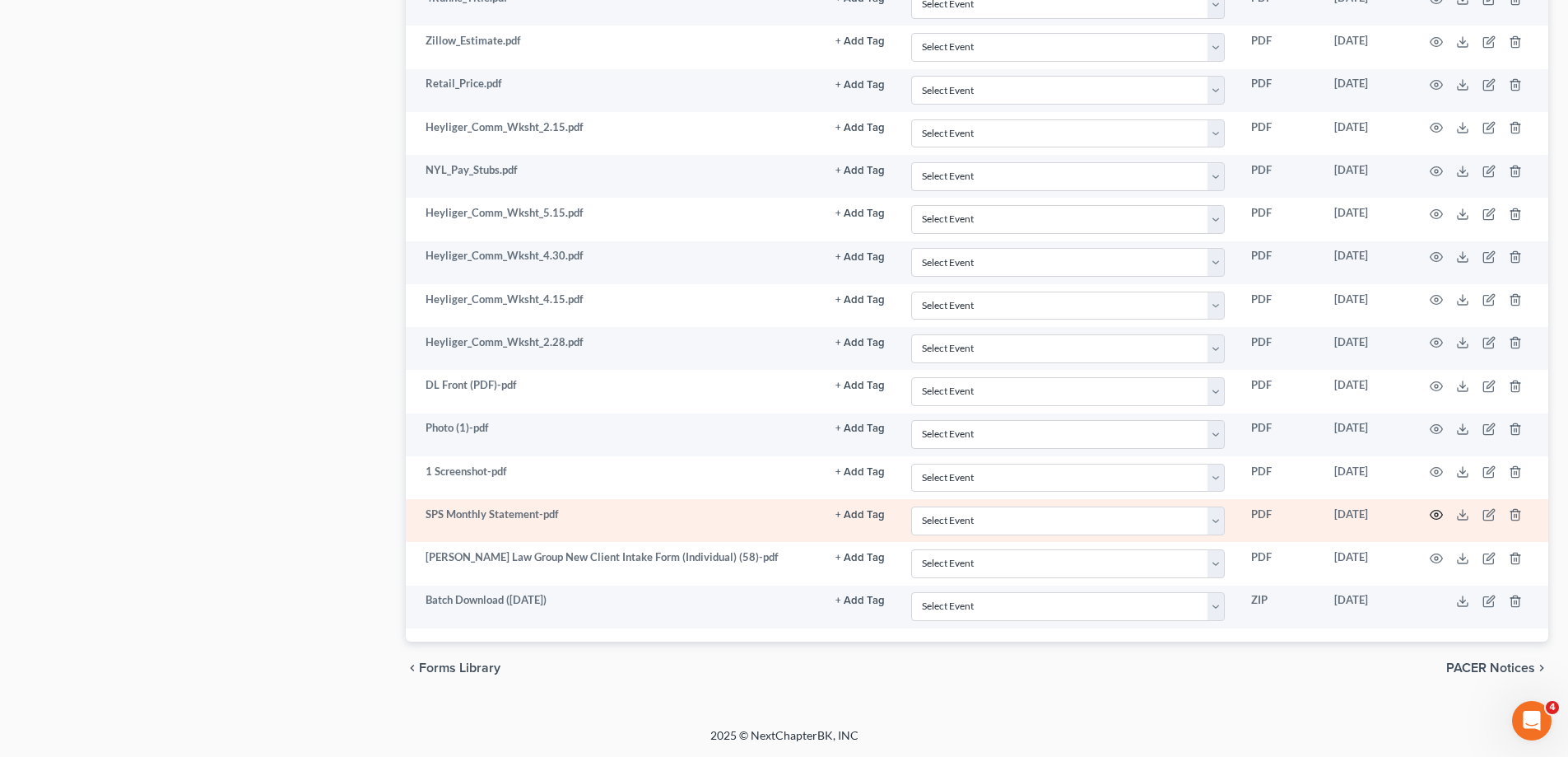
click at [1434, 517] on icon "button" at bounding box center [1437, 515] width 13 height 13
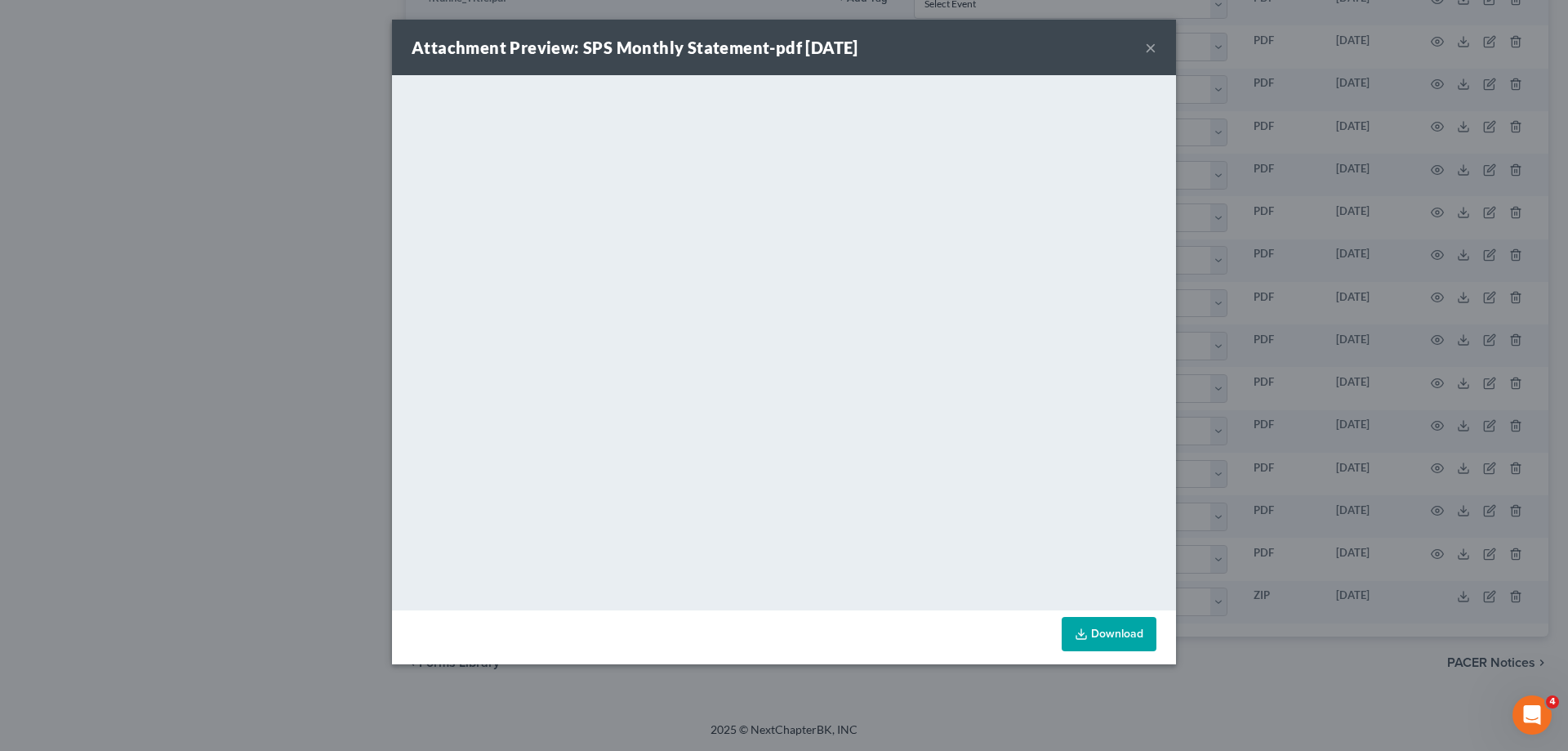
click at [1151, 49] on button "×" at bounding box center [1151, 47] width 11 height 20
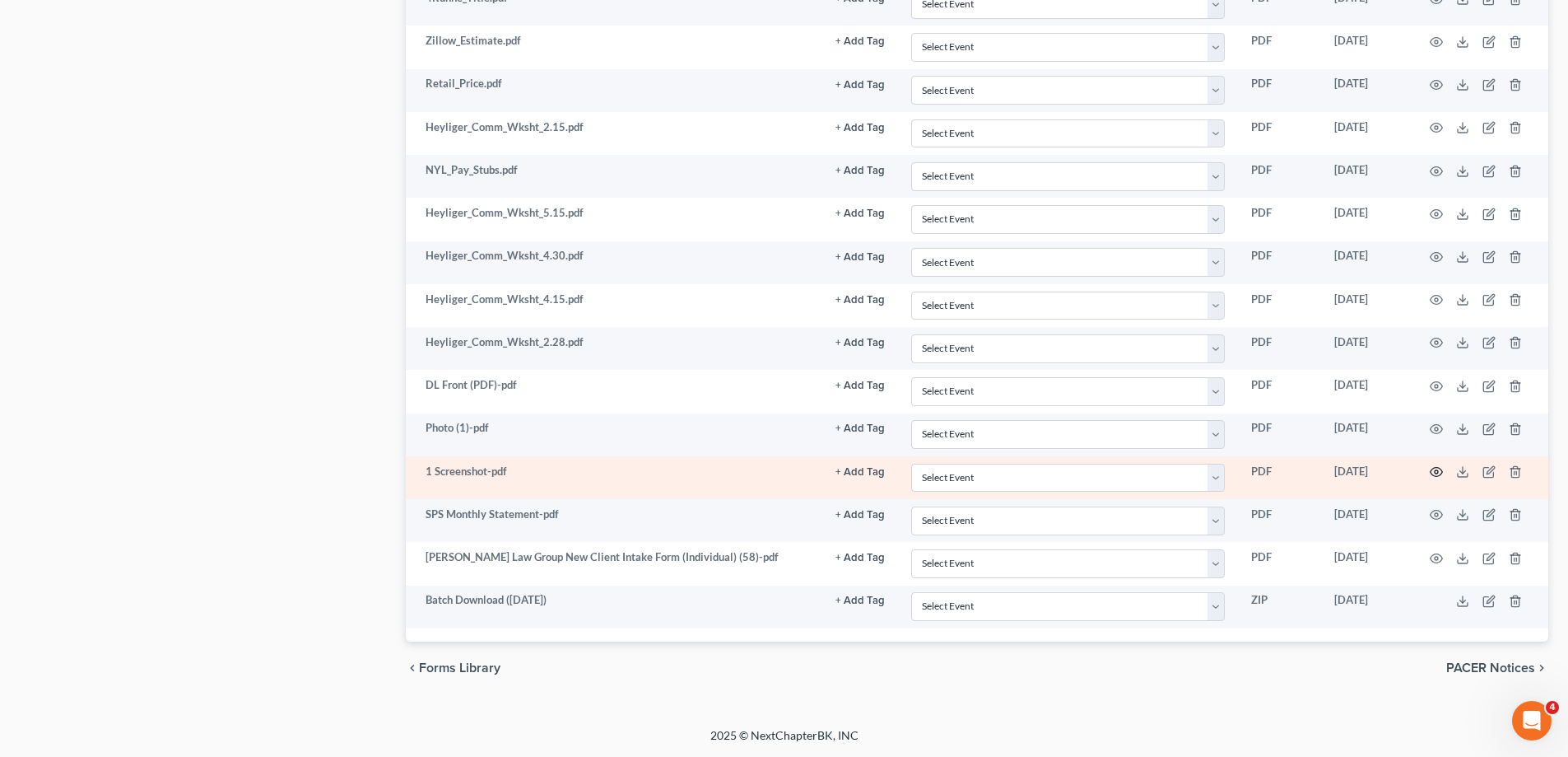
click at [1440, 470] on icon "button" at bounding box center [1437, 472] width 13 height 13
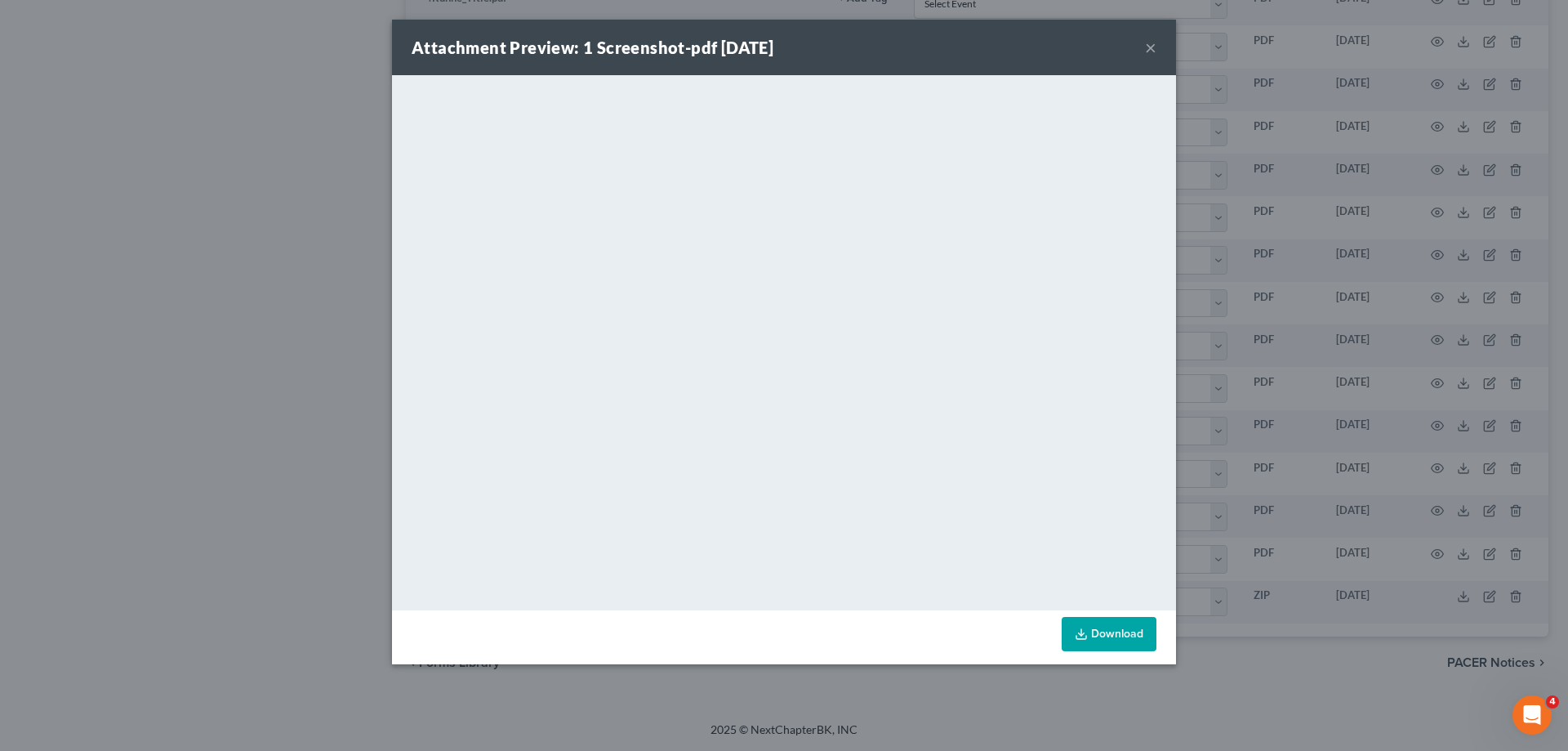
click at [1151, 45] on button "×" at bounding box center [1151, 47] width 11 height 20
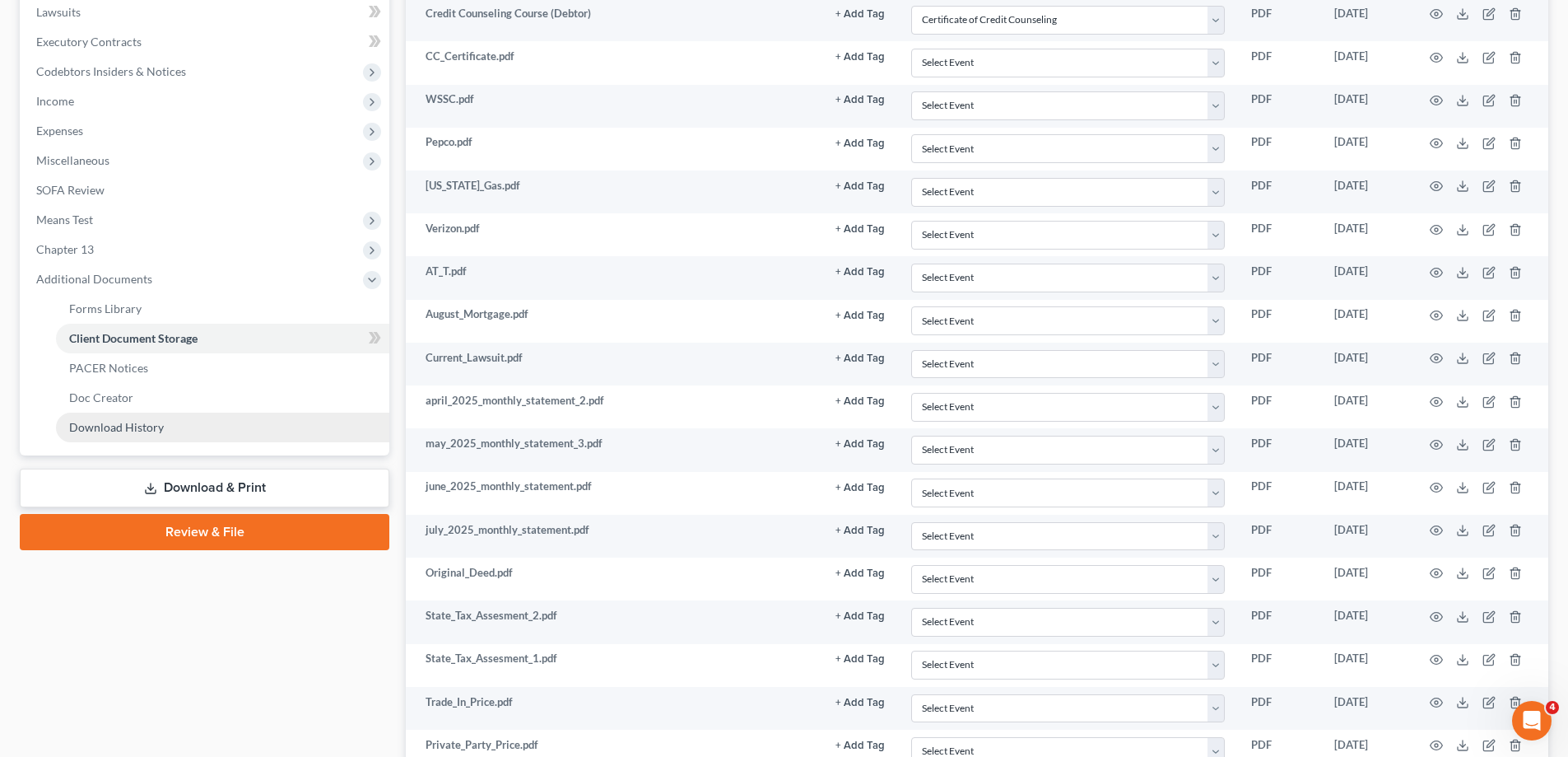
scroll to position [330, 0]
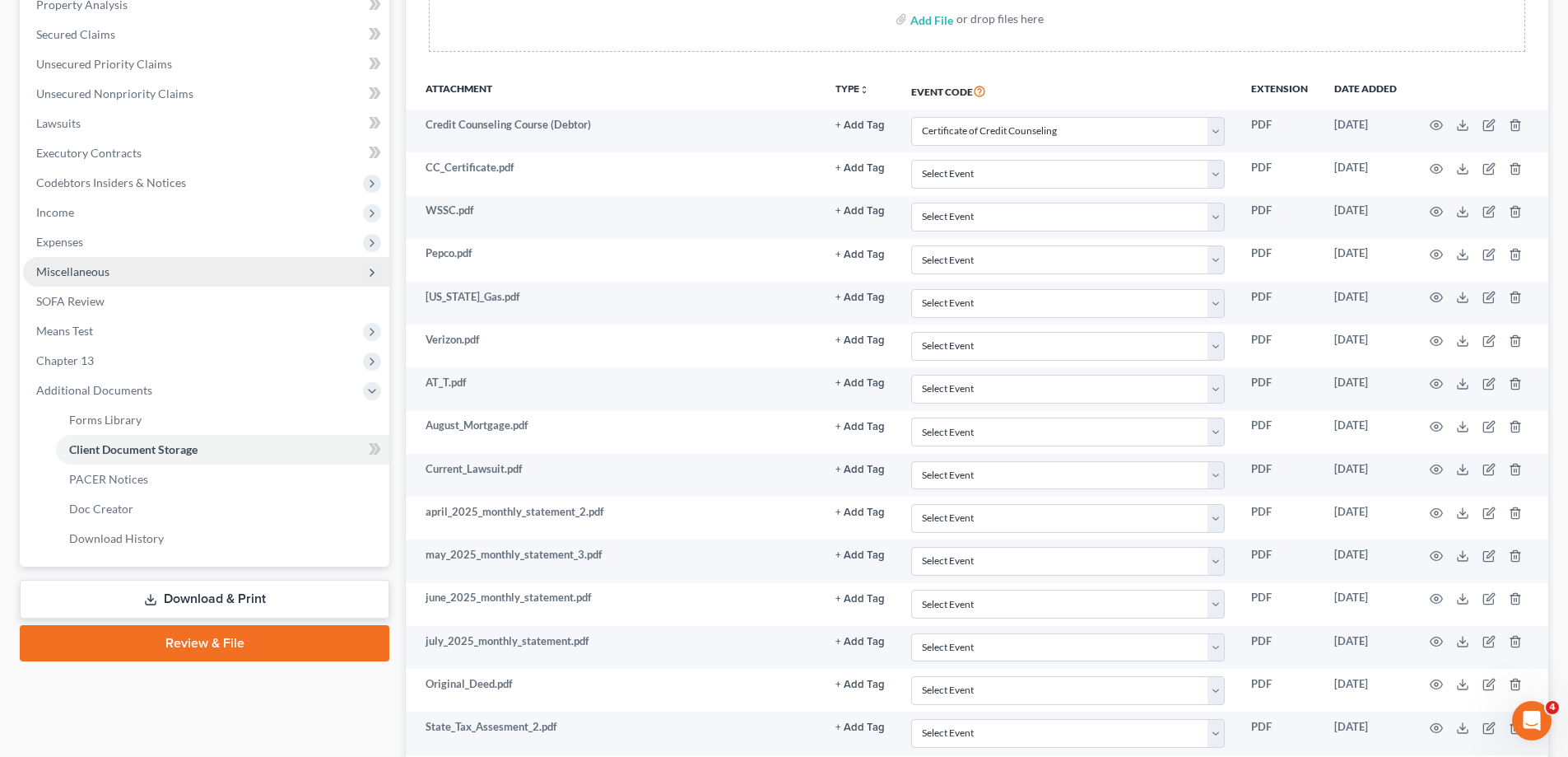
click at [77, 269] on span "Miscellaneous" at bounding box center [72, 271] width 73 height 14
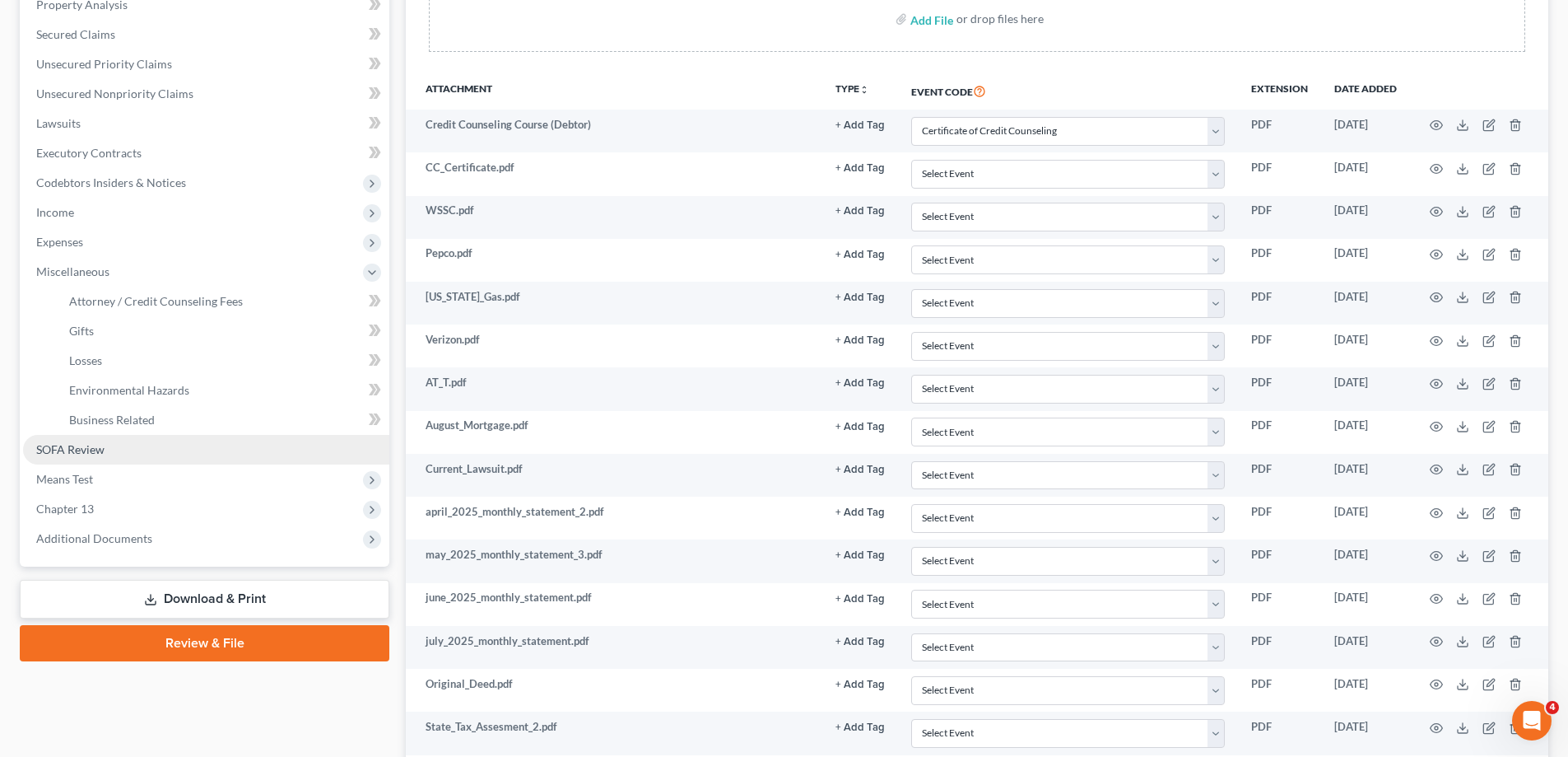
click at [107, 448] on link "SOFA Review" at bounding box center [206, 449] width 367 height 29
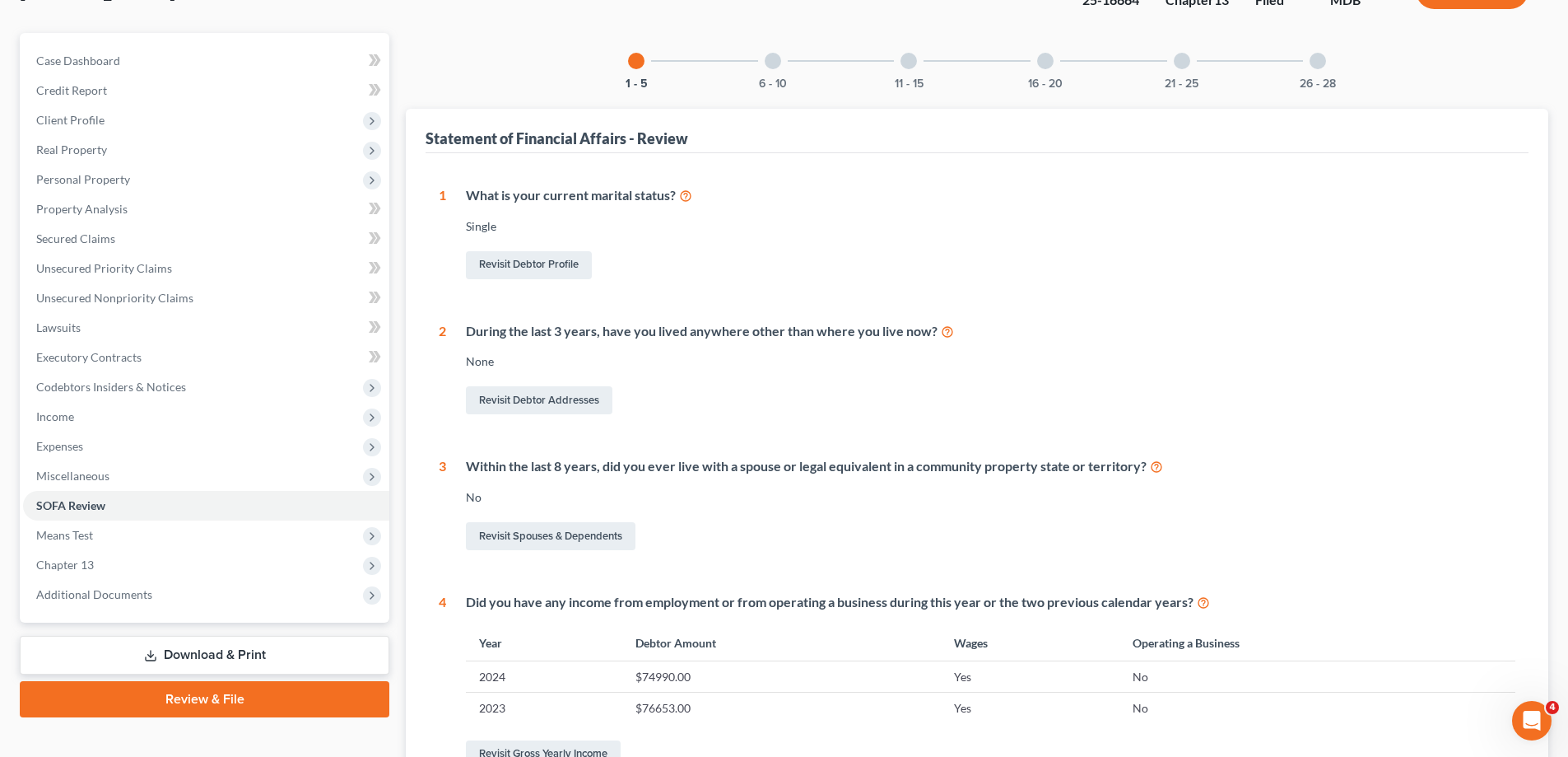
scroll to position [83, 0]
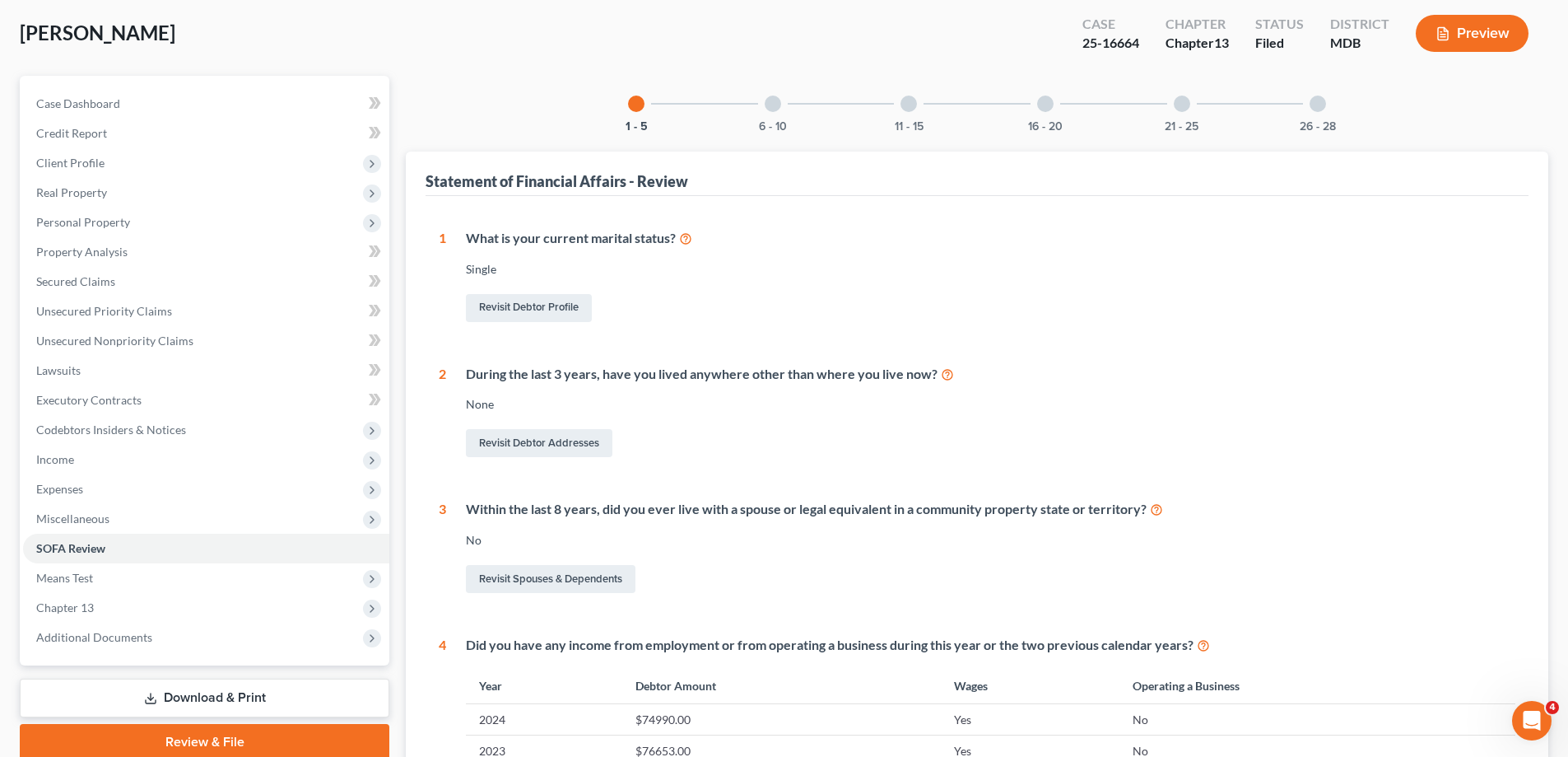
click at [772, 90] on div "6 - 10" at bounding box center [773, 104] width 56 height 56
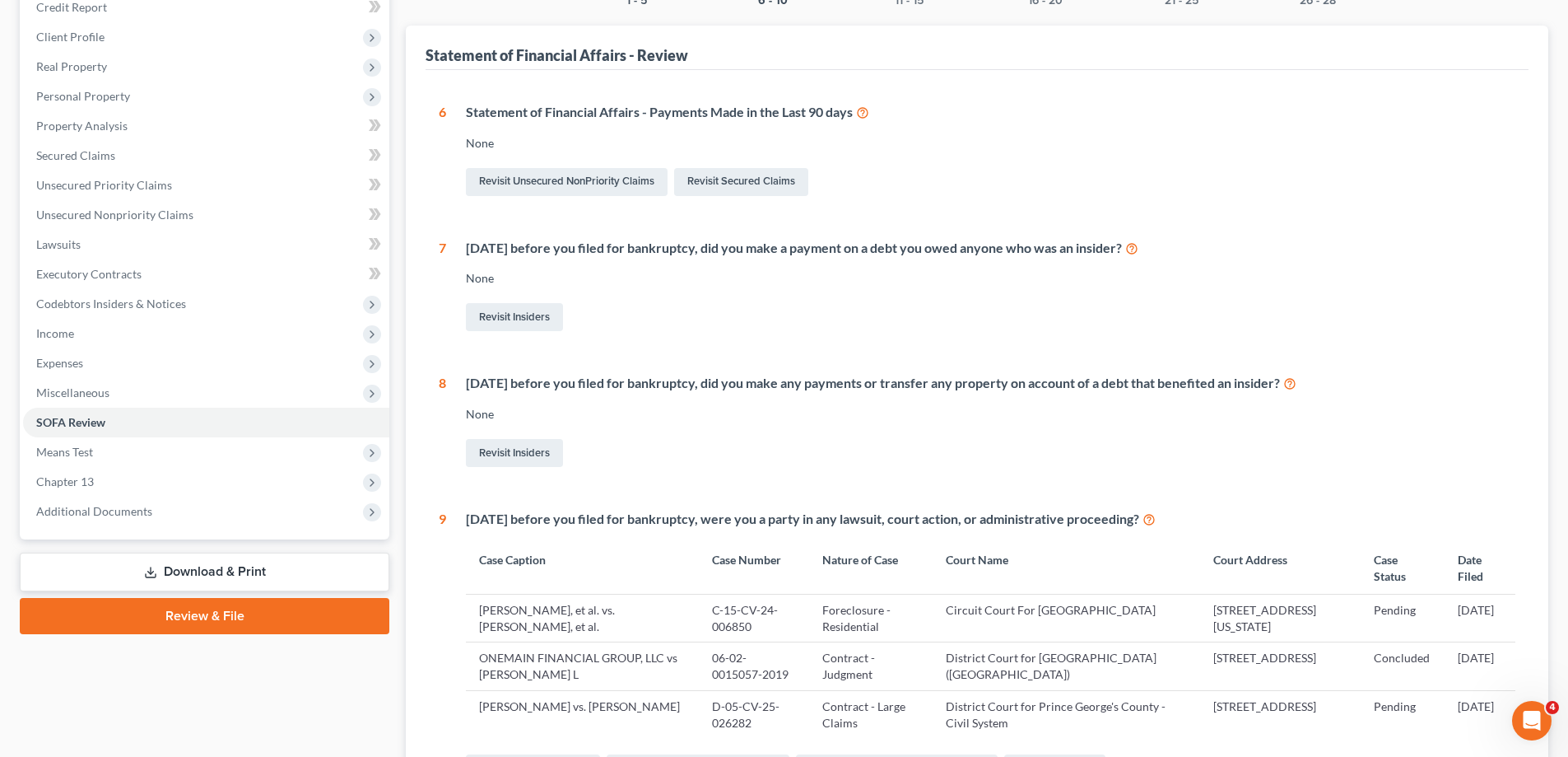
scroll to position [0, 0]
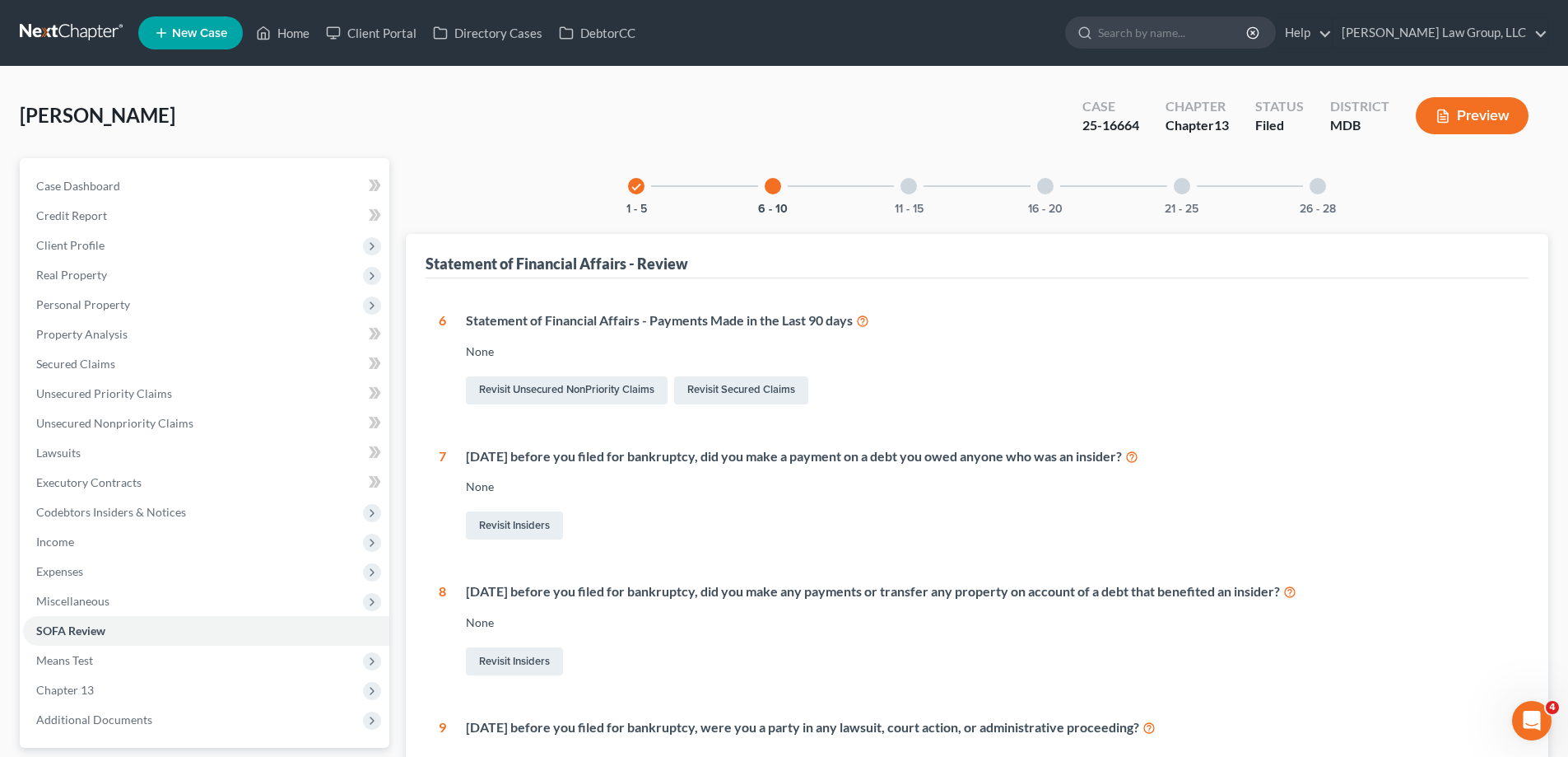
click at [907, 194] on div at bounding box center [908, 185] width 16 height 16
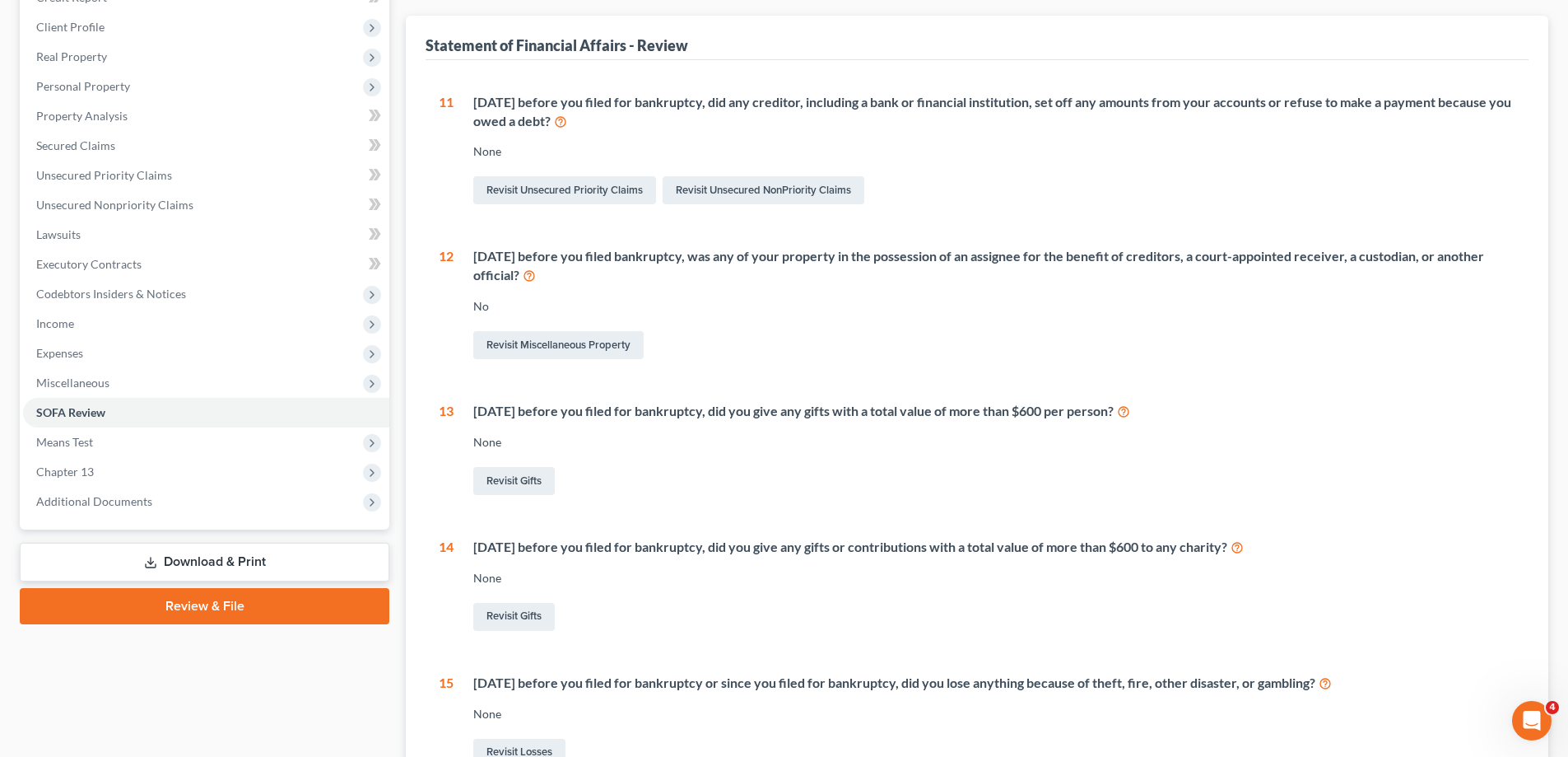
scroll to position [247, 0]
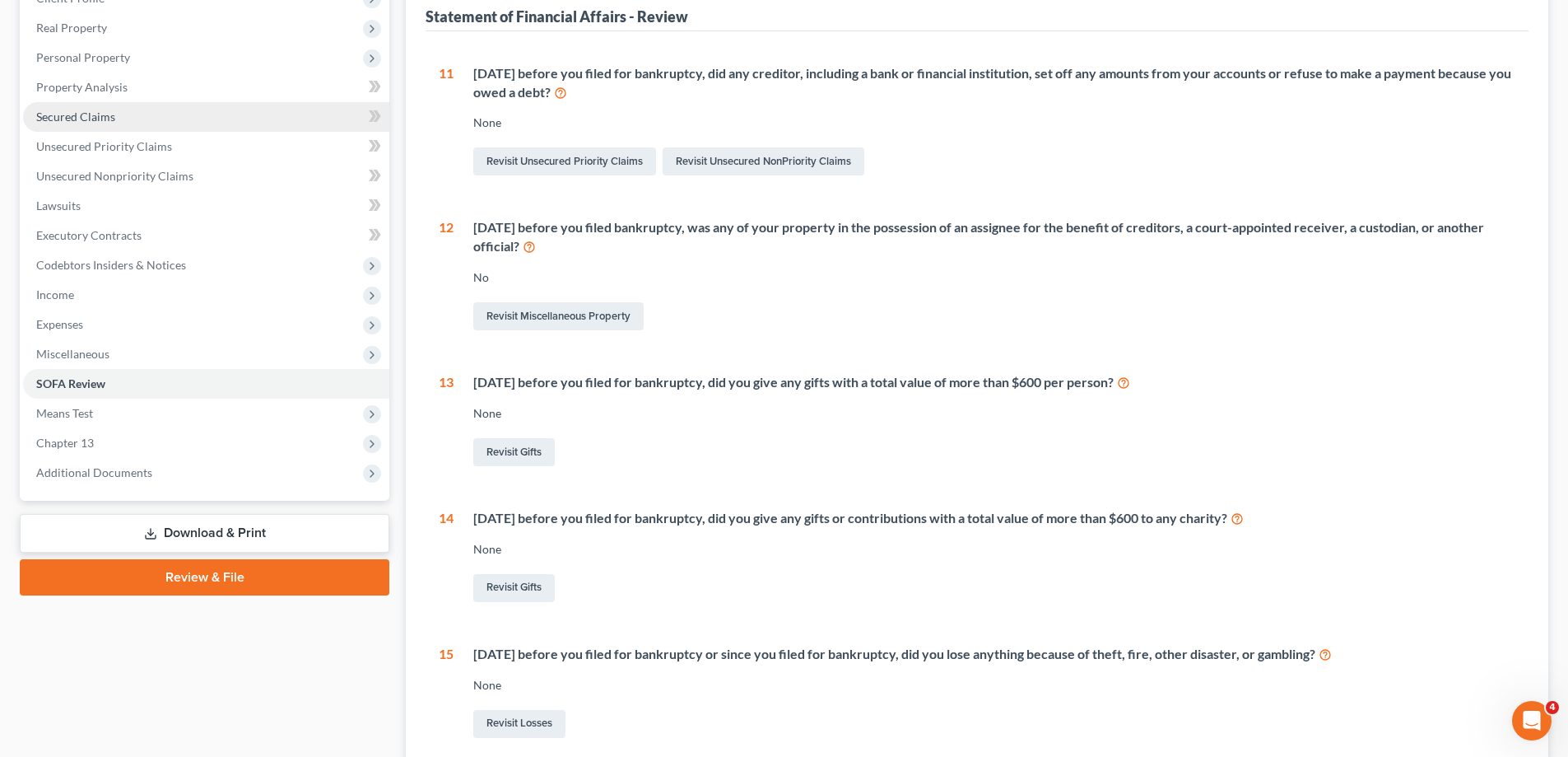
click at [77, 123] on span "Secured Claims" at bounding box center [75, 116] width 79 height 14
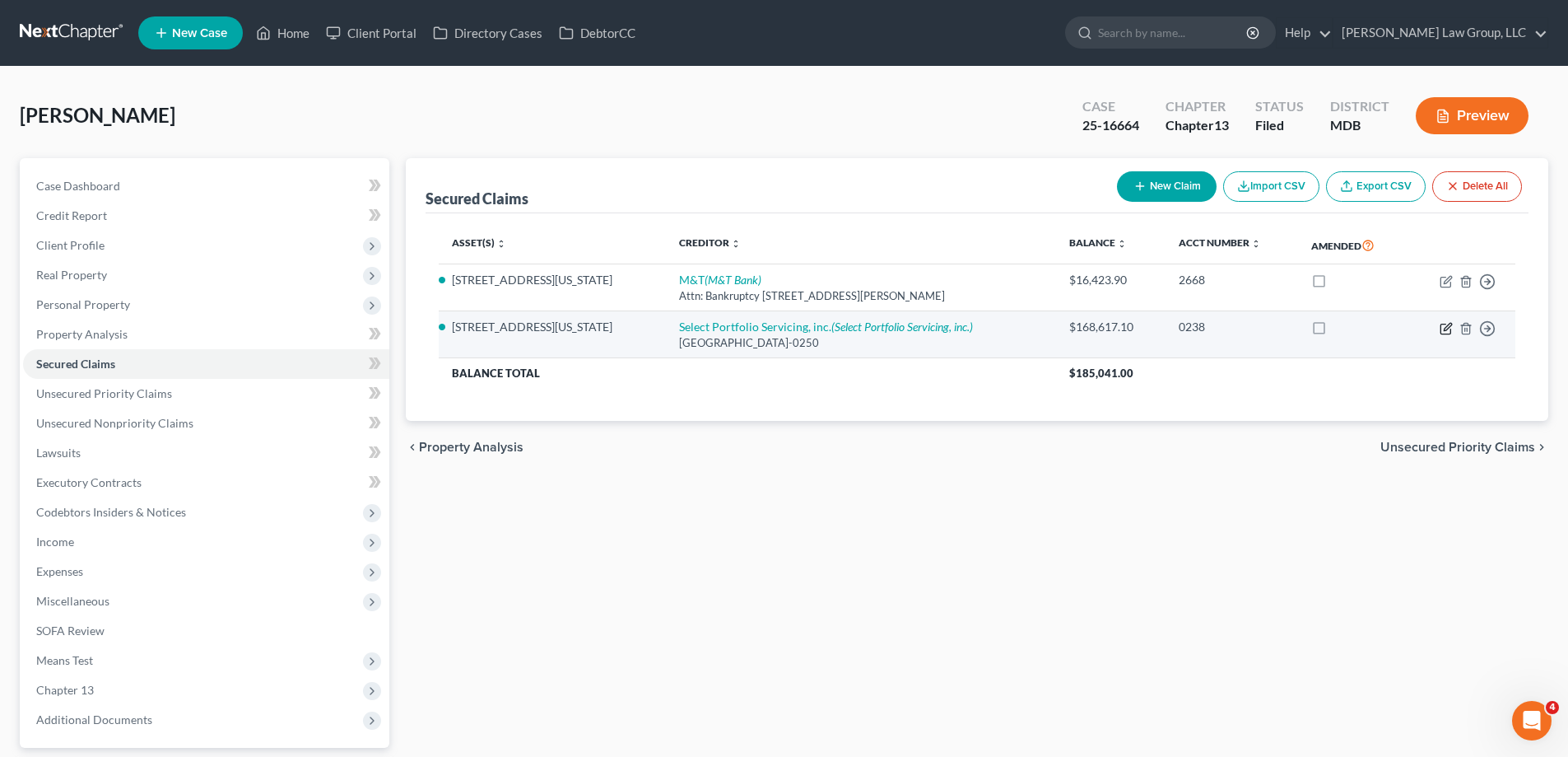
click at [1446, 333] on icon "button" at bounding box center [1445, 329] width 9 height 9
select select "46"
select select "4"
select select "0"
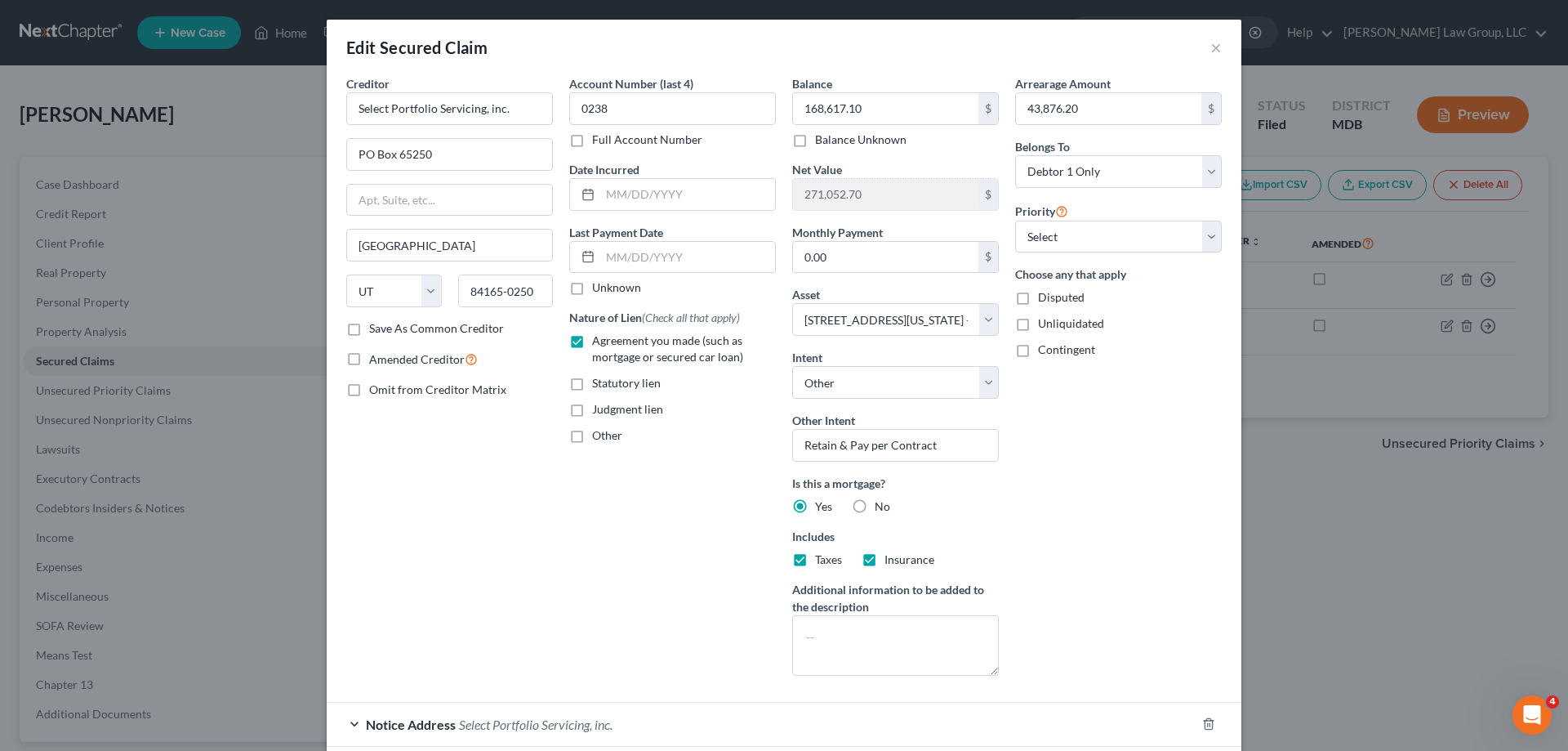
click at [1217, 51] on div "Edit Secured Claim ×" at bounding box center [784, 47] width 915 height 56
click at [1211, 46] on button "×" at bounding box center [1217, 47] width 11 height 20
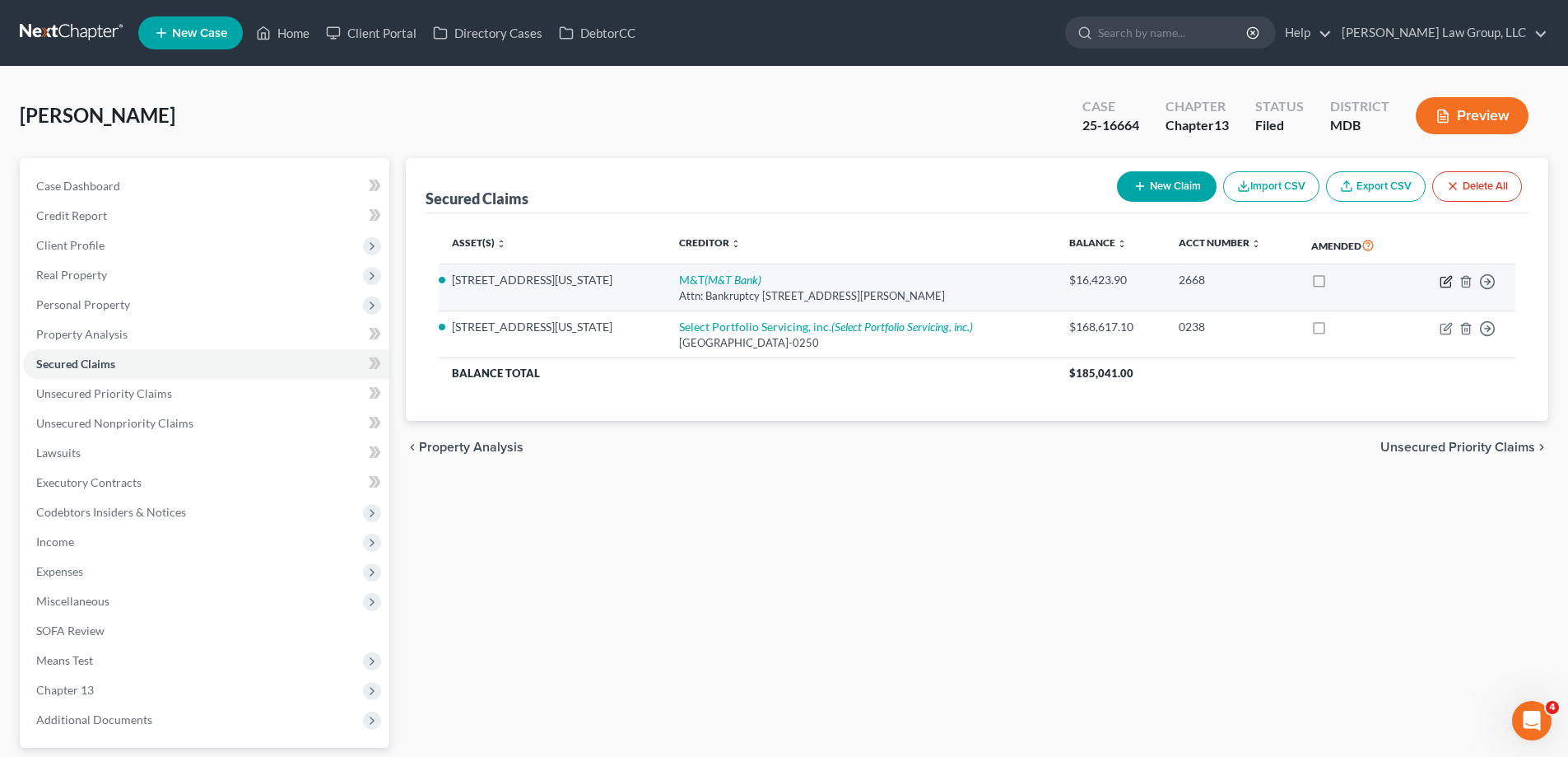
click at [1444, 281] on icon "button" at bounding box center [1446, 282] width 13 height 13
select select "35"
select select "4"
select select "0"
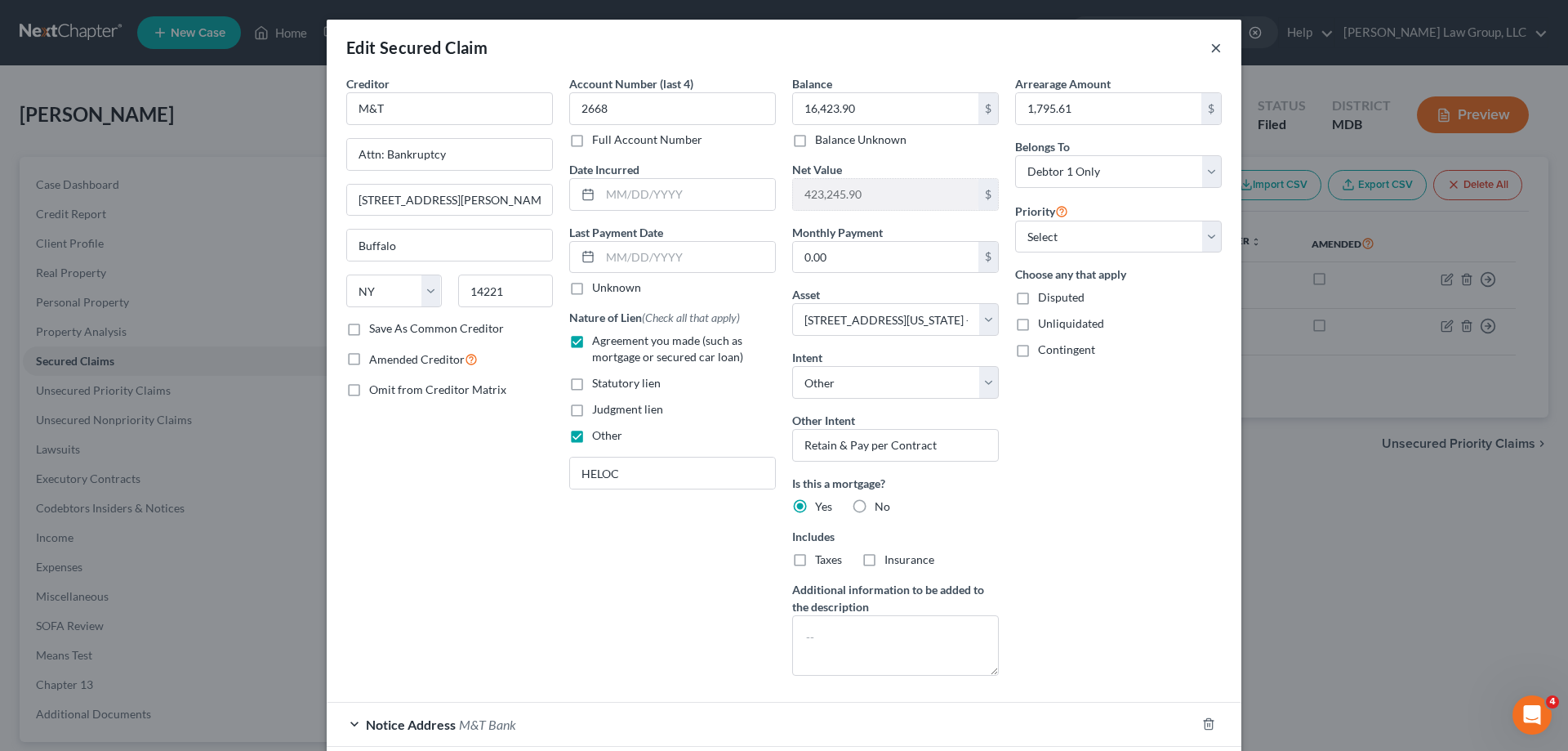
drag, startPoint x: 1212, startPoint y: 43, endPoint x: 758, endPoint y: 397, distance: 575.7
click at [1212, 42] on button "×" at bounding box center [1217, 47] width 11 height 20
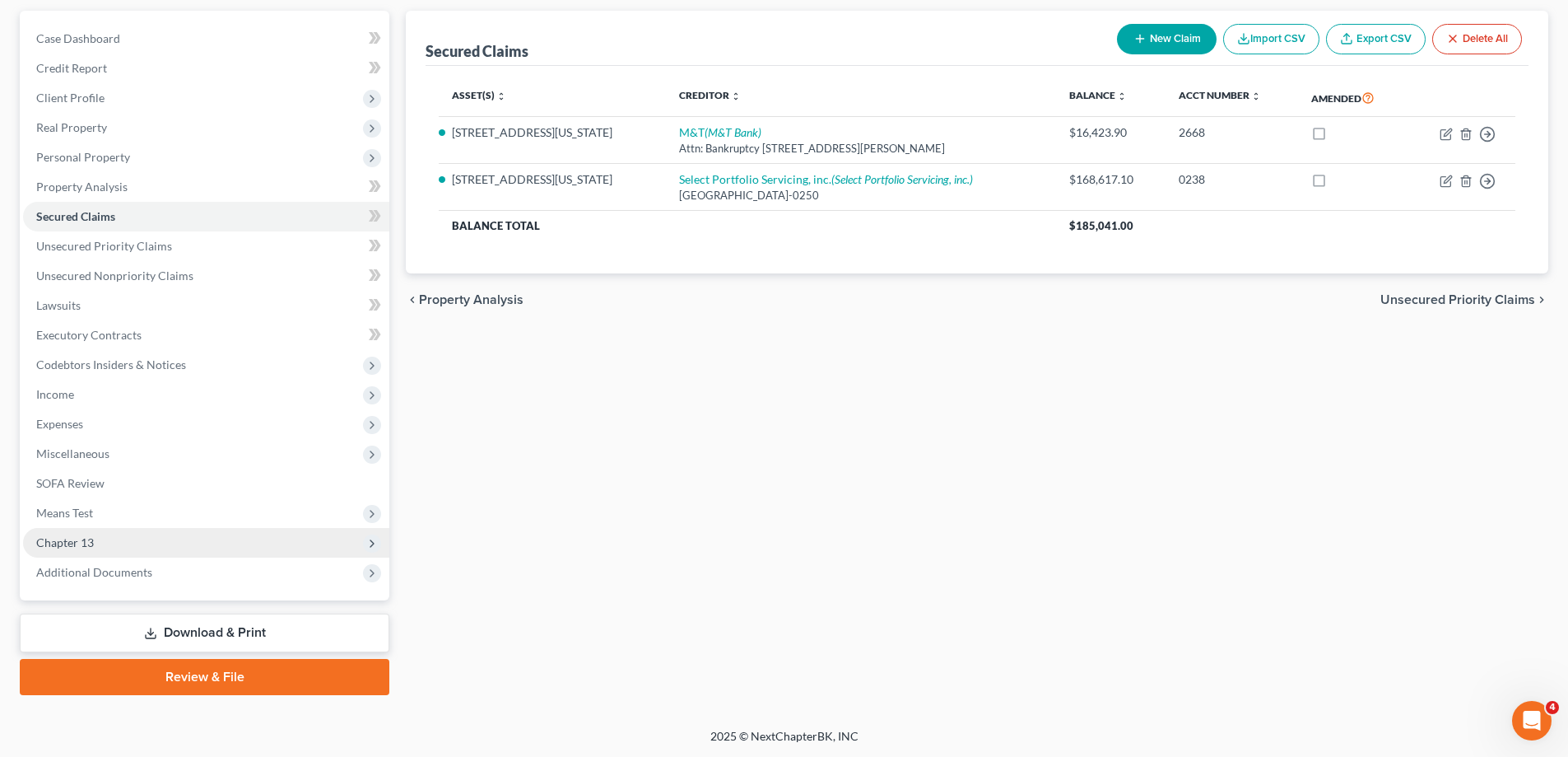
scroll to position [148, 0]
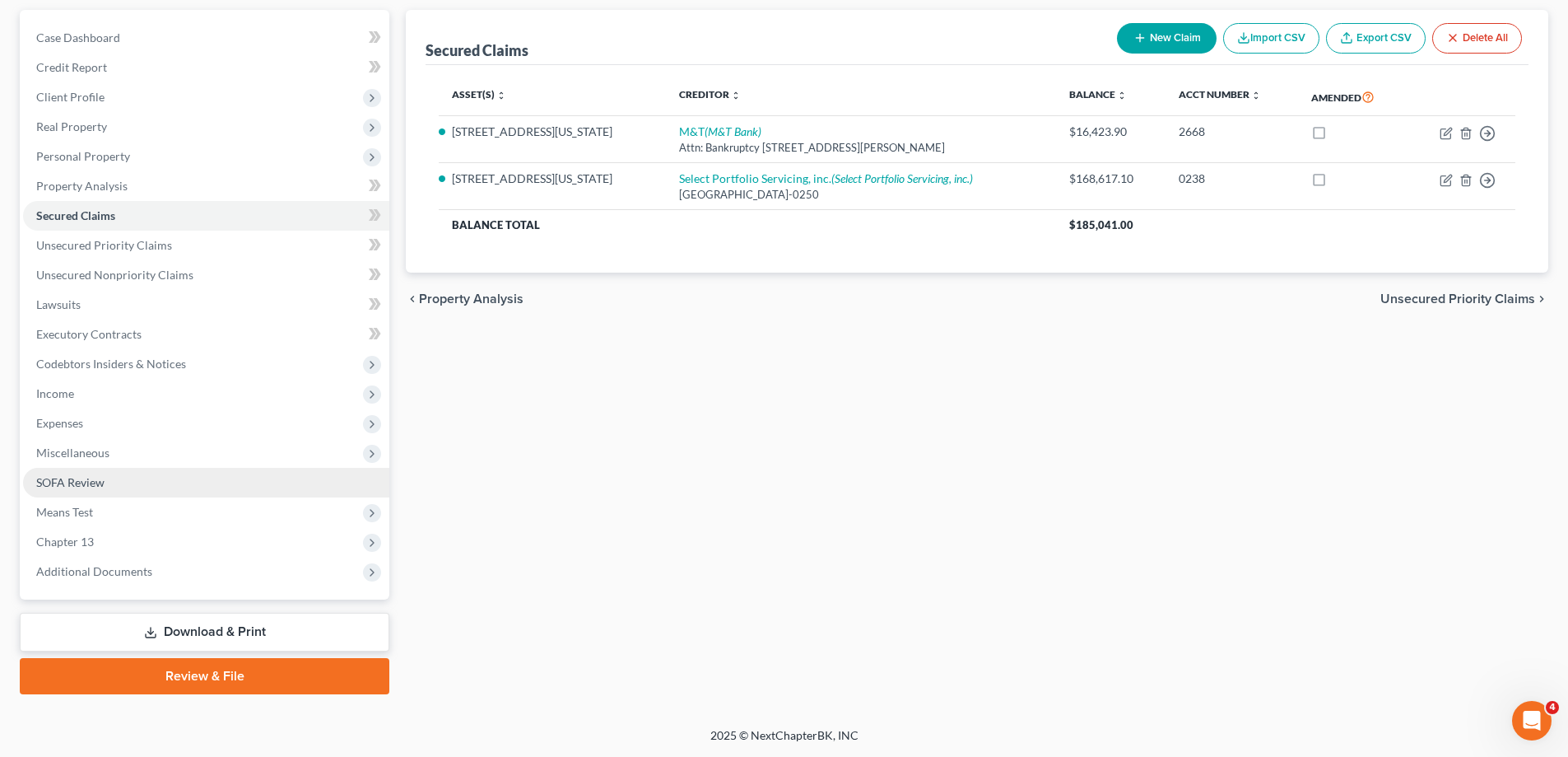
click at [167, 486] on link "SOFA Review" at bounding box center [206, 482] width 367 height 29
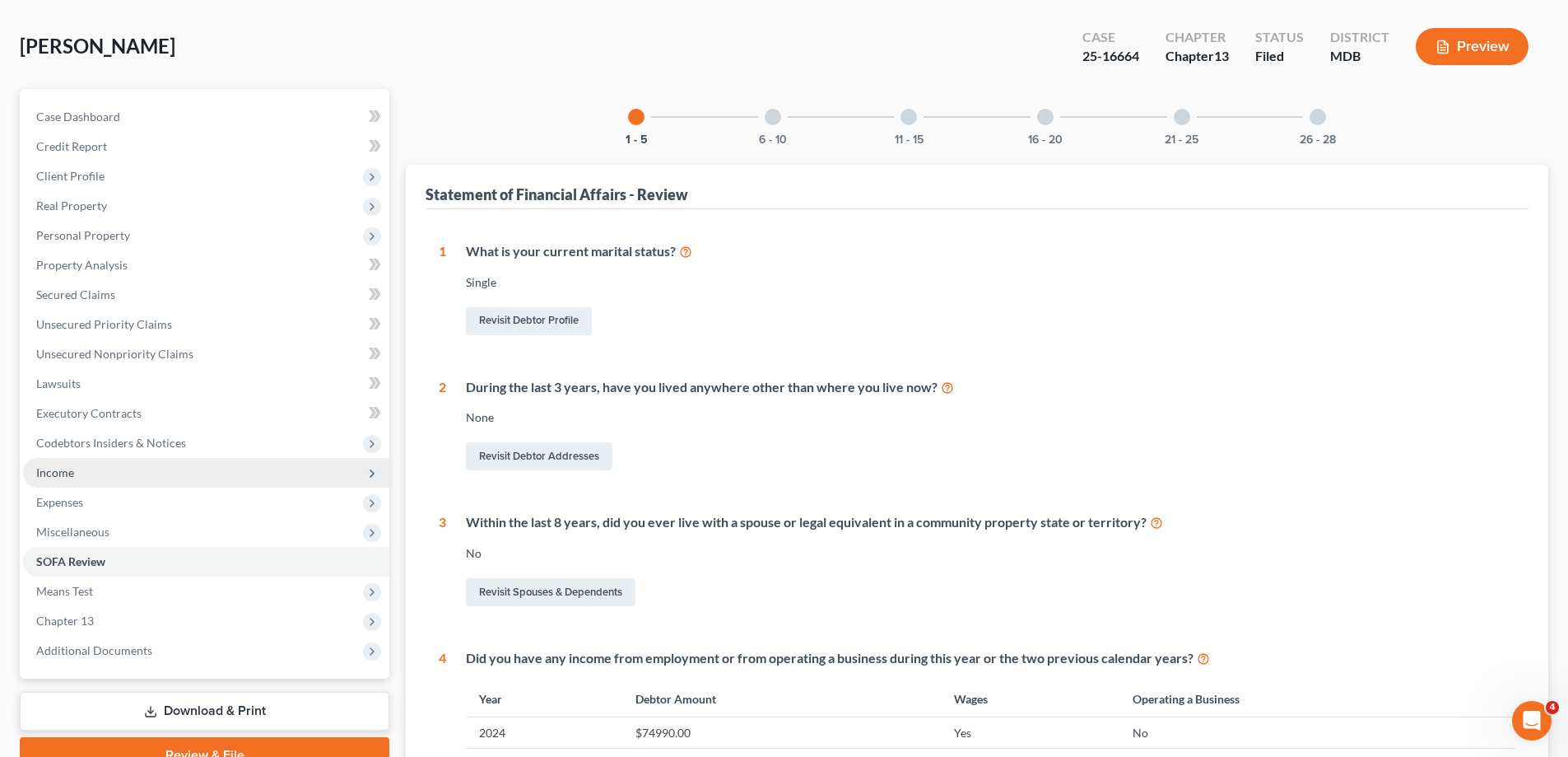
scroll to position [164, 0]
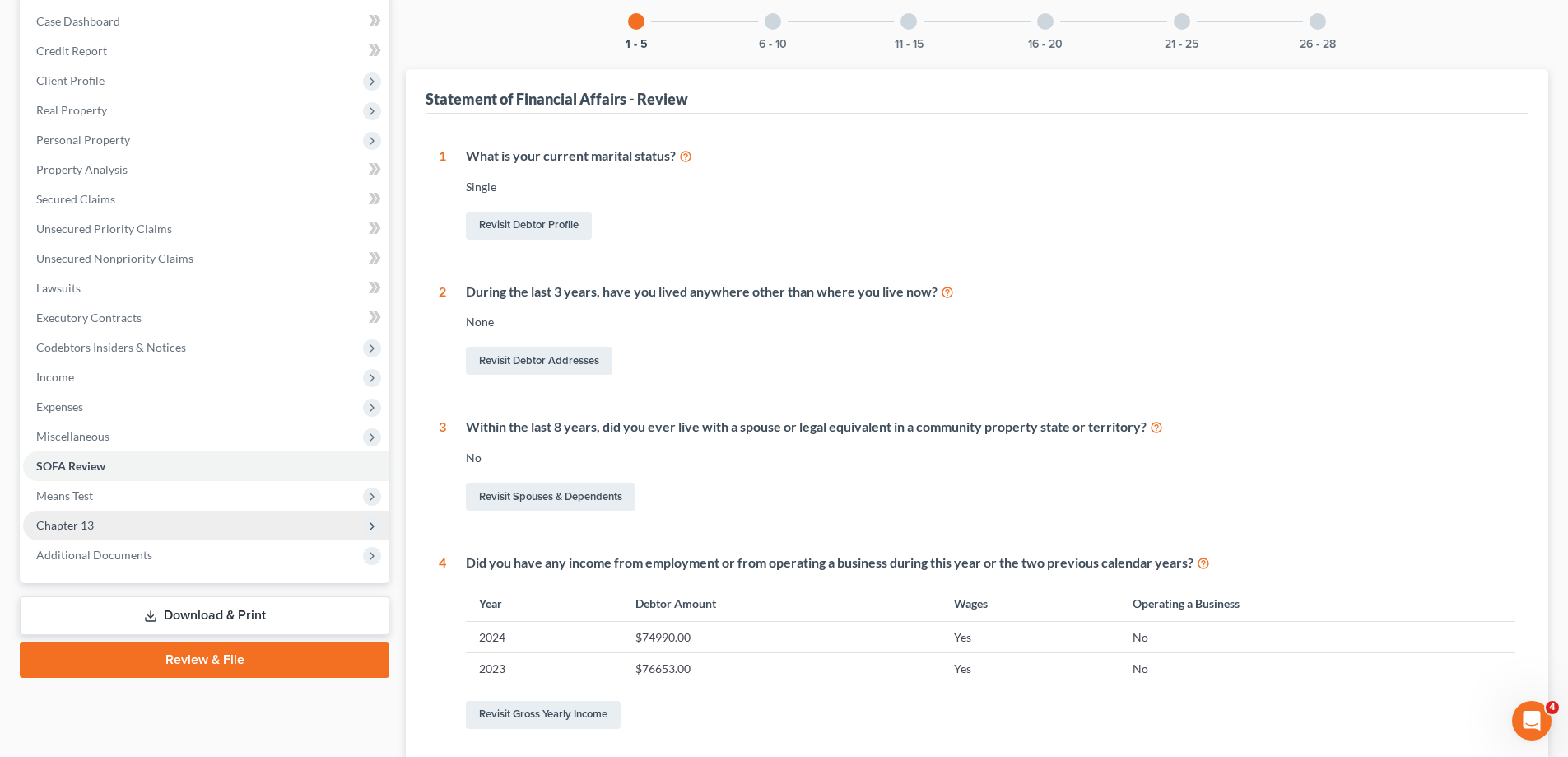
click at [142, 522] on span "Chapter 13" at bounding box center [206, 524] width 367 height 29
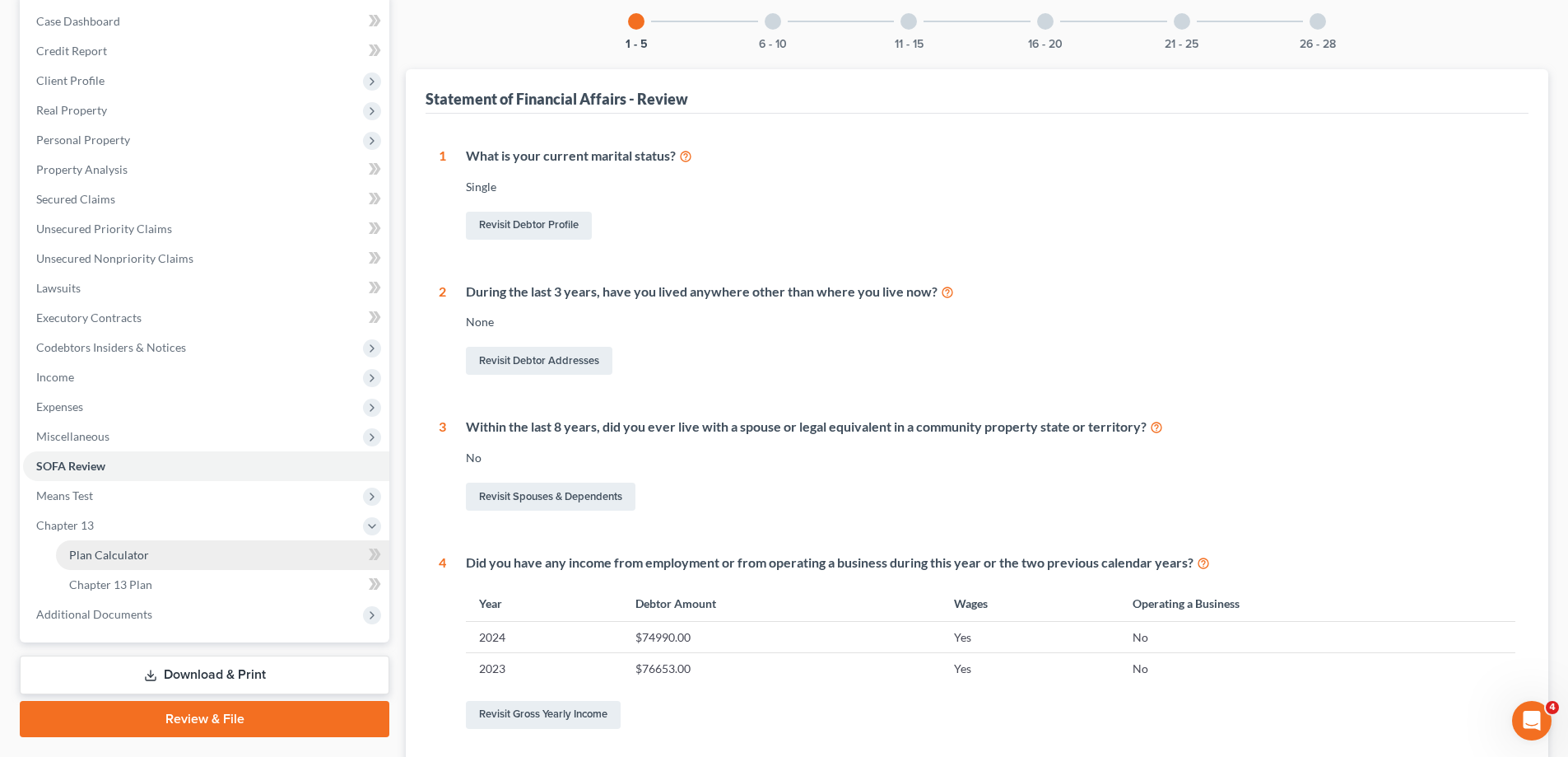
click at [181, 554] on link "Plan Calculator" at bounding box center [222, 555] width 333 height 29
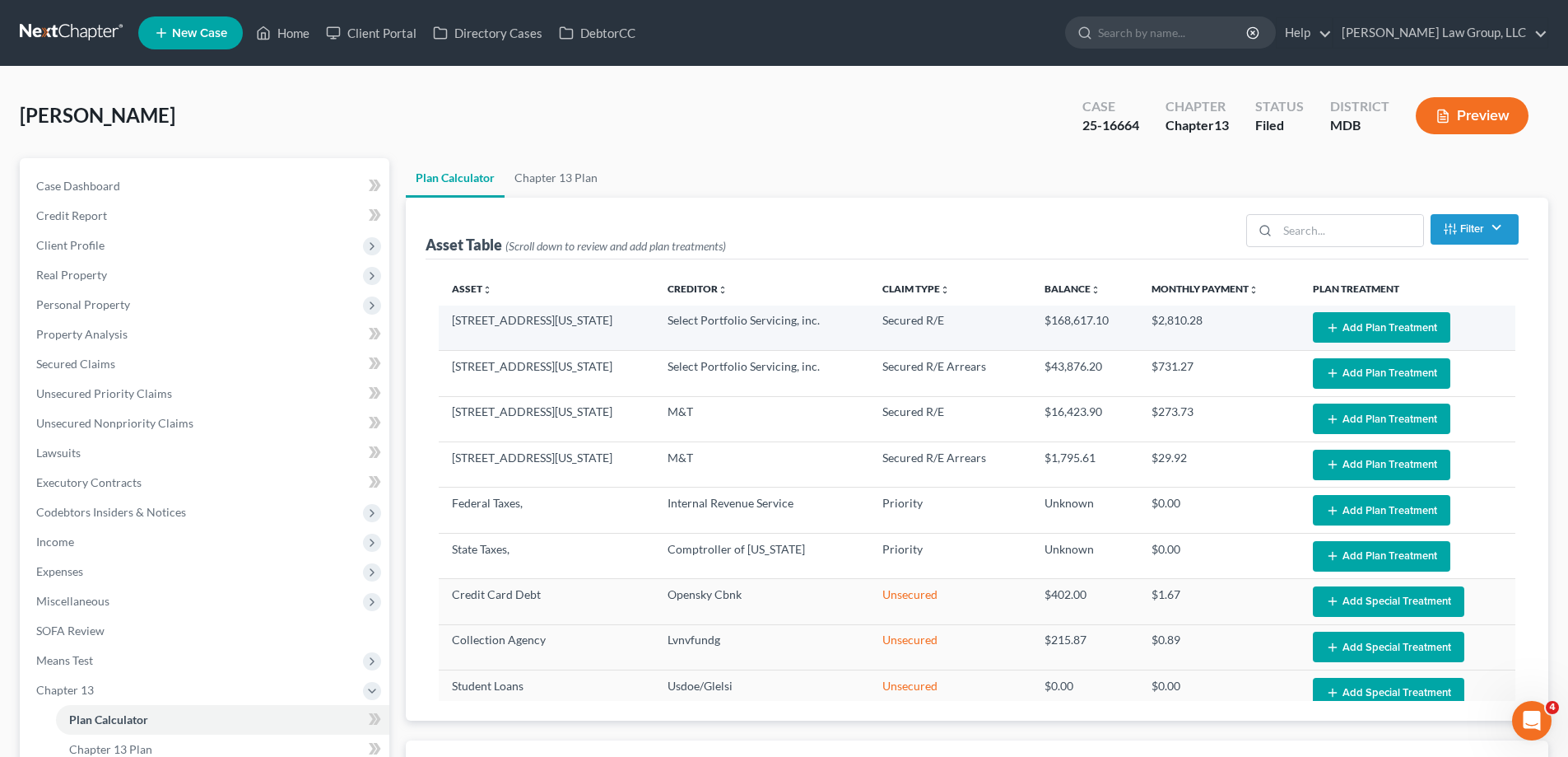
select select "59"
click at [1335, 335] on button "Add Plan Treatment" at bounding box center [1382, 328] width 138 height 30
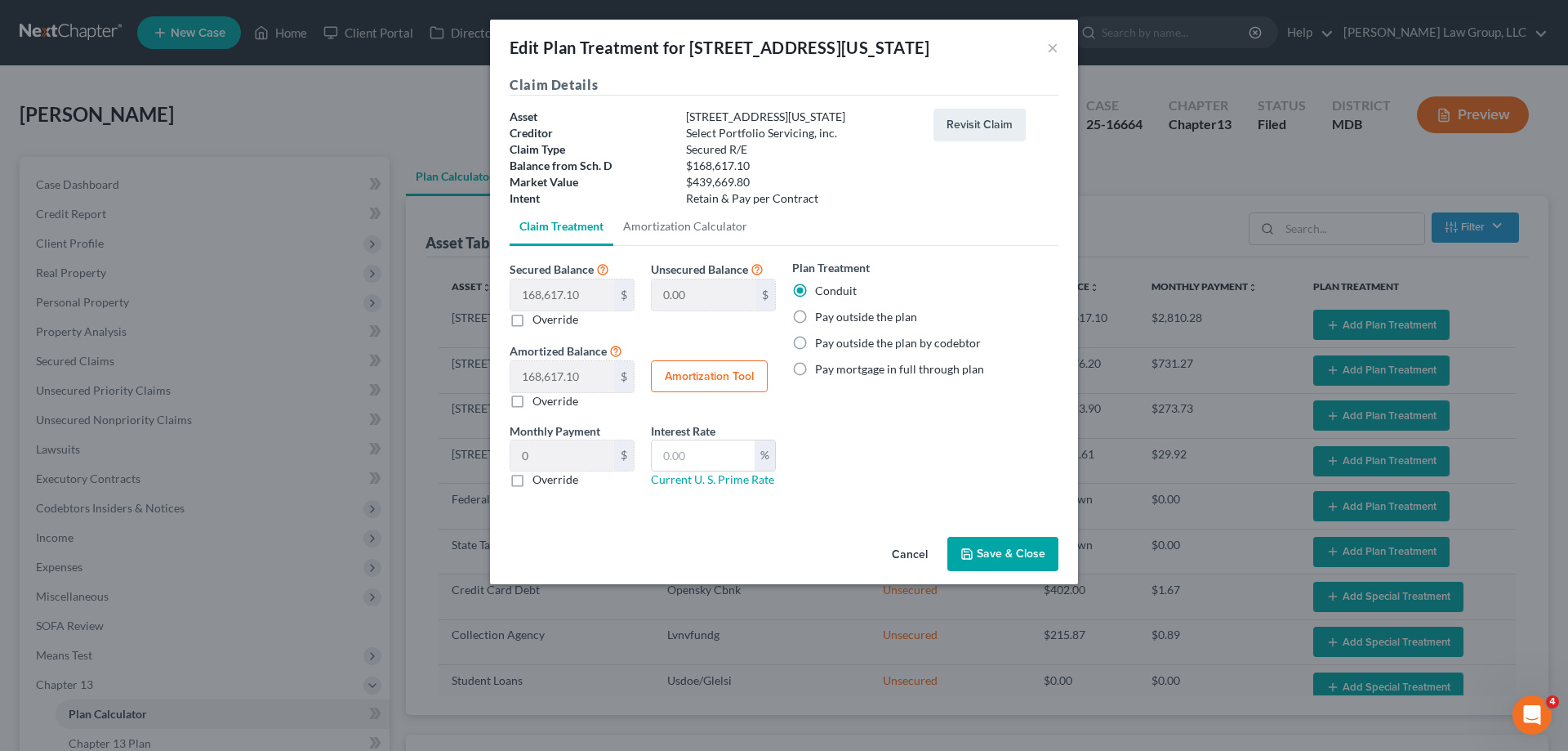
click at [864, 321] on label "Pay outside the plan" at bounding box center [866, 317] width 102 height 16
click at [832, 319] on input "Pay outside the plan" at bounding box center [826, 314] width 10 height 10
radio input "true"
click at [1039, 553] on button "Save & Close" at bounding box center [1004, 554] width 111 height 34
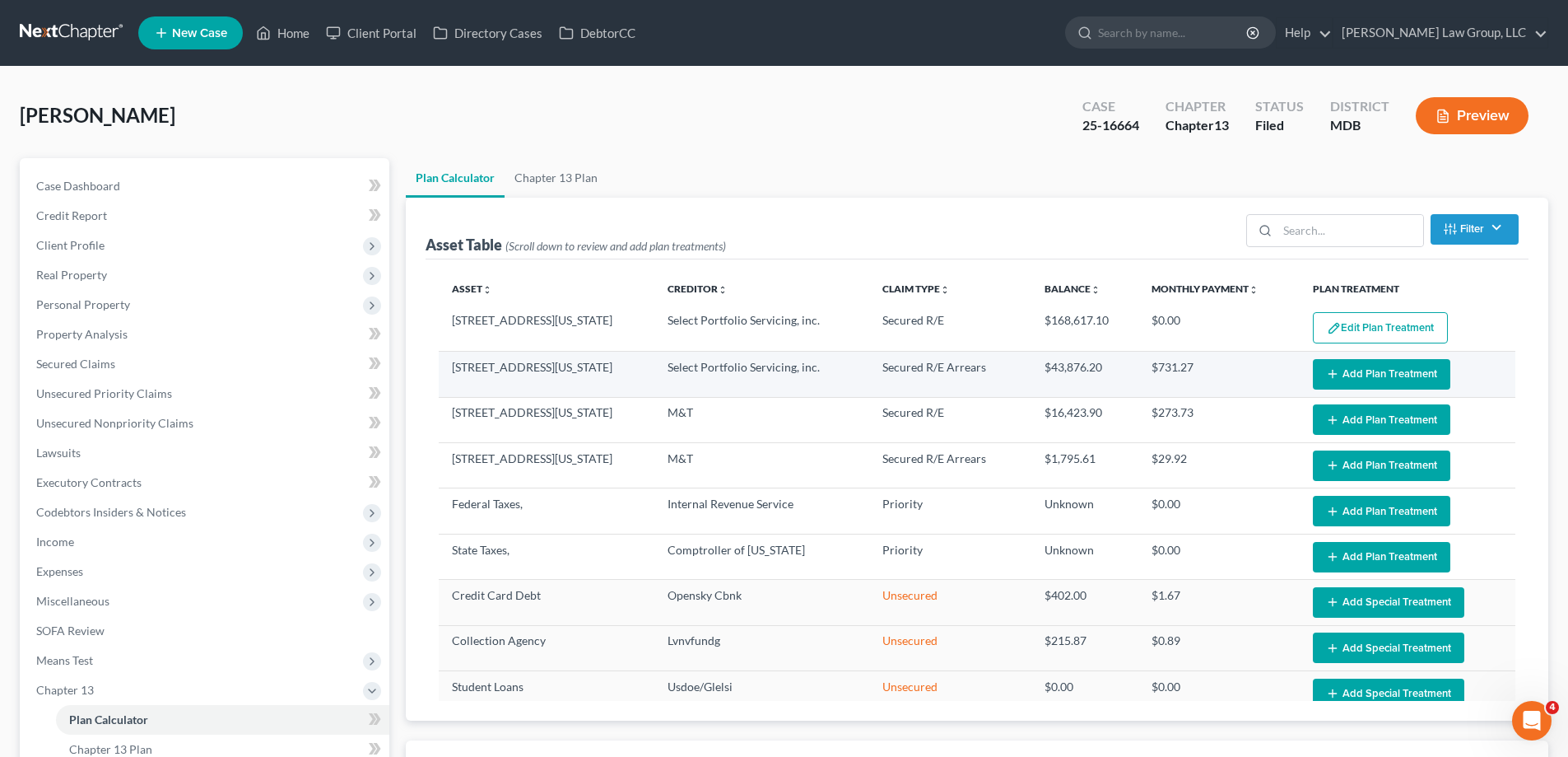
select select "59"
click at [1351, 374] on button "Add Plan Treatment" at bounding box center [1382, 374] width 138 height 30
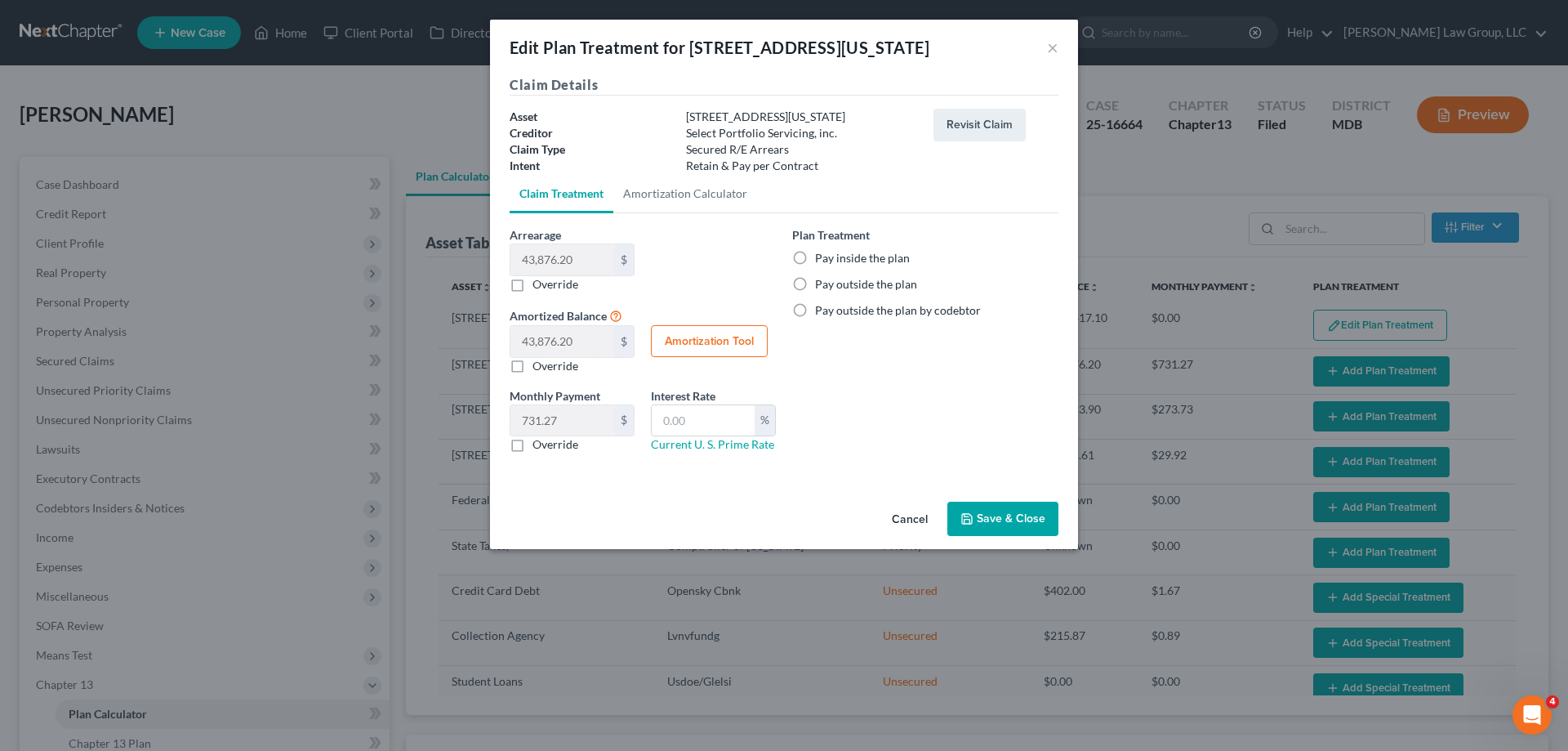
click at [815, 256] on label "Pay inside the plan" at bounding box center [862, 257] width 95 height 16
click at [822, 256] on input "Pay inside the plan" at bounding box center [826, 254] width 10 height 10
radio input "true"
click at [988, 525] on button "Save & Close" at bounding box center [1004, 518] width 111 height 34
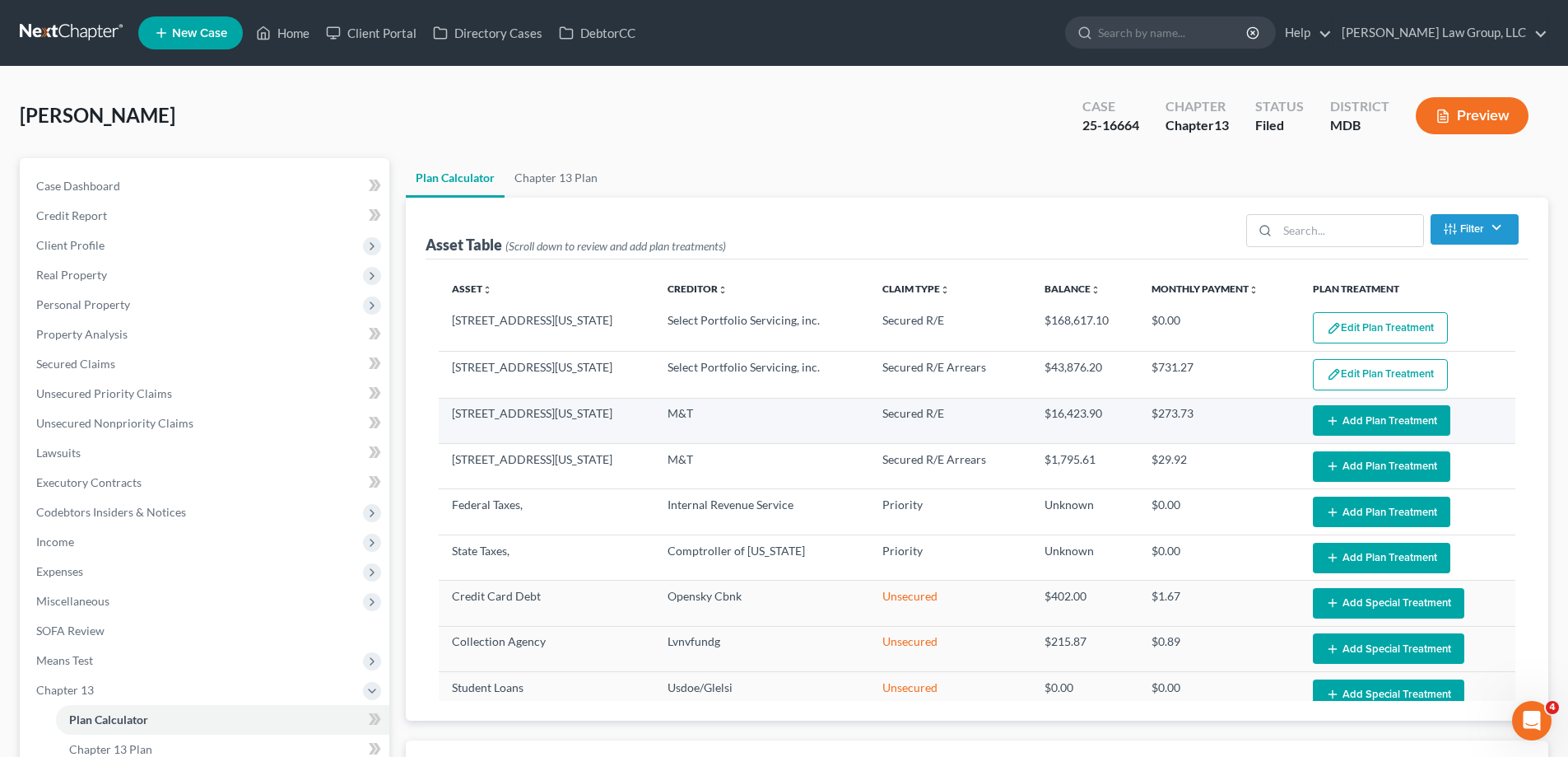
select select "59"
click at [1363, 423] on button "Add Plan Treatment" at bounding box center [1382, 420] width 138 height 30
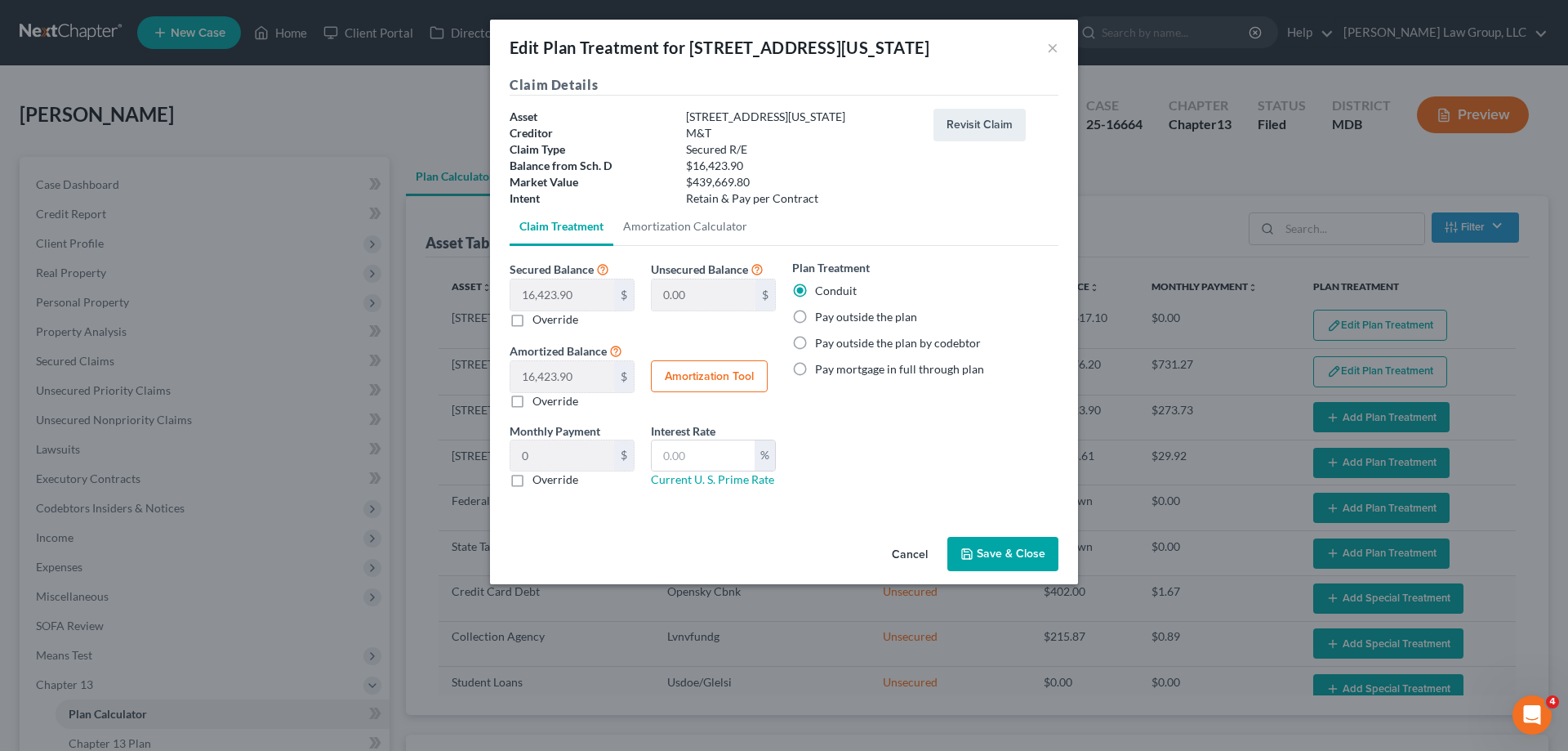
click at [886, 324] on label "Pay outside the plan" at bounding box center [866, 317] width 102 height 16
click at [832, 319] on input "Pay outside the plan" at bounding box center [826, 314] width 10 height 10
radio input "true"
drag, startPoint x: 1018, startPoint y: 563, endPoint x: 1065, endPoint y: 547, distance: 49.6
click at [1018, 562] on button "Save & Close" at bounding box center [1004, 554] width 111 height 34
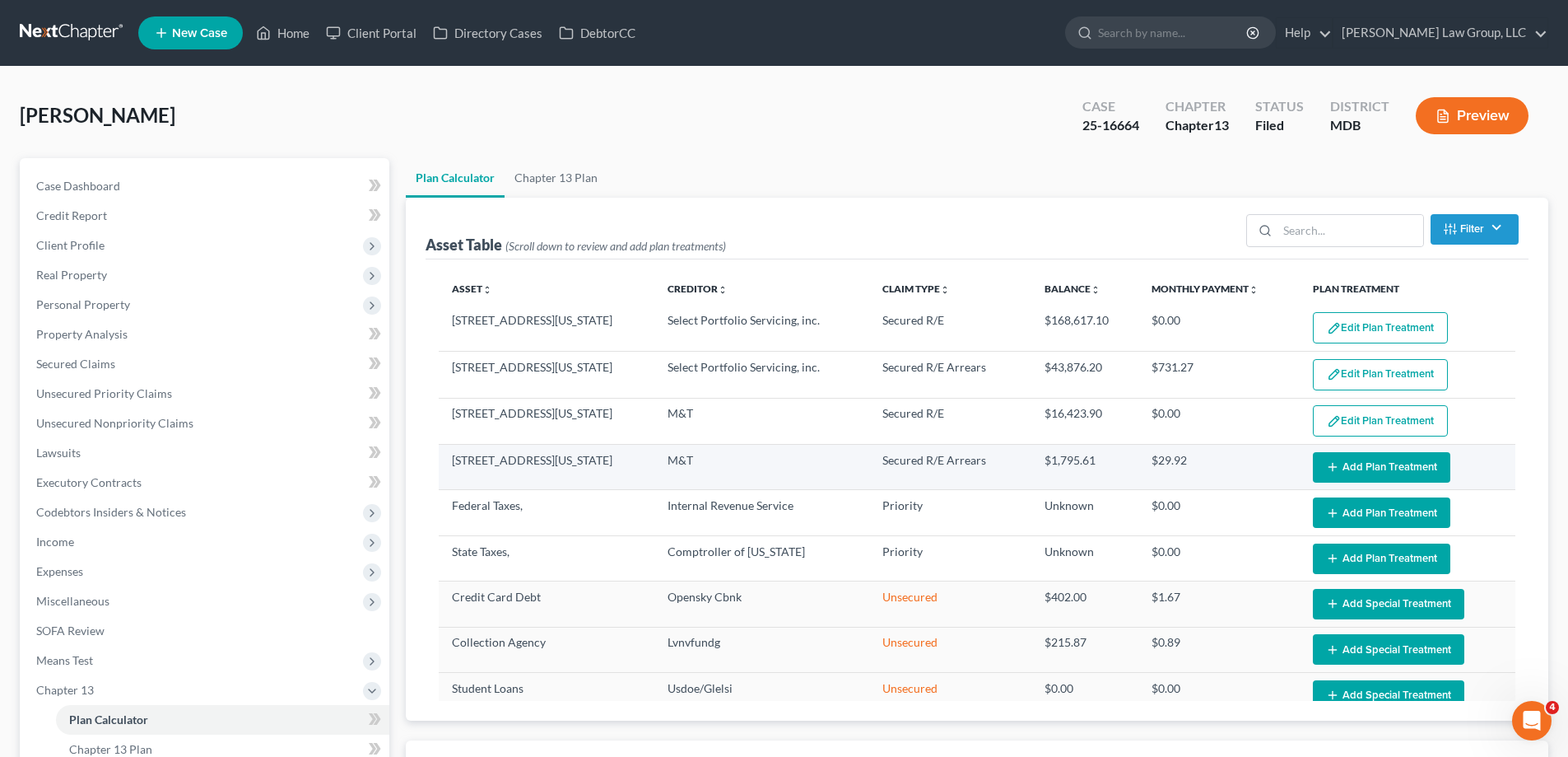
click at [1370, 473] on button "Add Plan Treatment" at bounding box center [1382, 467] width 138 height 30
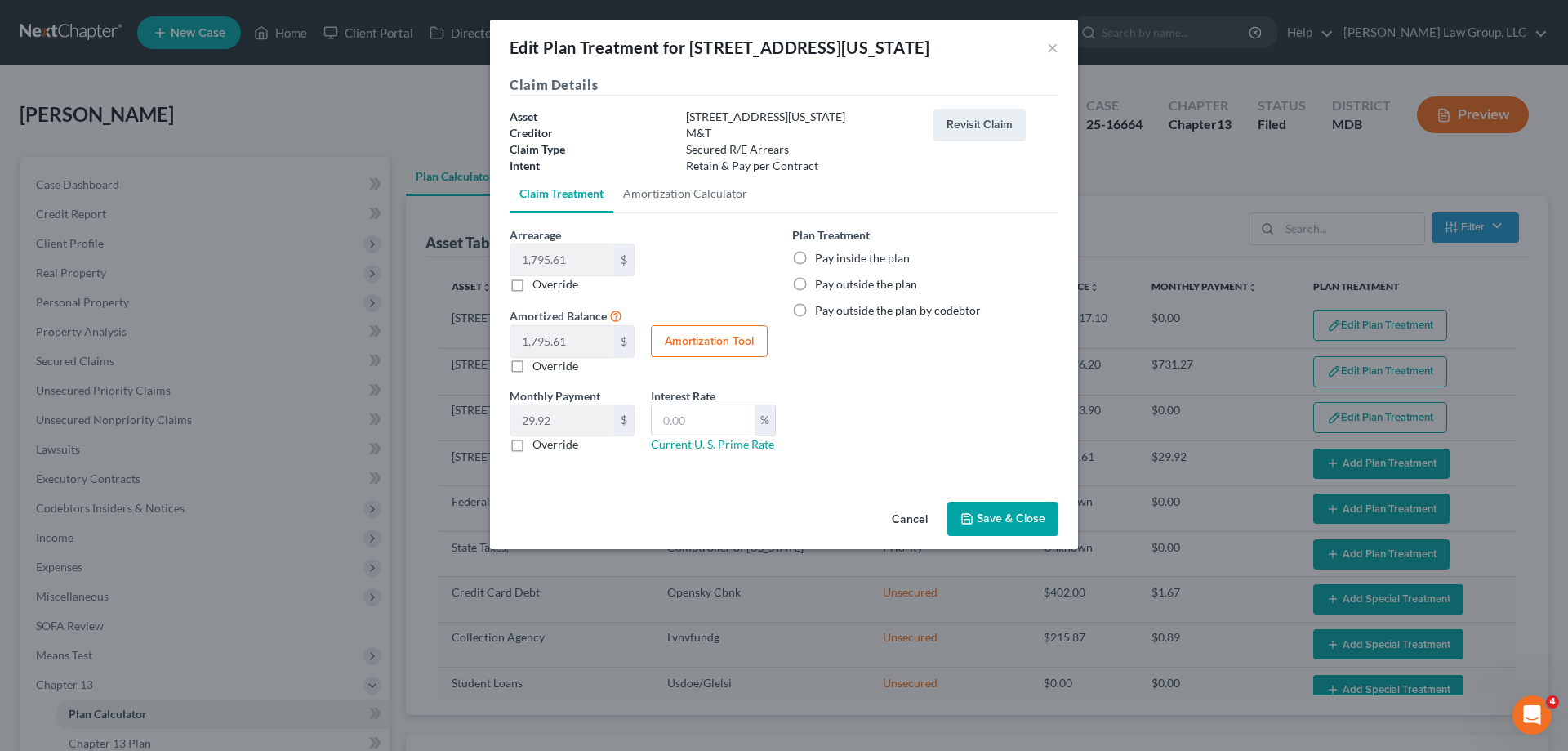
select select "59"
click at [841, 254] on label "Pay inside the plan" at bounding box center [862, 257] width 95 height 16
click at [832, 254] on input "Pay inside the plan" at bounding box center [826, 254] width 10 height 10
radio input "true"
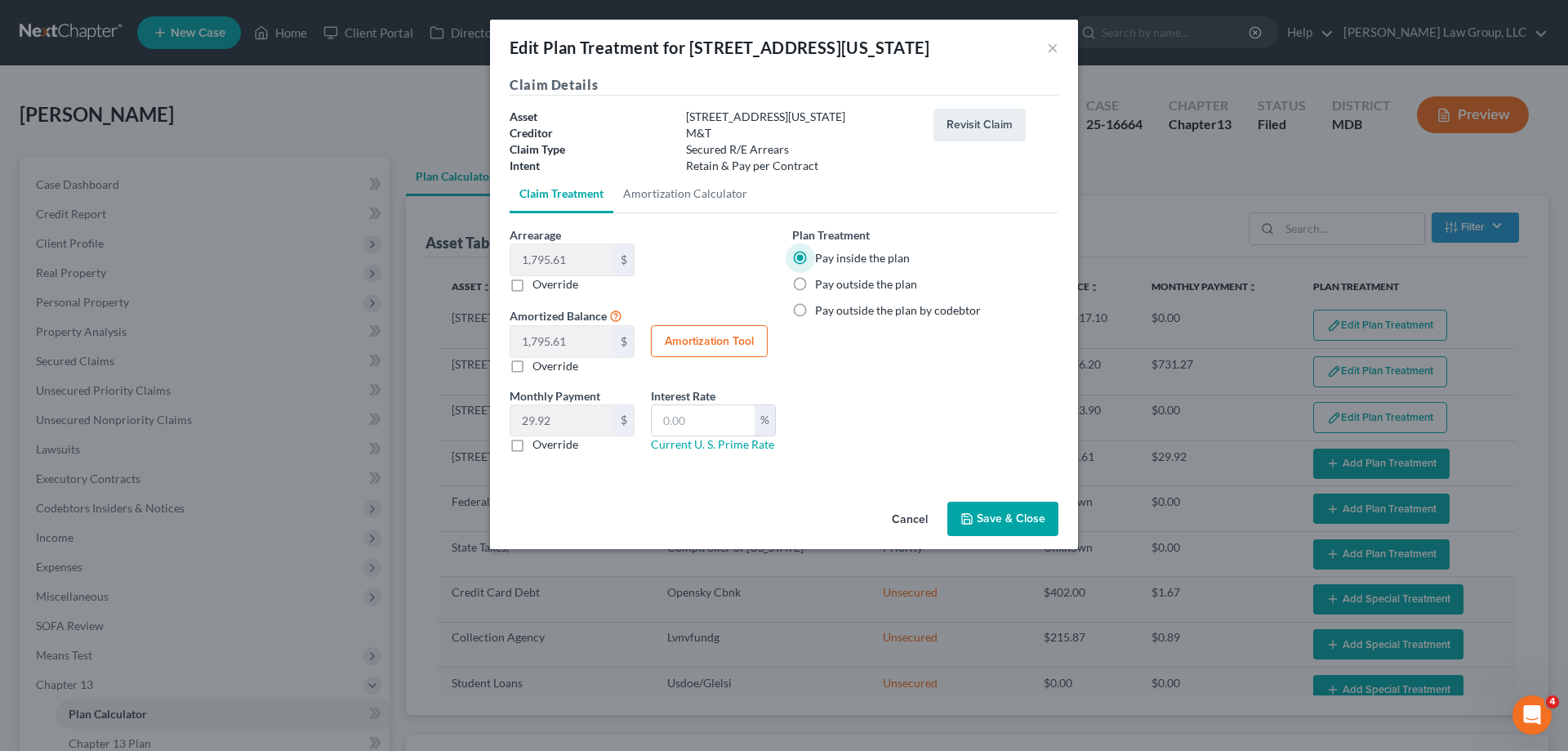
click at [1004, 516] on button "Save & Close" at bounding box center [1004, 518] width 111 height 34
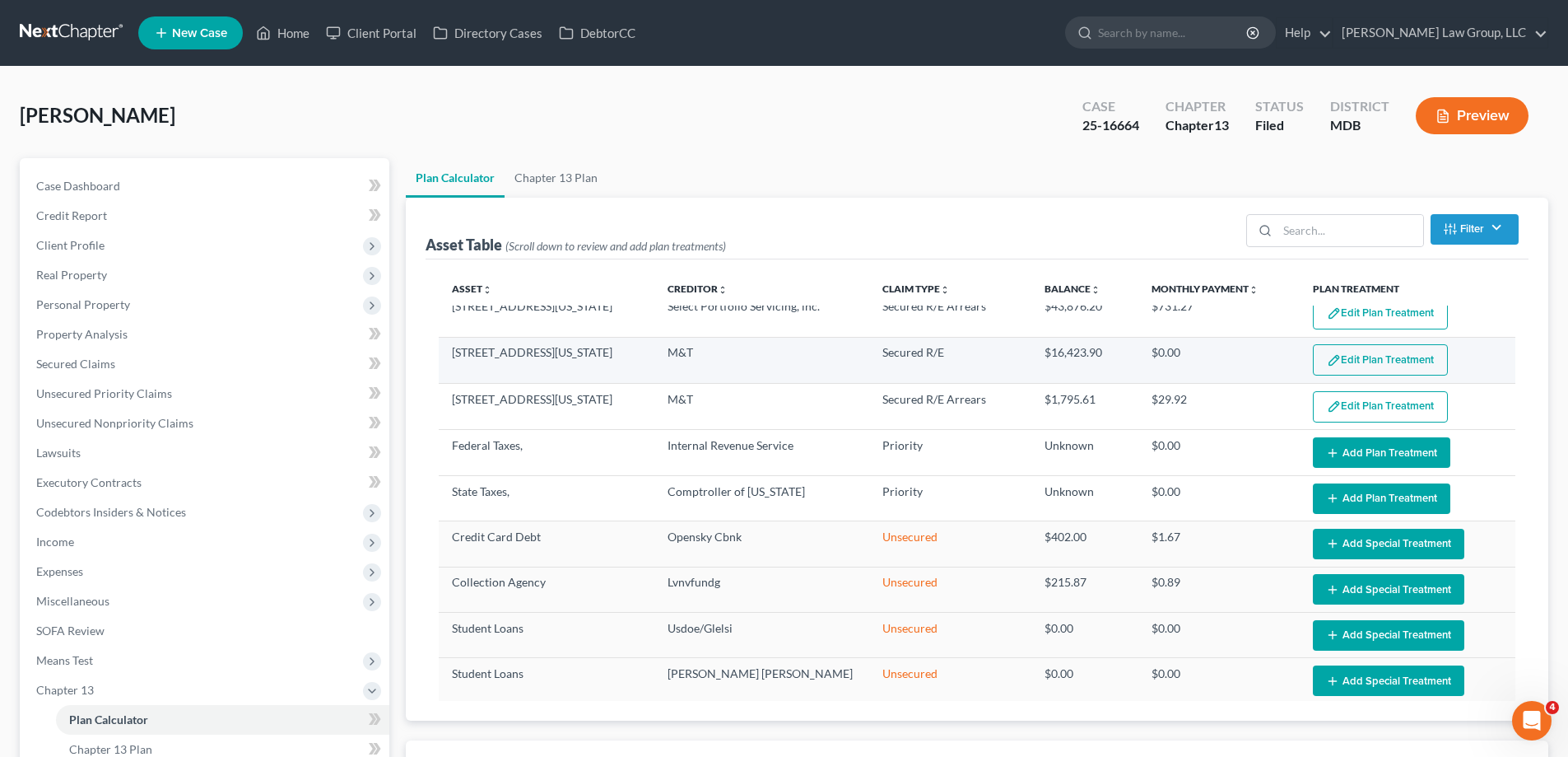
select select "59"
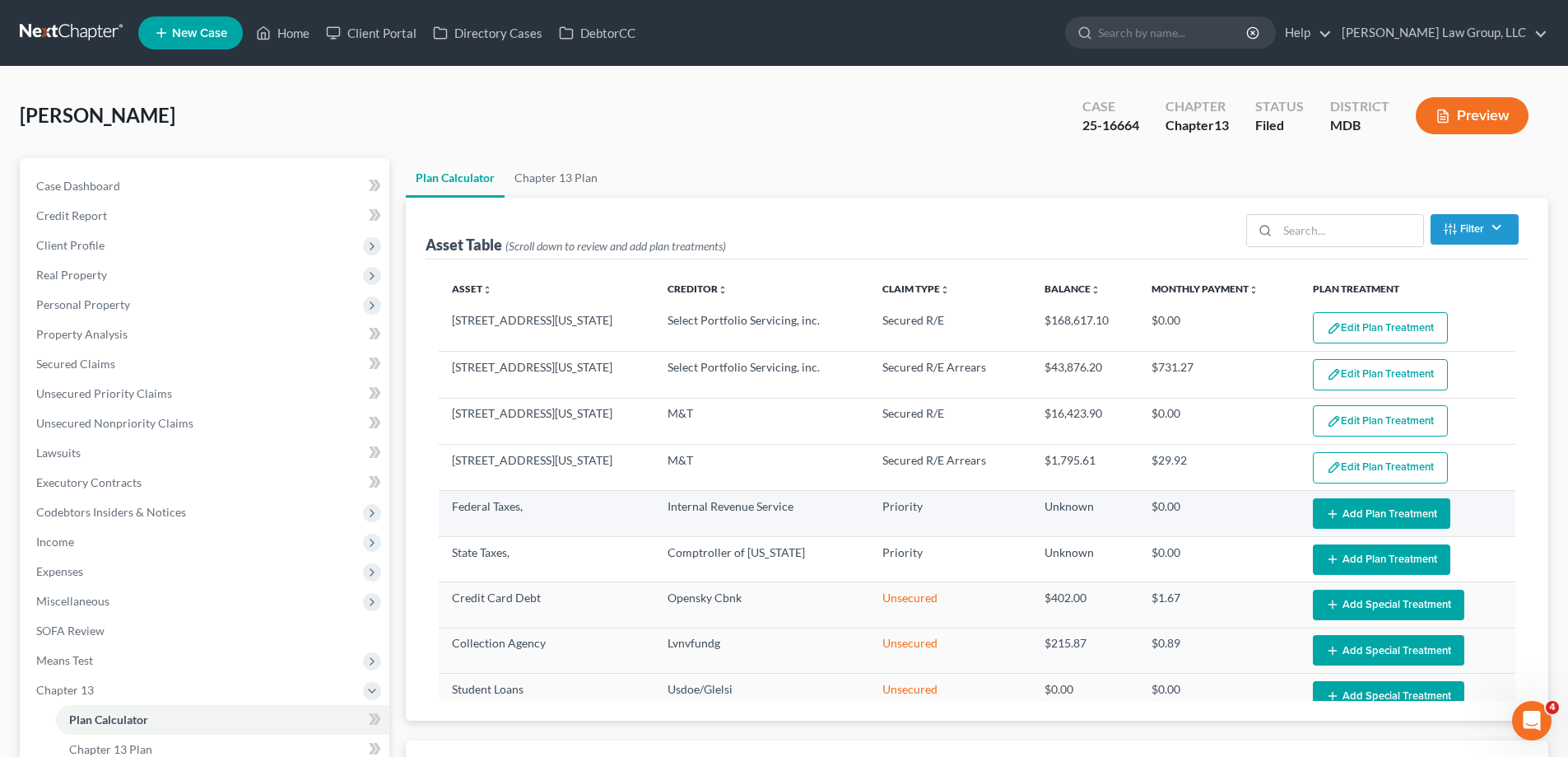
click at [1370, 516] on button "Add Plan Treatment" at bounding box center [1382, 513] width 138 height 30
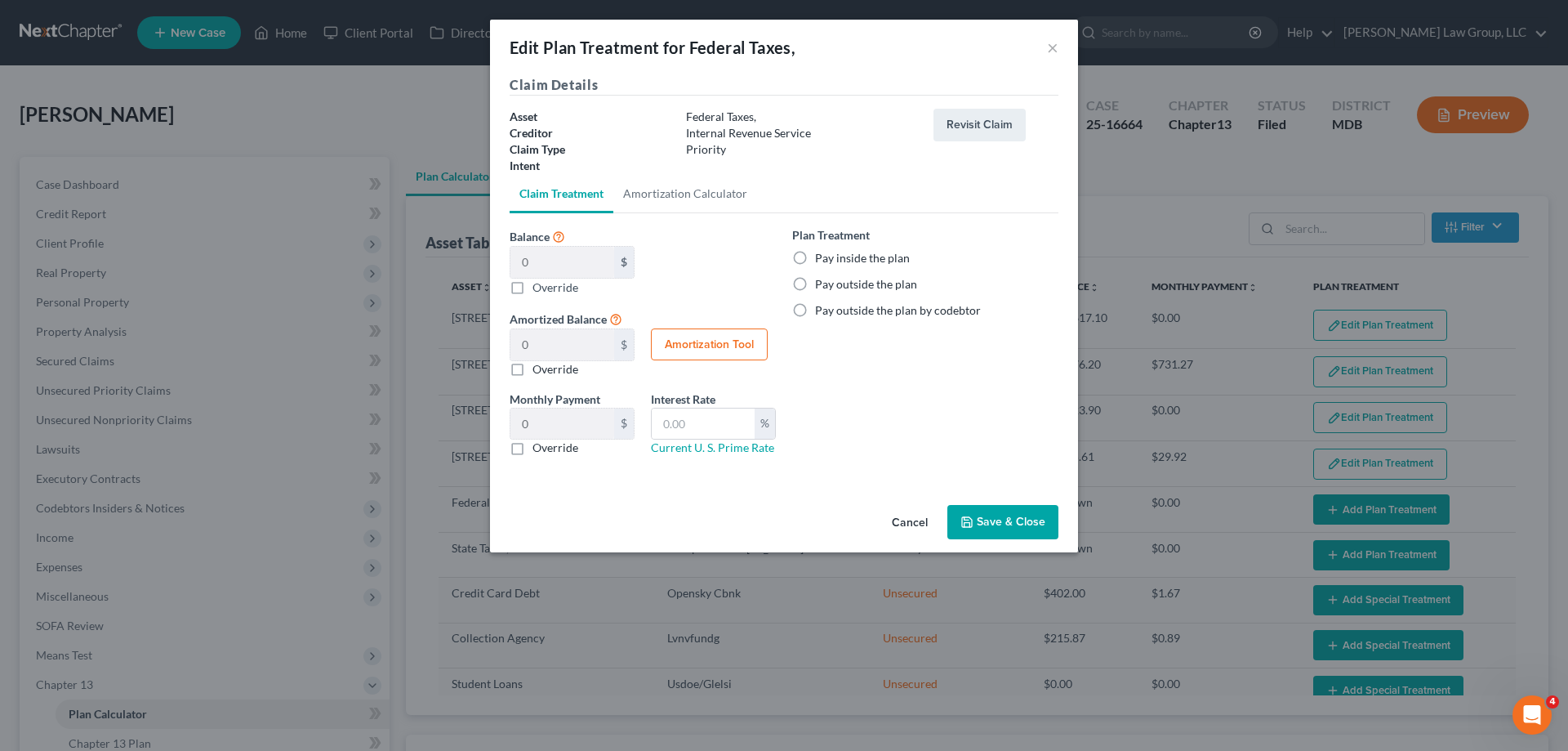
click at [868, 262] on label "Pay inside the plan" at bounding box center [862, 257] width 95 height 16
click at [832, 261] on input "Pay inside the plan" at bounding box center [826, 254] width 10 height 10
radio input "true"
click at [1004, 528] on button "Save & Close" at bounding box center [1004, 522] width 111 height 34
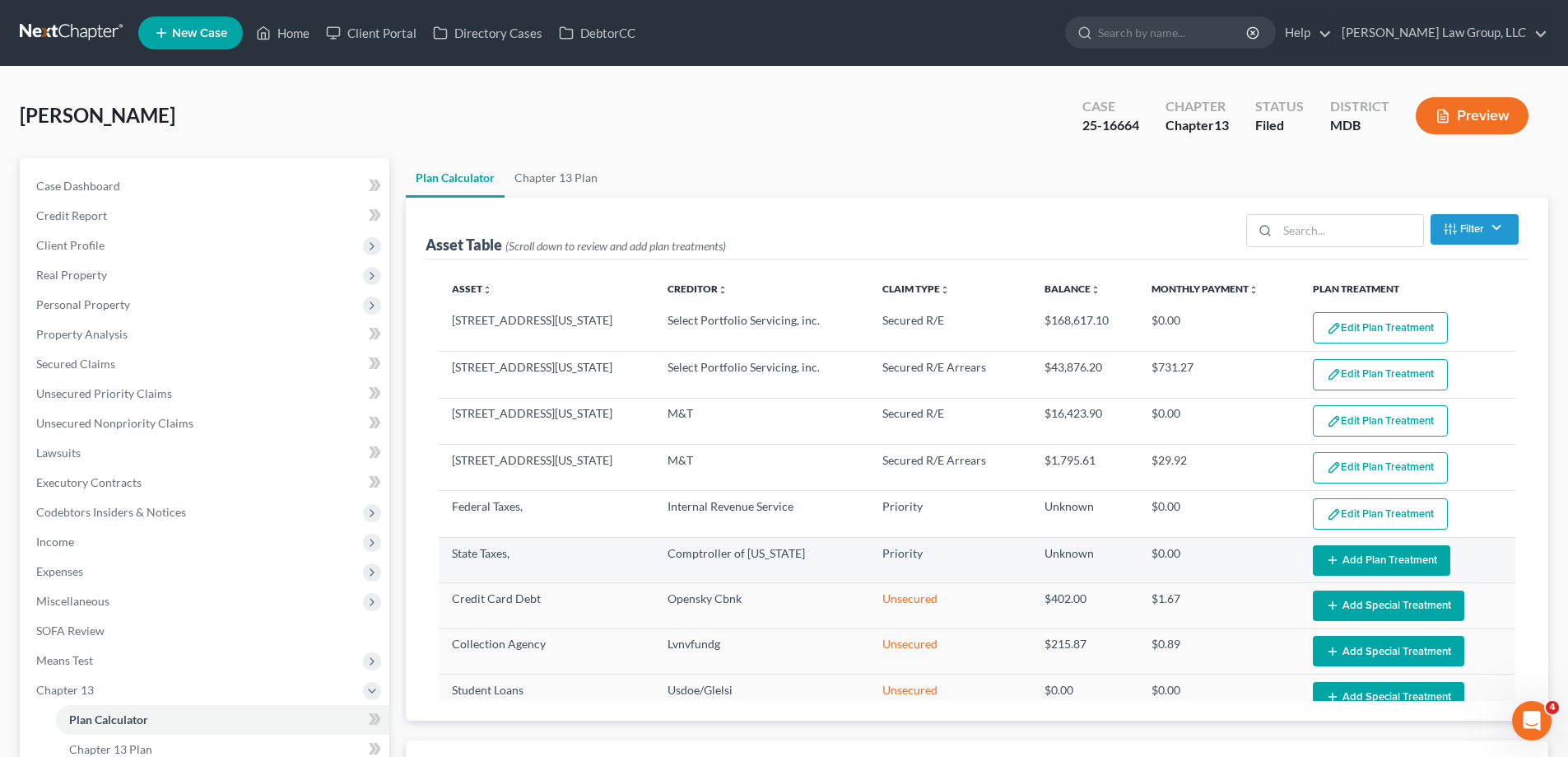
click at [1391, 569] on button "Add Plan Treatment" at bounding box center [1382, 560] width 138 height 30
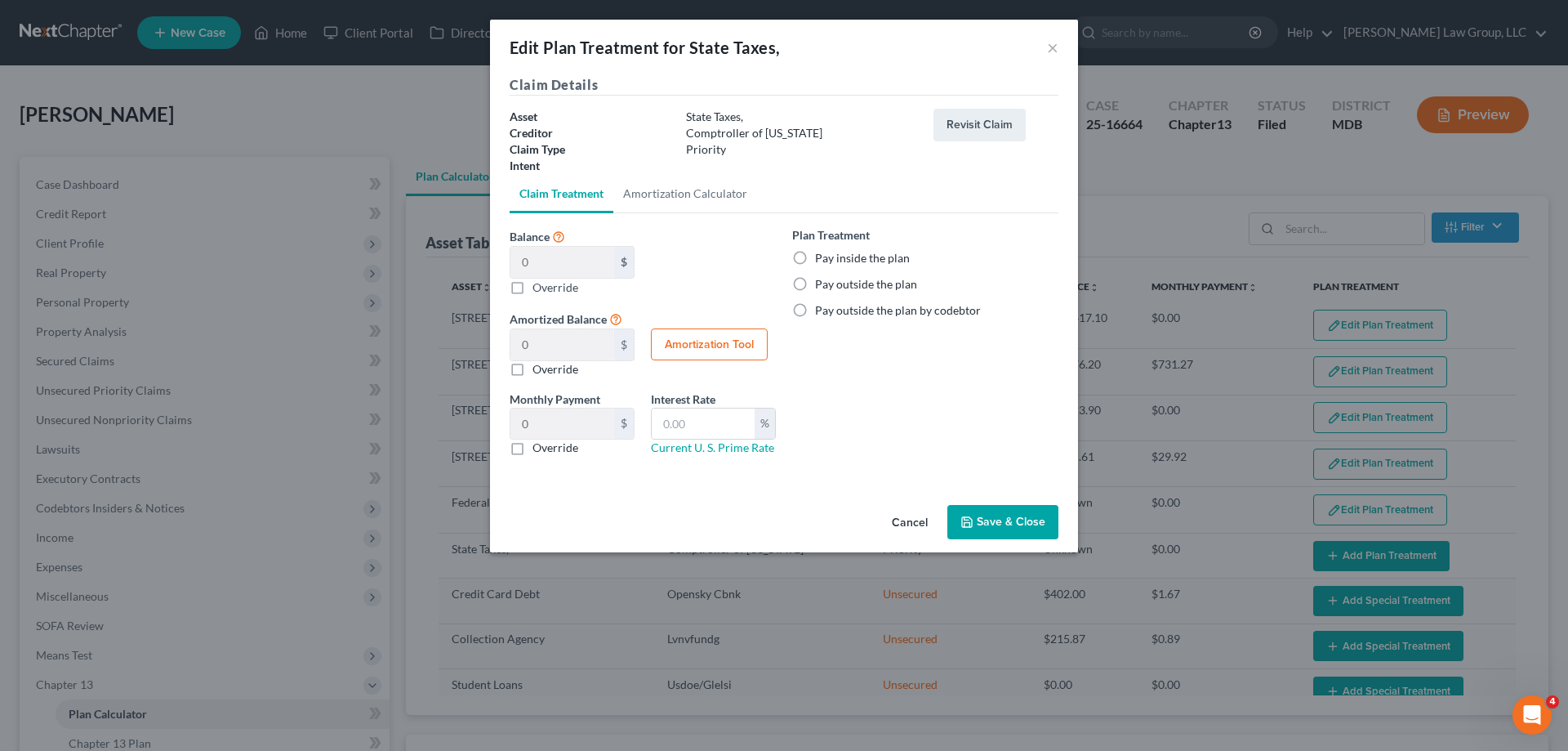
select select "59"
click at [843, 259] on label "Pay inside the plan" at bounding box center [862, 257] width 95 height 16
click at [832, 259] on input "Pay inside the plan" at bounding box center [826, 254] width 10 height 10
radio input "true"
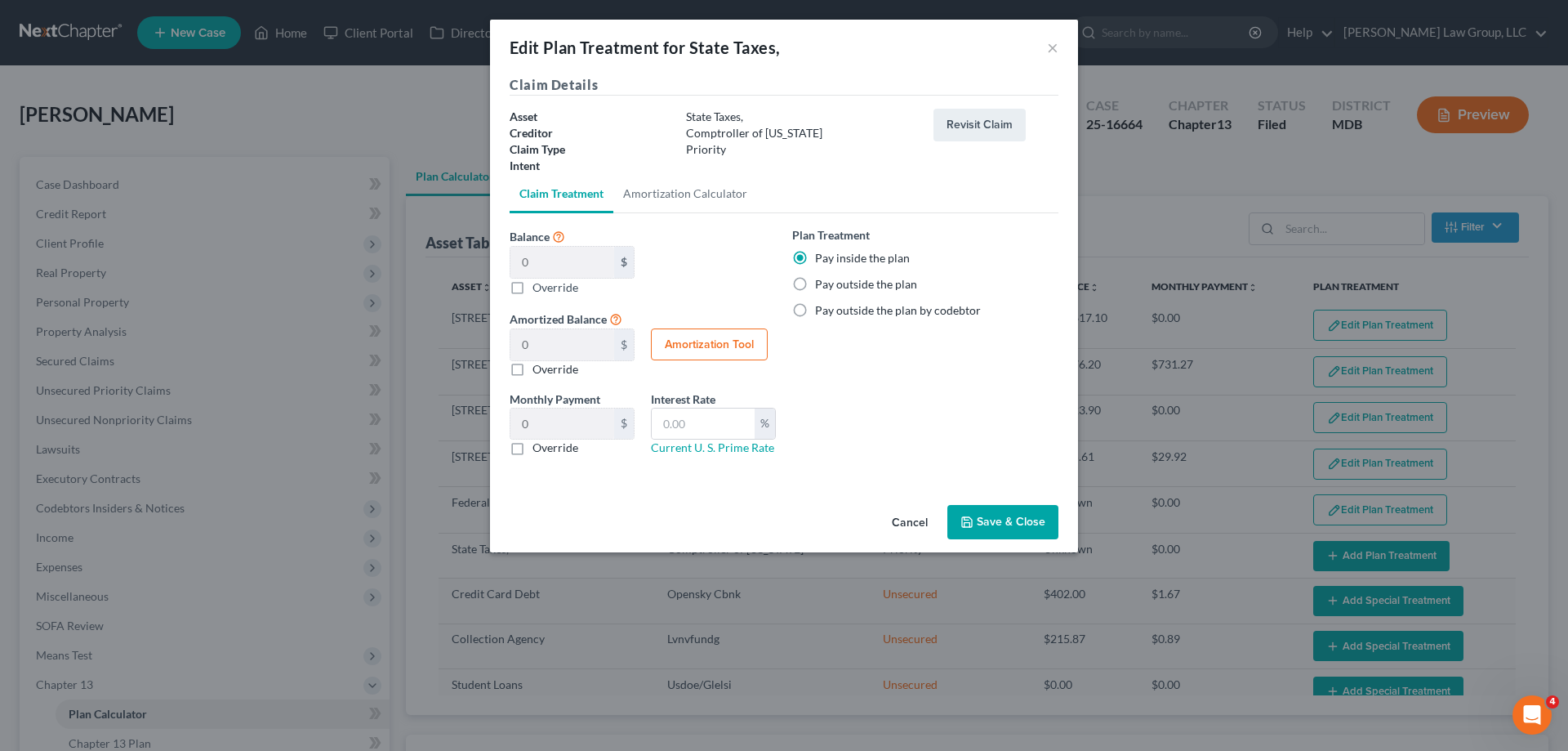
click at [992, 521] on button "Save & Close" at bounding box center [1004, 522] width 111 height 34
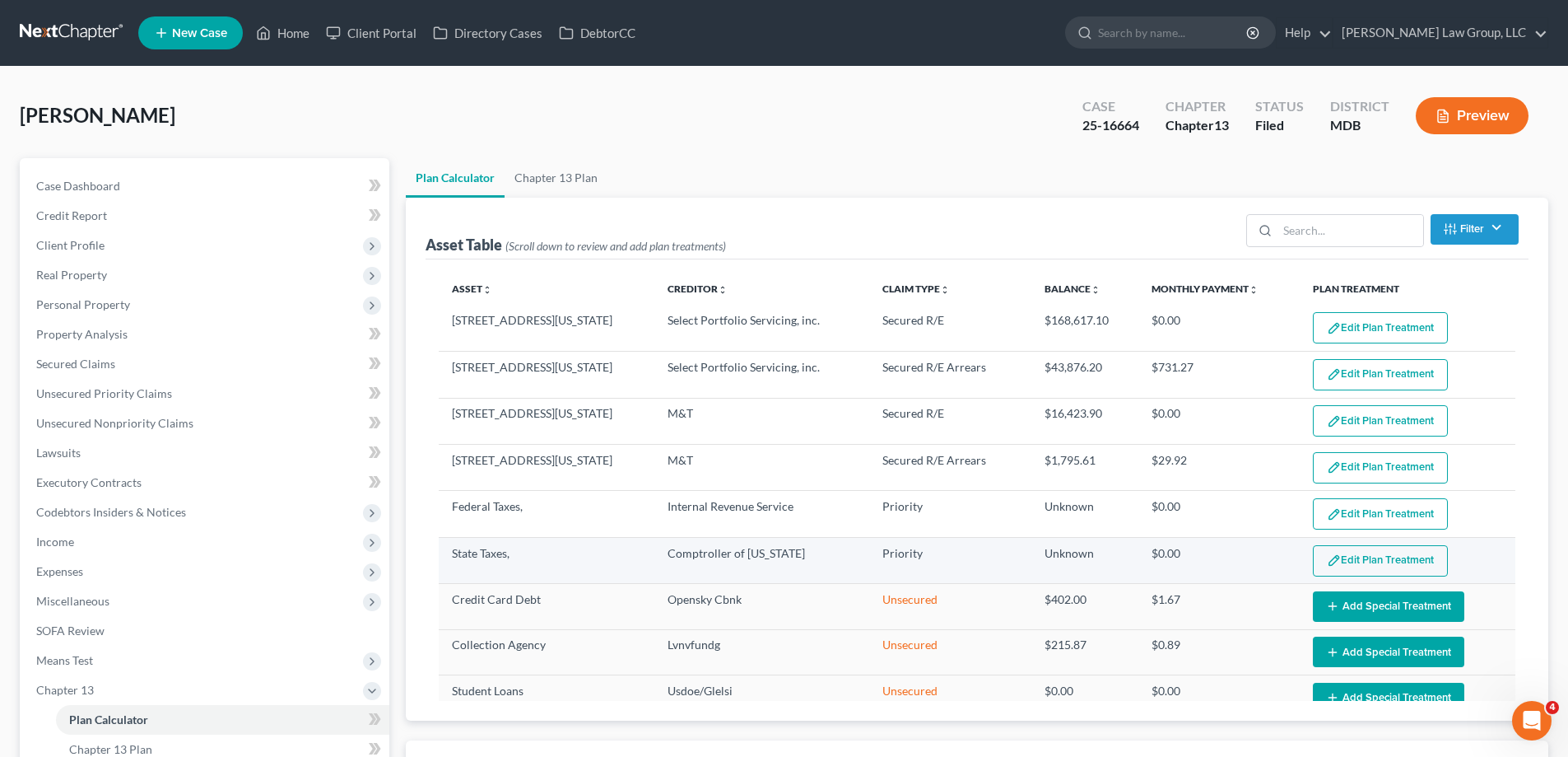
select select "59"
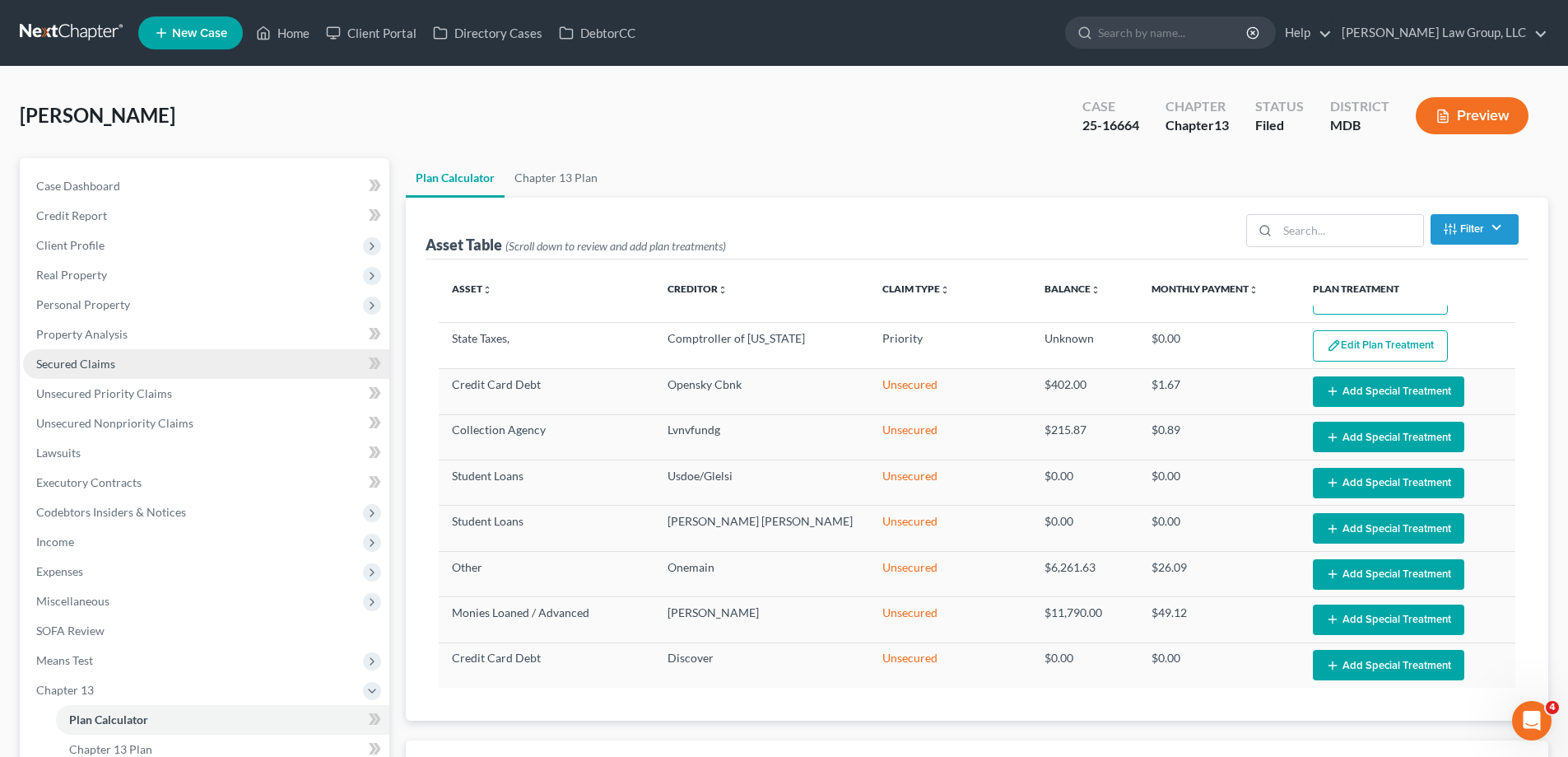
click at [141, 364] on link "Secured Claims" at bounding box center [206, 364] width 367 height 29
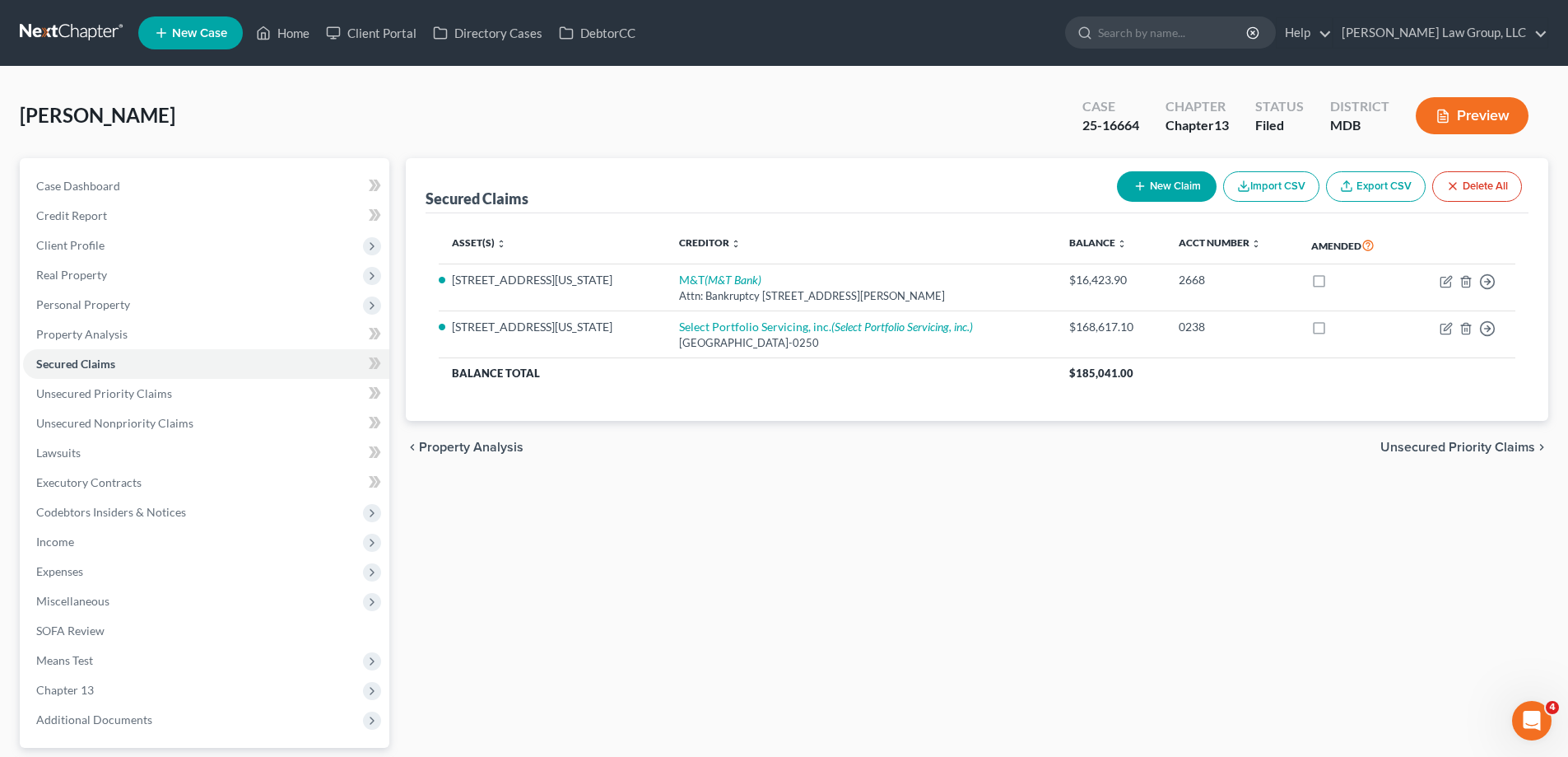
click at [917, 532] on div "Secured Claims New Claim Import CSV Export CSV Delete All Asset(s) expand_more …" at bounding box center [977, 500] width 1160 height 684
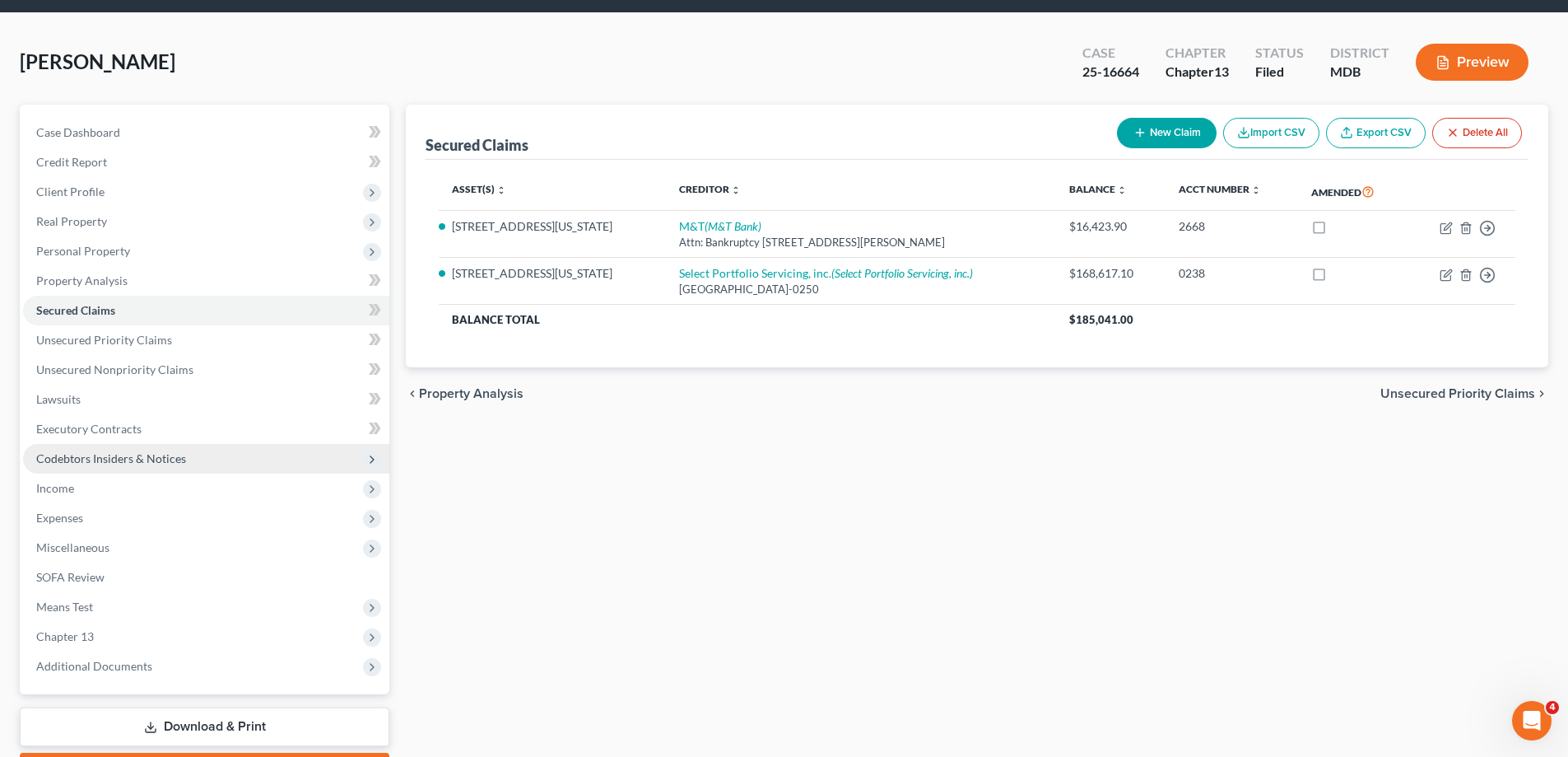
scroll to position [83, 0]
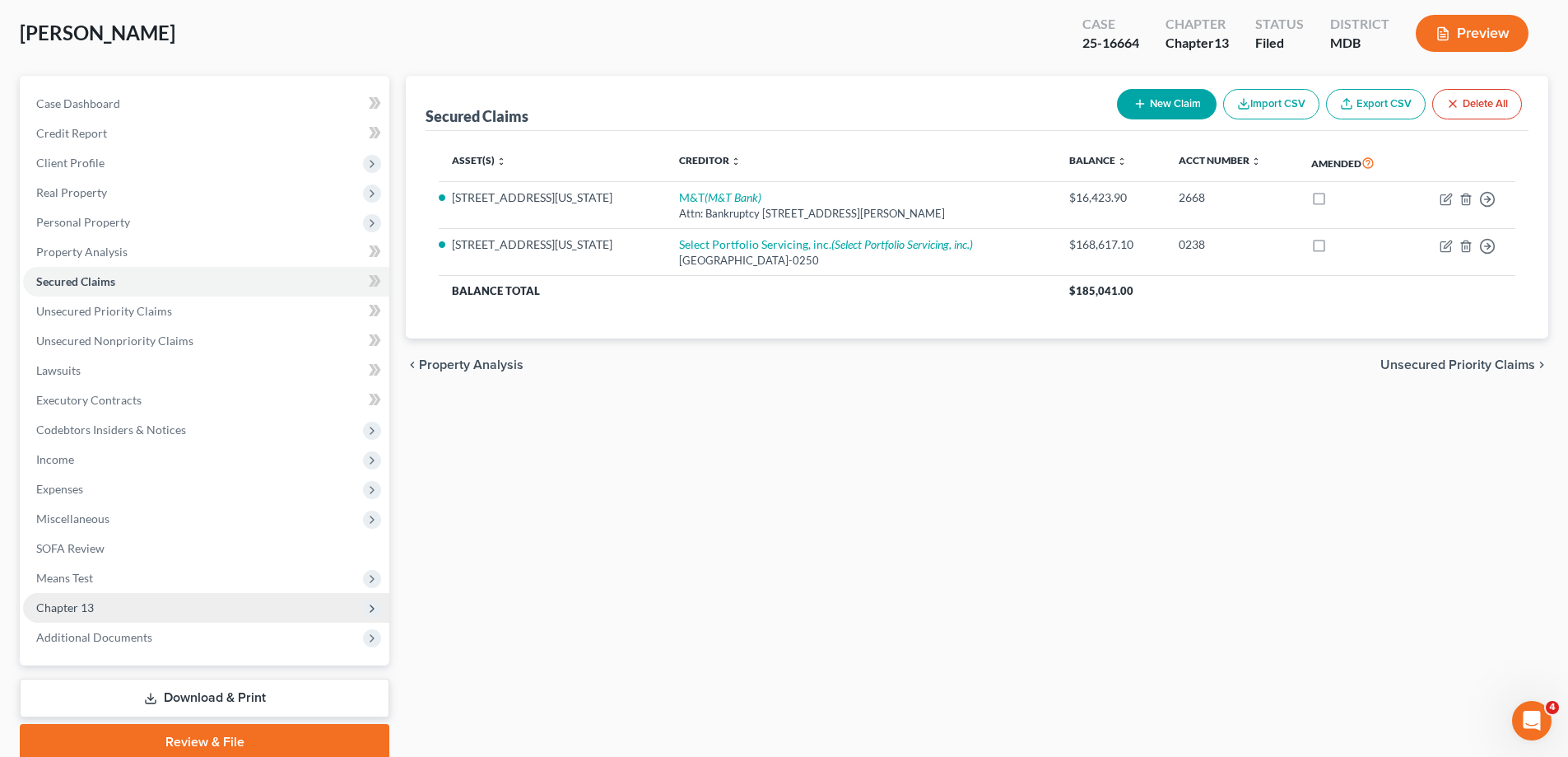
click at [196, 612] on span "Chapter 13" at bounding box center [206, 607] width 367 height 29
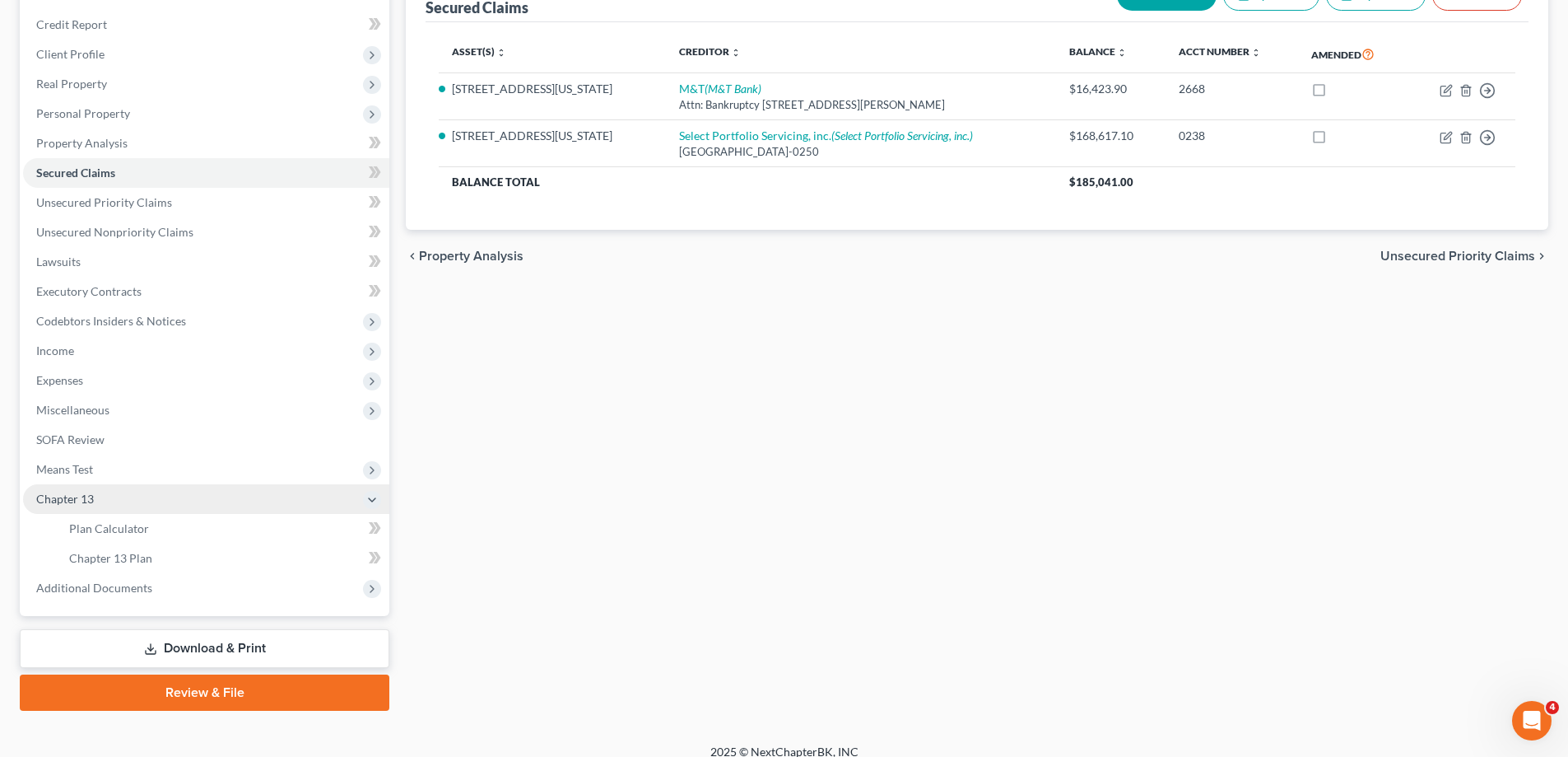
scroll to position [207, 0]
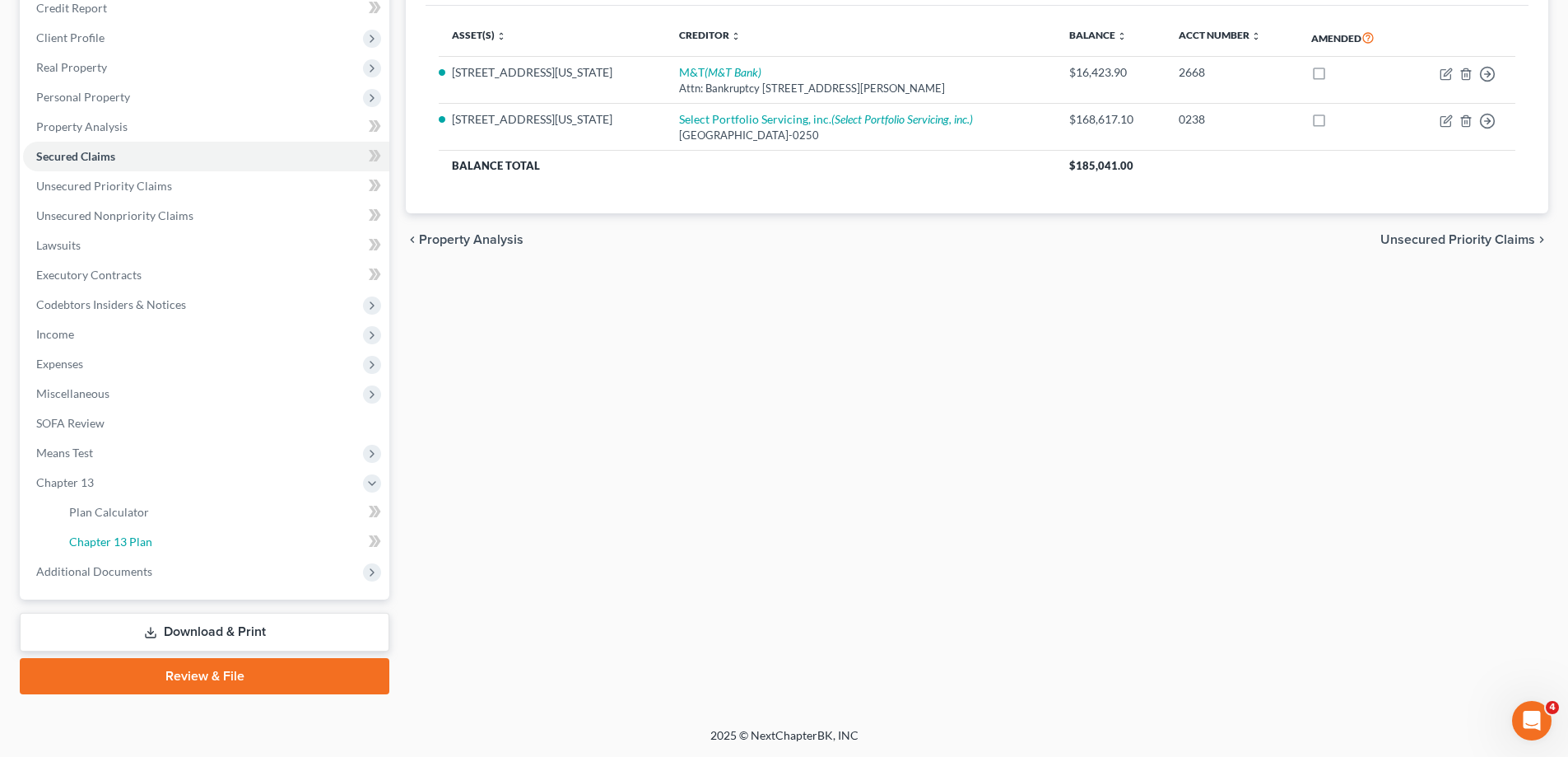
drag, startPoint x: 286, startPoint y: 535, endPoint x: 1086, endPoint y: 440, distance: 805.6
click at [287, 535] on link "Chapter 13 Plan" at bounding box center [222, 541] width 333 height 29
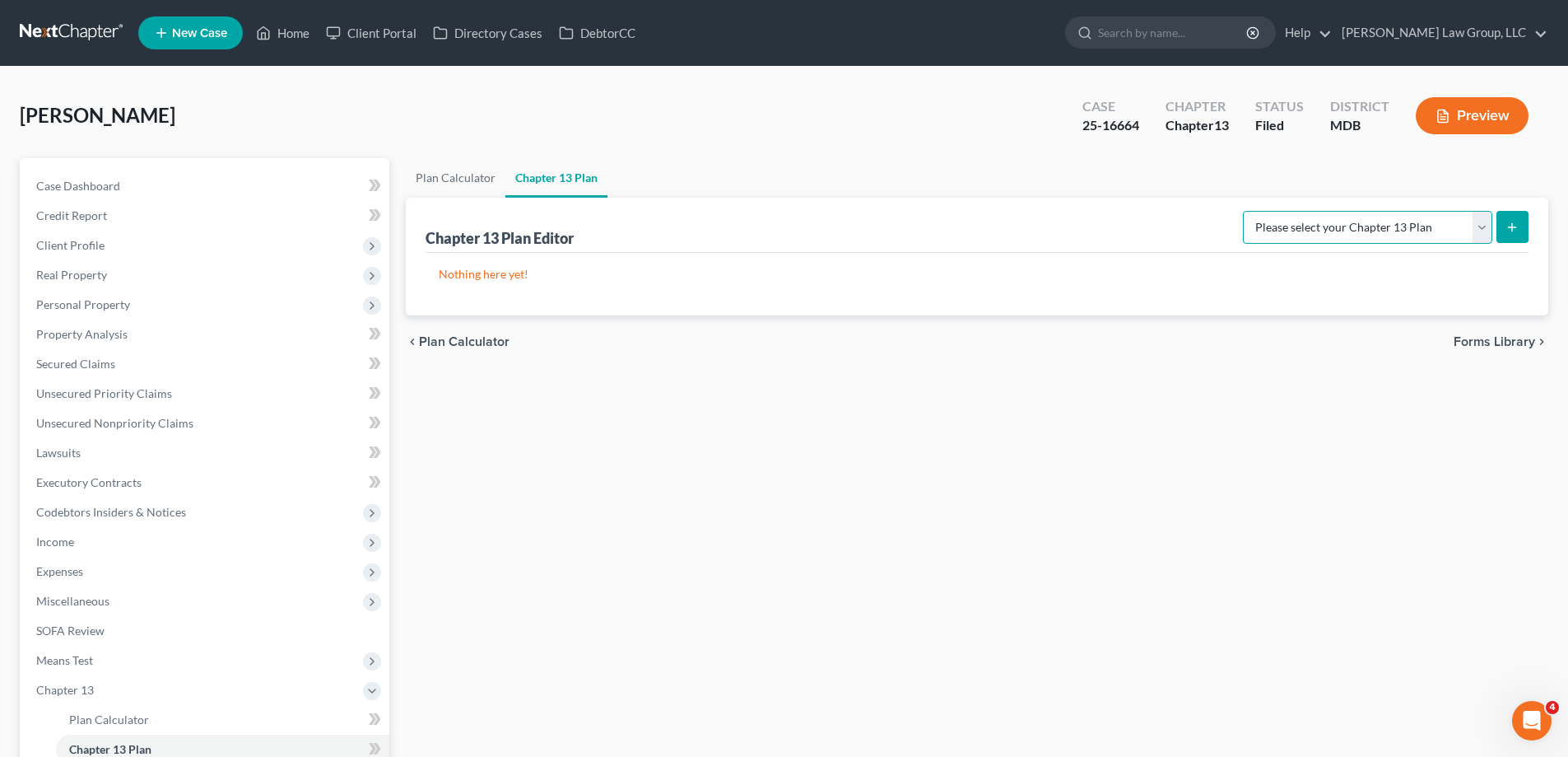
click at [1438, 240] on select "Please select your Chapter 13 Plan District of [US_STATE][GEOGRAPHIC_DATA] of […" at bounding box center [1368, 227] width 250 height 33
select select "2"
click at [1249, 211] on select "Please select your Chapter 13 Plan District of [US_STATE][GEOGRAPHIC_DATA] of […" at bounding box center [1368, 227] width 250 height 33
click at [1513, 237] on button "submit" at bounding box center [1513, 227] width 32 height 32
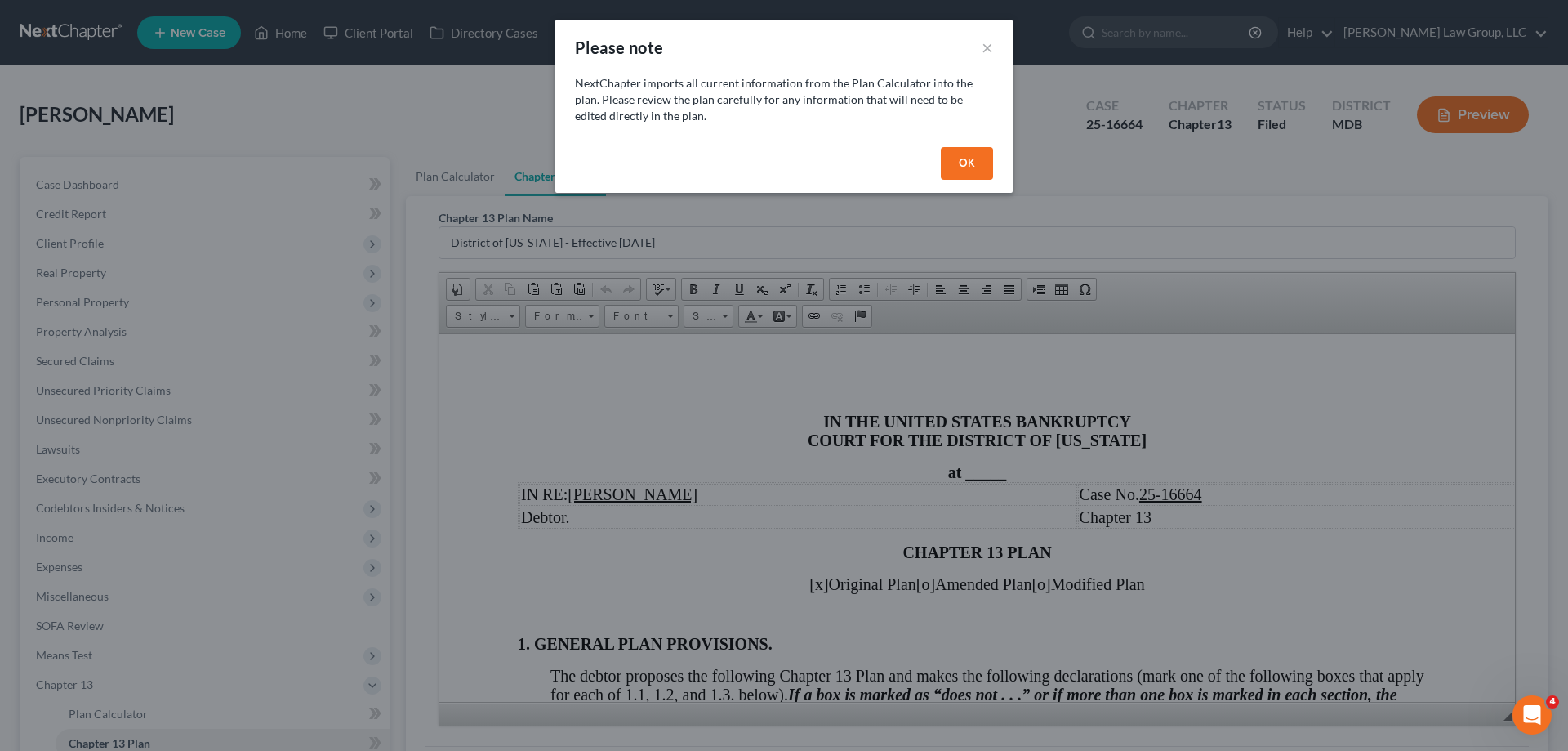
click at [958, 179] on div "OK" at bounding box center [783, 166] width 457 height 52
click at [963, 172] on button "OK" at bounding box center [967, 163] width 52 height 33
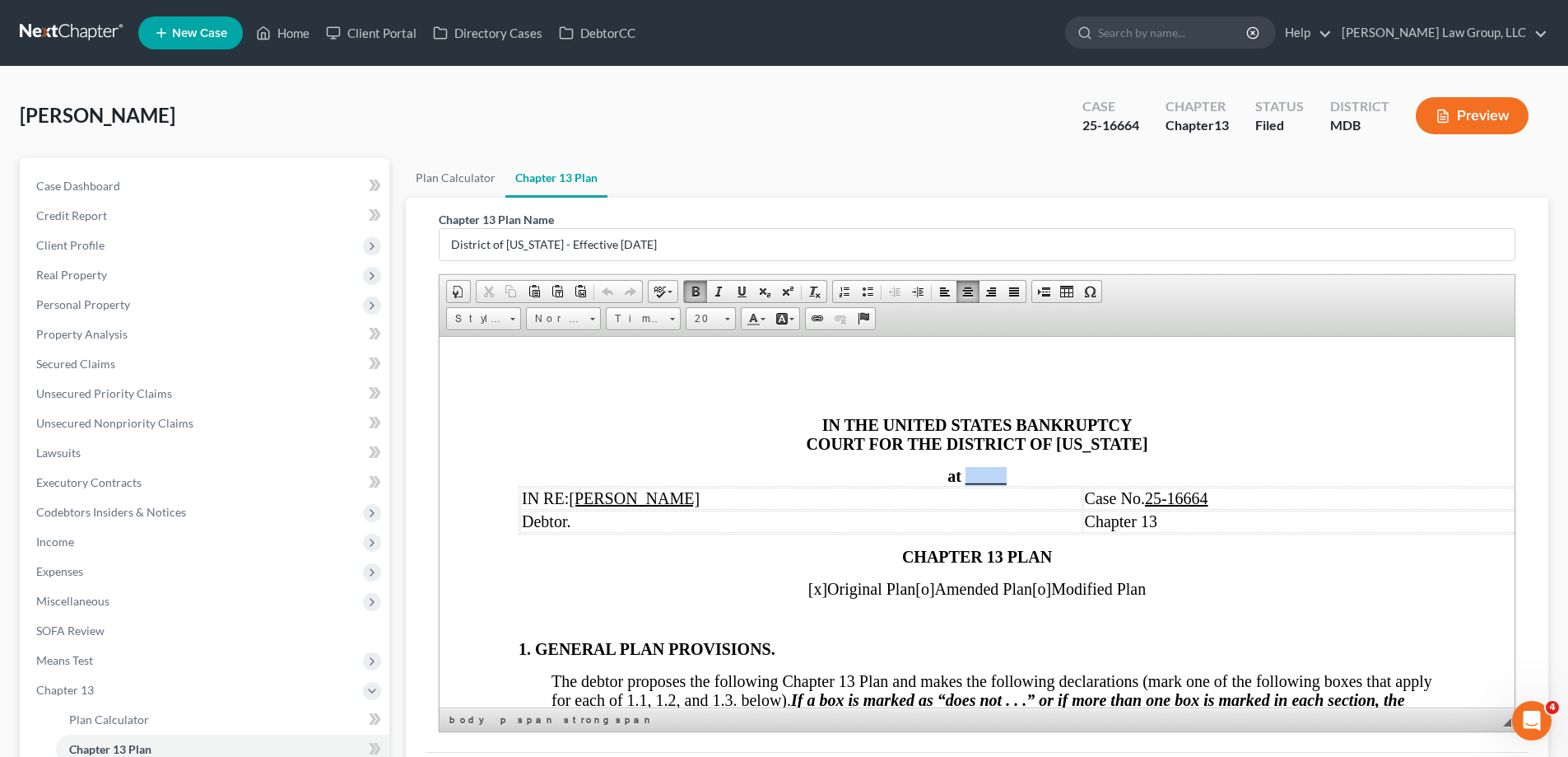
drag, startPoint x: 1010, startPoint y: 479, endPoint x: 962, endPoint y: 477, distance: 48.0
click at [962, 477] on div "at _____" at bounding box center [977, 476] width 917 height 19
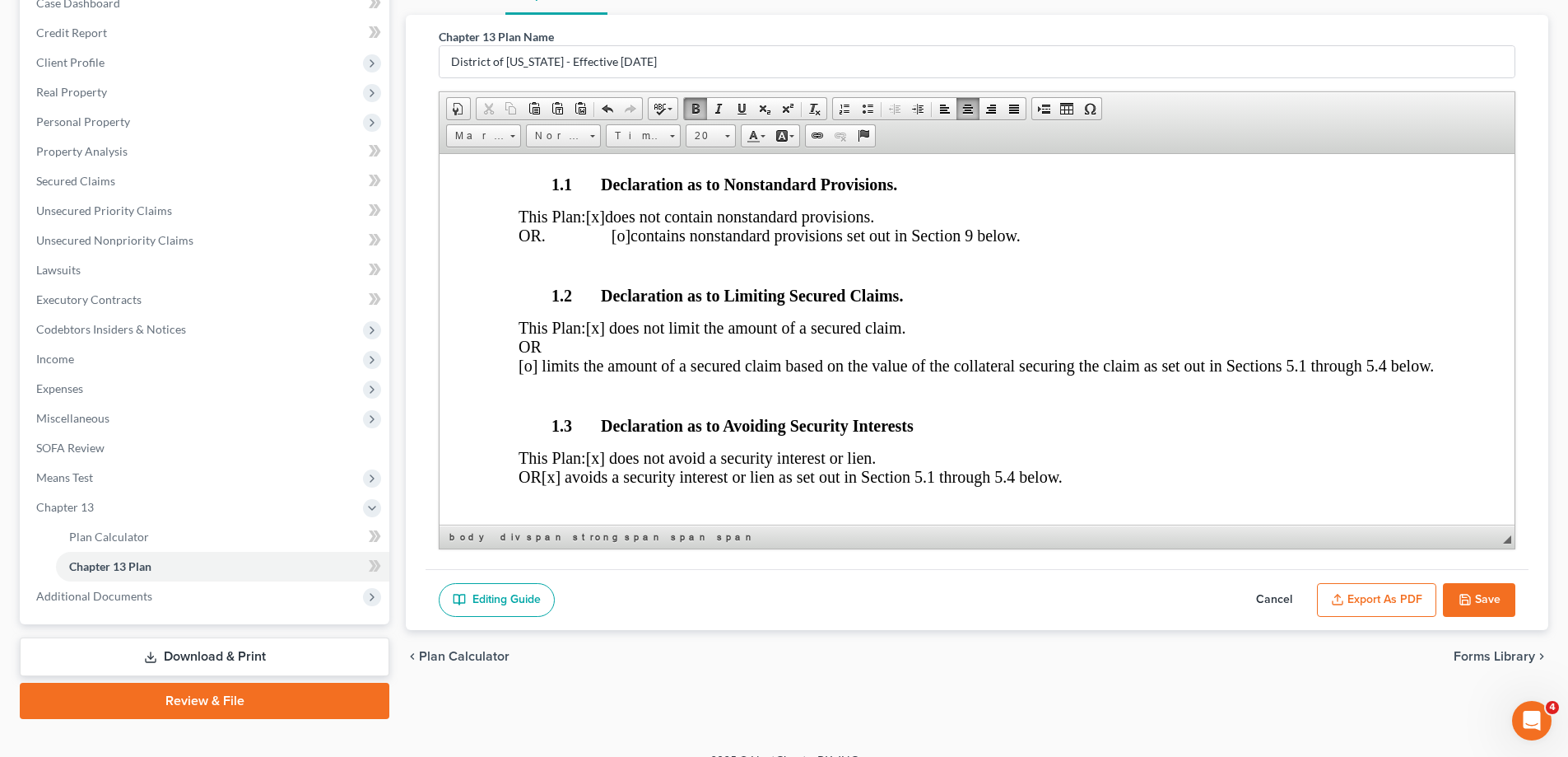
scroll to position [207, 0]
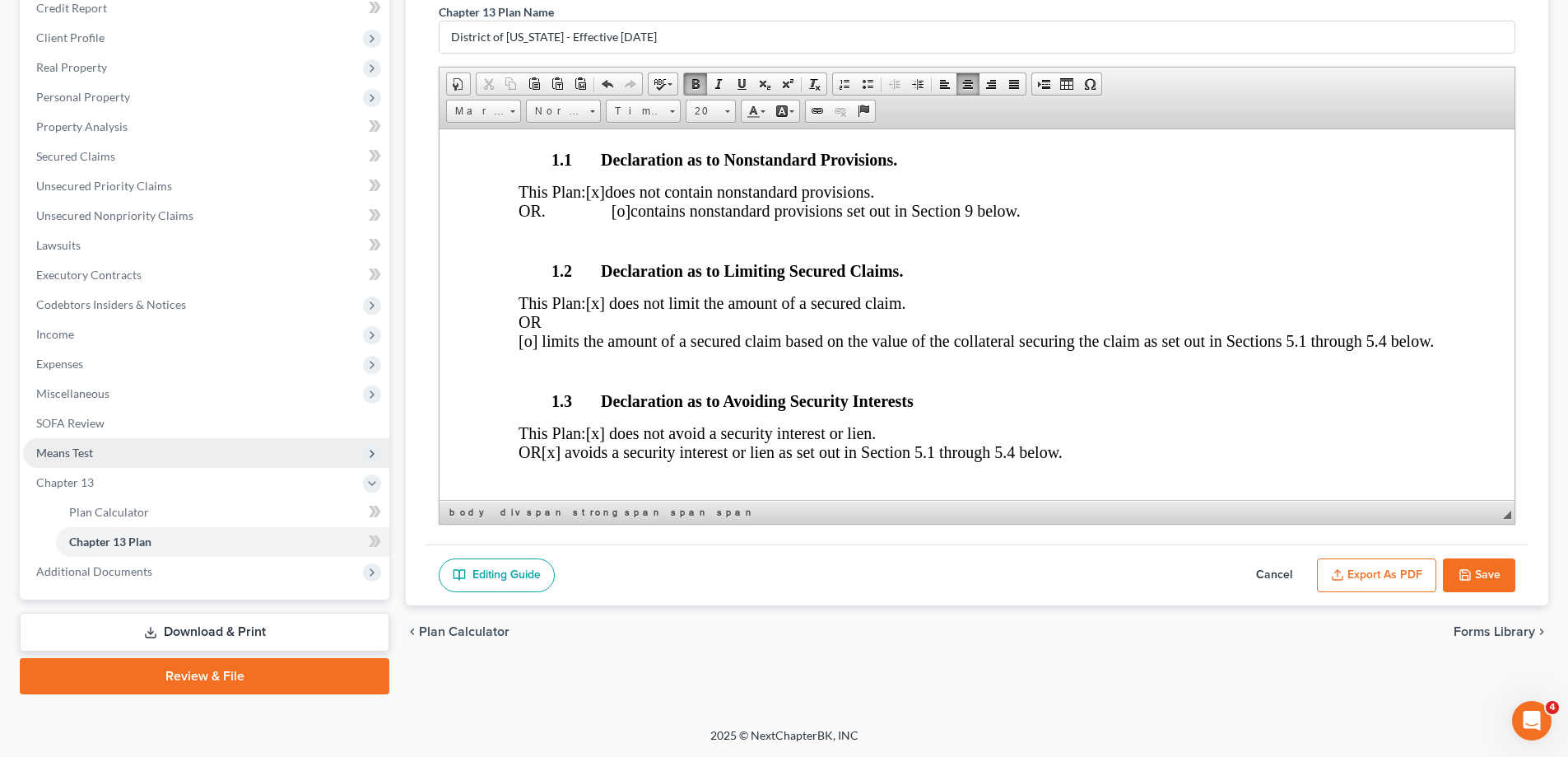
drag, startPoint x: 1493, startPoint y: 576, endPoint x: 140, endPoint y: 443, distance: 1359.5
click at [1493, 576] on button "Save" at bounding box center [1480, 576] width 72 height 34
select select "2"
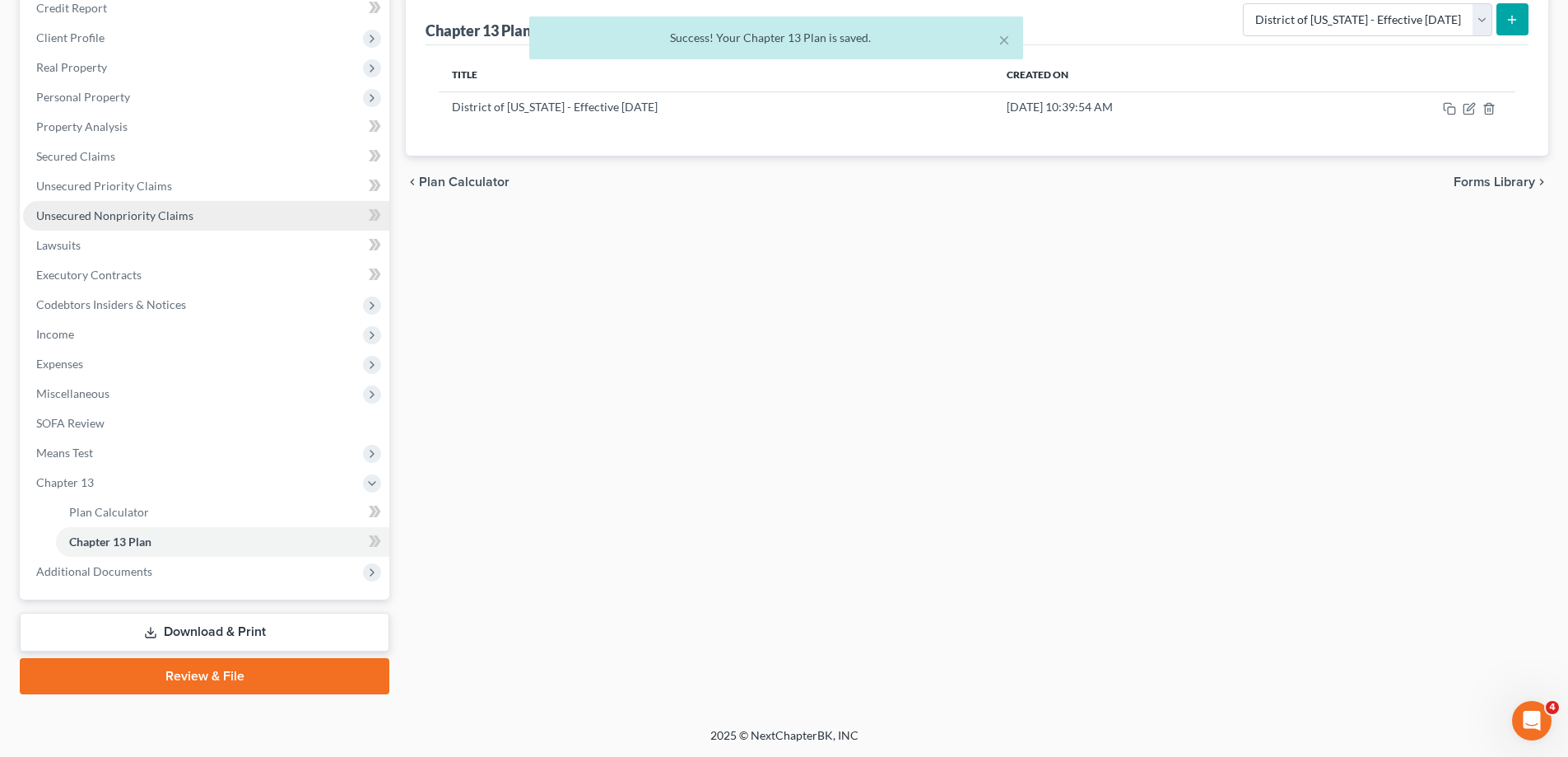
click at [99, 212] on span "Unsecured Nonpriority Claims" at bounding box center [115, 215] width 158 height 14
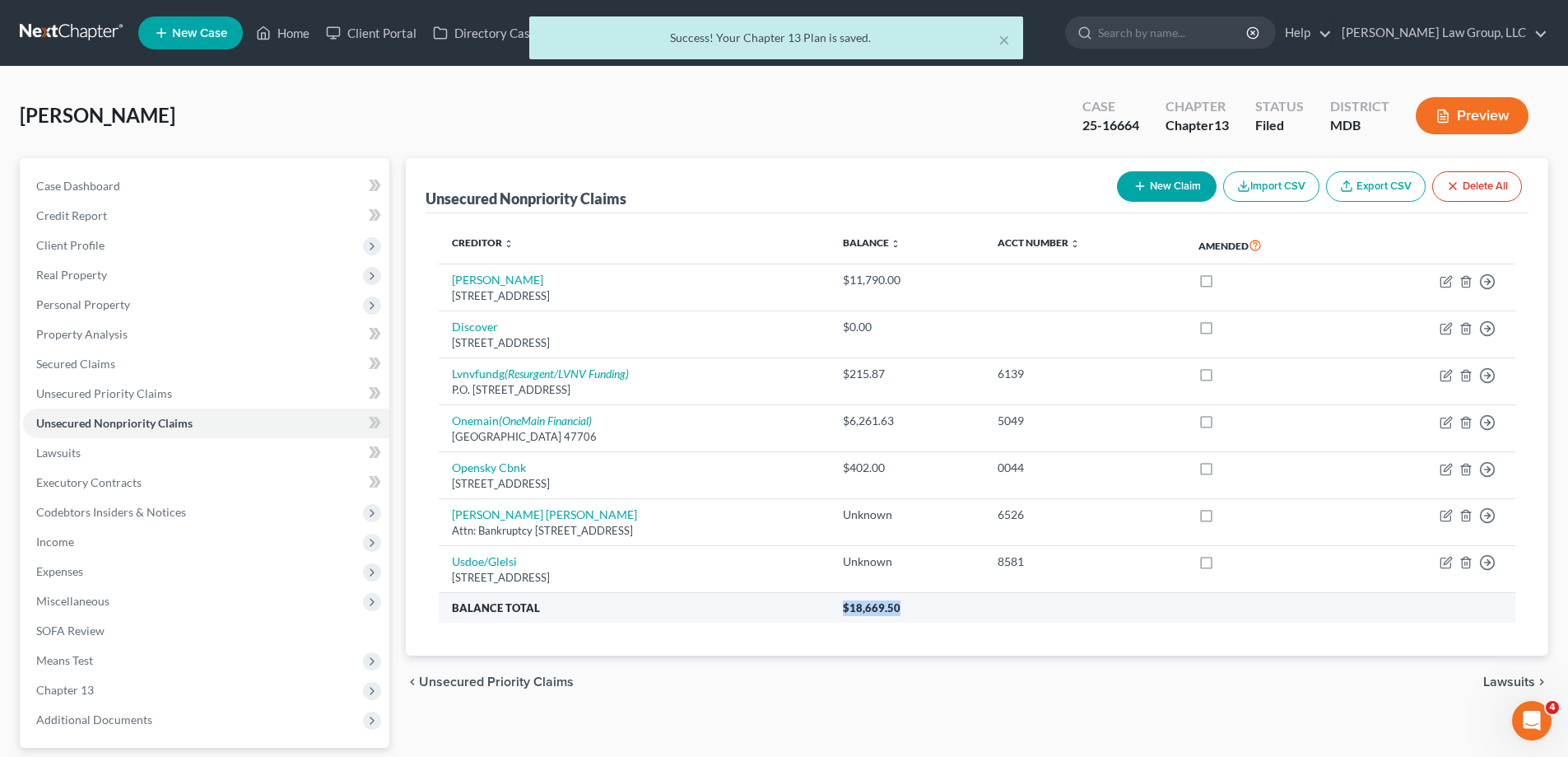
drag, startPoint x: 980, startPoint y: 615, endPoint x: 897, endPoint y: 611, distance: 83.1
click at [897, 611] on tr "Balance Total $18,669.50" at bounding box center [977, 607] width 1077 height 29
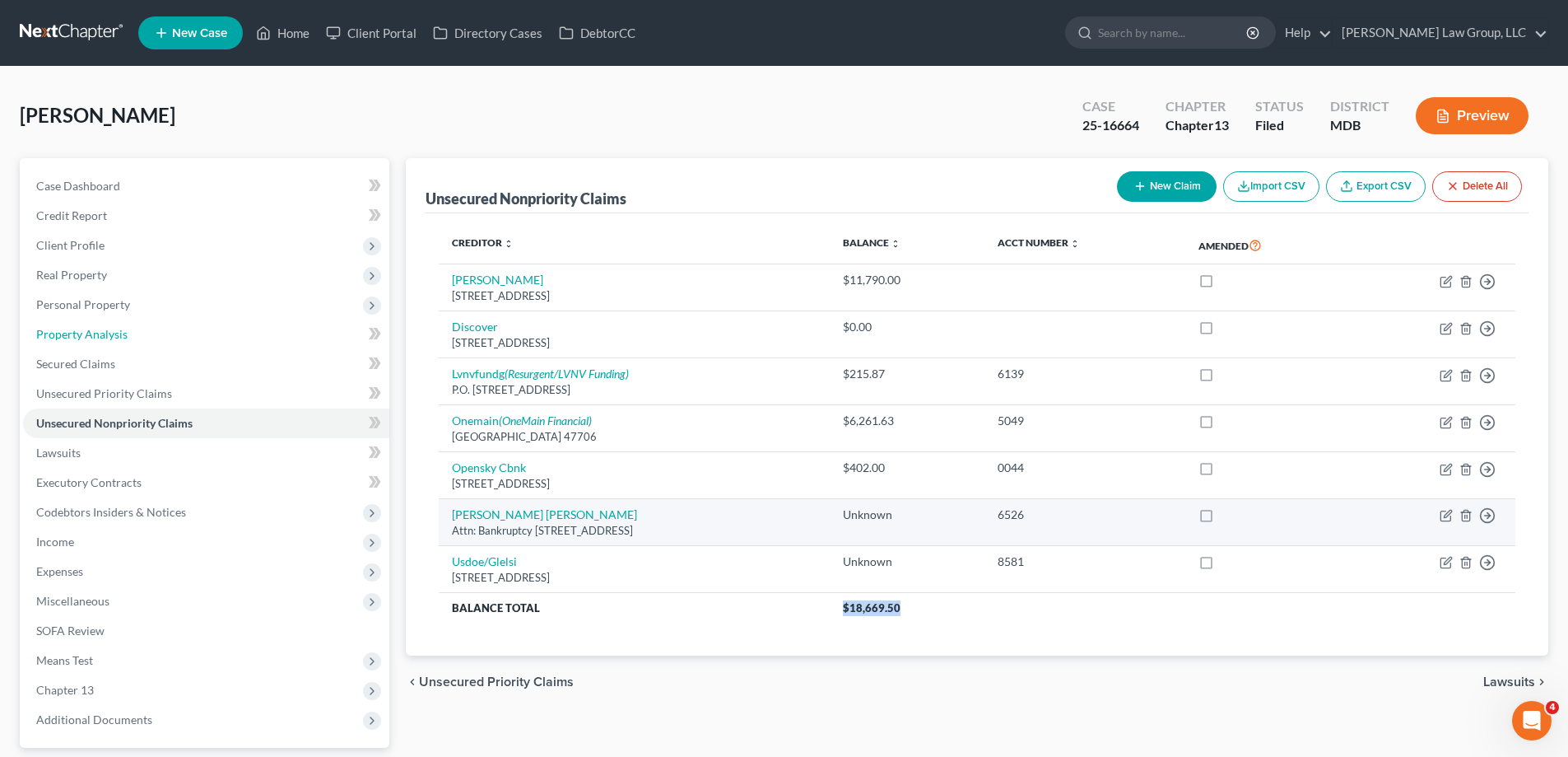
drag, startPoint x: 102, startPoint y: 327, endPoint x: 950, endPoint y: 527, distance: 871.3
click at [102, 327] on span "Property Analysis" at bounding box center [82, 333] width 91 height 14
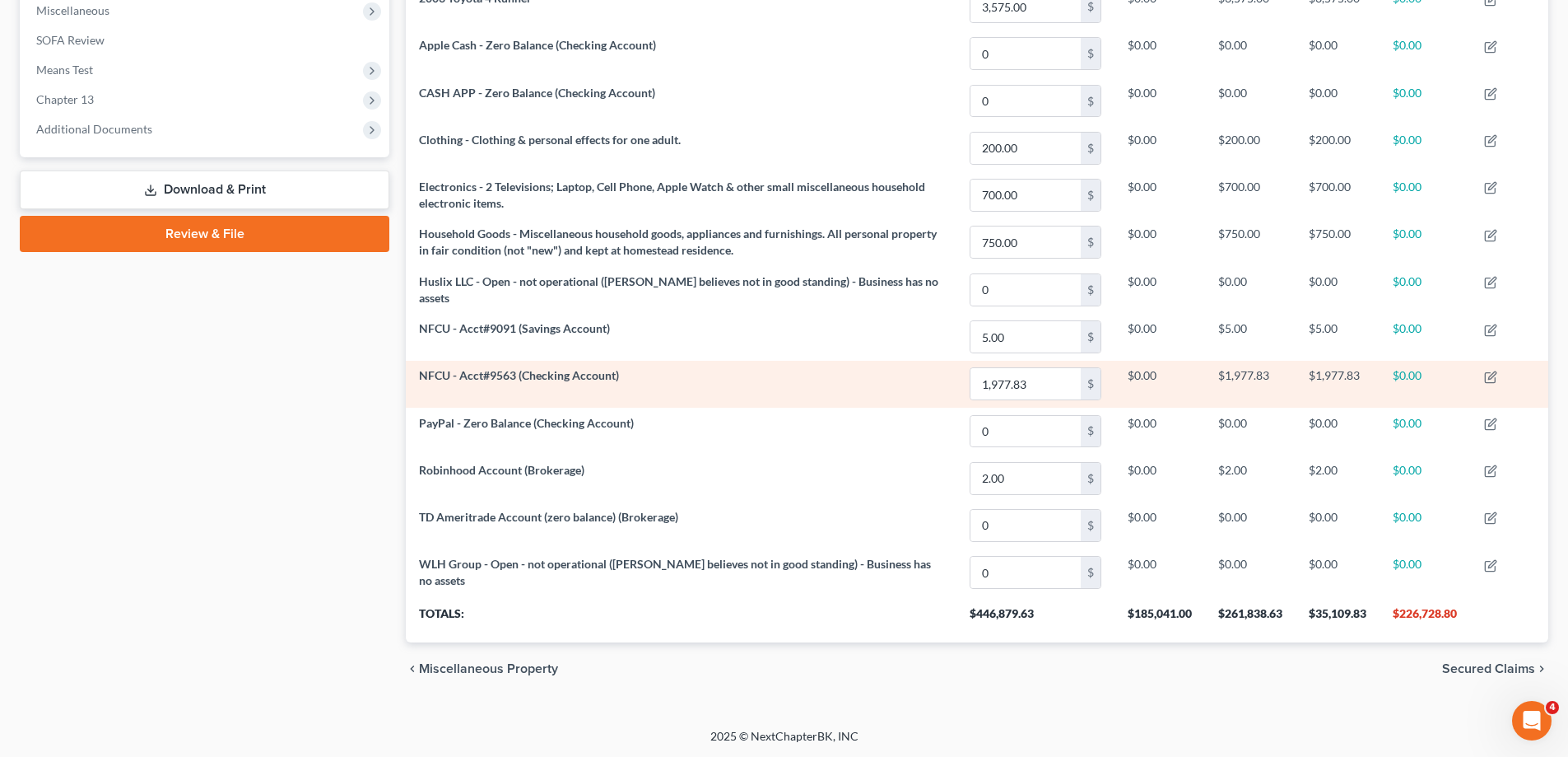
drag, startPoint x: 326, startPoint y: 377, endPoint x: 656, endPoint y: 363, distance: 330.3
click at [326, 377] on div "Case Dashboard Payments Invoices Payments Payments Credit Report Client Profile" at bounding box center [204, 131] width 387 height 1127
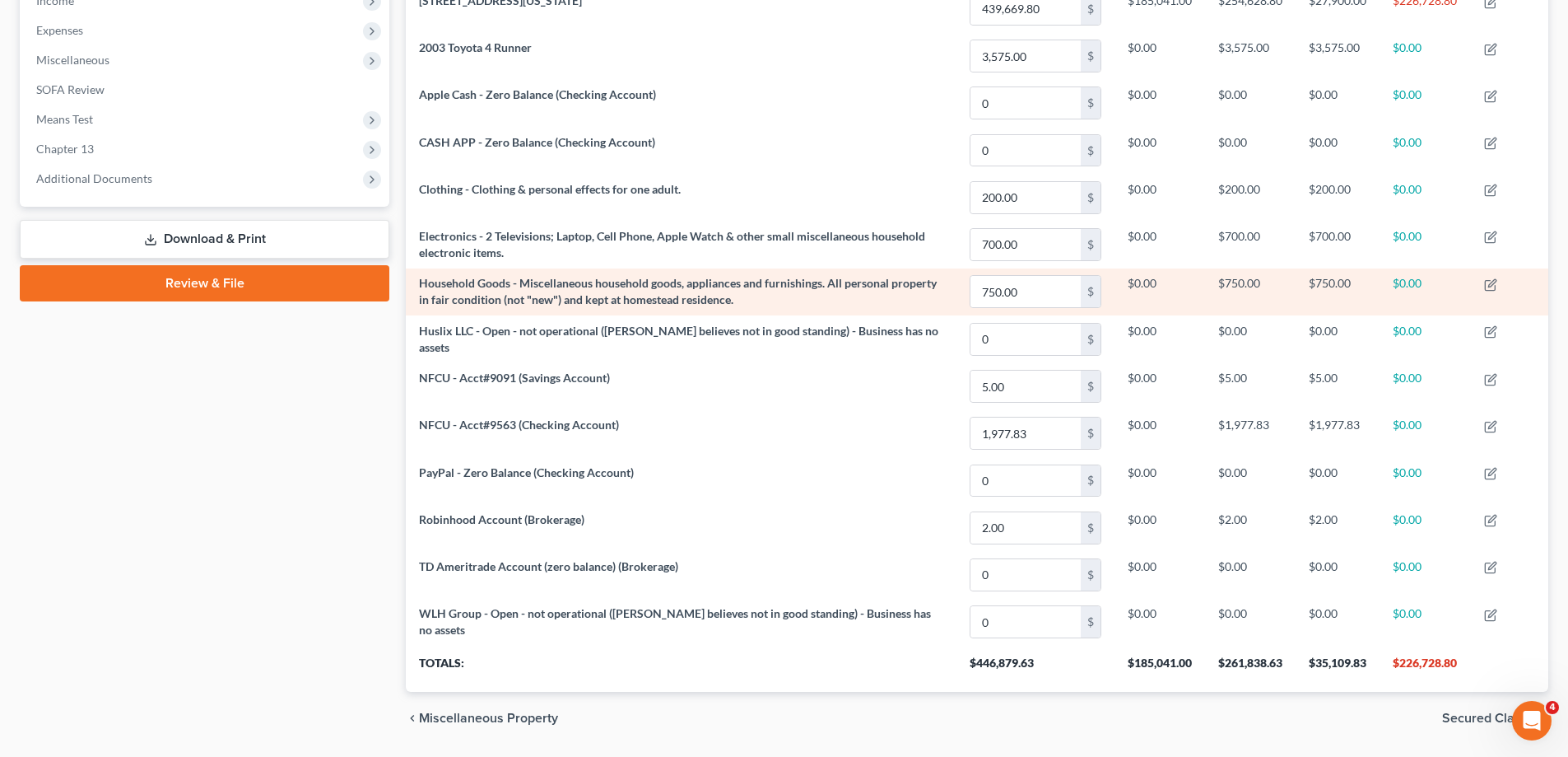
scroll to position [426, 0]
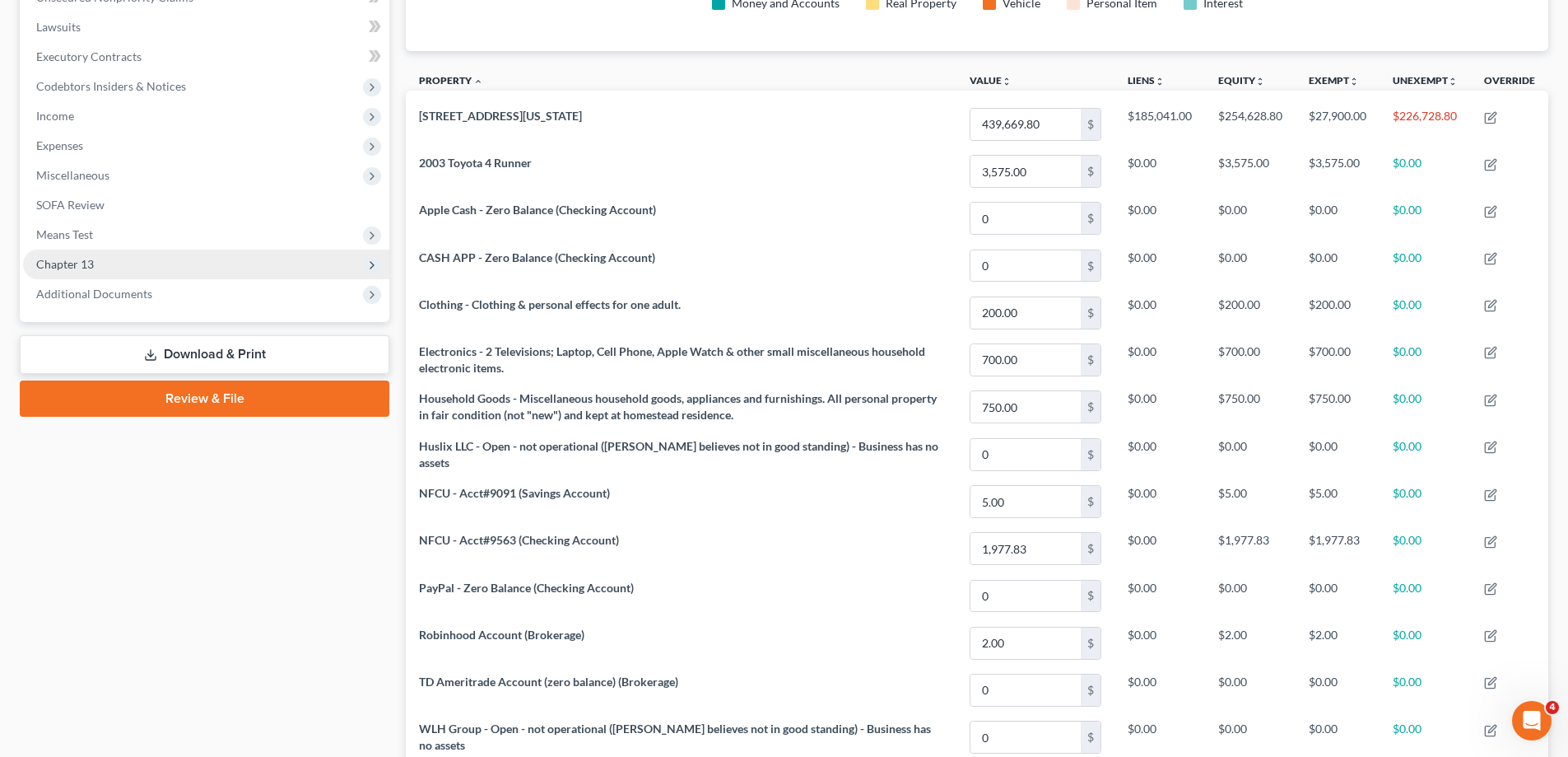
click at [238, 273] on span "Chapter 13" at bounding box center [206, 264] width 367 height 29
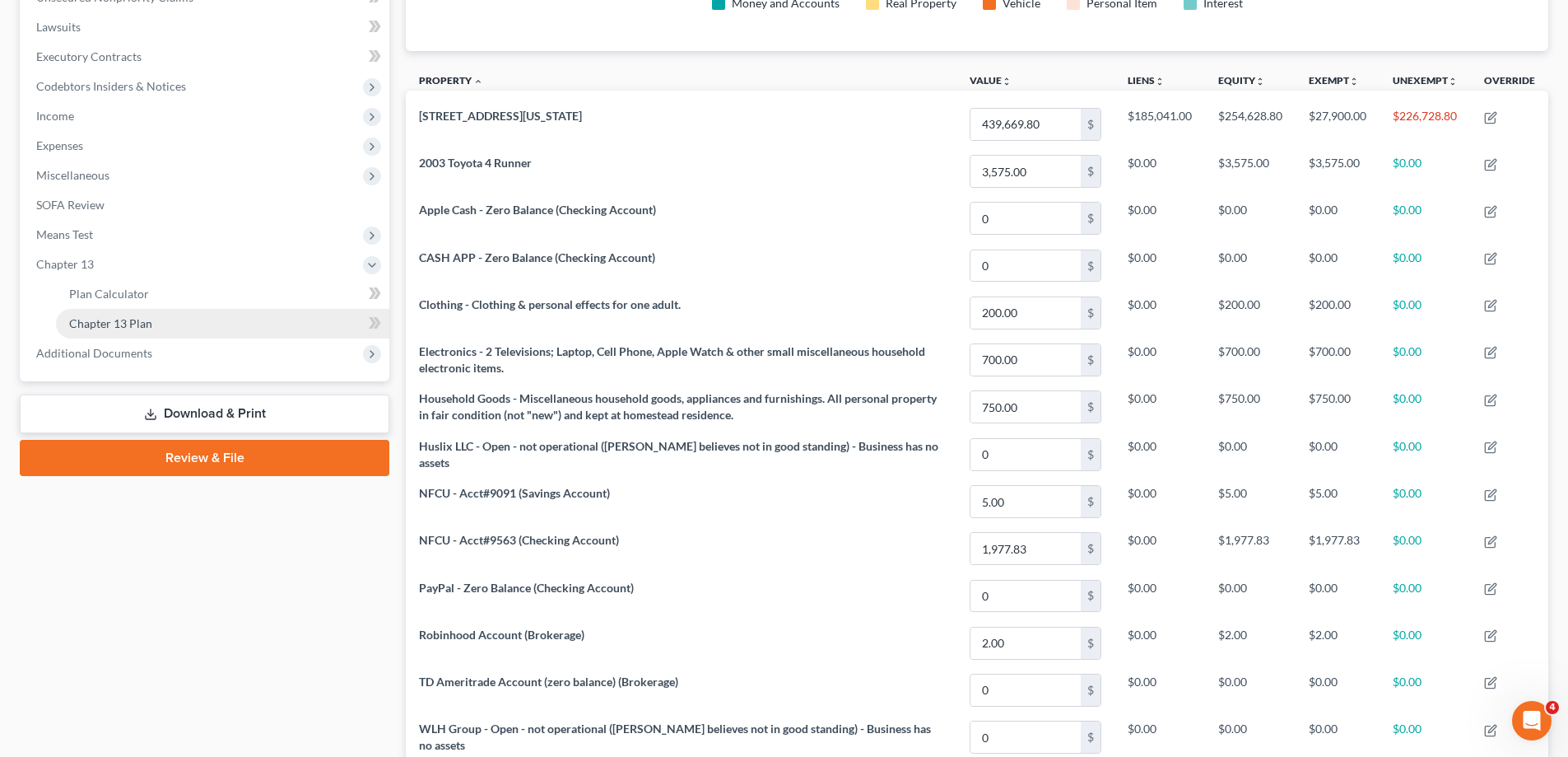
click at [261, 325] on link "Chapter 13 Plan" at bounding box center [222, 323] width 333 height 29
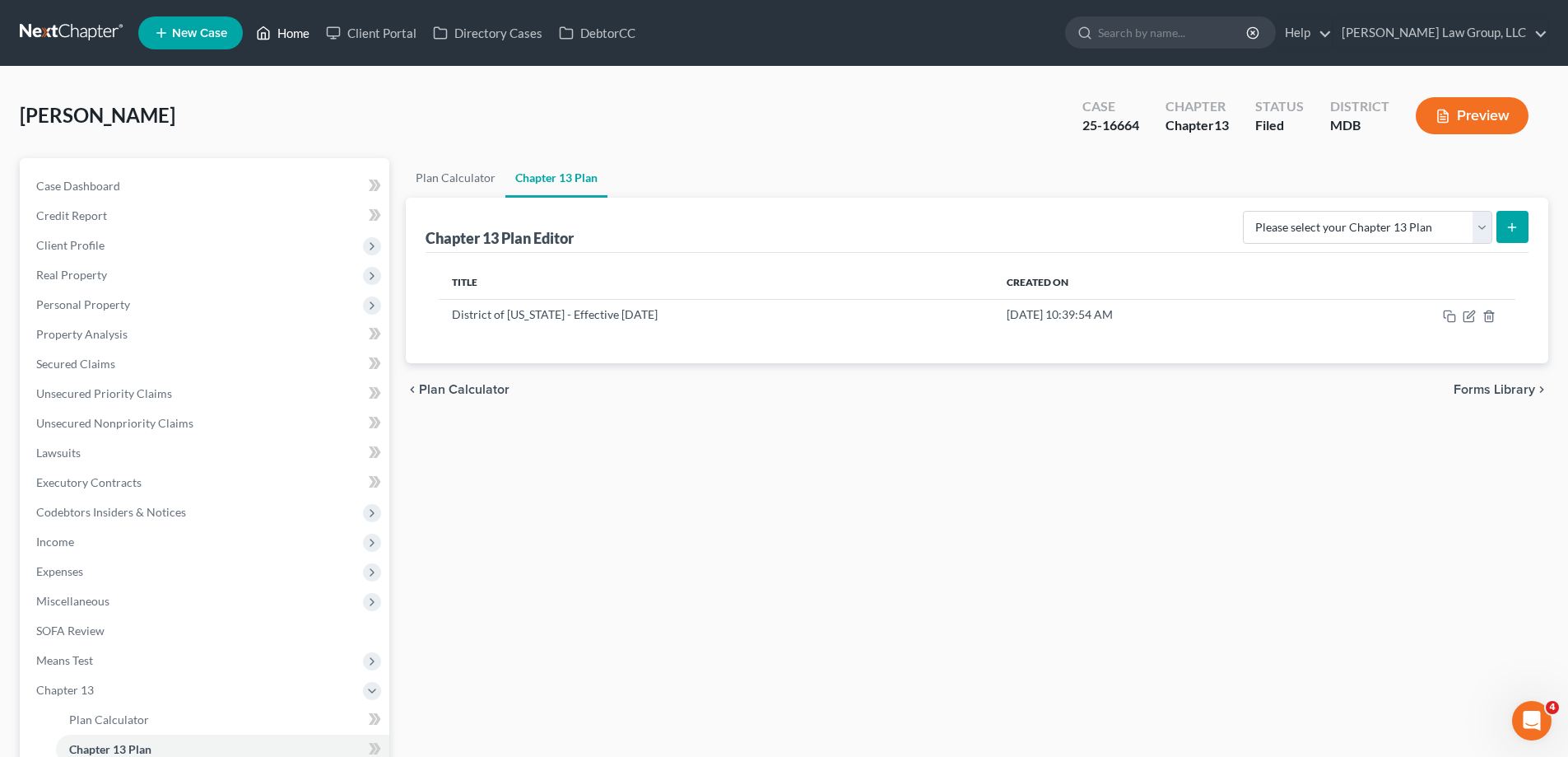
click at [207, 114] on div "[PERSON_NAME] Upgraded Case 25-16664 Chapter Chapter 13 Status Filed District M…" at bounding box center [784, 122] width 1529 height 71
